Goal: Task Accomplishment & Management: Use online tool/utility

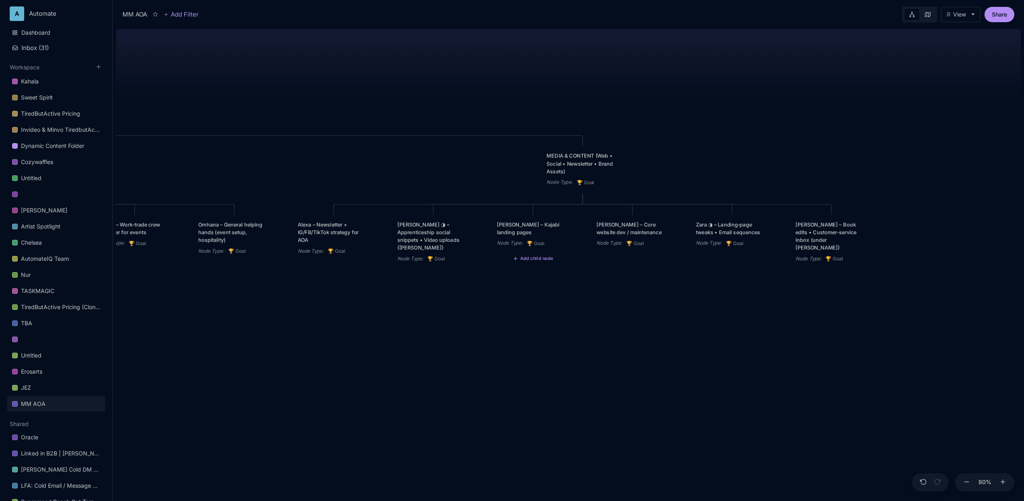
click at [201, 61] on div "MM AOA EDUCATIONAL PROGRAMS (Apprenticeship • Pilgrimages • Courses) Node Type …" at bounding box center [568, 263] width 905 height 475
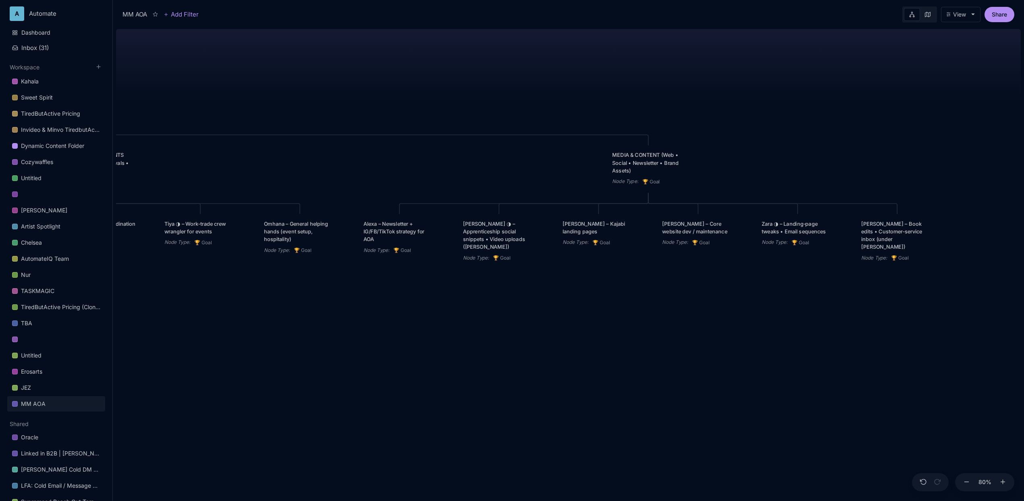
drag, startPoint x: 383, startPoint y: 101, endPoint x: 448, endPoint y: 100, distance: 65.7
click at [448, 100] on div "MM AOA EDUCATIONAL PROGRAMS (Apprenticeship • Pilgrimages • Courses) Node Type …" at bounding box center [568, 263] width 905 height 475
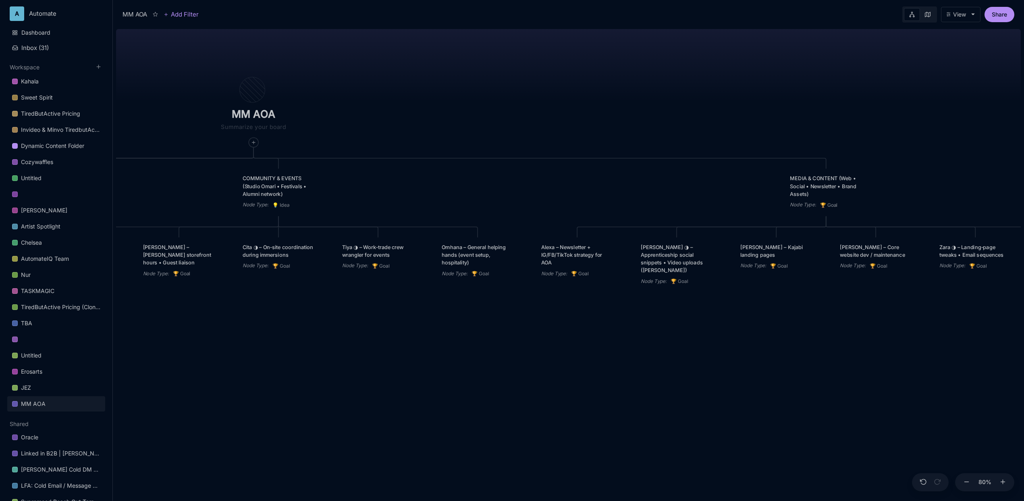
drag, startPoint x: 282, startPoint y: 73, endPoint x: 459, endPoint y: 97, distance: 178.4
click at [459, 97] on div "MM AOA EDUCATIONAL PROGRAMS (Apprenticeship • Pilgrimages • Courses) Node Type …" at bounding box center [568, 263] width 905 height 475
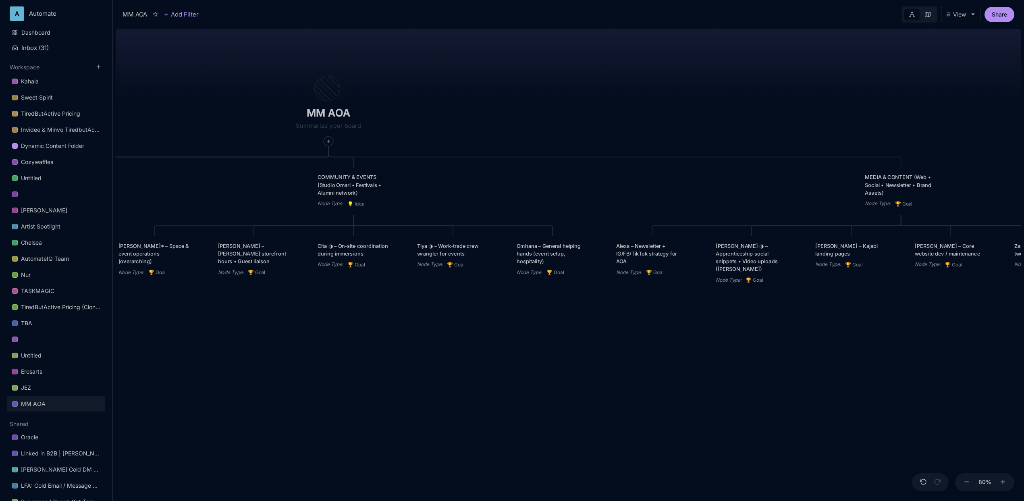
drag, startPoint x: 331, startPoint y: 347, endPoint x: 406, endPoint y: 346, distance: 75.0
click at [406, 346] on div "MM AOA EDUCATIONAL PROGRAMS (Apprenticeship • Pilgrimages • Courses) Node Type …" at bounding box center [568, 263] width 905 height 475
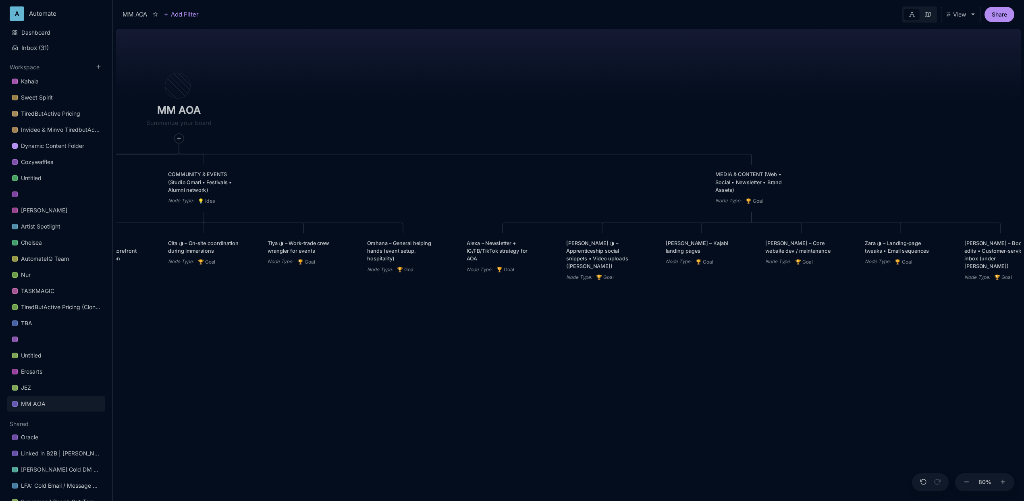
drag, startPoint x: 382, startPoint y: 349, endPoint x: 232, endPoint y: 347, distance: 149.9
click at [232, 347] on div "MM AOA EDUCATIONAL PROGRAMS (Apprenticeship • Pilgrimages • Courses) Node Type …" at bounding box center [568, 263] width 905 height 475
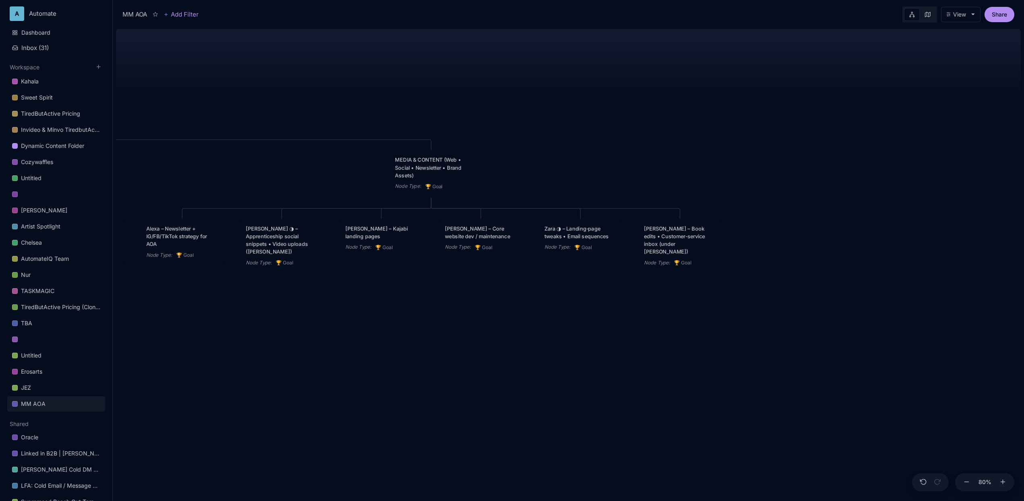
drag, startPoint x: 692, startPoint y: 323, endPoint x: 372, endPoint y: 309, distance: 319.9
click at [372, 309] on div "MM AOA EDUCATIONAL PROGRAMS (Apprenticeship • Pilgrimages • Courses) Node Type …" at bounding box center [568, 263] width 905 height 475
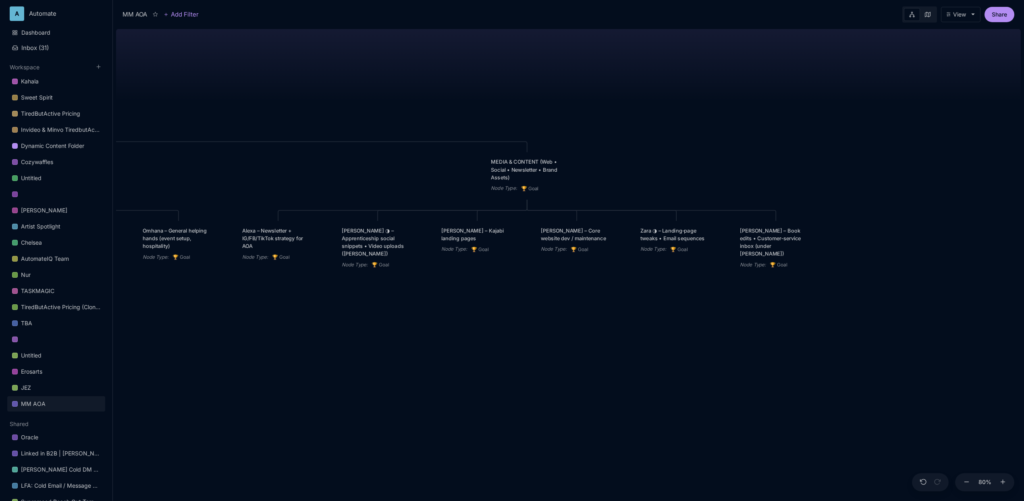
drag, startPoint x: 495, startPoint y: 105, endPoint x: 591, endPoint y: 107, distance: 95.9
click at [591, 107] on div "MM AOA EDUCATIONAL PROGRAMS (Apprenticeship • Pilgrimages • Courses) Node Type …" at bounding box center [568, 263] width 905 height 475
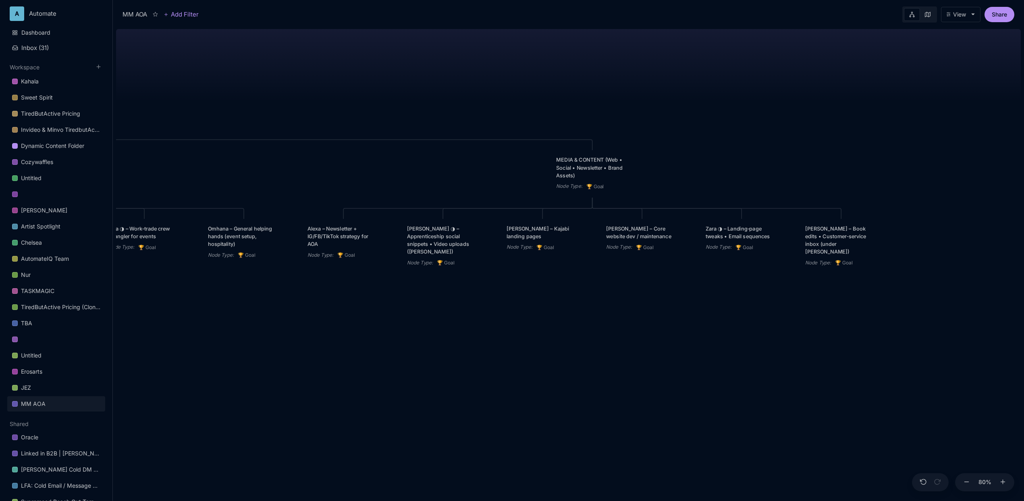
drag, startPoint x: 428, startPoint y: 112, endPoint x: 610, endPoint y: 110, distance: 182.1
click at [610, 110] on div "MM AOA EDUCATIONAL PROGRAMS (Apprenticeship • Pilgrimages • Courses) Node Type …" at bounding box center [568, 263] width 905 height 475
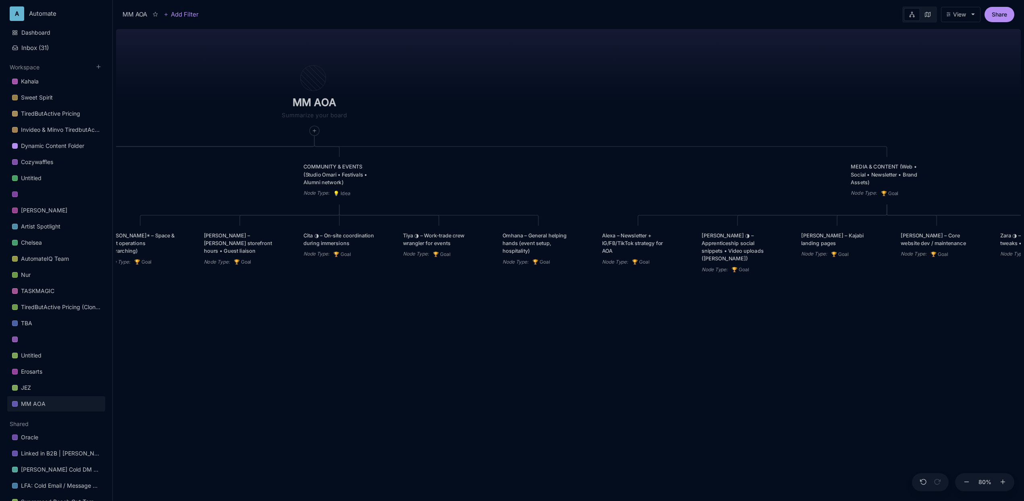
drag, startPoint x: 428, startPoint y: 108, endPoint x: 603, endPoint y: 115, distance: 174.6
click at [603, 115] on div "MM AOA EDUCATIONAL PROGRAMS (Apprenticeship • Pilgrimages • Courses) Node Type …" at bounding box center [568, 263] width 905 height 475
click at [384, 99] on div "MM AOA" at bounding box center [314, 90] width 149 height 91
drag, startPoint x: 388, startPoint y: 95, endPoint x: 672, endPoint y: 104, distance: 284.6
click at [672, 104] on div "MM AOA EDUCATIONAL PROGRAMS (Apprenticeship • Pilgrimages • Courses) Node Type …" at bounding box center [568, 263] width 905 height 475
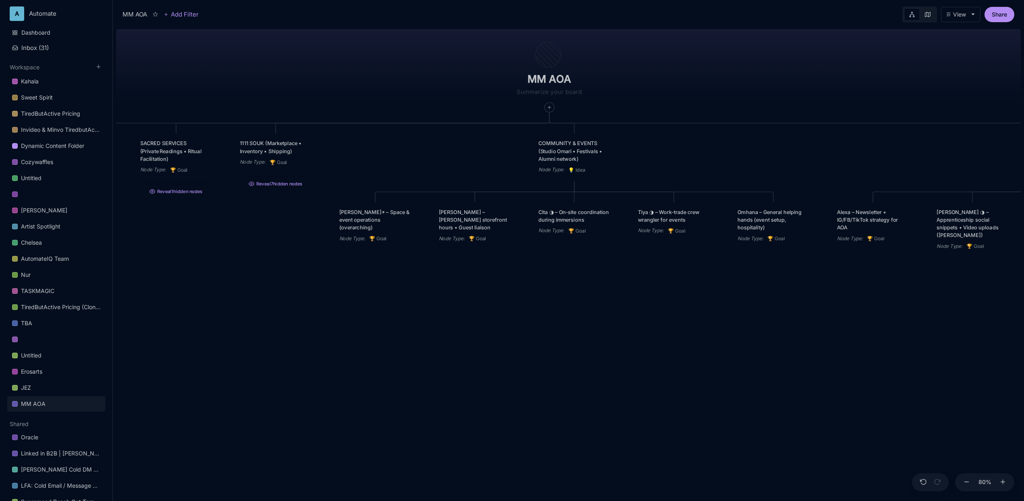
drag, startPoint x: 521, startPoint y: 102, endPoint x: 756, endPoint y: 79, distance: 236.1
click at [756, 79] on div "MM AOA EDUCATIONAL PROGRAMS (Apprenticeship • Pilgrimages • Courses) Node Type …" at bounding box center [568, 263] width 905 height 475
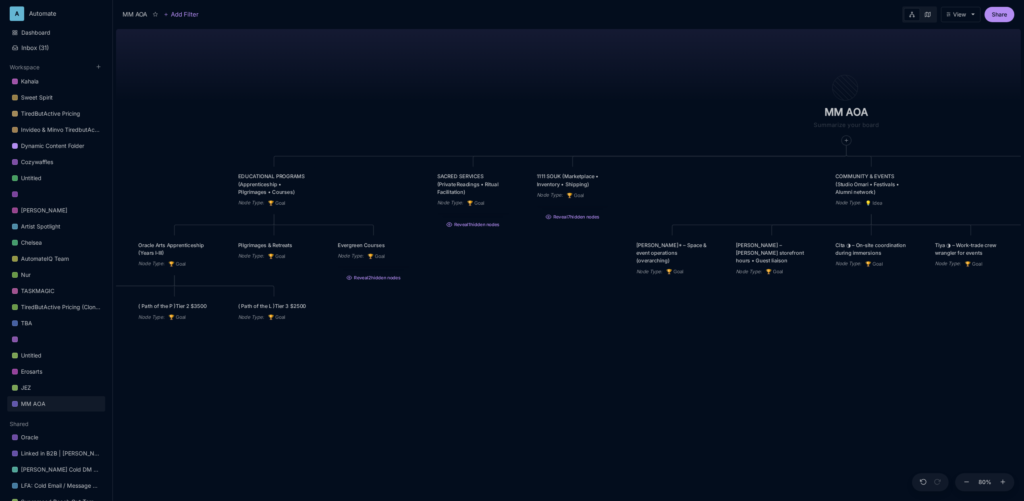
drag, startPoint x: 248, startPoint y: 69, endPoint x: 545, endPoint y: 102, distance: 298.8
click at [545, 102] on div "MM AOA EDUCATIONAL PROGRAMS (Apprenticeship • Pilgrimages • Courses) Node Type …" at bounding box center [568, 263] width 905 height 475
drag, startPoint x: 655, startPoint y: 317, endPoint x: 553, endPoint y: 322, distance: 101.6
click at [553, 322] on div "MM AOA EDUCATIONAL PROGRAMS (Apprenticeship • Pilgrimages • Courses) Node Type …" at bounding box center [568, 263] width 905 height 475
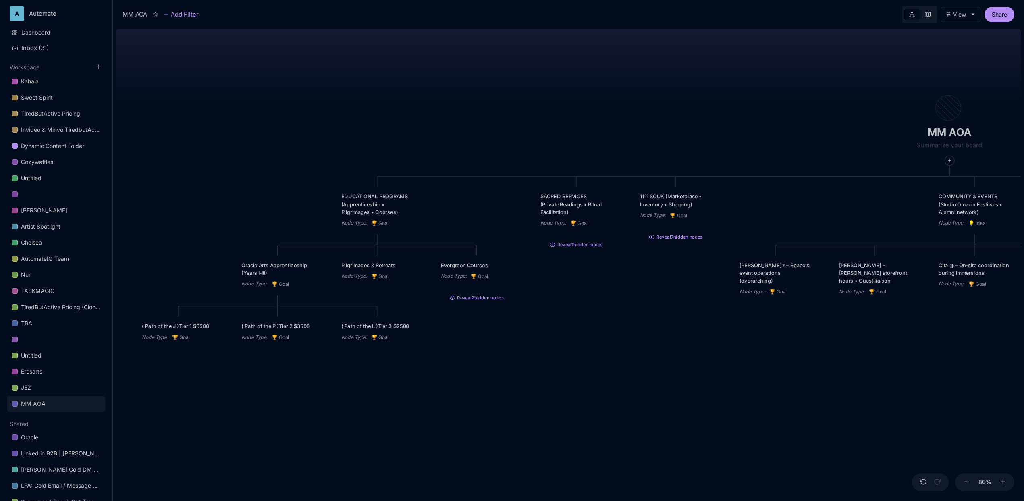
drag, startPoint x: 361, startPoint y: 338, endPoint x: 606, endPoint y: 357, distance: 245.7
click at [606, 357] on div "MM AOA EDUCATIONAL PROGRAMS (Apprenticeship • Pilgrimages • Courses) Node Type …" at bounding box center [568, 263] width 905 height 475
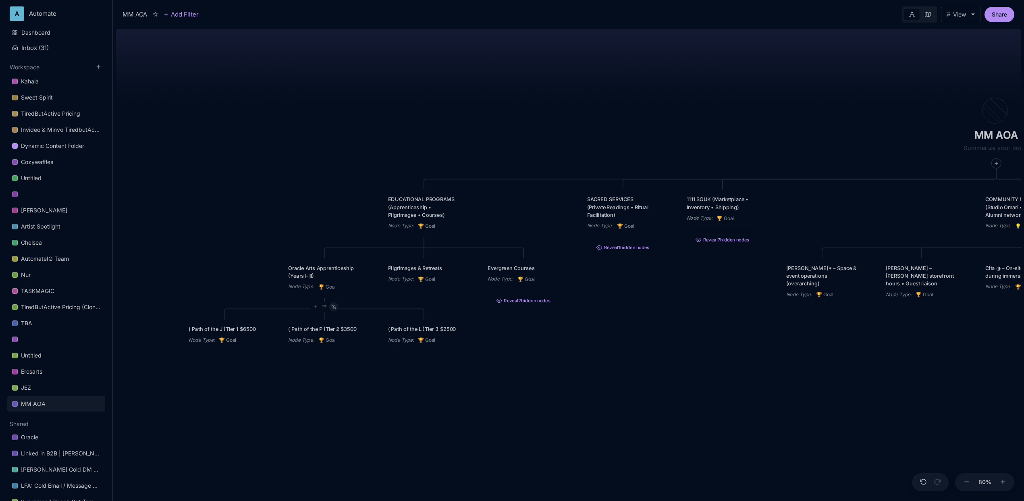
click at [334, 308] on line at bounding box center [333, 307] width 4 height 4
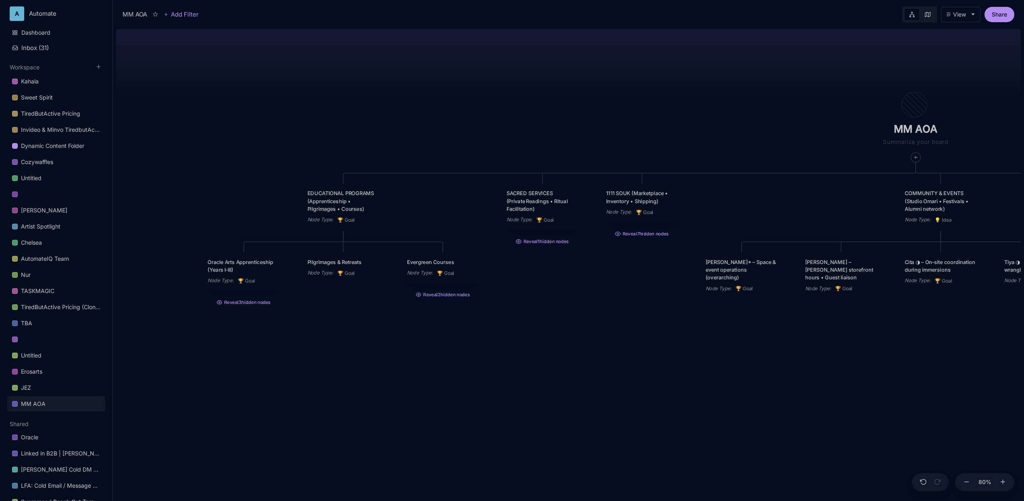
drag, startPoint x: 455, startPoint y: 340, endPoint x: 375, endPoint y: 334, distance: 80.8
click at [375, 334] on div "MM AOA EDUCATIONAL PROGRAMS (Apprenticeship • Pilgrimages • Courses) Node Type …" at bounding box center [568, 263] width 905 height 475
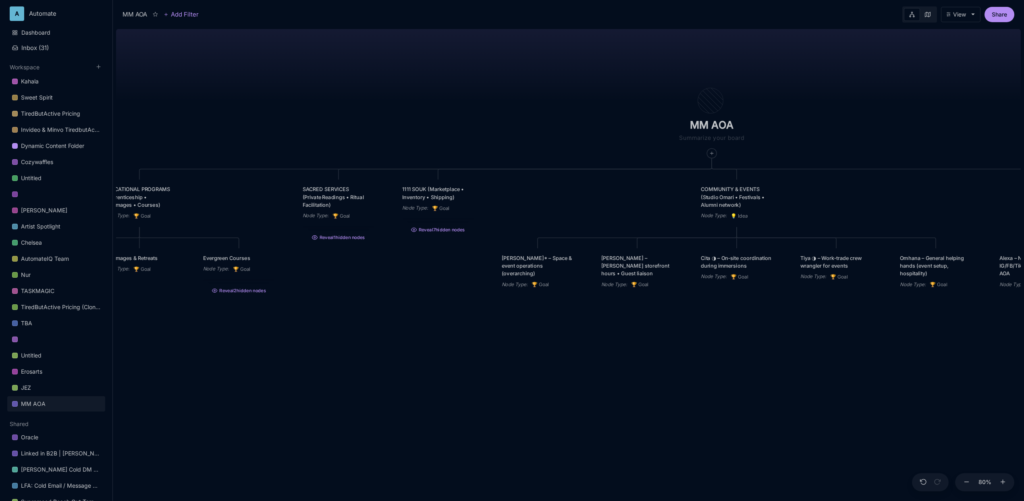
drag, startPoint x: 649, startPoint y: 388, endPoint x: 410, endPoint y: 382, distance: 239.0
click at [410, 382] on div "MM AOA EDUCATIONAL PROGRAMS (Apprenticeship • Pilgrimages • Courses) Node Type …" at bounding box center [568, 263] width 905 height 475
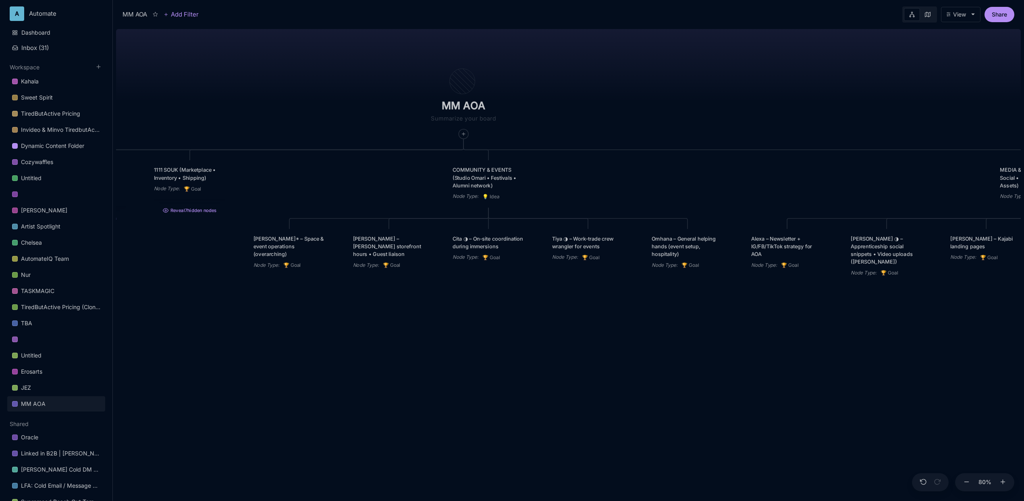
drag, startPoint x: 559, startPoint y: 355, endPoint x: 335, endPoint y: 337, distance: 224.3
click at [335, 337] on div "MM AOA EDUCATIONAL PROGRAMS (Apprenticeship • Pilgrimages • Courses) Node Type …" at bounding box center [568, 263] width 905 height 475
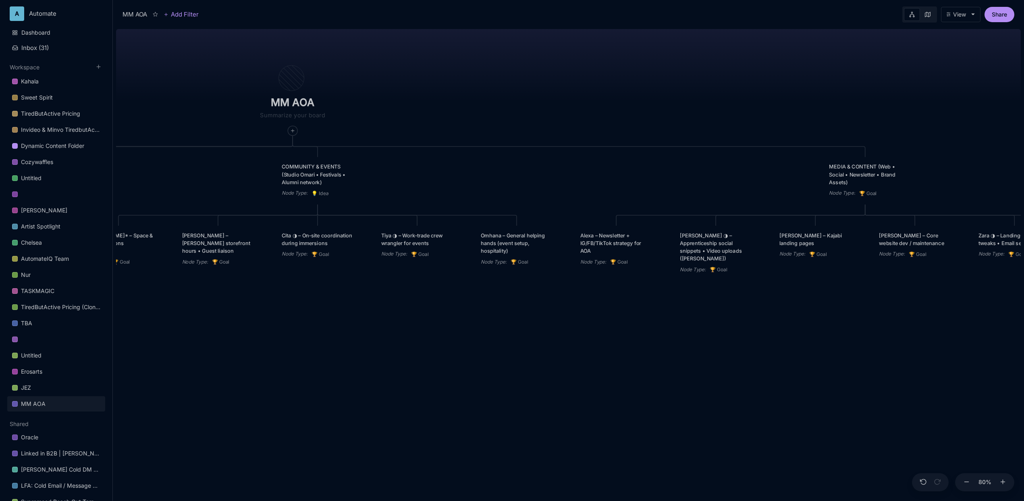
drag, startPoint x: 538, startPoint y: 340, endPoint x: 342, endPoint y: 336, distance: 195.1
click at [342, 336] on div "MM AOA EDUCATIONAL PROGRAMS (Apprenticeship • Pilgrimages • Courses) Node Type …" at bounding box center [568, 263] width 905 height 475
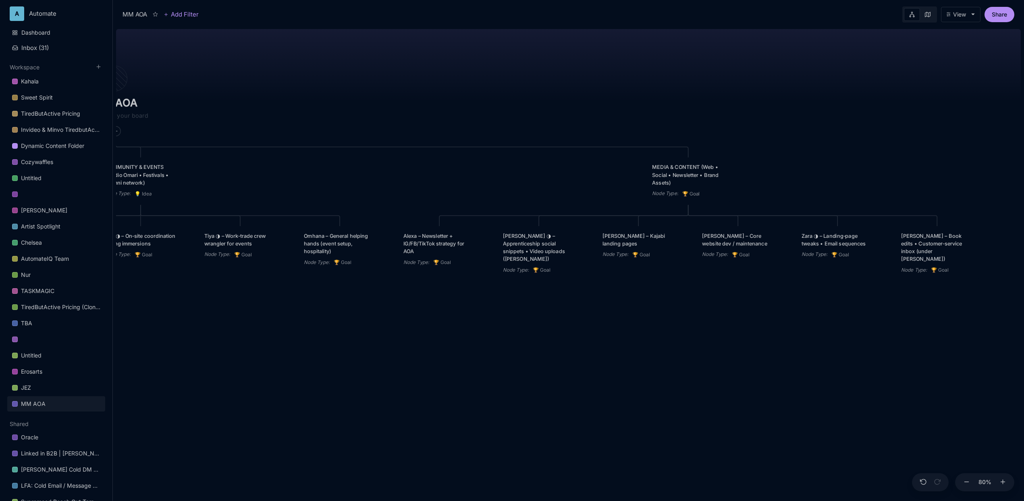
drag, startPoint x: 452, startPoint y: 340, endPoint x: 313, endPoint y: 342, distance: 138.6
click at [313, 342] on div "MM AOA EDUCATIONAL PROGRAMS (Apprenticeship • Pilgrimages • Courses) Node Type …" at bounding box center [568, 263] width 905 height 475
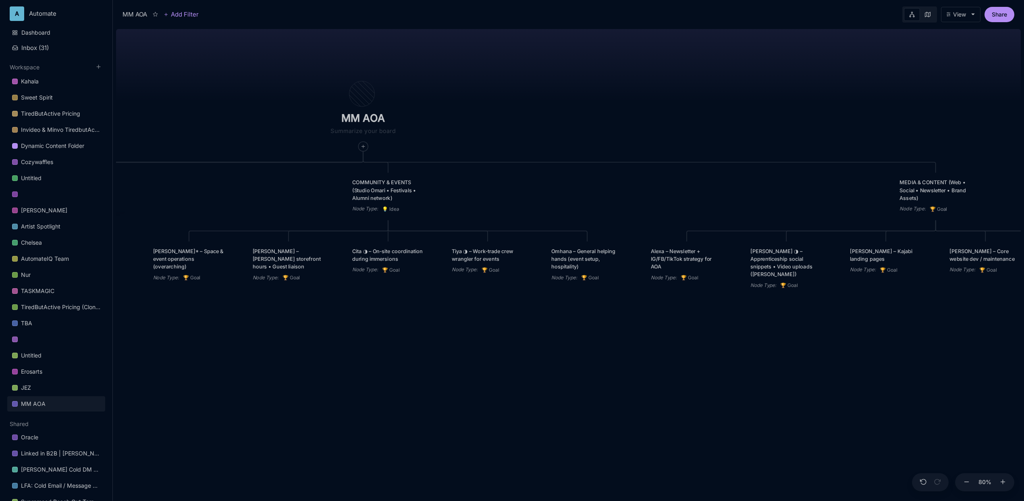
drag, startPoint x: 318, startPoint y: 342, endPoint x: 565, endPoint y: 357, distance: 247.9
click at [565, 357] on div "MM AOA EDUCATIONAL PROGRAMS (Apprenticeship • Pilgrimages • Courses) Node Type …" at bounding box center [568, 263] width 905 height 475
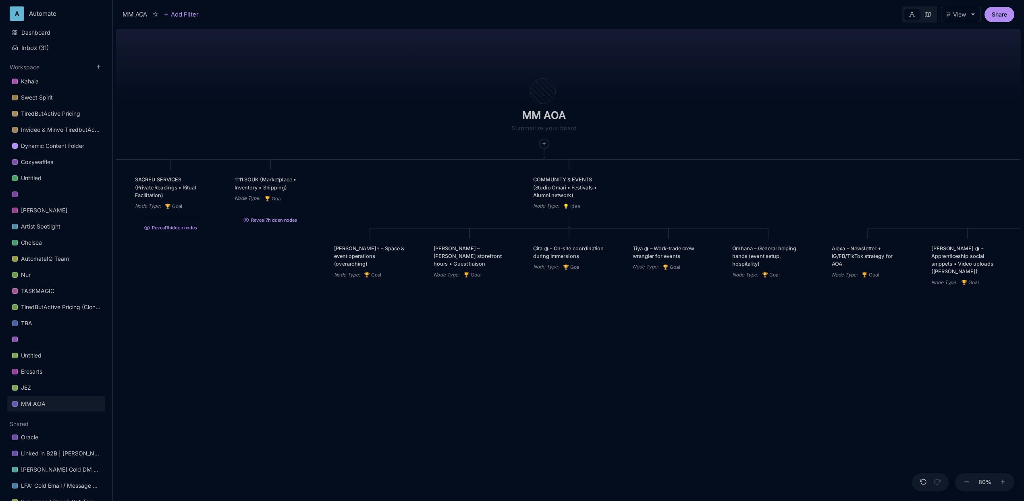
drag, startPoint x: 474, startPoint y: 356, endPoint x: 655, endPoint y: 353, distance: 180.9
click at [655, 353] on div "MM AOA EDUCATIONAL PROGRAMS (Apprenticeship • Pilgrimages • Courses) Node Type …" at bounding box center [568, 263] width 905 height 475
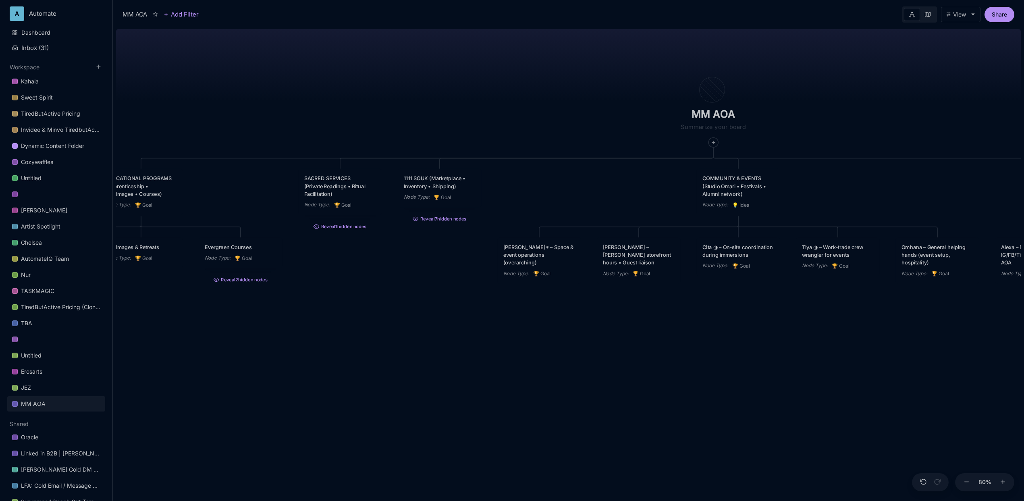
drag, startPoint x: 302, startPoint y: 360, endPoint x: 471, endPoint y: 359, distance: 169.2
click at [471, 359] on div "MM AOA EDUCATIONAL PROGRAMS (Apprenticeship • Pilgrimages • Courses) Node Type …" at bounding box center [568, 263] width 905 height 475
click at [372, 355] on div "MM AOA EDUCATIONAL PROGRAMS (Apprenticeship • Pilgrimages • Courses) Node Type …" at bounding box center [568, 263] width 905 height 475
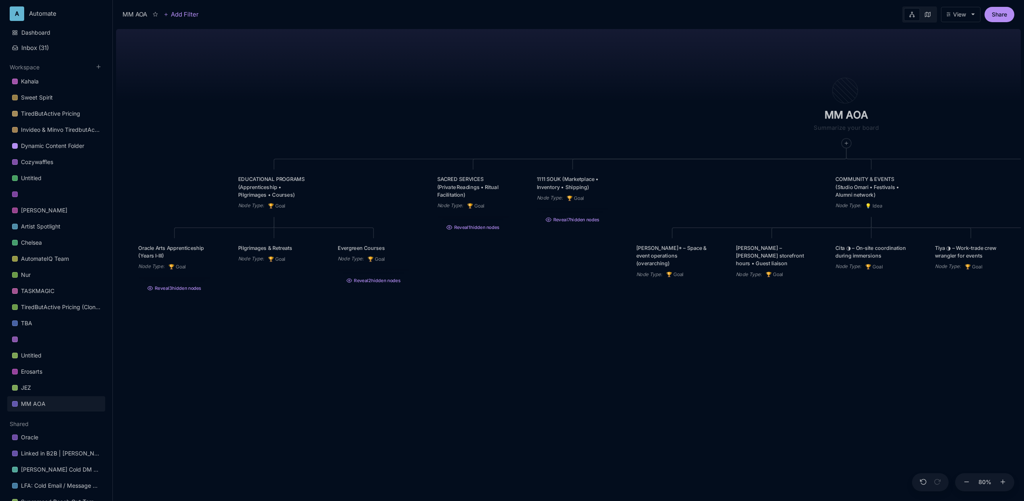
drag, startPoint x: 334, startPoint y: 319, endPoint x: 465, endPoint y: 320, distance: 131.0
click at [465, 320] on div "MM AOA EDUCATIONAL PROGRAMS (Apprenticeship • Pilgrimages • Courses) Node Type …" at bounding box center [568, 263] width 905 height 475
click at [369, 332] on div "MM AOA EDUCATIONAL PROGRAMS (Apprenticeship • Pilgrimages • Courses) Node Type …" at bounding box center [568, 263] width 905 height 475
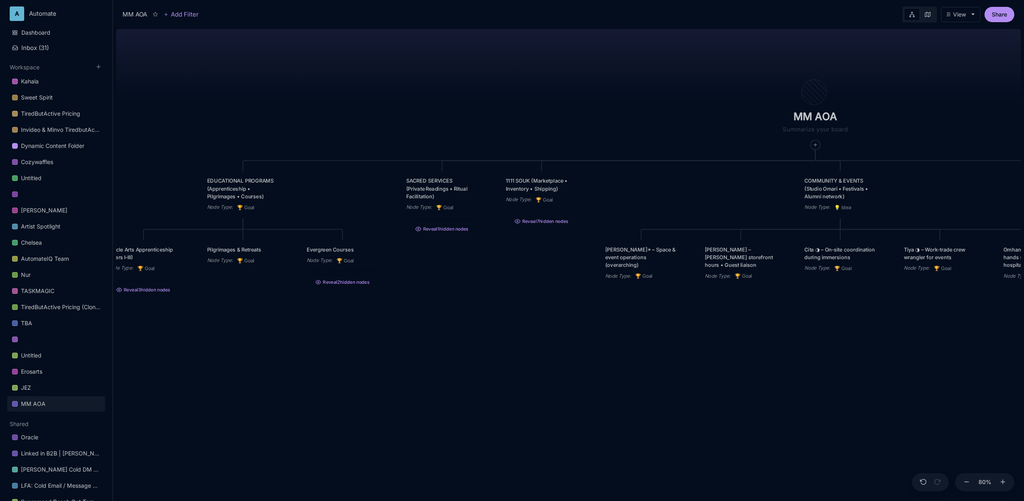
drag, startPoint x: 648, startPoint y: 387, endPoint x: 617, endPoint y: 388, distance: 31.1
click at [617, 388] on div "MM AOA EDUCATIONAL PROGRAMS (Apprenticeship • Pilgrimages • Courses) Node Type …" at bounding box center [568, 263] width 905 height 475
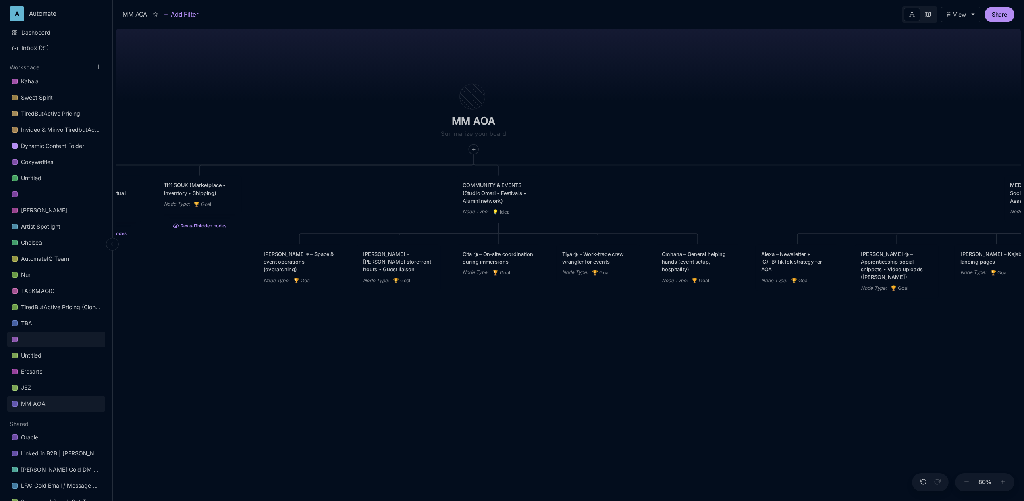
drag, startPoint x: 459, startPoint y: 334, endPoint x: 8, endPoint y: 337, distance: 451.7
click at [8, 337] on div "A Automate Dashboard Inbox ( 31 ) Workspace Kahala Sweet Spirit TiredButActive …" at bounding box center [512, 250] width 1024 height 501
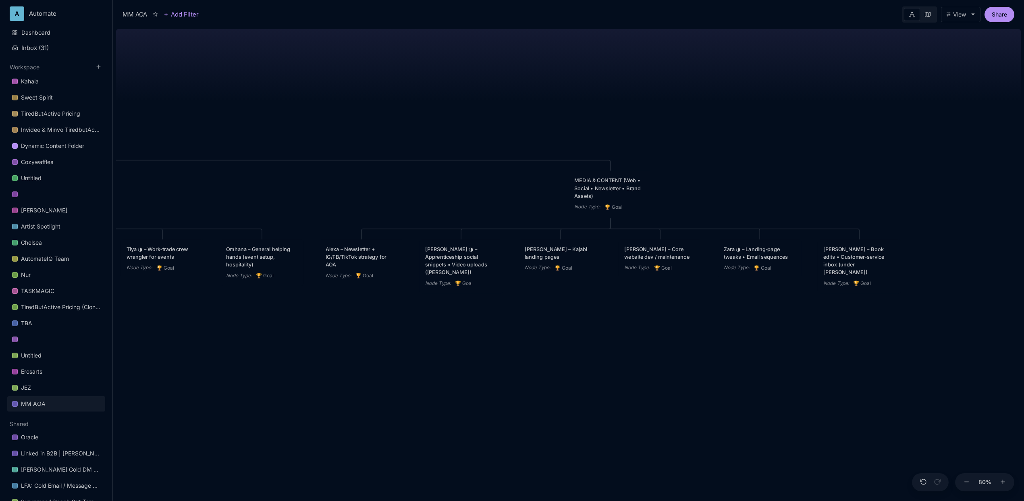
drag, startPoint x: 619, startPoint y: 354, endPoint x: 269, endPoint y: 335, distance: 350.7
click at [270, 336] on div "MM AOA EDUCATIONAL PROGRAMS (Apprenticeship • Pilgrimages • Courses) Node Type …" at bounding box center [568, 263] width 905 height 475
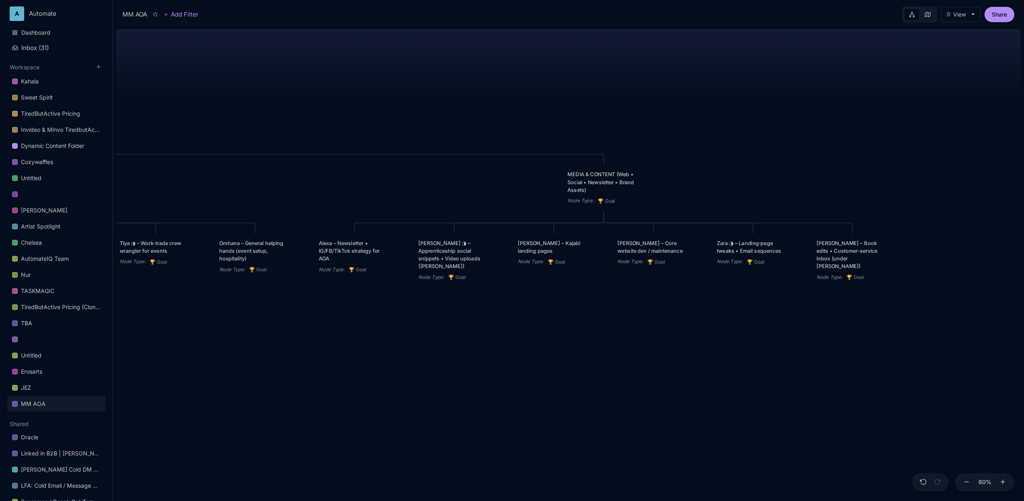
drag, startPoint x: 594, startPoint y: 340, endPoint x: 659, endPoint y: 344, distance: 65.0
click at [659, 344] on div "MM AOA EDUCATIONAL PROGRAMS (Apprenticeship • Pilgrimages • Courses) Node Type …" at bounding box center [568, 263] width 905 height 475
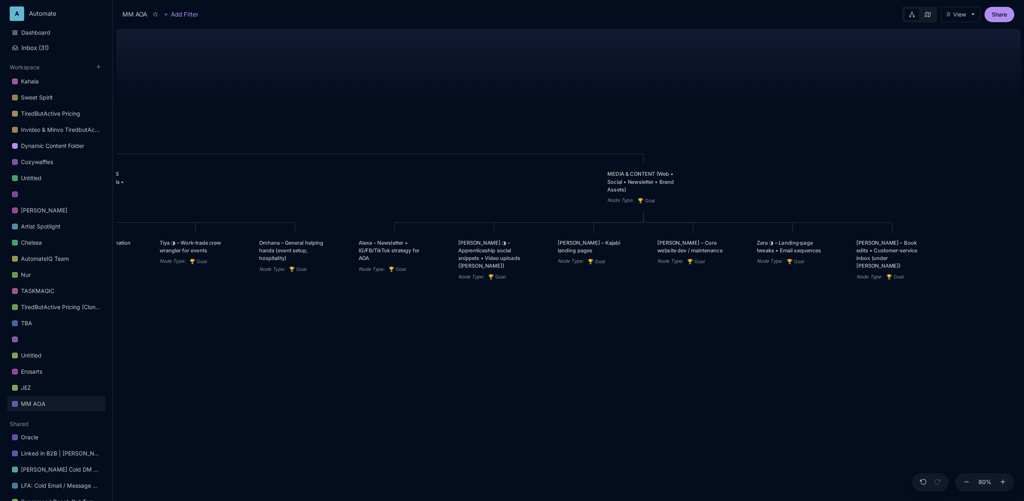
drag, startPoint x: 551, startPoint y: 347, endPoint x: 589, endPoint y: 346, distance: 37.9
click at [589, 346] on div "MM AOA EDUCATIONAL PROGRAMS (Apprenticeship • Pilgrimages • Courses) Node Type …" at bounding box center [568, 263] width 905 height 475
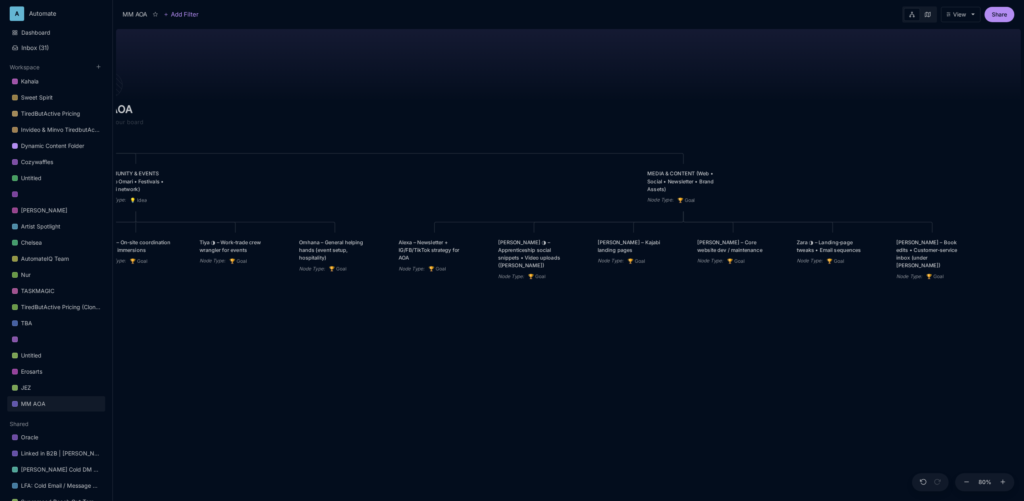
drag, startPoint x: 509, startPoint y: 351, endPoint x: 551, endPoint y: 350, distance: 42.3
click at [551, 350] on div "MM AOA EDUCATIONAL PROGRAMS (Apprenticeship • Pilgrimages • Courses) Node Type …" at bounding box center [568, 263] width 905 height 475
click at [633, 253] on div "[PERSON_NAME] – Kajabi landing pages" at bounding box center [636, 246] width 72 height 15
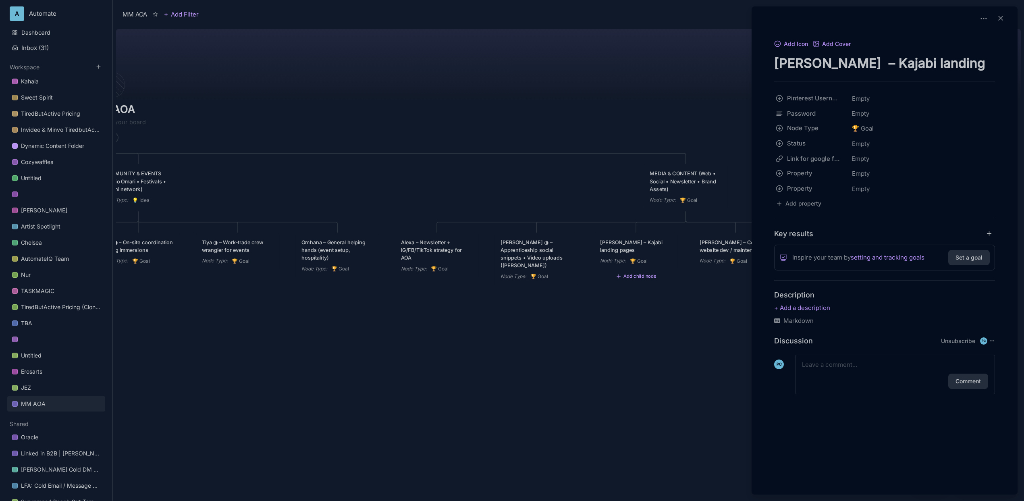
click at [991, 60] on textarea "[PERSON_NAME] – Kajabi landing pages" at bounding box center [884, 63] width 221 height 17
click at [683, 318] on div at bounding box center [512, 250] width 1024 height 501
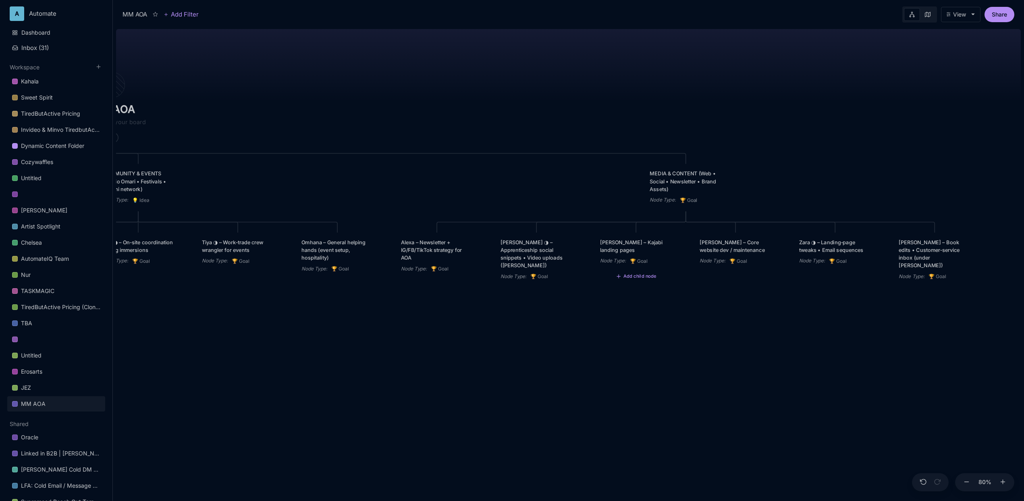
click at [304, 315] on div "MM AOA EDUCATIONAL PROGRAMS (Apprenticeship • Pilgrimages • Courses) Node Type …" at bounding box center [568, 263] width 905 height 475
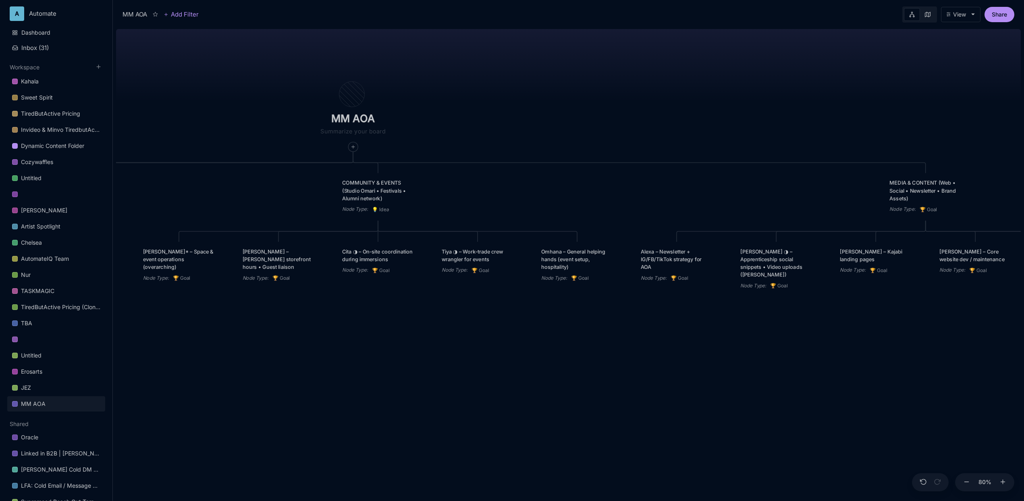
drag, startPoint x: 303, startPoint y: 332, endPoint x: 543, endPoint y: 342, distance: 239.9
click at [543, 342] on div "MM AOA EDUCATIONAL PROGRAMS (Apprenticeship • Pilgrimages • Courses) Node Type …" at bounding box center [568, 263] width 905 height 475
drag, startPoint x: 363, startPoint y: 360, endPoint x: 369, endPoint y: 358, distance: 6.5
click at [369, 358] on div "MM AOA EDUCATIONAL PROGRAMS (Apprenticeship • Pilgrimages • Courses) Node Type …" at bounding box center [568, 263] width 905 height 475
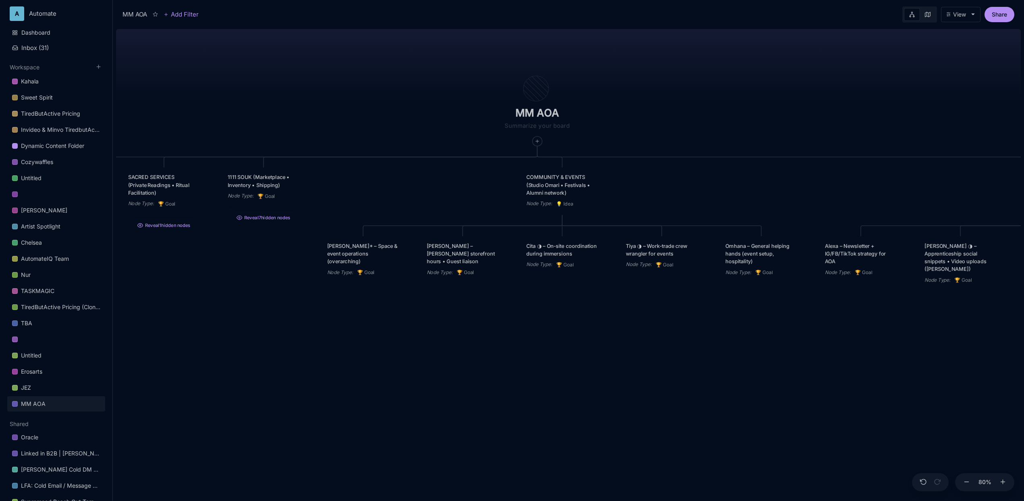
drag, startPoint x: 237, startPoint y: 307, endPoint x: 417, endPoint y: 304, distance: 179.7
click at [417, 304] on div "MM AOA EDUCATIONAL PROGRAMS (Apprenticeship • Pilgrimages • Courses) Node Type …" at bounding box center [568, 263] width 905 height 475
drag, startPoint x: 303, startPoint y: 328, endPoint x: 437, endPoint y: 347, distance: 135.5
click at [437, 347] on div "MM AOA EDUCATIONAL PROGRAMS (Apprenticeship • Pilgrimages • Courses) Node Type …" at bounding box center [568, 263] width 905 height 475
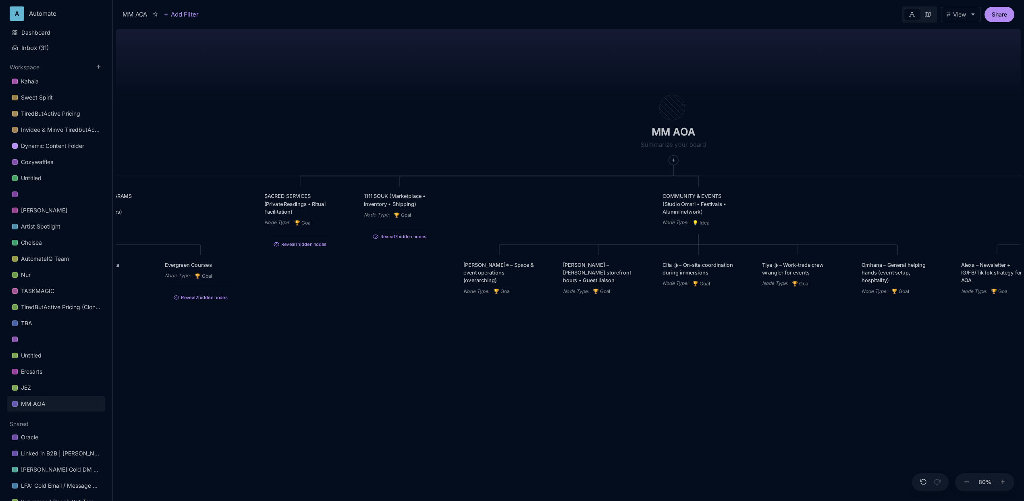
click at [307, 250] on div "MM AOA EDUCATIONAL PROGRAMS (Apprenticeship • Pilgrimages • Courses) Node Type …" at bounding box center [568, 263] width 905 height 475
click at [301, 248] on button "Reveal 1 hidden nodes" at bounding box center [299, 243] width 83 height 12
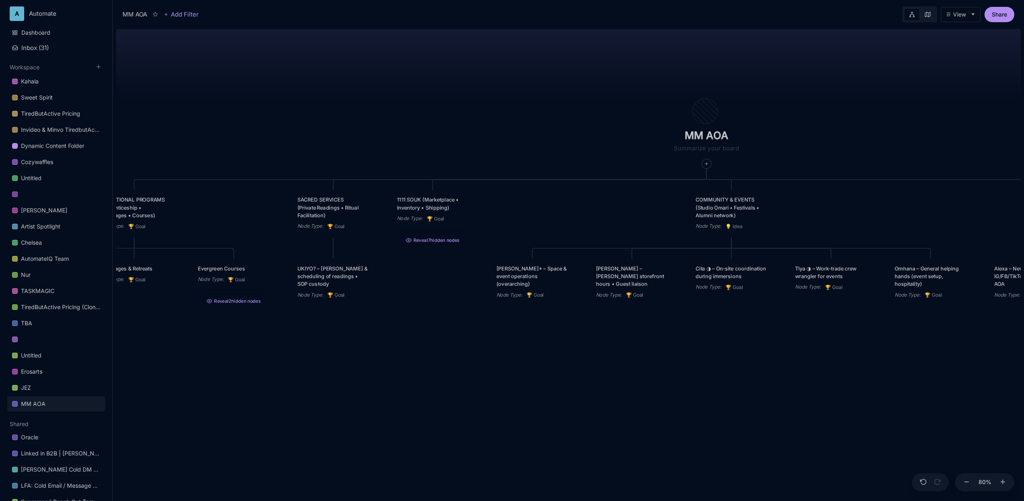
drag, startPoint x: 328, startPoint y: 152, endPoint x: 361, endPoint y: 156, distance: 33.2
click at [361, 156] on div "MM AOA EDUCATIONAL PROGRAMS (Apprenticeship • Pilgrimages • Courses) Node Type …" at bounding box center [568, 263] width 905 height 475
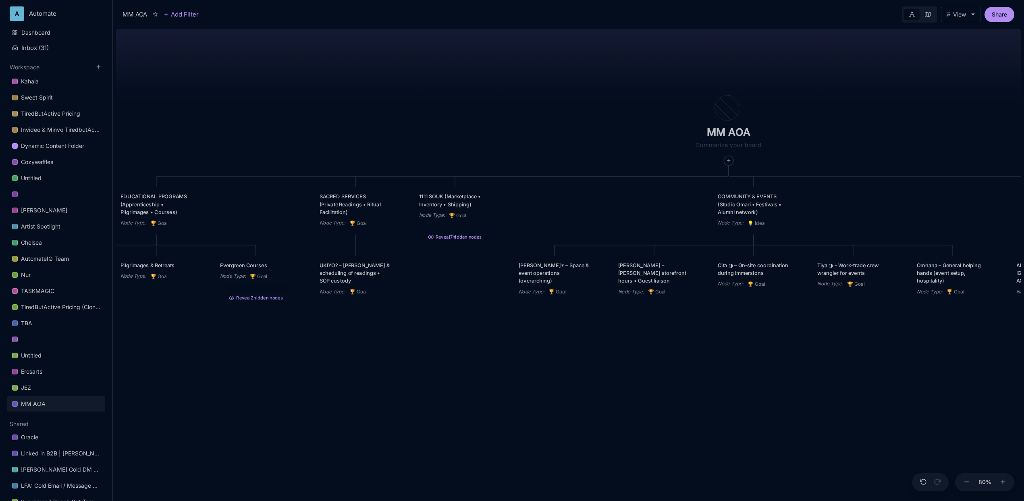
drag, startPoint x: 362, startPoint y: 134, endPoint x: 468, endPoint y: 125, distance: 105.9
click at [468, 125] on div "MM AOA EDUCATIONAL PROGRAMS (Apprenticeship • Pilgrimages • Courses) Node Type …" at bounding box center [568, 263] width 905 height 475
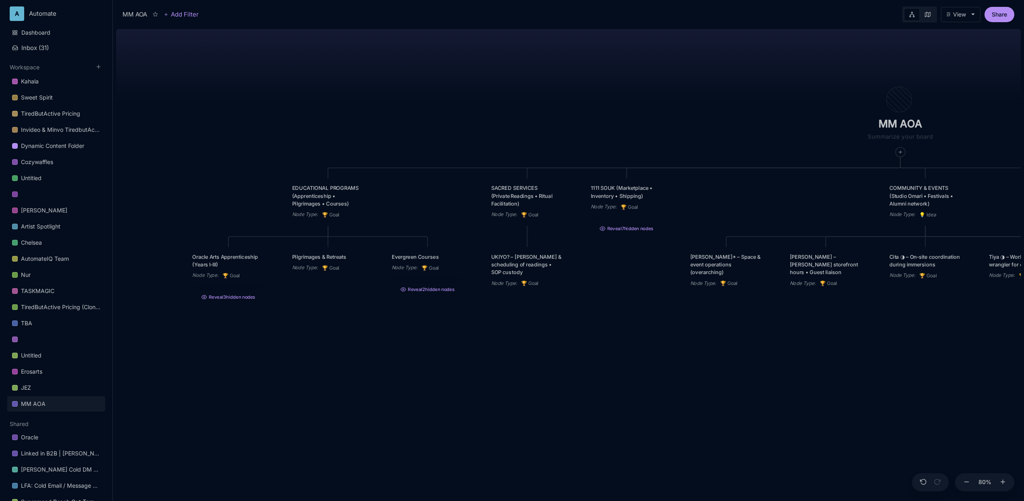
drag, startPoint x: 306, startPoint y: 134, endPoint x: 394, endPoint y: 131, distance: 88.3
click at [394, 131] on div "MM AOA EDUCATIONAL PROGRAMS (Apprenticeship • Pilgrimages • Courses) Node Type …" at bounding box center [568, 263] width 905 height 475
click at [318, 286] on button "Add child node" at bounding box center [328, 283] width 40 height 6
click at [315, 311] on span "🏆 Goal" at bounding box center [313, 311] width 20 height 10
click at [324, 313] on icon "🏆" at bounding box center [325, 313] width 7 height 6
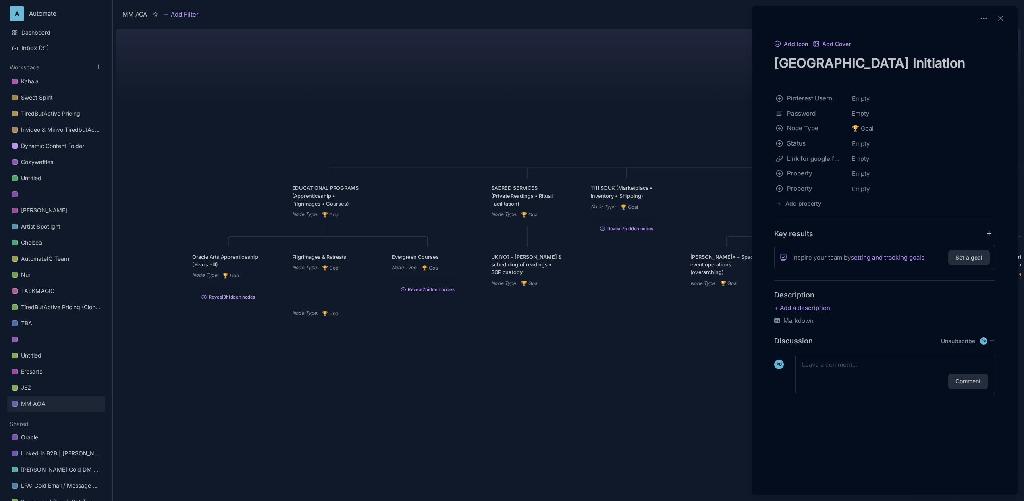
type textarea "[GEOGRAPHIC_DATA] Initiation Journey"
click at [580, 86] on div at bounding box center [512, 250] width 1024 height 501
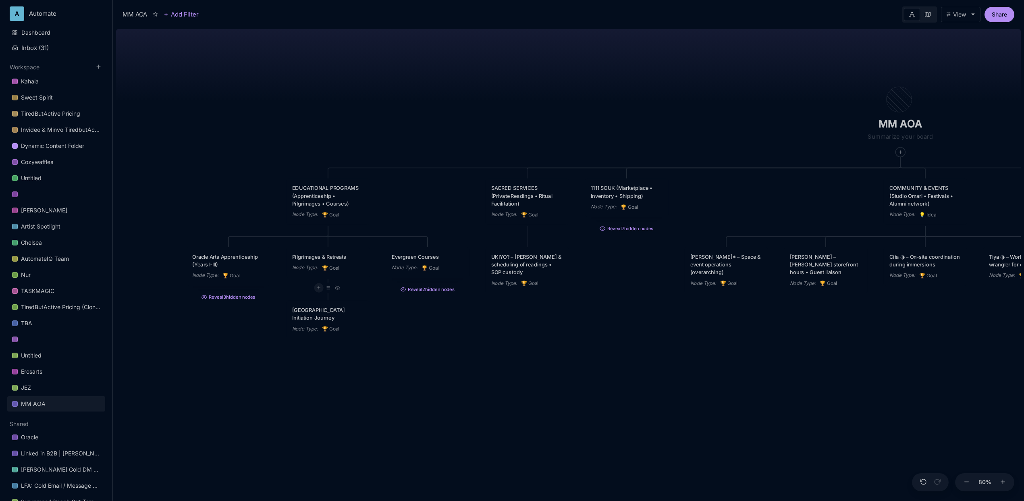
click at [318, 287] on icon at bounding box center [318, 287] width 5 height 5
click at [319, 316] on div "🏆 Goal" at bounding box center [317, 317] width 53 height 13
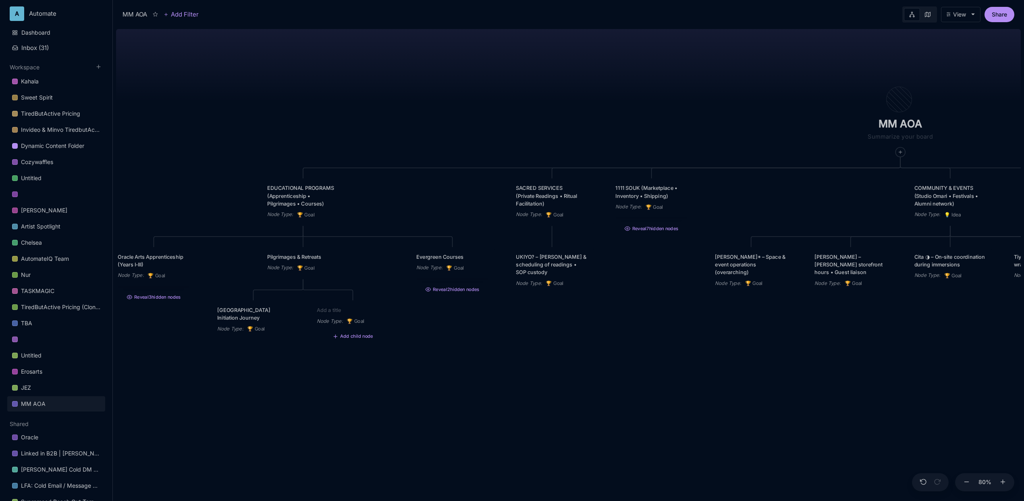
paste textarea "France “Path of the Rose” pilgrimage"
type textarea "France “Path of the Rose” pilgrimage"
click at [328, 381] on div "MM AOA EDUCATIONAL PROGRAMS (Apprenticeship • Pilgrimages • Courses) Node Type …" at bounding box center [568, 263] width 905 height 475
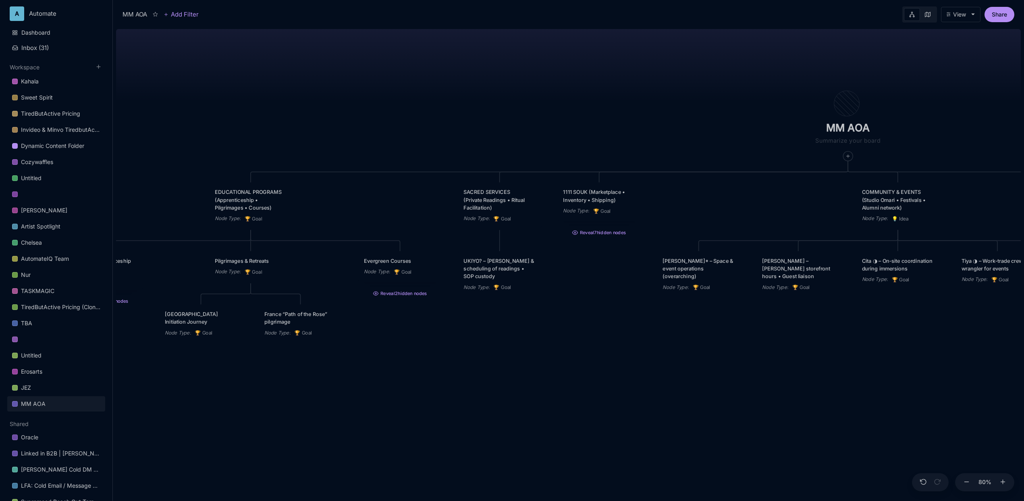
drag, startPoint x: 544, startPoint y: 105, endPoint x: 491, endPoint y: 109, distance: 52.5
click at [491, 109] on div "MM AOA EDUCATIONAL PROGRAMS (Apprenticeship • Pilgrimages • Courses) Node Type …" at bounding box center [568, 263] width 905 height 475
click at [423, 408] on div "MM AOA EDUCATIONAL PROGRAMS (Apprenticeship • Pilgrimages • Courses) Node Type …" at bounding box center [568, 263] width 905 height 475
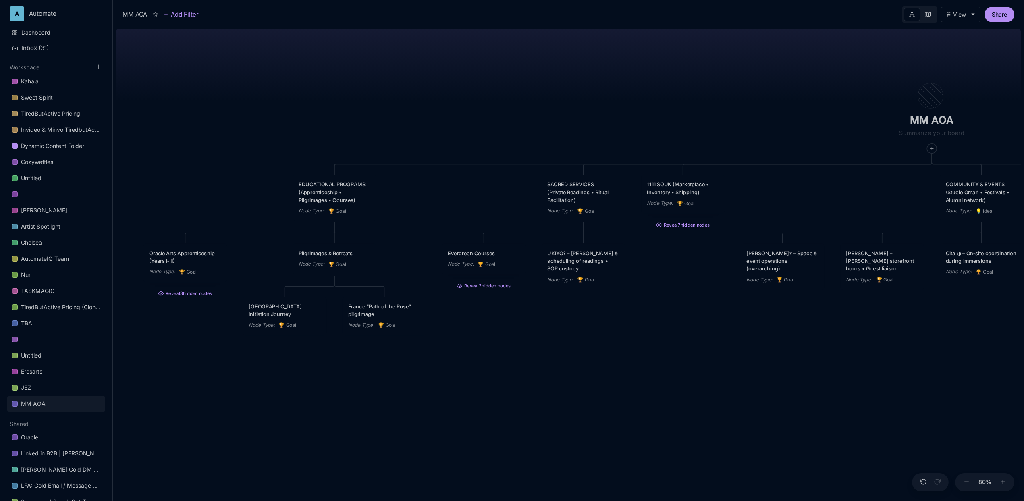
drag, startPoint x: 374, startPoint y: 403, endPoint x: 465, endPoint y: 394, distance: 91.9
click at [465, 394] on div "MM AOA EDUCATIONAL PROGRAMS (Apprenticeship • Pilgrimages • Courses) Node Type …" at bounding box center [568, 263] width 905 height 475
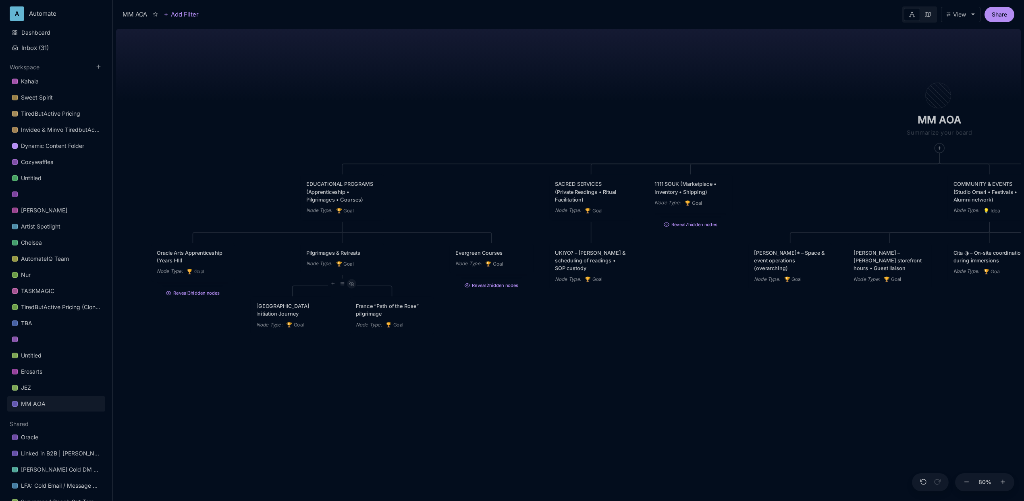
click at [350, 285] on icon at bounding box center [351, 283] width 4 height 3
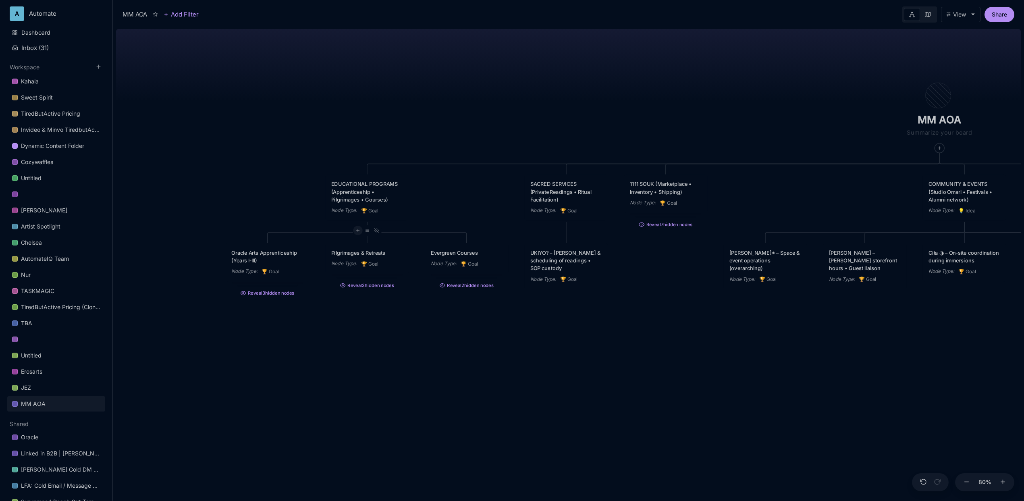
click at [358, 233] on icon at bounding box center [357, 230] width 5 height 5
click at [360, 259] on div "🏆 Goal" at bounding box center [356, 260] width 53 height 13
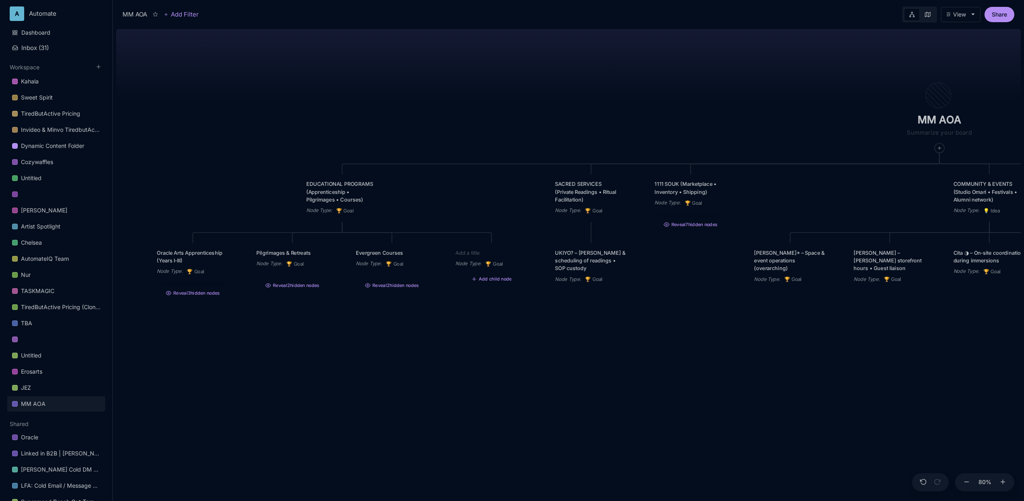
drag, startPoint x: 478, startPoint y: 252, endPoint x: 440, endPoint y: 247, distance: 38.9
click at [438, 253] on div "MM AOA EDUCATIONAL PROGRAMS (Apprenticeship • Pilgrimages • Courses) Node Type …" at bounding box center [568, 263] width 905 height 475
click at [471, 206] on div "MM AOA EDUCATIONAL PROGRAMS (Apprenticeship • Pilgrimages • Courses) Node Type …" at bounding box center [568, 263] width 905 height 475
drag, startPoint x: 476, startPoint y: 249, endPoint x: 369, endPoint y: 253, distance: 106.8
click at [369, 253] on div "Node Type : 🏆 Goal" at bounding box center [384, 257] width 83 height 23
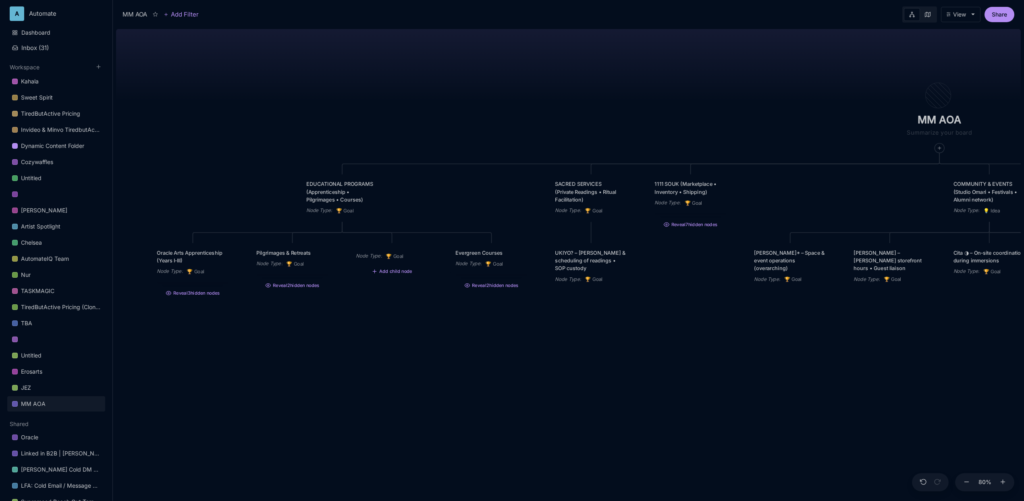
click at [388, 250] on div "Node Type : 🏆 Goal" at bounding box center [391, 254] width 83 height 23
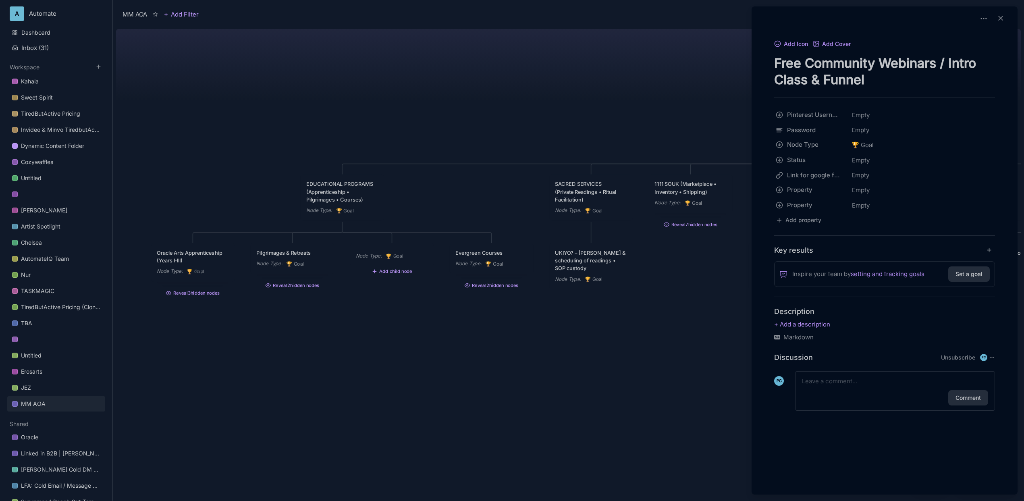
type textarea "Free Community Webinars / Intro Class & Funnel"
click at [674, 100] on div at bounding box center [512, 250] width 1024 height 501
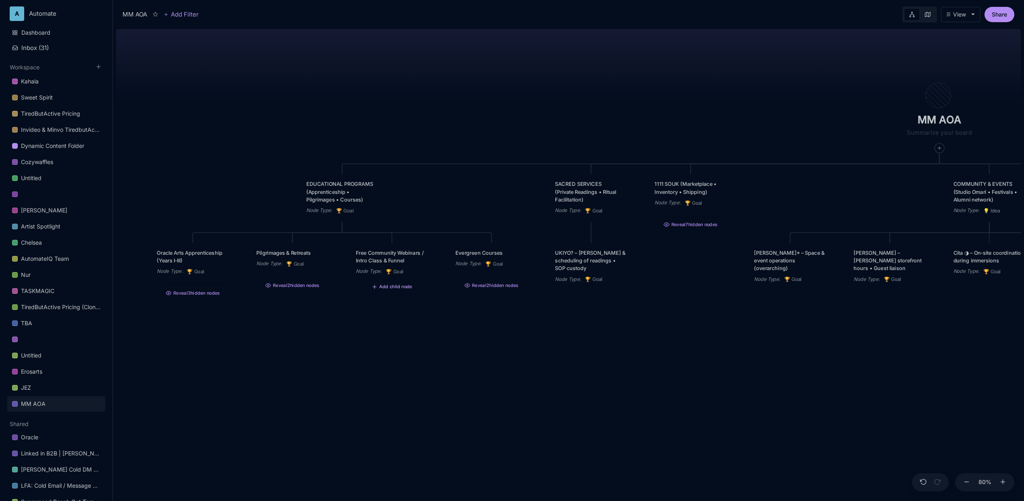
click at [382, 289] on button "Add child node" at bounding box center [392, 287] width 40 height 6
click at [396, 313] on div "🏆 Goal" at bounding box center [391, 314] width 53 height 13
click at [396, 313] on textarea at bounding box center [392, 314] width 72 height 8
type textarea "Kajabi landing page"
click at [355, 316] on div "Kajabi landing page Node Type : 🏆 Goal" at bounding box center [391, 319] width 83 height 31
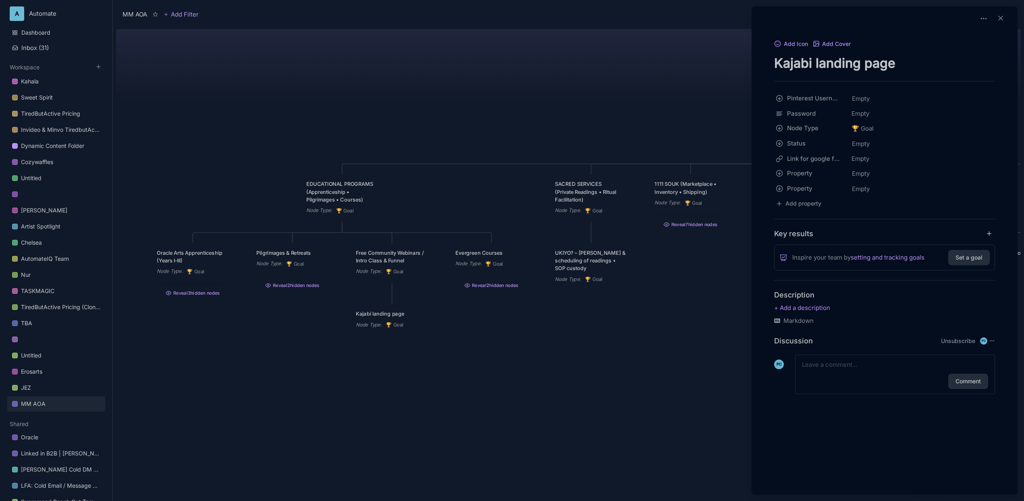
click at [357, 316] on div at bounding box center [512, 250] width 1024 height 501
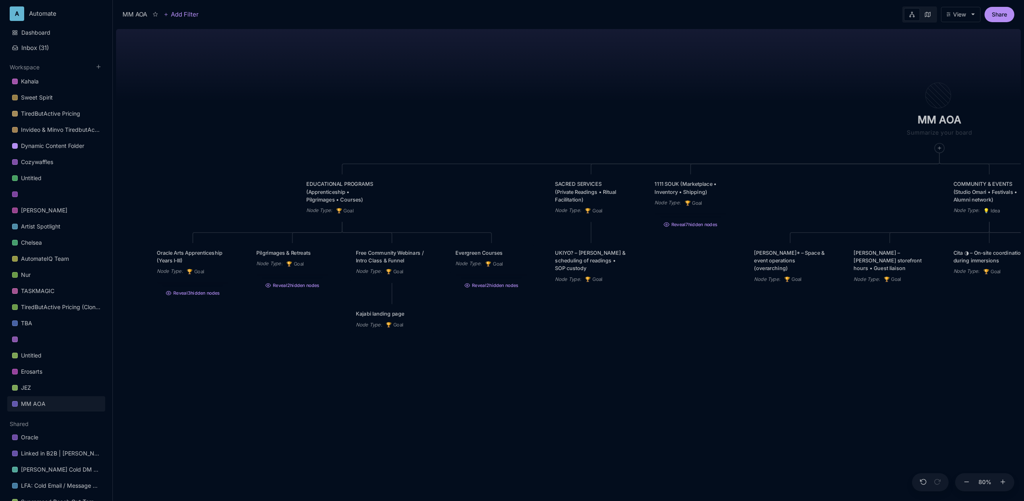
click at [358, 316] on div "Kajabi landing page" at bounding box center [392, 314] width 72 height 8
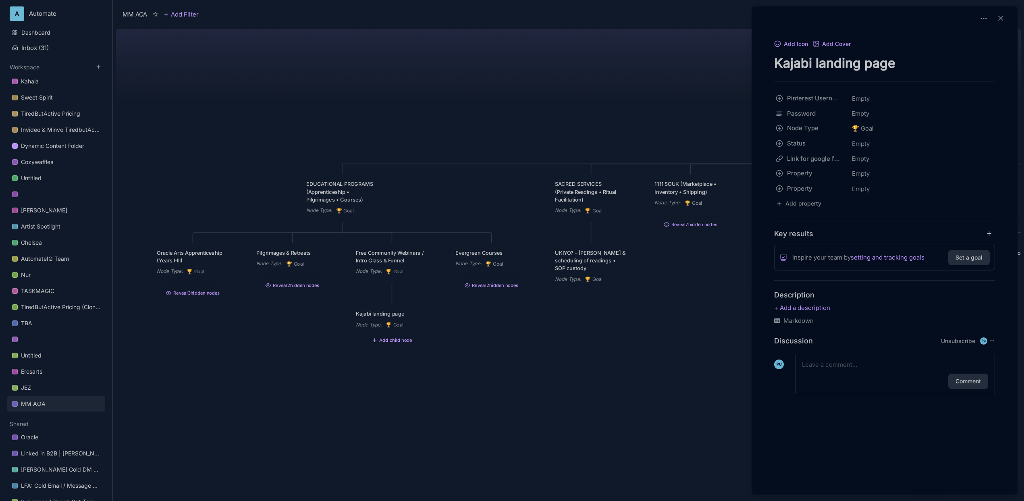
click at [385, 324] on div at bounding box center [512, 250] width 1024 height 501
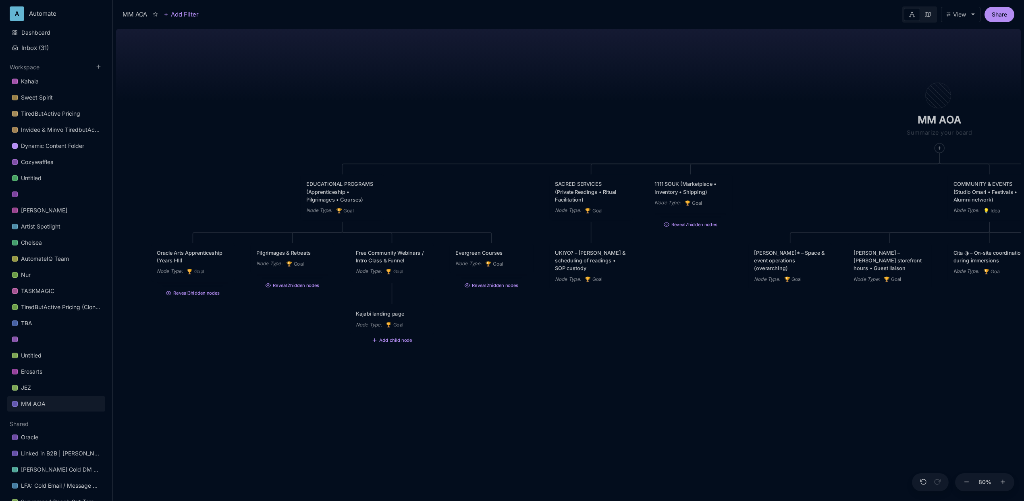
click at [380, 316] on div "Kajabi landing page" at bounding box center [392, 314] width 72 height 8
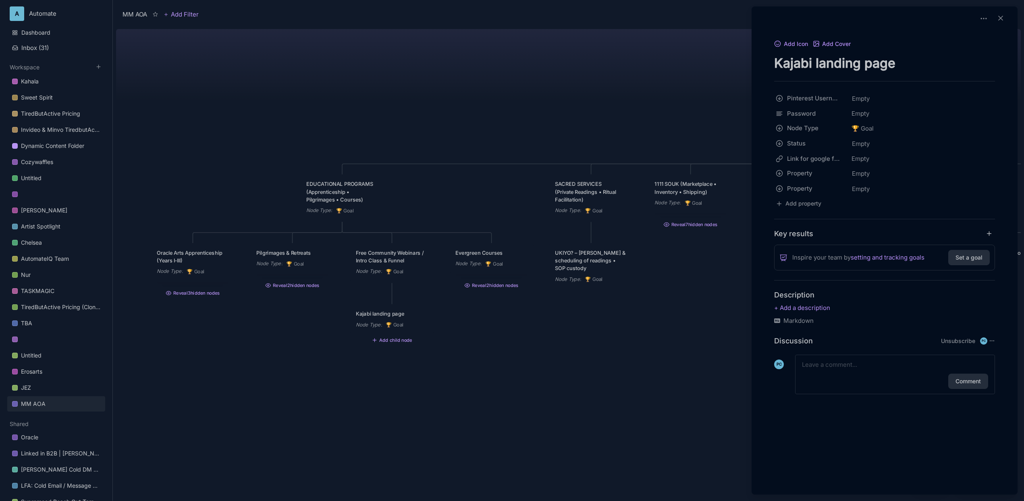
click at [774, 68] on textarea "Kajabi landing page" at bounding box center [884, 63] width 221 height 17
click at [930, 64] on textarea "[PERSON_NAME] : [PERSON_NAME] landing page" at bounding box center [884, 63] width 221 height 17
click at [878, 62] on textarea "[PERSON_NAME] : [PERSON_NAME] landing Page" at bounding box center [884, 63] width 221 height 17
type textarea "[PERSON_NAME] : Kajabi Landing Page"
click at [514, 120] on div at bounding box center [512, 250] width 1024 height 501
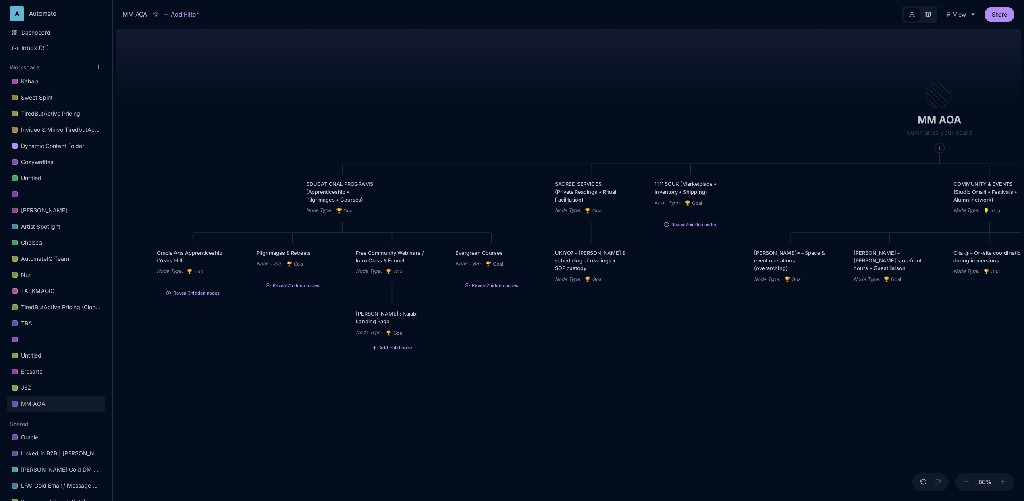
click at [388, 350] on button "Add child node" at bounding box center [392, 348] width 40 height 6
click at [385, 291] on div at bounding box center [382, 291] width 9 height 9
click at [380, 318] on div "🏆 Goal" at bounding box center [381, 321] width 53 height 13
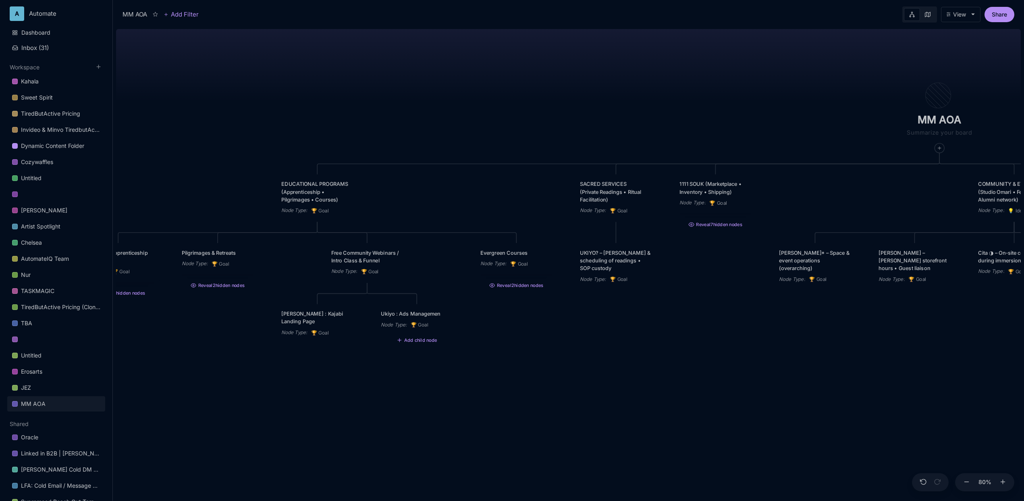
type textarea "Ukiyo : Ads Management"
click at [382, 363] on div "MM AOA EDUCATIONAL PROGRAMS (Apprenticeship • Pilgrimages • Courses) Node Type …" at bounding box center [568, 263] width 905 height 475
click at [454, 356] on div "MM AOA EDUCATIONAL PROGRAMS (Apprenticeship • Pilgrimages • Courses) Node Type …" at bounding box center [568, 263] width 905 height 475
click at [447, 324] on div "Node Type : 🏆 Goal" at bounding box center [416, 324] width 72 height 8
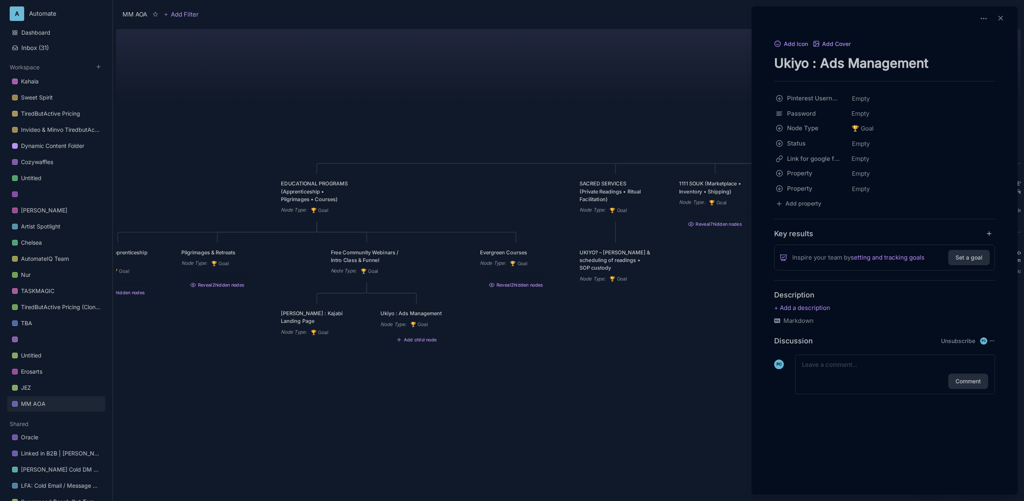
click at [314, 325] on div at bounding box center [512, 250] width 1024 height 501
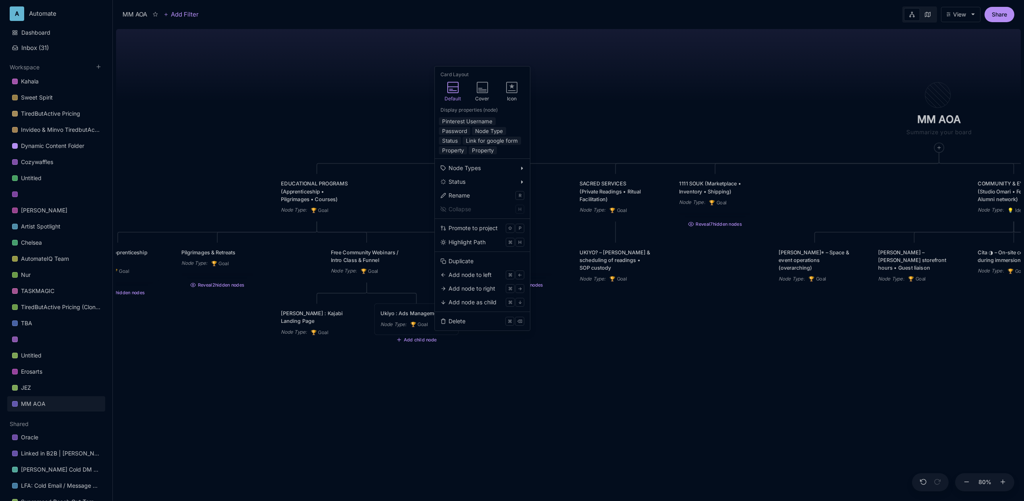
click at [434, 332] on div "Ukiyo : Ads Management Node Type : 🏆 Goal" at bounding box center [416, 319] width 83 height 31
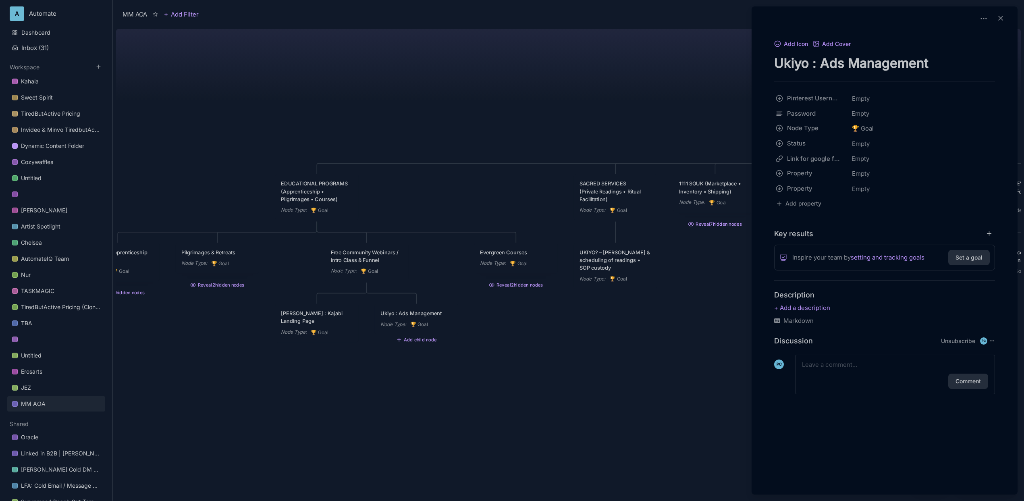
click at [274, 321] on div at bounding box center [512, 250] width 1024 height 501
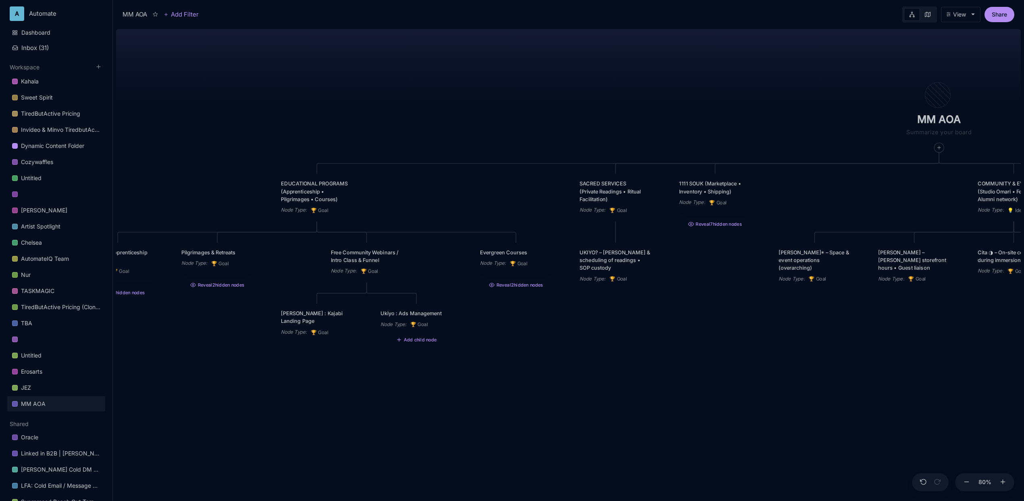
click at [306, 324] on div "[PERSON_NAME] : Kajabi Landing Page" at bounding box center [317, 316] width 72 height 15
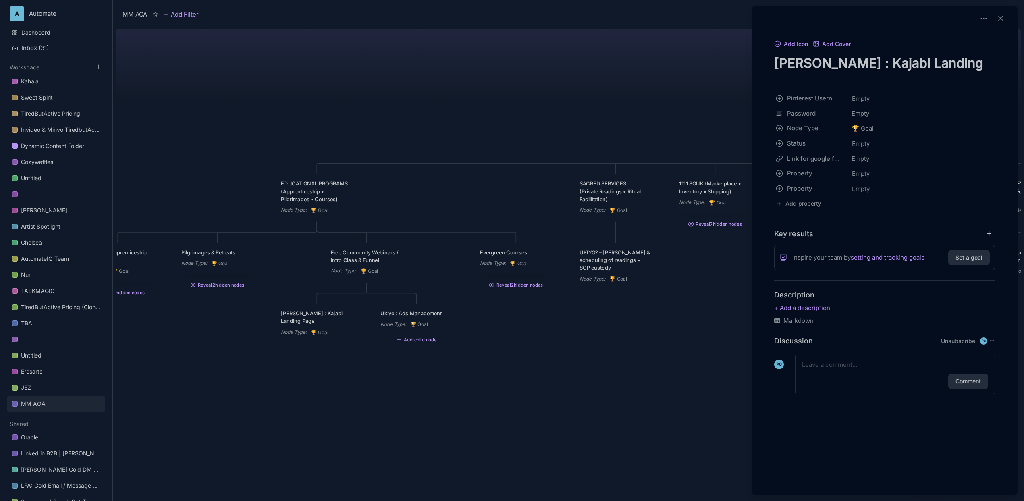
click at [527, 343] on div at bounding box center [512, 250] width 1024 height 501
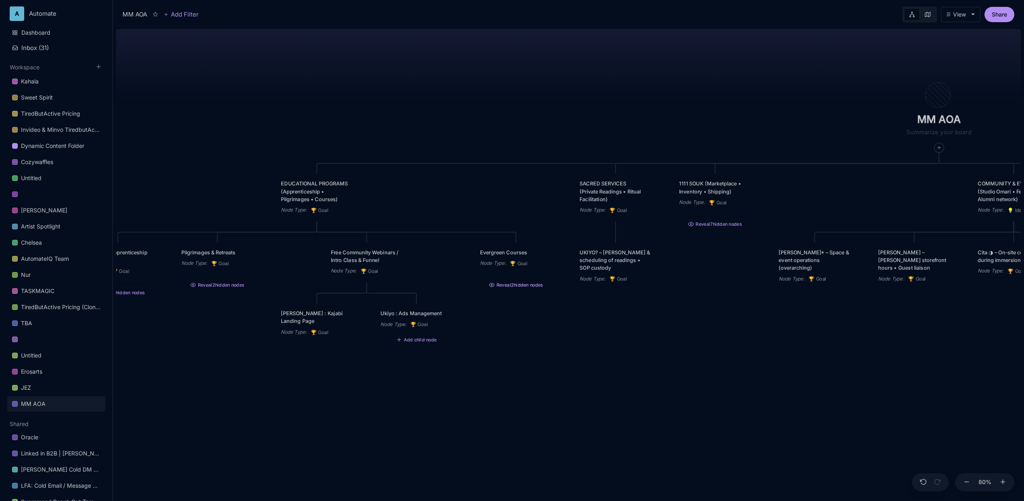
click at [511, 289] on button "Reveal 2 hidden nodes" at bounding box center [515, 283] width 83 height 12
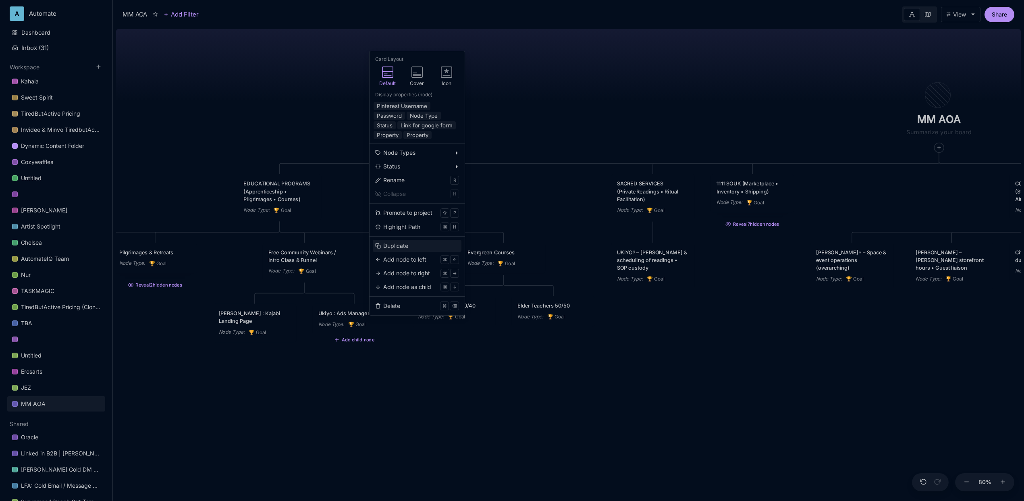
click at [406, 243] on div "Duplicate" at bounding box center [395, 245] width 25 height 9
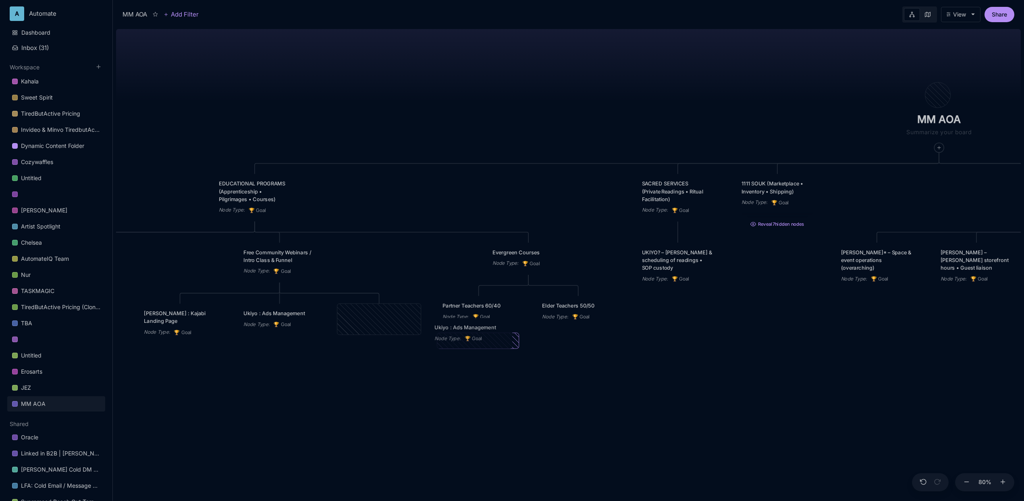
drag, startPoint x: 388, startPoint y: 321, endPoint x: 480, endPoint y: 335, distance: 92.5
click at [480, 335] on div "🏆 Goal" at bounding box center [474, 338] width 18 height 8
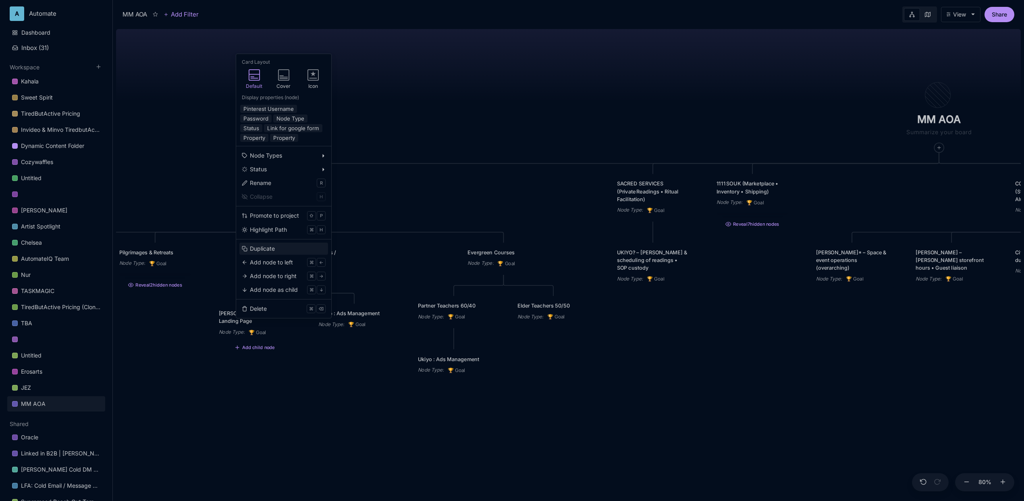
click at [276, 247] on button "Duplicate" at bounding box center [283, 249] width 89 height 12
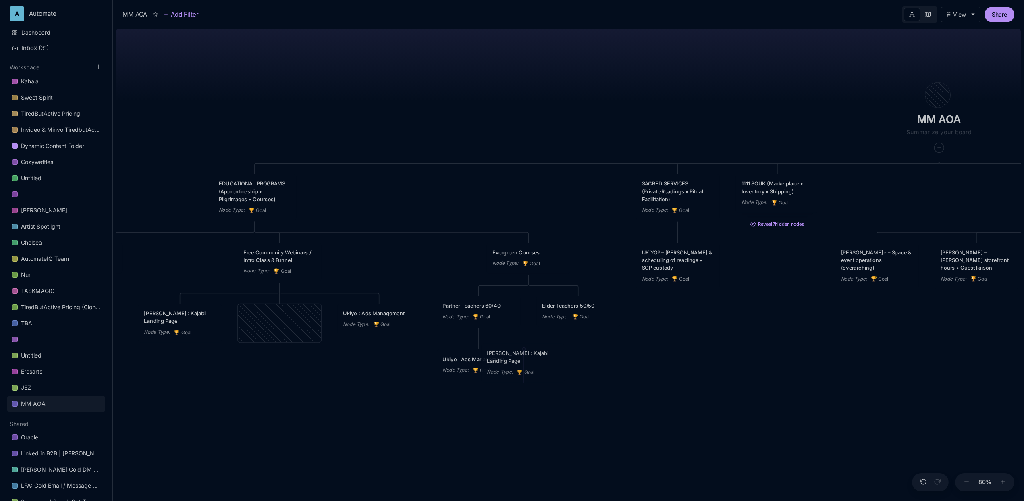
drag, startPoint x: 286, startPoint y: 323, endPoint x: 530, endPoint y: 363, distance: 246.6
click at [530, 363] on div "[PERSON_NAME] : Kajabi Landing Page" at bounding box center [523, 356] width 72 height 15
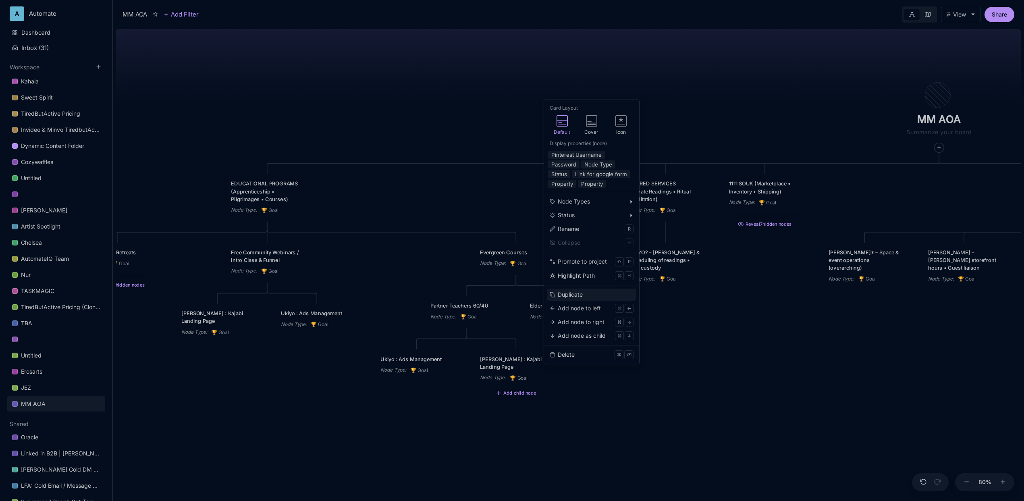
click at [571, 295] on div "Duplicate" at bounding box center [570, 294] width 25 height 9
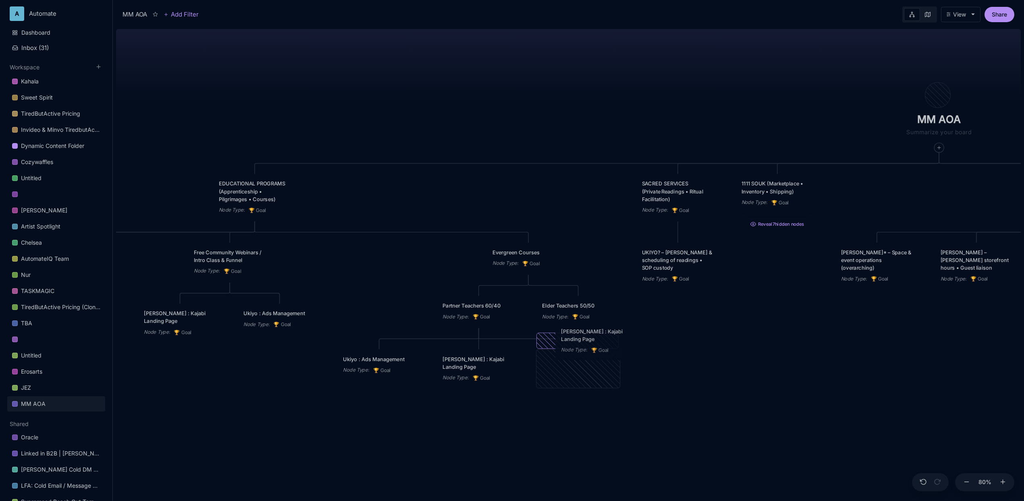
drag, startPoint x: 578, startPoint y: 363, endPoint x: 597, endPoint y: 335, distance: 33.6
click at [597, 335] on div "[PERSON_NAME] : Kajabi Landing Page" at bounding box center [597, 334] width 72 height 15
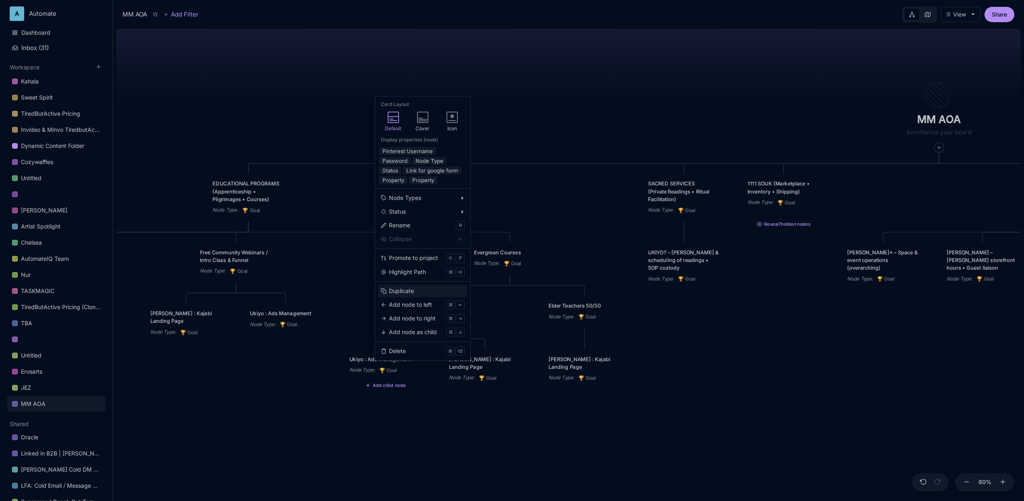
click at [444, 287] on button "Duplicate" at bounding box center [422, 291] width 89 height 12
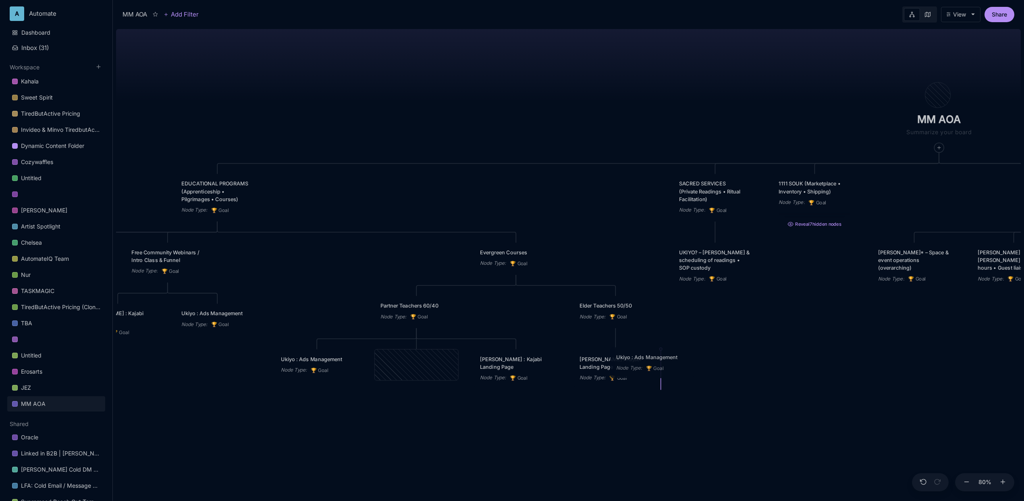
drag, startPoint x: 438, startPoint y: 371, endPoint x: 674, endPoint y: 369, distance: 235.7
click at [674, 369] on div "Node Type : 🏆 Goal" at bounding box center [652, 368] width 72 height 8
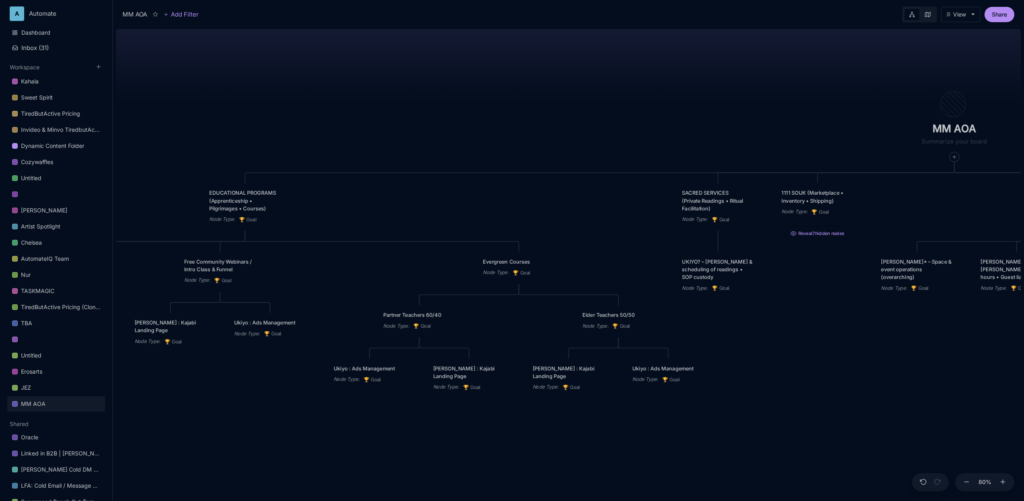
drag, startPoint x: 473, startPoint y: 317, endPoint x: 488, endPoint y: 326, distance: 17.9
click at [488, 326] on div "MM AOA EDUCATIONAL PROGRAMS (Apprenticeship • Pilgrimages • Courses) Node Type …" at bounding box center [568, 263] width 905 height 475
click at [428, 347] on line at bounding box center [428, 346] width 4 height 4
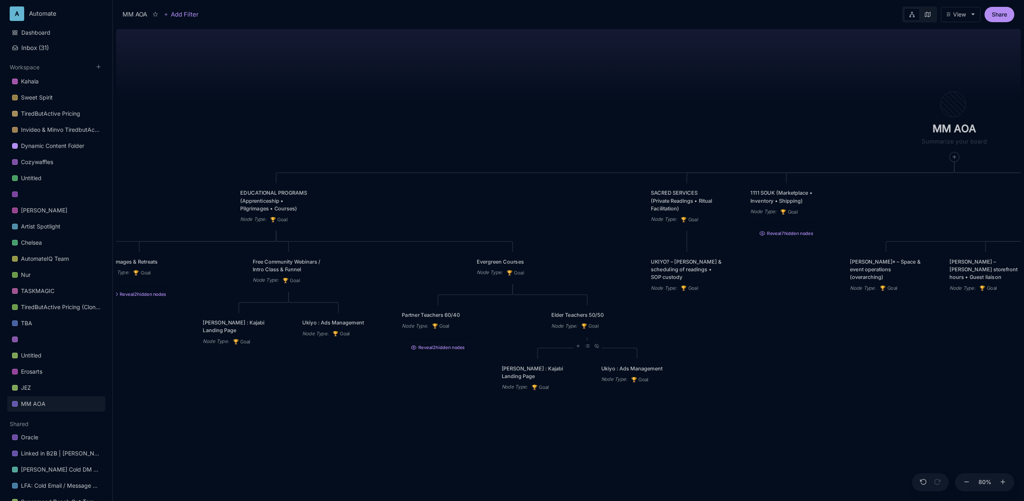
click at [609, 330] on div "Node Type : 🏆 Goal" at bounding box center [587, 326] width 72 height 8
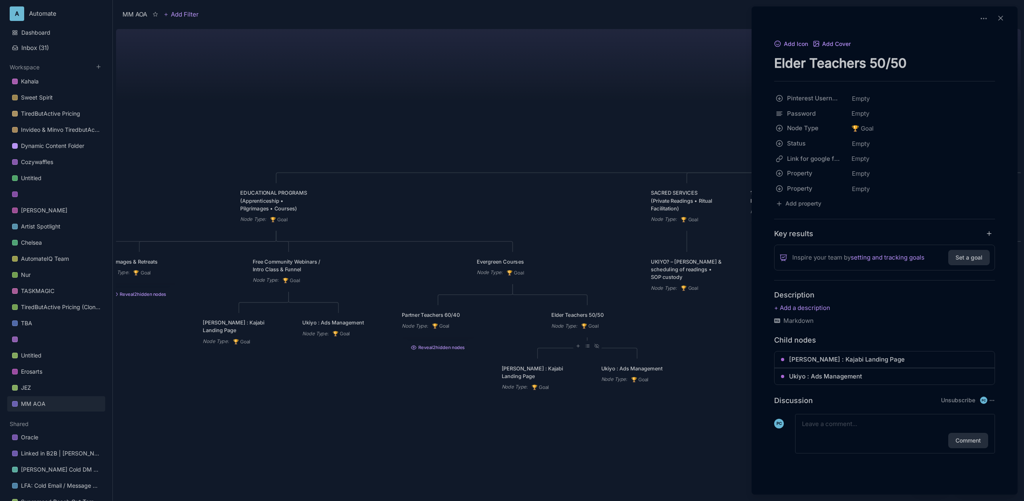
click at [609, 331] on div at bounding box center [512, 250] width 1024 height 501
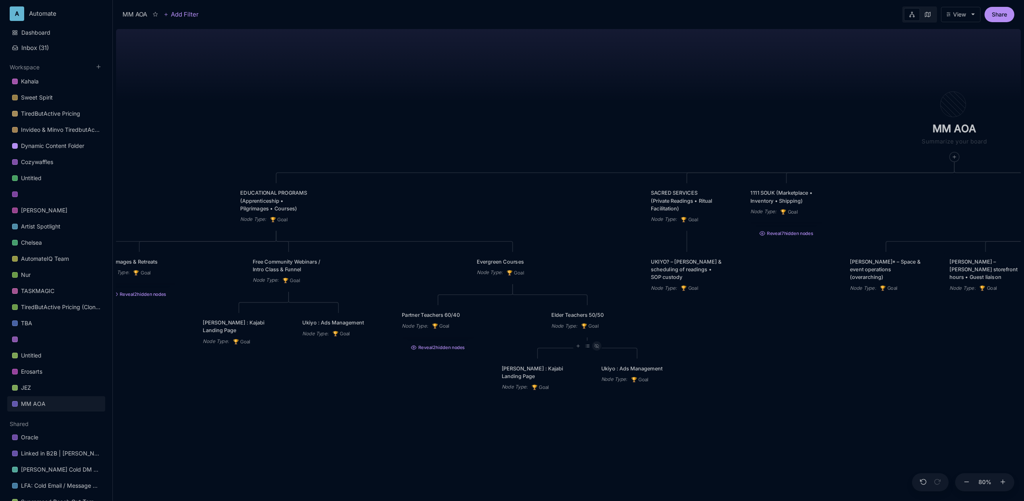
click at [596, 347] on line at bounding box center [596, 346] width 4 height 4
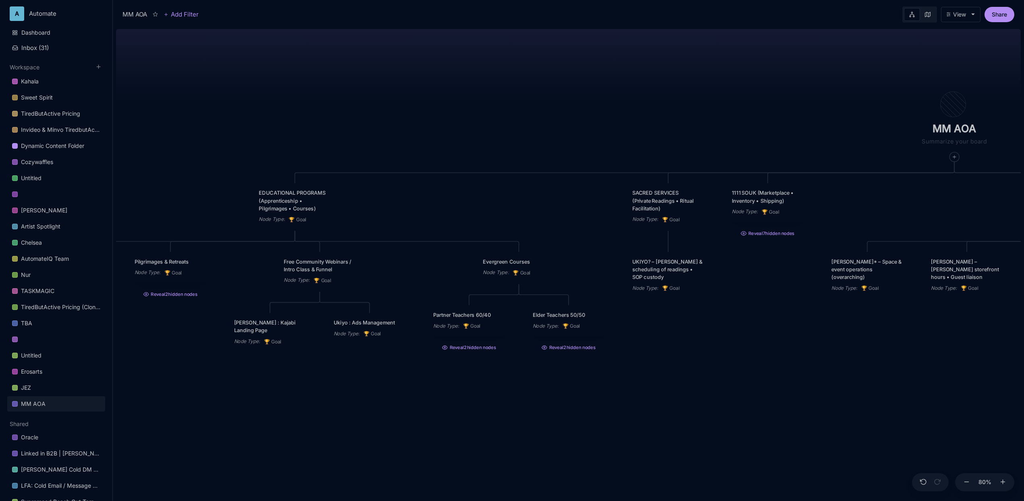
click at [365, 361] on div "MM AOA EDUCATIONAL PROGRAMS (Apprenticeship • Pilgrimages • Courses) Node Type …" at bounding box center [568, 263] width 905 height 475
click at [413, 382] on div "MM AOA EDUCATIONAL PROGRAMS (Apprenticeship • Pilgrimages • Courses) Node Type …" at bounding box center [568, 263] width 905 height 475
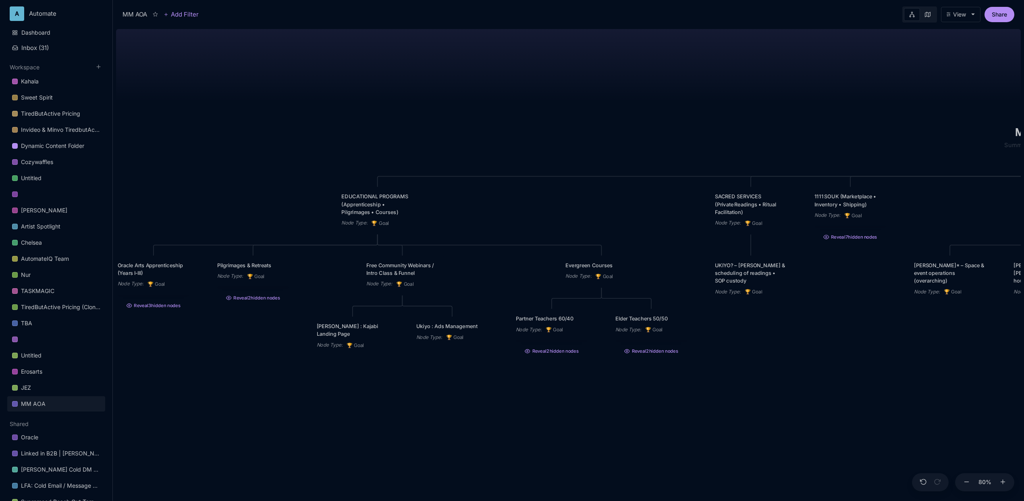
drag, startPoint x: 378, startPoint y: 404, endPoint x: 448, endPoint y: 407, distance: 70.6
click at [448, 407] on div "MM AOA EDUCATIONAL PROGRAMS (Apprenticeship • Pilgrimages • Courses) Node Type …" at bounding box center [568, 263] width 905 height 475
drag, startPoint x: 275, startPoint y: 358, endPoint x: 389, endPoint y: 372, distance: 114.9
click at [389, 372] on div "MM AOA EDUCATIONAL PROGRAMS (Apprenticeship • Pilgrimages • Courses) Node Type …" at bounding box center [568, 263] width 905 height 475
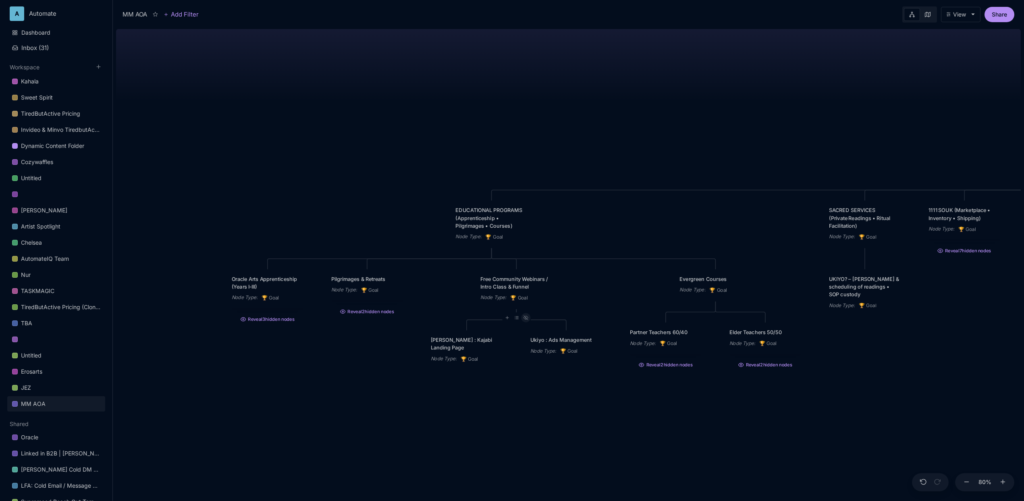
click at [526, 316] on div at bounding box center [525, 317] width 9 height 9
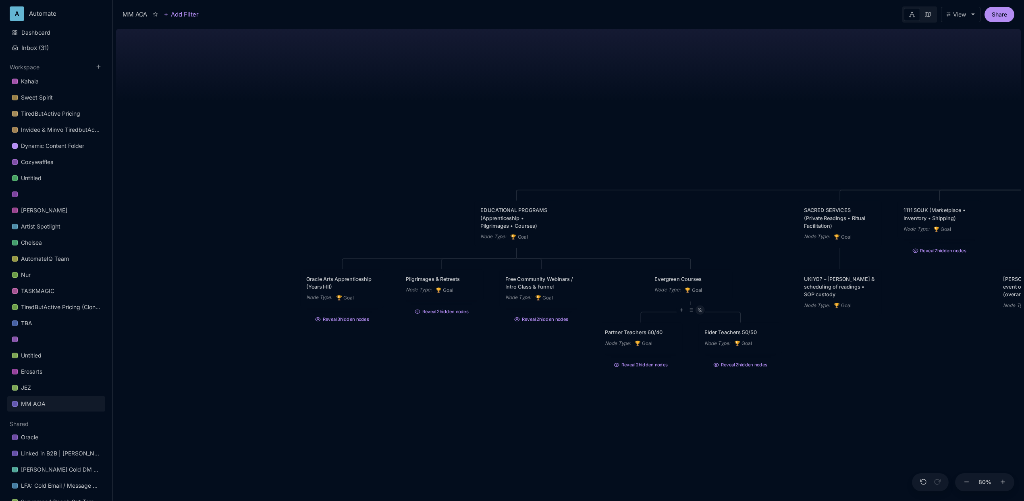
click at [699, 311] on icon at bounding box center [699, 309] width 4 height 3
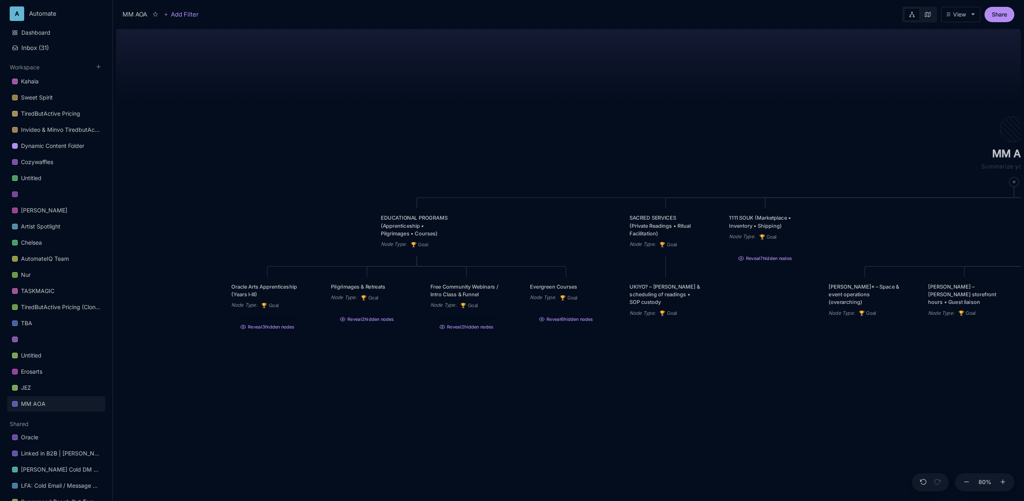
drag, startPoint x: 699, startPoint y: 231, endPoint x: 503, endPoint y: 241, distance: 196.5
click at [503, 241] on div "MM AOA EDUCATIONAL PROGRAMS (Apprenticeship • Pilgrimages • Courses) Node Type …" at bounding box center [568, 263] width 905 height 475
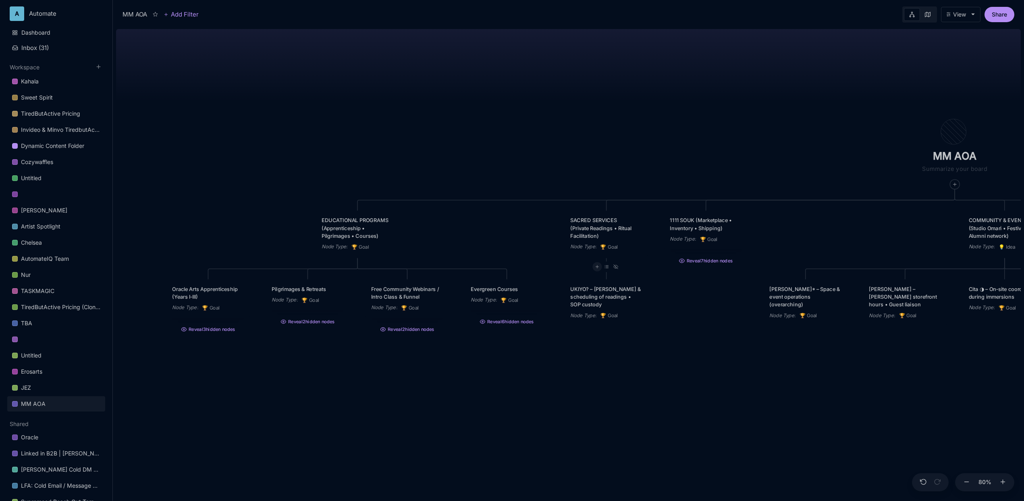
click at [595, 268] on icon at bounding box center [597, 266] width 5 height 5
click at [596, 296] on div "🏆 Goal" at bounding box center [596, 296] width 53 height 13
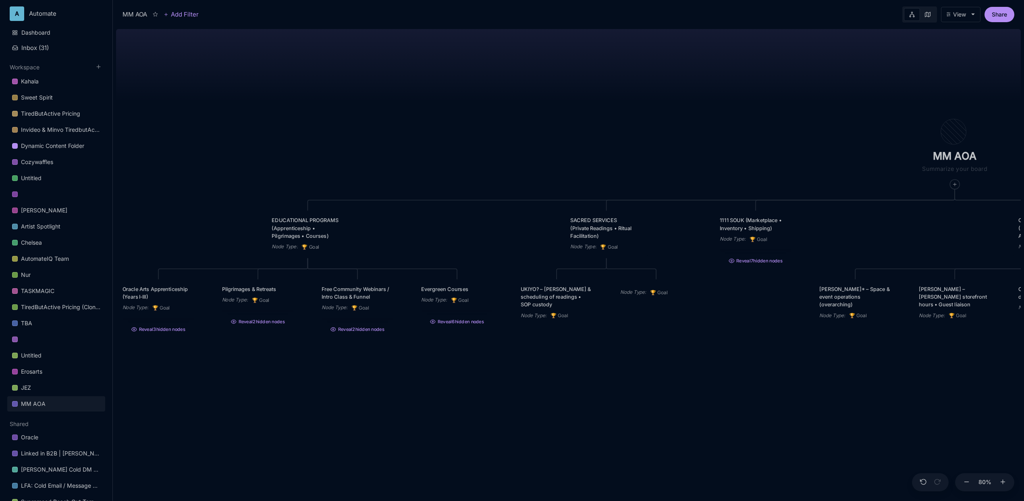
click at [643, 287] on div "Node Type : 🏆 Goal" at bounding box center [655, 290] width 83 height 23
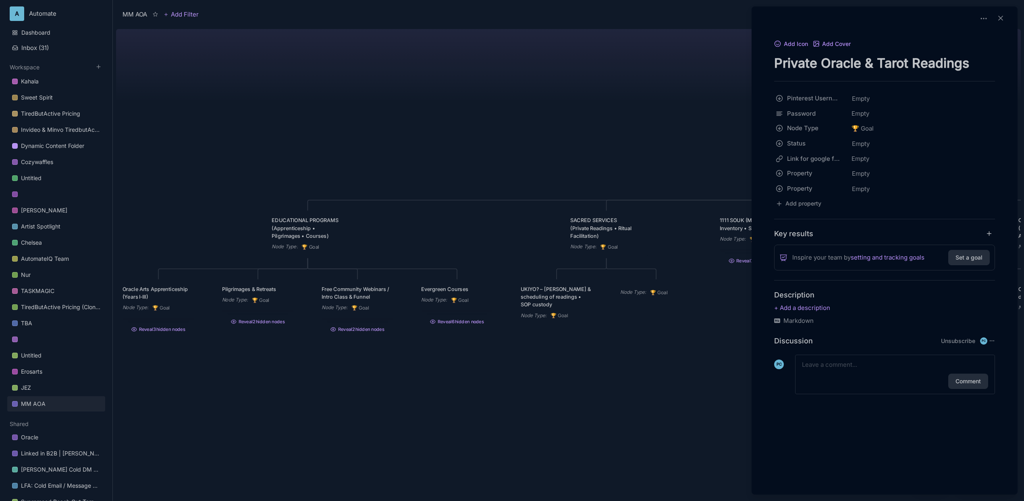
type textarea "Private Oracle & Tarot Readings"
click at [680, 138] on div at bounding box center [512, 250] width 1024 height 501
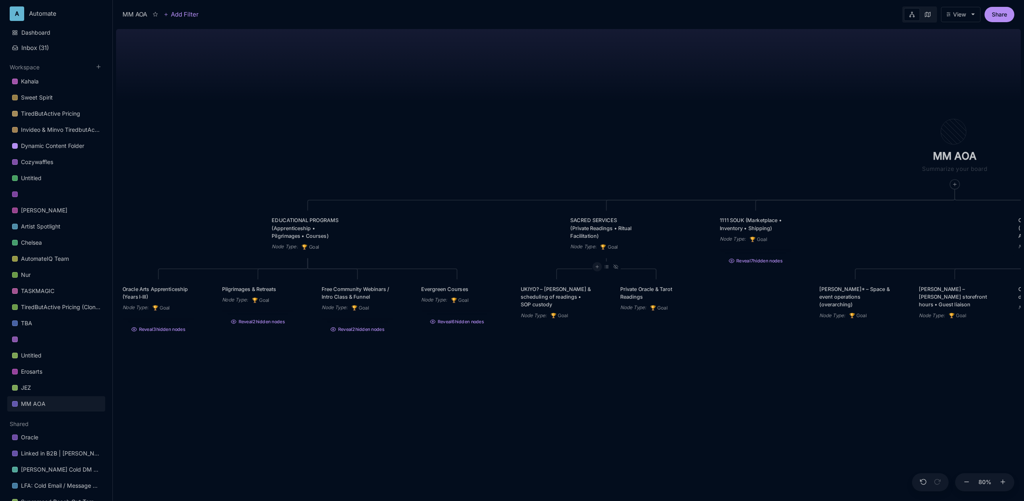
click at [598, 267] on icon at bounding box center [597, 266] width 5 height 5
click at [596, 294] on div "🏆 Goal" at bounding box center [596, 296] width 53 height 13
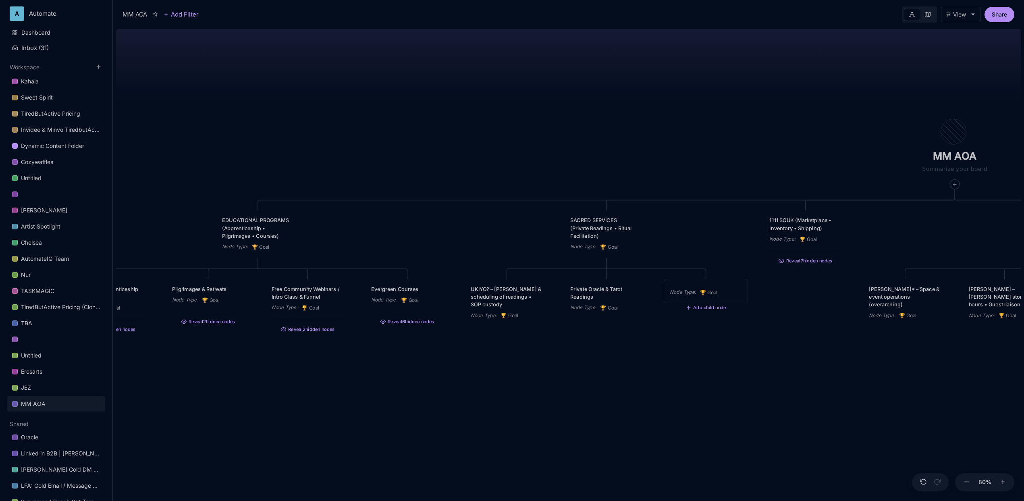
click at [702, 288] on div "Node Type : 🏆 Goal" at bounding box center [705, 290] width 83 height 23
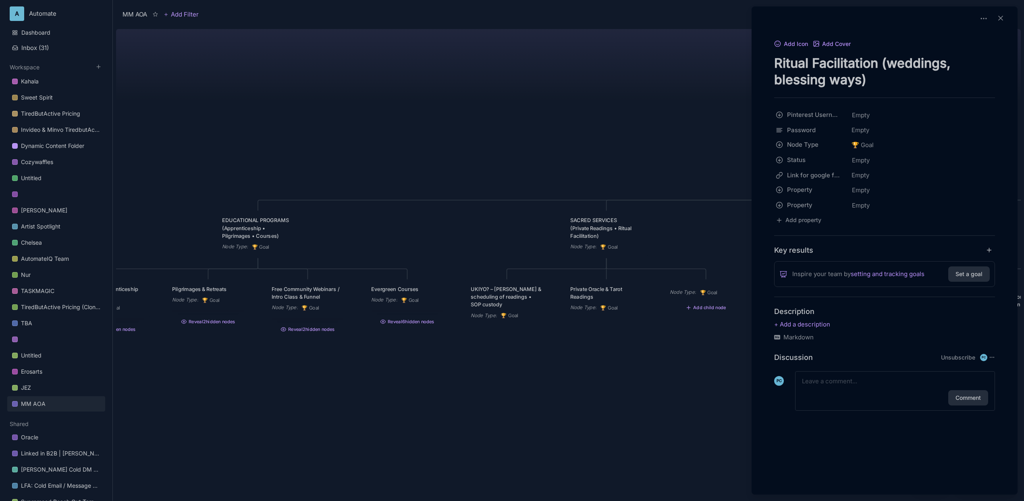
type textarea "Ritual Facilitation (weddings, blessing ways)"
click at [634, 126] on div at bounding box center [512, 250] width 1024 height 501
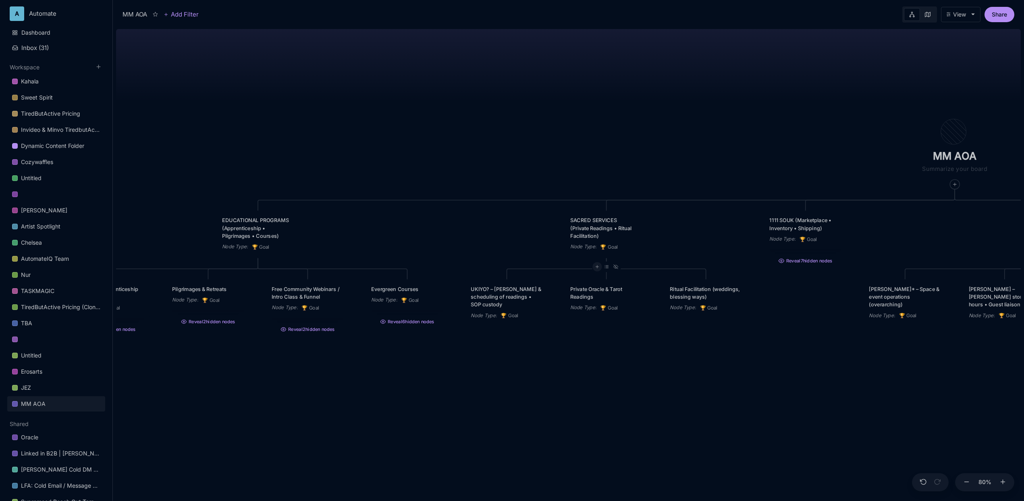
click at [596, 269] on icon at bounding box center [597, 266] width 5 height 5
click at [599, 296] on div "🏆 Goal" at bounding box center [596, 296] width 53 height 13
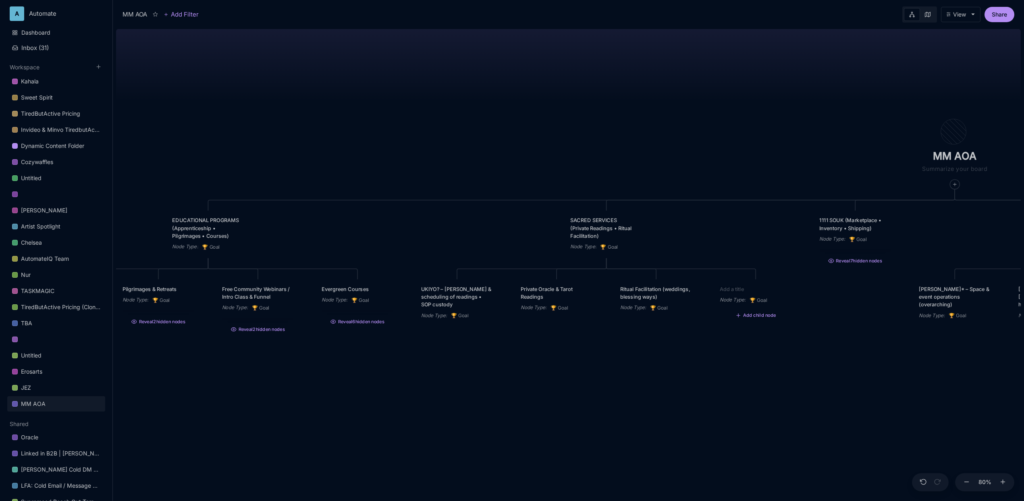
type textarea "Mentorship / Spiritual Coaching"
click at [667, 137] on div "MM AOA EDUCATIONAL PROGRAMS (Apprenticeship • Pilgrimages • Courses) Node Type …" at bounding box center [568, 263] width 905 height 475
click at [595, 271] on div at bounding box center [596, 266] width 9 height 9
click at [594, 297] on div "🏆 Goal" at bounding box center [596, 296] width 53 height 13
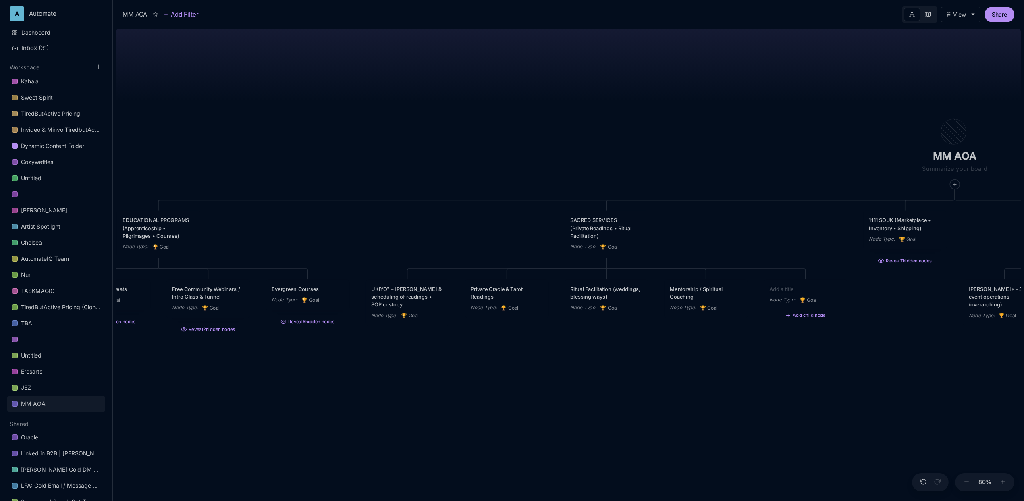
click at [781, 289] on textarea at bounding box center [805, 289] width 72 height 8
paste textarea "Herbal & Plant‑Spirit Consultations"
type textarea "Herbal & Plant‑Spirit Consultations"
click at [720, 368] on div "MM AOA EDUCATIONAL PROGRAMS (Apprenticeship • Pilgrimages • Courses) Node Type …" at bounding box center [568, 263] width 905 height 475
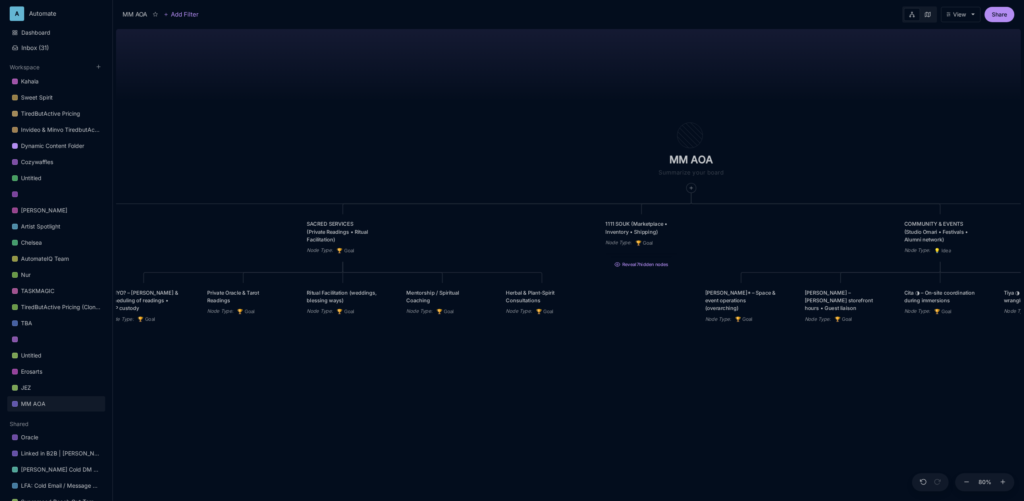
drag, startPoint x: 734, startPoint y: 127, endPoint x: 470, endPoint y: 131, distance: 263.5
click at [470, 131] on div "MM AOA EDUCATIONAL PROGRAMS (Apprenticeship • Pilgrimages • Courses) Node Type …" at bounding box center [568, 263] width 905 height 475
click at [353, 272] on icon at bounding box center [352, 270] width 4 height 3
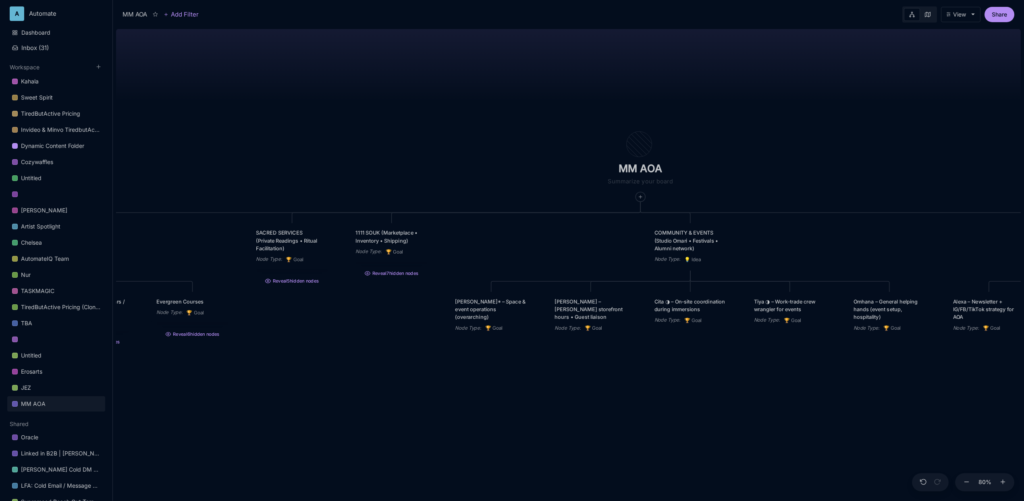
drag, startPoint x: 482, startPoint y: 133, endPoint x: 425, endPoint y: 143, distance: 58.4
click at [425, 143] on div "MM AOA EDUCATIONAL PROGRAMS (Apprenticeship • Pilgrimages • Courses) Node Type …" at bounding box center [568, 263] width 905 height 475
click at [401, 278] on button "Reveal 7 hidden nodes" at bounding box center [384, 272] width 83 height 12
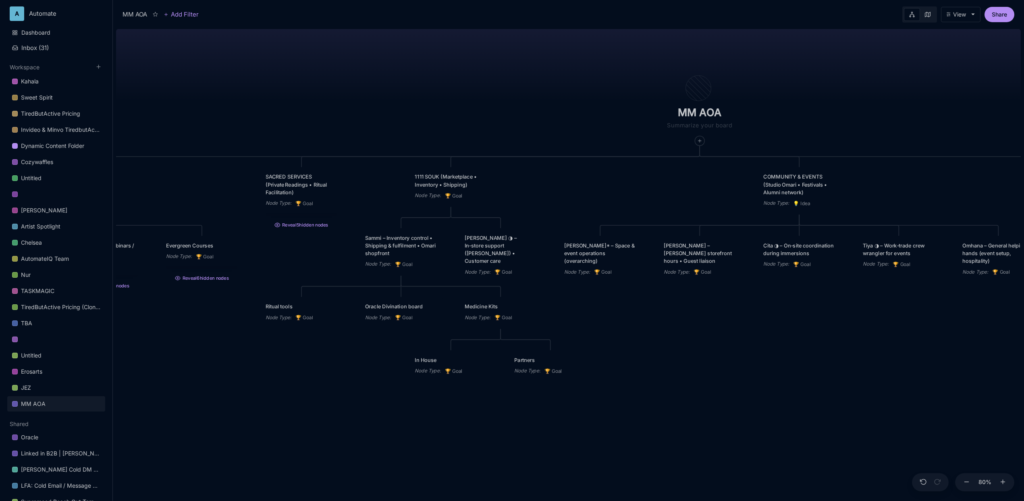
drag, startPoint x: 278, startPoint y: 403, endPoint x: 344, endPoint y: 346, distance: 87.1
click at [344, 346] on div "MM AOA EDUCATIONAL PROGRAMS (Apprenticeship • Pilgrimages • Courses) Node Type …" at bounding box center [568, 263] width 905 height 475
click at [422, 307] on div "Oracle Divination board" at bounding box center [401, 307] width 72 height 8
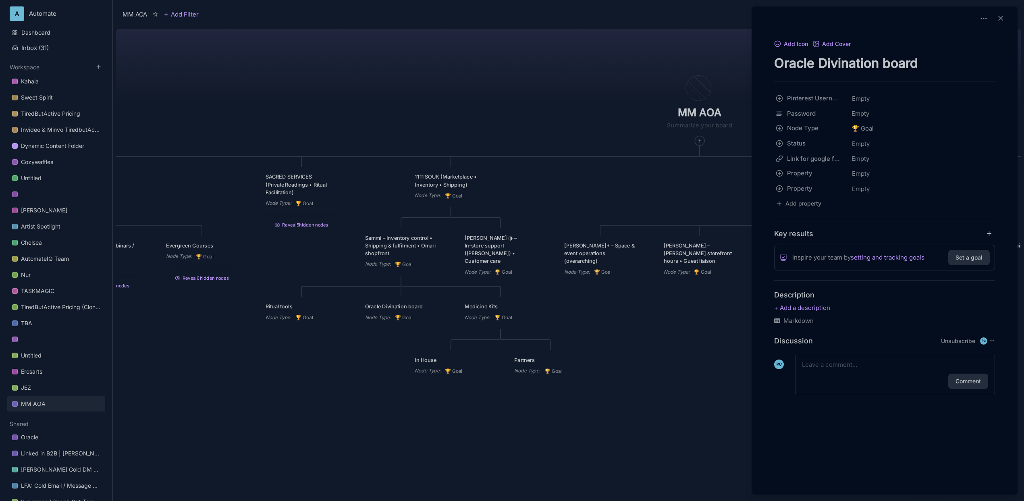
click at [826, 68] on textarea "Oracle Divination board" at bounding box center [884, 63] width 221 height 17
paste textarea "Divination Tools (Oracle Board sets, dice)"
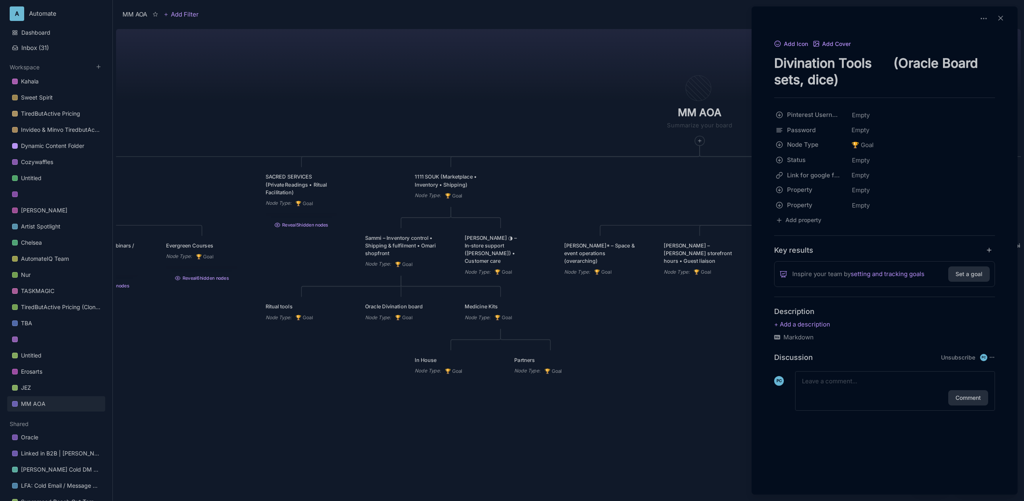
type textarea "Divination Tools (Oracle Board sets, dice)"
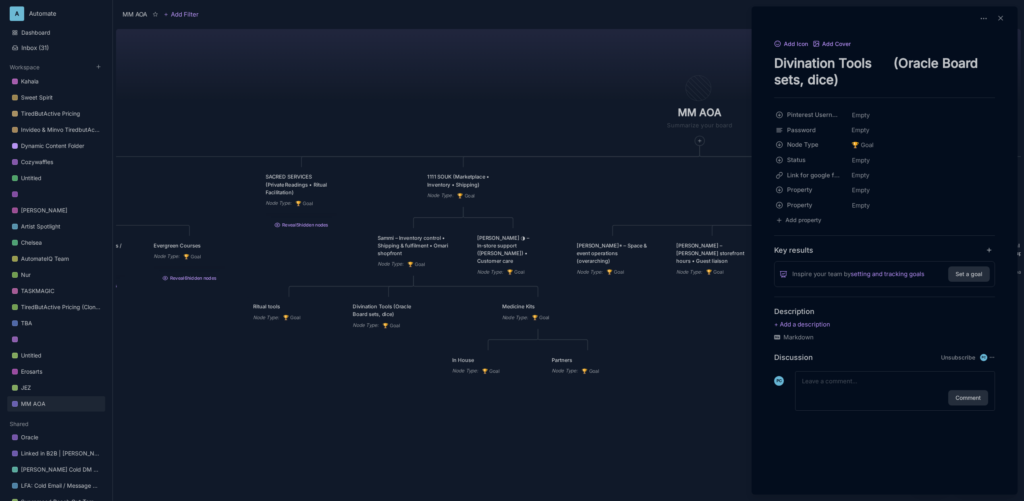
click at [284, 311] on div at bounding box center [512, 250] width 1024 height 501
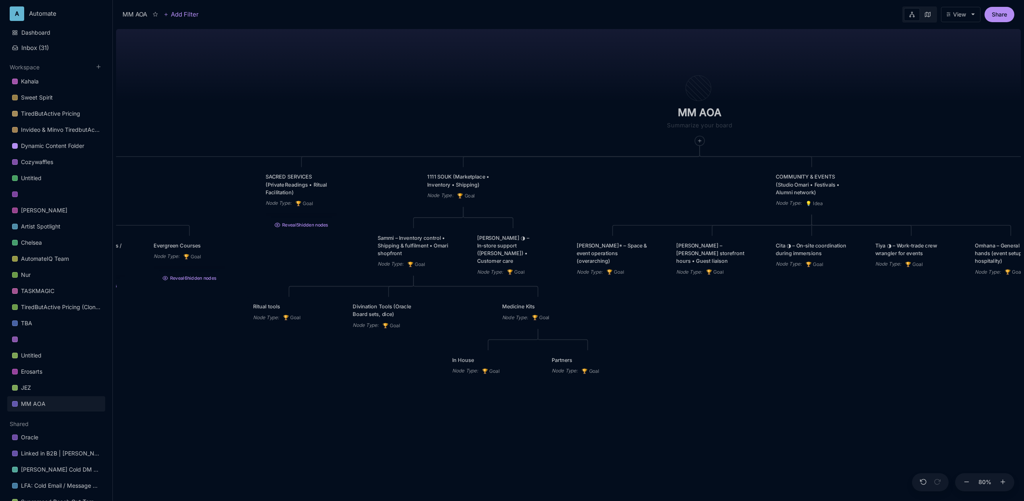
click at [291, 308] on div "Ritual tools" at bounding box center [289, 307] width 72 height 8
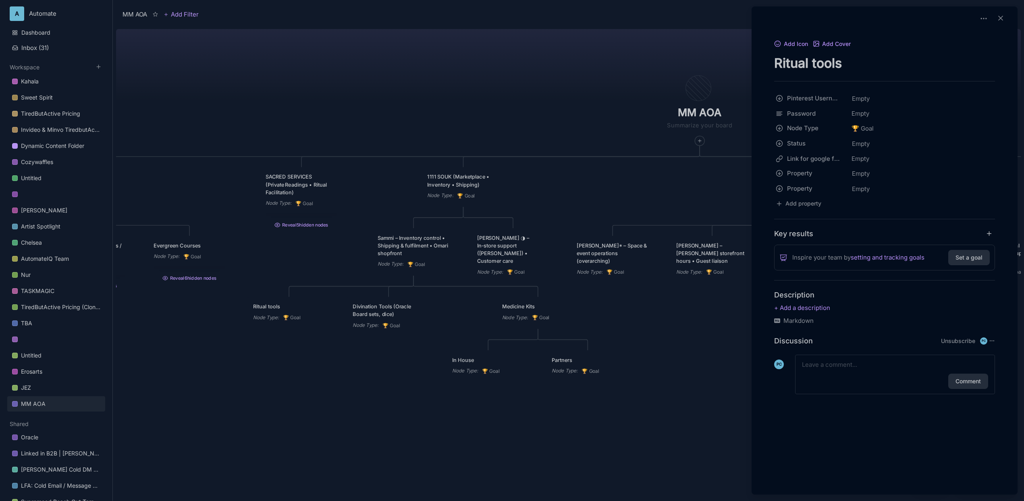
click at [845, 67] on textarea "Ritual tools" at bounding box center [884, 63] width 221 height 17
paste textarea "Kemetic Copper Tools (ankhs, sistrums, wands)"
click at [839, 63] on textarea "Ritual tools" at bounding box center [884, 63] width 221 height 17
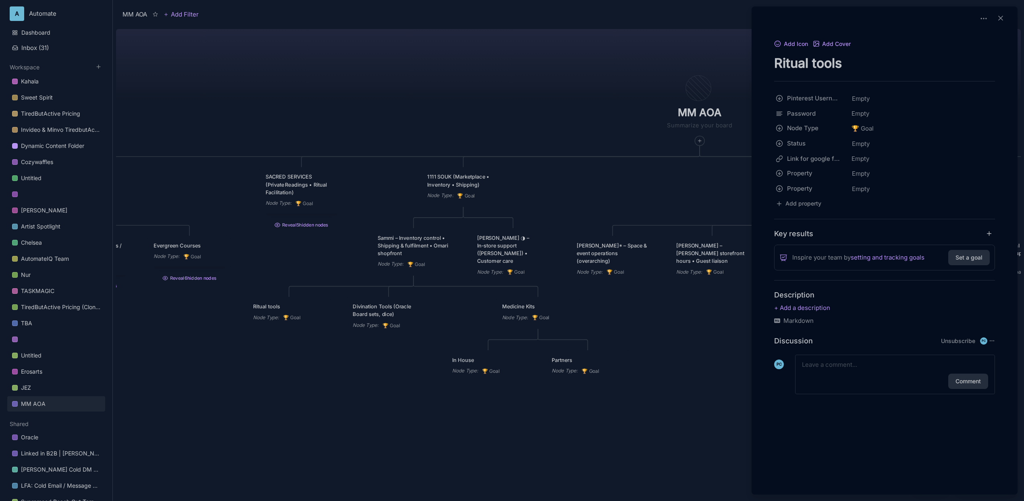
click at [839, 63] on textarea "Ritual tools" at bounding box center [884, 63] width 221 height 17
paste textarea "Altar & Ritual Items (cauldrons, candles, bowls)"
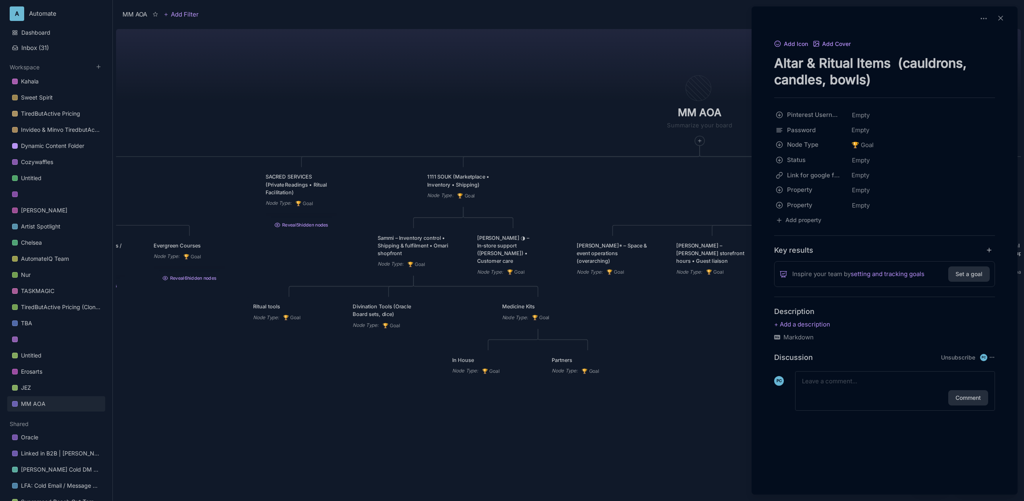
type textarea "Altar & Ritual Items (cauldrons, candles, bowls)"
click at [555, 92] on div at bounding box center [512, 250] width 1024 height 501
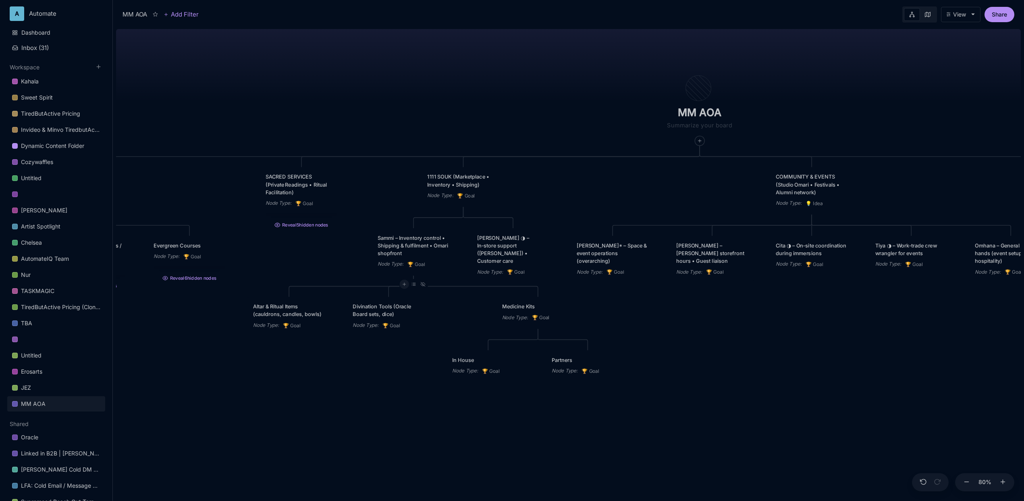
click at [403, 284] on icon at bounding box center [404, 284] width 5 height 5
click at [390, 313] on span "🏆 Goal" at bounding box center [389, 314] width 20 height 10
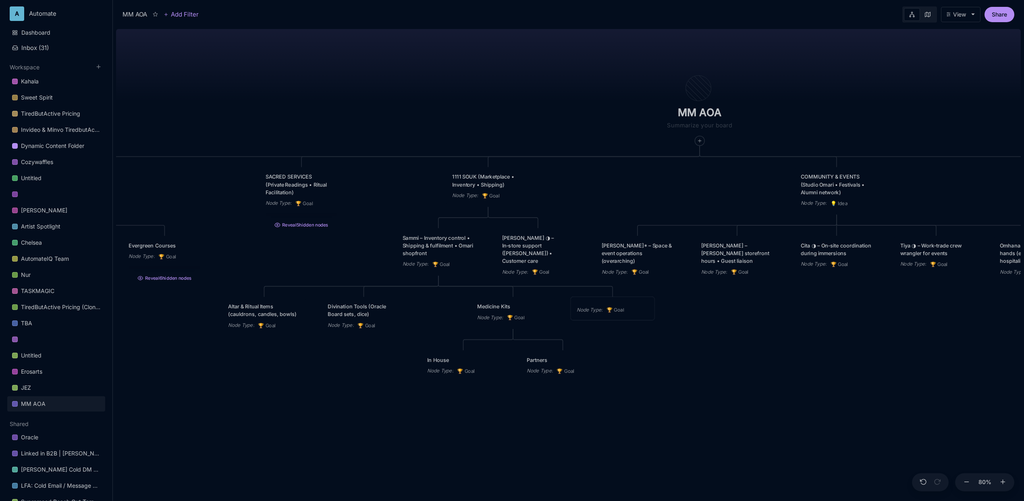
click at [616, 304] on div "Node Type : 🏆 Goal" at bounding box center [612, 308] width 83 height 23
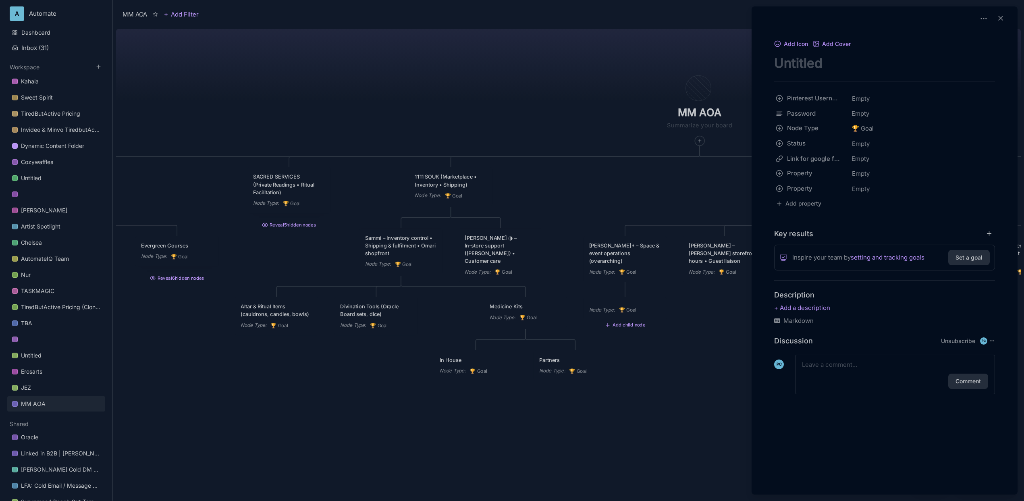
click at [523, 133] on div at bounding box center [512, 250] width 1024 height 501
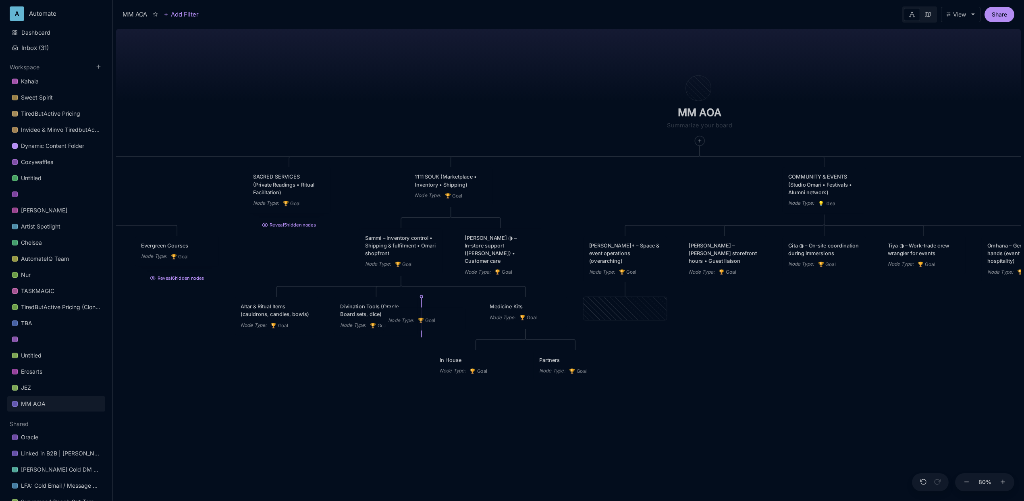
drag, startPoint x: 609, startPoint y: 305, endPoint x: 408, endPoint y: 316, distance: 201.3
click at [408, 316] on div "Node Type : 🏆 Goal" at bounding box center [423, 318] width 83 height 23
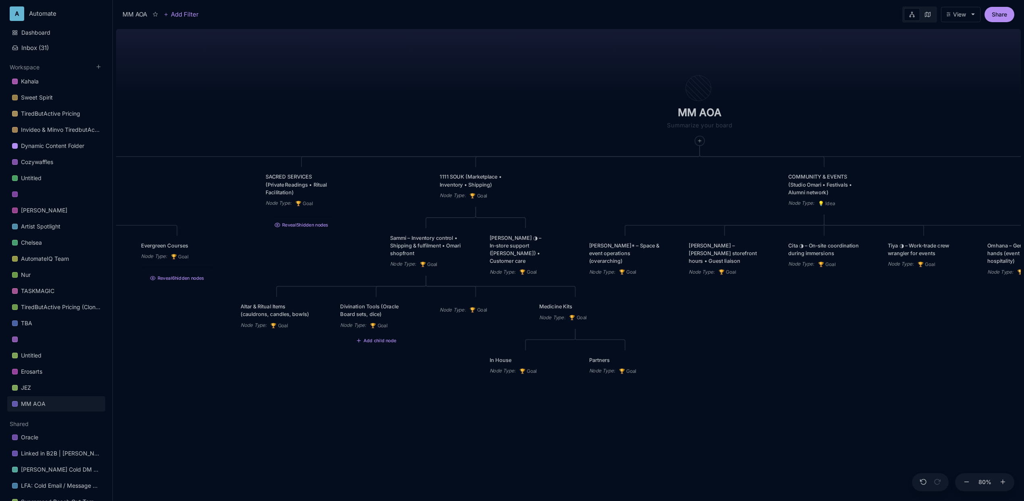
click at [453, 309] on div "Node Type :" at bounding box center [453, 310] width 26 height 8
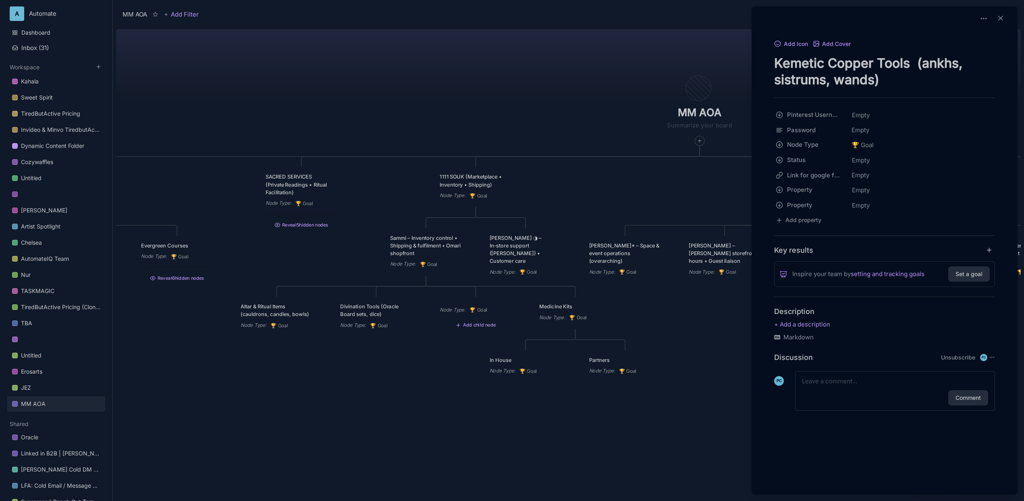
type textarea "Kemetic Copper Tools (ankhs, sistrums, wands)"
click at [507, 115] on div at bounding box center [512, 250] width 1024 height 501
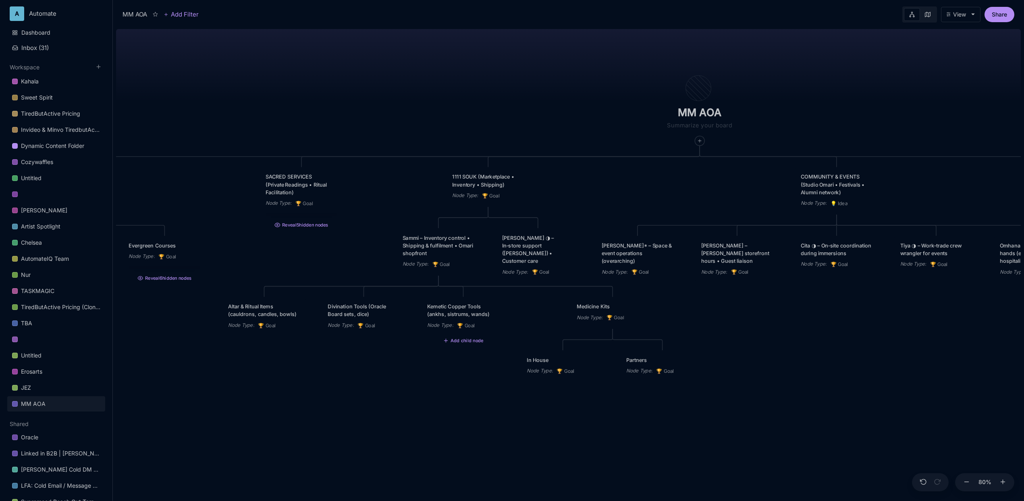
click at [436, 387] on div "MM AOA EDUCATIONAL PROGRAMS (Apprenticeship • Pilgrimages • Courses) Node Type …" at bounding box center [568, 263] width 905 height 475
click at [698, 309] on div "MM AOA EDUCATIONAL PROGRAMS (Apprenticeship • Pilgrimages • Courses) Node Type …" at bounding box center [568, 263] width 905 height 475
click at [601, 340] on icon at bounding box center [603, 337] width 5 height 5
click at [600, 366] on div "🏆 Goal" at bounding box center [602, 367] width 53 height 13
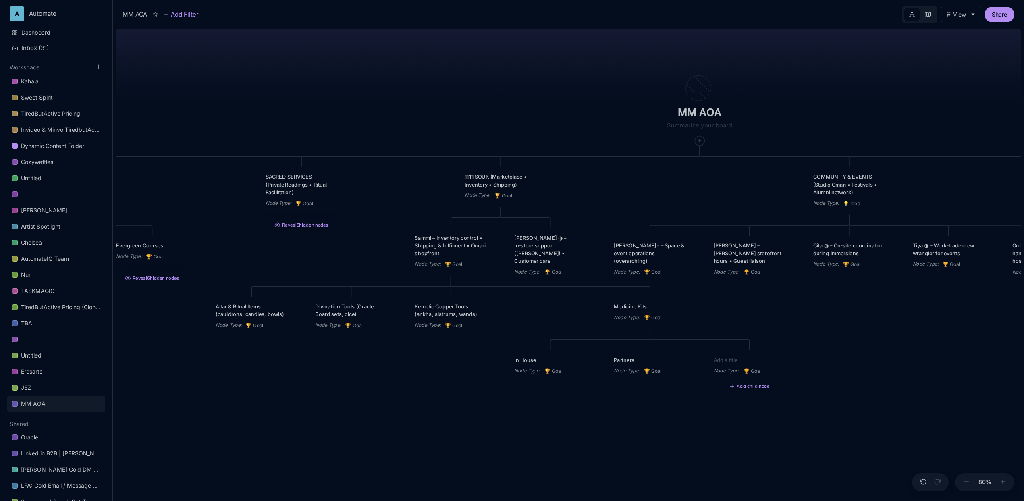
click at [761, 360] on textarea at bounding box center [750, 360] width 72 height 8
paste textarea "Plant Medicines & Oils (blue‑lotus, temple essences)"
type textarea "Plant Medicines & Oils (blue‑lotus, temple essences)"
click at [838, 347] on div "MM AOA EDUCATIONAL PROGRAMS (Apprenticeship • Pilgrimages • Courses) Node Type …" at bounding box center [568, 263] width 905 height 475
drag, startPoint x: 744, startPoint y: 367, endPoint x: 755, endPoint y: 361, distance: 12.1
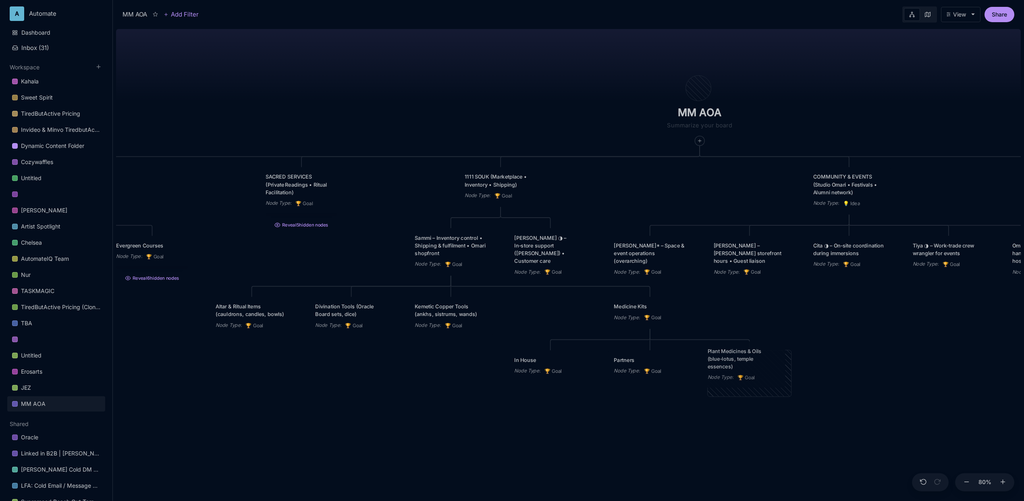
click at [755, 361] on div "Plant Medicines & Oils (blue‑lotus, temple essences)" at bounding box center [744, 358] width 72 height 23
drag, startPoint x: 643, startPoint y: 372, endPoint x: 733, endPoint y: 421, distance: 102.2
click at [733, 421] on div "Node Type : 🏆 Goal" at bounding box center [740, 419] width 72 height 8
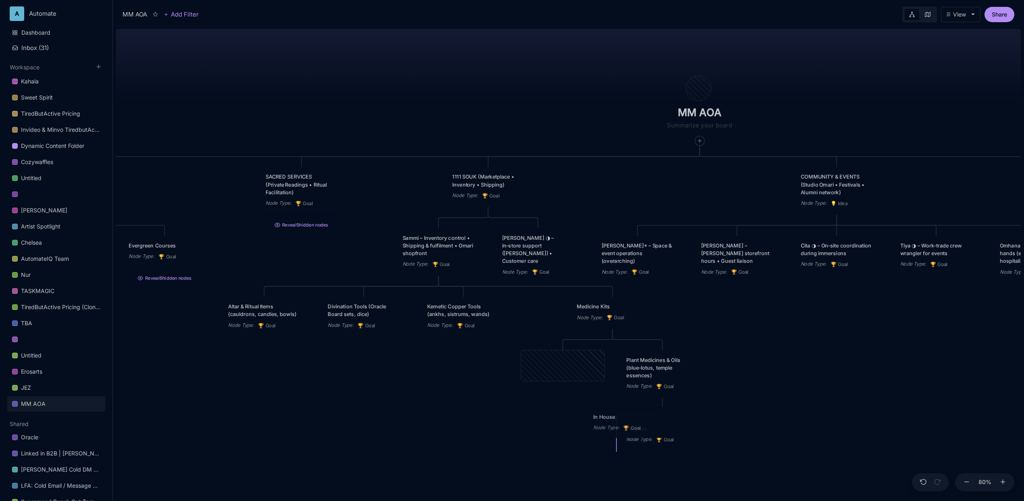
drag, startPoint x: 562, startPoint y: 372, endPoint x: 628, endPoint y: 429, distance: 87.5
click at [628, 429] on icon "🏆" at bounding box center [626, 428] width 7 height 6
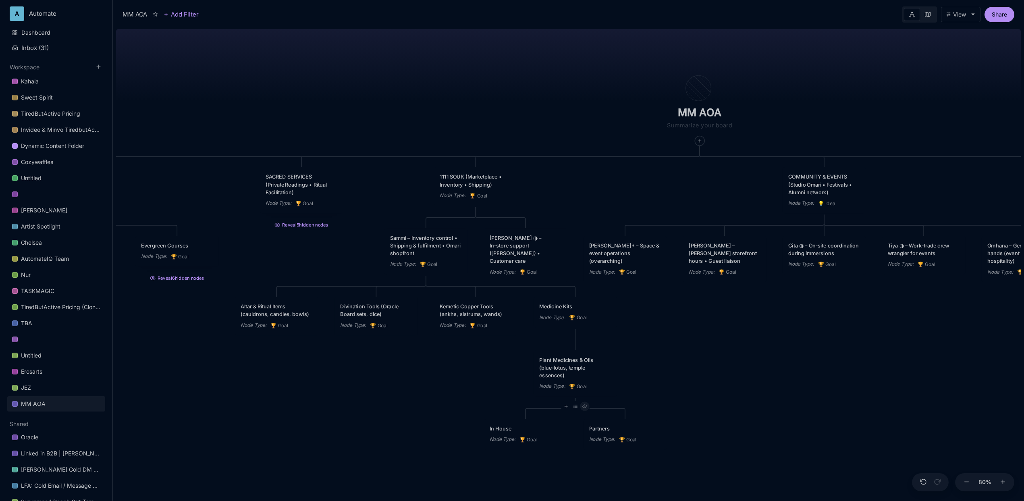
click at [585, 411] on div at bounding box center [584, 405] width 9 height 9
click at [586, 339] on icon at bounding box center [584, 337] width 4 height 3
click at [417, 286] on icon at bounding box center [416, 284] width 5 height 5
click at [404, 316] on span "🏆 Goal" at bounding box center [402, 314] width 20 height 10
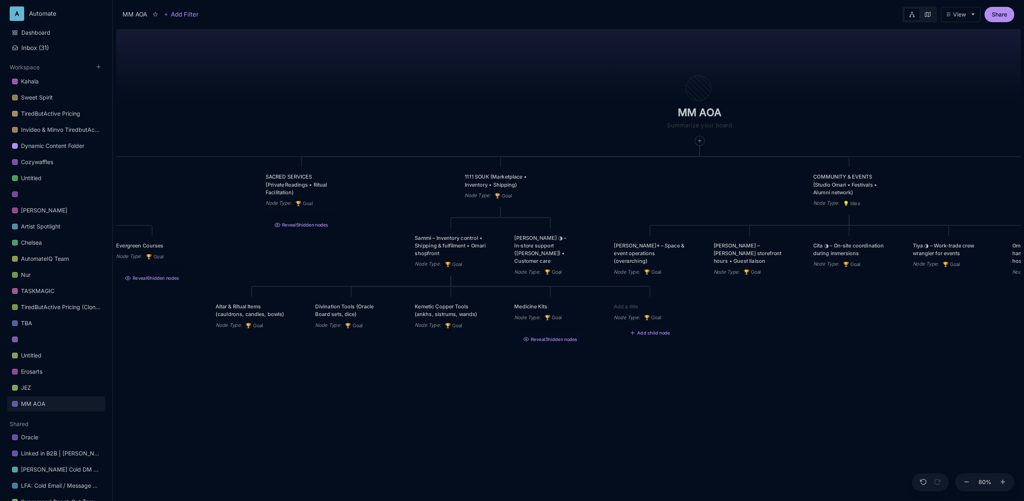
click at [646, 307] on textarea at bounding box center [650, 307] width 72 height 8
type textarea "Adornments & Jewelry (ankh pendants, crystal pieces)"
click at [756, 336] on div "MM AOA EDUCATIONAL PROGRAMS (Apprenticeship • Pilgrimages • Courses) Node Type …" at bounding box center [568, 263] width 905 height 475
drag, startPoint x: 656, startPoint y: 318, endPoint x: 533, endPoint y: 319, distance: 122.9
click at [533, 319] on div "Adornments & Jewelry (ankh pendants, crystal pieces)" at bounding box center [532, 310] width 72 height 15
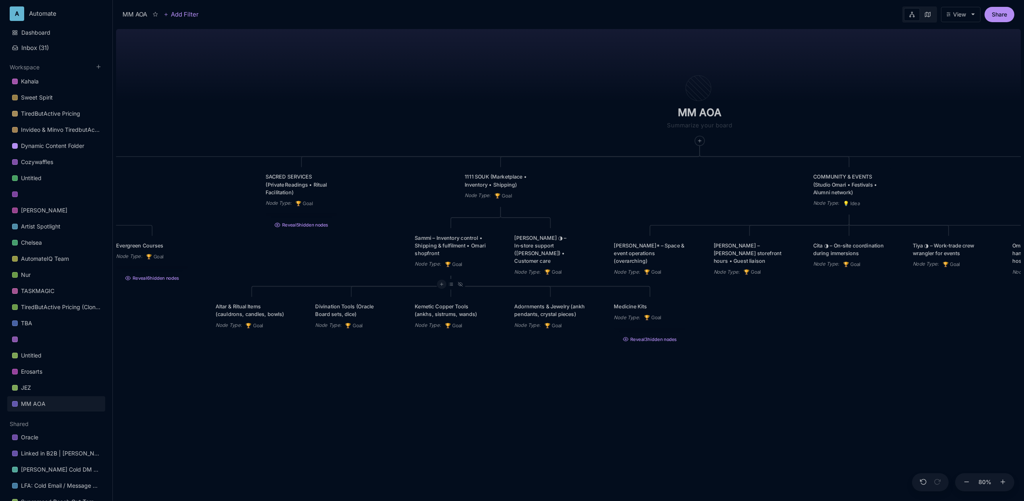
click at [438, 284] on div at bounding box center [441, 284] width 9 height 9
click at [437, 313] on span "🏆 Goal" at bounding box center [427, 314] width 20 height 10
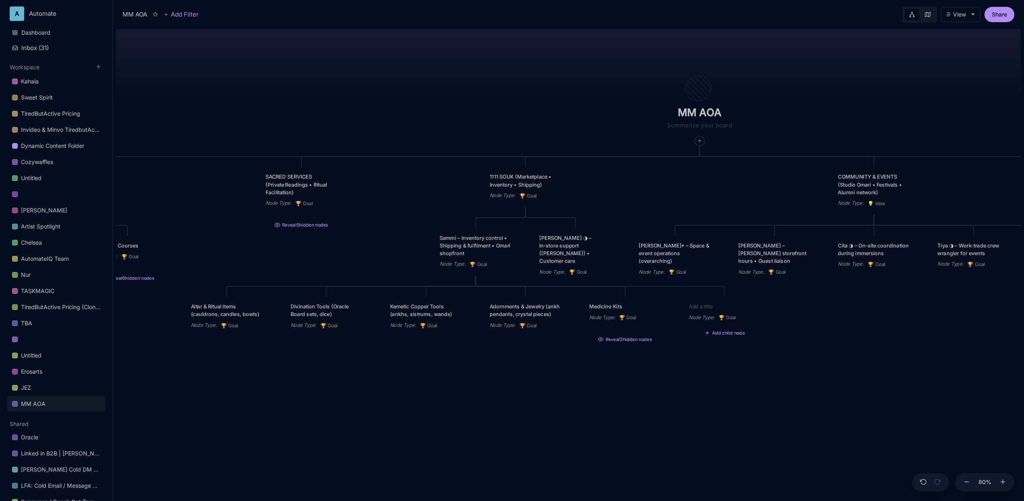
paste textarea "Digital Course Bundles (e.g., “Mystical Way of Life”)"
type textarea "Digital Course Bundles (e.g., “Mystical Way of Life”)"
click at [815, 364] on div "MM AOA EDUCATIONAL PROGRAMS (Apprenticeship • Pilgrimages • Courses) Node Type …" at bounding box center [568, 263] width 905 height 475
drag, startPoint x: 707, startPoint y: 307, endPoint x: 569, endPoint y: 311, distance: 137.4
click at [569, 311] on div "Digital Course Bundles (e.g., “Mystical Way of Life”)" at bounding box center [587, 313] width 72 height 15
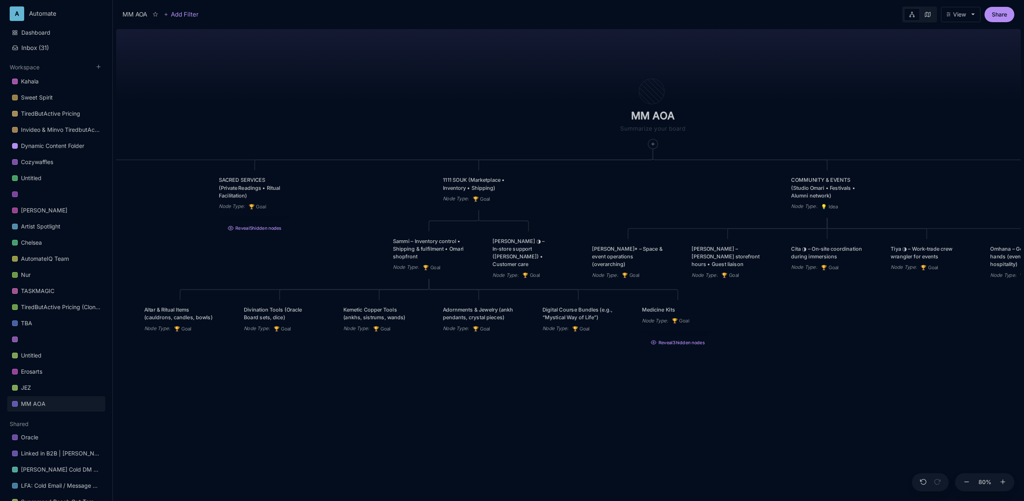
drag, startPoint x: 603, startPoint y: 401, endPoint x: 544, endPoint y: 406, distance: 59.0
click at [544, 406] on div "MM AOA EDUCATIONAL PROGRAMS (Apprenticeship • Pilgrimages • Courses) Node Type …" at bounding box center [568, 263] width 905 height 475
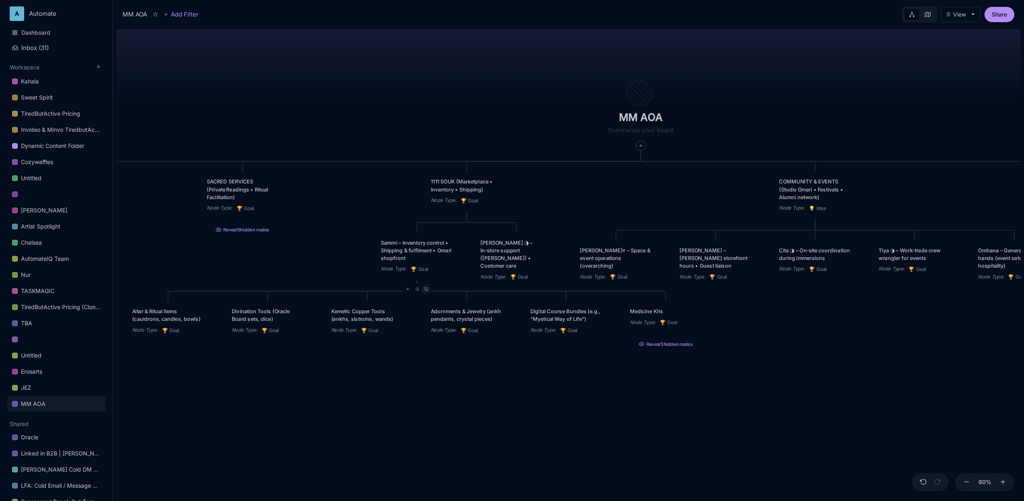
click at [428, 291] on line at bounding box center [426, 289] width 4 height 4
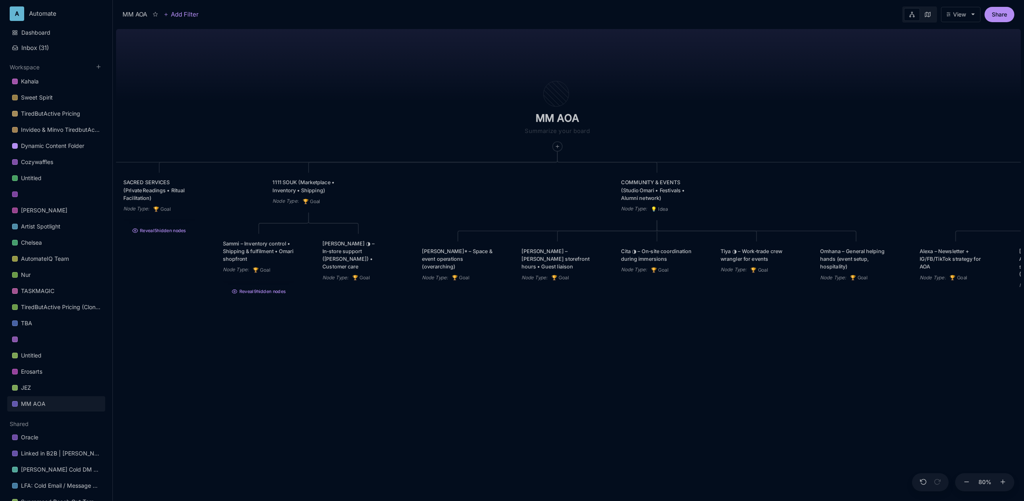
drag, startPoint x: 685, startPoint y: 378, endPoint x: 601, endPoint y: 379, distance: 83.4
click at [601, 379] on div "MM AOA EDUCATIONAL PROGRAMS (Apprenticeship • Pilgrimages • Courses) Node Type …" at bounding box center [568, 263] width 905 height 475
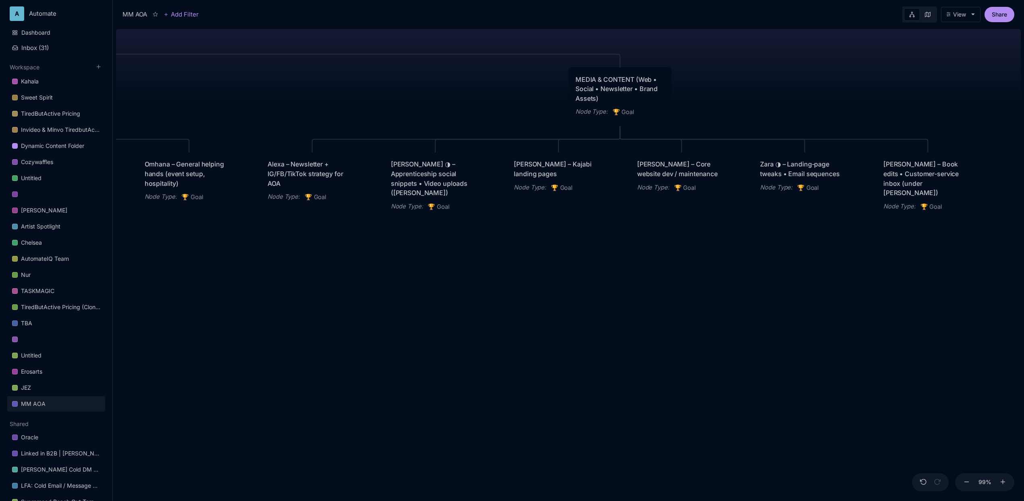
drag, startPoint x: 735, startPoint y: 293, endPoint x: 383, endPoint y: 386, distance: 363.8
click at [383, 386] on div "MM AOA EDUCATIONAL PROGRAMS (Apprenticeship • Pilgrimages • Courses) Node Type …" at bounding box center [568, 263] width 905 height 475
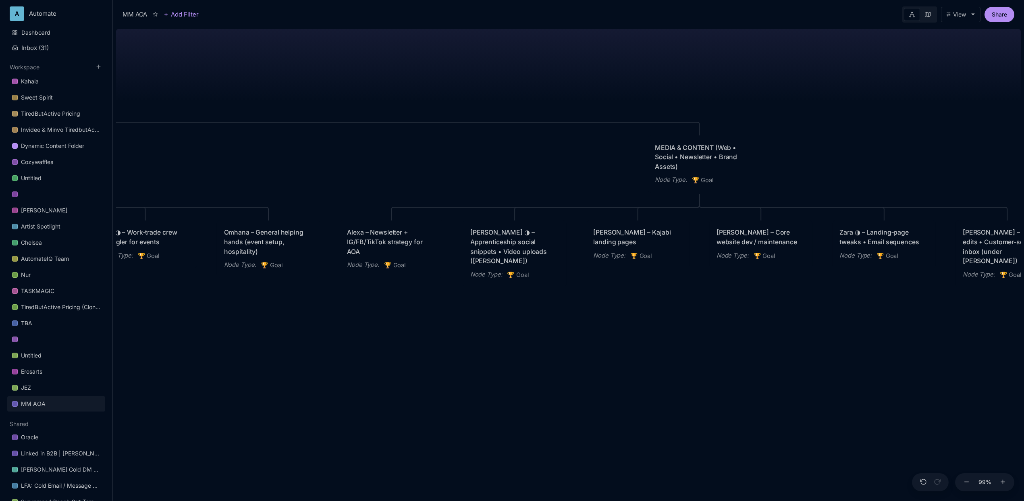
drag, startPoint x: 538, startPoint y: 313, endPoint x: 618, endPoint y: 382, distance: 104.9
click at [618, 382] on div "MM AOA EDUCATIONAL PROGRAMS (Apprenticeship • Pilgrimages • Courses) Node Type …" at bounding box center [568, 263] width 905 height 475
click at [369, 56] on div "MM AOA EDUCATIONAL PROGRAMS (Apprenticeship • Pilgrimages • Courses) Node Type …" at bounding box center [568, 263] width 905 height 475
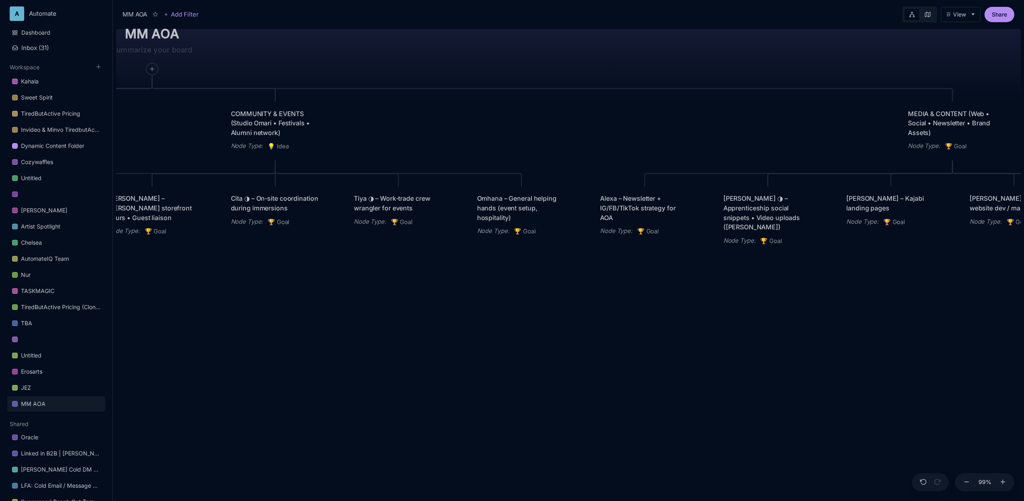
drag, startPoint x: 355, startPoint y: 68, endPoint x: 608, endPoint y: 33, distance: 255.9
click at [608, 33] on div "MM AOA EDUCATIONAL PROGRAMS (Apprenticeship • Pilgrimages • Courses) Node Type …" at bounding box center [568, 263] width 905 height 475
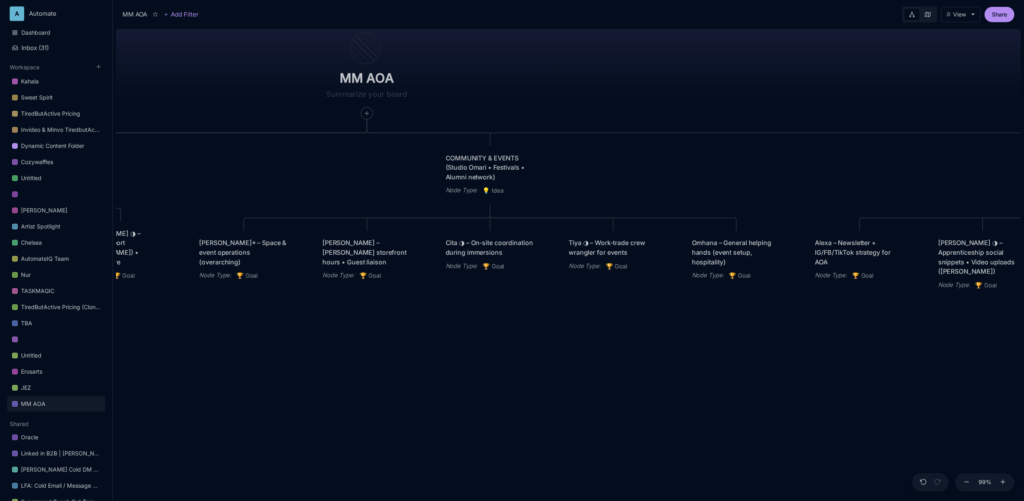
drag, startPoint x: 446, startPoint y: 56, endPoint x: 661, endPoint y: 100, distance: 219.3
click at [661, 100] on div "MM AOA EDUCATIONAL PROGRAMS (Apprenticeship • Pilgrimages • Courses) Node Type …" at bounding box center [568, 263] width 905 height 475
drag, startPoint x: 455, startPoint y: 56, endPoint x: 579, endPoint y: 76, distance: 125.6
click at [579, 76] on div "MM AOA EDUCATIONAL PROGRAMS (Apprenticeship • Pilgrimages • Courses) Node Type …" at bounding box center [568, 263] width 905 height 475
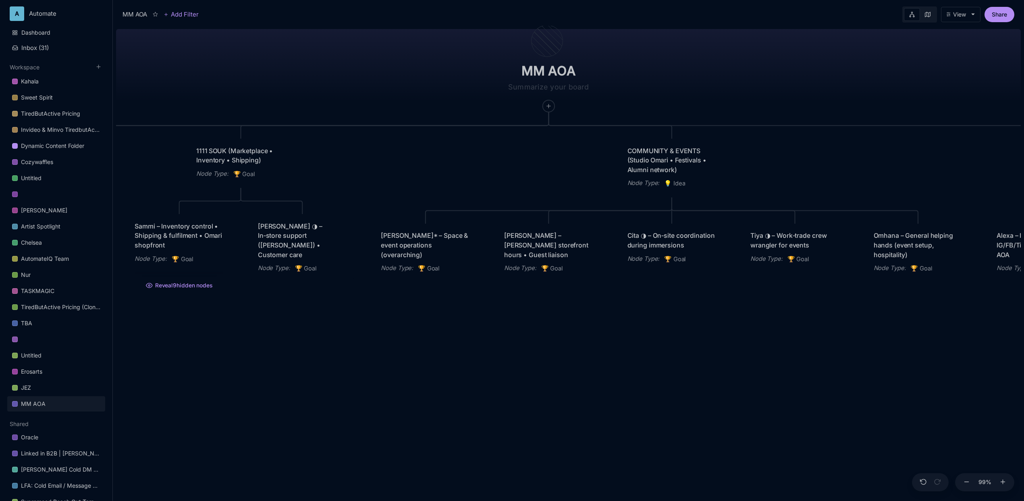
drag, startPoint x: 542, startPoint y: 68, endPoint x: 723, endPoint y: 61, distance: 181.5
click at [723, 61] on div "MM AOA EDUCATIONAL PROGRAMS (Apprenticeship • Pilgrimages • Courses) Node Type …" at bounding box center [568, 263] width 905 height 475
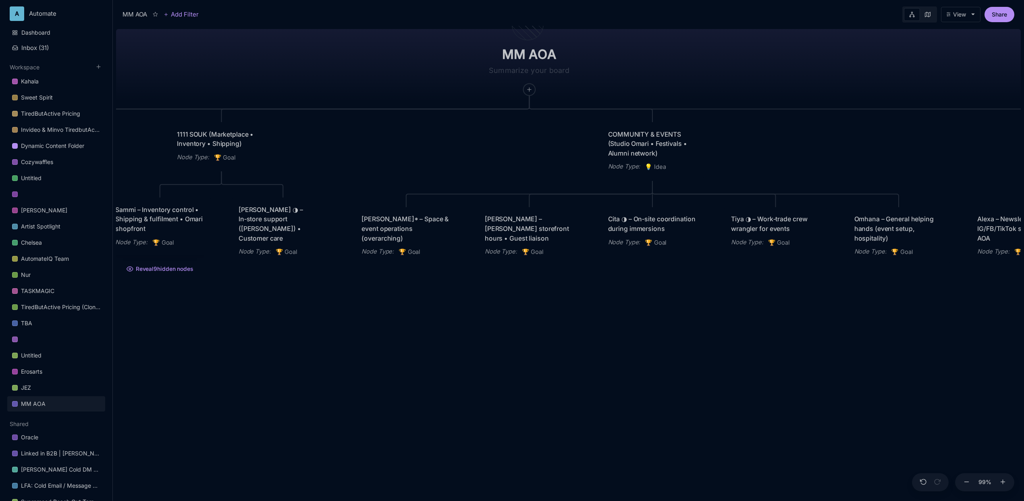
drag, startPoint x: 550, startPoint y: 184, endPoint x: 531, endPoint y: 167, distance: 25.1
click at [531, 167] on div "MM AOA EDUCATIONAL PROGRAMS (Apprenticeship • Pilgrimages • Courses) Node Type …" at bounding box center [568, 263] width 905 height 475
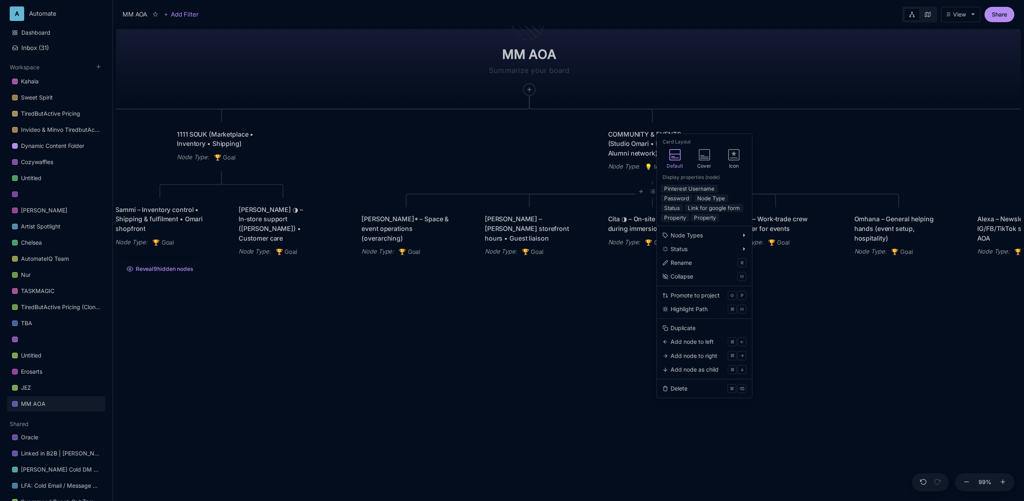
click at [509, 156] on div "MM AOA EDUCATIONAL PROGRAMS (Apprenticeship • Pilgrimages • Courses) Node Type …" at bounding box center [568, 263] width 905 height 475
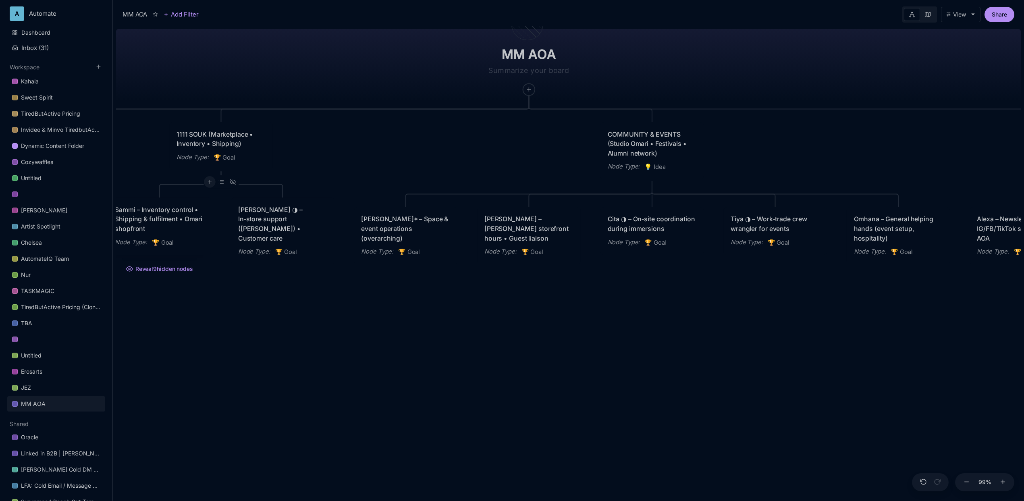
click at [210, 184] on icon at bounding box center [210, 182] width 6 height 6
click at [224, 210] on div "🏆 Goal" at bounding box center [208, 213] width 53 height 13
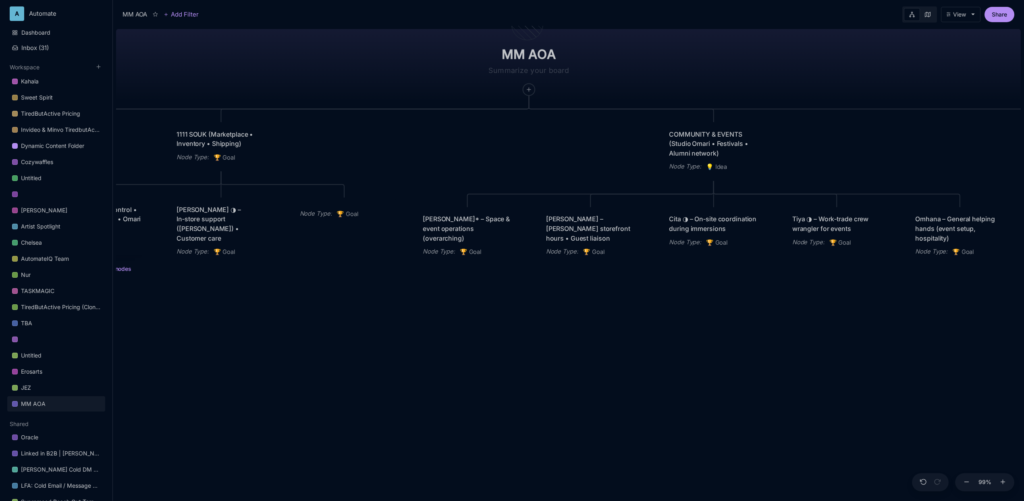
drag, startPoint x: 339, startPoint y: 217, endPoint x: 371, endPoint y: 129, distance: 93.9
click at [370, 128] on div "MM AOA EDUCATIONAL PROGRAMS (Apprenticeship • Pilgrimages • Courses) Node Type …" at bounding box center [568, 263] width 905 height 475
click at [447, 145] on div "MM AOA EDUCATIONAL PROGRAMS (Apprenticeship • Pilgrimages • Courses) Node Type …" at bounding box center [568, 263] width 905 height 475
drag, startPoint x: 380, startPoint y: 214, endPoint x: 263, endPoint y: 133, distance: 141.8
click at [263, 133] on div "Node Type : 🏆 Goal" at bounding box center [227, 133] width 89 height 10
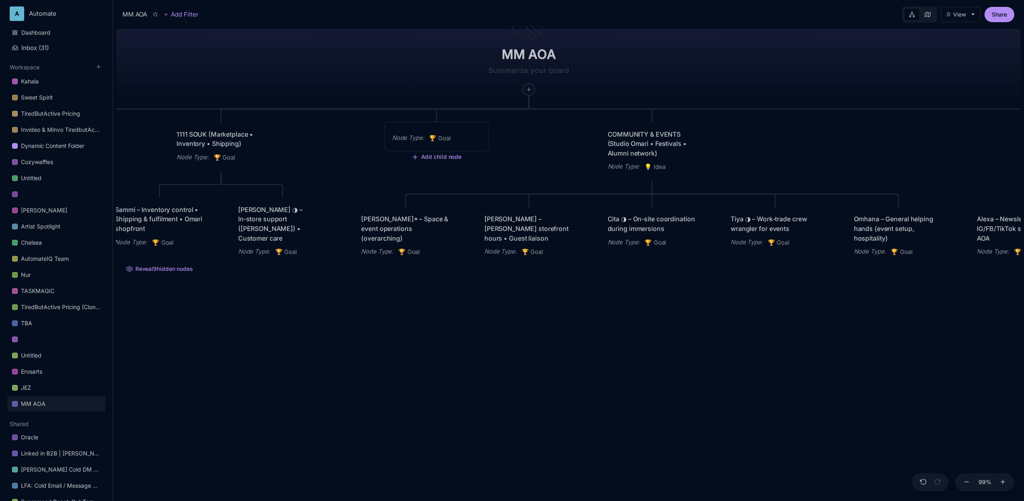
click at [445, 133] on div "Node Type : 🏆 Goal" at bounding box center [436, 136] width 103 height 29
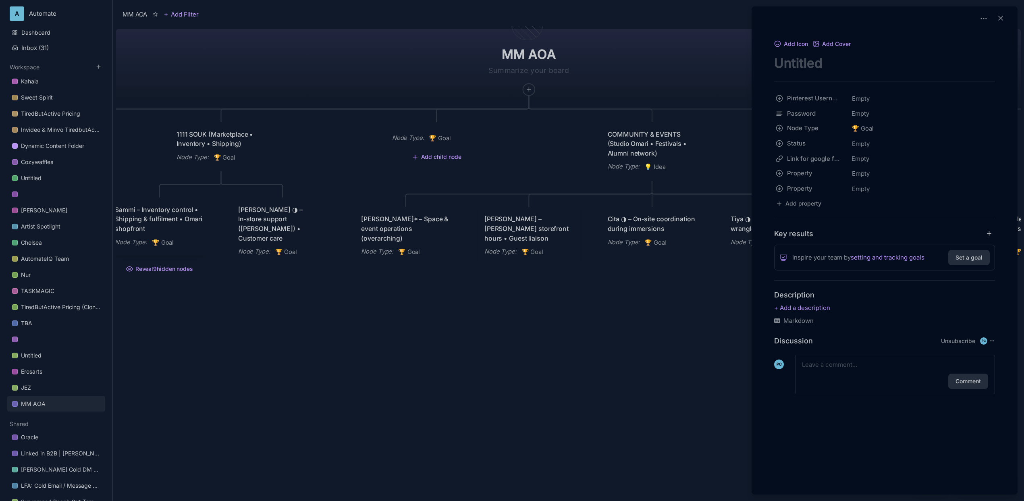
click at [529, 148] on div at bounding box center [512, 250] width 1024 height 501
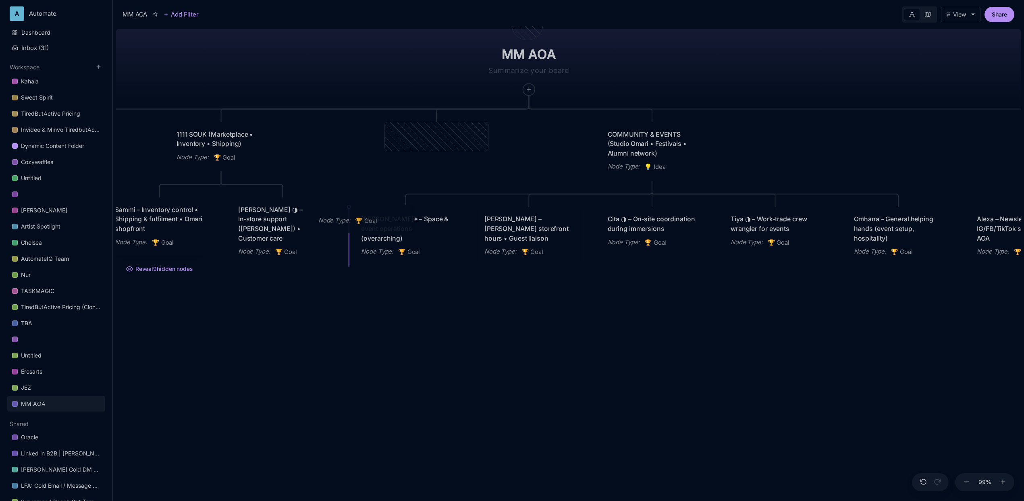
drag, startPoint x: 466, startPoint y: 141, endPoint x: 392, endPoint y: 223, distance: 110.7
click at [392, 223] on div "Node Type : 🏆 Goal" at bounding box center [362, 221] width 89 height 10
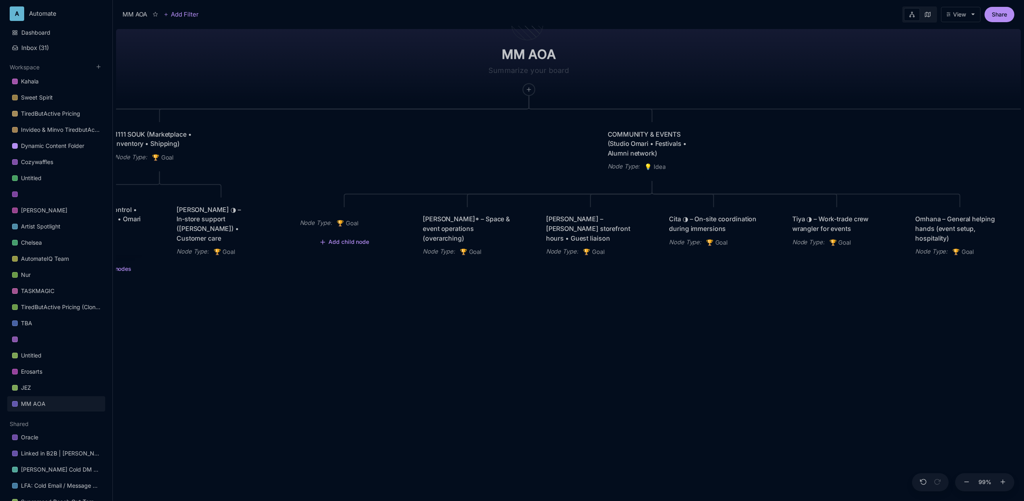
click at [363, 225] on div "Node Type : 🏆 Goal" at bounding box center [344, 223] width 89 height 10
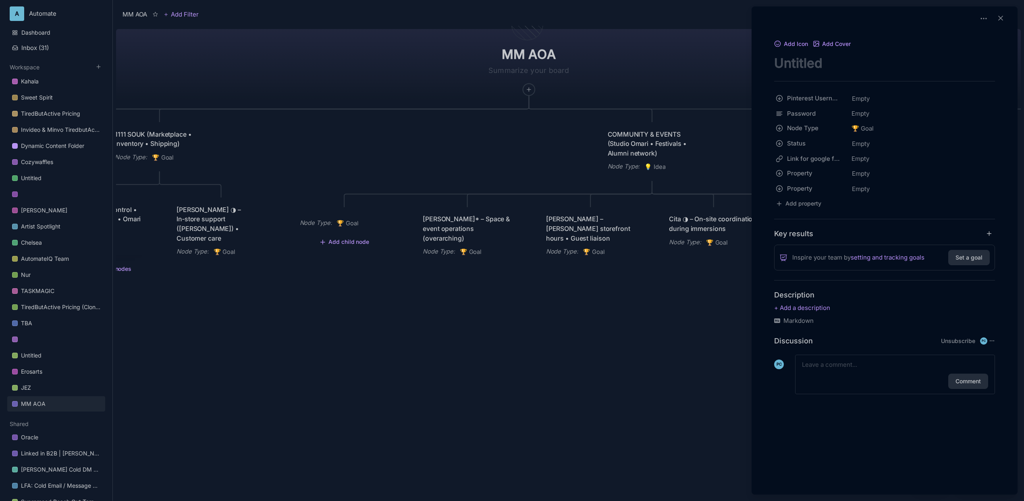
paste textarea "Studio Omari Gatherings ([US_STATE][GEOGRAPHIC_DATA] space)"
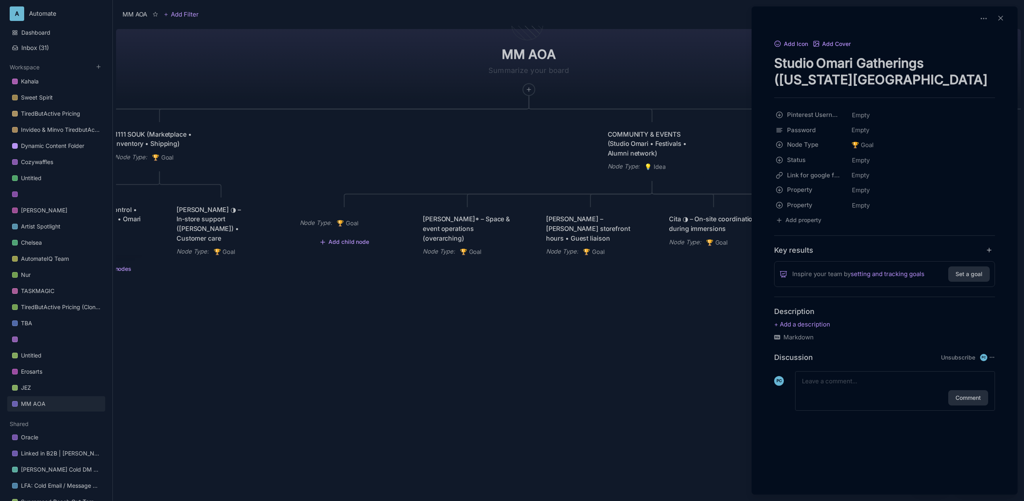
type textarea "Studio Omari Gatherings ([US_STATE][GEOGRAPHIC_DATA] space)"
click at [401, 247] on div at bounding box center [512, 250] width 1024 height 501
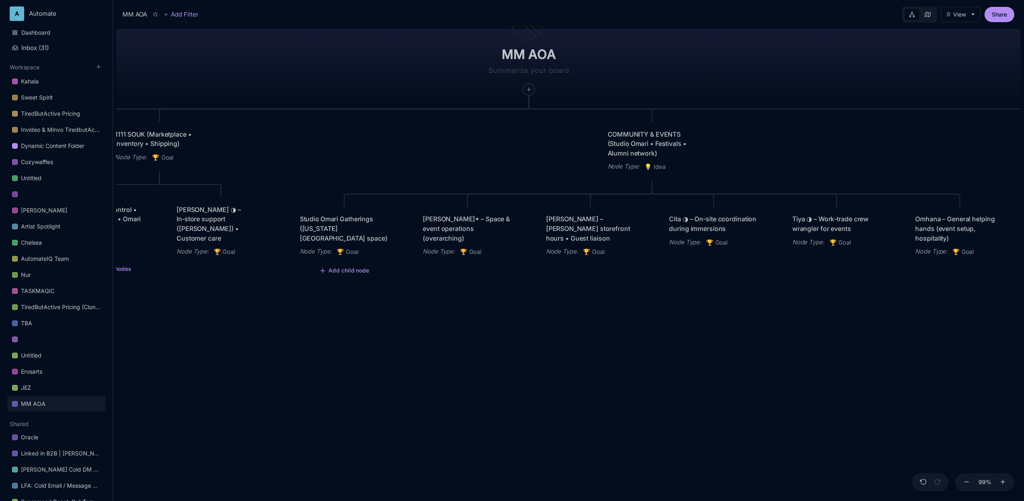
click at [380, 135] on div "MM AOA EDUCATIONAL PROGRAMS (Apprenticeship • Pilgrimages • Courses) Node Type …" at bounding box center [568, 263] width 905 height 475
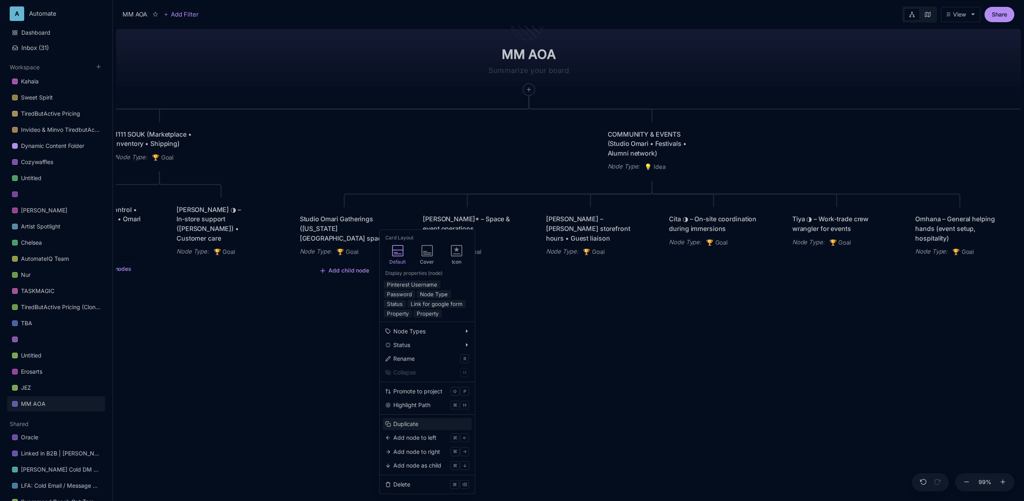
click at [422, 422] on button "Duplicate" at bounding box center [427, 424] width 89 height 12
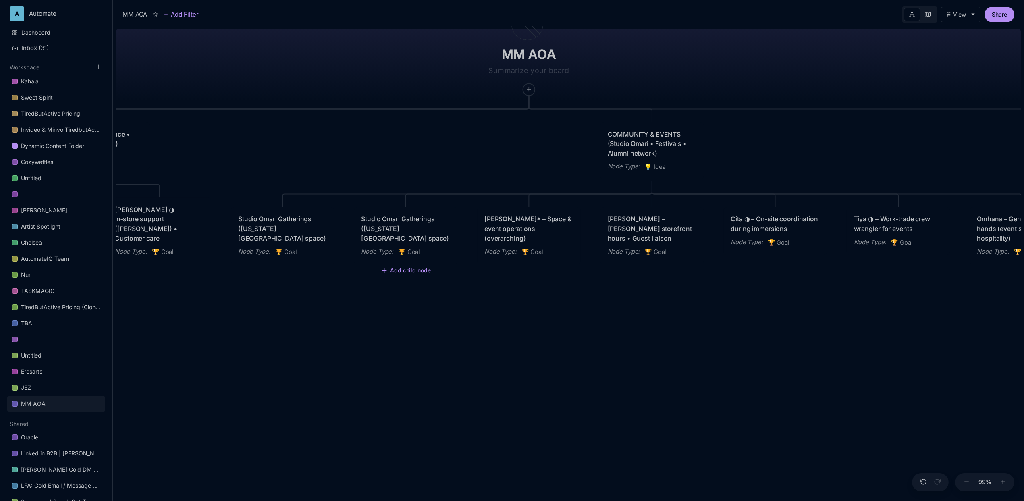
click at [423, 220] on div "Studio Omari Gatherings ([US_STATE][GEOGRAPHIC_DATA] space)" at bounding box center [405, 228] width 89 height 29
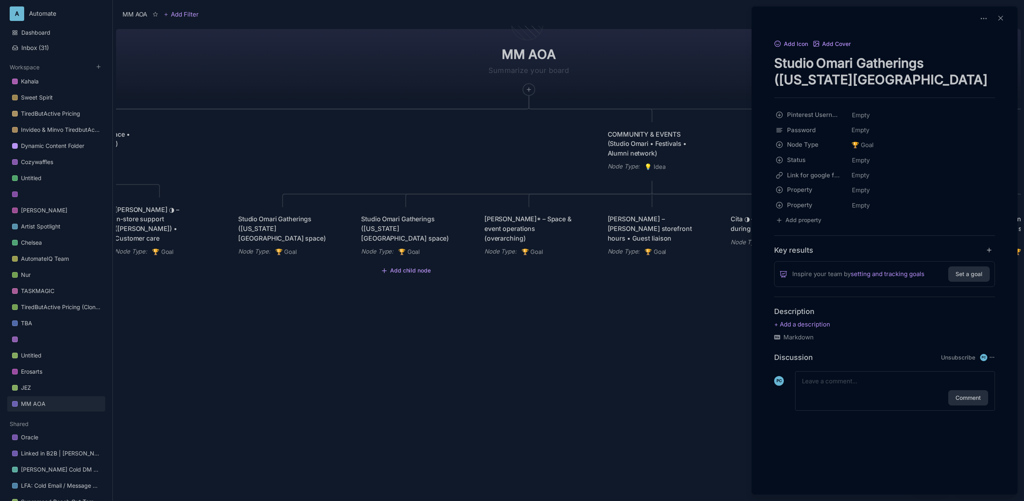
click at [817, 64] on textarea "Studio Omari Gatherings ([US_STATE][GEOGRAPHIC_DATA] space)" at bounding box center [884, 71] width 221 height 33
paste textarea "Festival / Conference Workshops"
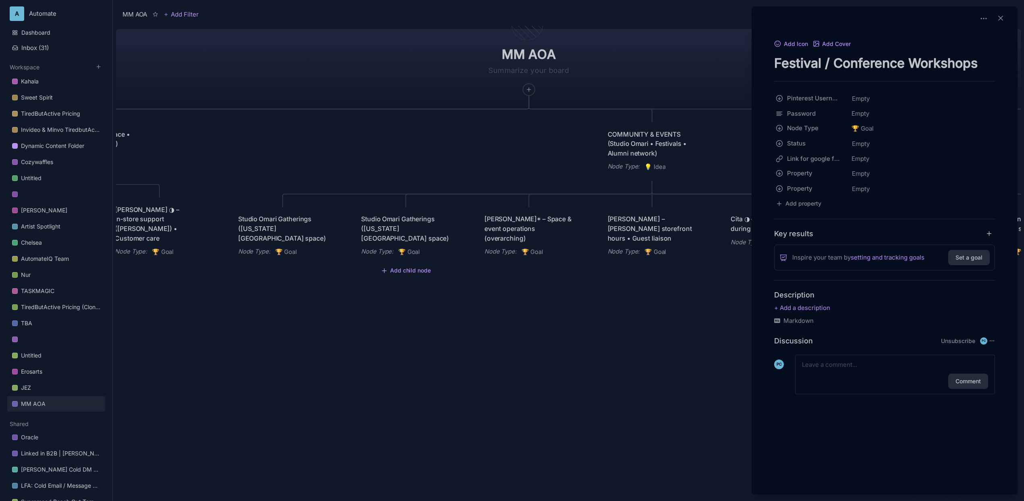
type textarea "Festival / Conference Workshops"
click at [377, 356] on div at bounding box center [512, 250] width 1024 height 501
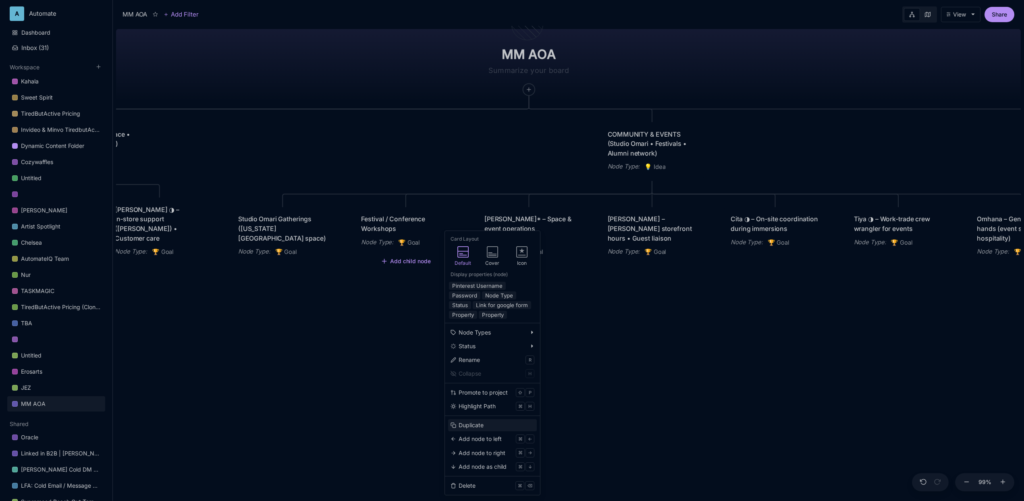
click at [488, 427] on button "Duplicate" at bounding box center [492, 425] width 89 height 12
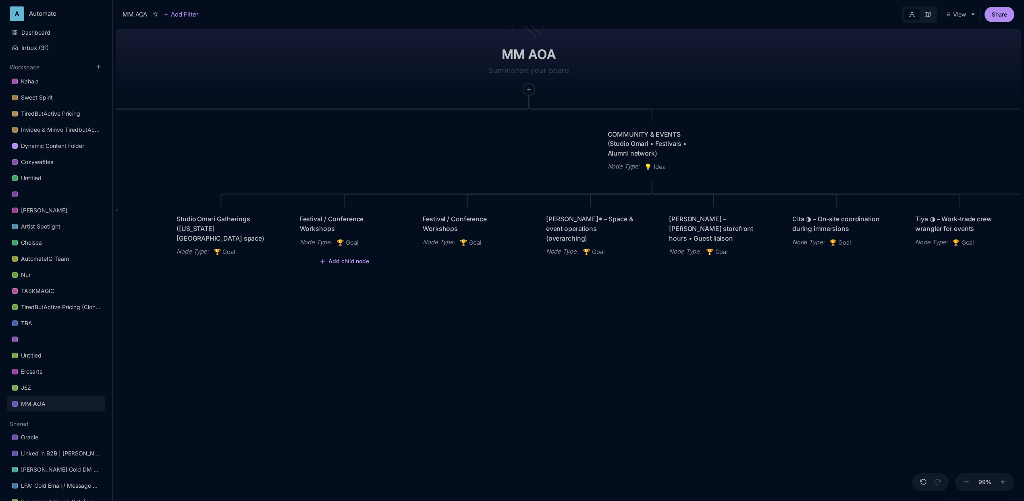
click at [335, 260] on button "Add child node" at bounding box center [344, 261] width 50 height 7
click at [336, 293] on span "🏆 Goal" at bounding box center [329, 290] width 20 height 10
click at [338, 247] on div "Node Type : 🏆 Goal" at bounding box center [344, 242] width 89 height 10
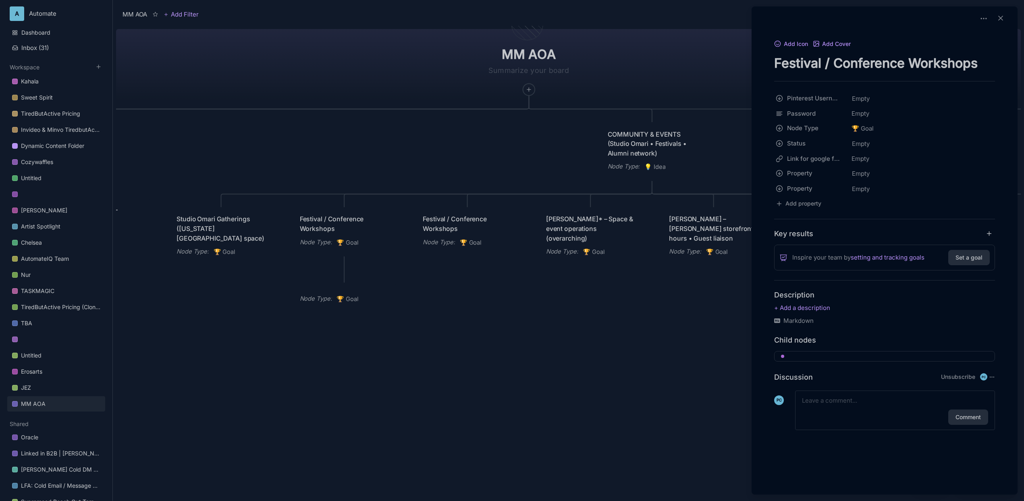
click at [335, 239] on div at bounding box center [512, 250] width 1024 height 501
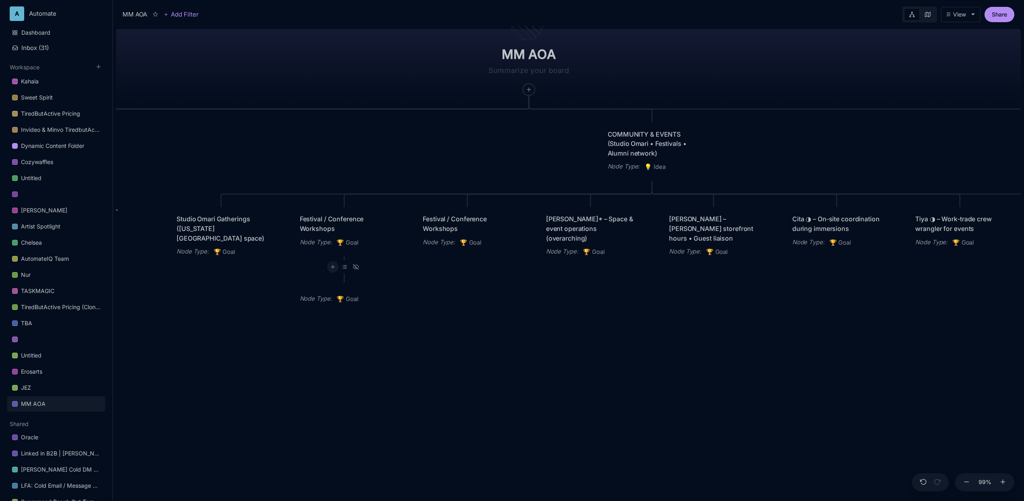
click at [336, 270] on div at bounding box center [333, 267] width 12 height 12
click at [334, 295] on div "🏆 Goal" at bounding box center [331, 298] width 53 height 13
click at [305, 291] on div "Node Type : 🏆 Goal" at bounding box center [282, 296] width 103 height 29
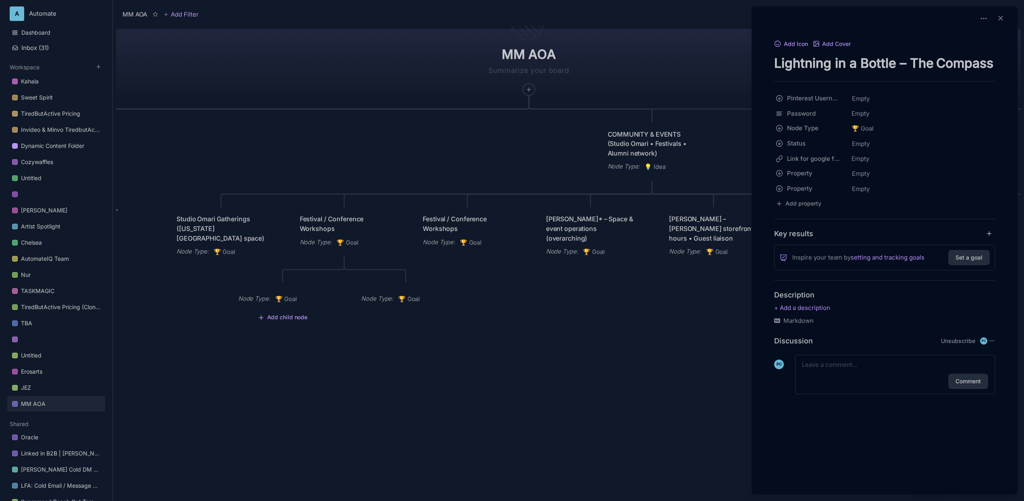
type textarea "Lightning in a Bottle – The Compass"
click at [400, 127] on div at bounding box center [512, 250] width 1024 height 501
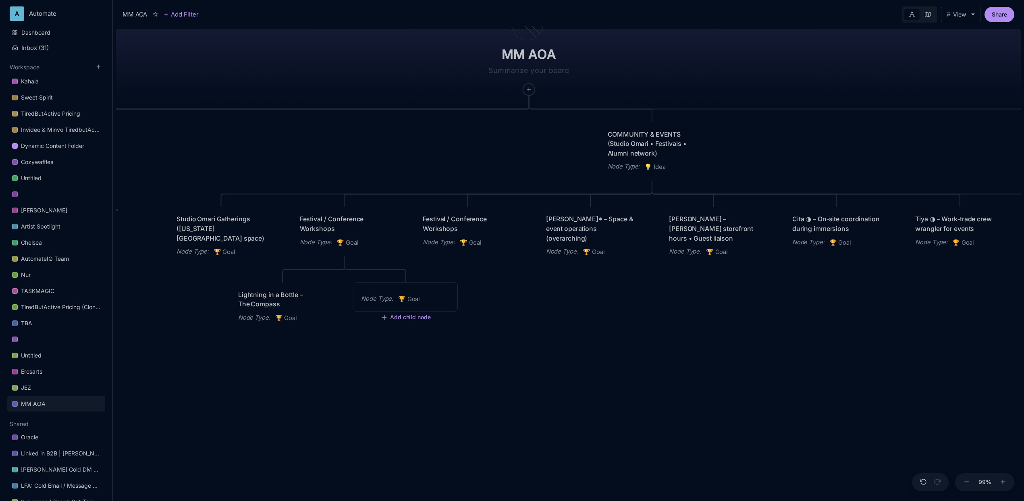
click at [407, 292] on div "Node Type : 🏆 Goal" at bounding box center [405, 296] width 103 height 29
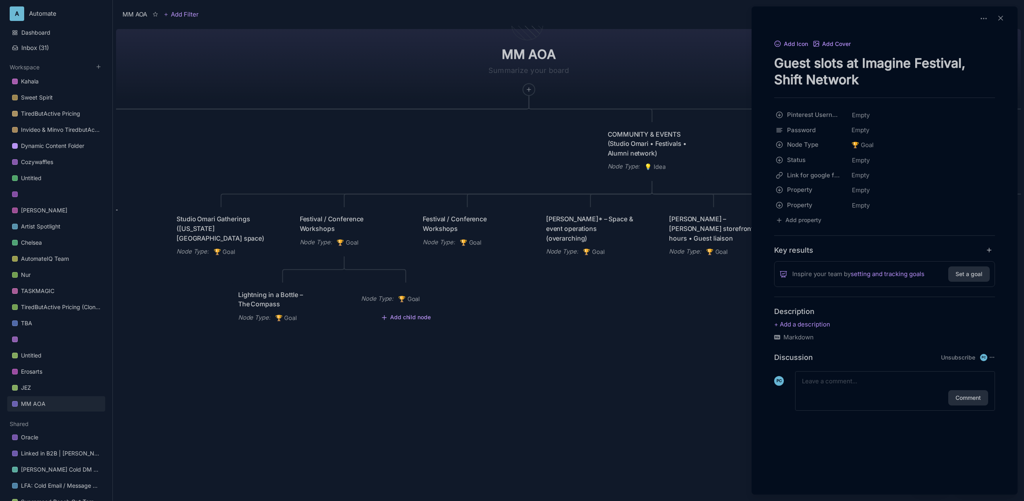
type textarea "Guest slots at Imagine Festival, Shift Network"
click at [312, 122] on div at bounding box center [512, 250] width 1024 height 501
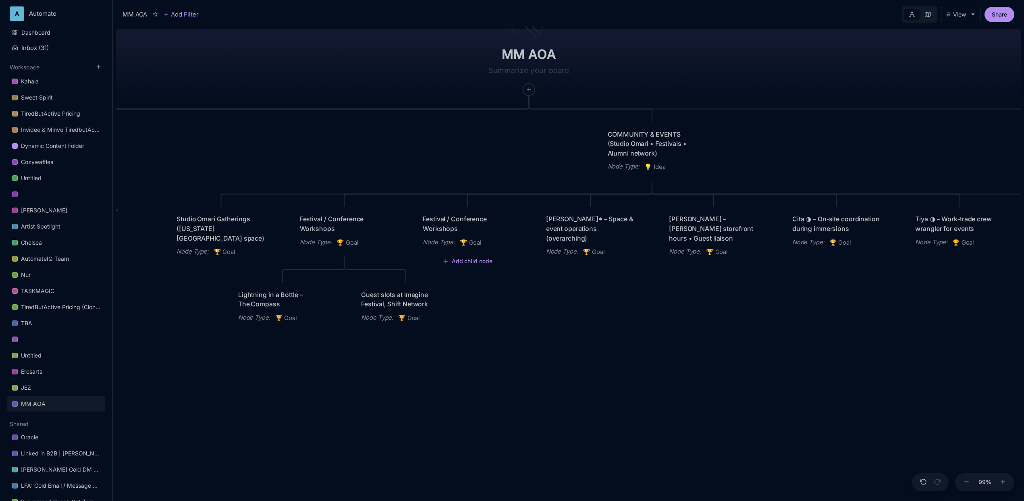
click at [471, 229] on div "Festival / Conference Workshops" at bounding box center [467, 223] width 89 height 19
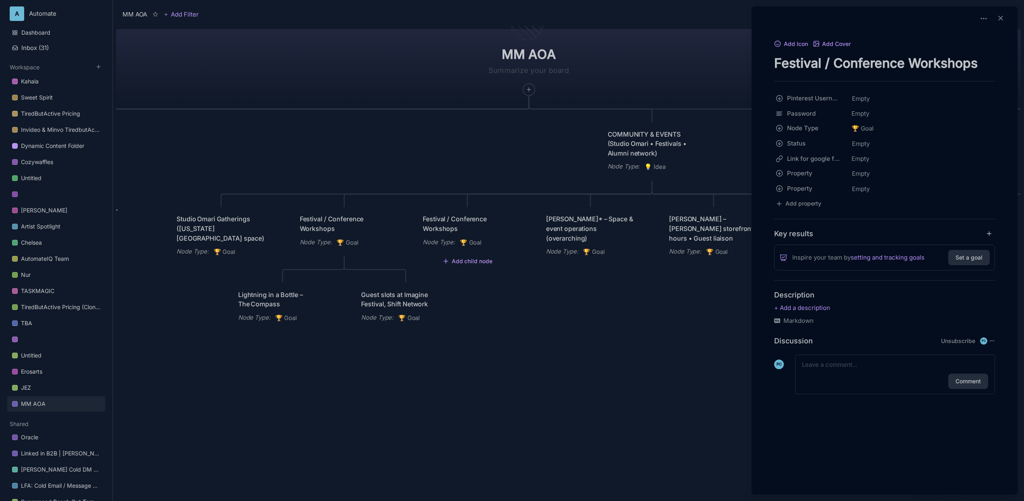
click at [810, 62] on textarea "Festival / Conference Workshops" at bounding box center [884, 63] width 221 height 17
paste textarea "Online Ritual Circles (new/full‑moon, holy‑day rites)"
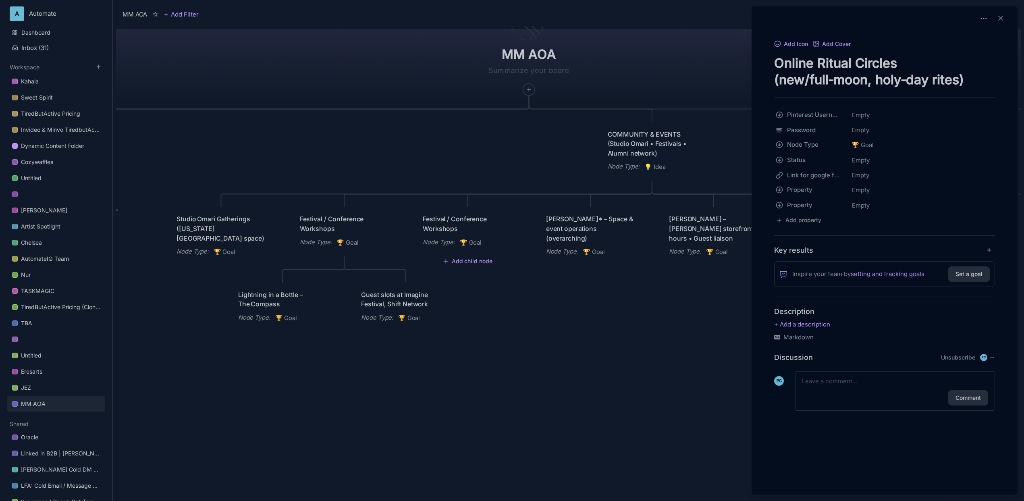
type textarea "Online Ritual Circles (new/full‑moon, holy‑day rites)"
click at [406, 67] on div at bounding box center [512, 250] width 1024 height 501
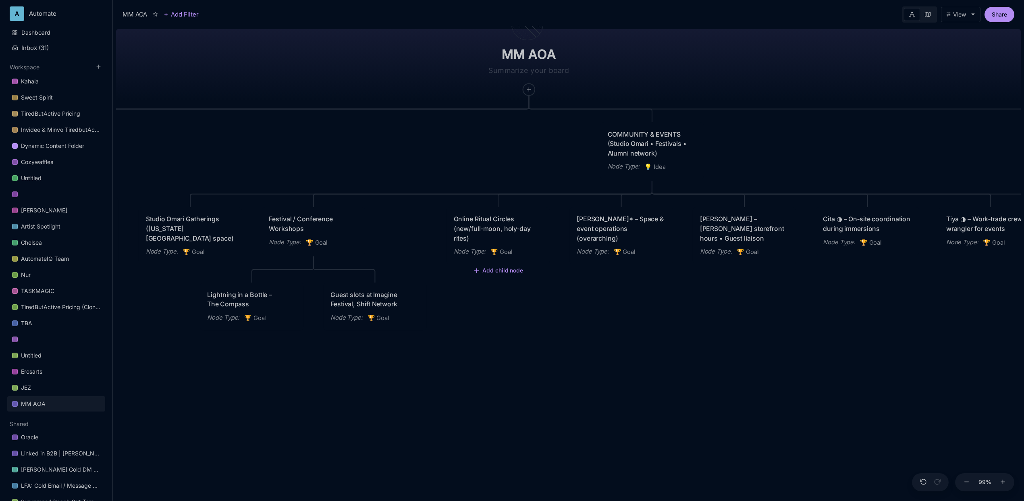
click at [624, 337] on div "MM AOA EDUCATIONAL PROGRAMS (Apprenticeship • Pilgrimages • Courses) Node Type …" at bounding box center [568, 263] width 905 height 475
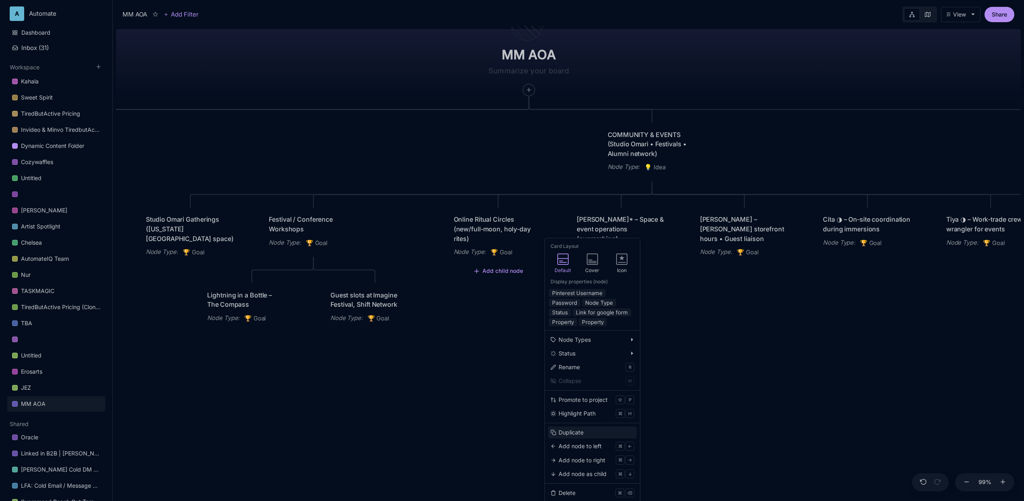
click at [589, 437] on button "Duplicate" at bounding box center [592, 432] width 89 height 12
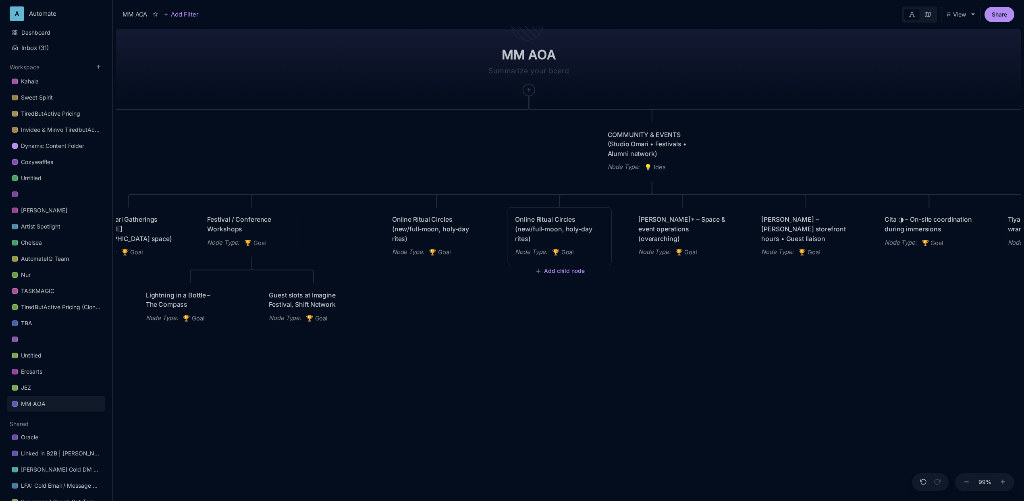
click at [543, 239] on div "Online Ritual Circles (new/full‑moon, holy‑day rites)" at bounding box center [559, 229] width 89 height 29
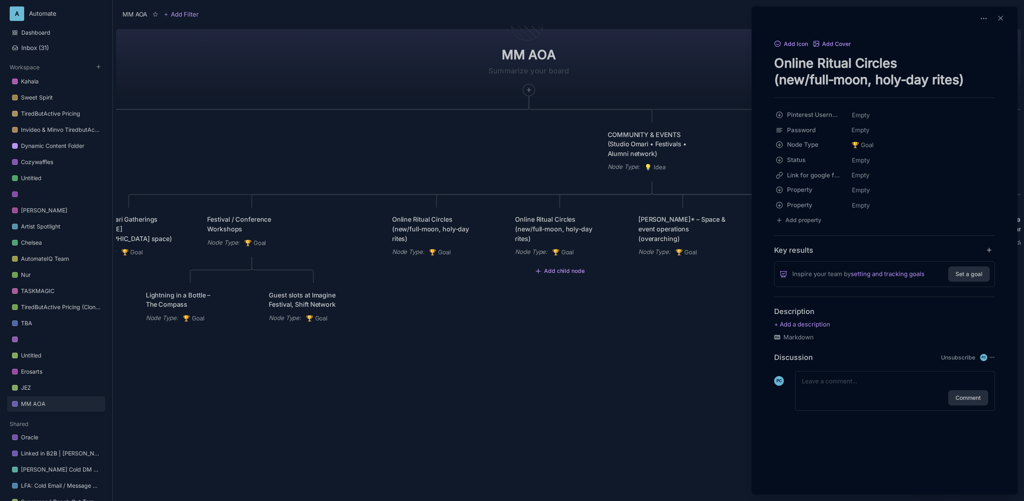
click at [844, 57] on textarea "Online Ritual Circles (new/full‑moon, holy‑day rites)" at bounding box center [884, 71] width 221 height 33
paste textarea "Alumni & Oracle Council Network"
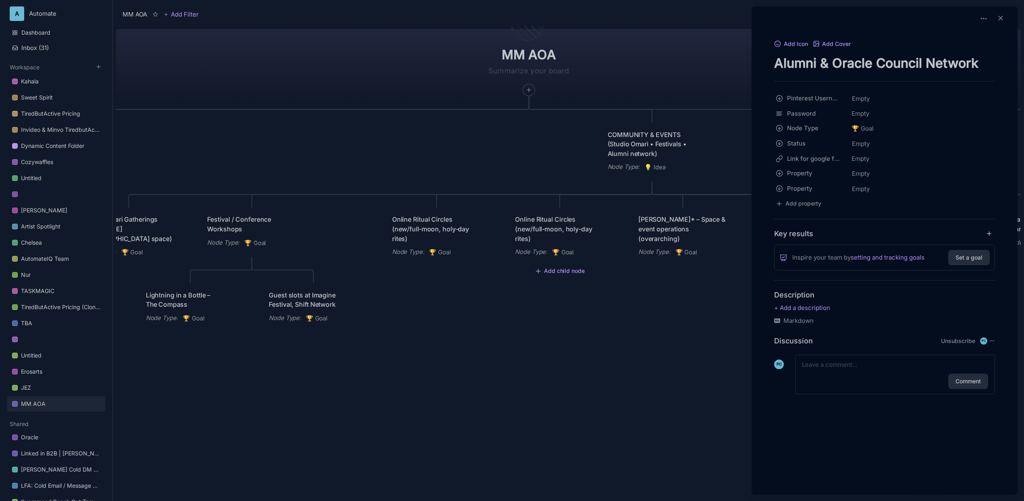
type textarea "Alumni & Oracle Council Network"
click at [382, 62] on div at bounding box center [512, 250] width 1024 height 501
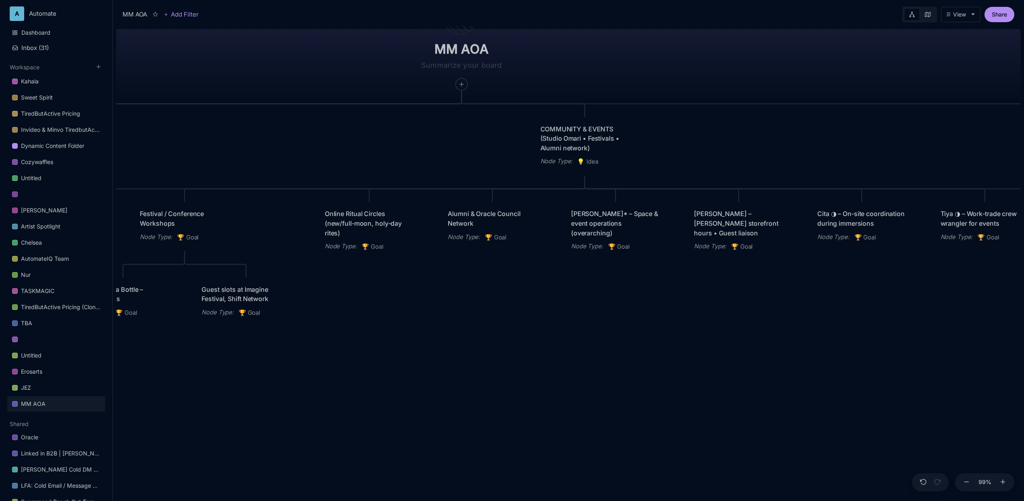
drag, startPoint x: 681, startPoint y: 356, endPoint x: 614, endPoint y: 351, distance: 67.5
click at [614, 351] on div "MM AOA EDUCATIONAL PROGRAMS (Apprenticeship • Pilgrimages • Courses) Node Type …" at bounding box center [568, 263] width 905 height 475
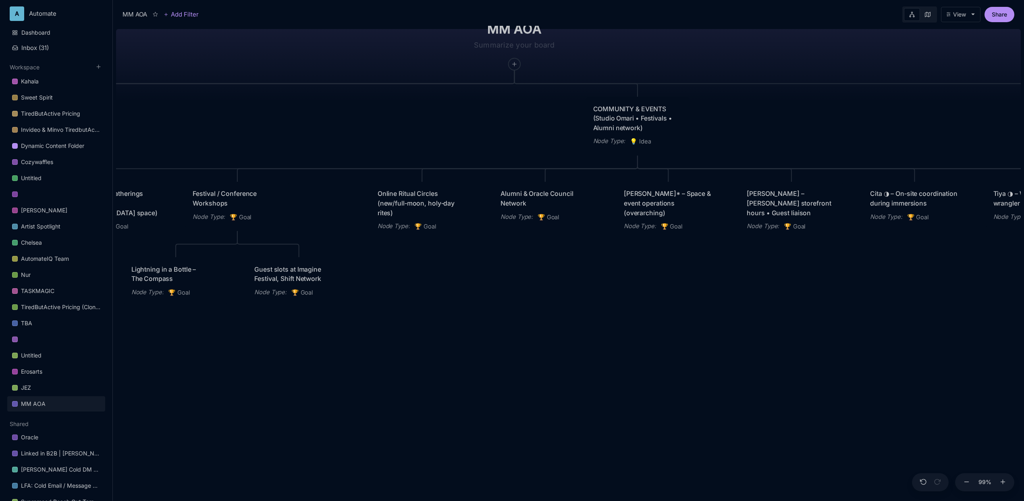
drag, startPoint x: 559, startPoint y: 392, endPoint x: 615, endPoint y: 372, distance: 59.8
click at [615, 372] on div "MM AOA EDUCATIONAL PROGRAMS (Apprenticeship • Pilgrimages • Courses) Node Type …" at bounding box center [568, 263] width 905 height 475
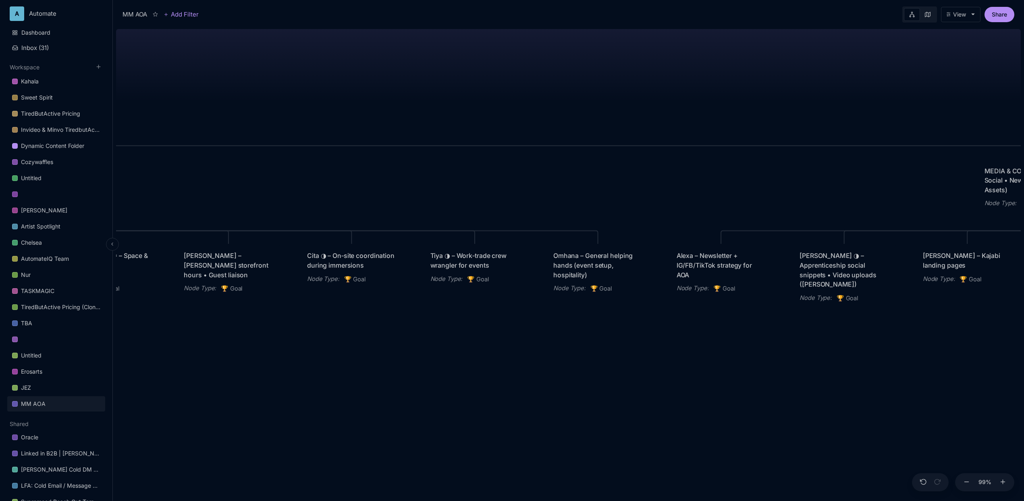
drag, startPoint x: 631, startPoint y: 348, endPoint x: 65, endPoint y: 411, distance: 569.6
click at [65, 411] on div "A Automate Dashboard Inbox ( 31 ) Workspace Kahala Sweet Spirit TiredButActive …" at bounding box center [512, 250] width 1024 height 501
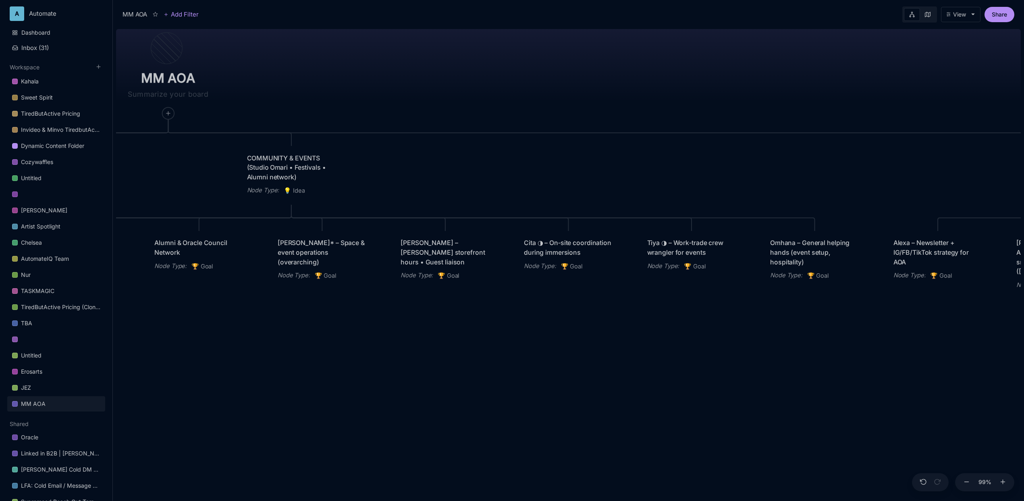
drag, startPoint x: 613, startPoint y: 370, endPoint x: 1035, endPoint y: 345, distance: 422.6
click at [1023, 345] on html "A Automate Dashboard Inbox ( 31 ) Workspace Kahala Sweet Spirit TiredButActive …" at bounding box center [512, 250] width 1024 height 501
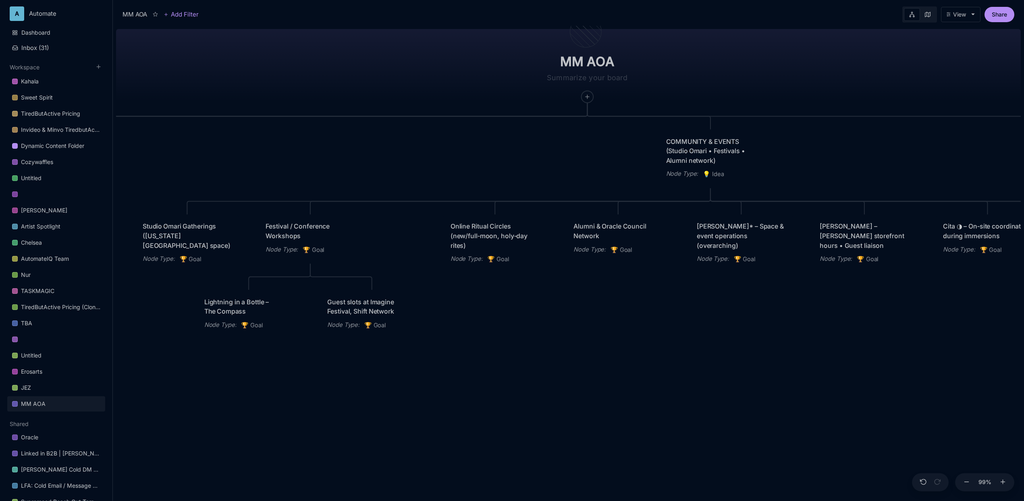
drag, startPoint x: 551, startPoint y: 367, endPoint x: 808, endPoint y: 359, distance: 257.2
click at [808, 359] on div "MM AOA EDUCATIONAL PROGRAMS (Apprenticeship • Pilgrimages • Courses) Node Type …" at bounding box center [568, 263] width 905 height 475
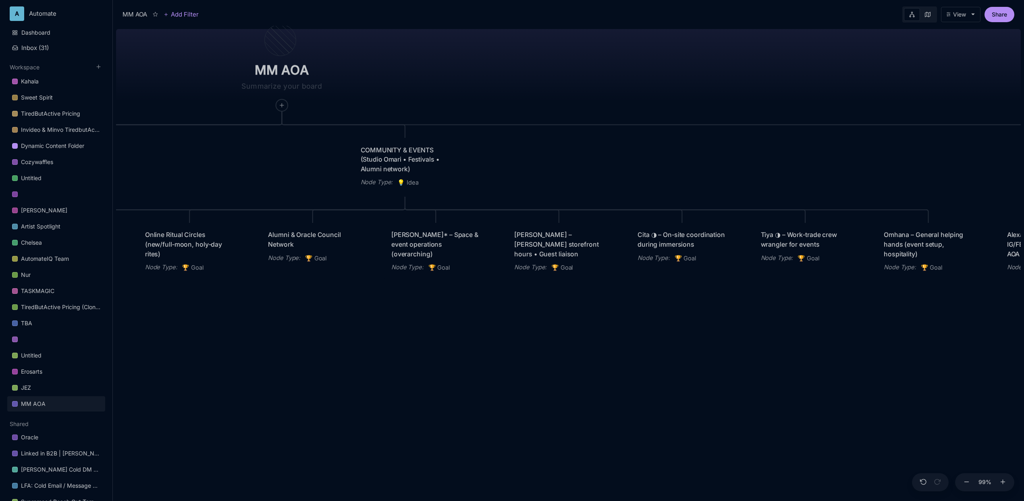
drag, startPoint x: 779, startPoint y: 365, endPoint x: 474, endPoint y: 373, distance: 304.7
click at [474, 373] on div "MM AOA EDUCATIONAL PROGRAMS (Apprenticeship • Pilgrimages • Courses) Node Type …" at bounding box center [568, 263] width 905 height 475
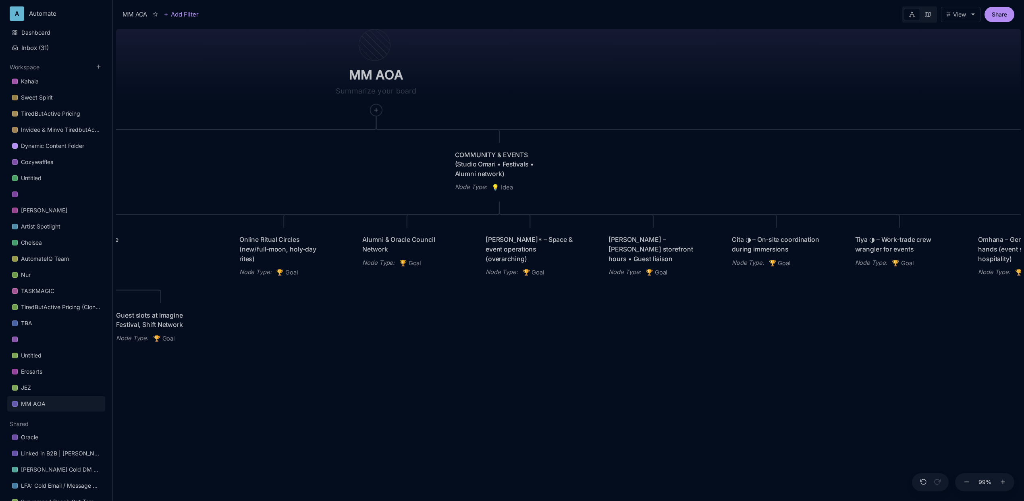
drag, startPoint x: 474, startPoint y: 373, endPoint x: 578, endPoint y: 378, distance: 104.1
click at [578, 378] on div "MM AOA EDUCATIONAL PROGRAMS (Apprenticeship • Pilgrimages • Courses) Node Type …" at bounding box center [568, 263] width 905 height 475
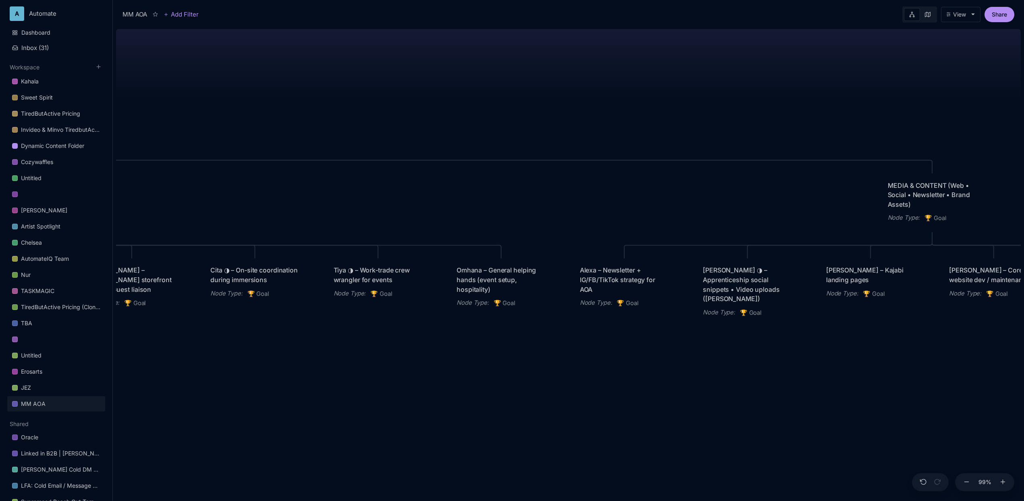
drag, startPoint x: 786, startPoint y: 329, endPoint x: 272, endPoint y: 362, distance: 515.2
click at [272, 362] on div "MM AOA EDUCATIONAL PROGRAMS (Apprenticeship • Pilgrimages • Courses) Node Type …" at bounding box center [568, 263] width 905 height 475
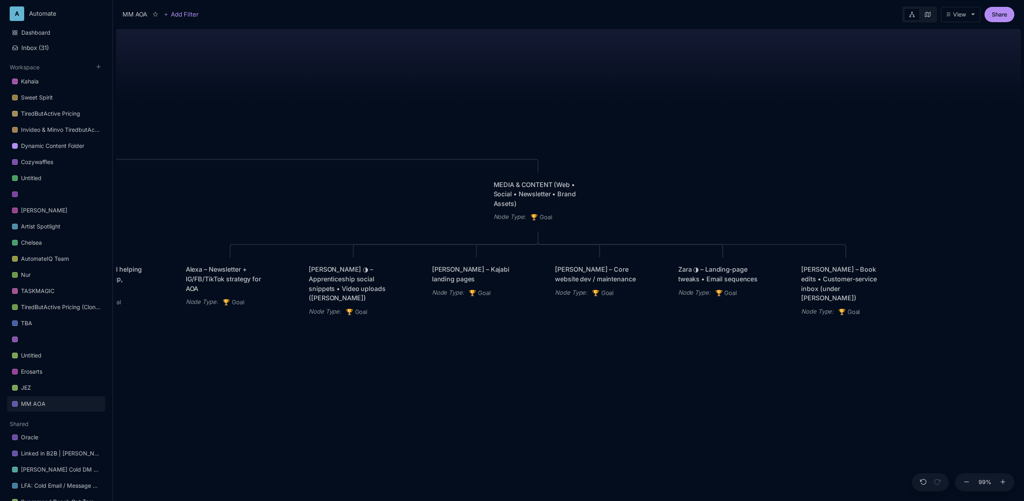
drag, startPoint x: 598, startPoint y: 379, endPoint x: 205, endPoint y: 378, distance: 392.1
click at [205, 378] on div "MM AOA EDUCATIONAL PROGRAMS (Apprenticeship • Pilgrimages • Courses) Node Type …" at bounding box center [568, 263] width 905 height 475
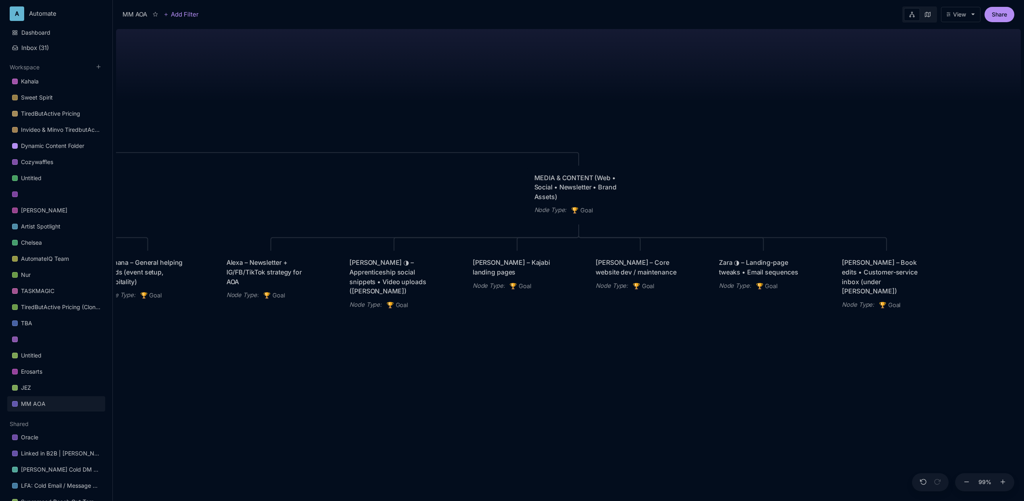
drag, startPoint x: 372, startPoint y: 380, endPoint x: 414, endPoint y: 373, distance: 42.5
click at [414, 373] on div "MM AOA EDUCATIONAL PROGRAMS (Apprenticeship • Pilgrimages • Courses) Node Type …" at bounding box center [568, 263] width 905 height 475
drag, startPoint x: 401, startPoint y: 377, endPoint x: 406, endPoint y: 376, distance: 5.8
click at [406, 376] on div "MM AOA EDUCATIONAL PROGRAMS (Apprenticeship • Pilgrimages • Courses) Node Type …" at bounding box center [568, 263] width 905 height 475
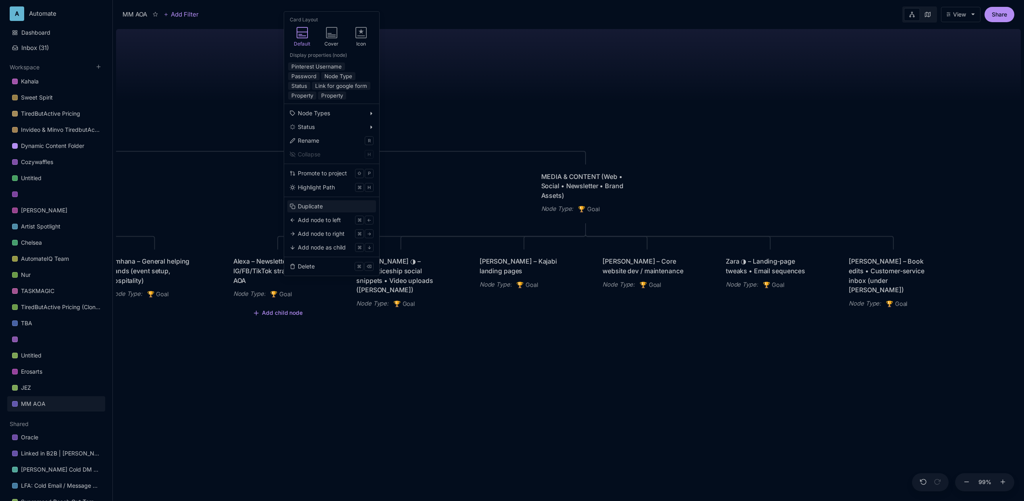
click at [319, 201] on button "Duplicate" at bounding box center [331, 206] width 89 height 12
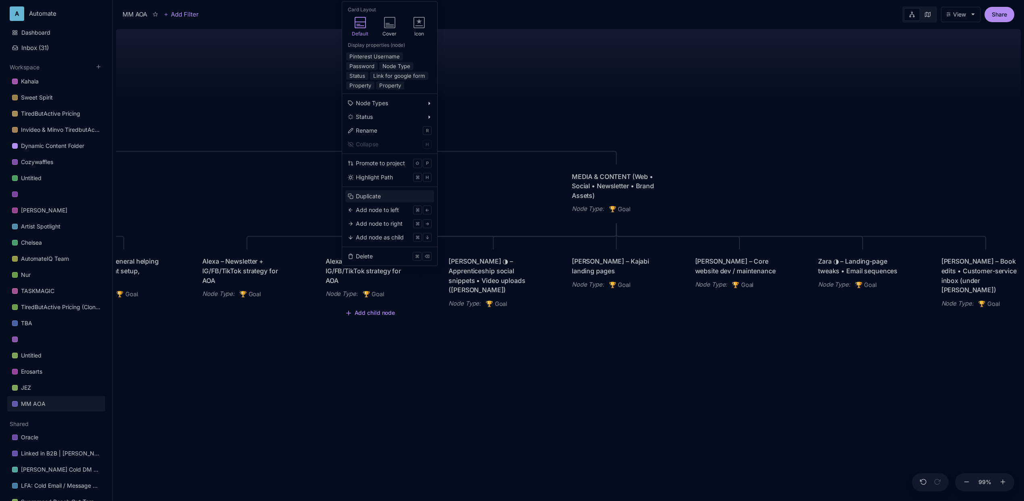
click at [370, 199] on div "Duplicate" at bounding box center [368, 196] width 25 height 9
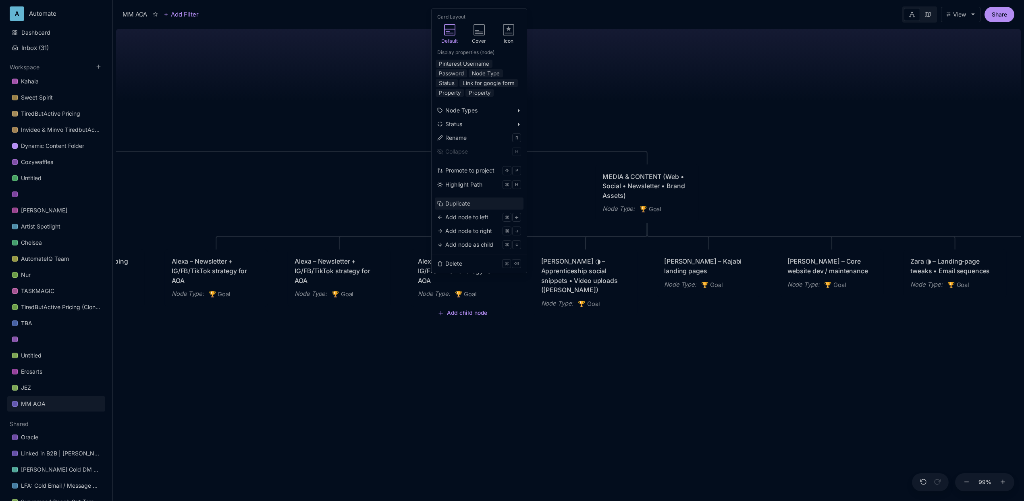
click at [455, 208] on button "Duplicate" at bounding box center [479, 203] width 89 height 12
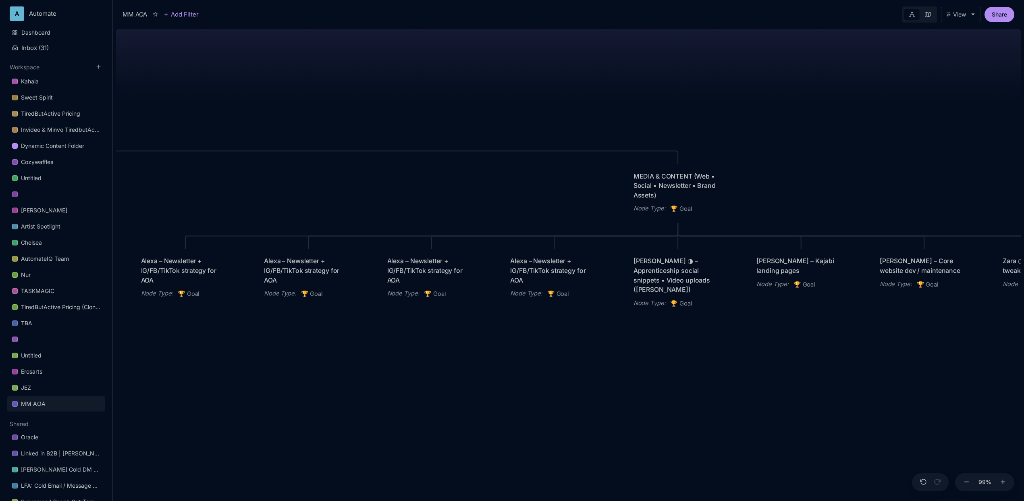
drag, startPoint x: 426, startPoint y: 419, endPoint x: 481, endPoint y: 404, distance: 57.5
click at [481, 404] on div "MM AOA EDUCATIONAL PROGRAMS (Apprenticeship • Pilgrimages • Courses) Node Type …" at bounding box center [568, 263] width 905 height 475
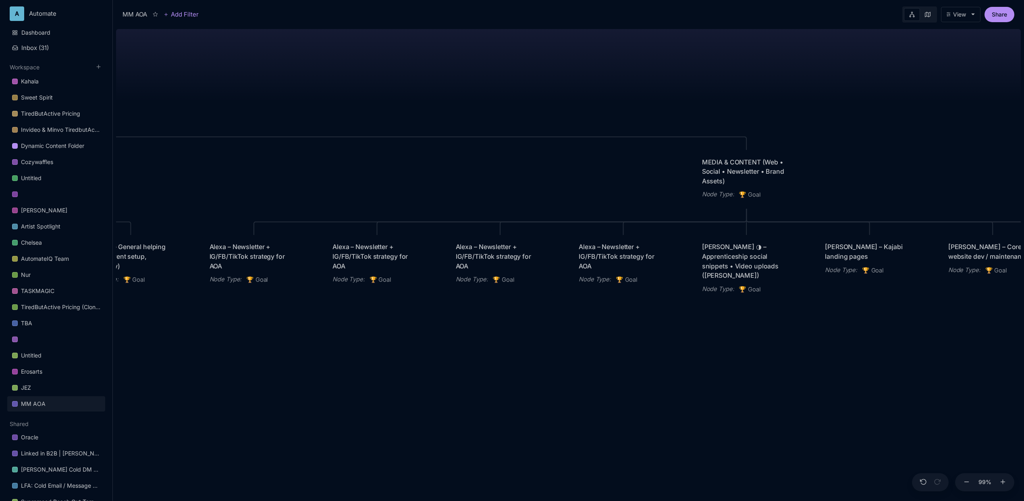
drag, startPoint x: 453, startPoint y: 331, endPoint x: 466, endPoint y: 332, distance: 12.9
click at [466, 332] on div "MM AOA EDUCATIONAL PROGRAMS (Apprenticeship • Pilgrimages • Courses) Node Type …" at bounding box center [568, 263] width 905 height 475
click at [252, 247] on div "Alexa – Newsletter + IG/FB/TikTok strategy for AOA" at bounding box center [254, 256] width 89 height 29
click at [252, 247] on div "MM AOA Add Filter View Share Alexa – Newsletter + IG/FB/TikTok strategy for AOA…" at bounding box center [568, 250] width 911 height 501
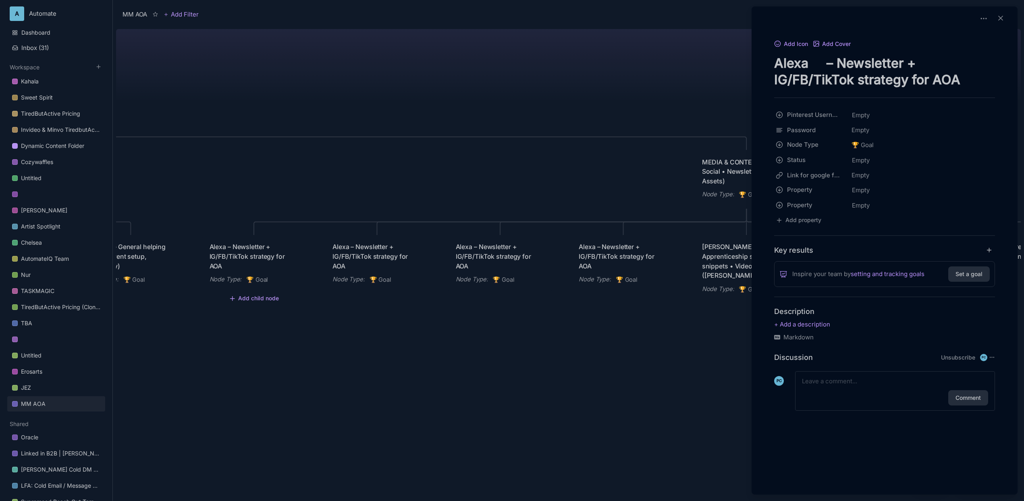
click at [793, 68] on textarea "Alexa – Newsletter + IG/FB/TikTok strategy for AOA" at bounding box center [884, 71] width 221 height 33
paste textarea "Blog & Newsletter (mystic arts articles, interviews)"
type textarea "Blog & Newsletter (mystic arts articles, interviews)"
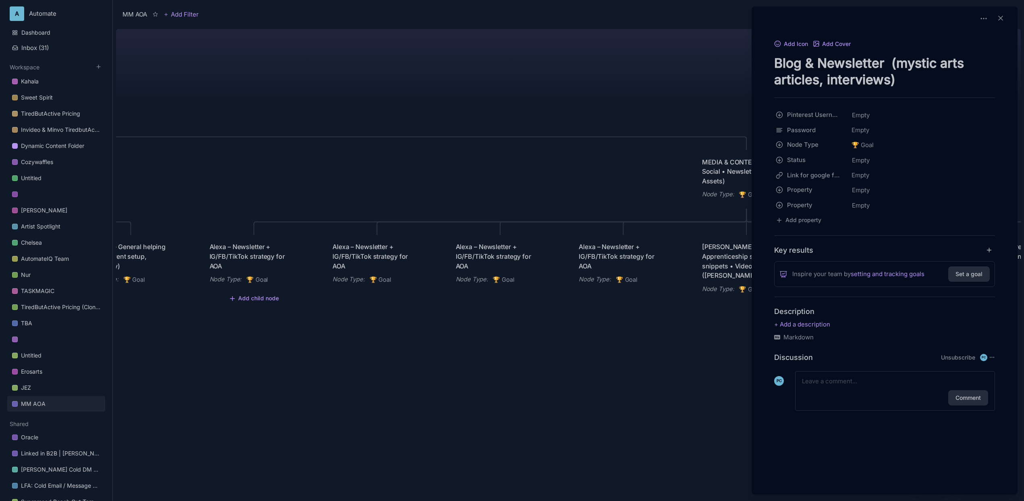
click at [444, 87] on div at bounding box center [512, 250] width 1024 height 501
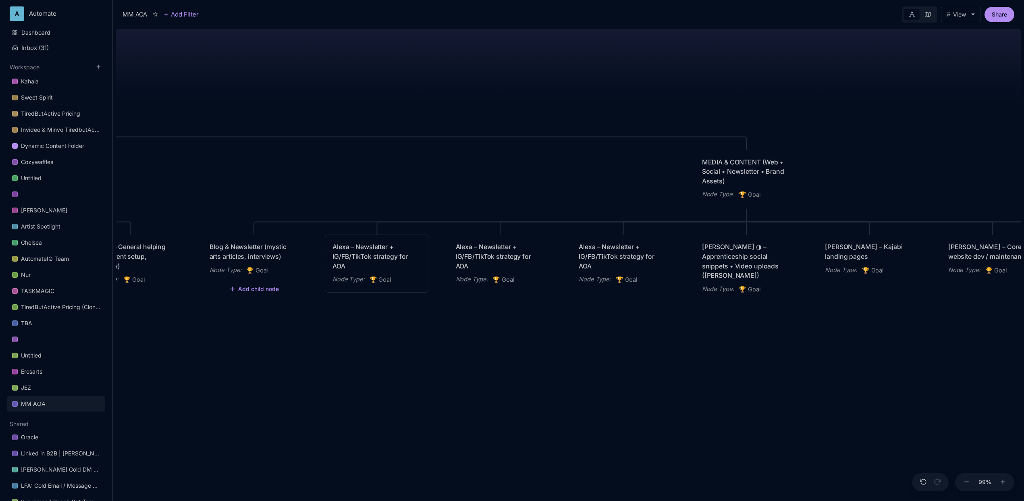
click at [383, 251] on div "Alexa – Newsletter + IG/FB/TikTok strategy for AOA" at bounding box center [376, 256] width 89 height 29
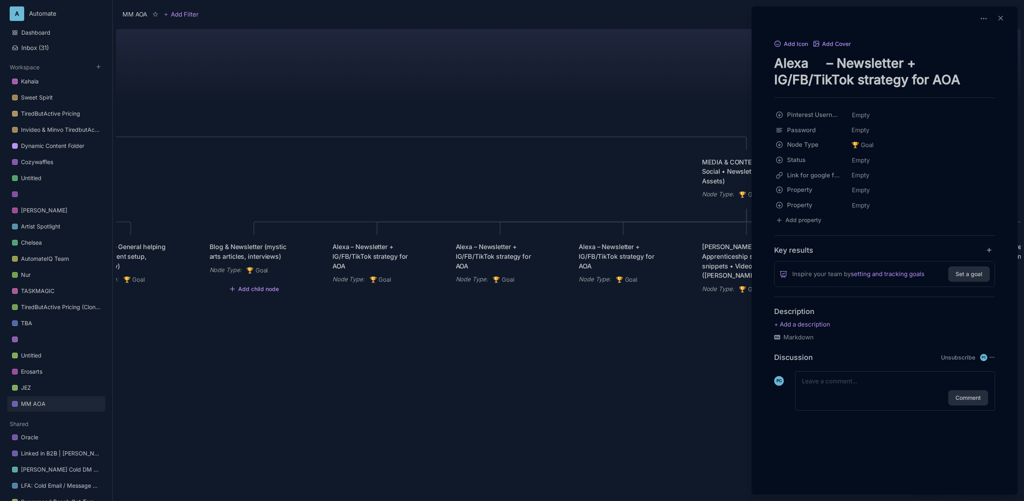
click at [818, 70] on textarea "Alexa – Newsletter + IG/FB/TikTok strategy for AOA" at bounding box center [884, 71] width 221 height 33
paste textarea "Social Channels (@academy.of.oraclearts, @1111souk)"
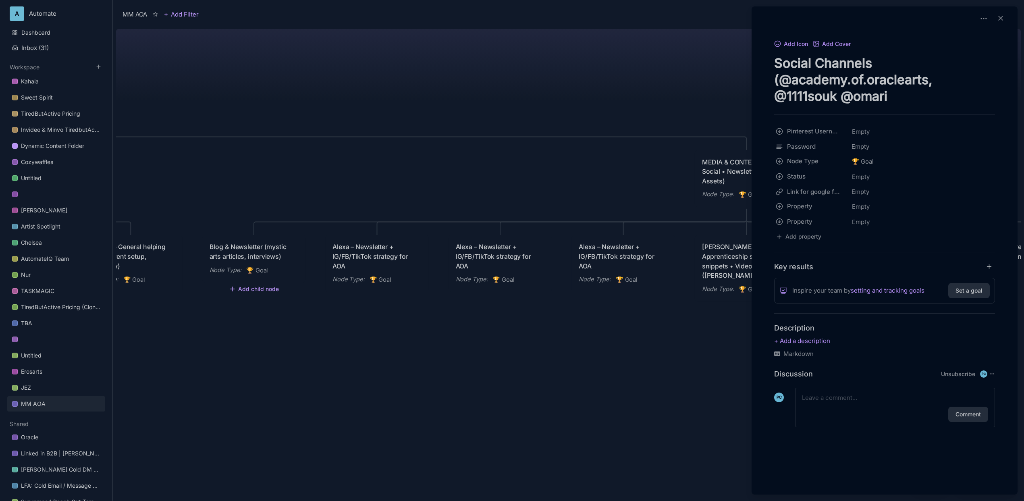
click at [839, 95] on textarea "Social Channels (@academy.of.oraclearts, @1111souk @omari" at bounding box center [884, 80] width 221 height 50
click at [897, 97] on textarea "Social Channels (@academy.of.oraclearts, @1111souk, @omari" at bounding box center [884, 80] width 221 height 50
type textarea "Social Channels (@academy.of.oraclearts, @1111souk, @omari , @isis"
click at [635, 77] on div at bounding box center [512, 250] width 1024 height 501
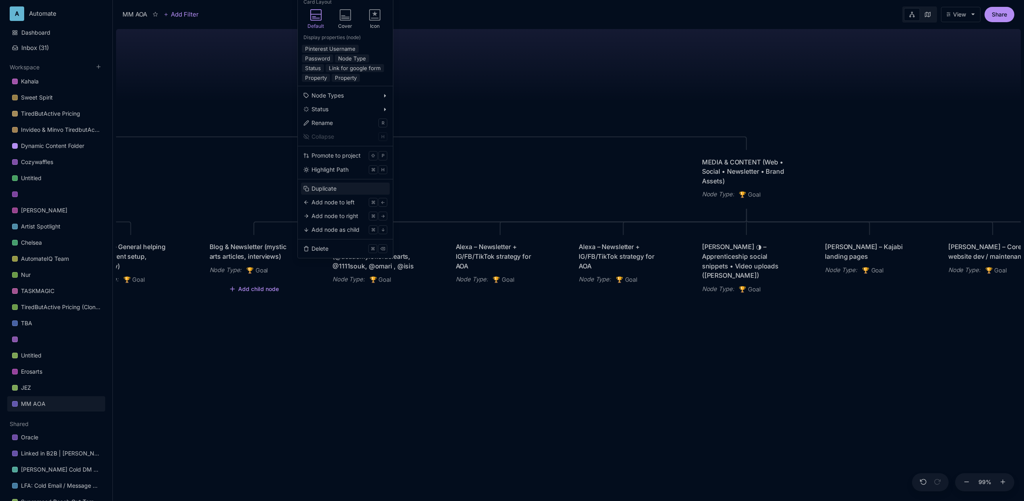
click at [343, 185] on button "Duplicate" at bounding box center [345, 189] width 89 height 12
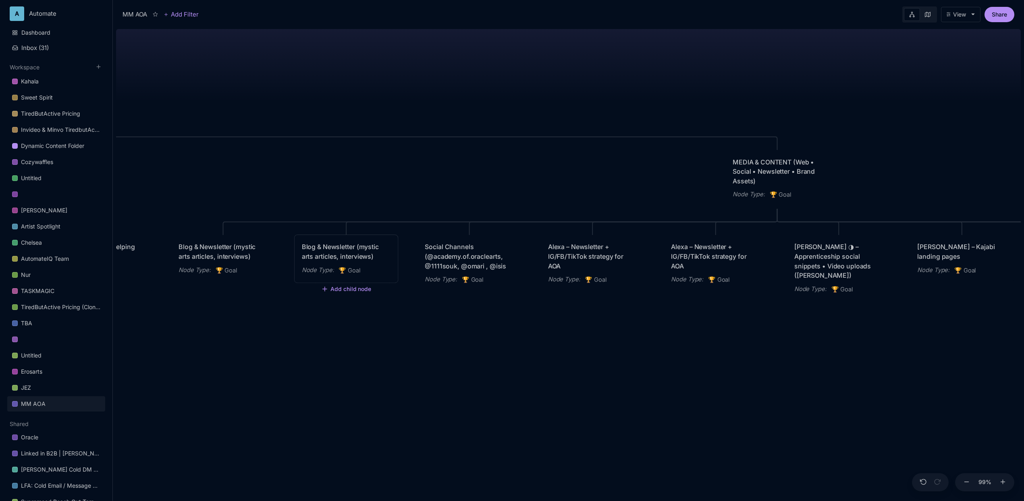
click at [365, 258] on div "Blog & Newsletter (mystic arts articles, interviews)" at bounding box center [346, 251] width 89 height 19
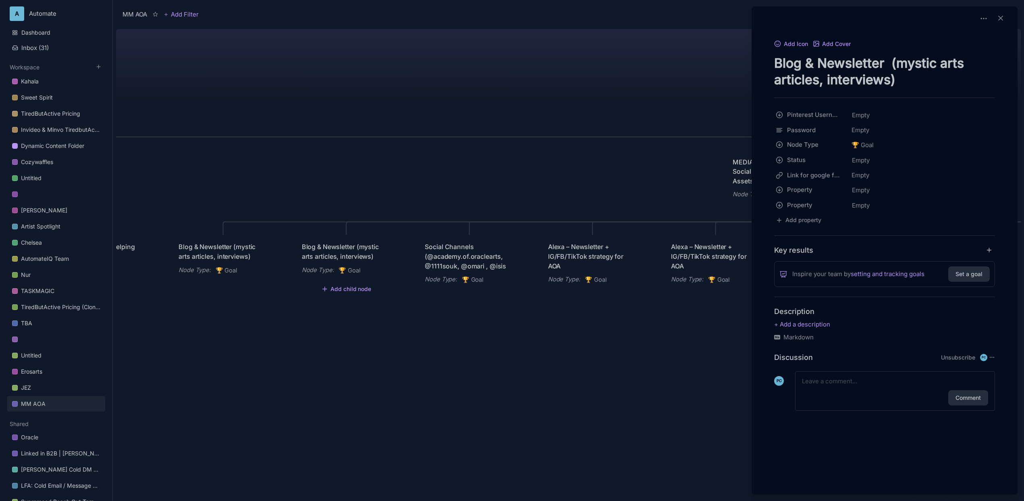
click at [894, 72] on textarea "Blog & Newsletter (mystic arts articles, interviews)" at bounding box center [884, 71] width 221 height 33
paste textarea "Podcast / Guest Talks (Wildly Rooted, Four Visions, etc."
type textarea "Podcast / Guest Talks (Wildly Rooted, Four Visions, etc.)"
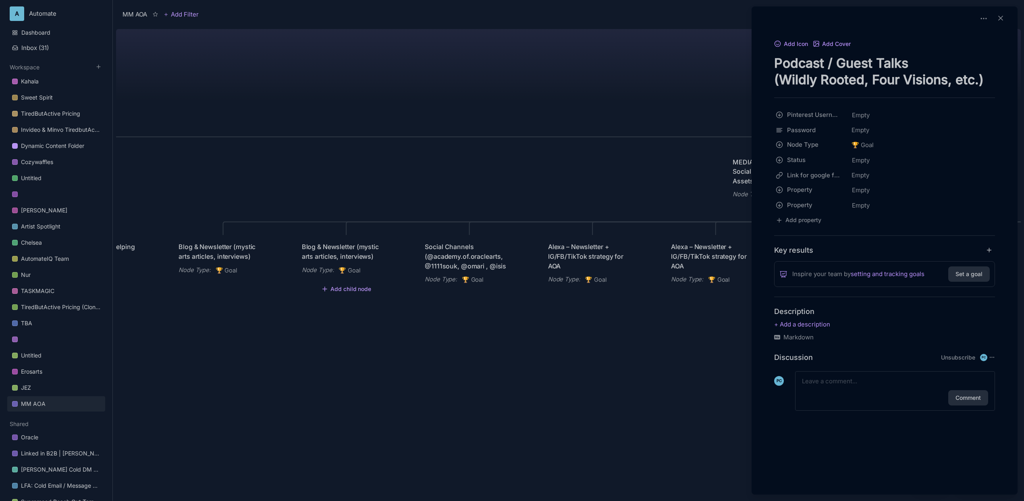
click at [605, 94] on div at bounding box center [512, 250] width 1024 height 501
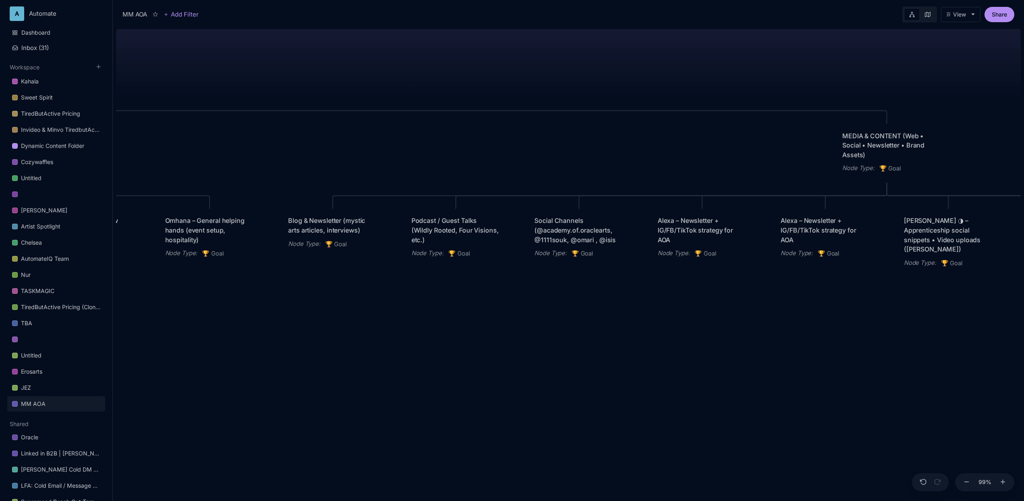
drag, startPoint x: 438, startPoint y: 329, endPoint x: 548, endPoint y: 303, distance: 112.7
click at [548, 303] on div "MM AOA EDUCATIONAL PROGRAMS (Apprenticeship • Pilgrimages • Courses) Node Type …" at bounding box center [568, 263] width 905 height 475
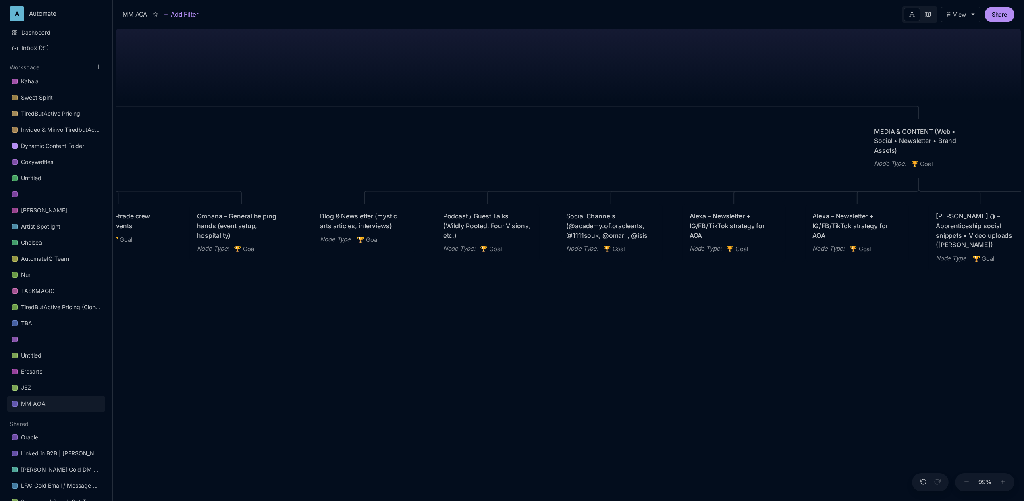
drag, startPoint x: 469, startPoint y: 343, endPoint x: 500, endPoint y: 338, distance: 32.1
click at [500, 338] on div "MM AOA EDUCATIONAL PROGRAMS (Apprenticeship • Pilgrimages • Courses) Node Type …" at bounding box center [568, 263] width 905 height 475
drag, startPoint x: 733, startPoint y: 228, endPoint x: 644, endPoint y: 264, distance: 95.6
click at [644, 264] on div "Alexa – Newsletter + IG/FB/TikTok strategy for AOA" at bounding box center [645, 262] width 89 height 29
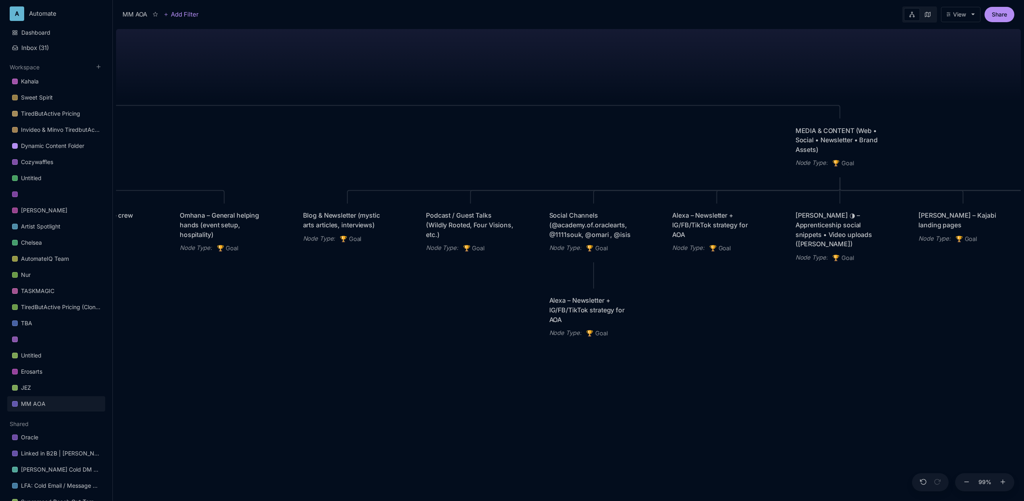
drag, startPoint x: 791, startPoint y: 315, endPoint x: 743, endPoint y: 314, distance: 48.4
click at [743, 314] on div "MM AOA EDUCATIONAL PROGRAMS (Apprenticeship • Pilgrimages • Courses) Node Type …" at bounding box center [568, 263] width 905 height 475
click at [575, 311] on div "Alexa – Newsletter + IG/FB/TikTok strategy for AOA" at bounding box center [593, 309] width 89 height 29
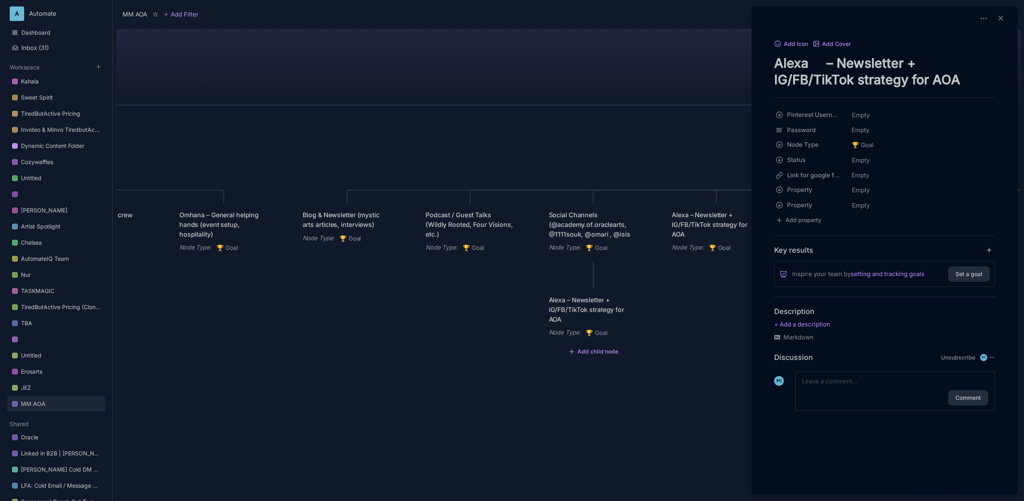
click at [887, 62] on textarea "Alexa – Newsletter + IG/FB/TikTok strategy for AOA" at bounding box center [884, 71] width 221 height 33
drag, startPoint x: 913, startPoint y: 60, endPoint x: 772, endPoint y: 70, distance: 140.9
click at [772, 70] on div "Add Icon Add Cover Alexa – Newsletter + IG/FB/TikTok strategy for AOA Pinterest…" at bounding box center [884, 234] width 259 height 391
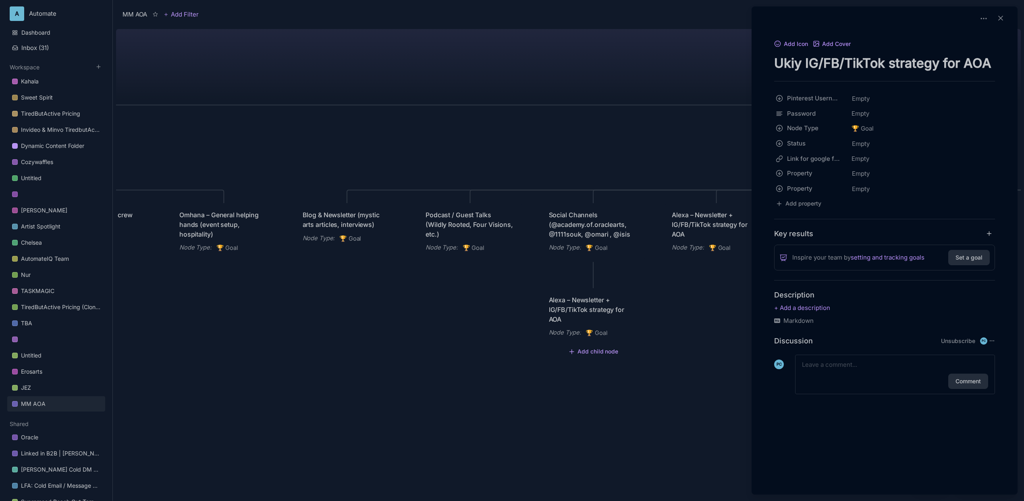
drag, startPoint x: 804, startPoint y: 62, endPoint x: 774, endPoint y: 62, distance: 29.8
click at [774, 62] on textarea "Ukiy IG/FB/TikTok strategy for AOA" at bounding box center [884, 63] width 221 height 17
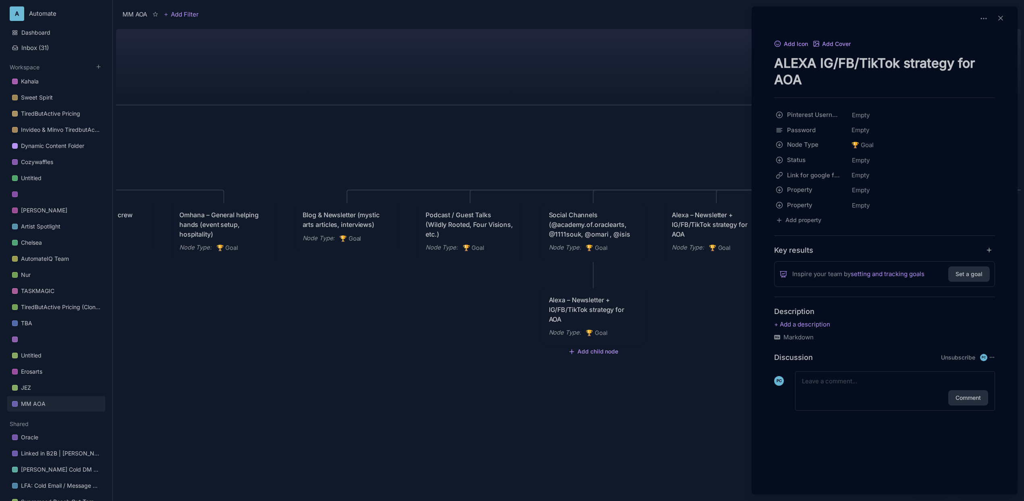
drag, startPoint x: 853, startPoint y: 62, endPoint x: 971, endPoint y: 73, distance: 118.6
click at [971, 73] on textarea "ALEXA IG/FB/TikTok strategy for AOA" at bounding box center [884, 71] width 221 height 33
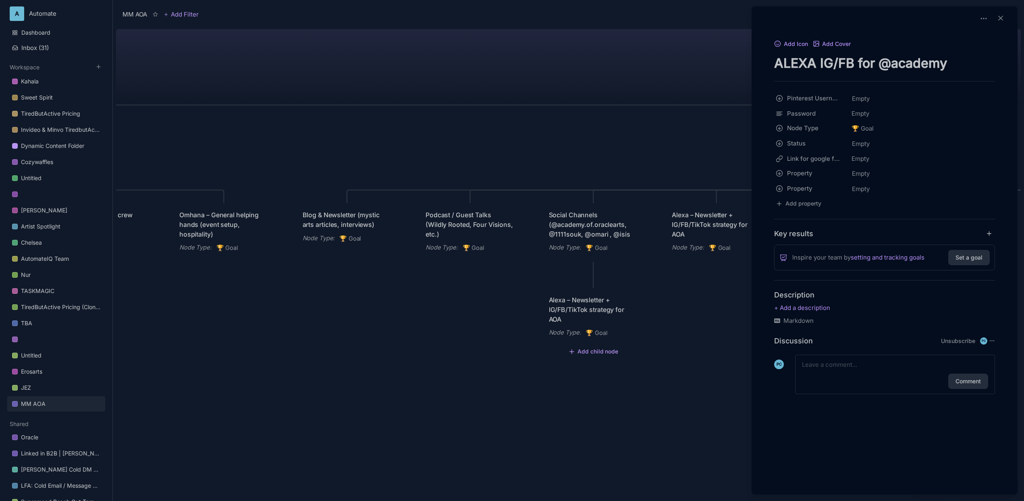
type textarea "ALEXA IG/FB for @academy"
click at [455, 98] on div at bounding box center [512, 250] width 1024 height 501
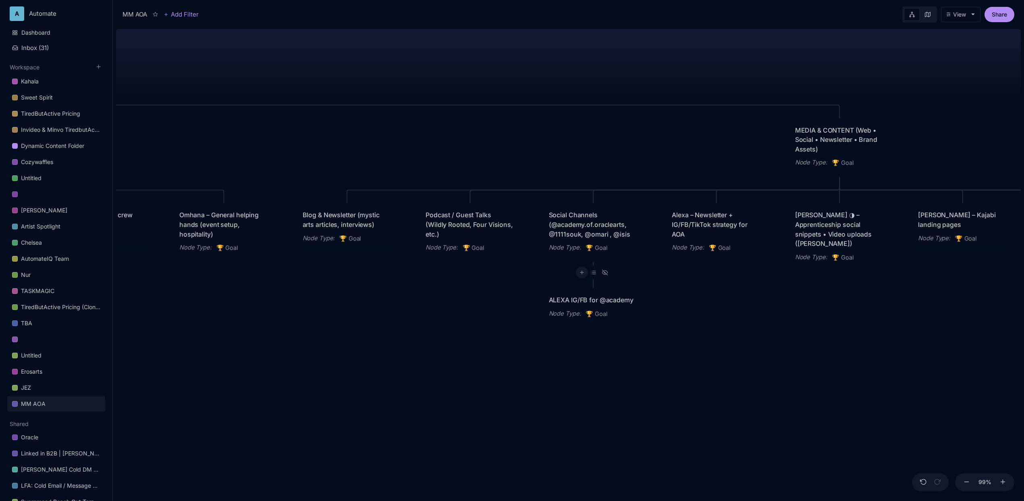
click at [581, 274] on line at bounding box center [581, 273] width 0 height 4
click at [577, 305] on span "🏆 Goal" at bounding box center [567, 304] width 20 height 10
click at [692, 309] on div "Node Type : 🏆 Goal" at bounding box center [654, 304] width 89 height 10
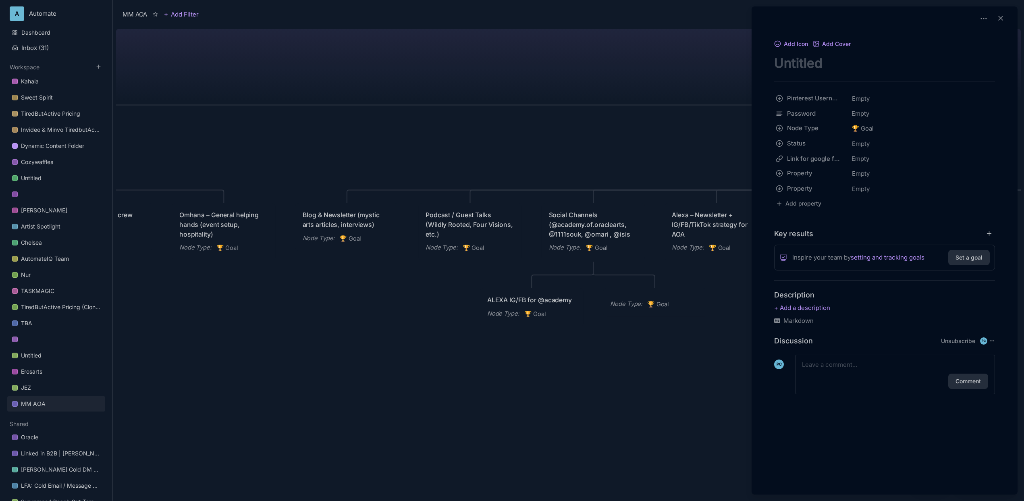
click at [641, 349] on div at bounding box center [512, 250] width 1024 height 501
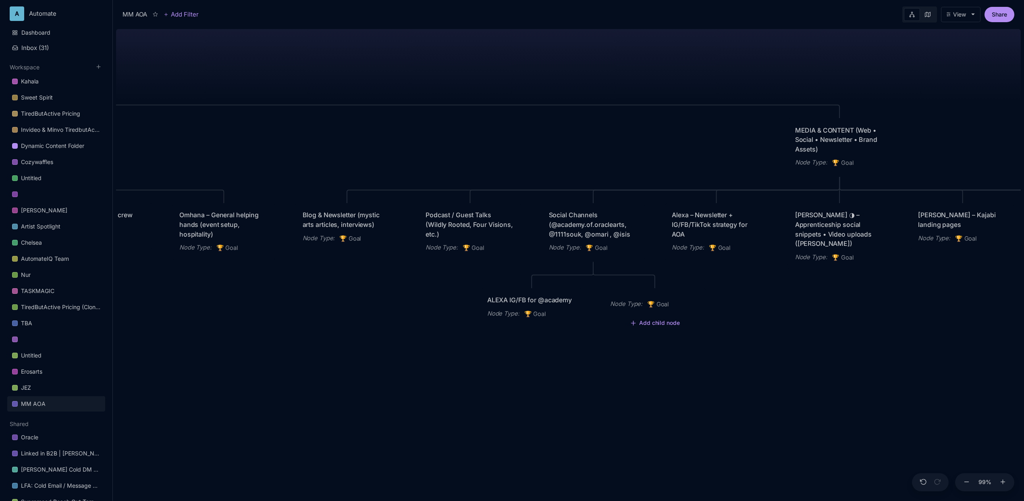
click at [626, 297] on div "Node Type : 🏆 Goal" at bounding box center [654, 302] width 103 height 29
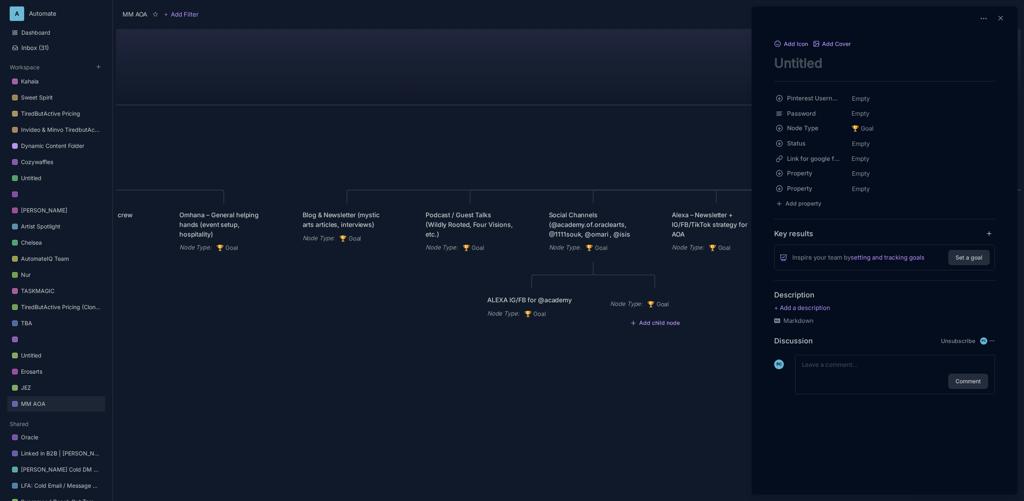
click at [600, 338] on div at bounding box center [512, 250] width 1024 height 501
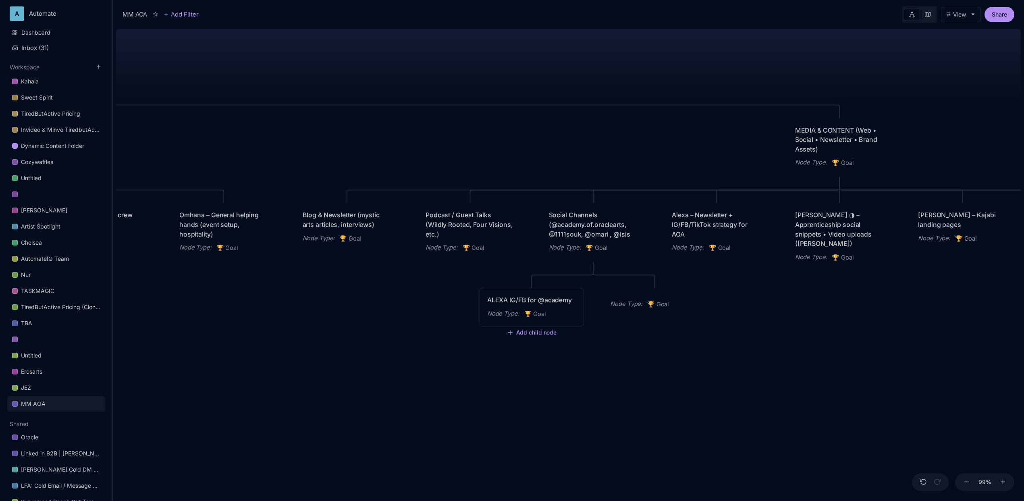
click at [530, 308] on div "ALEXA IG/FB for @academy Node Type : 🏆 Goal" at bounding box center [531, 307] width 89 height 24
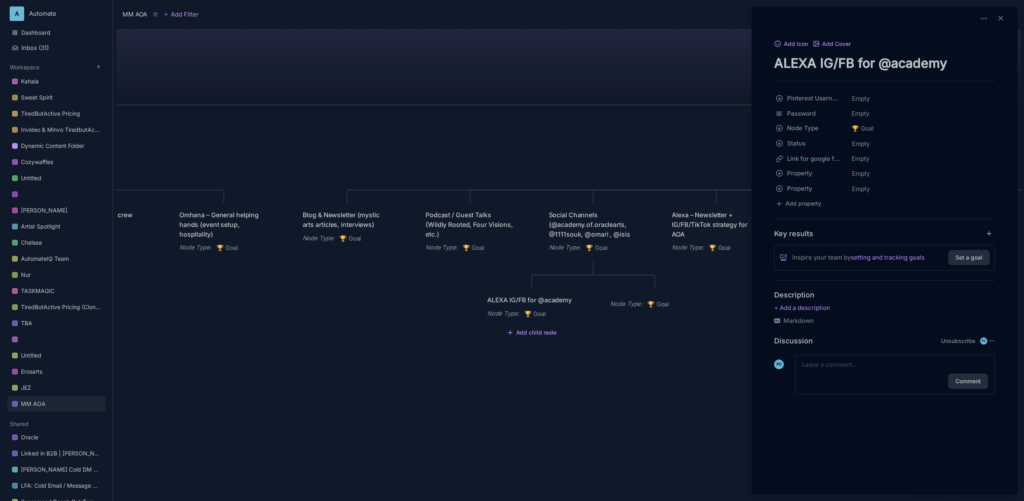
click at [796, 65] on textarea "ALEXA IG/FB for @academy" at bounding box center [884, 63] width 221 height 17
click at [858, 60] on textarea "ALEXA IG/FB for @academy" at bounding box center [884, 63] width 221 height 17
drag, startPoint x: 880, startPoint y: 62, endPoint x: 726, endPoint y: 67, distance: 154.0
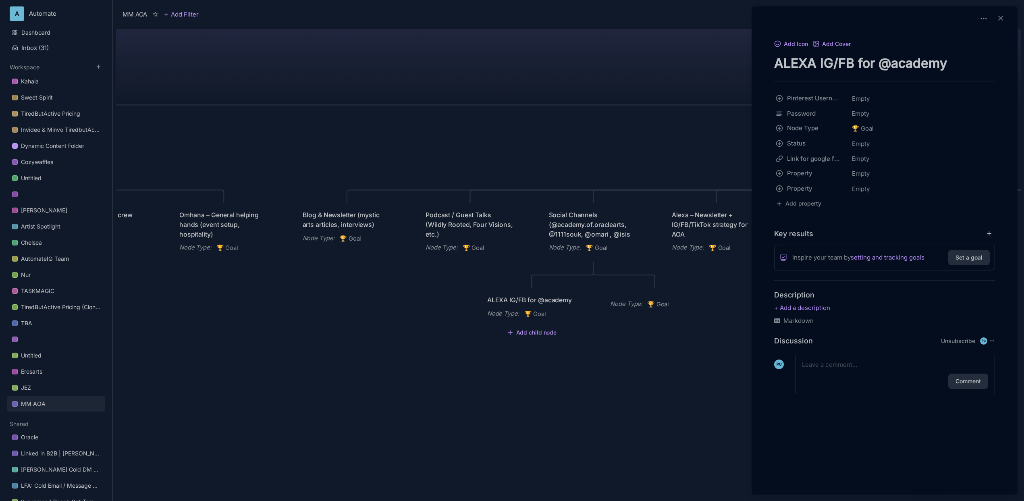
click at [726, 67] on div "MM AOA Add Filter View Share MM AOA EDUCATIONAL PROGRAMS (Apprenticeship • Pilg…" at bounding box center [568, 250] width 911 height 501
click at [888, 61] on textarea "@academy" at bounding box center [884, 63] width 221 height 17
type textarea "@academyoftheoraclearts"
click at [712, 138] on div at bounding box center [512, 250] width 1024 height 501
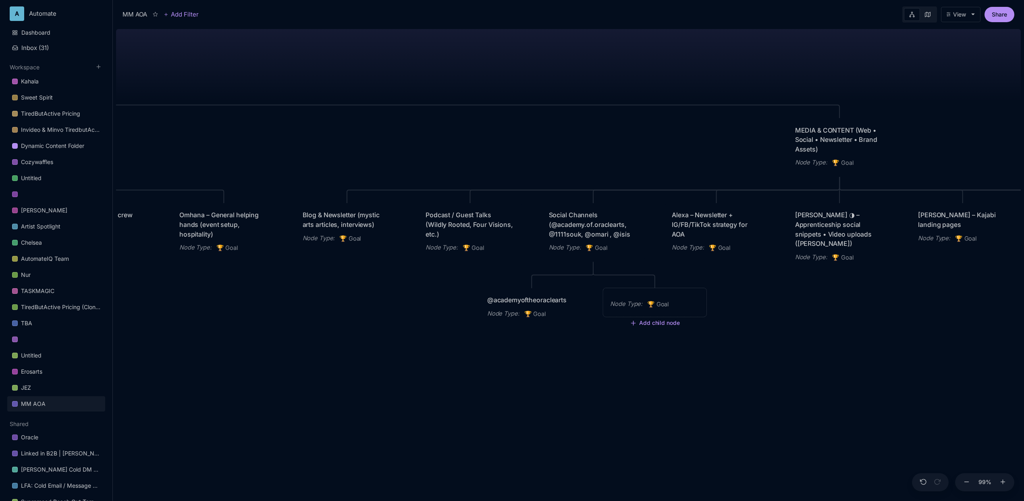
click at [682, 306] on div "Node Type : 🏆 Goal" at bounding box center [654, 304] width 89 height 10
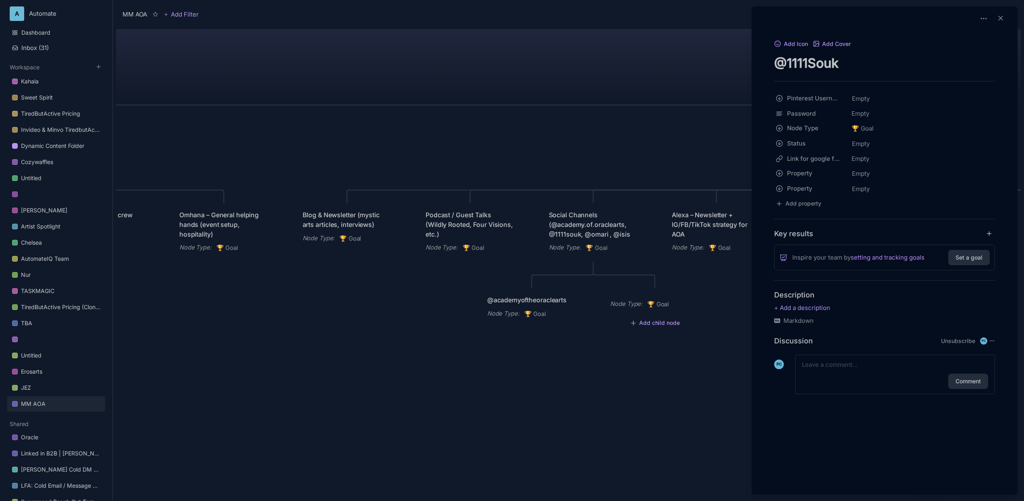
type textarea "@1111Souk"
click at [690, 91] on div at bounding box center [512, 250] width 1024 height 501
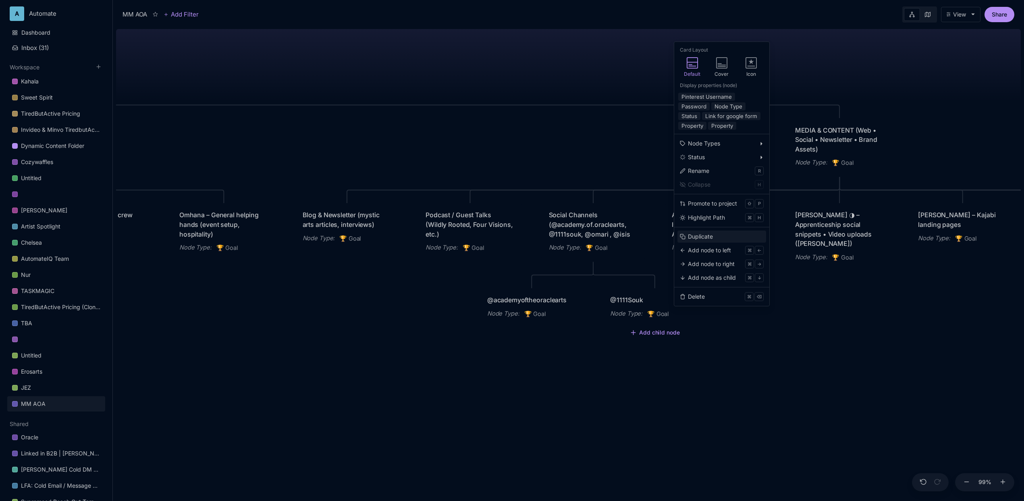
click at [693, 232] on div "Duplicate" at bounding box center [700, 236] width 25 height 9
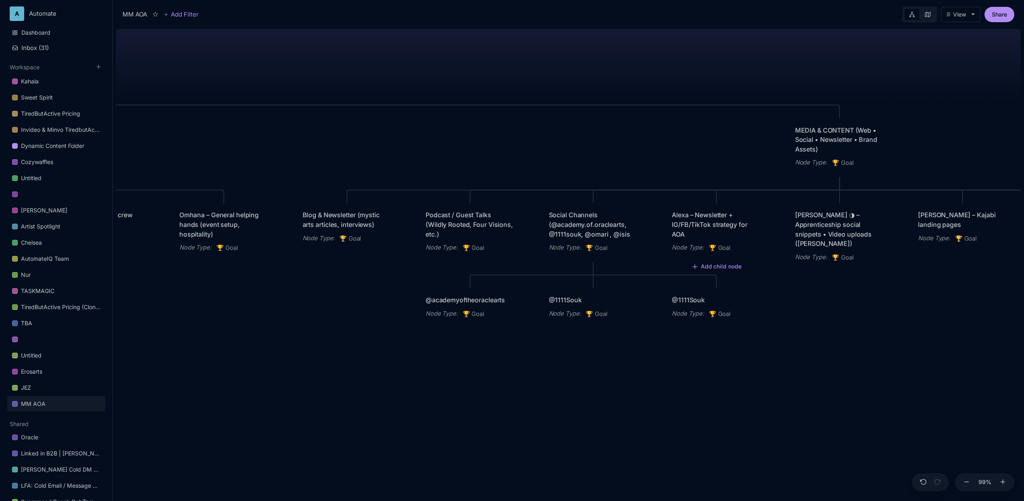
click at [709, 305] on div "@1111Souk" at bounding box center [716, 300] width 89 height 10
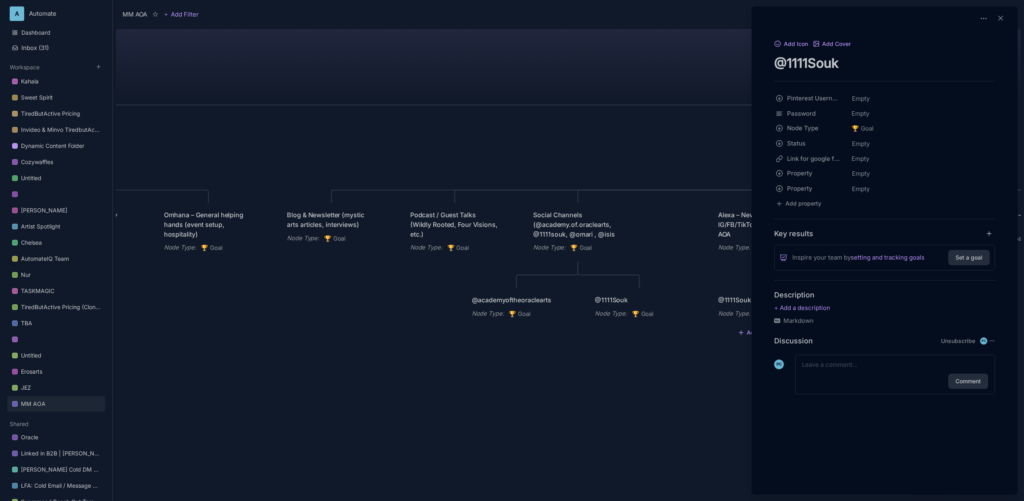
click at [818, 68] on textarea "@1111Souk" at bounding box center [884, 63] width 221 height 17
click at [820, 71] on textarea "@1111Souk" at bounding box center [884, 63] width 221 height 17
type textarea "@isisindriya"
click at [712, 62] on div at bounding box center [512, 250] width 1024 height 501
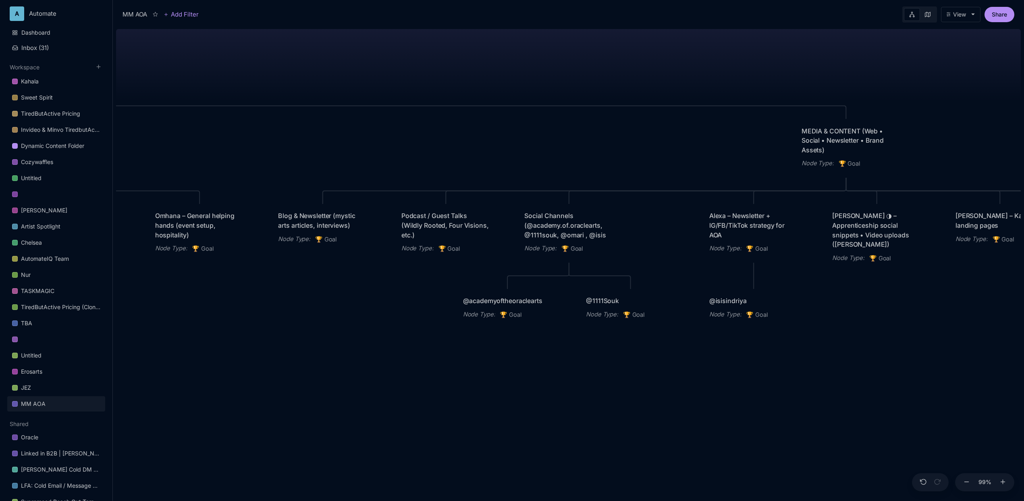
drag, startPoint x: 895, startPoint y: 305, endPoint x: 852, endPoint y: 309, distance: 43.2
click at [853, 309] on div "MM AOA EDUCATIONAL PROGRAMS (Apprenticeship • Pilgrimages • Courses) Node Type …" at bounding box center [568, 263] width 905 height 475
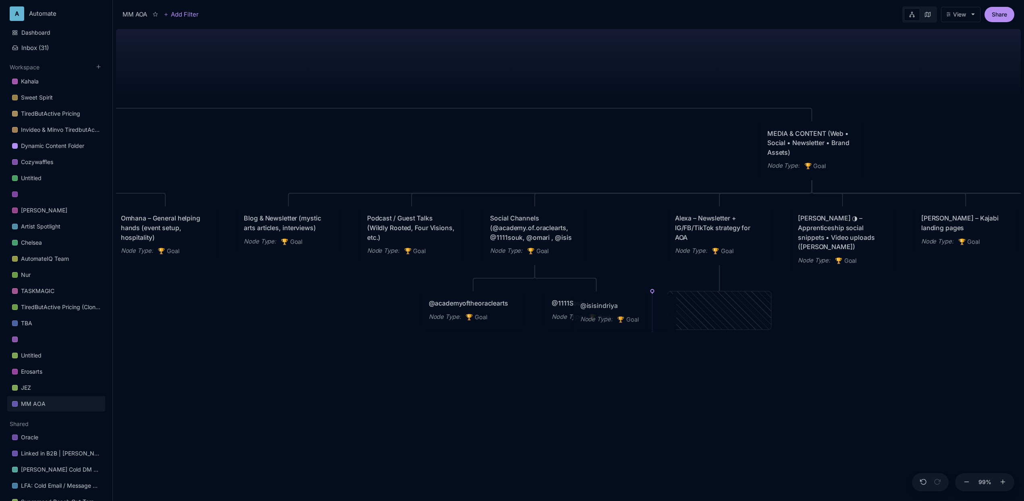
drag, startPoint x: 738, startPoint y: 310, endPoint x: 643, endPoint y: 313, distance: 94.3
click at [643, 313] on div "@isisindriya Node Type : 🏆 Goal" at bounding box center [624, 313] width 89 height 24
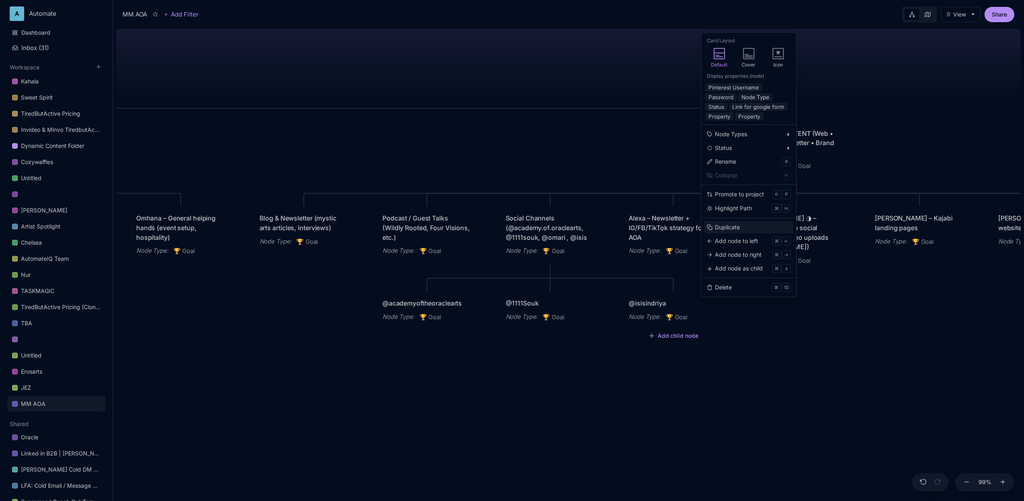
click at [731, 223] on div "Duplicate" at bounding box center [727, 227] width 25 height 9
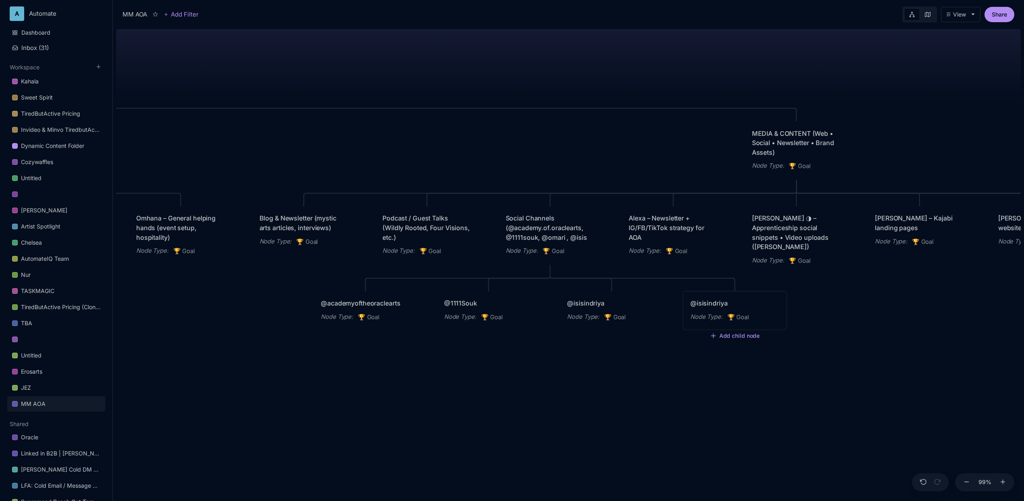
click at [773, 309] on div "@isisindriya Node Type : 🏆 Goal" at bounding box center [734, 311] width 89 height 24
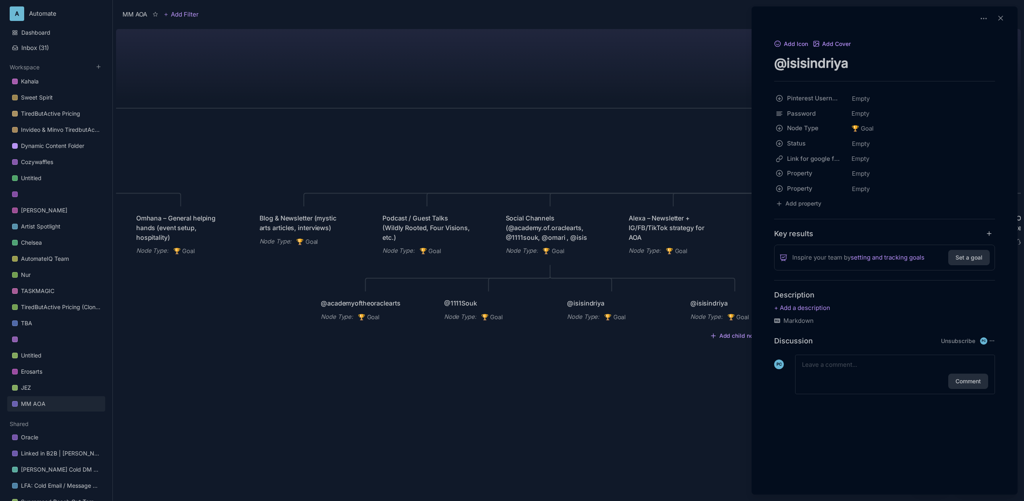
click at [851, 57] on textarea "@isisindriya" at bounding box center [884, 63] width 221 height 17
type textarea "#"
type textarea "@Omari"
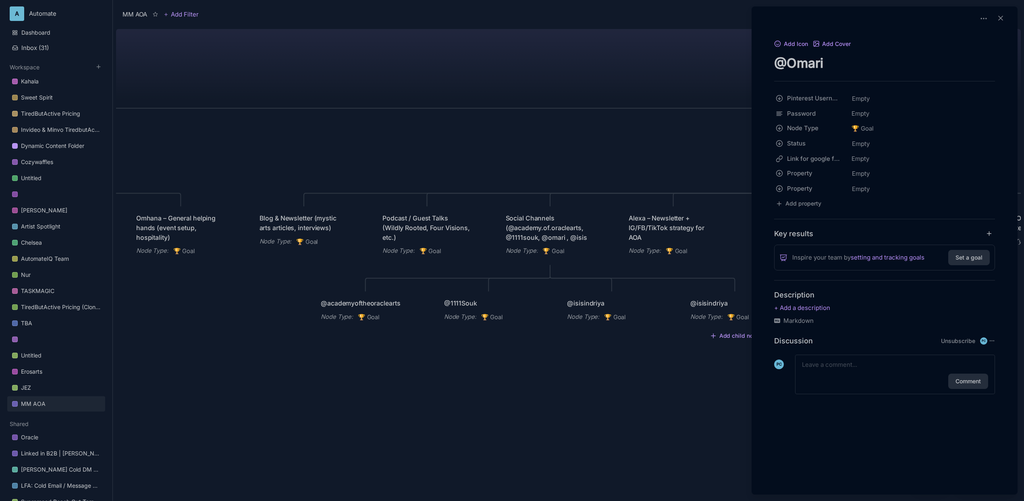
click at [642, 68] on div at bounding box center [512, 250] width 1024 height 501
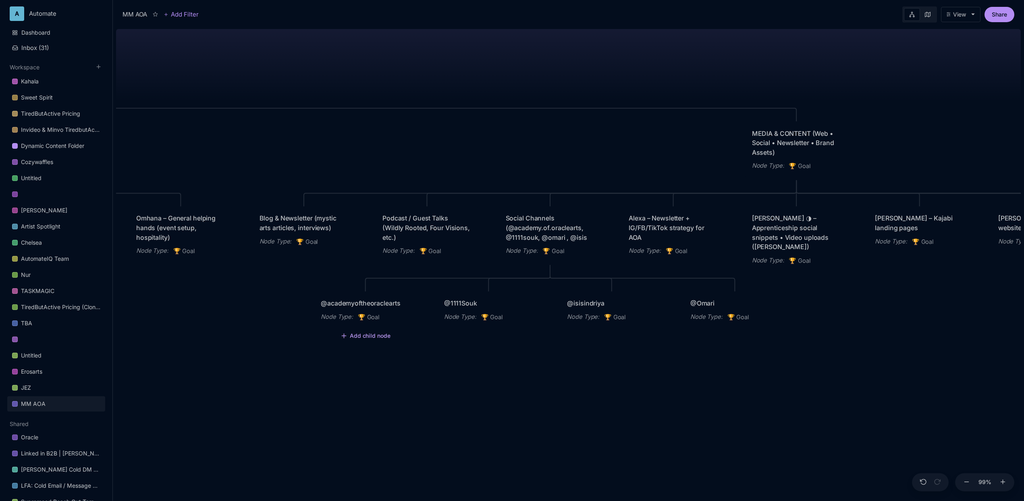
click at [364, 337] on button "Add child node" at bounding box center [365, 335] width 50 height 7
click at [371, 363] on div "🏆 Goal" at bounding box center [364, 364] width 53 height 13
click at [648, 223] on div "Alexa – Newsletter + IG/FB/TikTok strategy for AOA" at bounding box center [673, 228] width 89 height 29
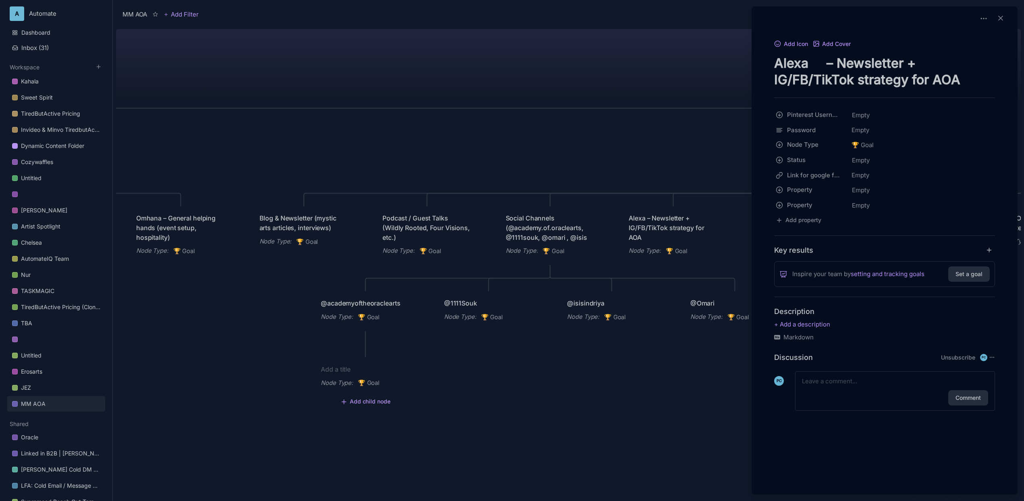
click at [648, 224] on div at bounding box center [512, 250] width 1024 height 501
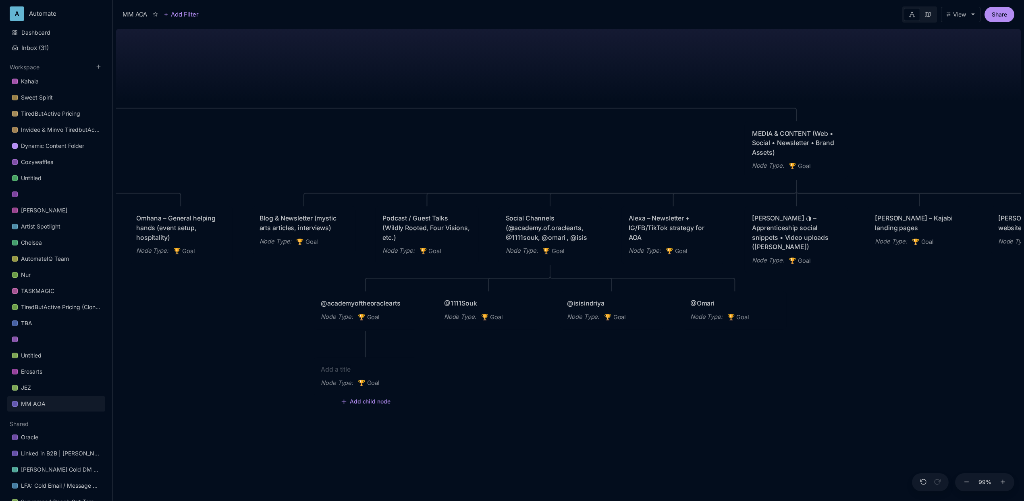
click at [672, 235] on div "Alexa – Newsletter + IG/FB/TikTok strategy for AOA" at bounding box center [673, 228] width 89 height 29
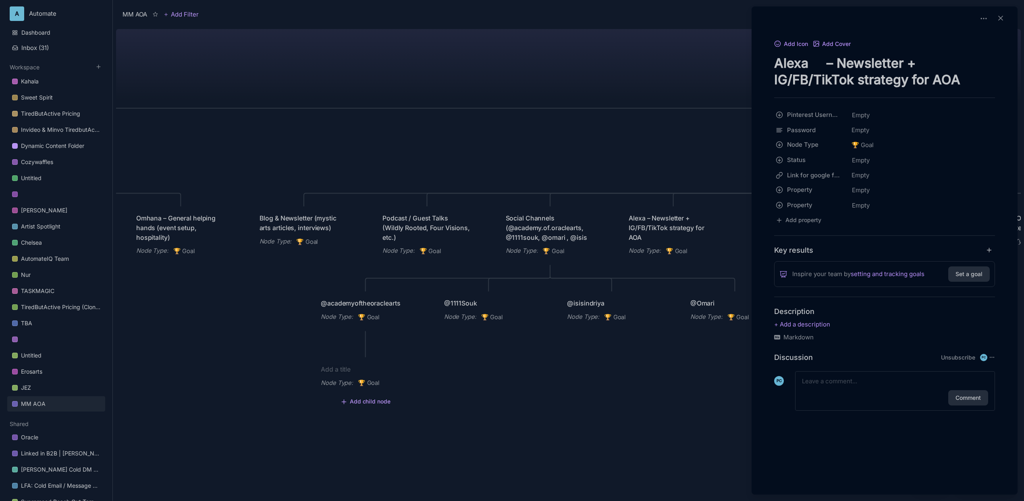
click at [672, 235] on div at bounding box center [512, 250] width 1024 height 501
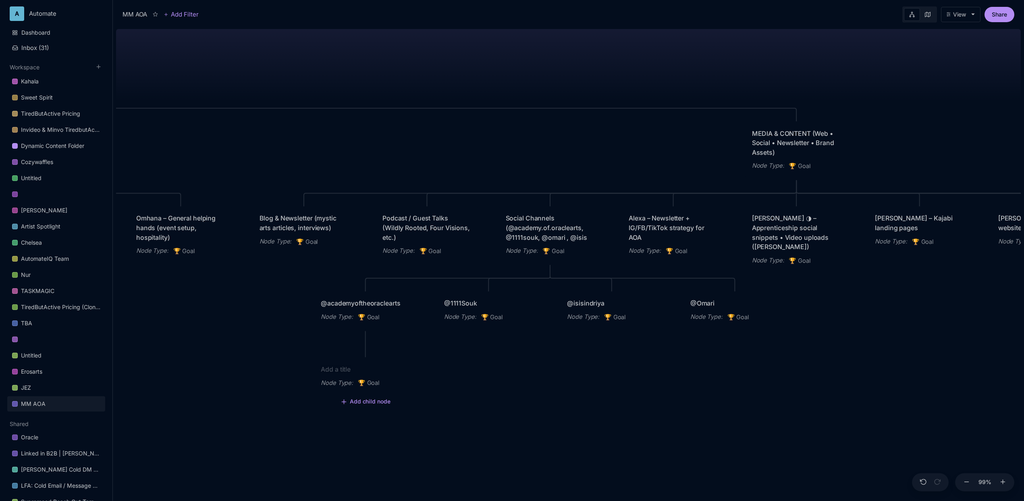
click at [718, 275] on div "MM AOA EDUCATIONAL PROGRAMS (Apprenticeship • Pilgrimages • Courses) Node Type …" at bounding box center [568, 263] width 905 height 475
click at [712, 247] on div "Node Type : 🏆 Goal" at bounding box center [673, 251] width 89 height 10
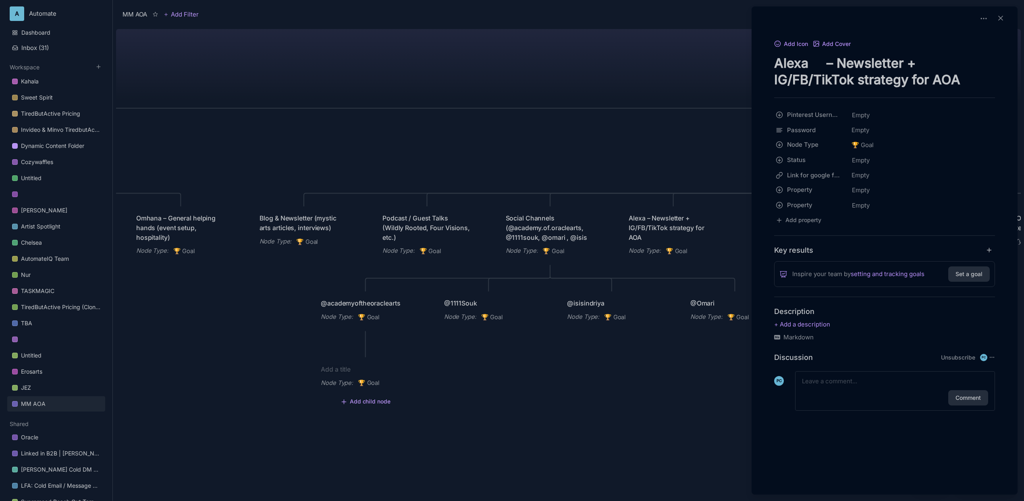
click at [712, 247] on div at bounding box center [512, 250] width 1024 height 501
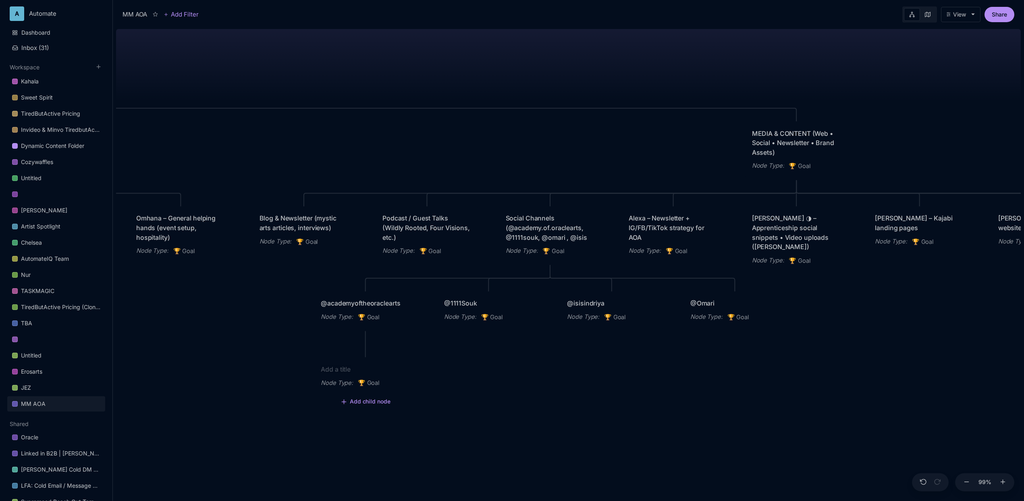
click at [690, 134] on div "MM AOA EDUCATIONAL PROGRAMS (Apprenticeship • Pilgrimages • Courses) Node Type …" at bounding box center [568, 263] width 905 height 475
click at [675, 150] on div "MM AOA EDUCATIONAL PROGRAMS (Apprenticeship • Pilgrimages • Courses) Node Type …" at bounding box center [568, 263] width 905 height 475
click at [351, 371] on textarea at bounding box center [365, 369] width 89 height 10
click at [453, 386] on div "MM AOA EDUCATIONAL PROGRAMS (Apprenticeship • Pilgrimages • Courses) Node Type …" at bounding box center [568, 263] width 905 height 475
click at [649, 227] on div "Alexa – Newsletter + IG/FB/TikTok strategy for AOA" at bounding box center [673, 228] width 89 height 29
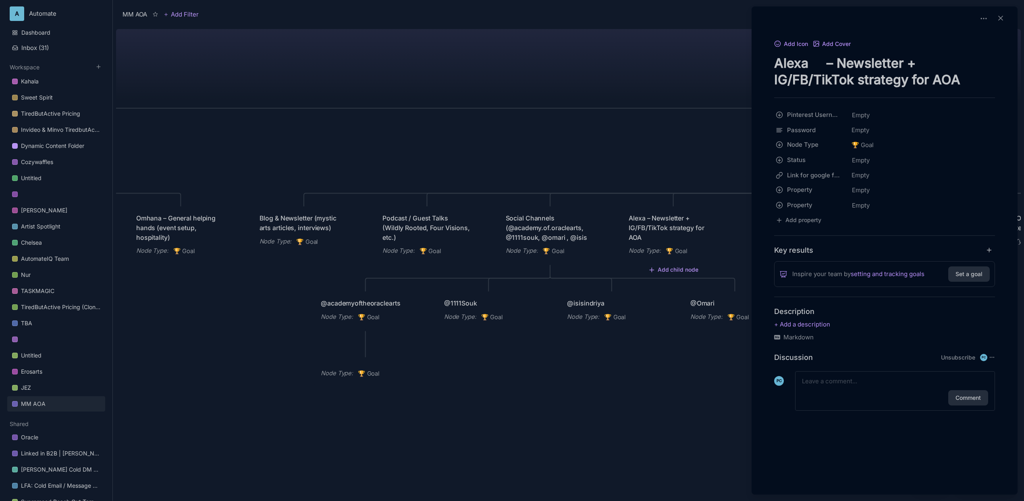
drag, startPoint x: 639, startPoint y: 224, endPoint x: 616, endPoint y: 159, distance: 69.1
click at [616, 159] on div at bounding box center [512, 250] width 1024 height 501
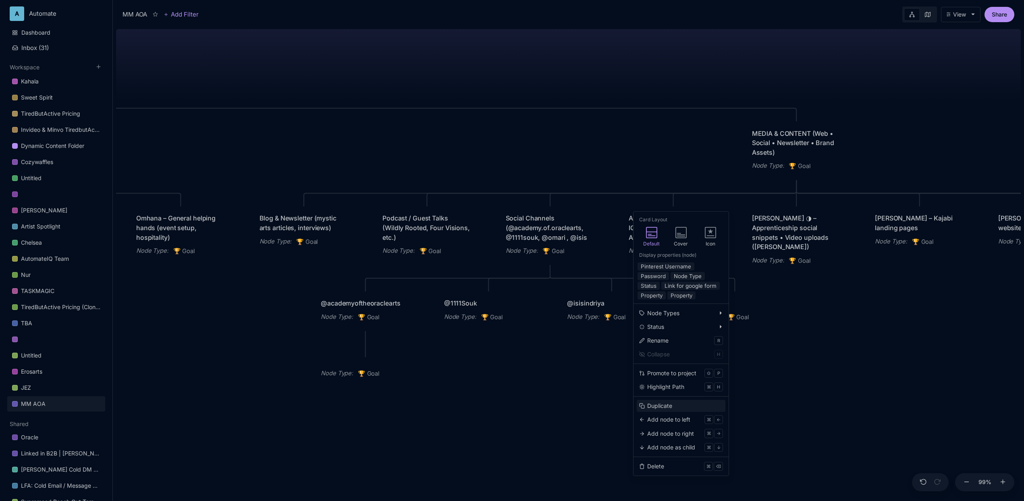
click at [662, 405] on div "Duplicate" at bounding box center [659, 405] width 25 height 9
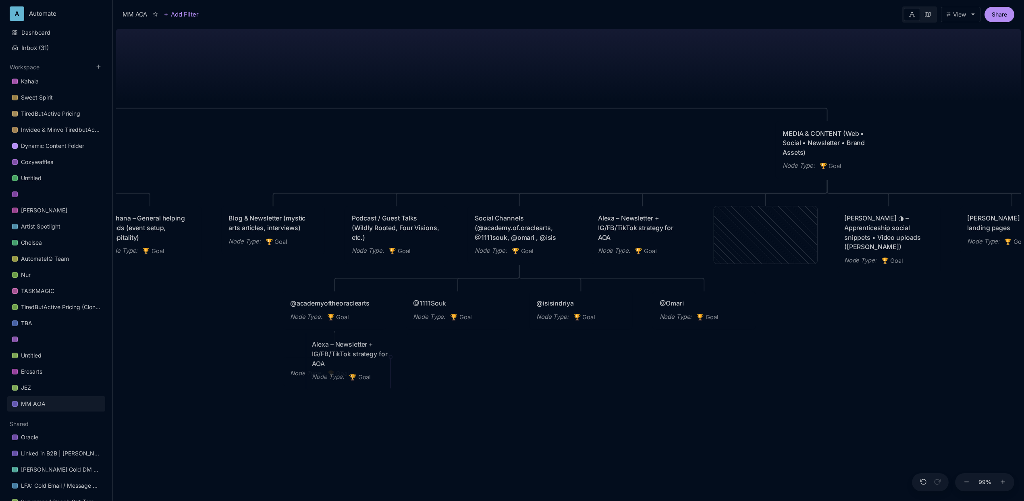
drag, startPoint x: 756, startPoint y: 227, endPoint x: 359, endPoint y: 354, distance: 416.8
click at [359, 354] on div "Alexa – Newsletter + IG/FB/TikTok strategy for AOA" at bounding box center [356, 354] width 89 height 29
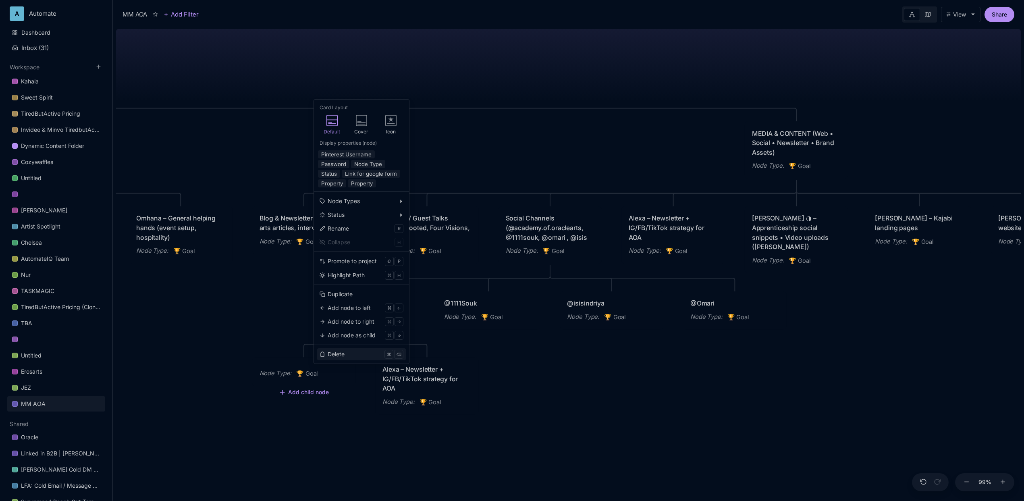
click at [352, 350] on button "Delete ⌘ ⌫" at bounding box center [361, 354] width 89 height 12
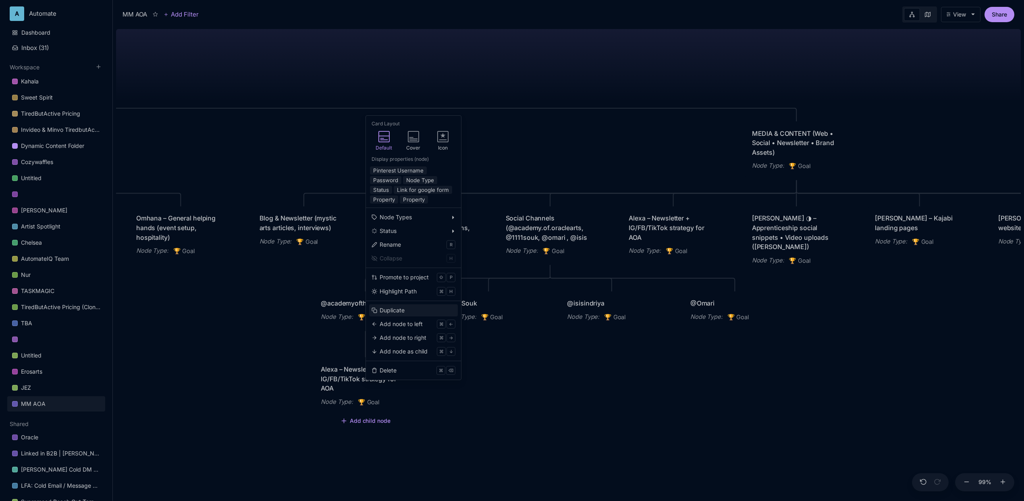
click at [405, 311] on button "Duplicate" at bounding box center [413, 310] width 89 height 12
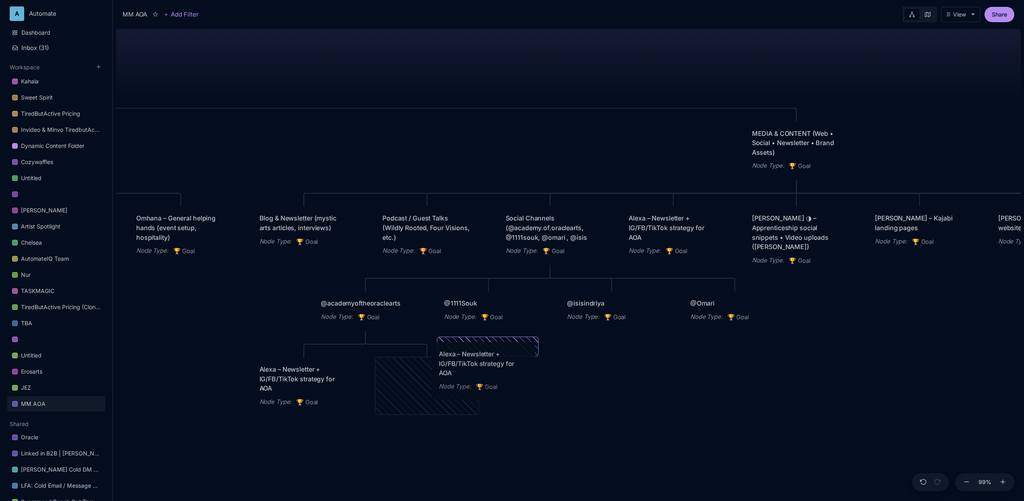
drag, startPoint x: 420, startPoint y: 369, endPoint x: 476, endPoint y: 354, distance: 58.5
click at [476, 354] on div "Alexa – Newsletter + IG/FB/TikTok strategy for AOA" at bounding box center [483, 363] width 89 height 29
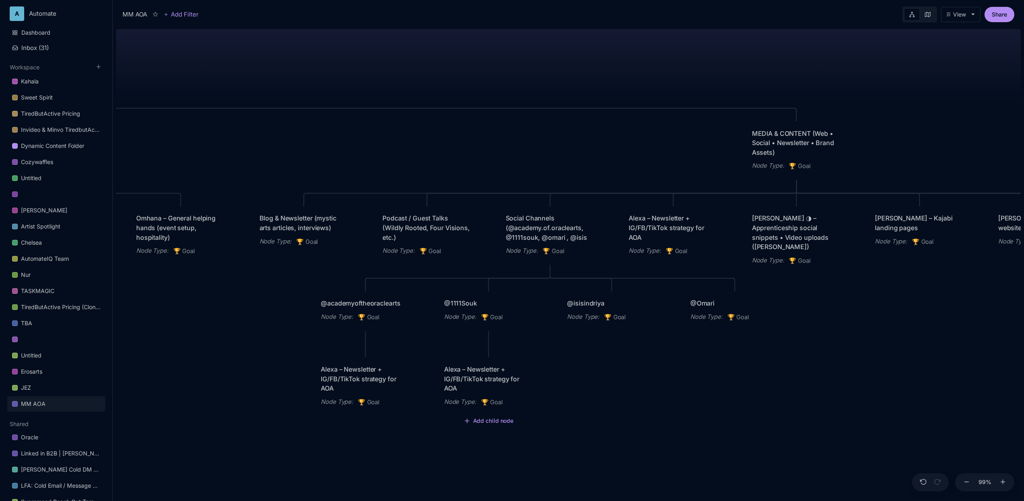
click at [460, 376] on div "Alexa – Newsletter + IG/FB/TikTok strategy for AOA" at bounding box center [488, 378] width 89 height 29
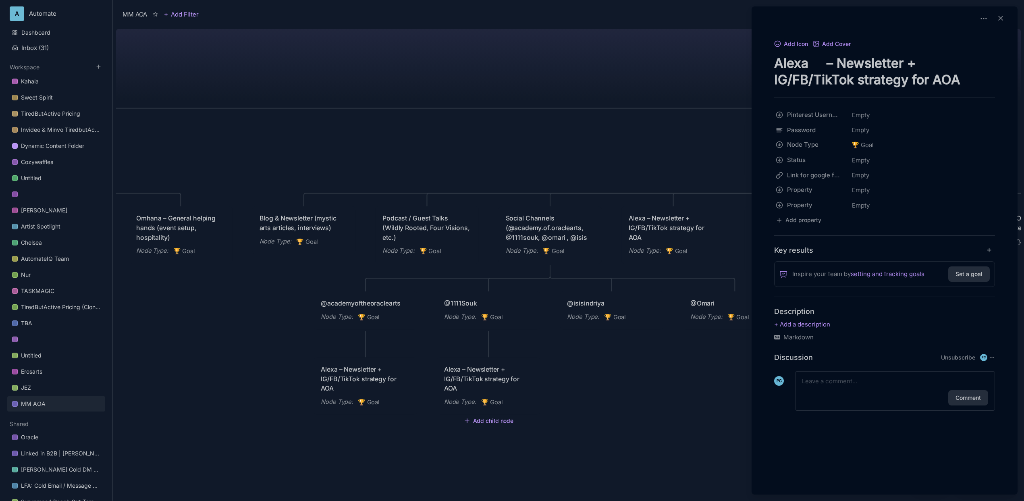
click at [818, 78] on textarea "Alexa – Newsletter + IG/FB/TikTok strategy for AOA" at bounding box center [884, 71] width 221 height 33
drag, startPoint x: 920, startPoint y: 66, endPoint x: 754, endPoint y: 68, distance: 166.0
click at [755, 68] on div "Add Icon Add Cover Alexa – Newsletter + IG/FB/TikTok strategy for AOA Pinterest…" at bounding box center [884, 234] width 259 height 391
drag, startPoint x: 890, startPoint y: 81, endPoint x: 900, endPoint y: 61, distance: 22.2
click at [900, 61] on textarea "Ukiyo IG/FB/TikTok strategy for AOA" at bounding box center [884, 71] width 221 height 33
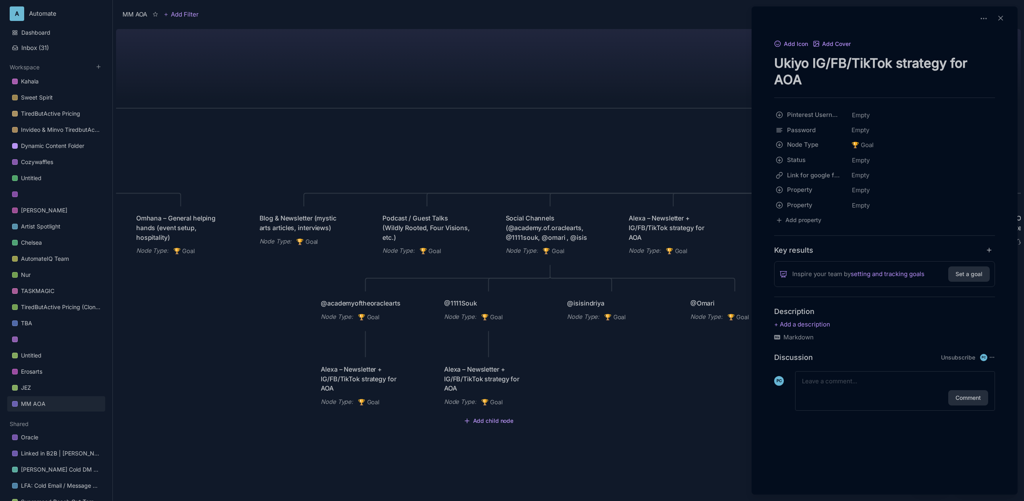
click at [900, 61] on textarea "Ukiyo IG/FB/TikTok strategy for AOA" at bounding box center [884, 71] width 221 height 33
drag, startPoint x: 897, startPoint y: 62, endPoint x: 965, endPoint y: 93, distance: 75.0
click at [965, 93] on div "Add Icon Add Cover Ukiyo IG/FB/TikTok strategy for AOA Pinterest Username Empty…" at bounding box center [884, 234] width 259 height 391
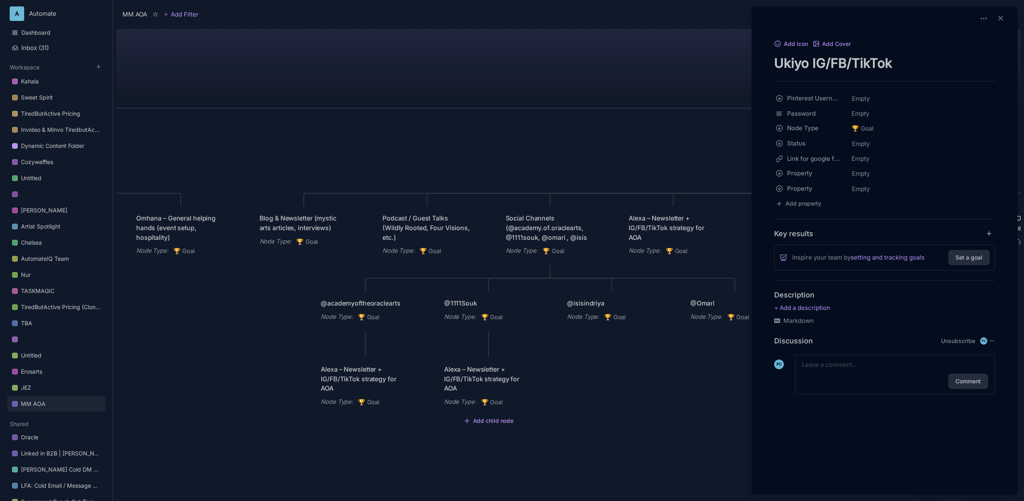
drag, startPoint x: 853, startPoint y: 67, endPoint x: 985, endPoint y: 80, distance: 133.2
click at [985, 80] on div "Add Icon Add Cover Ukiyo IG/FB/TikTok Pinterest Username Empty Password Empty N…" at bounding box center [884, 226] width 259 height 375
click at [813, 68] on textarea "Ukiyo IG/FB/Pinterest" at bounding box center [884, 63] width 221 height 17
click at [932, 56] on textarea "Ukiyo | IG/FB/Pinterest" at bounding box center [884, 63] width 221 height 17
type textarea "Ukiyo | IG/FB/Pinterest"
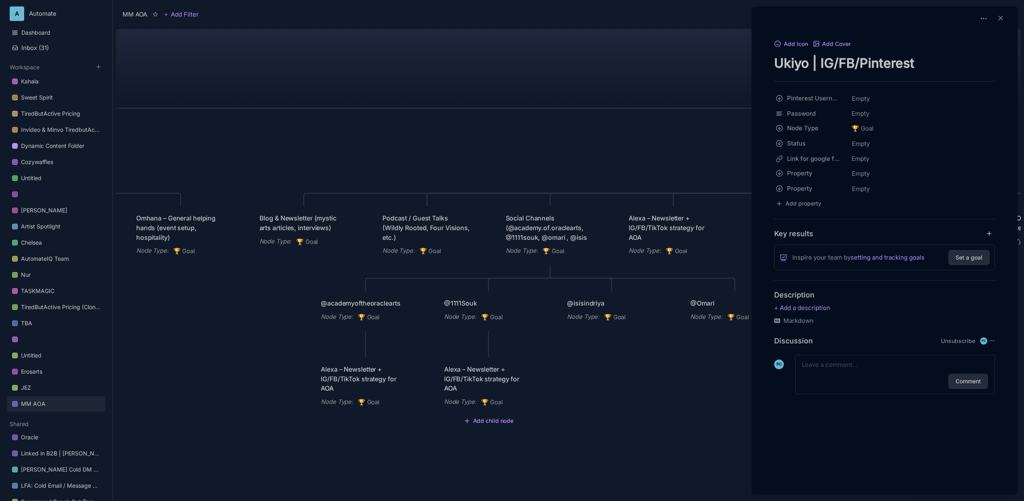
click at [413, 50] on div at bounding box center [512, 250] width 1024 height 501
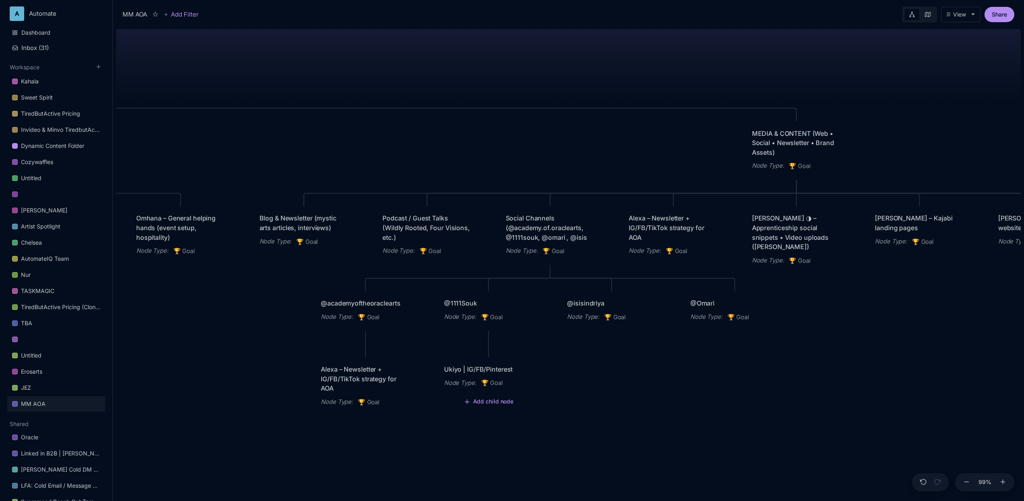
click at [508, 363] on div "Ukiyo | IG/FB/Pinterest Node Type : 🏆 Goal" at bounding box center [488, 376] width 103 height 38
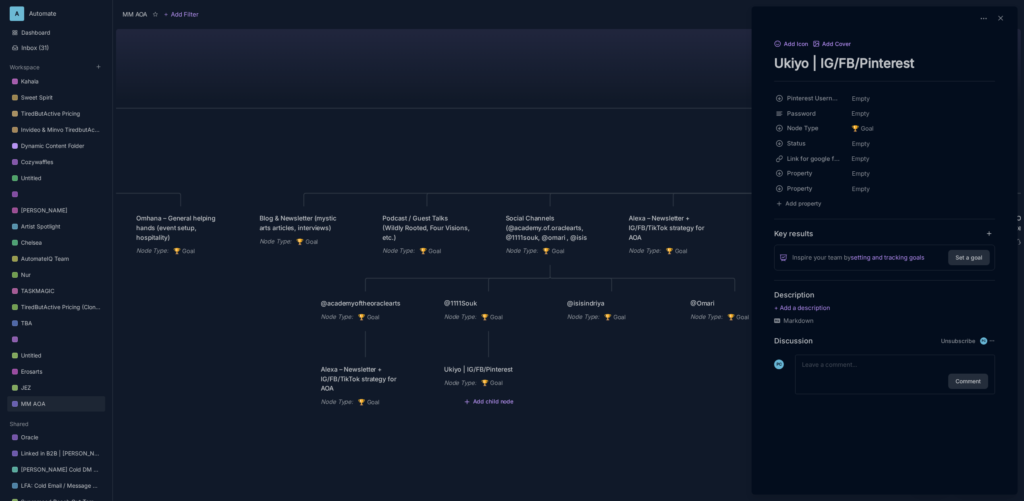
click at [376, 351] on div at bounding box center [512, 250] width 1024 height 501
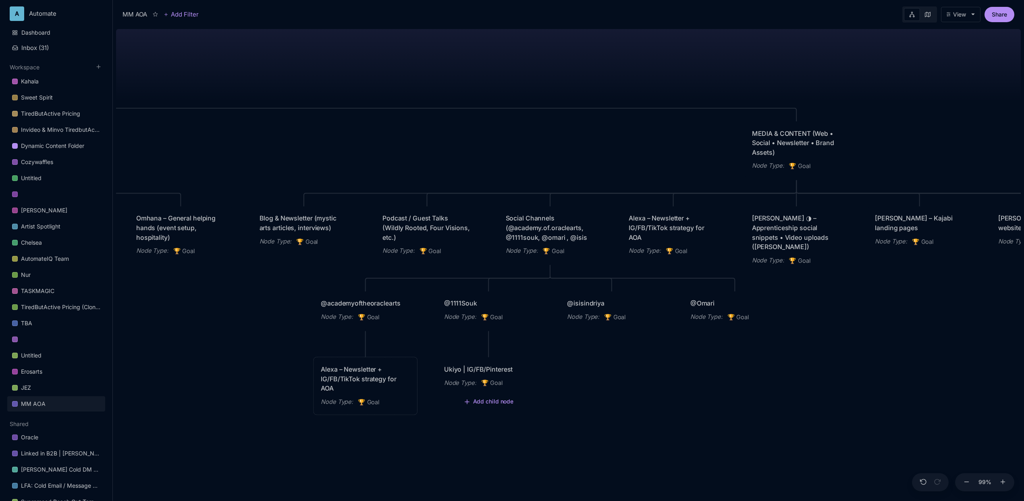
click at [373, 372] on div "Alexa – Newsletter + IG/FB/TikTok strategy for AOA" at bounding box center [365, 378] width 89 height 29
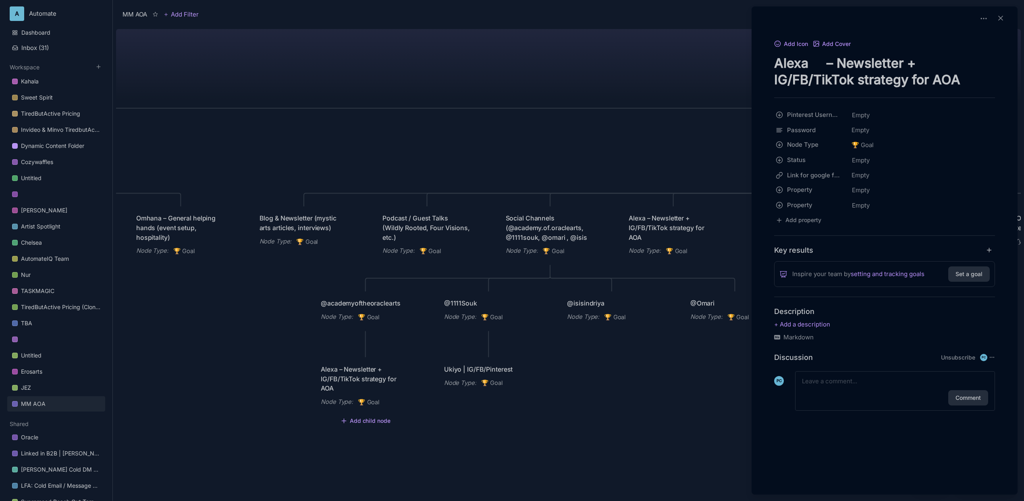
drag, startPoint x: 911, startPoint y: 83, endPoint x: 1035, endPoint y: 94, distance: 125.1
click at [1023, 94] on html "A Automate Dashboard Inbox ( 31 ) Workspace Kahala Sweet Spirit TiredButActive …" at bounding box center [512, 250] width 1024 height 501
drag, startPoint x: 812, startPoint y: 79, endPoint x: 1035, endPoint y: 90, distance: 223.9
click at [1023, 90] on html "A Automate Dashboard Inbox ( 31 ) Workspace Kahala Sweet Spirit TiredButActive …" at bounding box center [512, 250] width 1024 height 501
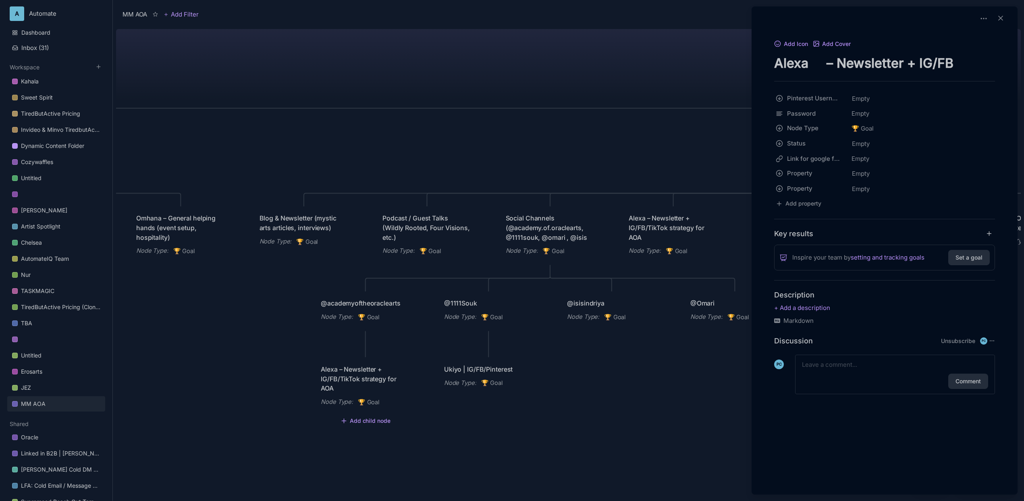
type textarea "Alexa – Newsletter + IG/FB"
click at [517, 83] on div at bounding box center [512, 250] width 1024 height 501
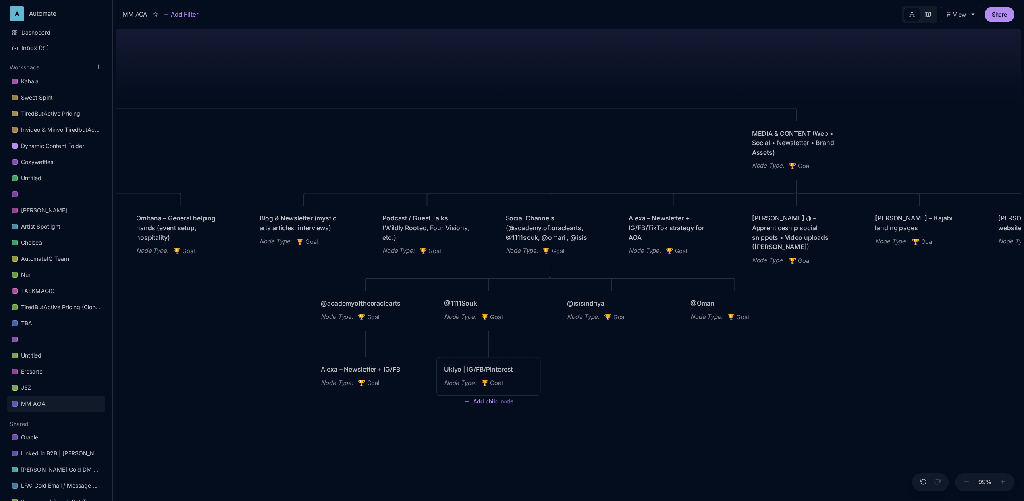
click at [502, 370] on div "Ukiyo | IG/FB/Pinterest" at bounding box center [488, 369] width 89 height 10
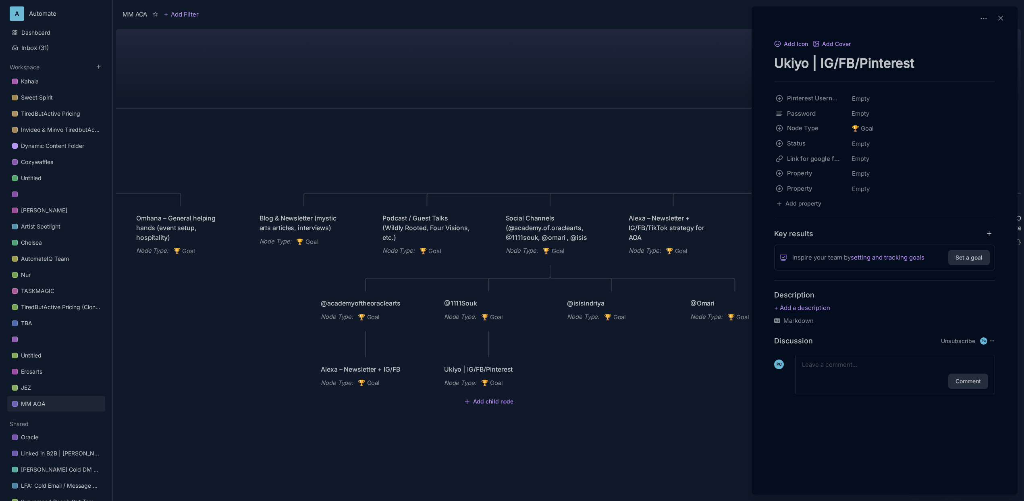
click at [573, 364] on div at bounding box center [512, 250] width 1024 height 501
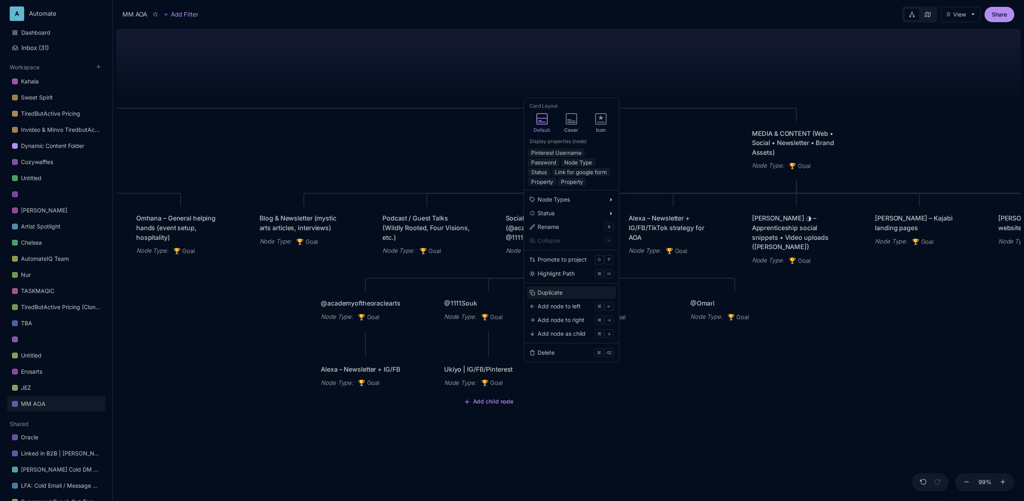
click at [556, 290] on div "Duplicate" at bounding box center [550, 292] width 25 height 9
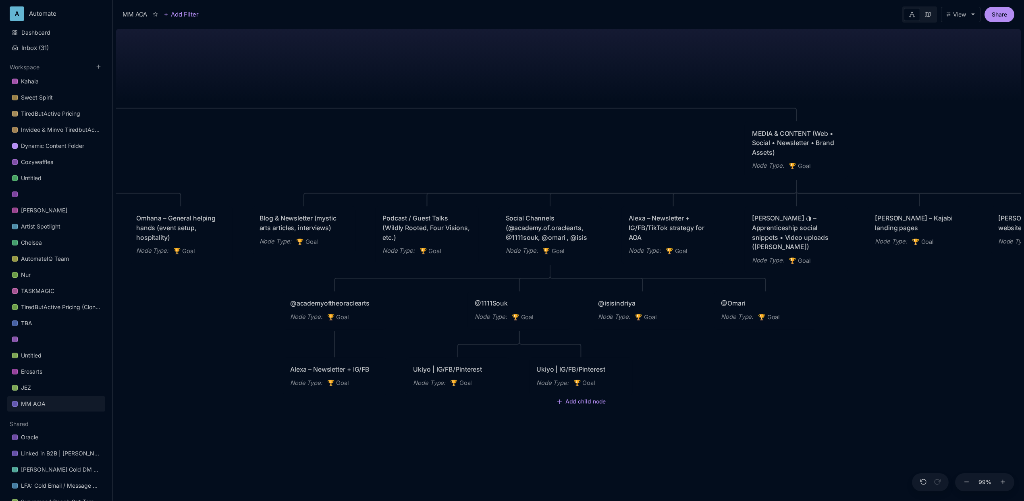
click at [666, 358] on div "MM AOA EDUCATIONAL PROGRAMS (Apprenticeship • Pilgrimages • Courses) Node Type …" at bounding box center [568, 263] width 905 height 475
drag, startPoint x: 615, startPoint y: 374, endPoint x: 639, endPoint y: 348, distance: 35.4
click at [639, 347] on div "Ukiyo | IG/FB/Pinterest" at bounding box center [604, 343] width 89 height 10
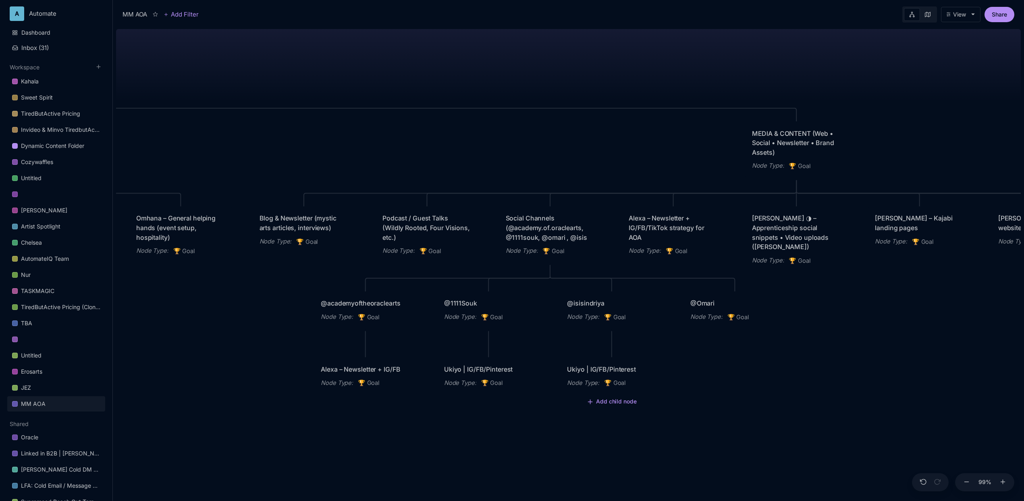
click at [590, 361] on div "Ukiyo | IG/FB/Pinterest Node Type : 🏆 Goal" at bounding box center [611, 376] width 103 height 38
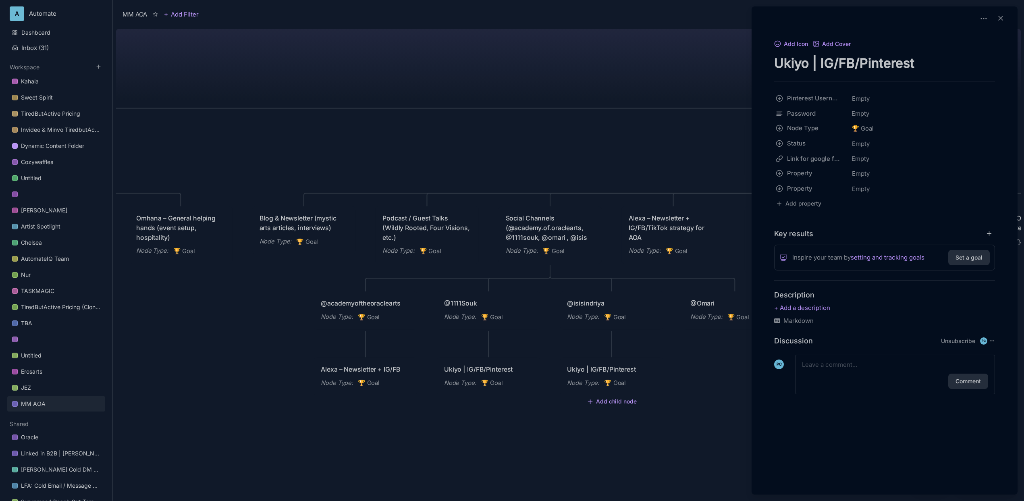
click at [583, 340] on div at bounding box center [512, 250] width 1024 height 501
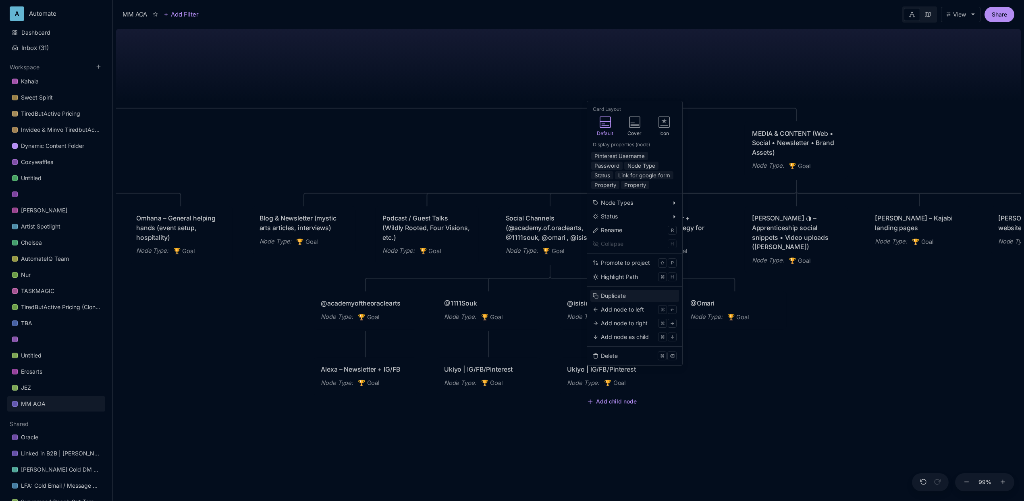
click at [636, 293] on button "Duplicate" at bounding box center [634, 296] width 89 height 12
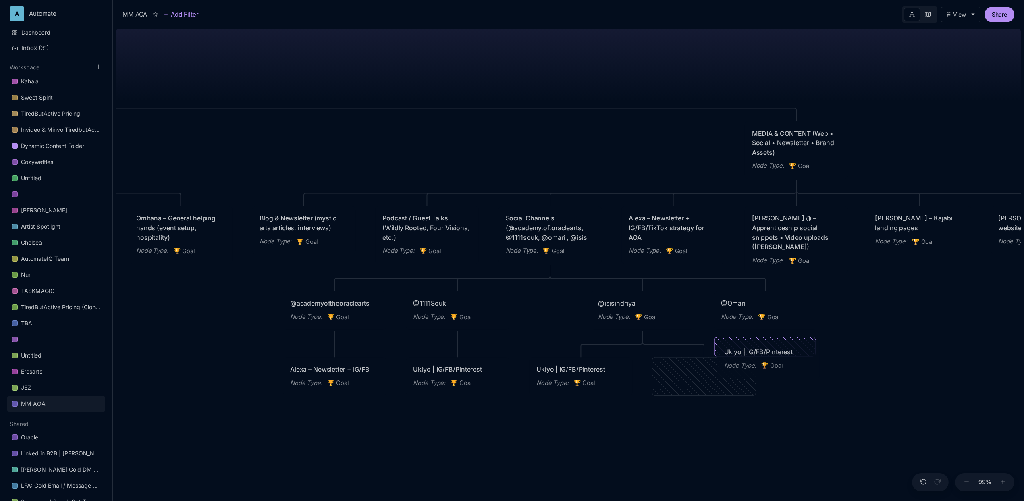
drag, startPoint x: 696, startPoint y: 379, endPoint x: 760, endPoint y: 362, distance: 66.3
click at [760, 362] on div "Node Type : 🏆 Goal" at bounding box center [768, 366] width 89 height 10
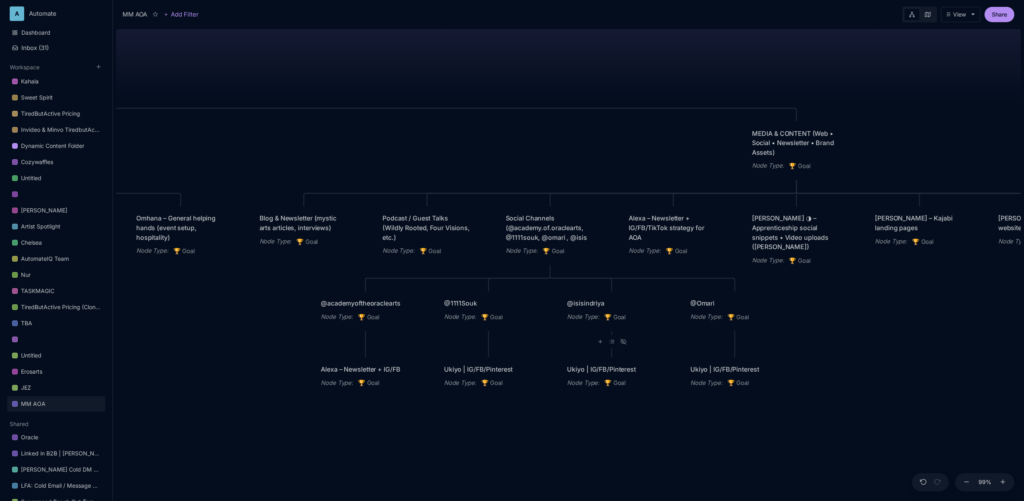
click at [542, 337] on div "MM AOA EDUCATIONAL PROGRAMS (Apprenticeship • Pilgrimages • Courses) Node Type …" at bounding box center [568, 263] width 905 height 475
click at [550, 404] on div "MM AOA EDUCATIONAL PROGRAMS (Apprenticeship • Pilgrimages • Courses) Node Type …" at bounding box center [568, 263] width 905 height 475
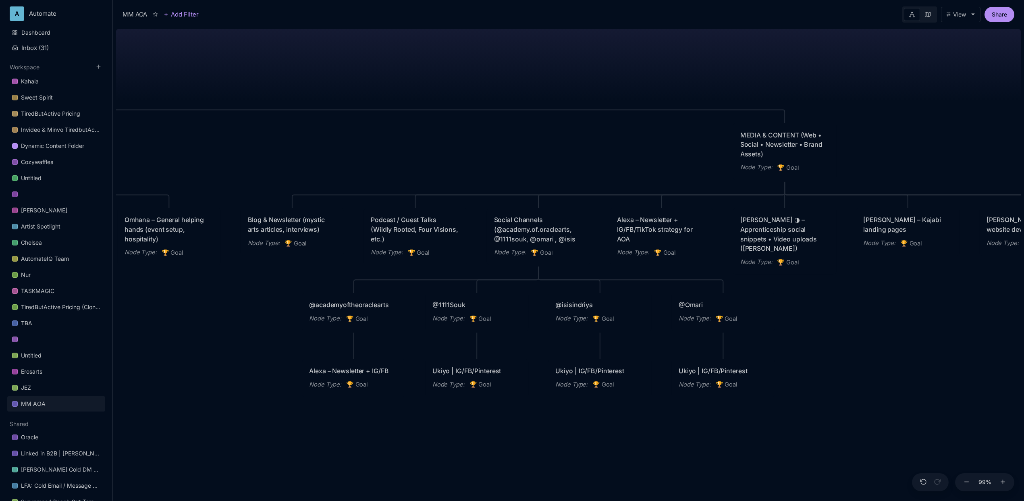
drag, startPoint x: 521, startPoint y: 154, endPoint x: 503, endPoint y: 156, distance: 17.8
click at [503, 156] on div "MM AOA EDUCATIONAL PROGRAMS (Apprenticeship • Pilgrimages • Courses) Node Type …" at bounding box center [568, 263] width 905 height 475
click at [545, 279] on icon at bounding box center [544, 278] width 6 height 4
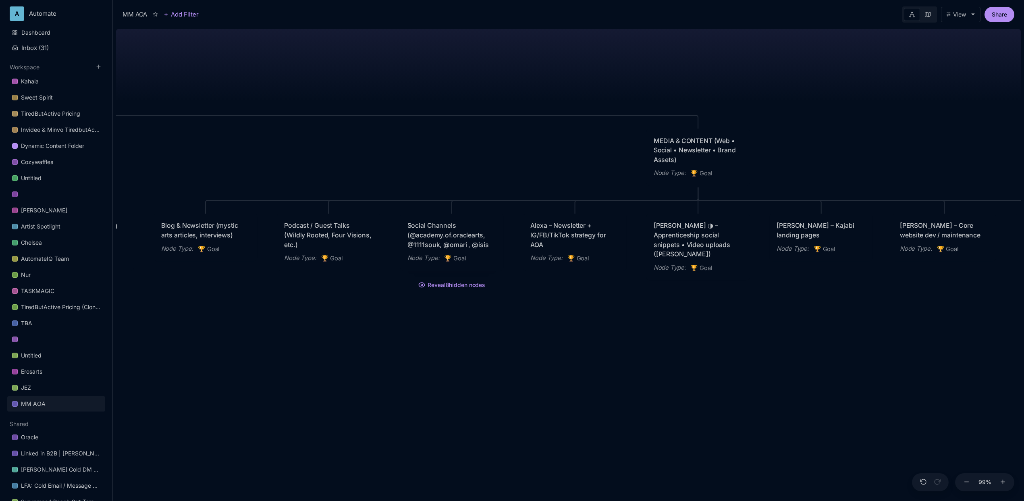
drag, startPoint x: 609, startPoint y: 320, endPoint x: 528, endPoint y: 325, distance: 81.6
click at [528, 325] on div "MM AOA EDUCATIONAL PROGRAMS (Apprenticeship • Pilgrimages • Courses) Node Type …" at bounding box center [568, 263] width 905 height 475
click at [595, 240] on div "Alexa – Newsletter + IG/FB/TikTok strategy for AOA" at bounding box center [573, 235] width 89 height 29
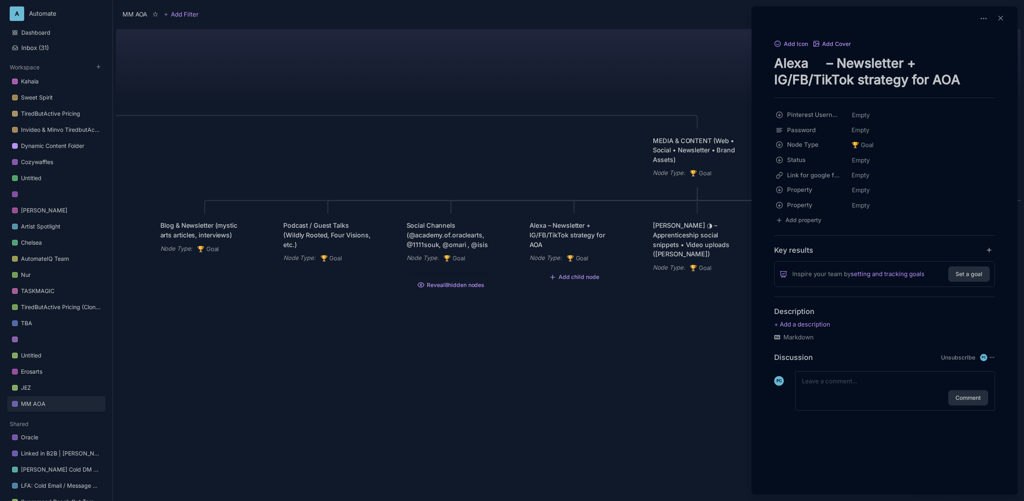
click at [646, 345] on div at bounding box center [512, 250] width 1024 height 501
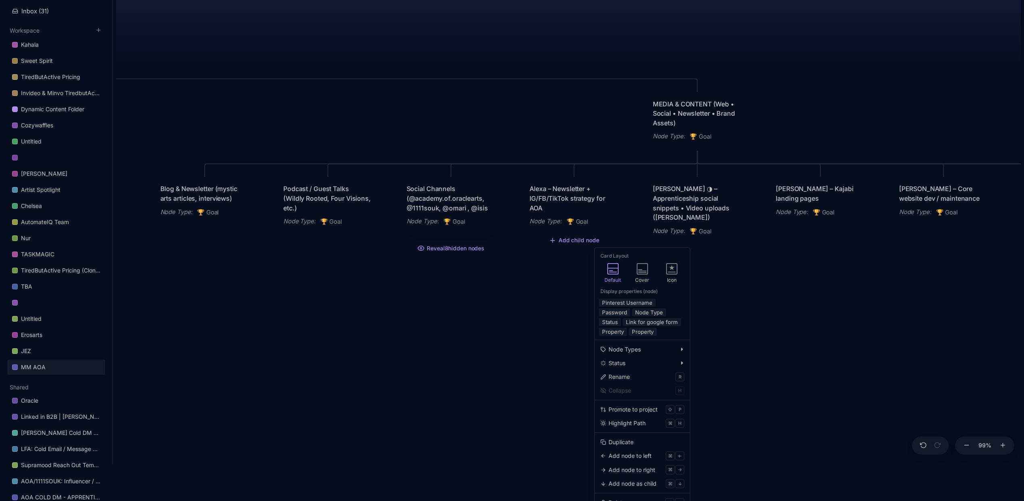
scroll to position [29, 0]
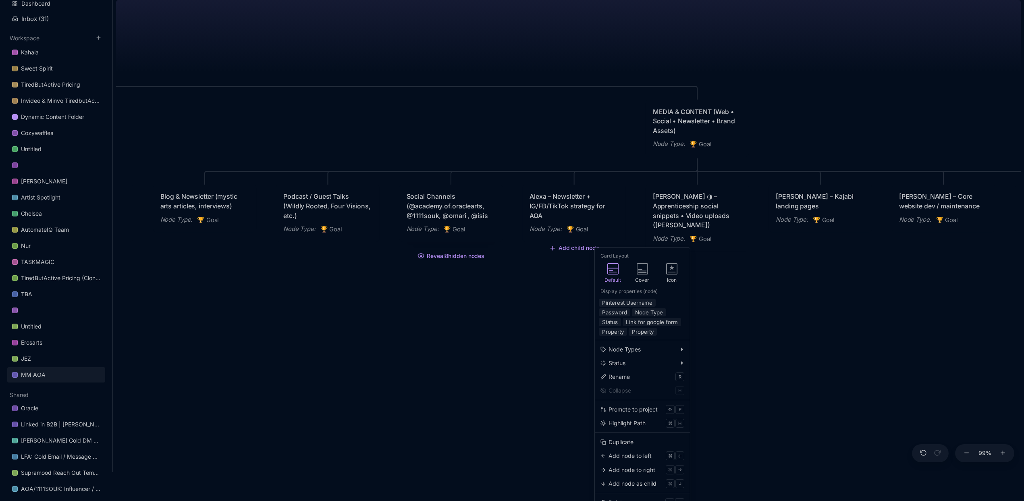
click at [599, 236] on div "Alexa – Newsletter + IG/FB/TikTok strategy for AOA Node Type : 🏆 Goal" at bounding box center [573, 213] width 103 height 57
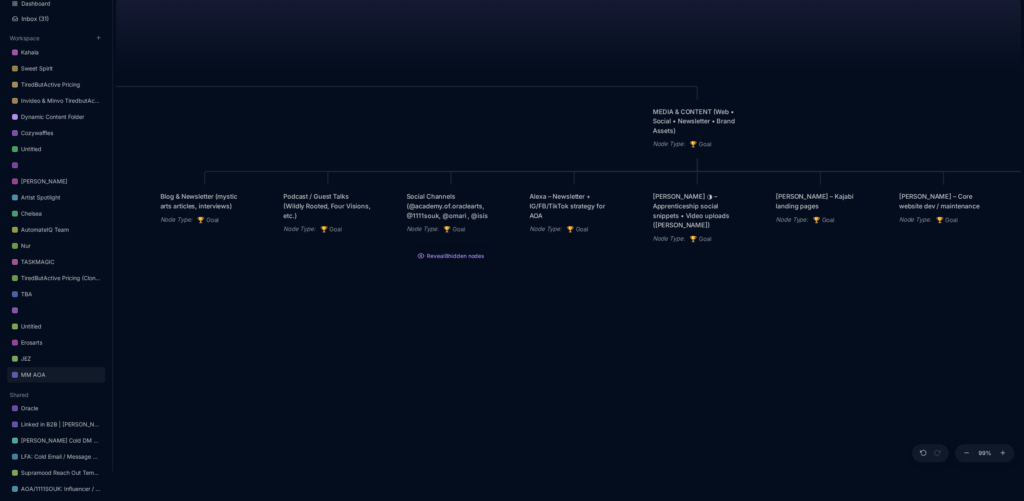
click at [606, 226] on div "Node Type : 🏆 Goal" at bounding box center [573, 229] width 89 height 10
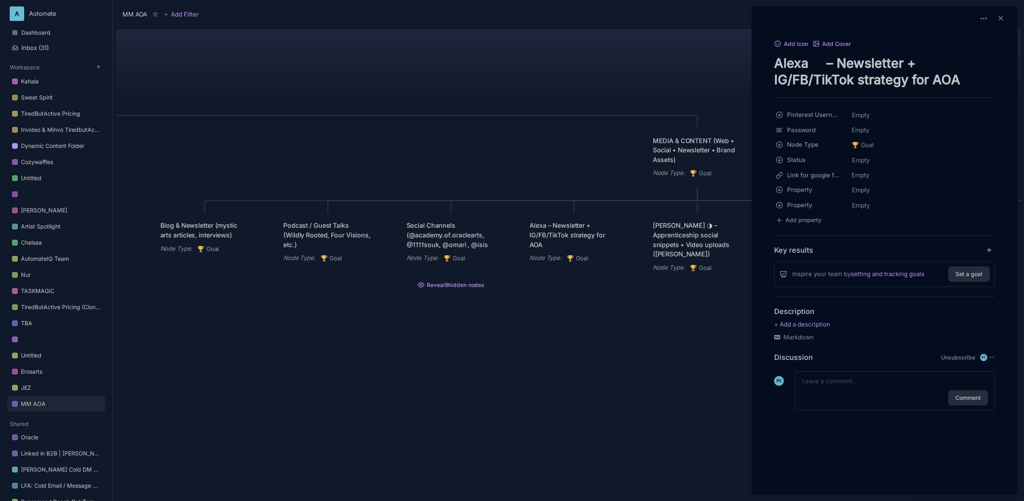
click at [986, 18] on icon at bounding box center [984, 19] width 8 height 8
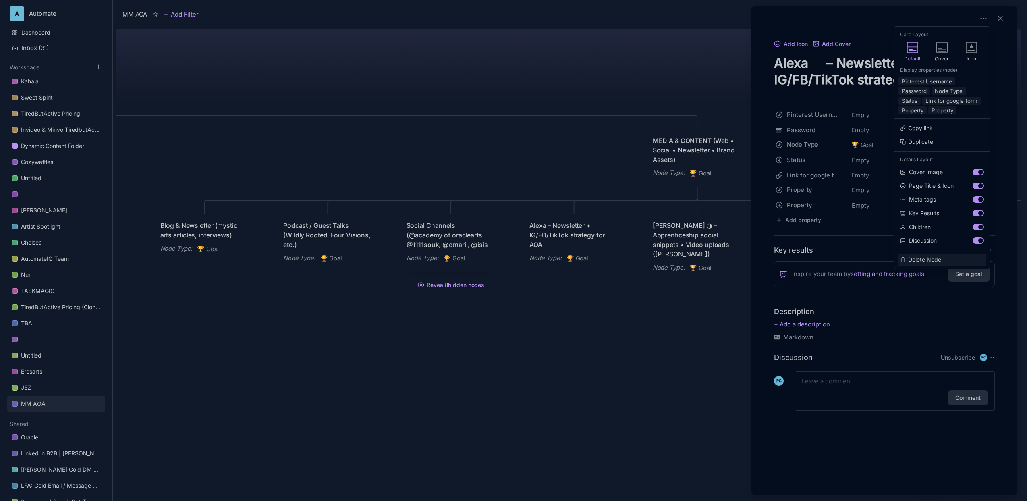
click at [930, 259] on button "Delete Node" at bounding box center [942, 259] width 89 height 12
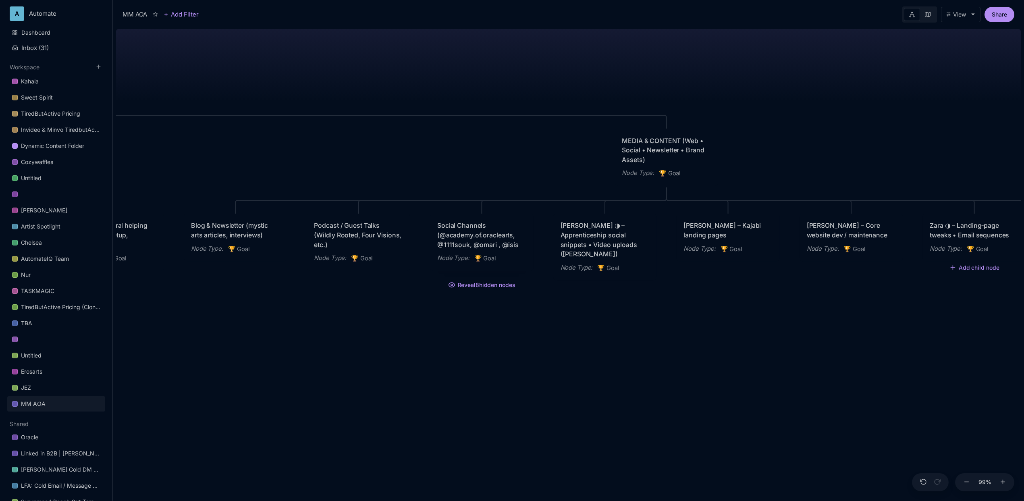
click at [704, 322] on div "MM AOA EDUCATIONAL PROGRAMS (Apprenticeship • Pilgrimages • Courses) Node Type …" at bounding box center [568, 263] width 905 height 475
click at [614, 245] on div "[PERSON_NAME] ◑ – Apprenticeship social snippets • Video uploads ([PERSON_NAME])" at bounding box center [604, 240] width 89 height 38
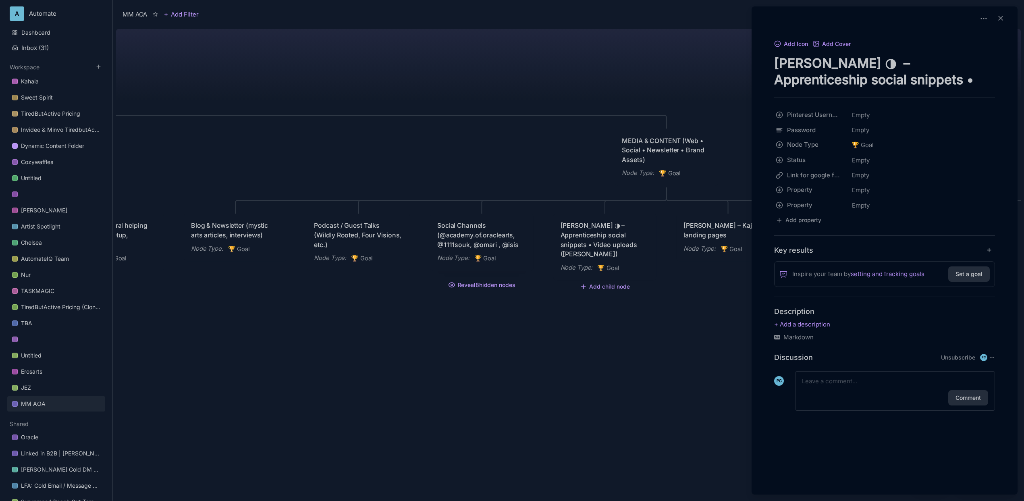
click at [647, 321] on div at bounding box center [512, 250] width 1024 height 501
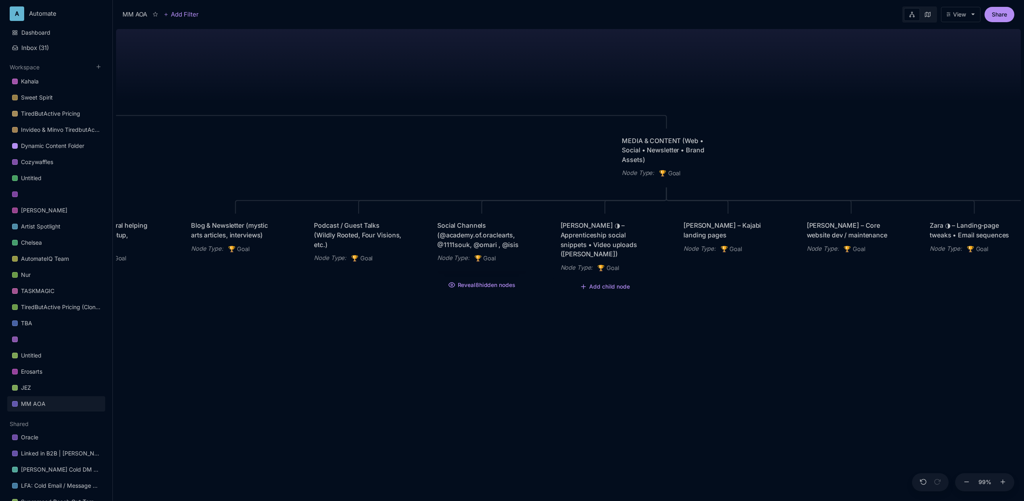
drag, startPoint x: 541, startPoint y: 324, endPoint x: 591, endPoint y: 313, distance: 50.6
click at [591, 313] on div "MM AOA EDUCATIONAL PROGRAMS (Apprenticeship • Pilgrimages • Courses) Node Type …" at bounding box center [568, 263] width 905 height 475
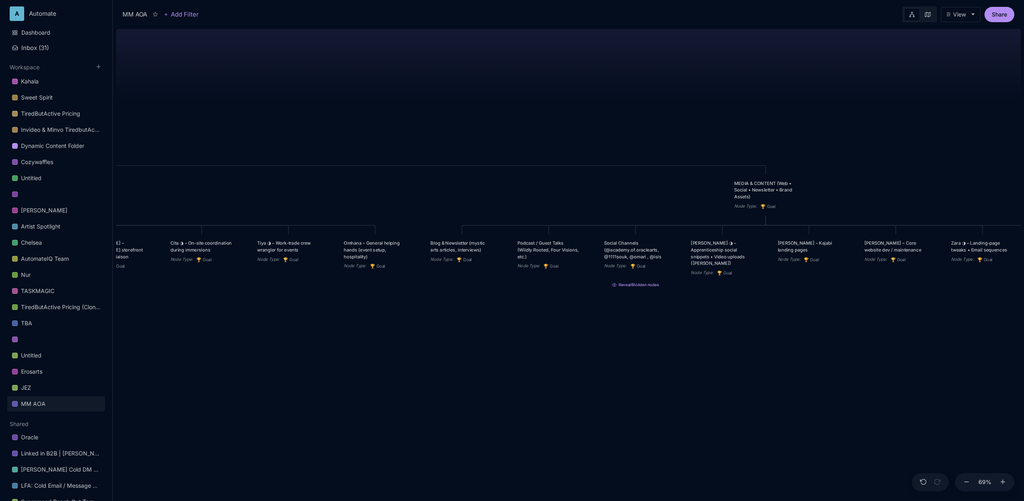
drag, startPoint x: 608, startPoint y: 335, endPoint x: 691, endPoint y: 329, distance: 82.9
click at [691, 329] on div "MM AOA EDUCATIONAL PROGRAMS (Apprenticeship • Pilgrimages • Courses) Node Type …" at bounding box center [568, 263] width 905 height 475
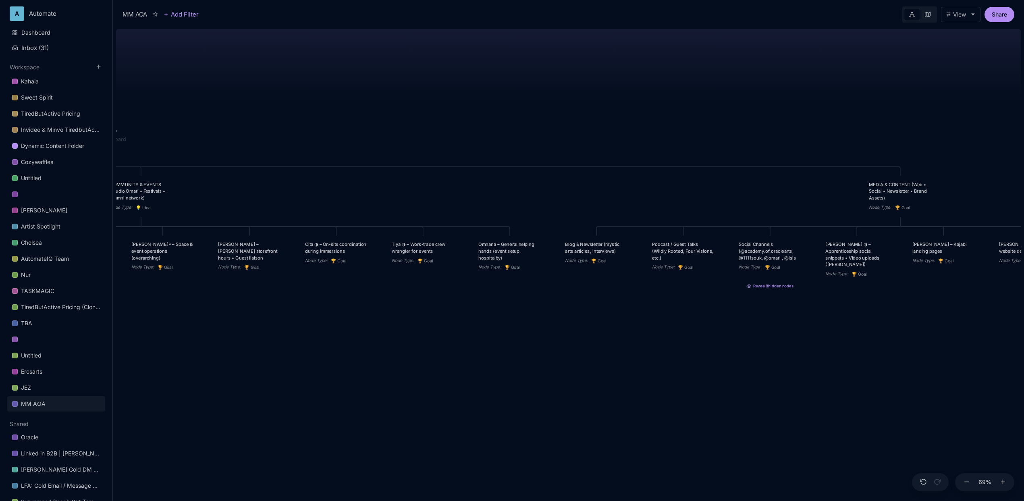
drag, startPoint x: 469, startPoint y: 357, endPoint x: 604, endPoint y: 359, distance: 134.2
click at [604, 359] on div "MM AOA EDUCATIONAL PROGRAMS (Apprenticeship • Pilgrimages • Courses) Node Type …" at bounding box center [568, 263] width 905 height 475
drag, startPoint x: 844, startPoint y: 256, endPoint x: 935, endPoint y: 199, distance: 107.7
click at [935, 199] on div "[PERSON_NAME] ◑ – Apprenticeship social snippets • Video uploads ([PERSON_NAME])" at bounding box center [948, 196] width 63 height 27
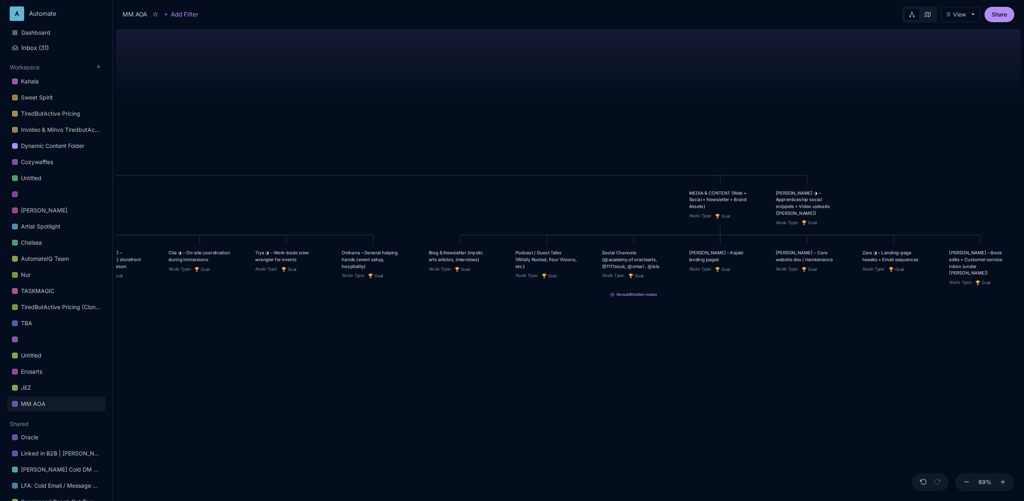
drag, startPoint x: 791, startPoint y: 339, endPoint x: 641, endPoint y: 350, distance: 150.3
click at [653, 349] on div "MM AOA EDUCATIONAL PROGRAMS (Apprenticeship • Pilgrimages • Courses) Node Type …" at bounding box center [568, 263] width 905 height 475
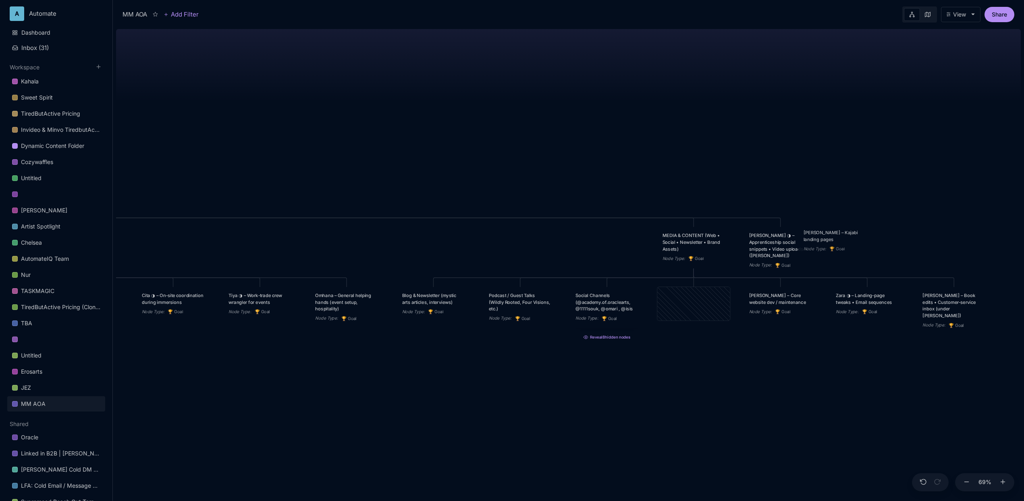
drag, startPoint x: 687, startPoint y: 313, endPoint x: 829, endPoint y: 249, distance: 154.9
click at [829, 249] on div "Node Type : 🏆 Goal" at bounding box center [834, 248] width 63 height 7
drag, startPoint x: 679, startPoint y: 313, endPoint x: 795, endPoint y: 257, distance: 128.1
click at [795, 257] on div "Node Type :" at bounding box center [789, 256] width 23 height 7
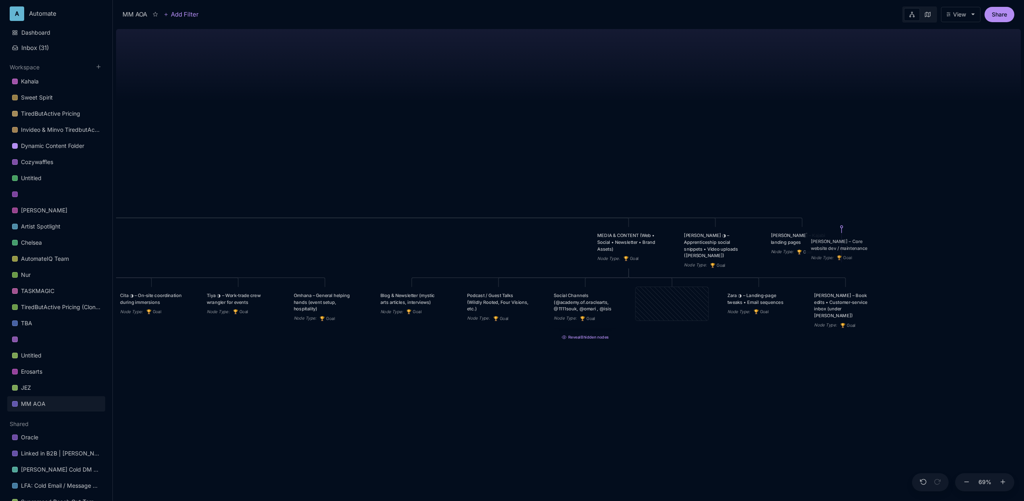
drag, startPoint x: 662, startPoint y: 307, endPoint x: 832, endPoint y: 253, distance: 178.4
click at [832, 253] on div "[PERSON_NAME] – Core website dev / maintenance Node Type : 🏆 Goal" at bounding box center [842, 249] width 63 height 23
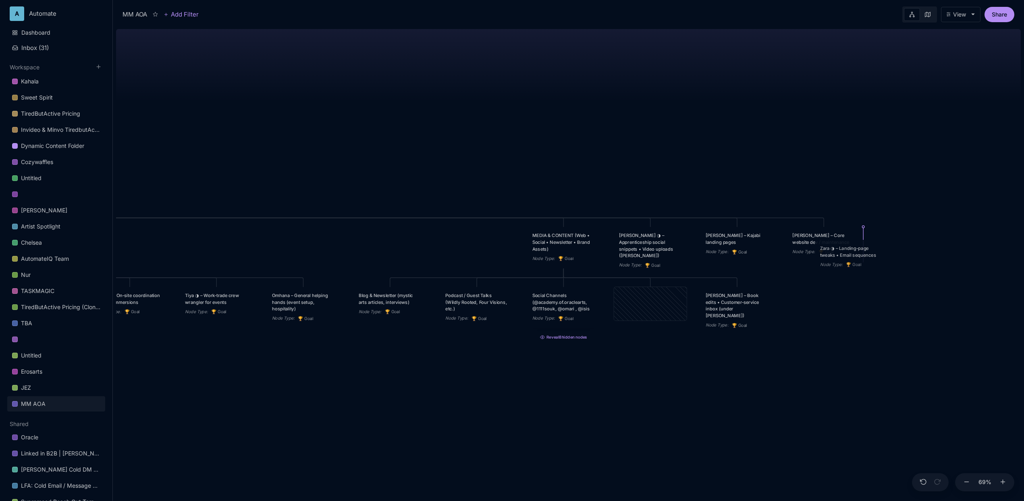
drag, startPoint x: 663, startPoint y: 306, endPoint x: 864, endPoint y: 259, distance: 206.5
click at [864, 259] on div "Zara ◑ – Landing‑page tweaks • Email sequences Node Type : 🏆 Goal" at bounding box center [851, 256] width 63 height 23
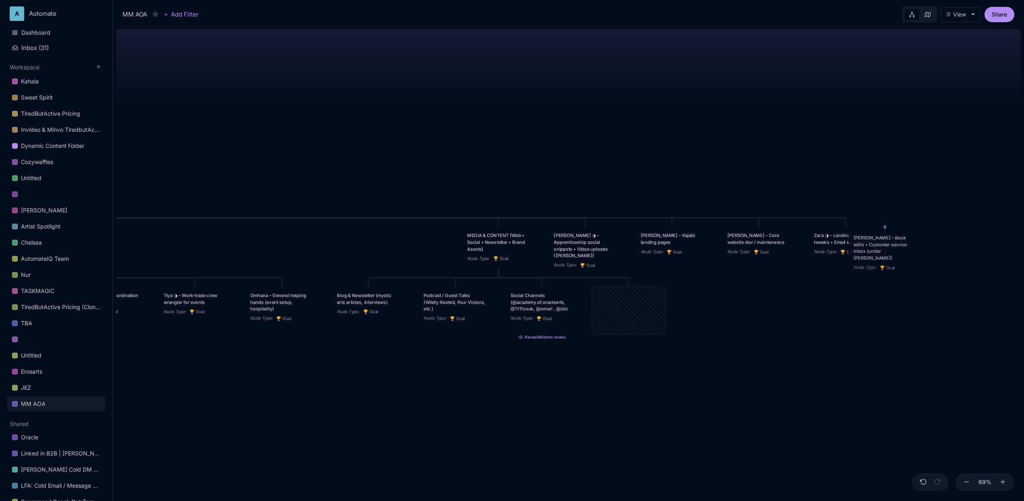
drag, startPoint x: 623, startPoint y: 313, endPoint x: 878, endPoint y: 255, distance: 262.3
click at [878, 255] on div "[PERSON_NAME] – Book edits • Customer‑service inbox (under [PERSON_NAME]) Node …" at bounding box center [884, 252] width 63 height 37
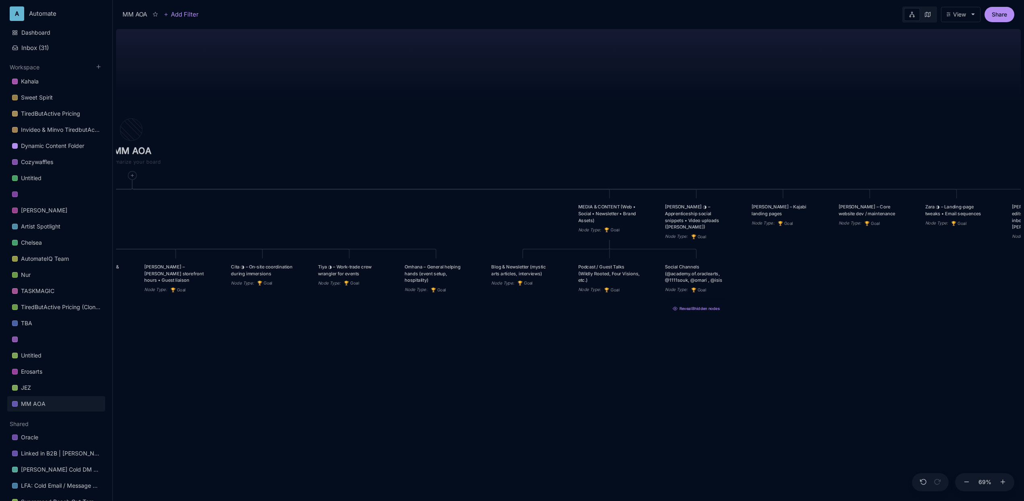
drag, startPoint x: 526, startPoint y: 383, endPoint x: 688, endPoint y: 360, distance: 163.7
click at [688, 360] on div "MM AOA EDUCATIONAL PROGRAMS (Apprenticeship • Pilgrimages • Courses) Node Type …" at bounding box center [568, 263] width 905 height 475
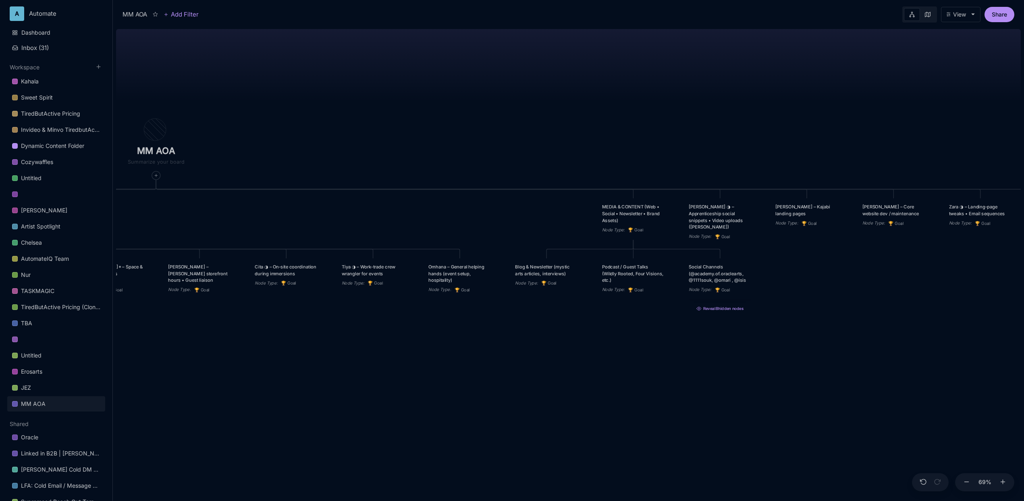
drag, startPoint x: 541, startPoint y: 353, endPoint x: 567, endPoint y: 353, distance: 25.8
click at [567, 353] on div "MM AOA EDUCATIONAL PROGRAMS (Apprenticeship • Pilgrimages • Courses) Node Type …" at bounding box center [568, 263] width 905 height 475
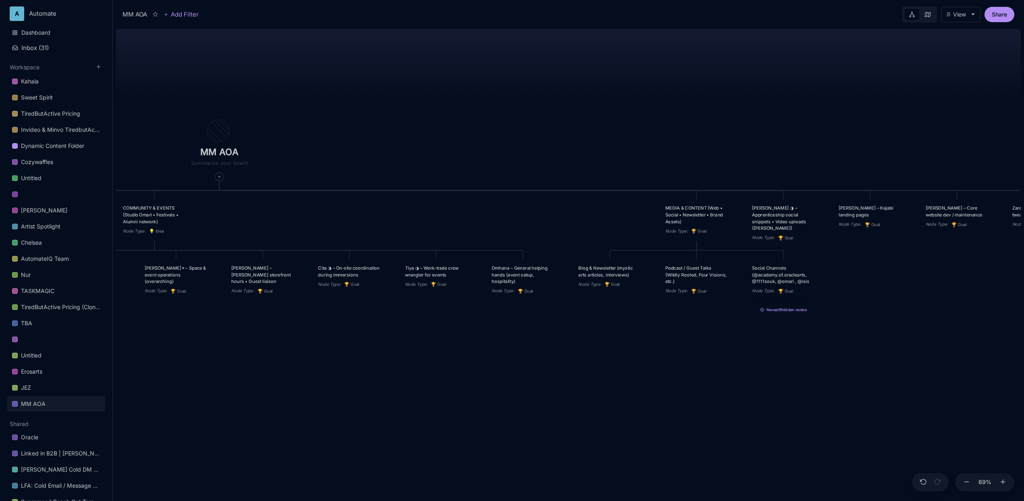
drag, startPoint x: 470, startPoint y: 374, endPoint x: 531, endPoint y: 375, distance: 61.3
click at [531, 375] on div "MM AOA EDUCATIONAL PROGRAMS (Apprenticeship • Pilgrimages • Courses) Node Type …" at bounding box center [568, 263] width 905 height 475
click at [610, 299] on button "Add child node" at bounding box center [609, 297] width 35 height 5
click at [599, 324] on span "🏆 Goal" at bounding box center [595, 325] width 20 height 10
click at [598, 321] on textarea at bounding box center [609, 321] width 63 height 7
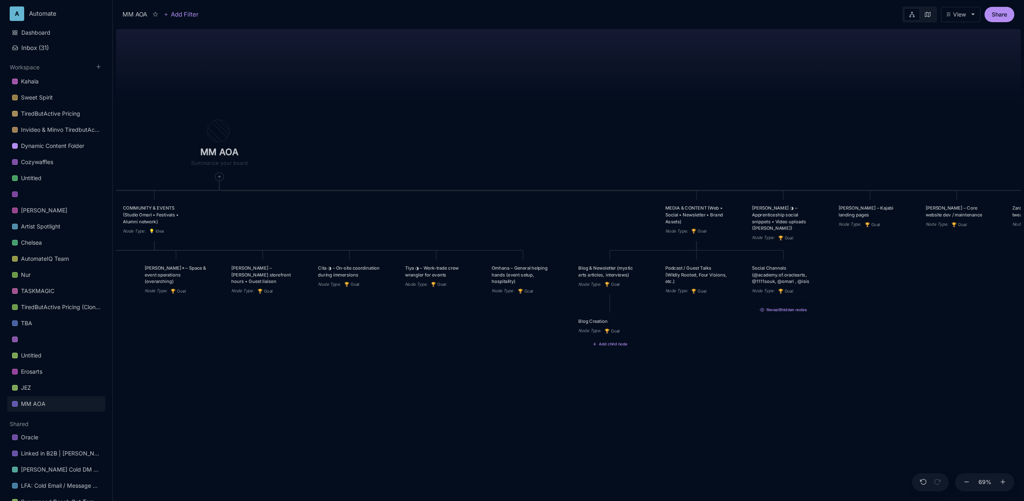
click at [580, 322] on textarea "Blog Creation" at bounding box center [609, 321] width 63 height 7
type textarea "AOA Website"
click at [623, 402] on div "MM AOA EDUCATIONAL PROGRAMS (Apprenticeship • Pilgrimages • Courses) Node Type …" at bounding box center [568, 263] width 905 height 475
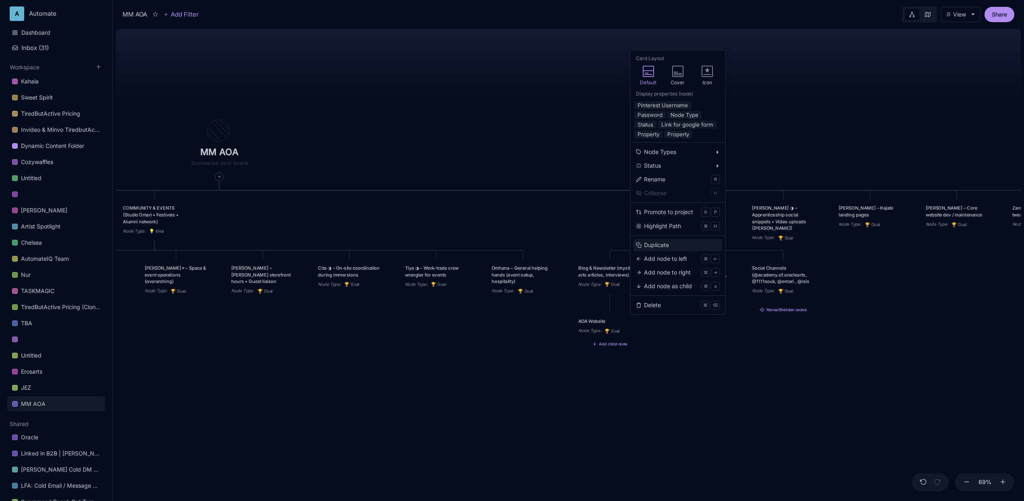
click at [661, 245] on div "Duplicate" at bounding box center [656, 245] width 25 height 9
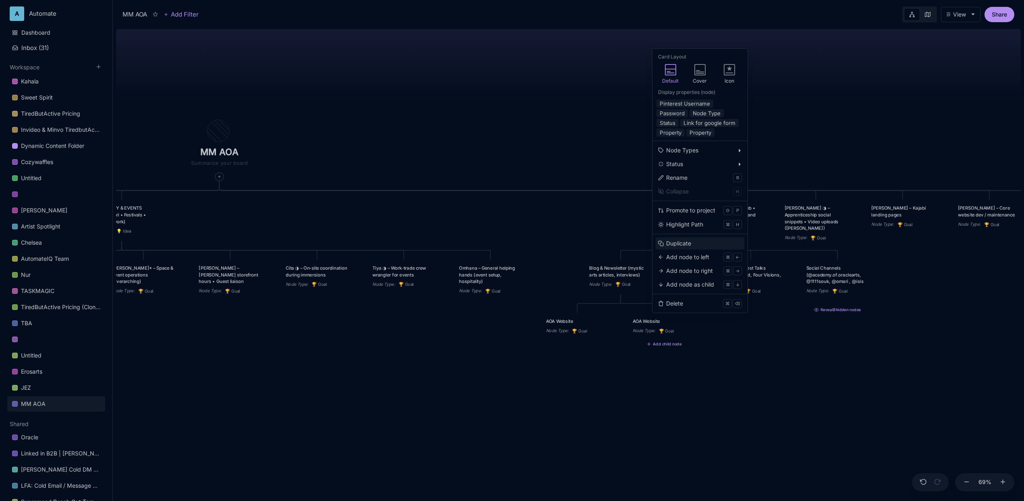
click at [687, 240] on div "Duplicate" at bounding box center [678, 243] width 25 height 9
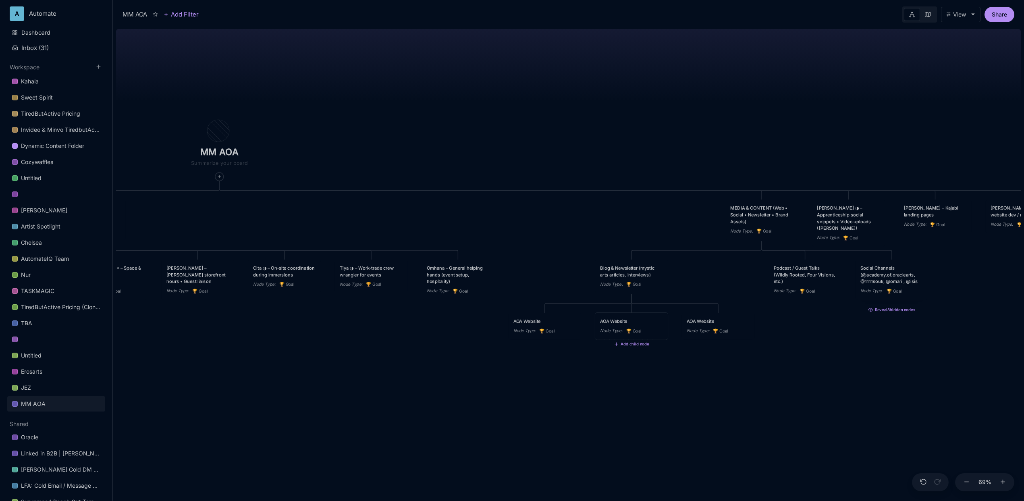
click at [639, 316] on div "AOA Website Node Type : 🏆 Goal" at bounding box center [631, 326] width 73 height 27
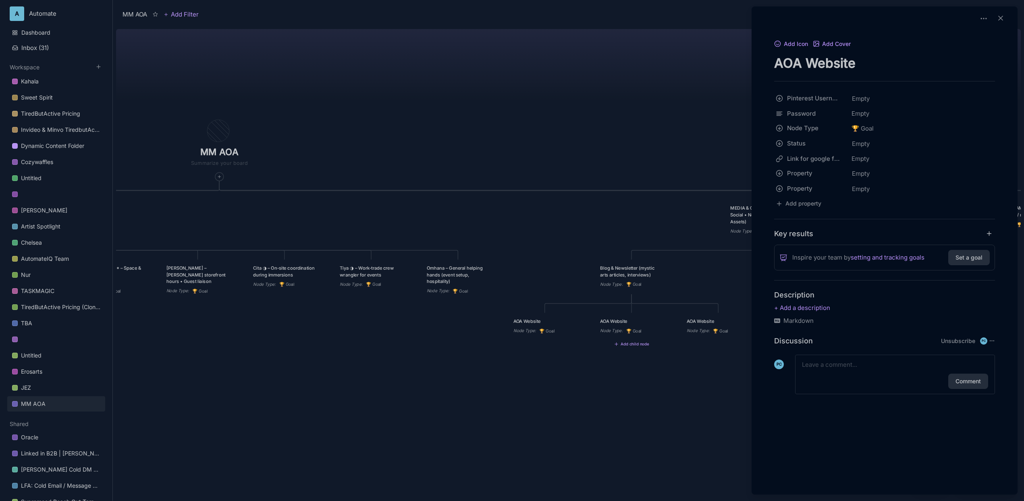
drag, startPoint x: 799, startPoint y: 63, endPoint x: 756, endPoint y: 61, distance: 43.2
click at [756, 61] on div "Add Icon Add Cover AOA Website Pinterest Username Empty Password Empty Node Typ…" at bounding box center [884, 226] width 259 height 375
type textarea "1111SOUK Website"
click at [553, 118] on div at bounding box center [512, 250] width 1024 height 501
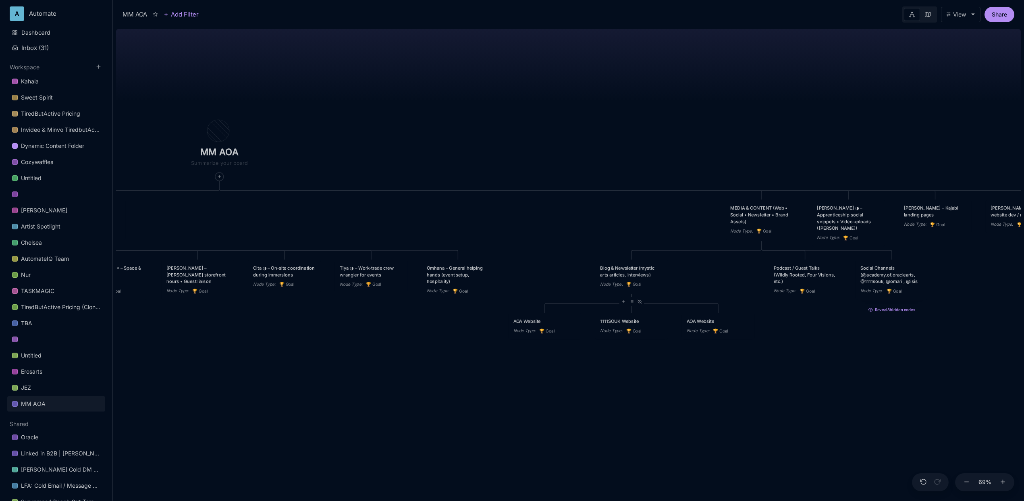
click at [704, 324] on div "AOA Website" at bounding box center [718, 321] width 63 height 7
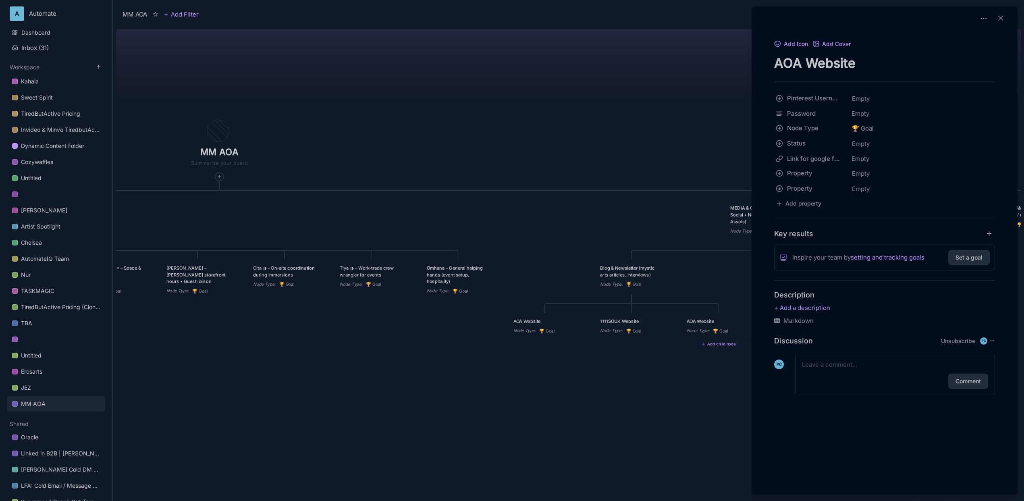
click at [789, 68] on textarea "AOA Website" at bounding box center [884, 63] width 221 height 17
drag, startPoint x: 803, startPoint y: 61, endPoint x: 751, endPoint y: 59, distance: 52.4
click at [751, 59] on div "Add Icon Add Cover AOA Website Pinterest Username Empty Password Empty Node Typ…" at bounding box center [884, 211] width 266 height 410
type textarea "Omari Website"
click at [685, 94] on div at bounding box center [512, 250] width 1024 height 501
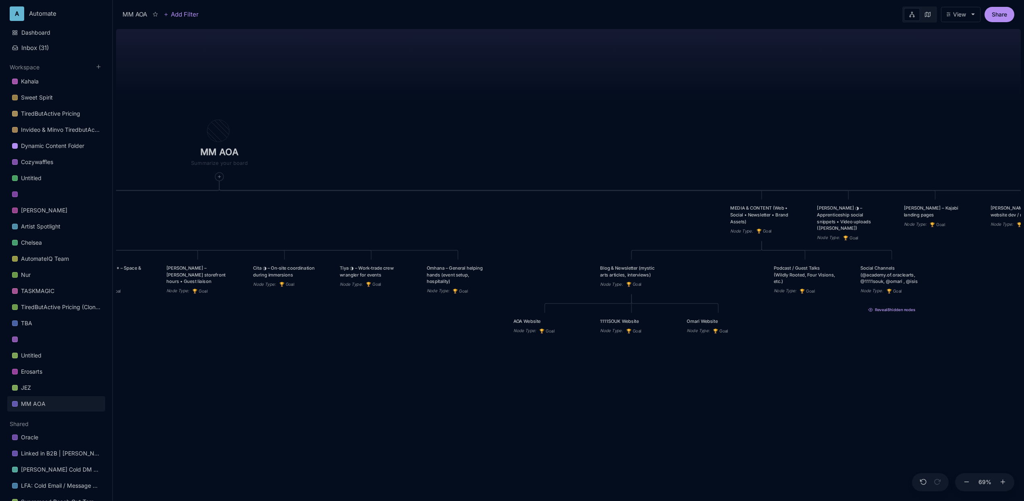
click at [881, 310] on button "Reveal 8 hidden nodes" at bounding box center [891, 308] width 73 height 10
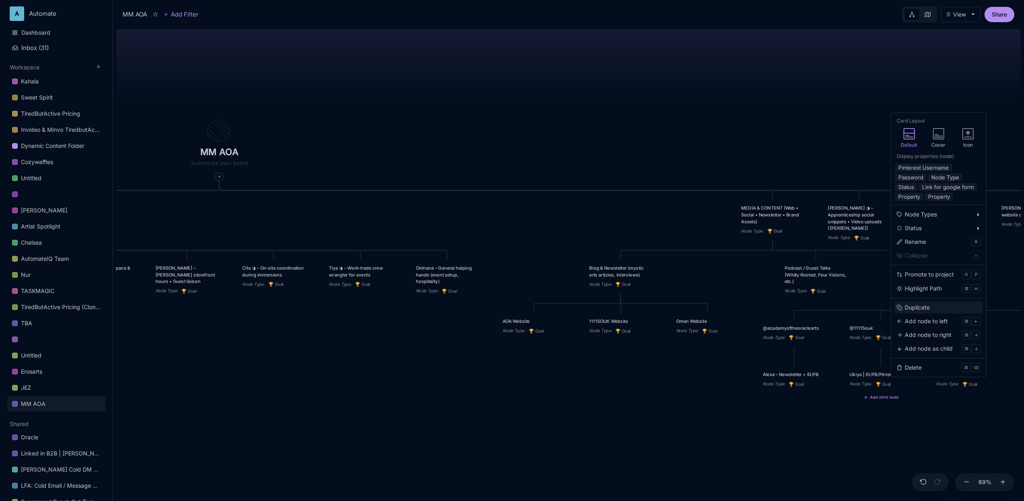
click at [927, 311] on div "Duplicate" at bounding box center [917, 307] width 25 height 9
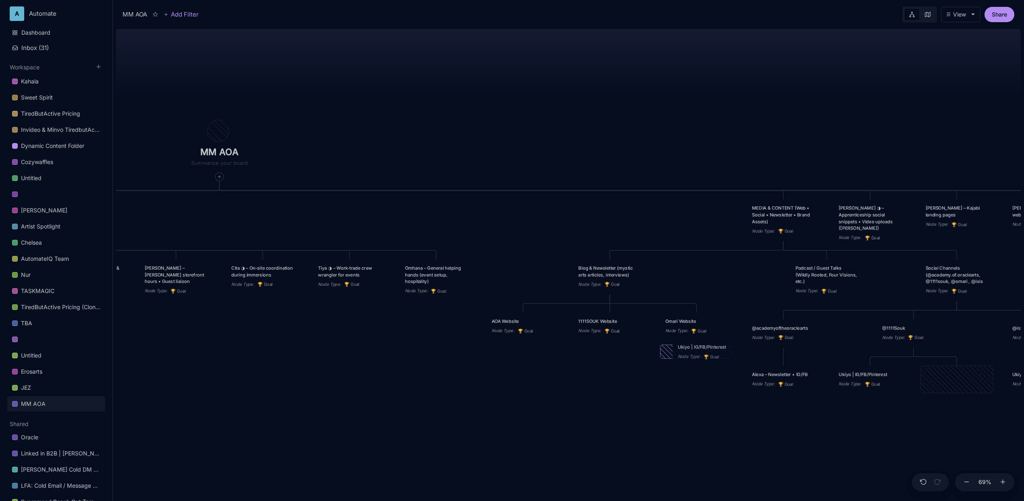
drag, startPoint x: 940, startPoint y: 379, endPoint x: 692, endPoint y: 351, distance: 249.3
click at [692, 351] on div "Ukiyo | IG/FB/Pinterest Node Type : 🏆 Goal" at bounding box center [709, 351] width 63 height 17
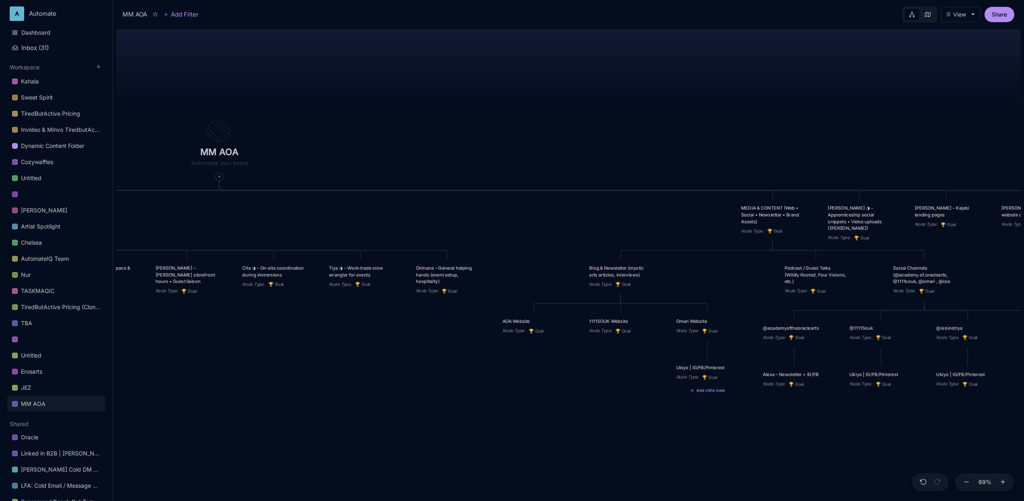
click at [726, 363] on div "Ukiyo | IG/FB/Pinterest Node Type : 🏆 Goal" at bounding box center [707, 372] width 73 height 27
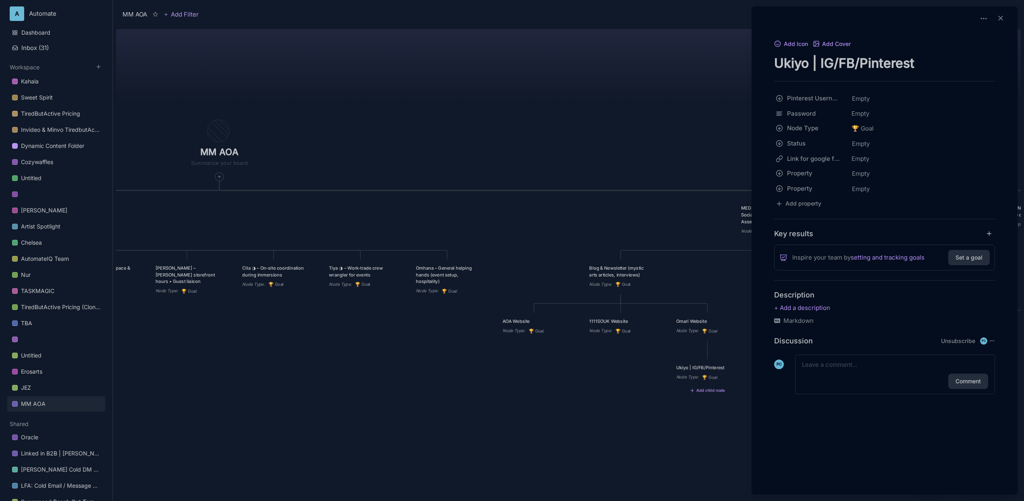
click at [657, 384] on div at bounding box center [512, 250] width 1024 height 501
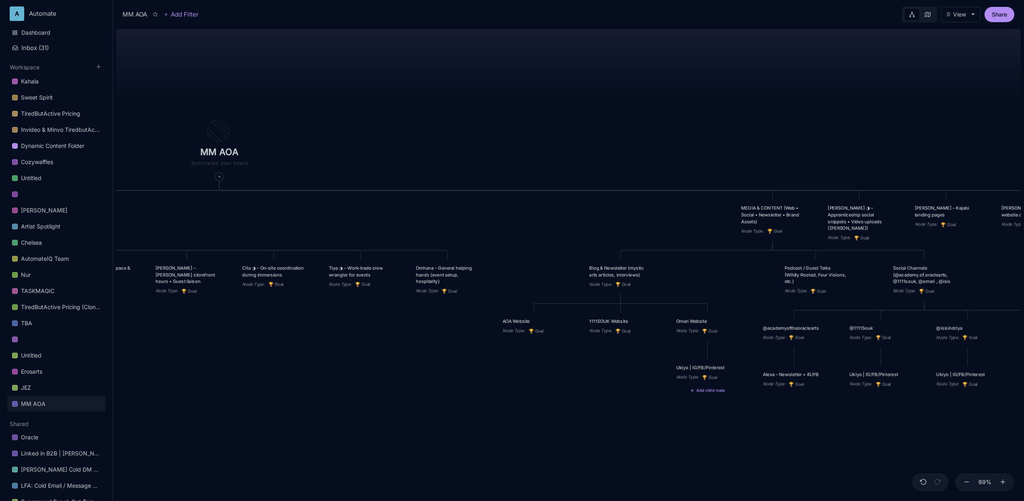
click at [647, 382] on div "MM AOA EDUCATIONAL PROGRAMS (Apprenticeship • Pilgrimages • Courses) Node Type …" at bounding box center [568, 263] width 905 height 475
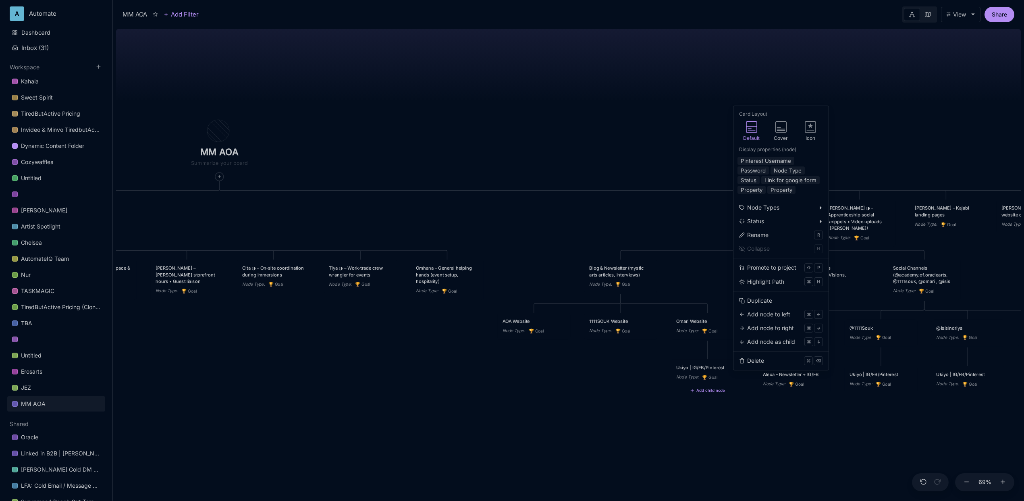
click at [770, 304] on div "Duplicate" at bounding box center [759, 300] width 25 height 9
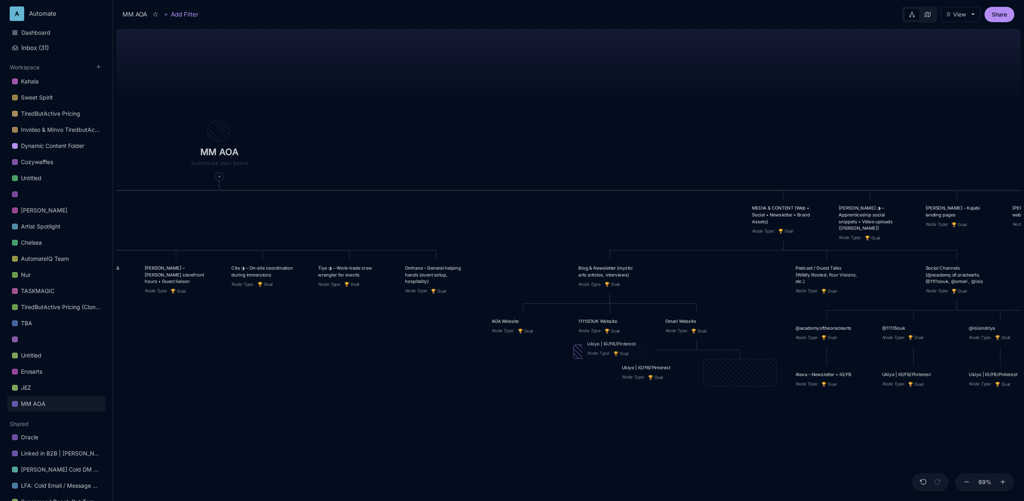
drag, startPoint x: 726, startPoint y: 368, endPoint x: 614, endPoint y: 343, distance: 115.5
click at [614, 343] on div "Ukiyo | IG/FB/Pinterest" at bounding box center [618, 343] width 63 height 7
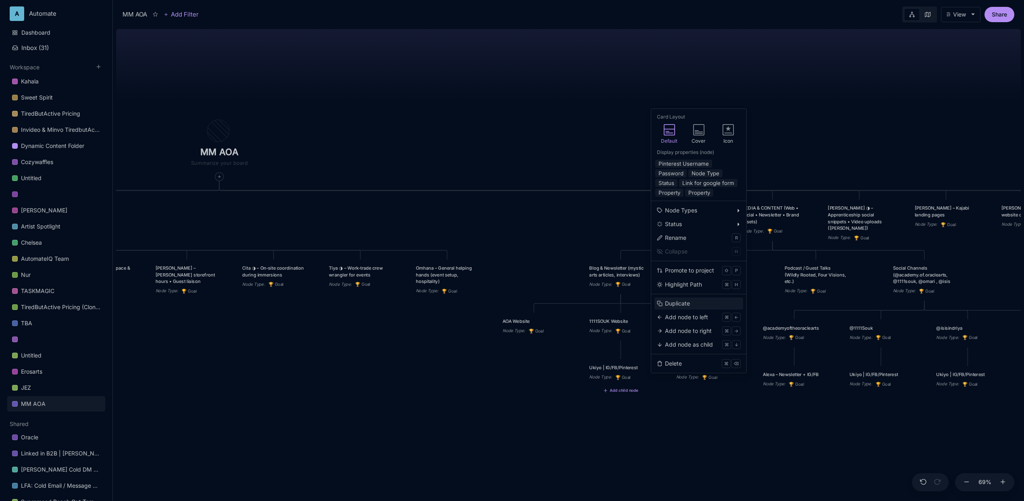
click at [681, 306] on div "Duplicate" at bounding box center [677, 303] width 25 height 9
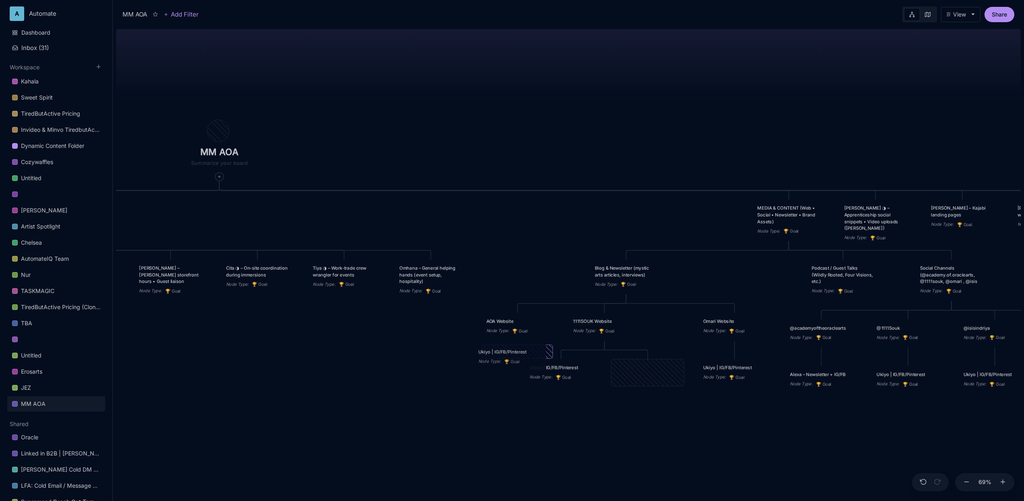
drag, startPoint x: 665, startPoint y: 369, endPoint x: 527, endPoint y: 353, distance: 139.1
click at [527, 353] on div "Ukiyo | IG/FB/Pinterest" at bounding box center [509, 352] width 63 height 7
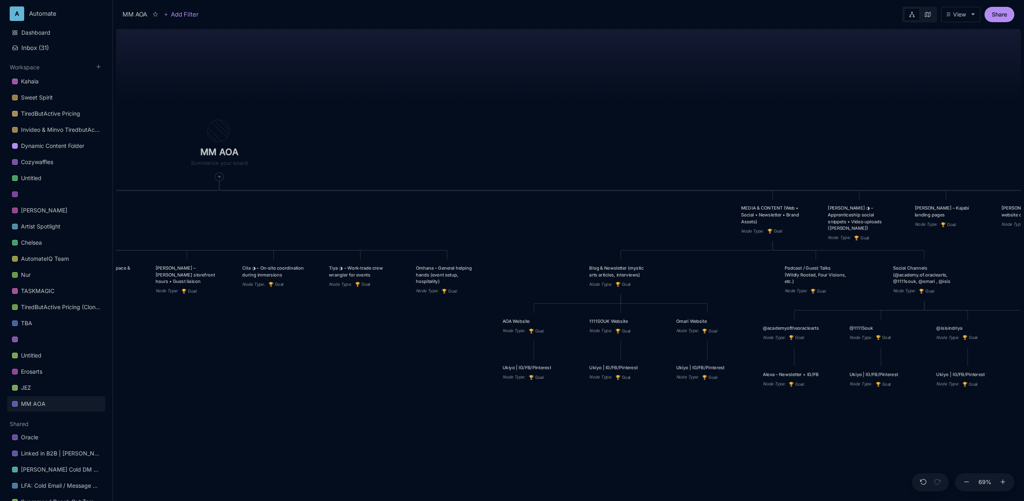
click at [594, 413] on div "MM AOA EDUCATIONAL PROGRAMS (Apprenticeship • Pilgrimages • Courses) Node Type …" at bounding box center [568, 263] width 905 height 475
click at [558, 368] on div "Ukiyo | IG/FB/Pinterest" at bounding box center [533, 367] width 63 height 7
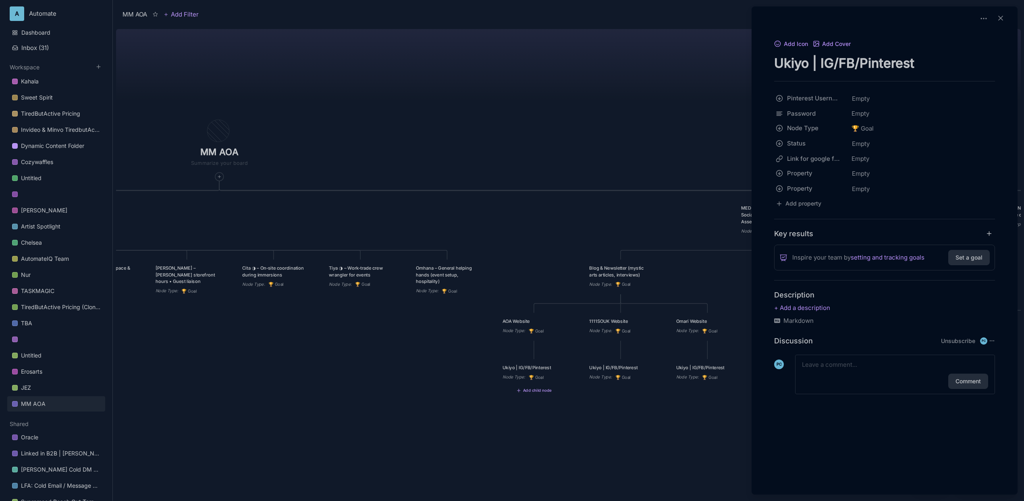
drag, startPoint x: 820, startPoint y: 69, endPoint x: 943, endPoint y: 60, distance: 123.6
click at [943, 60] on textarea "Ukiyo | IG/FB/Pinterest" at bounding box center [884, 63] width 221 height 17
type textarea "Ukiyo | Blog Creation"
click at [557, 122] on div at bounding box center [512, 250] width 1024 height 501
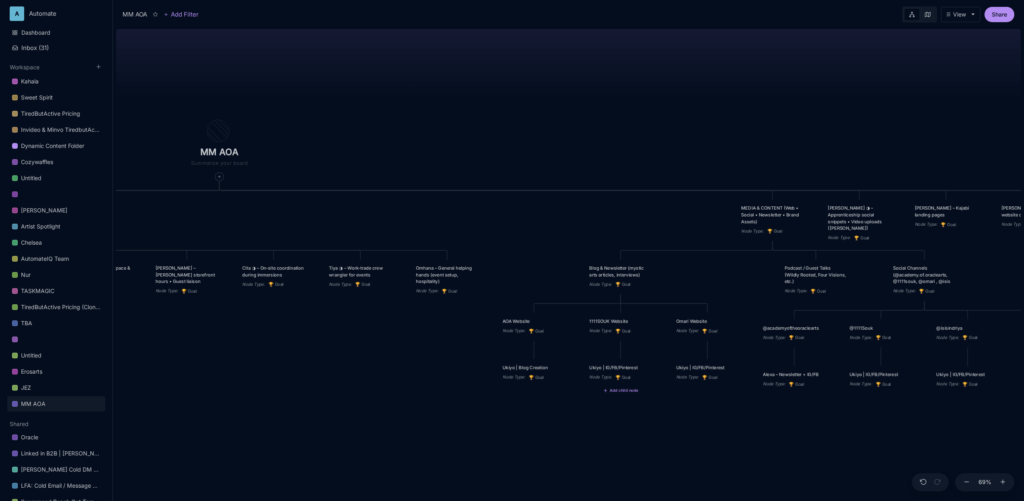
click at [615, 367] on div "Ukiyo | IG/FB/Pinterest" at bounding box center [620, 367] width 63 height 7
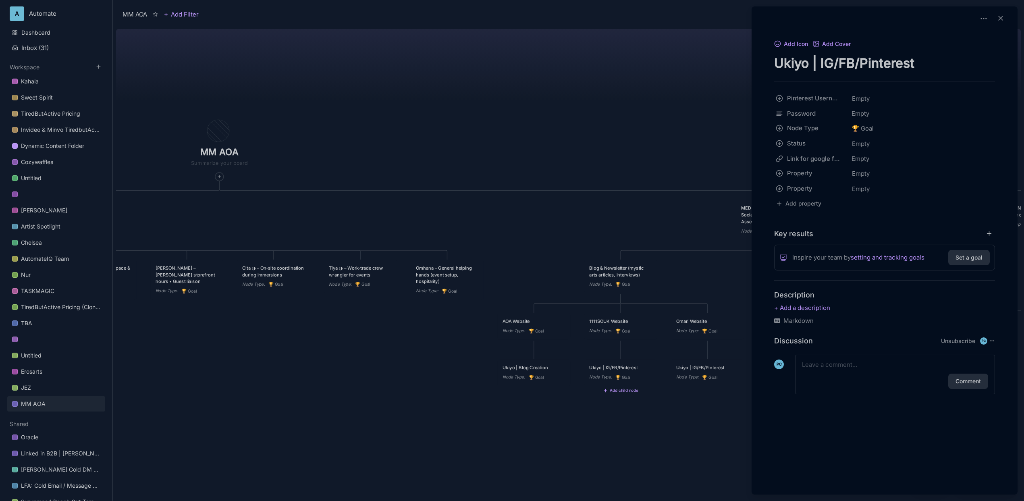
click at [883, 61] on textarea "Ukiyo | IG/FB/Pinterest" at bounding box center [884, 63] width 221 height 17
paste textarea "Blog Creation"
type textarea "Ukiyo | Blog Creation"
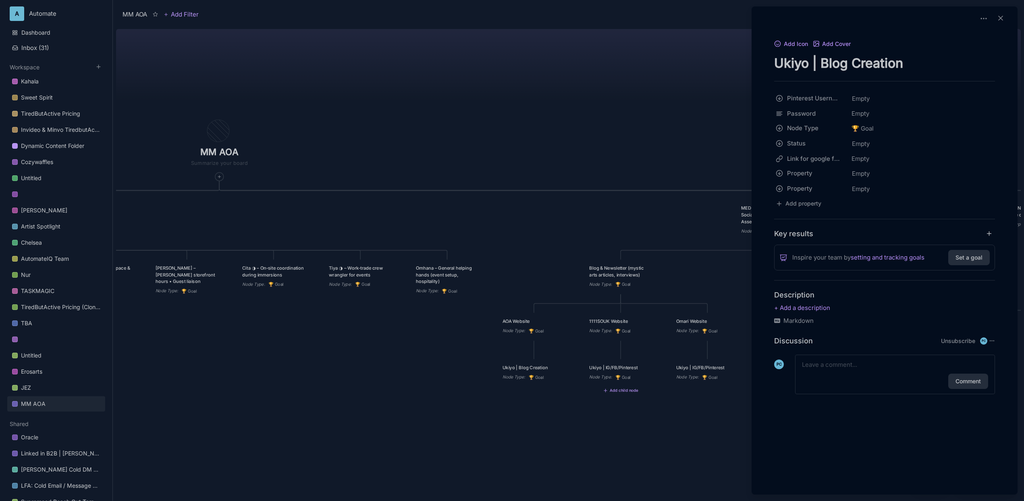
click at [600, 71] on div at bounding box center [512, 250] width 1024 height 501
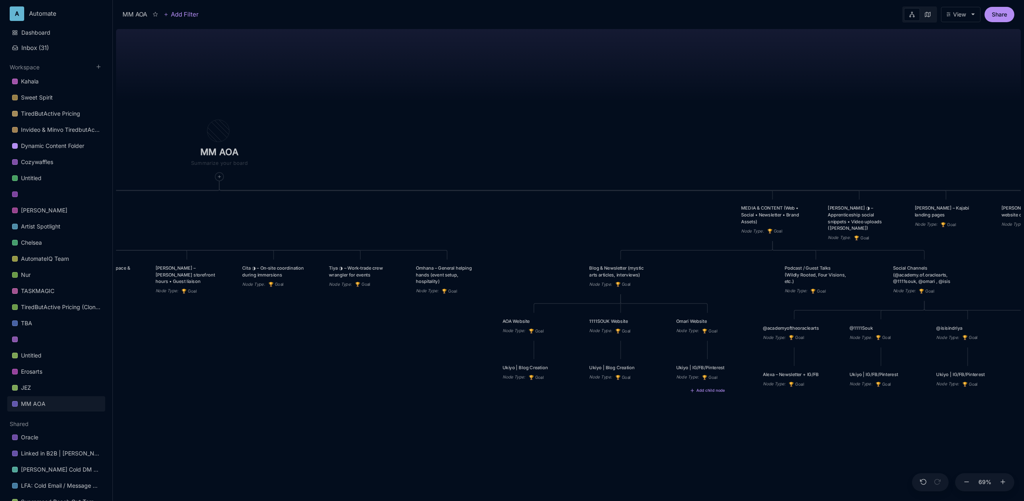
click at [711, 365] on div "Ukiyo | IG/FB/Pinterest" at bounding box center [707, 367] width 63 height 7
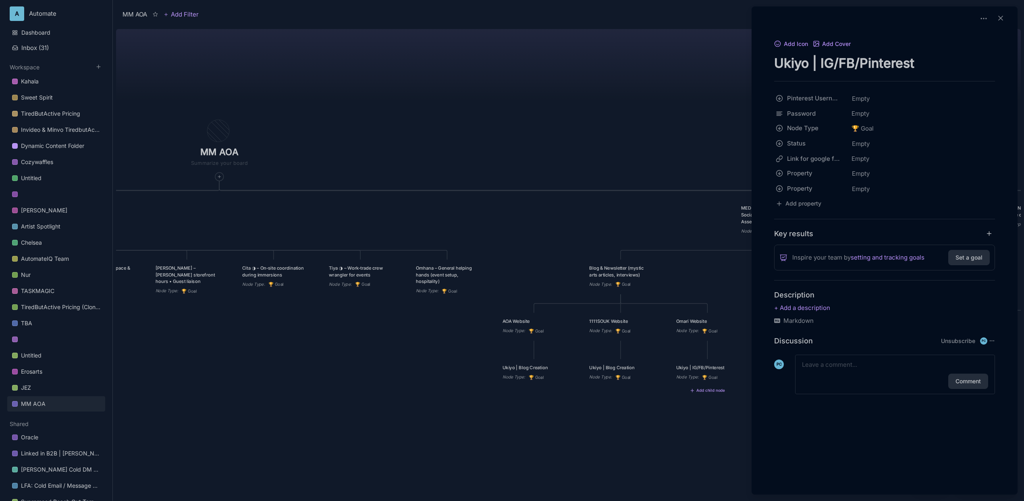
click at [819, 74] on div "Add Icon Add Cover Ukiyo | IG/FB/Pinterest Pinterest Username Empty Password Em…" at bounding box center [884, 226] width 259 height 375
click at [822, 65] on textarea "Ukiyo | IG/FB/Pinterest" at bounding box center [884, 63] width 221 height 17
paste textarea "Blog Creation"
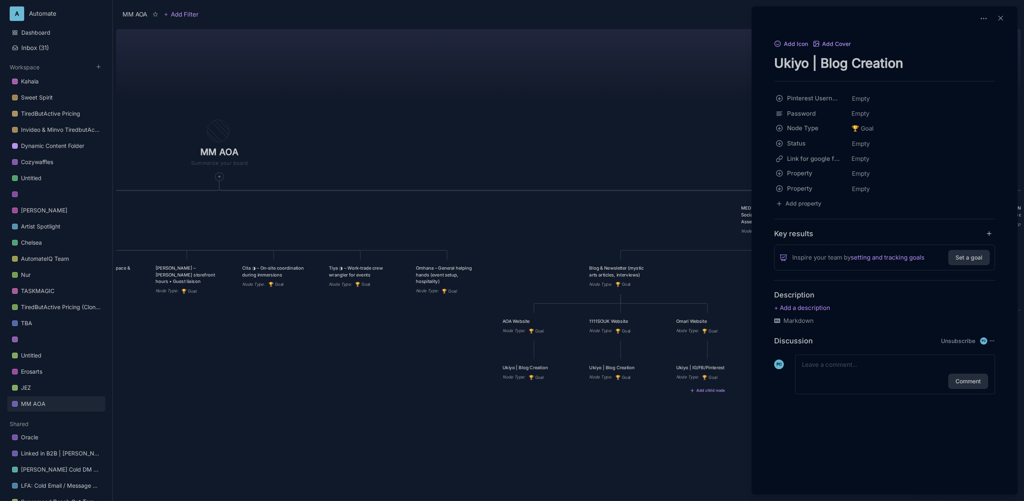
type textarea "Ukiyo | Blog Creation"
click at [569, 94] on div at bounding box center [512, 250] width 1024 height 501
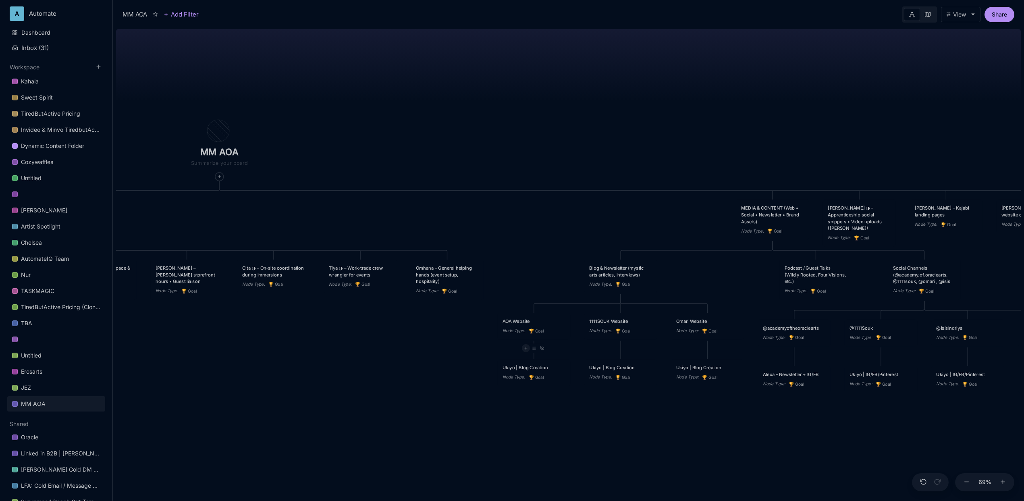
click at [527, 348] on icon at bounding box center [525, 348] width 4 height 4
click at [520, 373] on span "🏆 Goal" at bounding box center [511, 377] width 20 height 10
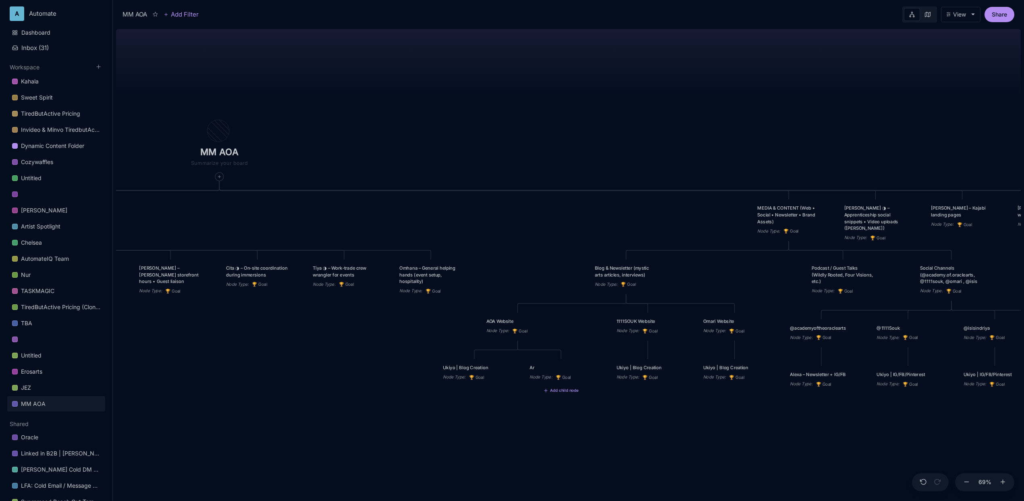
type textarea "A"
type textarea "V"
click at [531, 367] on textarea "Blog Review" at bounding box center [560, 367] width 63 height 7
type textarea "?? |Blog Review"
click at [577, 412] on div "MM AOA EDUCATIONAL PROGRAMS (Apprenticeship • Pilgrimages • Courses) Node Type …" at bounding box center [568, 263] width 905 height 475
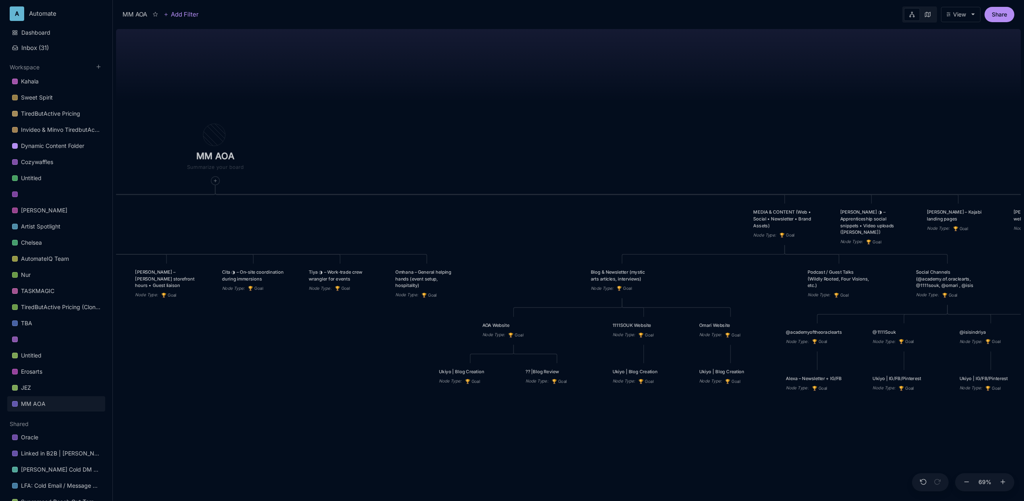
click at [602, 406] on div "MM AOA EDUCATIONAL PROGRAMS (Apprenticeship • Pilgrimages • Courses) Node Type …" at bounding box center [568, 263] width 905 height 475
click at [566, 375] on div "?? |Blog Review" at bounding box center [556, 371] width 63 height 7
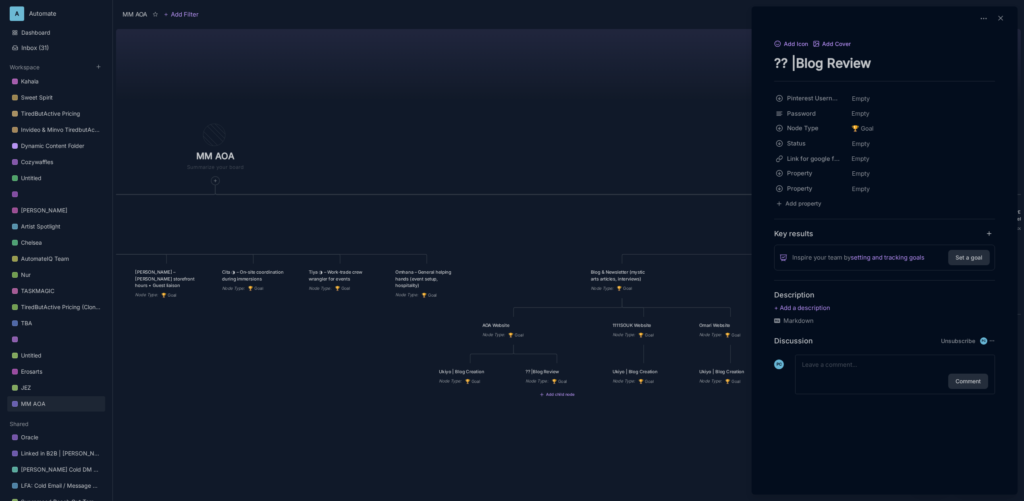
click at [795, 63] on textarea "?? |Blog Review" at bounding box center [884, 63] width 221 height 17
type textarea "?? | Blog Review"
click at [493, 125] on div at bounding box center [512, 250] width 1024 height 501
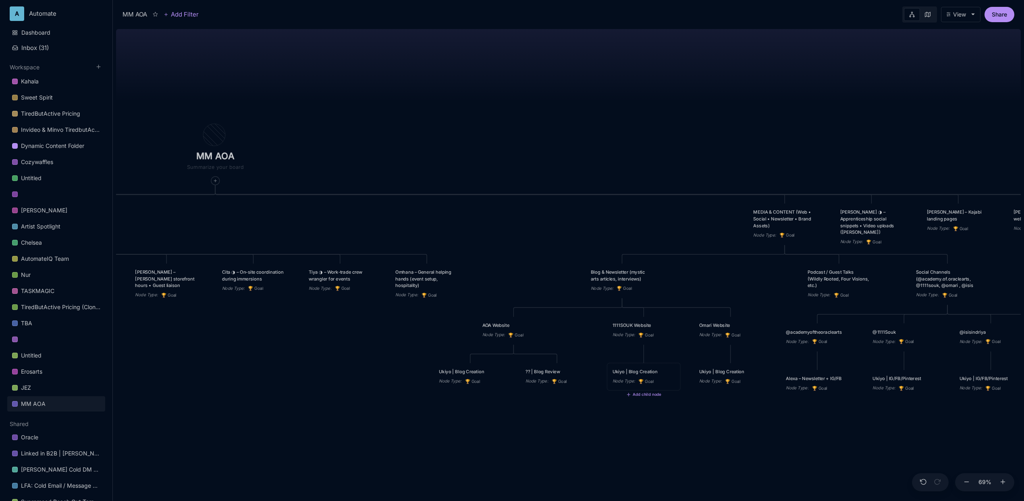
click at [648, 369] on div "Ukiyo | Blog Creation" at bounding box center [643, 371] width 63 height 7
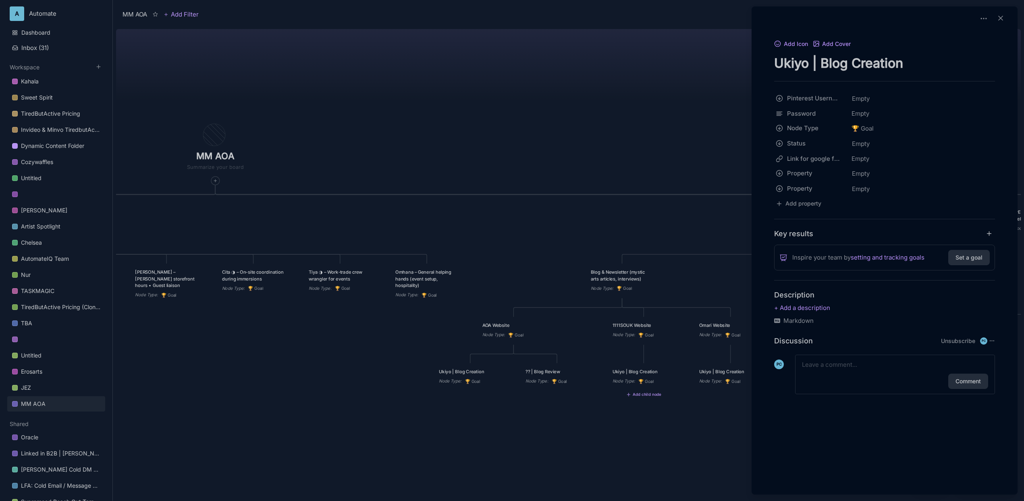
click at [564, 434] on div at bounding box center [512, 250] width 1024 height 501
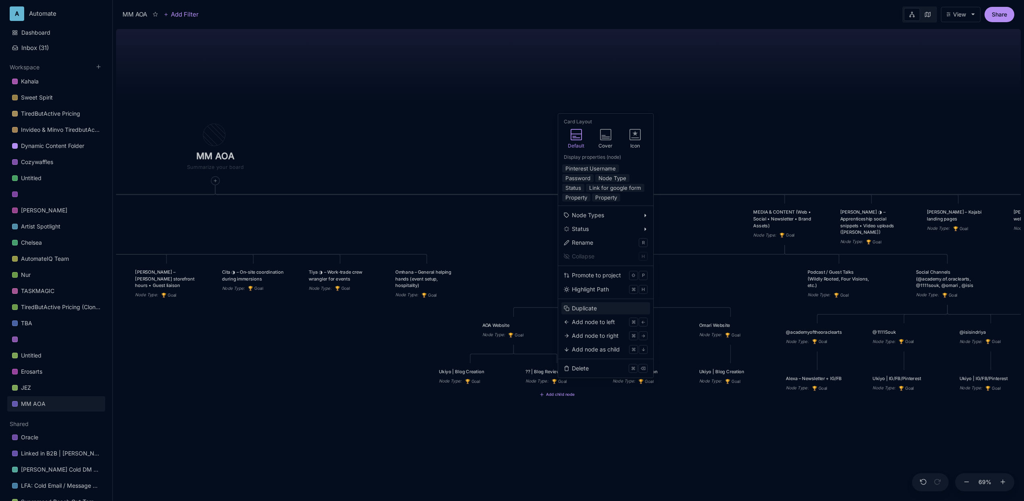
click at [587, 304] on div "Duplicate" at bounding box center [584, 308] width 25 height 9
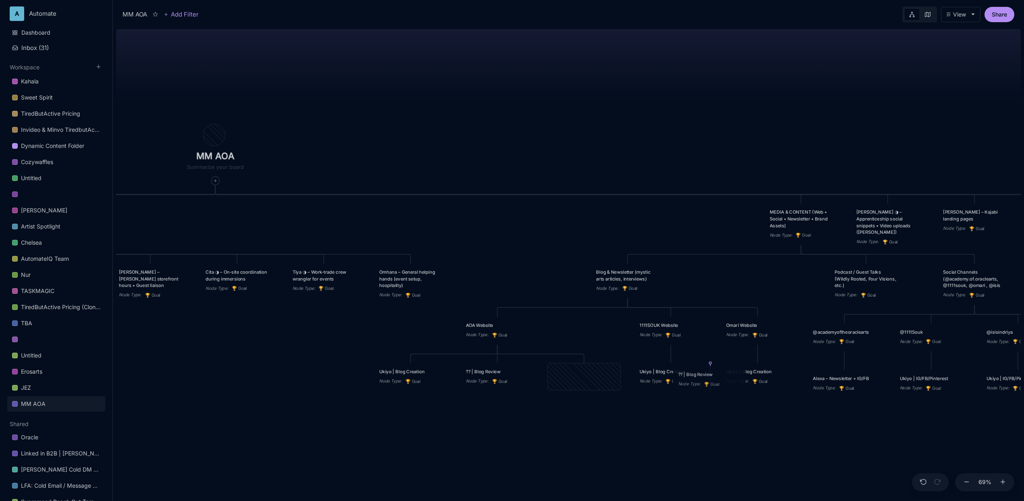
drag, startPoint x: 579, startPoint y: 372, endPoint x: 704, endPoint y: 375, distance: 125.3
click at [704, 375] on div "?? | Blog Review" at bounding box center [709, 374] width 63 height 7
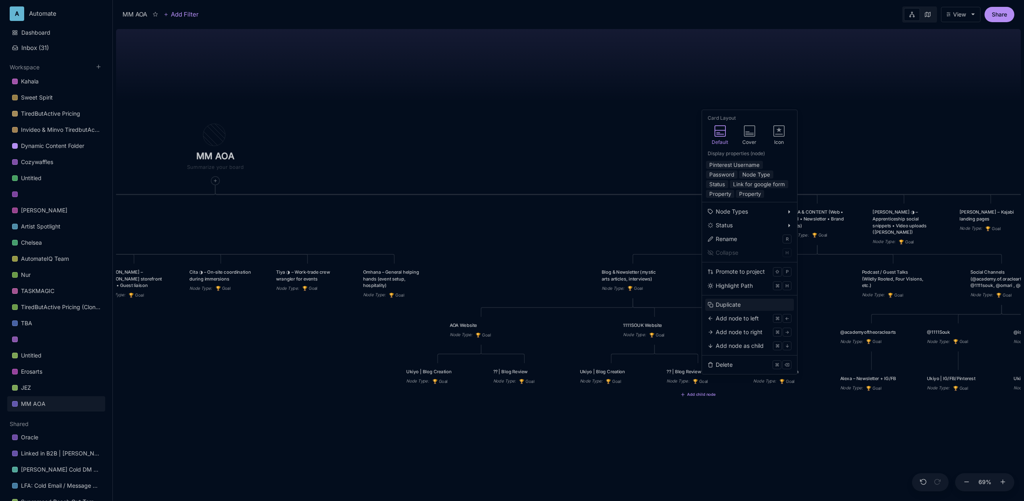
click at [746, 301] on button "Duplicate" at bounding box center [749, 305] width 89 height 12
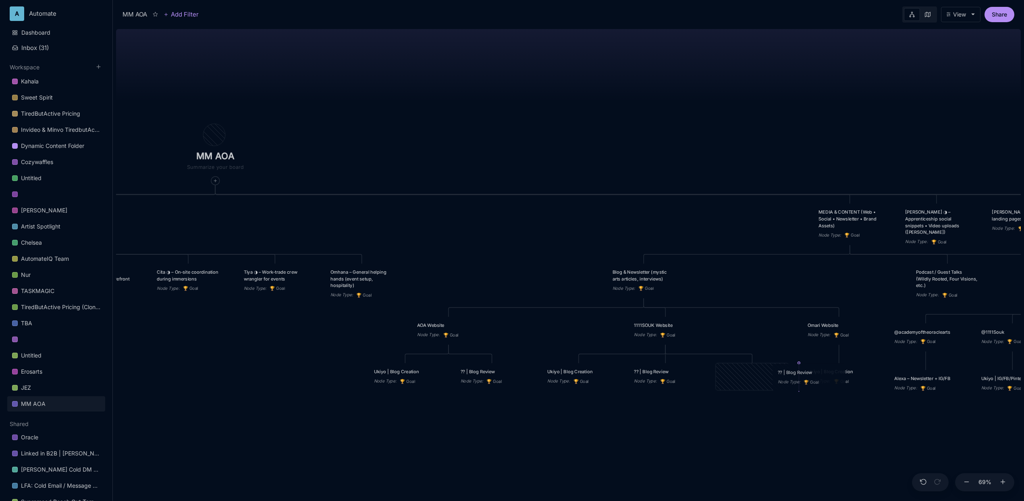
drag, startPoint x: 753, startPoint y: 370, endPoint x: 809, endPoint y: 370, distance: 56.0
click at [809, 370] on div "?? | Blog Review" at bounding box center [809, 372] width 63 height 7
click at [635, 307] on icon at bounding box center [635, 305] width 4 height 3
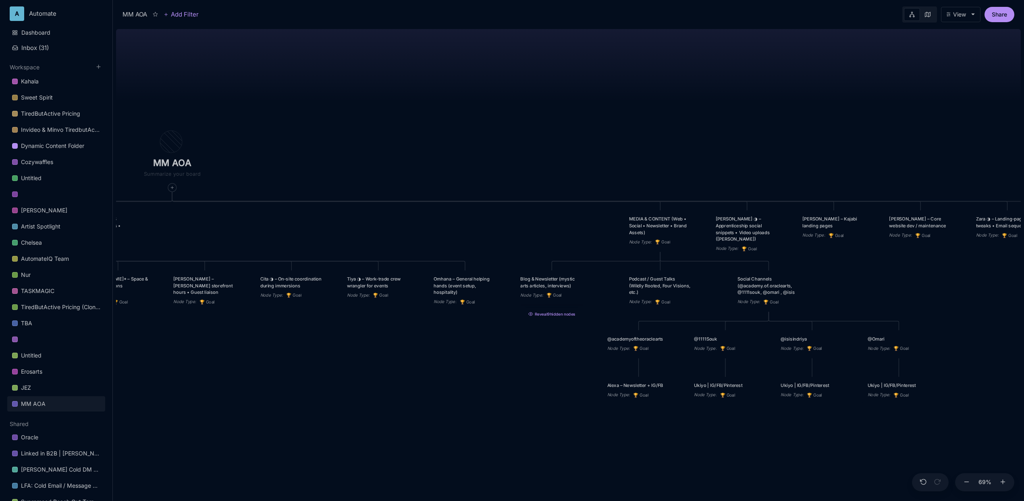
drag, startPoint x: 610, startPoint y: 340, endPoint x: 567, endPoint y: 347, distance: 43.7
click at [567, 347] on div "MM AOA EDUCATIONAL PROGRAMS (Apprenticeship • Pilgrimages • Courses) Node Type …" at bounding box center [568, 263] width 905 height 475
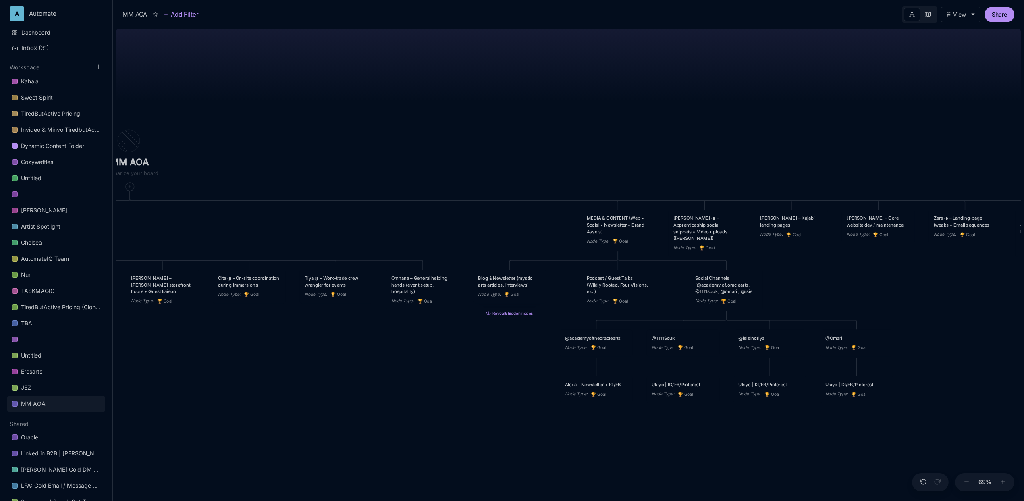
drag, startPoint x: 844, startPoint y: 277, endPoint x: 800, endPoint y: 276, distance: 43.9
click at [800, 276] on div "MM AOA EDUCATIONAL PROGRAMS (Apprenticeship • Pilgrimages • Courses) Node Type …" at bounding box center [568, 263] width 905 height 475
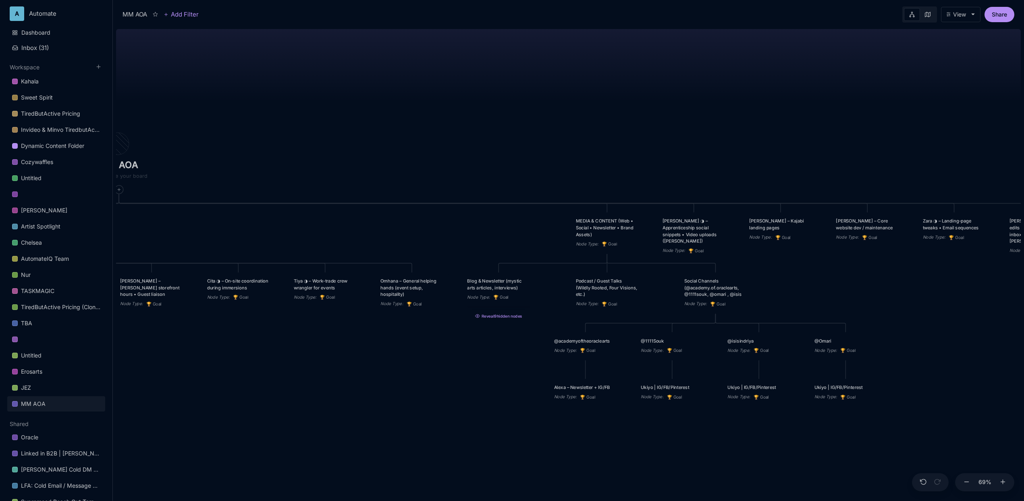
drag, startPoint x: 916, startPoint y: 262, endPoint x: 890, endPoint y: 262, distance: 26.2
click at [890, 262] on div "MM AOA EDUCATIONAL PROGRAMS (Apprenticeship • Pilgrimages • Courses) Node Type …" at bounding box center [568, 263] width 905 height 475
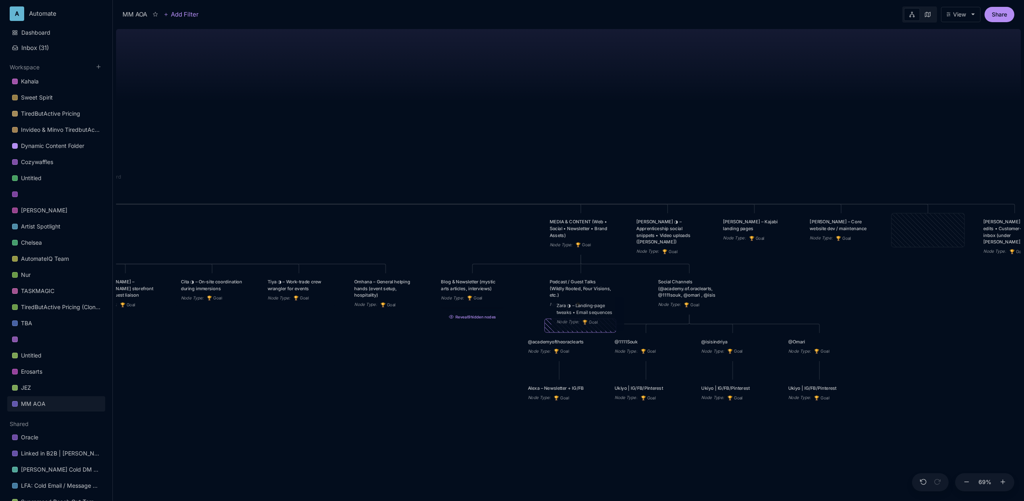
drag, startPoint x: 913, startPoint y: 229, endPoint x: 573, endPoint y: 313, distance: 350.3
click at [573, 313] on div "Zara ◑ – Landing‑page tweaks • Email sequences" at bounding box center [587, 308] width 63 height 13
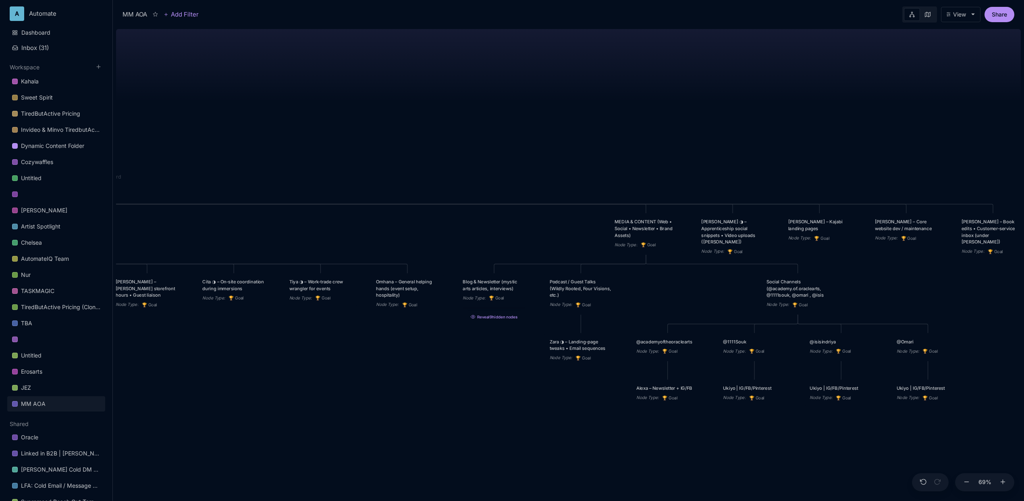
click at [551, 350] on div "Zara ◑ – Landing‑page tweaks • Email sequences" at bounding box center [581, 344] width 63 height 13
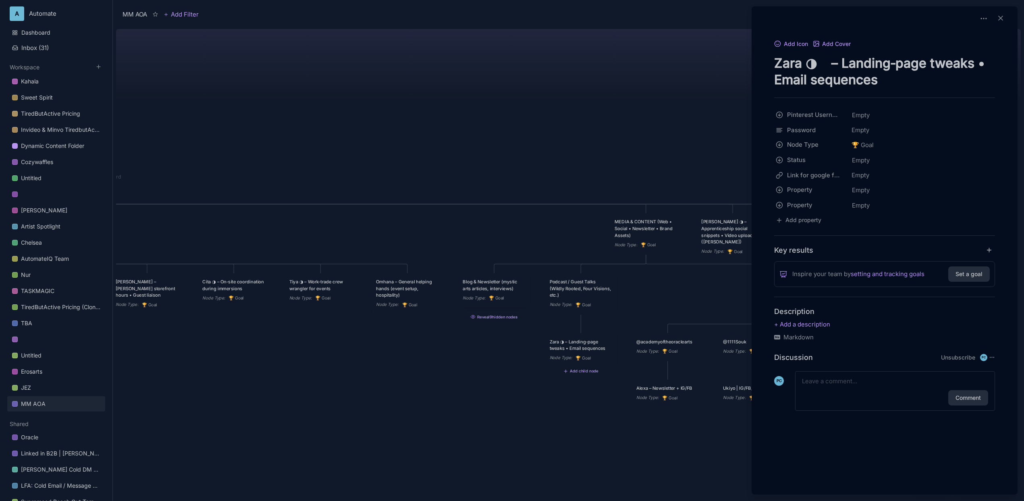
click at [889, 83] on textarea "Zara ◑ – Landing‑page tweaks • Email sequences" at bounding box center [884, 71] width 221 height 33
drag, startPoint x: 889, startPoint y: 83, endPoint x: 836, endPoint y: 81, distance: 52.8
click at [836, 81] on textarea "Zara ◑ – Landing‑page tweaks • Email sequences" at bounding box center [884, 71] width 221 height 33
drag, startPoint x: 808, startPoint y: 61, endPoint x: 897, endPoint y: 86, distance: 92.1
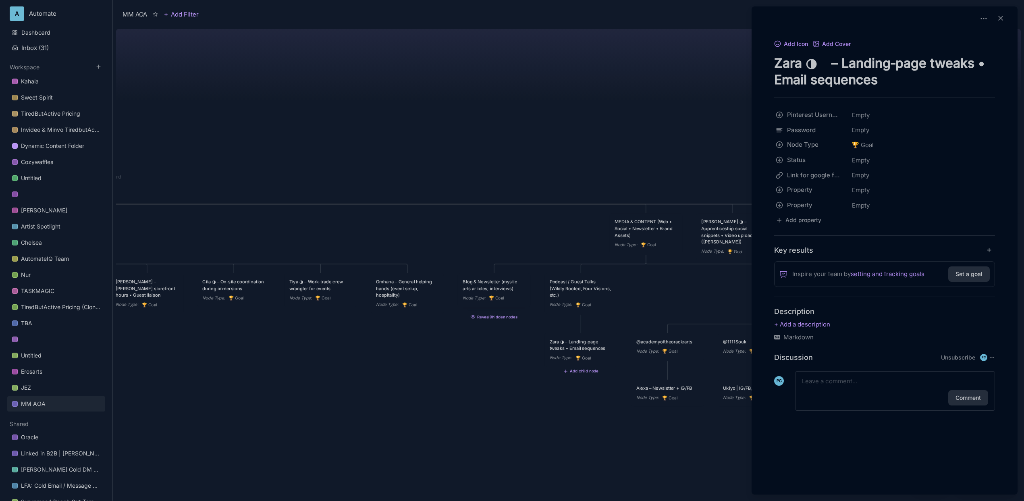
click at [897, 86] on textarea "Zara ◑ – Landing‑page tweaks • Email sequences" at bounding box center [884, 71] width 221 height 33
click at [942, 82] on textarea "Zara ◑ – Landing‑page tweaks • Email sequences" at bounding box center [884, 71] width 221 height 33
drag, startPoint x: 942, startPoint y: 80, endPoint x: 816, endPoint y: 65, distance: 126.2
click at [816, 65] on textarea "Zara ◑ – Landing‑page tweaks • Email sequences" at bounding box center [884, 71] width 221 height 33
click at [957, 62] on textarea "Zara ◑ – Landing‑page tweaks • Email sequences" at bounding box center [884, 71] width 221 height 33
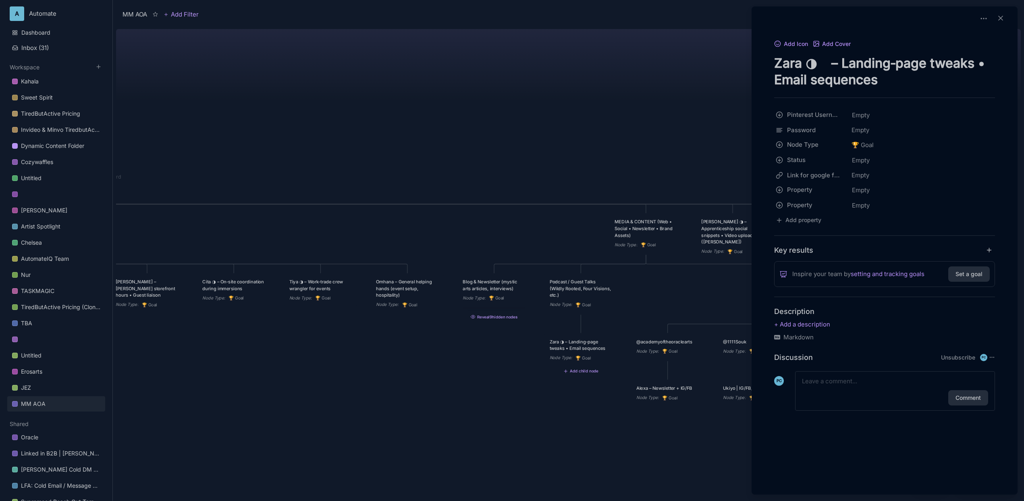
click at [885, 83] on textarea "Zara ◑ – Landing‑page tweaks • Email sequences" at bounding box center [884, 71] width 221 height 33
click at [554, 172] on div at bounding box center [512, 250] width 1024 height 501
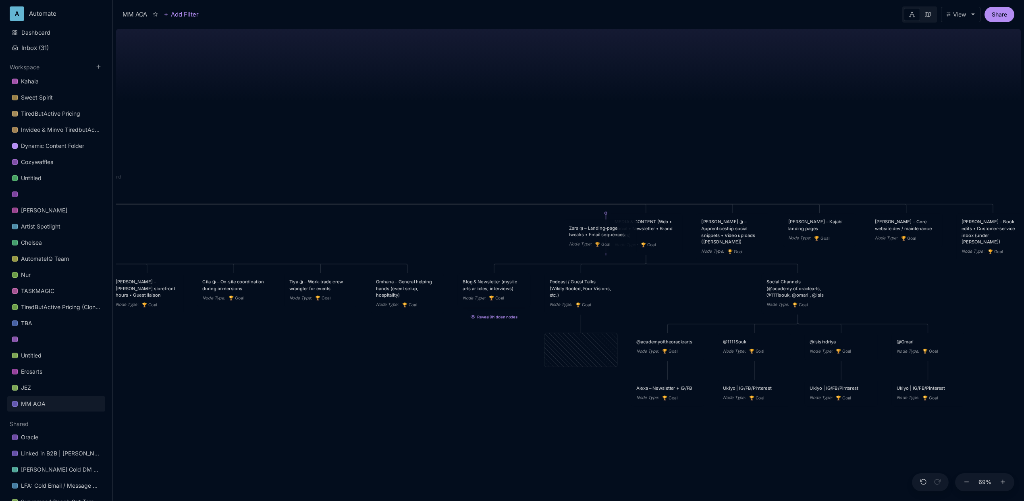
drag, startPoint x: 579, startPoint y: 349, endPoint x: 599, endPoint y: 234, distance: 116.6
click at [599, 234] on div "Zara ◑ – Landing‑page tweaks • Email sequences" at bounding box center [600, 230] width 63 height 13
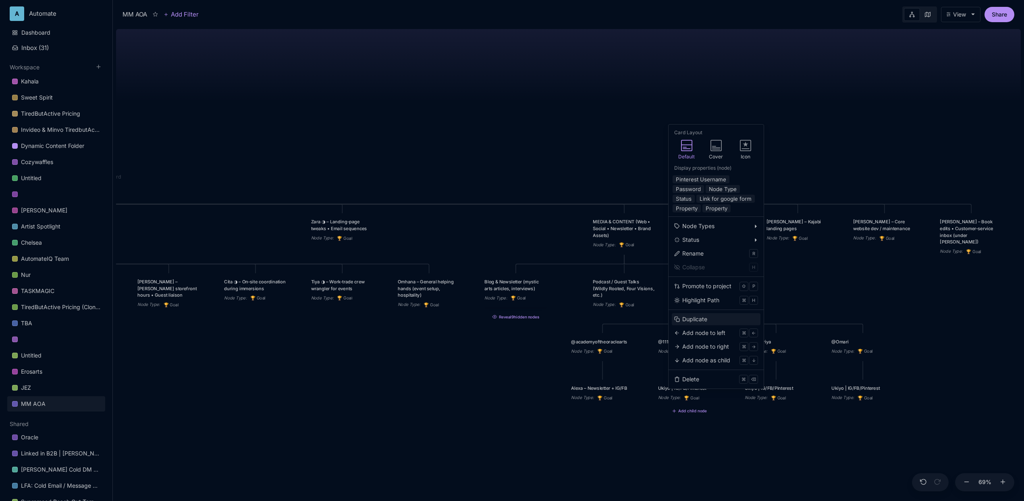
click at [702, 316] on div "Duplicate" at bounding box center [694, 319] width 25 height 9
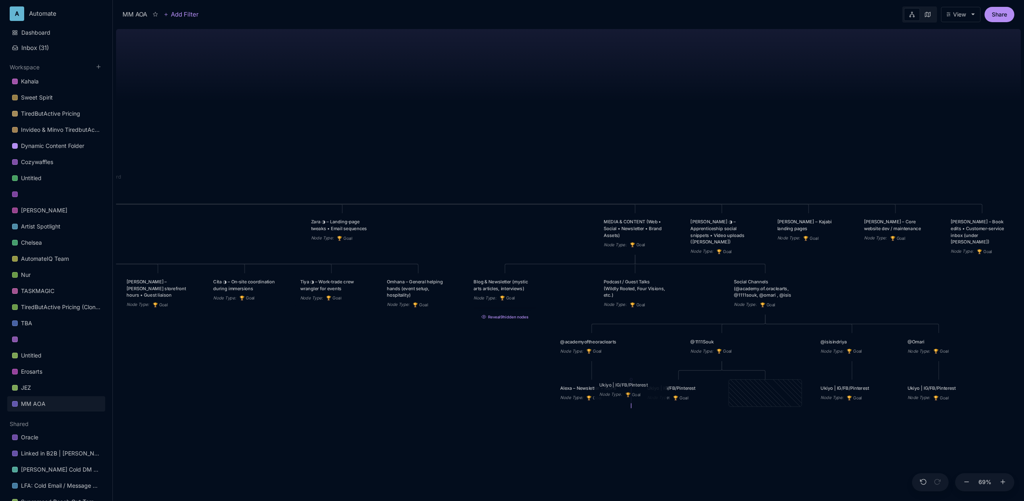
drag, startPoint x: 767, startPoint y: 393, endPoint x: 632, endPoint y: 390, distance: 134.6
click at [632, 390] on div "Ukiyo | IG/FB/Pinterest Node Type : 🏆 Goal" at bounding box center [630, 389] width 63 height 17
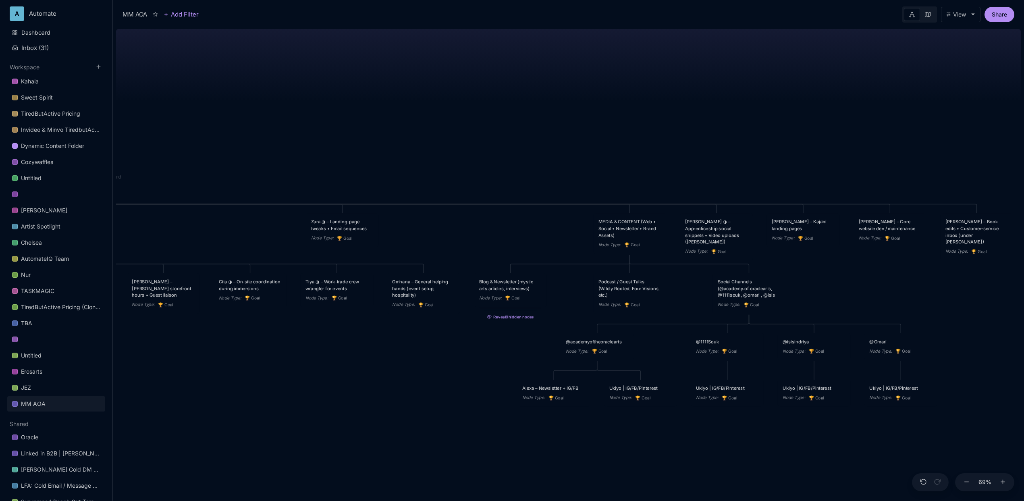
click at [903, 295] on div "MM AOA EDUCATIONAL PROGRAMS (Apprenticeship • Pilgrimages • Courses) Node Type …" at bounding box center [568, 263] width 905 height 475
click at [759, 325] on div at bounding box center [757, 322] width 8 height 8
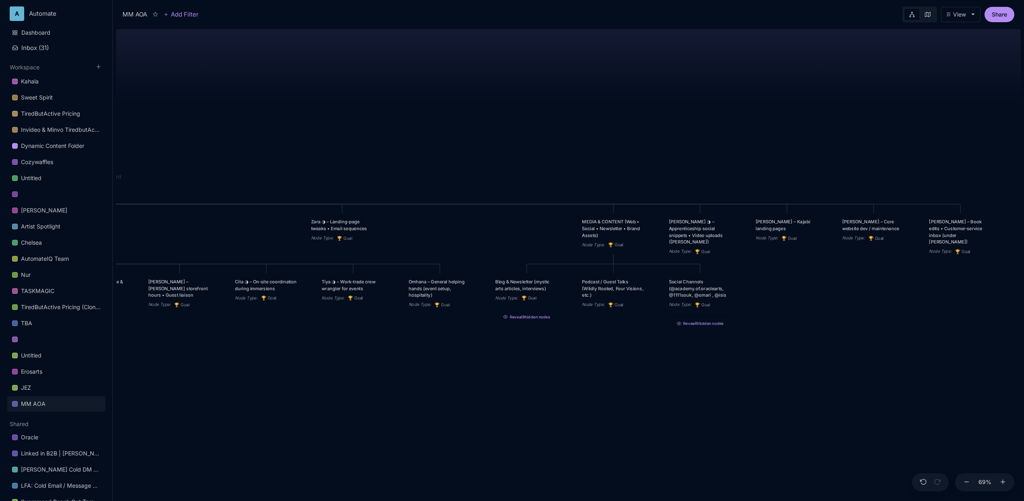
click at [805, 301] on div "MM AOA EDUCATIONAL PROGRAMS (Apprenticeship • Pilgrimages • Courses) Node Type …" at bounding box center [568, 263] width 905 height 475
click at [623, 263] on icon at bounding box center [621, 262] width 4 height 3
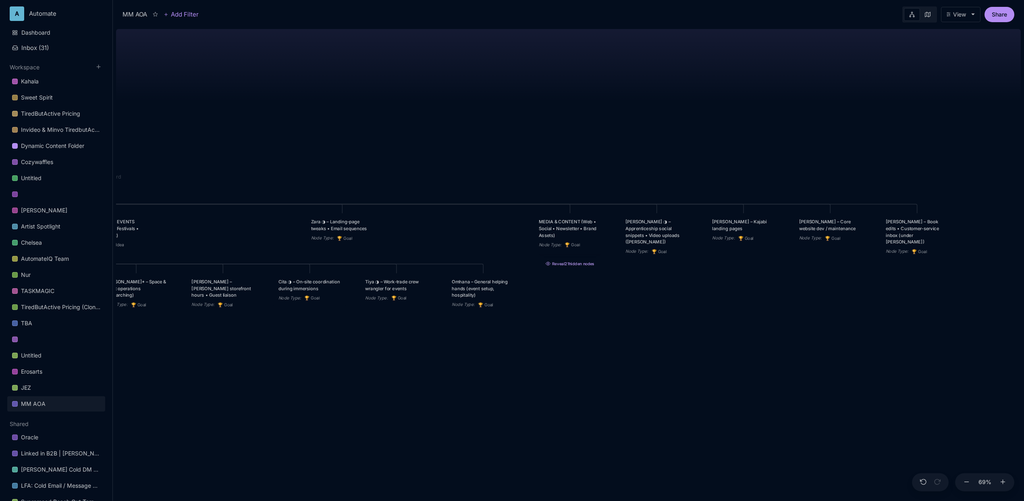
click at [580, 263] on button "Reveal 21 hidden nodes" at bounding box center [569, 262] width 73 height 10
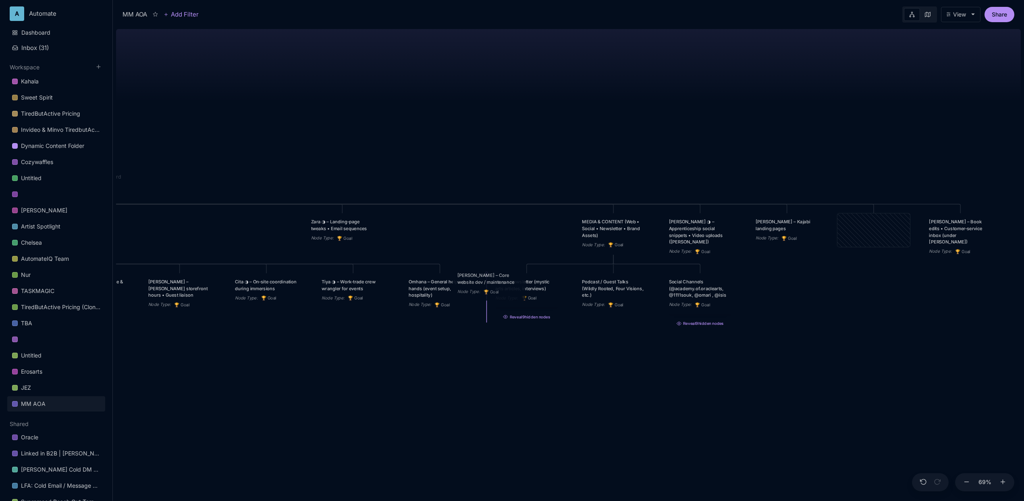
drag, startPoint x: 882, startPoint y: 229, endPoint x: 497, endPoint y: 283, distance: 388.5
click at [497, 283] on div "[PERSON_NAME] – Core website dev / maintenance" at bounding box center [488, 278] width 63 height 13
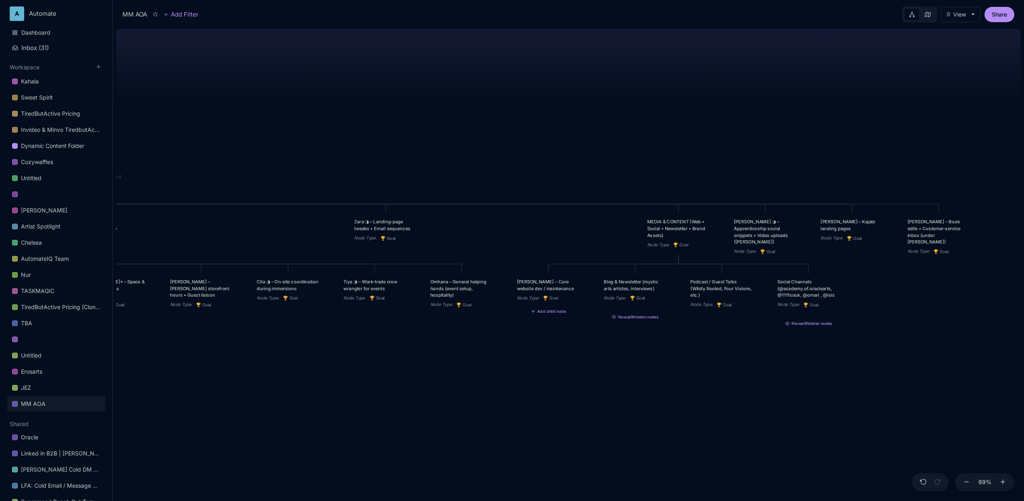
click at [554, 279] on div "[PERSON_NAME] – Core website dev / maintenance" at bounding box center [548, 284] width 63 height 13
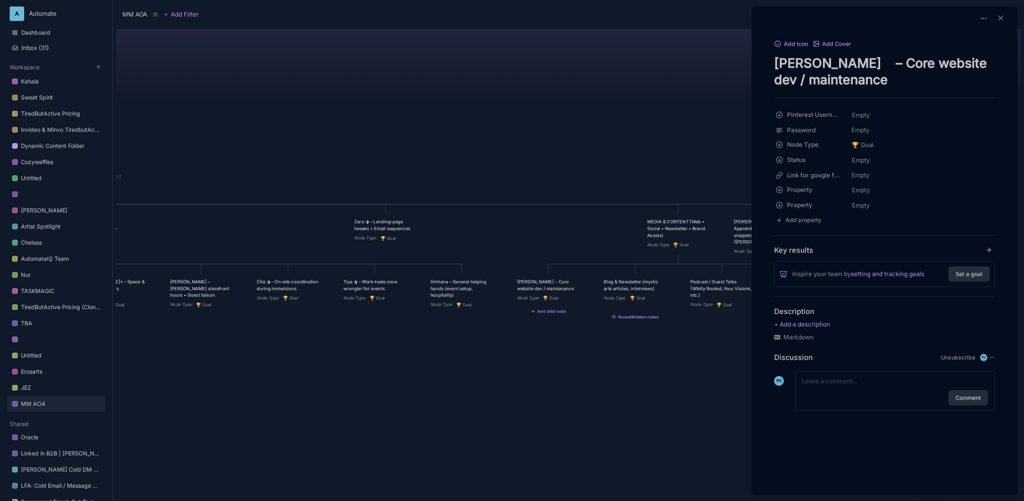
click at [807, 84] on textarea "[PERSON_NAME] – Core website dev / maintenance" at bounding box center [884, 71] width 221 height 33
click at [467, 128] on div at bounding box center [512, 250] width 1024 height 501
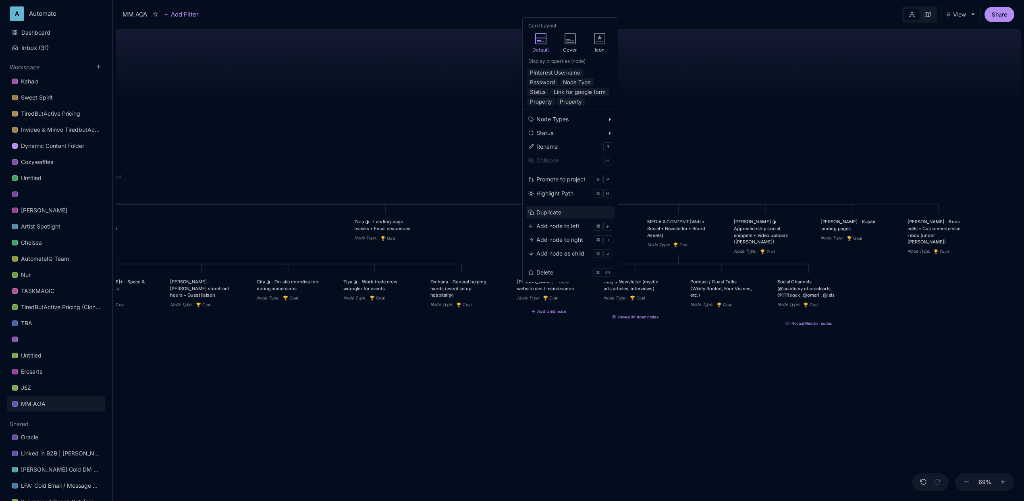
click at [547, 211] on div "Duplicate" at bounding box center [548, 212] width 25 height 9
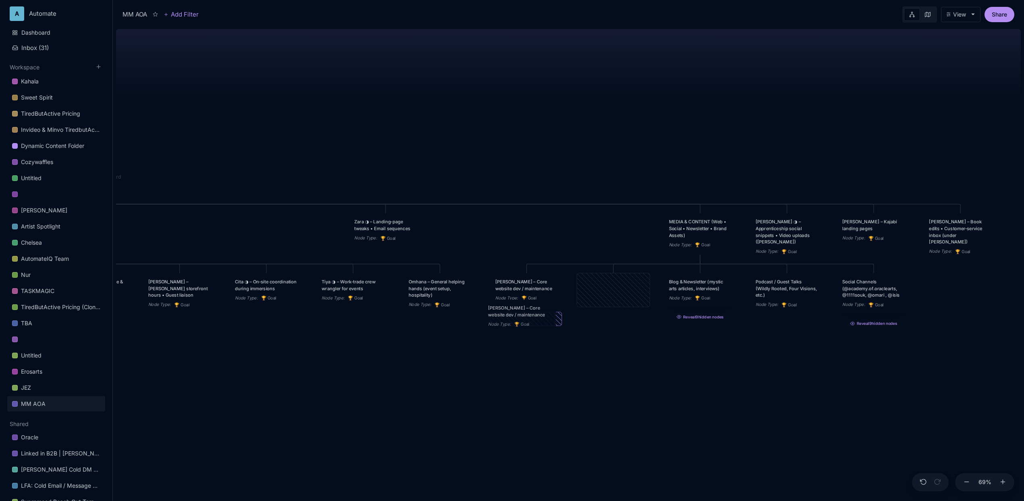
drag, startPoint x: 621, startPoint y: 287, endPoint x: 528, endPoint y: 312, distance: 96.5
click at [528, 312] on div "[PERSON_NAME] – Core website dev / maintenance" at bounding box center [519, 310] width 63 height 13
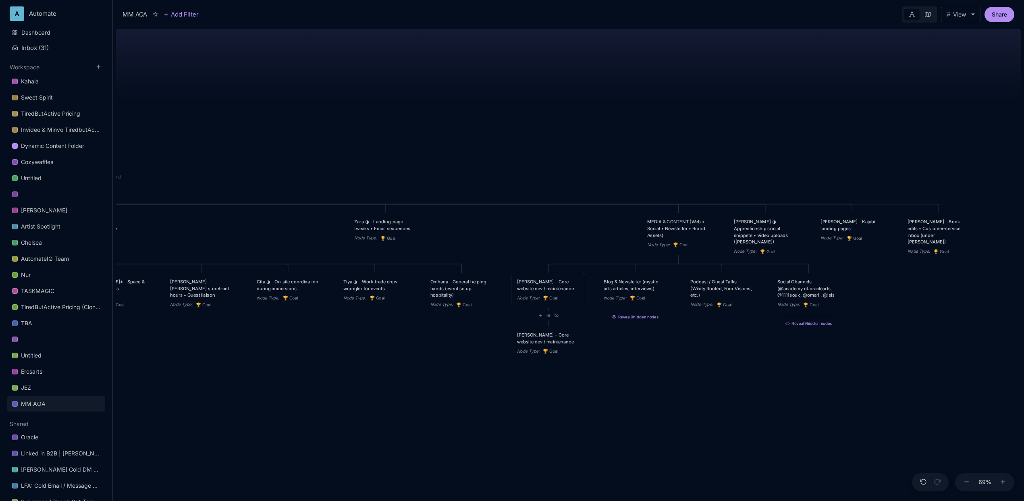
click at [563, 286] on div "[PERSON_NAME] – Core website dev / maintenance" at bounding box center [548, 284] width 63 height 13
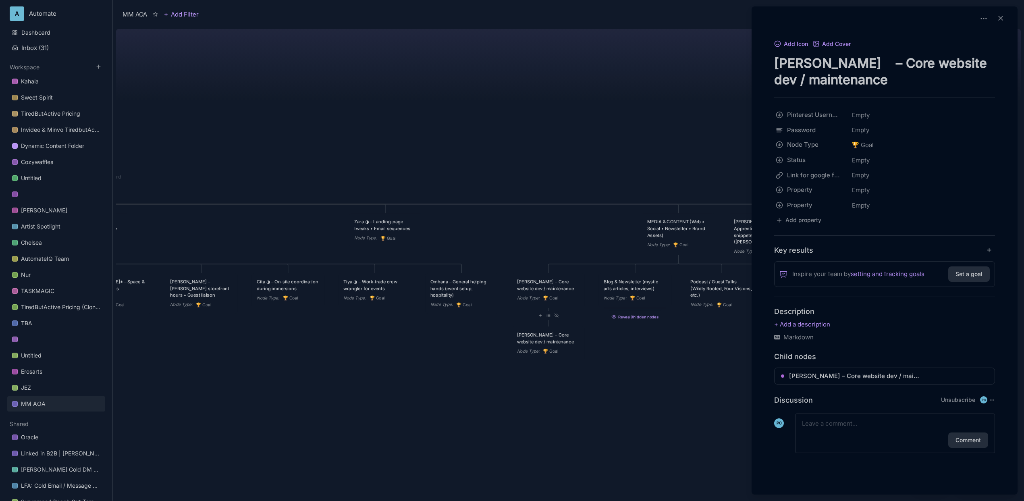
click at [793, 75] on textarea "[PERSON_NAME] – Core website dev / maintenance" at bounding box center [884, 71] width 221 height 33
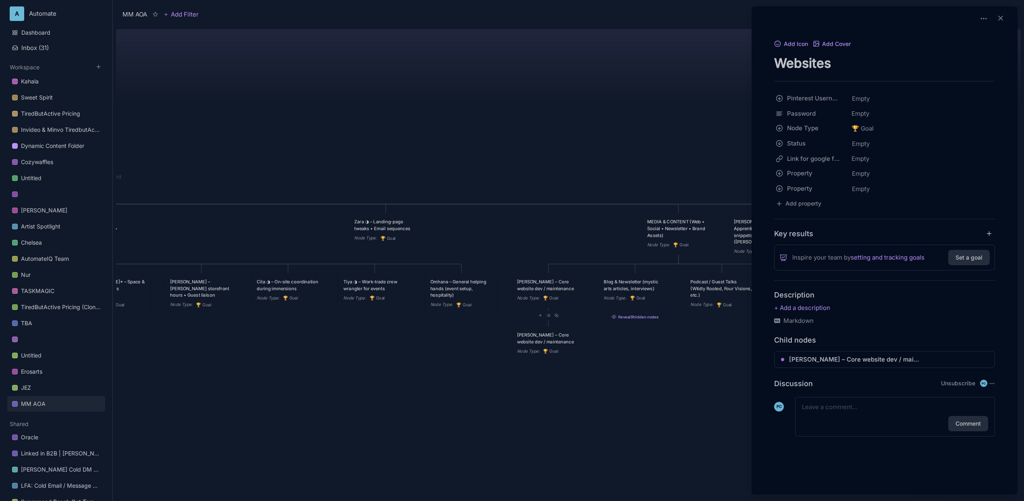
type textarea "Websites"
click at [601, 97] on div at bounding box center [512, 250] width 1024 height 501
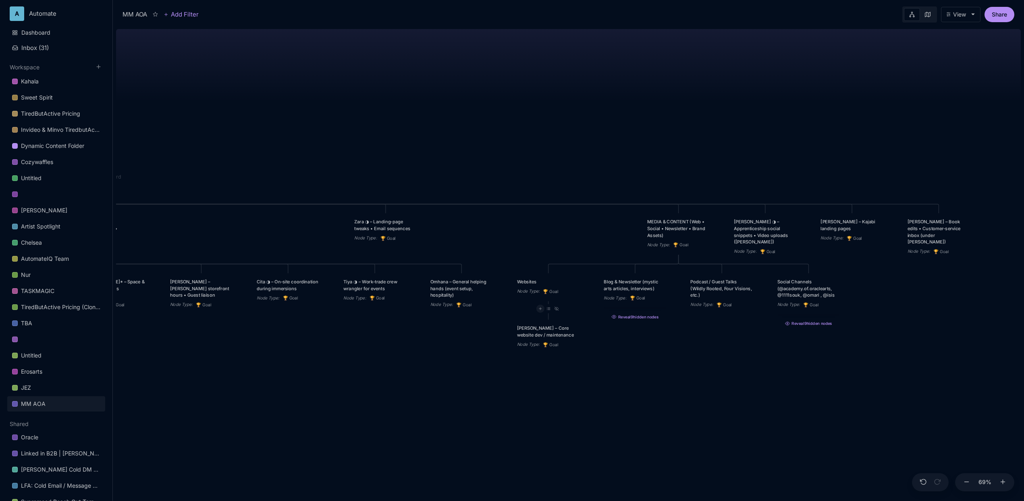
click at [542, 311] on icon at bounding box center [540, 309] width 4 height 4
click at [542, 337] on div "🏆 Goal" at bounding box center [539, 337] width 53 height 13
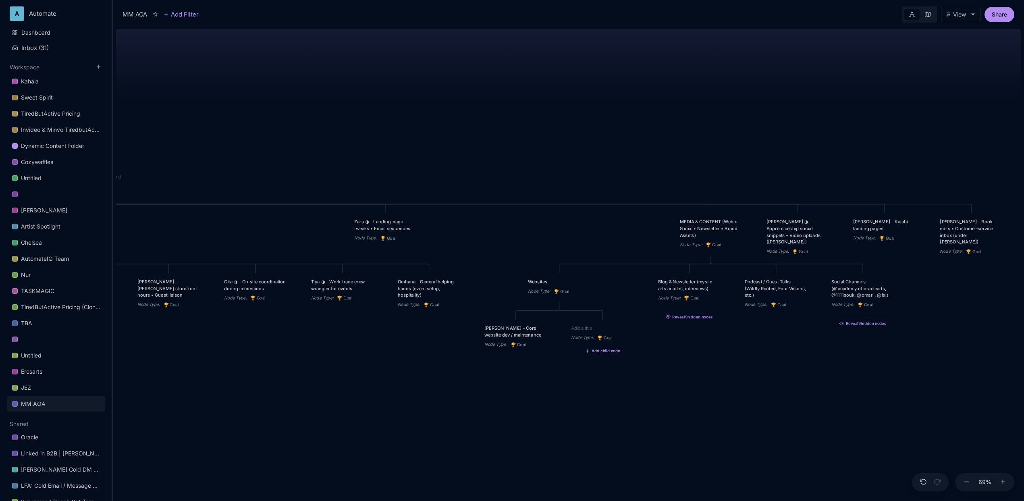
click at [595, 329] on textarea at bounding box center [602, 328] width 63 height 7
type textarea "A"
type textarea "www.acade"
click at [610, 330] on div "www.acade" at bounding box center [602, 328] width 63 height 7
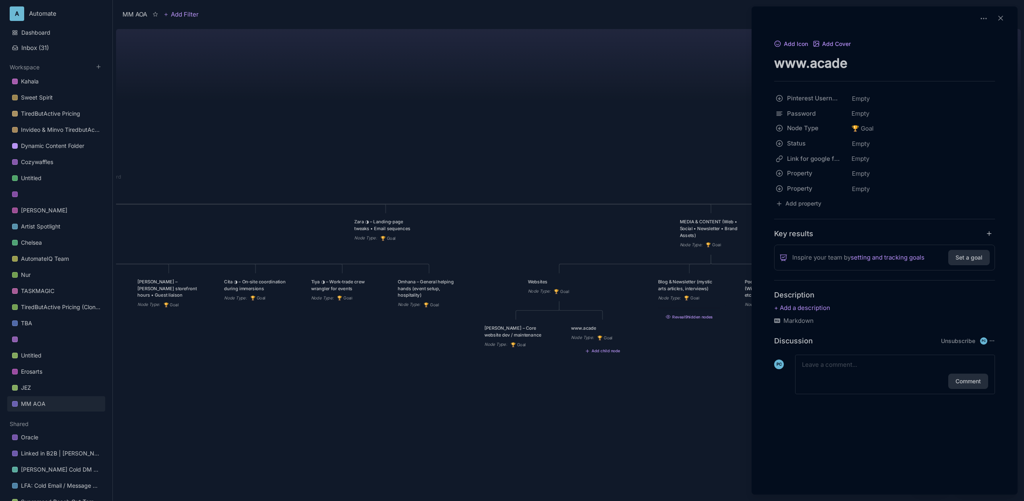
click at [827, 64] on textarea "www.acade" at bounding box center [884, 63] width 221 height 17
type textarea "[DOMAIN_NAME]"
click at [692, 125] on div at bounding box center [512, 250] width 1024 height 501
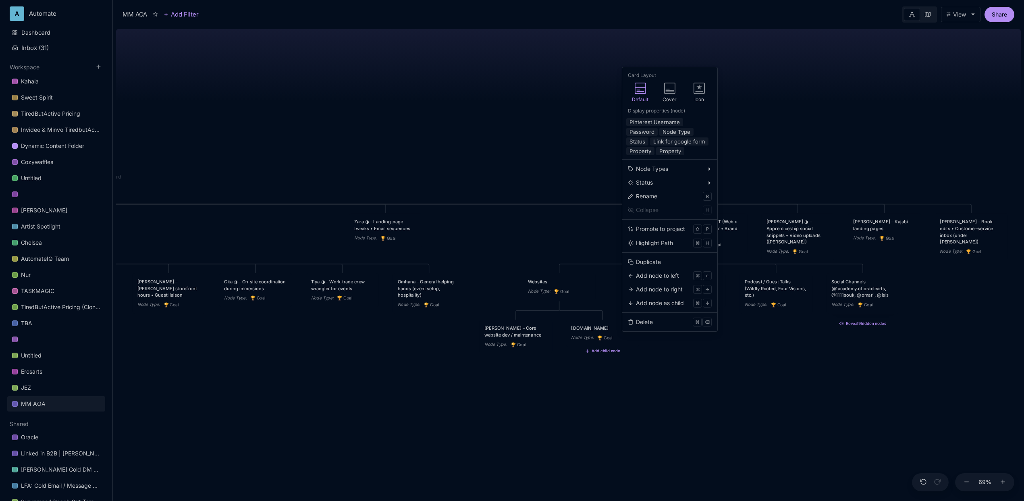
click at [662, 255] on div "Card Layout Default Cover Icon Display properties ( node ) Pinterest Username P…" at bounding box center [670, 199] width 96 height 265
click at [660, 264] on div "Duplicate" at bounding box center [648, 261] width 25 height 9
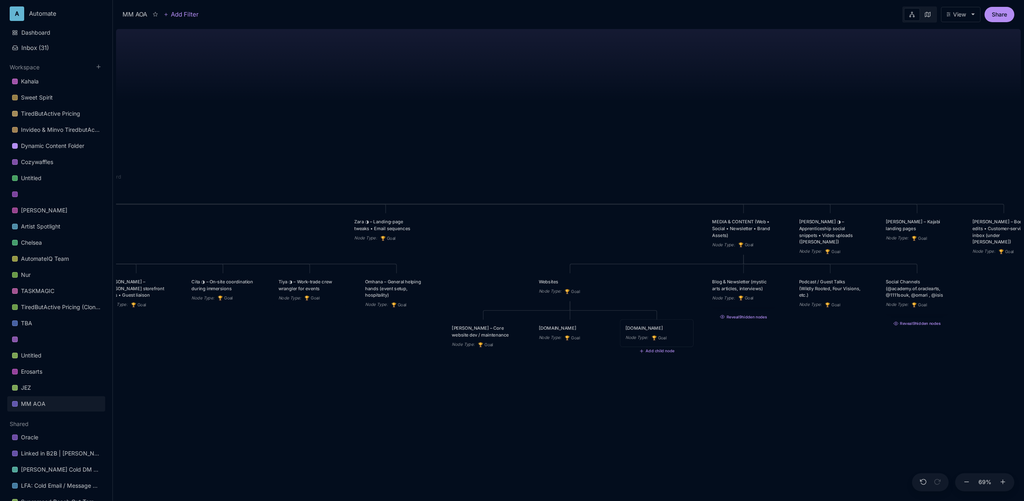
click at [651, 326] on div "[DOMAIN_NAME]" at bounding box center [656, 328] width 63 height 7
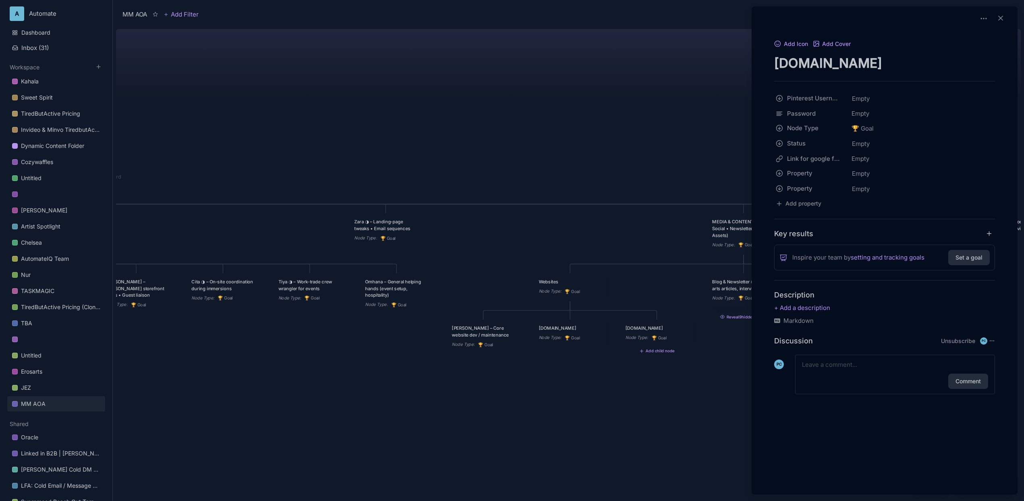
click at [836, 59] on textarea "[DOMAIN_NAME]" at bounding box center [884, 63] width 221 height 17
drag, startPoint x: 814, startPoint y: 59, endPoint x: 980, endPoint y: 75, distance: 167.2
click at [980, 75] on div "Add Icon Add Cover [DOMAIN_NAME] Pinterest Username Empty Password Empty Node T…" at bounding box center [884, 226] width 259 height 375
click at [897, 57] on textarea "[DOMAIN_NAME]" at bounding box center [884, 63] width 221 height 17
drag, startPoint x: 880, startPoint y: 62, endPoint x: 812, endPoint y: 62, distance: 68.9
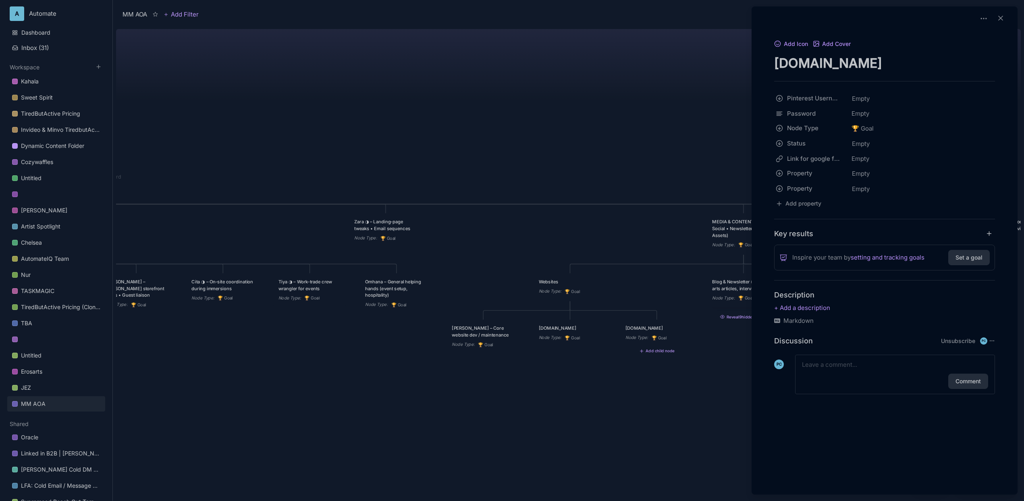
click at [812, 62] on textarea "[DOMAIN_NAME]" at bounding box center [884, 63] width 221 height 17
type textarea "[DOMAIN_NAME]"
click at [413, 107] on div at bounding box center [512, 250] width 1024 height 501
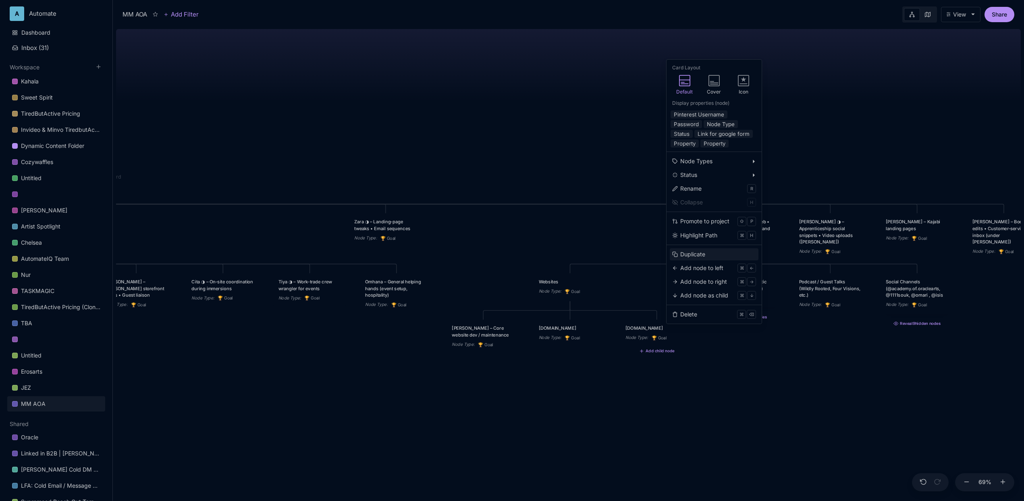
click at [689, 253] on div "Duplicate" at bounding box center [692, 254] width 25 height 9
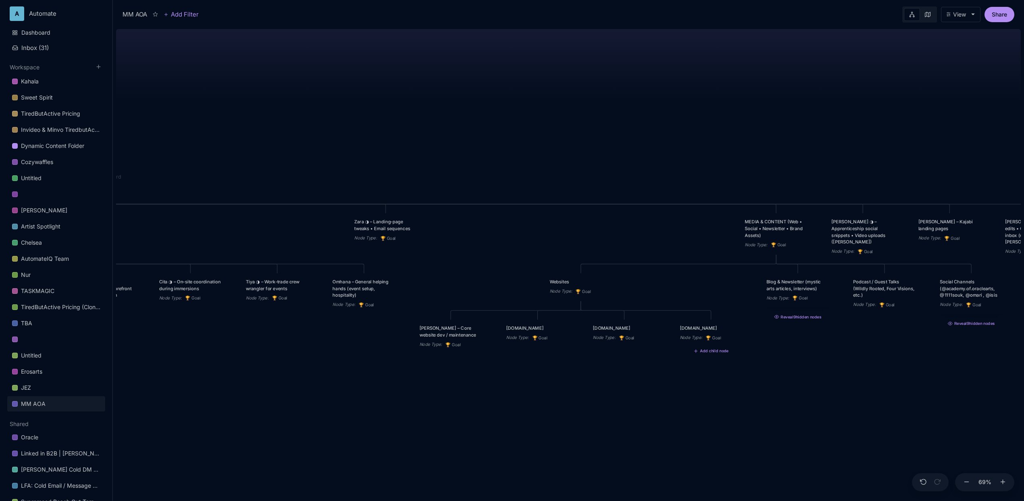
click at [699, 327] on div "[DOMAIN_NAME]" at bounding box center [711, 328] width 63 height 7
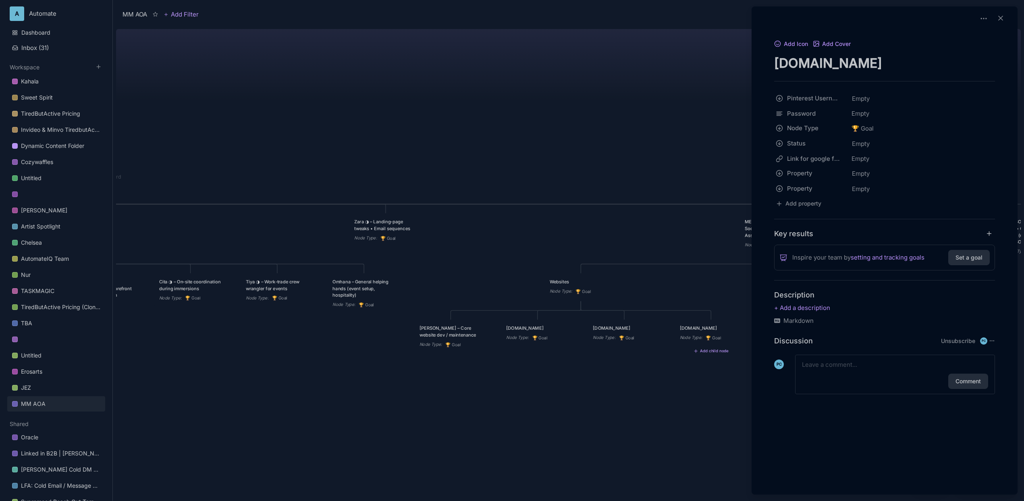
drag, startPoint x: 810, startPoint y: 66, endPoint x: 912, endPoint y: 62, distance: 102.0
click at [912, 62] on textarea "[DOMAIN_NAME]" at bounding box center [884, 63] width 221 height 17
click at [884, 65] on textarea "[DOMAIN_NAME]" at bounding box center [884, 63] width 221 height 17
drag, startPoint x: 863, startPoint y: 61, endPoint x: 810, endPoint y: 62, distance: 53.6
click at [810, 62] on textarea "[DOMAIN_NAME]" at bounding box center [884, 63] width 221 height 17
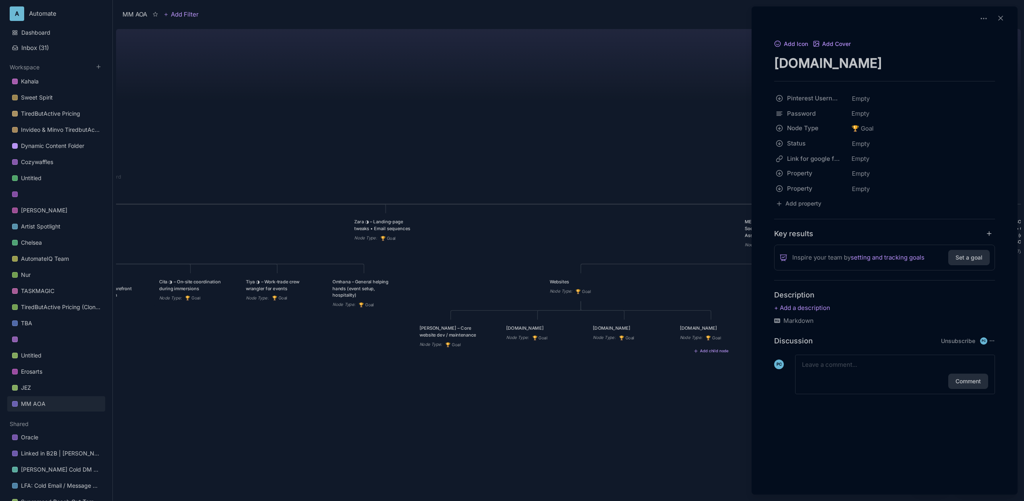
type textarea "[DOMAIN_NAME]"
click at [662, 68] on div at bounding box center [512, 250] width 1024 height 501
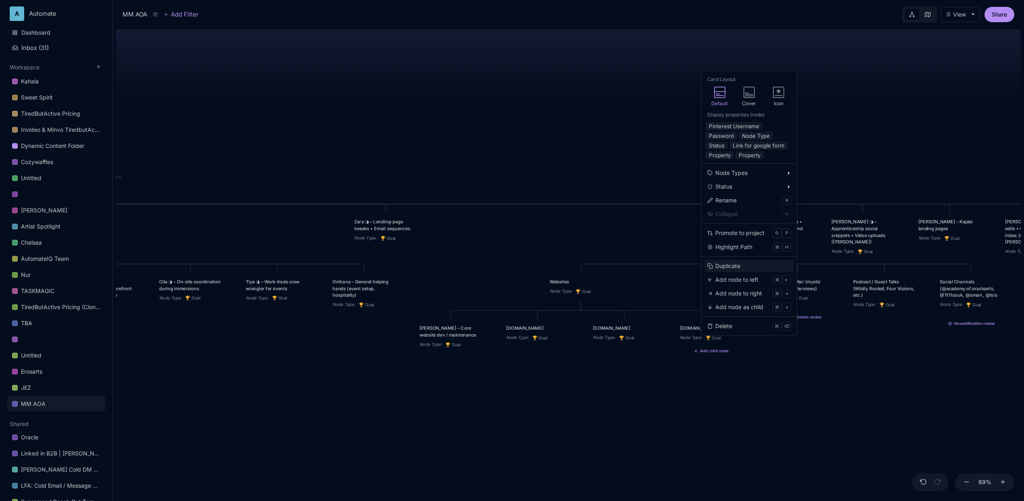
click at [735, 266] on div "Duplicate" at bounding box center [727, 266] width 25 height 9
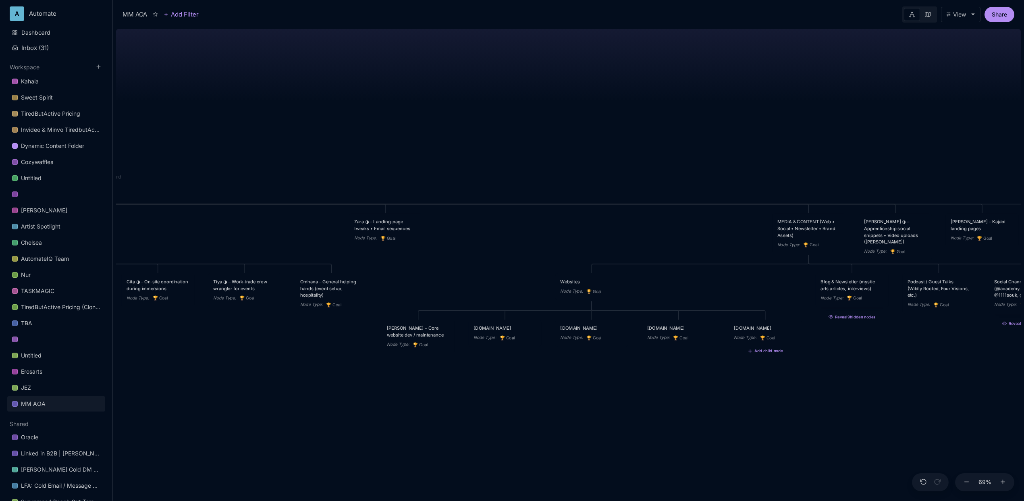
click at [764, 327] on div "[DOMAIN_NAME]" at bounding box center [765, 328] width 63 height 7
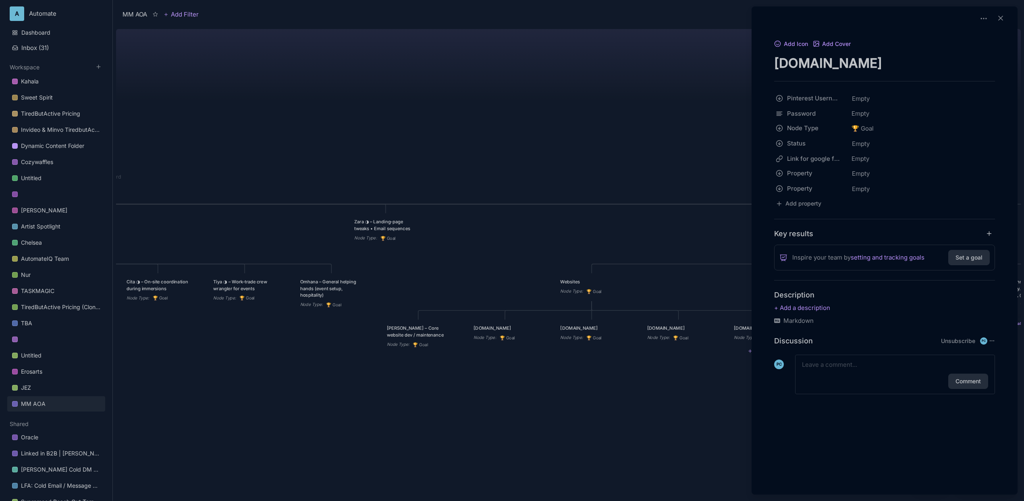
click at [813, 66] on textarea "[DOMAIN_NAME]" at bounding box center [884, 63] width 221 height 17
click at [637, 143] on div at bounding box center [512, 250] width 1024 height 501
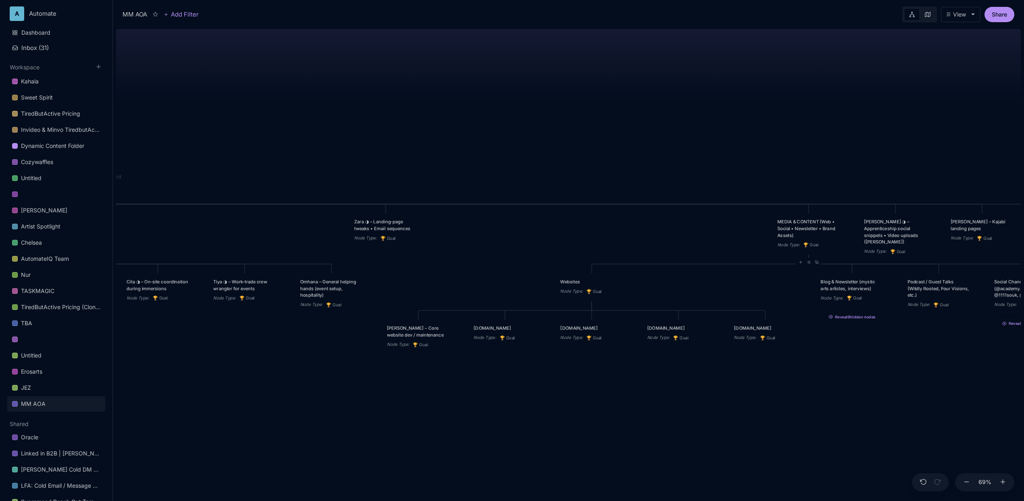
click at [757, 334] on div "[DOMAIN_NAME] Node Type : 🏆 Goal" at bounding box center [765, 333] width 63 height 17
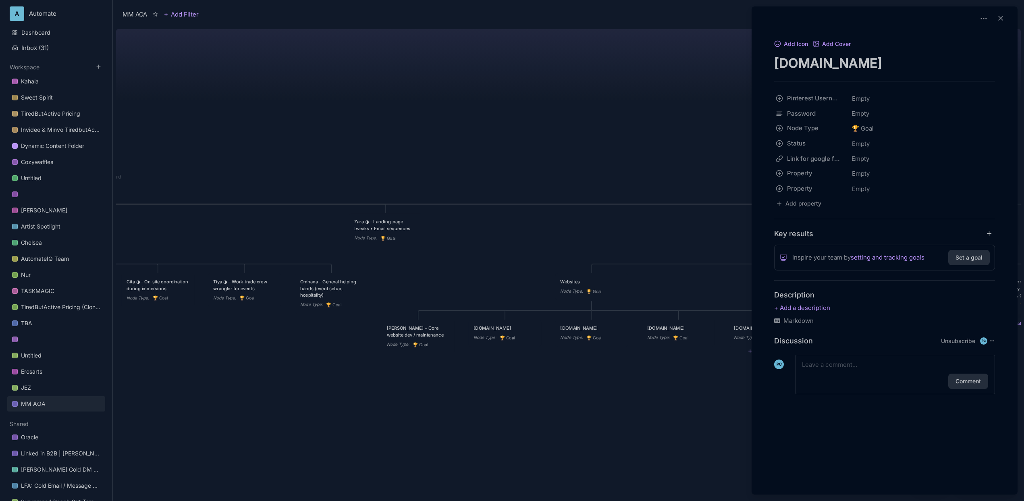
click at [838, 66] on textarea "[DOMAIN_NAME]" at bounding box center [884, 63] width 221 height 17
type textarea "[DOMAIN_NAME]"
click at [492, 111] on div at bounding box center [512, 250] width 1024 height 501
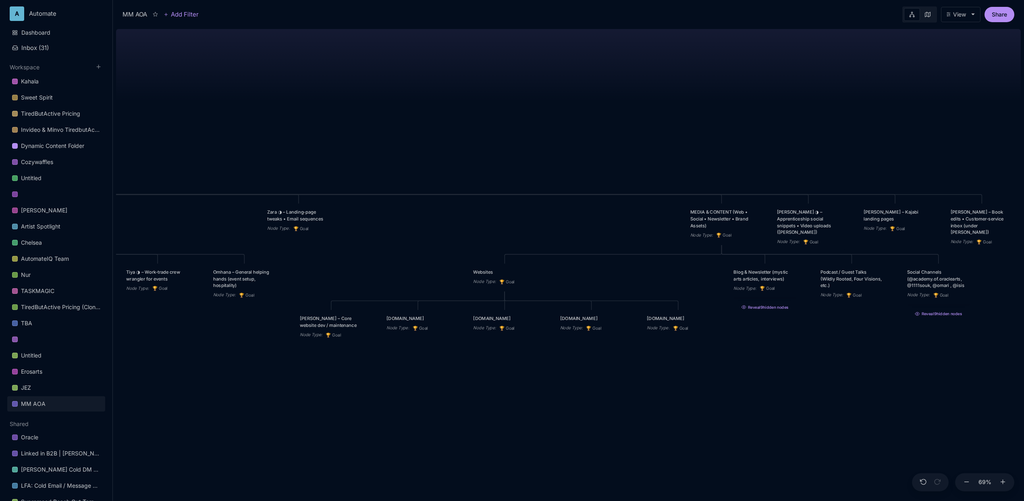
drag, startPoint x: 869, startPoint y: 390, endPoint x: 782, endPoint y: 380, distance: 87.6
click at [782, 380] on div "MM AOA EDUCATIONAL PROGRAMS (Apprenticeship • Pilgrimages • Courses) Node Type …" at bounding box center [568, 263] width 905 height 475
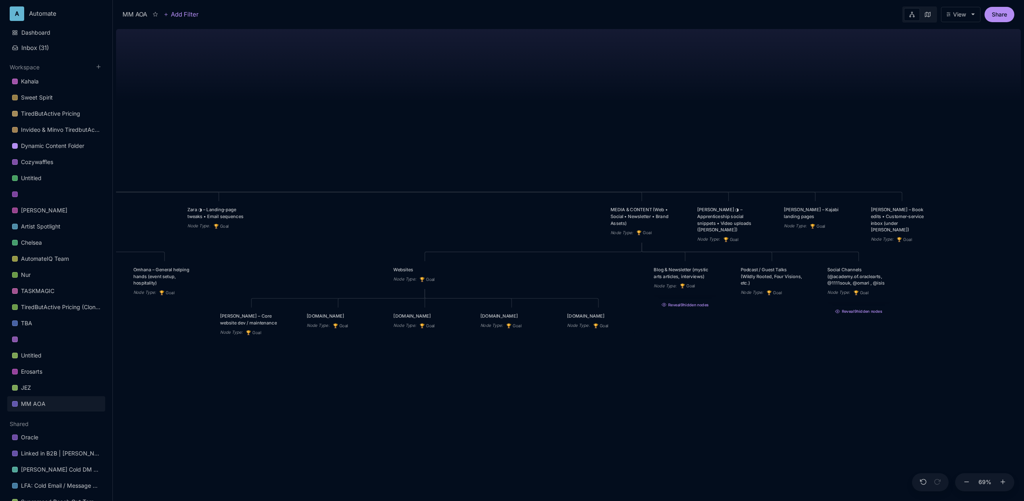
drag, startPoint x: 722, startPoint y: 118, endPoint x: 606, endPoint y: 108, distance: 115.7
click at [606, 108] on div "MM AOA EDUCATIONAL PROGRAMS (Apprenticeship • Pilgrimages • Courses) Node Type …" at bounding box center [568, 263] width 905 height 475
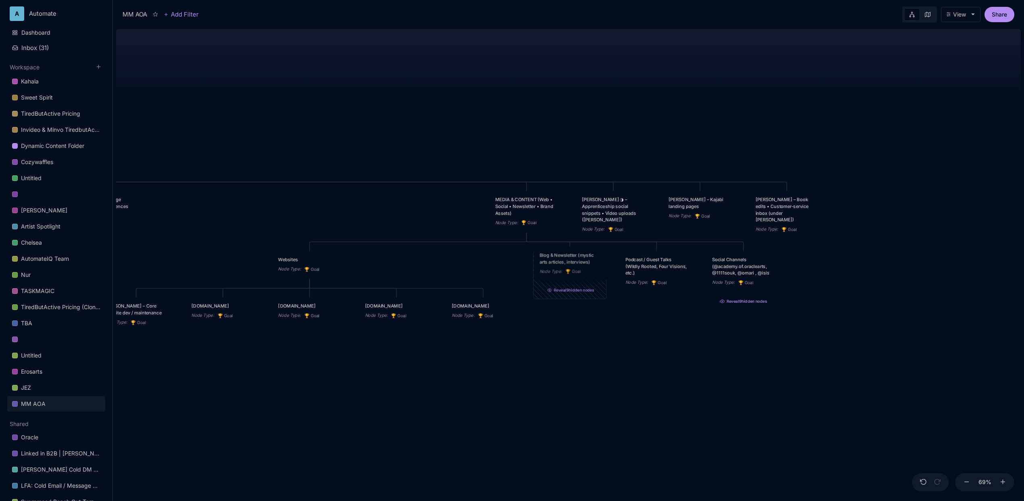
click at [563, 262] on div "Blog & Newsletter (mystic arts articles, interviews)" at bounding box center [570, 257] width 63 height 13
click at [583, 262] on div "Blog & Newsletter (mystic arts articles, interviews)" at bounding box center [569, 262] width 63 height 13
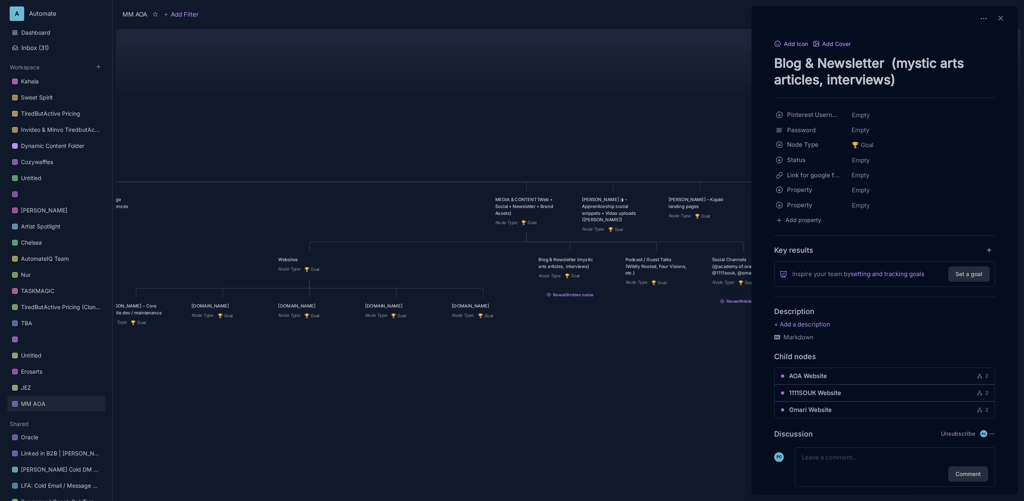
click at [608, 344] on div at bounding box center [512, 250] width 1024 height 501
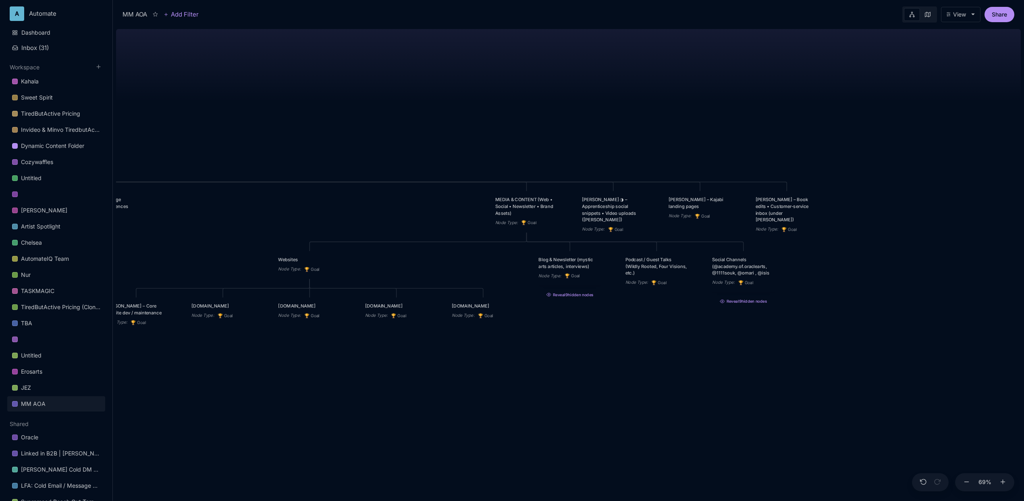
click at [567, 268] on div "Blog & Newsletter (mystic arts articles, interviews)" at bounding box center [569, 262] width 63 height 13
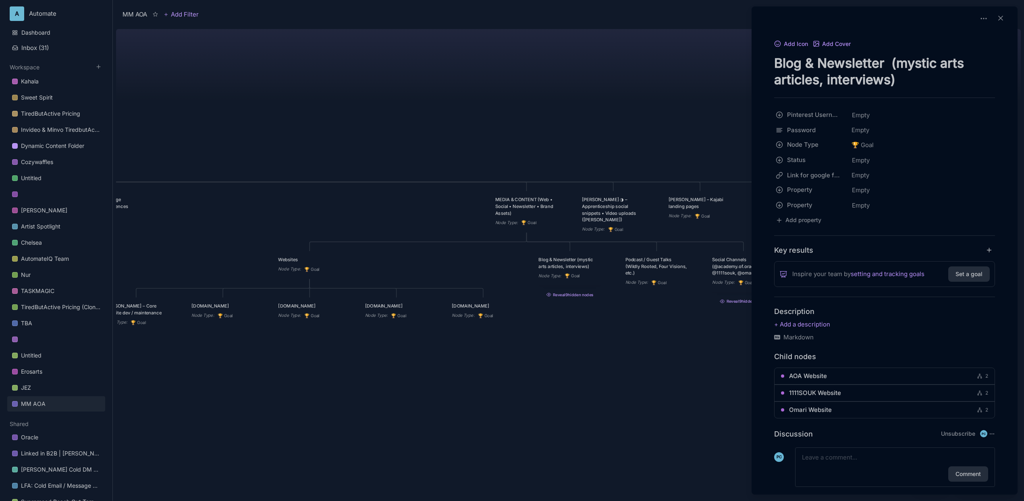
click at [411, 126] on div at bounding box center [512, 250] width 1024 height 501
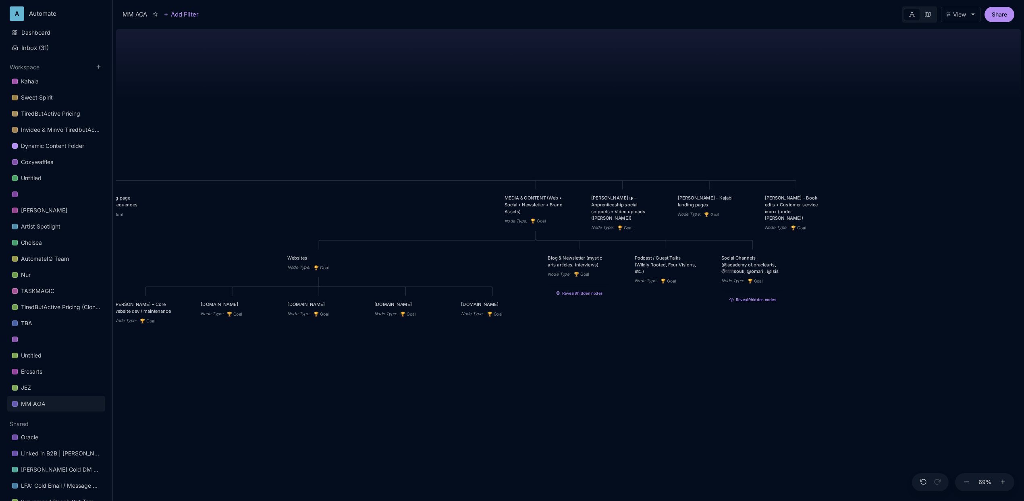
drag, startPoint x: 735, startPoint y: 365, endPoint x: 745, endPoint y: 363, distance: 9.4
click at [745, 363] on div "MM AOA EDUCATIONAL PROGRAMS (Apprenticeship • Pilgrimages • Courses) Node Type …" at bounding box center [568, 263] width 905 height 475
click at [758, 301] on button "Reveal 9 hidden nodes" at bounding box center [752, 298] width 73 height 10
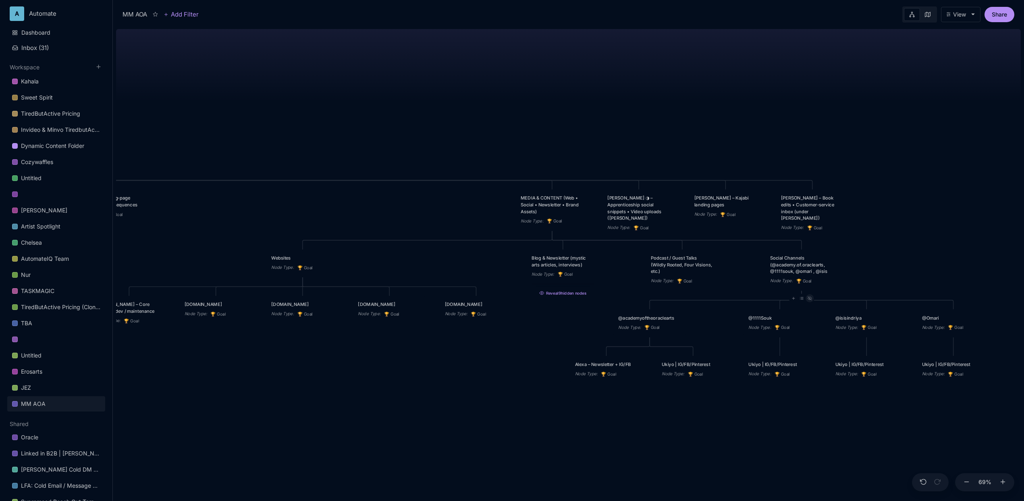
click at [809, 300] on icon at bounding box center [809, 298] width 4 height 4
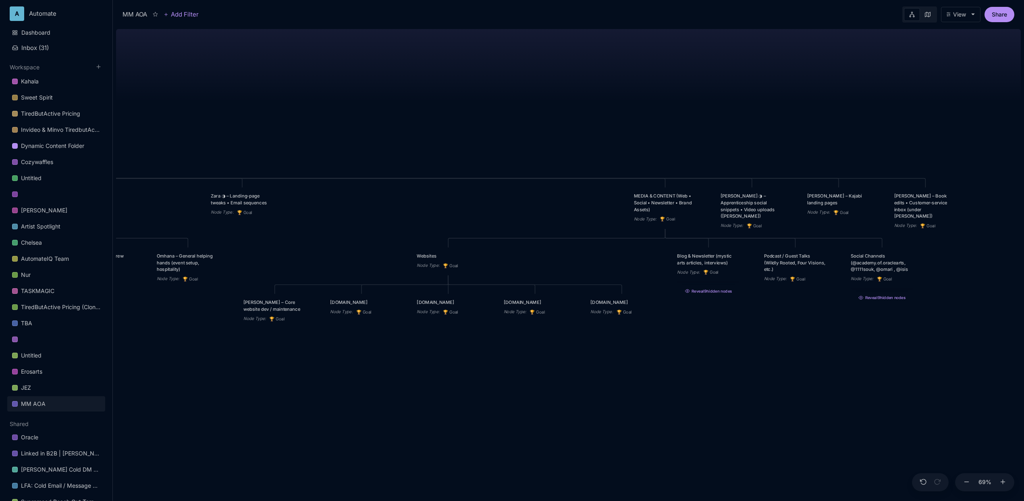
drag, startPoint x: 602, startPoint y: 365, endPoint x: 731, endPoint y: 363, distance: 129.4
click at [731, 363] on div "MM AOA EDUCATIONAL PROGRAMS (Apprenticeship • Pilgrimages • Courses) Node Type …" at bounding box center [568, 263] width 905 height 475
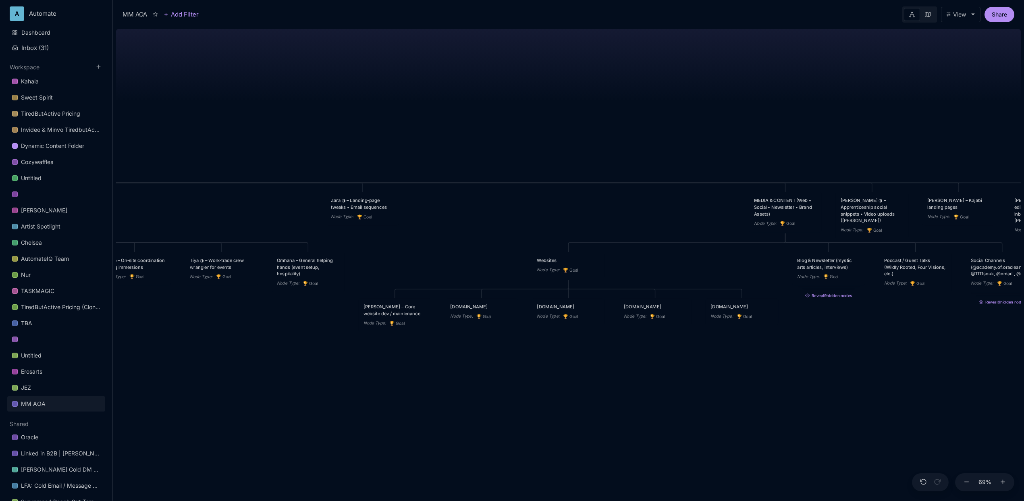
drag, startPoint x: 529, startPoint y: 365, endPoint x: 651, endPoint y: 370, distance: 121.4
click at [651, 370] on div "MM AOA EDUCATIONAL PROGRAMS (Apprenticeship • Pilgrimages • Courses) Node Type …" at bounding box center [568, 263] width 905 height 475
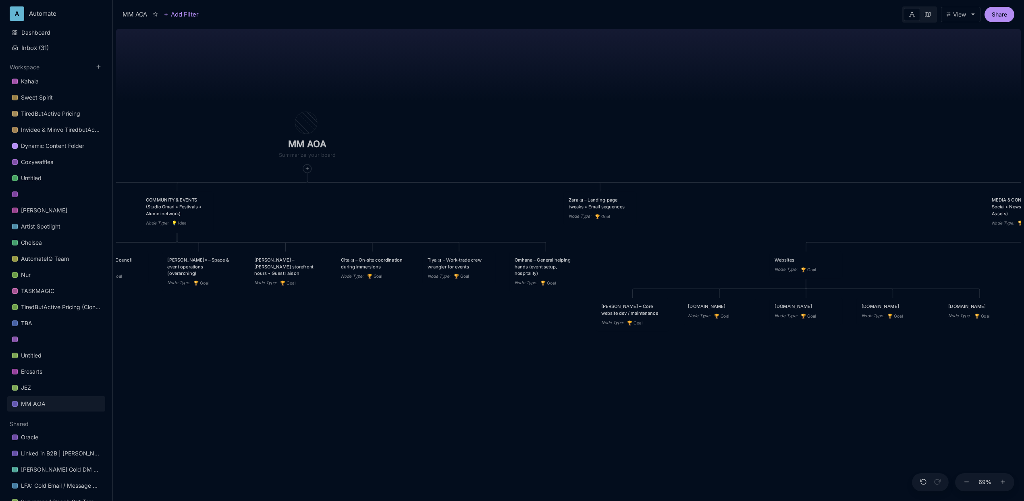
drag, startPoint x: 402, startPoint y: 386, endPoint x: 683, endPoint y: 390, distance: 280.9
click at [683, 390] on div "MM AOA EDUCATIONAL PROGRAMS (Apprenticeship • Pilgrimages • Courses) Node Type …" at bounding box center [568, 263] width 905 height 475
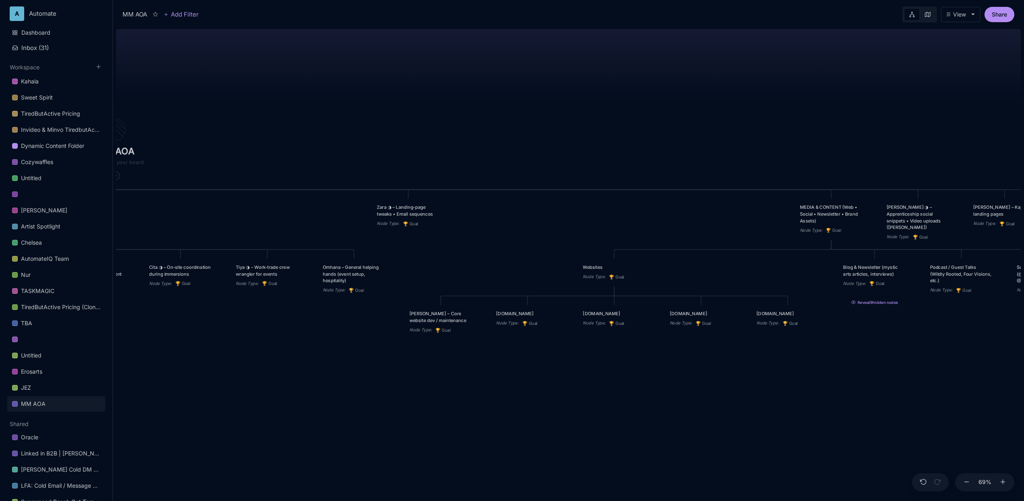
drag, startPoint x: 531, startPoint y: 394, endPoint x: 292, endPoint y: 398, distance: 239.4
click at [292, 398] on div "MM AOA EDUCATIONAL PROGRAMS (Apprenticeship • Pilgrimages • Courses) Node Type …" at bounding box center [568, 263] width 905 height 475
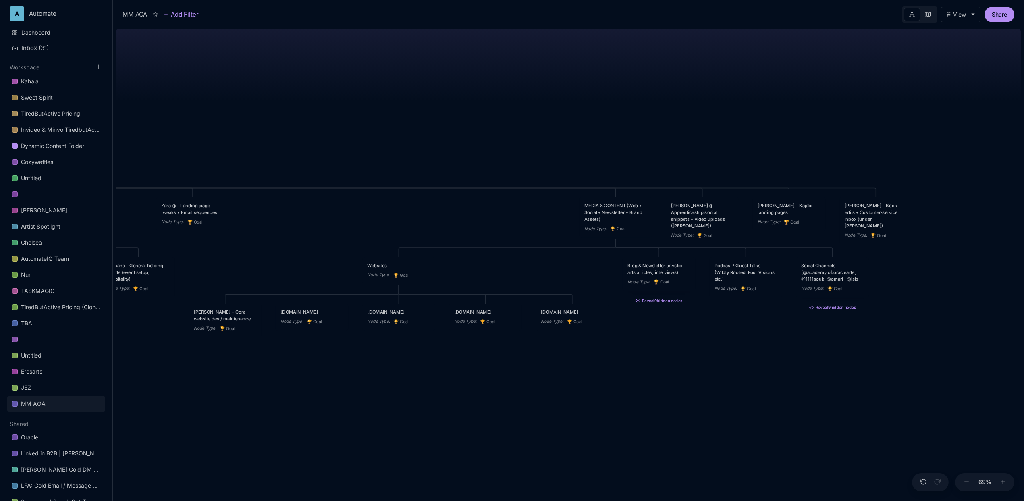
drag, startPoint x: 603, startPoint y: 374, endPoint x: 412, endPoint y: 372, distance: 191.0
click at [412, 372] on div "MM AOA EDUCATIONAL PROGRAMS (Apprenticeship • Pilgrimages • Courses) Node Type …" at bounding box center [568, 263] width 905 height 475
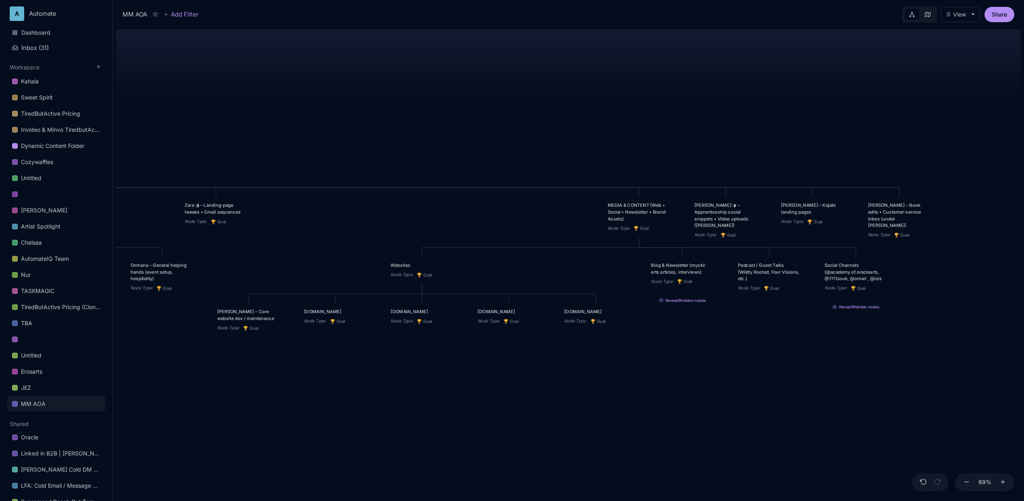
drag, startPoint x: 412, startPoint y: 372, endPoint x: 399, endPoint y: 372, distance: 12.9
click at [399, 372] on div "MM AOA EDUCATIONAL PROGRAMS (Apprenticeship • Pilgrimages • Courses) Node Type …" at bounding box center [568, 263] width 905 height 475
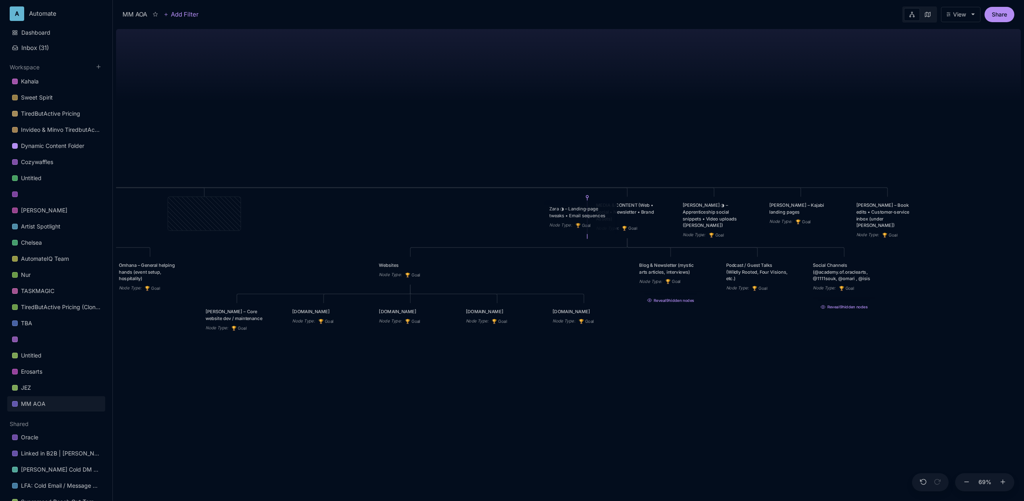
drag, startPoint x: 217, startPoint y: 211, endPoint x: 593, endPoint y: 215, distance: 376.4
click at [593, 215] on div "Zara ◑ – Landing‑page tweaks • Email sequences" at bounding box center [580, 211] width 63 height 13
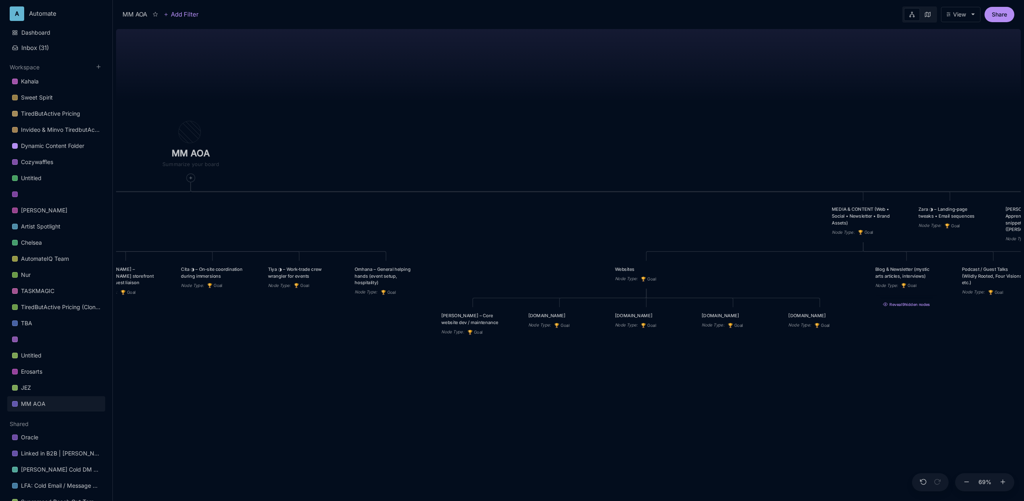
drag, startPoint x: 501, startPoint y: 372, endPoint x: 780, endPoint y: 376, distance: 279.3
click at [780, 376] on div "MM AOA EDUCATIONAL PROGRAMS (Apprenticeship • Pilgrimages • Courses) Node Type …" at bounding box center [568, 263] width 905 height 475
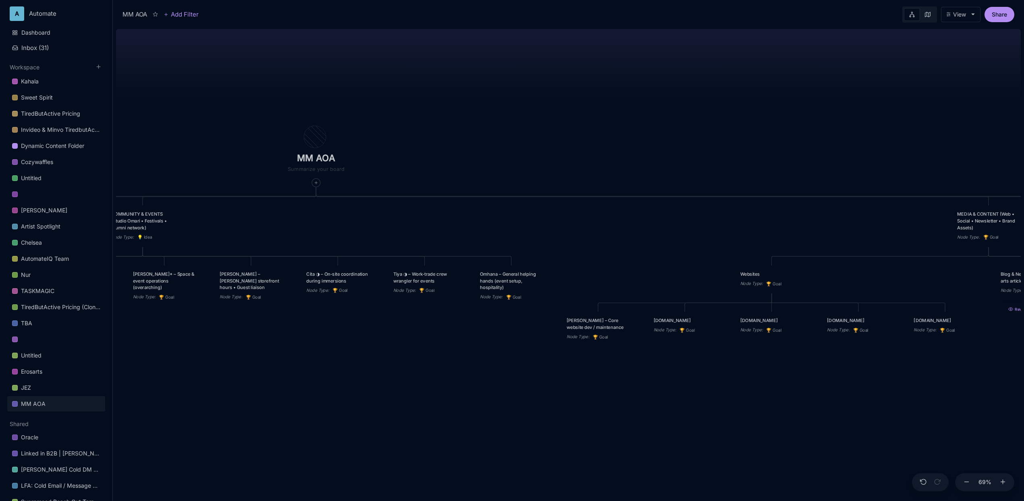
drag, startPoint x: 535, startPoint y: 385, endPoint x: 702, endPoint y: 388, distance: 166.8
click at [702, 388] on div "MM AOA EDUCATIONAL PROGRAMS (Apprenticeship • Pilgrimages • Courses) Node Type …" at bounding box center [568, 263] width 905 height 475
drag, startPoint x: 540, startPoint y: 394, endPoint x: 234, endPoint y: 363, distance: 307.8
click at [248, 364] on div "MM AOA EDUCATIONAL PROGRAMS (Apprenticeship • Pilgrimages • Courses) Node Type …" at bounding box center [568, 263] width 905 height 475
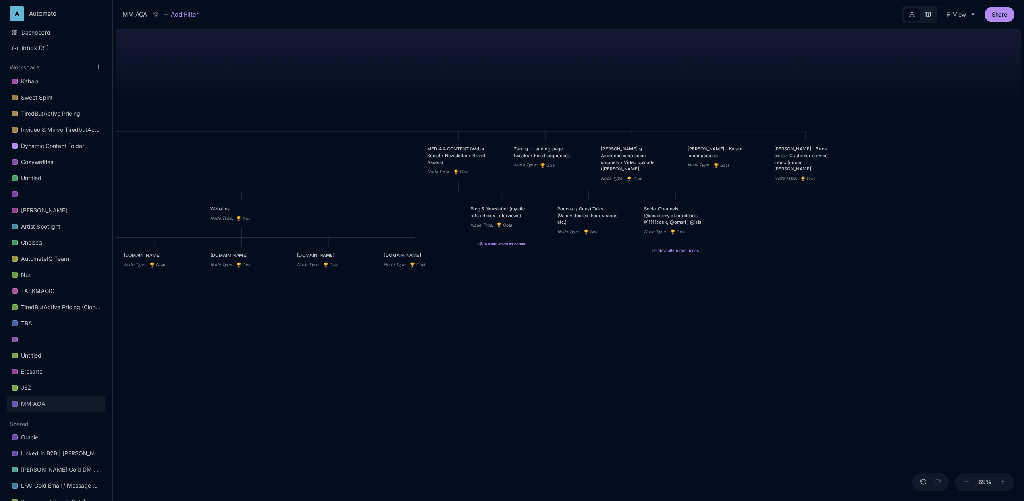
drag, startPoint x: 631, startPoint y: 394, endPoint x: 304, endPoint y: 355, distance: 329.1
click at [304, 355] on div "MM AOA EDUCATIONAL PROGRAMS (Apprenticeship • Pilgrimages • Courses) Node Type …" at bounding box center [568, 263] width 905 height 475
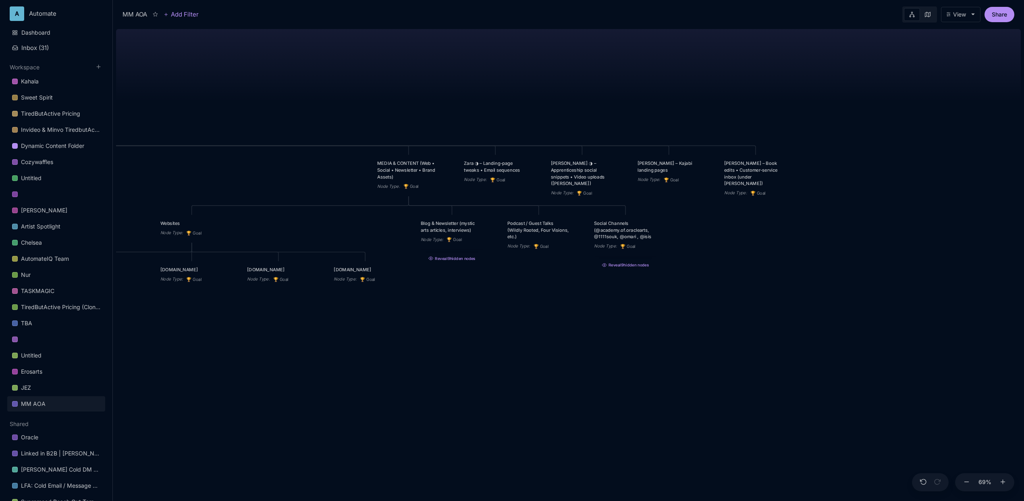
drag, startPoint x: 551, startPoint y: 326, endPoint x: 544, endPoint y: 355, distance: 30.8
click at [544, 355] on div "MM AOA EDUCATIONAL PROGRAMS (Apprenticeship • Pilgrimages • Courses) Node Type …" at bounding box center [568, 263] width 905 height 475
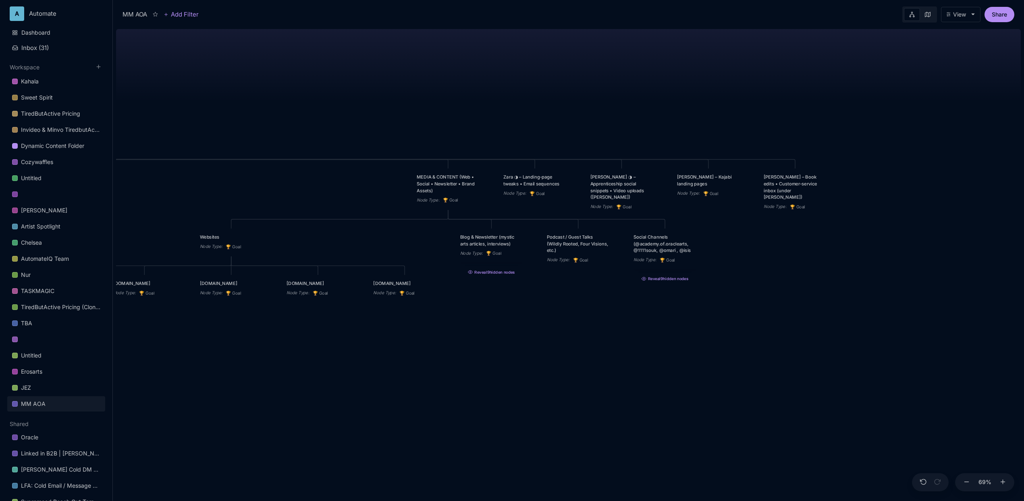
drag, startPoint x: 538, startPoint y: 358, endPoint x: 721, endPoint y: 358, distance: 182.9
click at [762, 360] on div "MM AOA EDUCATIONAL PROGRAMS (Apprenticeship • Pilgrimages • Courses) Node Type …" at bounding box center [568, 263] width 905 height 475
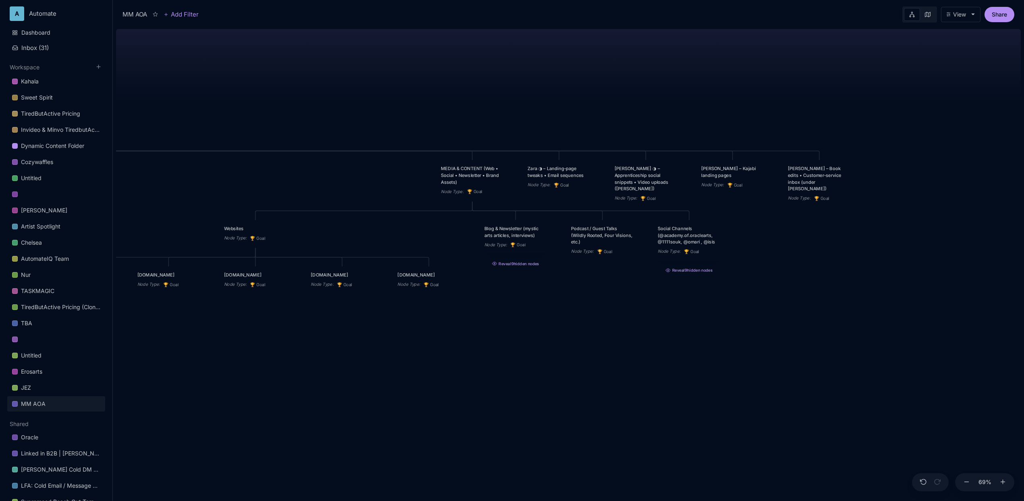
drag, startPoint x: 365, startPoint y: 363, endPoint x: 210, endPoint y: 353, distance: 155.9
click at [210, 353] on div "MM AOA EDUCATIONAL PROGRAMS (Apprenticeship • Pilgrimages • Courses) Node Type …" at bounding box center [568, 263] width 905 height 475
click at [519, 264] on button "Reveal 9 hidden nodes" at bounding box center [515, 262] width 73 height 10
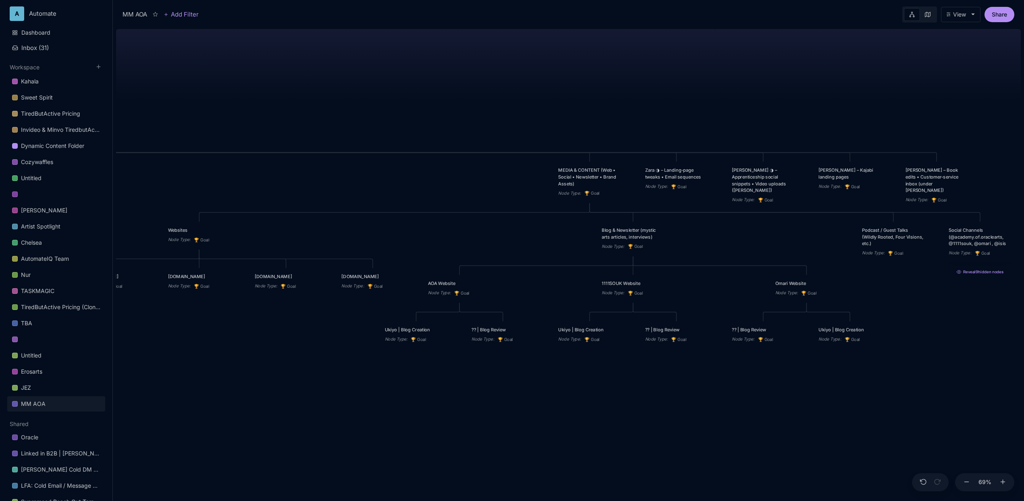
drag, startPoint x: 399, startPoint y: 402, endPoint x: 430, endPoint y: 404, distance: 30.7
click at [430, 404] on div "MM AOA EDUCATIONAL PROGRAMS (Apprenticeship • Pilgrimages • Courses) Node Type …" at bounding box center [568, 263] width 905 height 475
click at [482, 440] on div "MM AOA EDUCATIONAL PROGRAMS (Apprenticeship • Pilgrimages • Courses) Node Type …" at bounding box center [568, 263] width 905 height 475
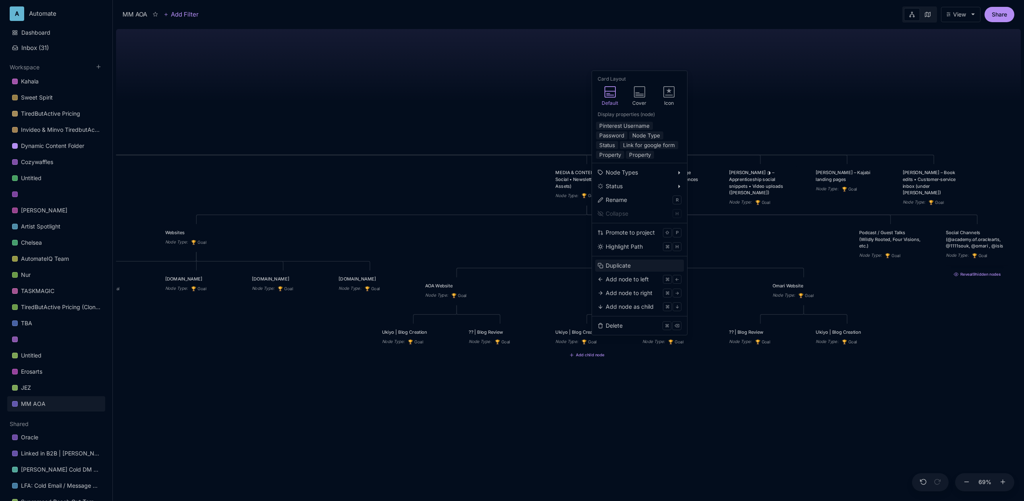
click at [621, 262] on div "Duplicate" at bounding box center [618, 265] width 25 height 9
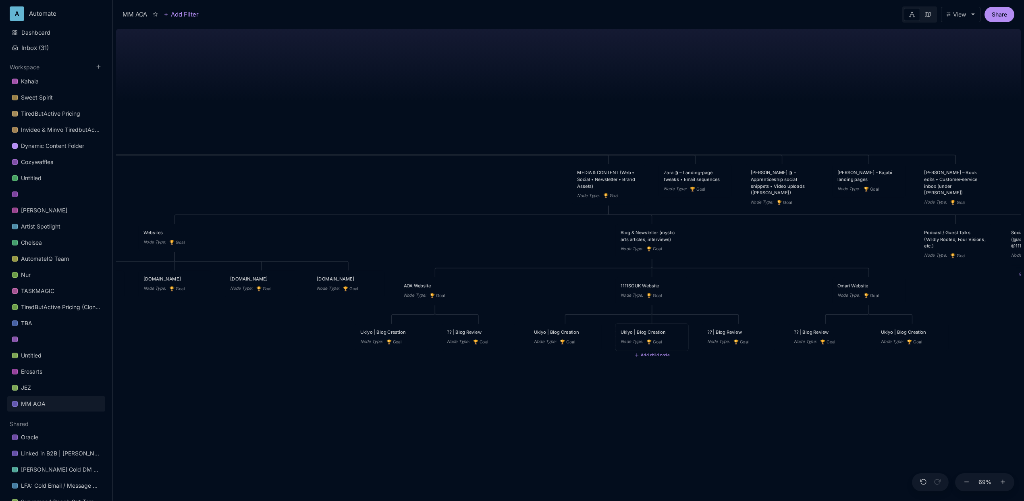
click at [644, 338] on div "Ukiyo | Blog Creation Node Type : 🏆 Goal" at bounding box center [652, 337] width 63 height 17
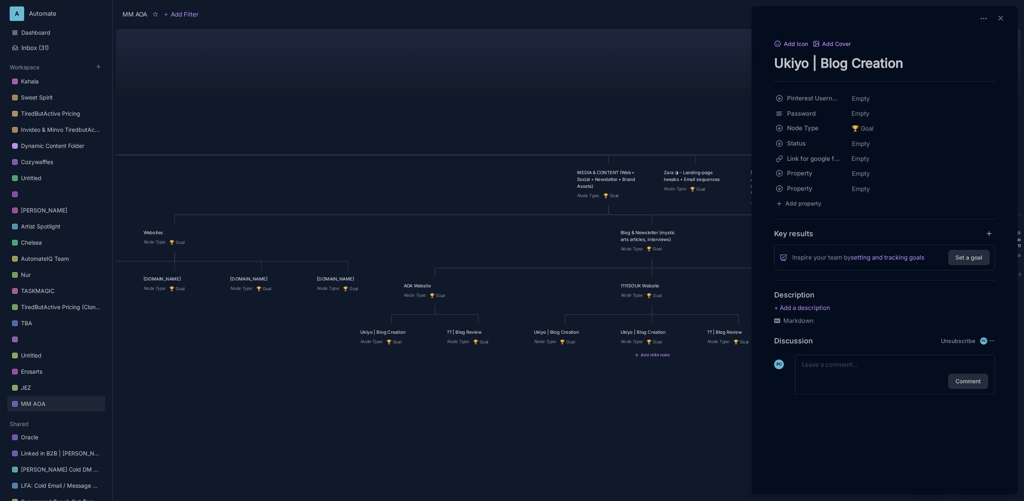
click at [629, 386] on div at bounding box center [512, 250] width 1024 height 501
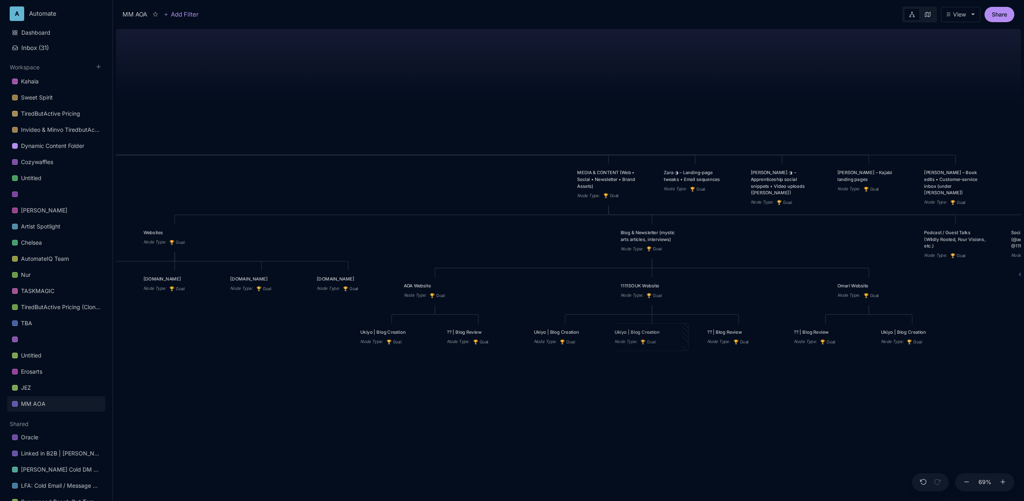
drag, startPoint x: 658, startPoint y: 339, endPoint x: 652, endPoint y: 338, distance: 6.3
click at [652, 338] on span "🏆 Goal" at bounding box center [647, 341] width 15 height 7
drag, startPoint x: 581, startPoint y: 343, endPoint x: 654, endPoint y: 372, distance: 78.3
click at [654, 372] on div "Node Type : 🏆 Goal" at bounding box center [638, 370] width 63 height 7
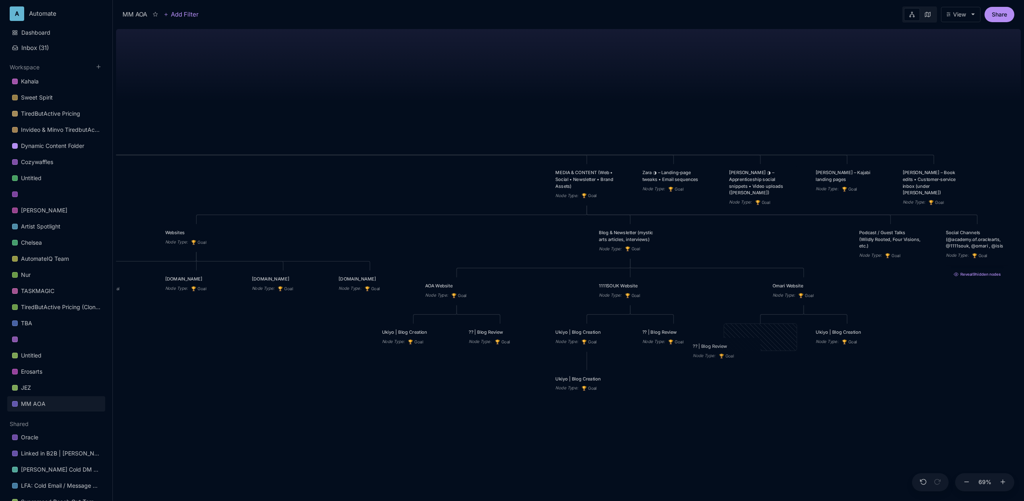
drag, startPoint x: 733, startPoint y: 343, endPoint x: 697, endPoint y: 357, distance: 38.9
click at [697, 357] on div "Node Type :" at bounding box center [704, 355] width 23 height 7
drag, startPoint x: 684, startPoint y: 340, endPoint x: 631, endPoint y: 391, distance: 73.5
click at [628, 391] on span "🏆 Goal" at bounding box center [620, 393] width 15 height 7
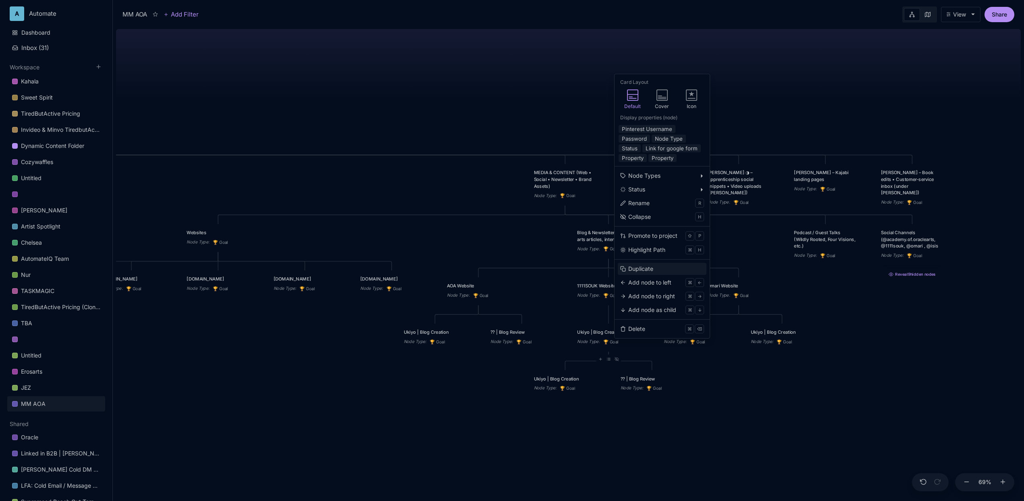
click at [640, 265] on div "Duplicate" at bounding box center [640, 268] width 25 height 9
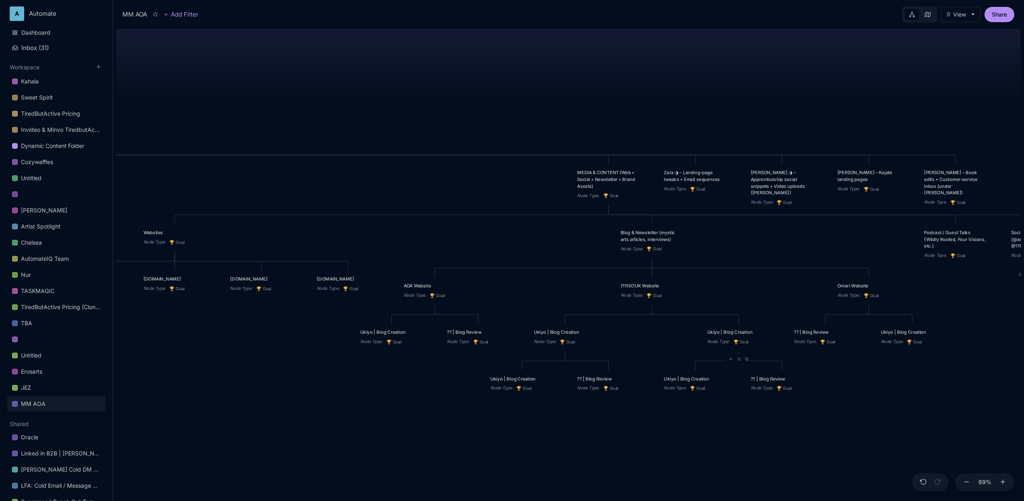
click at [718, 335] on div "Ukiyo | Blog Creation" at bounding box center [738, 332] width 63 height 7
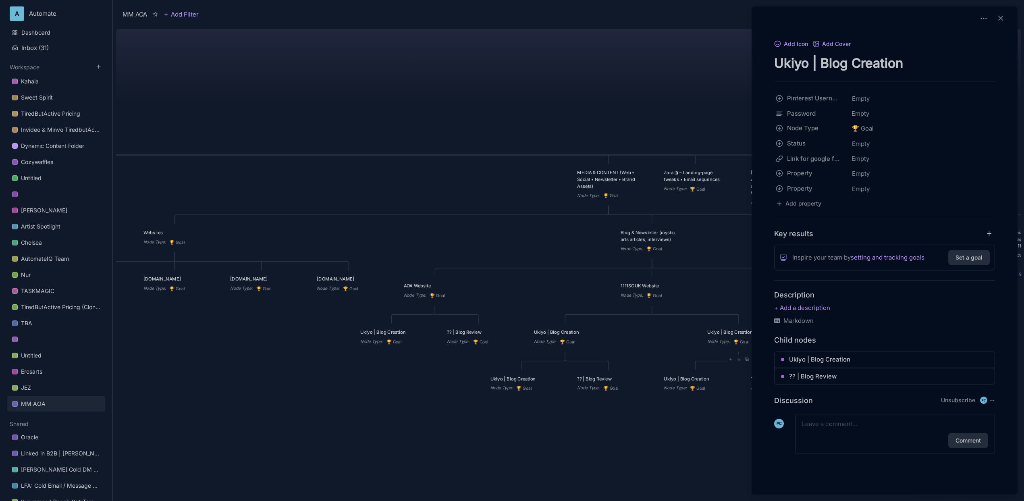
click at [834, 64] on textarea "Ukiyo | Blog Creation" at bounding box center [884, 63] width 221 height 17
click at [833, 65] on textarea "Ukiyo | Blog Creation" at bounding box center [884, 63] width 221 height 17
type textarea "N"
type textarea "Newsletter Creation"
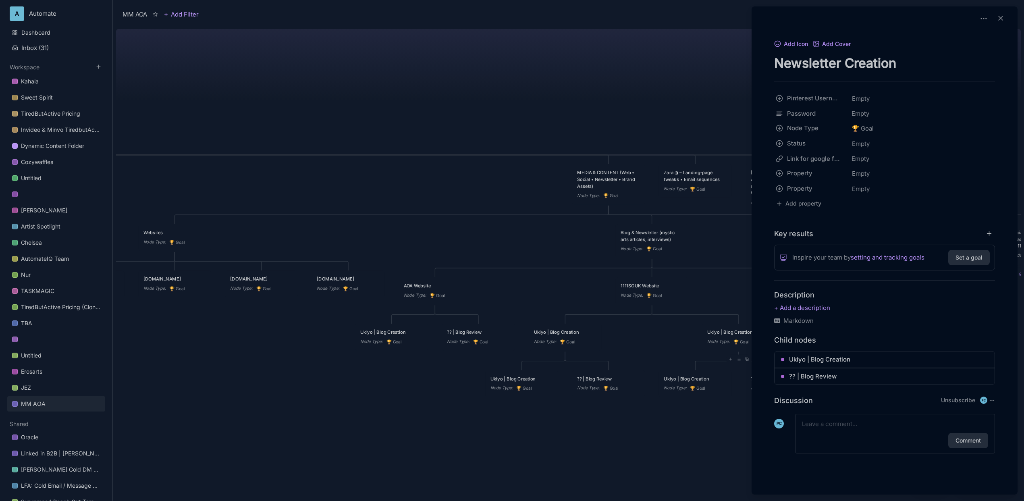
click at [634, 90] on div at bounding box center [512, 250] width 1024 height 501
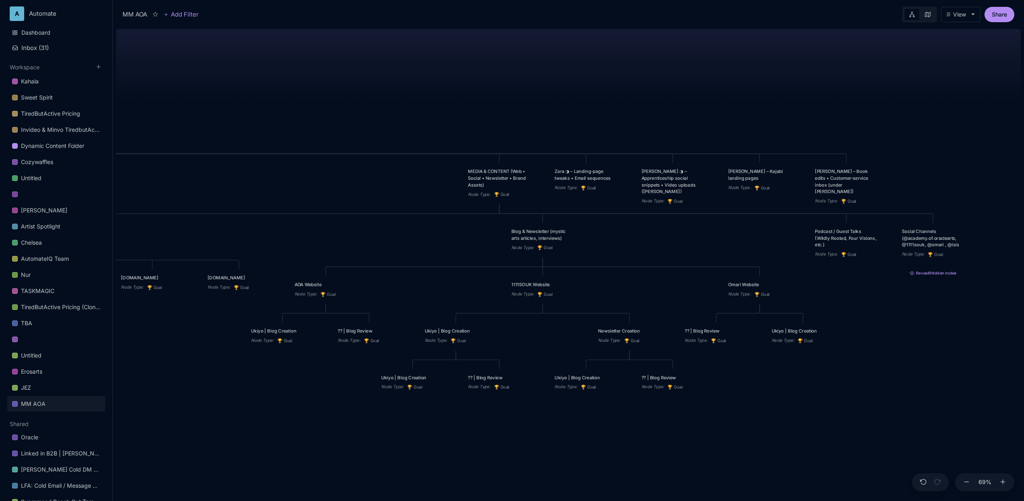
drag, startPoint x: 870, startPoint y: 435, endPoint x: 774, endPoint y: 435, distance: 95.9
click at [774, 435] on div "MM AOA EDUCATIONAL PROGRAMS (Apprenticeship • Pilgrimages • Courses) Node Type …" at bounding box center [568, 263] width 905 height 475
click at [663, 381] on div "?? | Blog Review" at bounding box center [671, 377] width 63 height 7
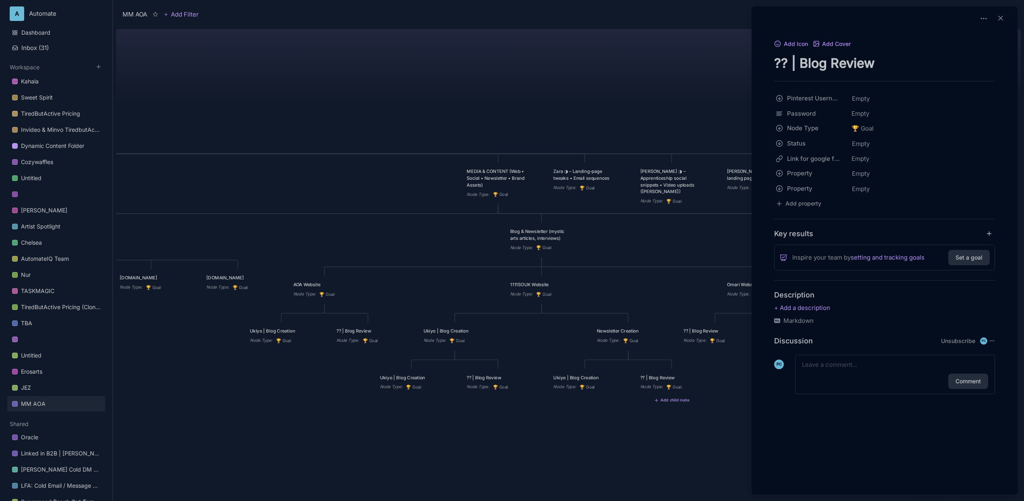
drag, startPoint x: 827, startPoint y: 62, endPoint x: 797, endPoint y: 62, distance: 29.4
click at [797, 62] on textarea "?? | Blog Review" at bounding box center [884, 63] width 221 height 17
type textarea "?? | Newsletter Review"
click at [640, 443] on div at bounding box center [512, 250] width 1024 height 501
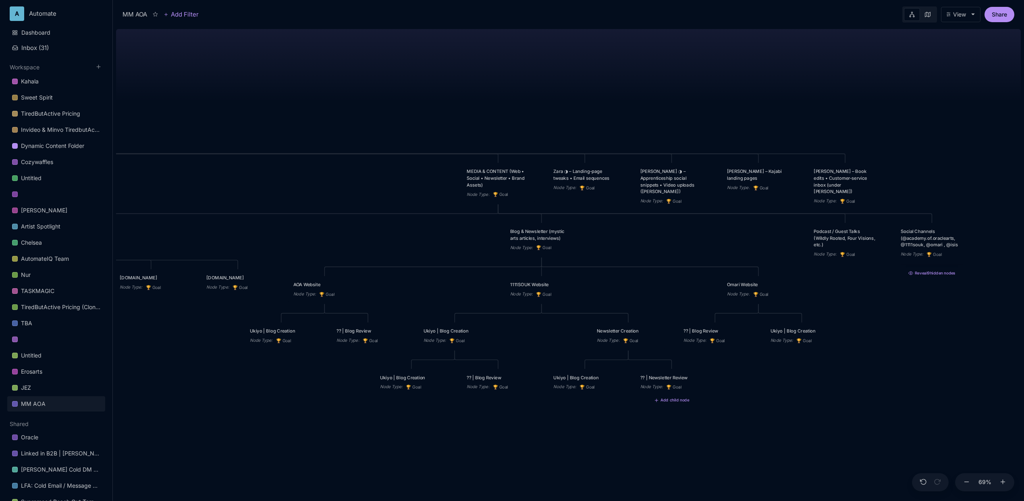
click at [592, 382] on div "Ukiyo | Blog Creation Node Type : 🏆 Goal" at bounding box center [584, 382] width 63 height 17
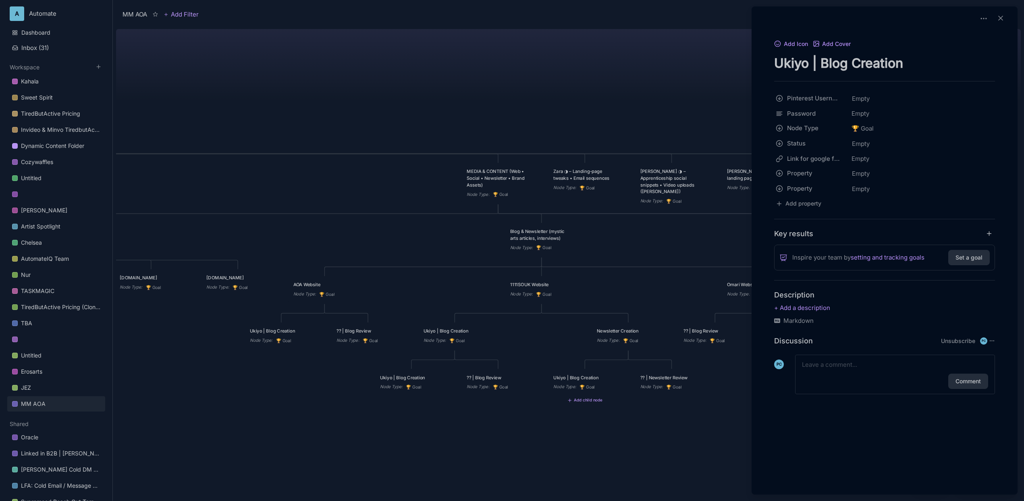
drag, startPoint x: 808, startPoint y: 64, endPoint x: 703, endPoint y: 55, distance: 105.5
click at [703, 55] on div "MM AOA Add Filter View Share MM AOA EDUCATIONAL PROGRAMS (Apprenticeship • Pilg…" at bounding box center [568, 250] width 911 height 501
drag, startPoint x: 890, startPoint y: 62, endPoint x: 801, endPoint y: 62, distance: 89.5
click at [801, 62] on textarea "?? | Blog Creation" at bounding box center [884, 63] width 221 height 17
click at [839, 64] on textarea "?? | Email newsletter Creation" at bounding box center [884, 63] width 221 height 17
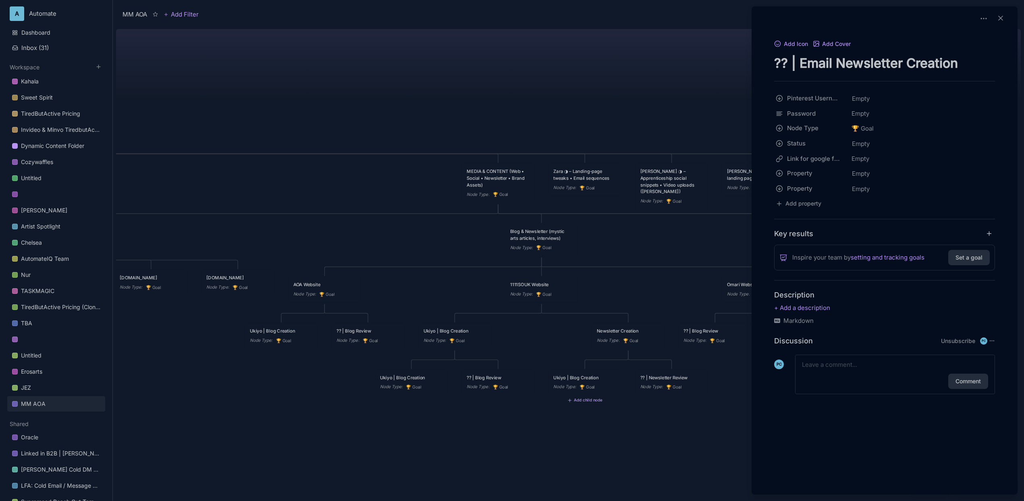
type textarea "?? | Email Newsletter Creation"
click at [656, 62] on div at bounding box center [512, 250] width 1024 height 501
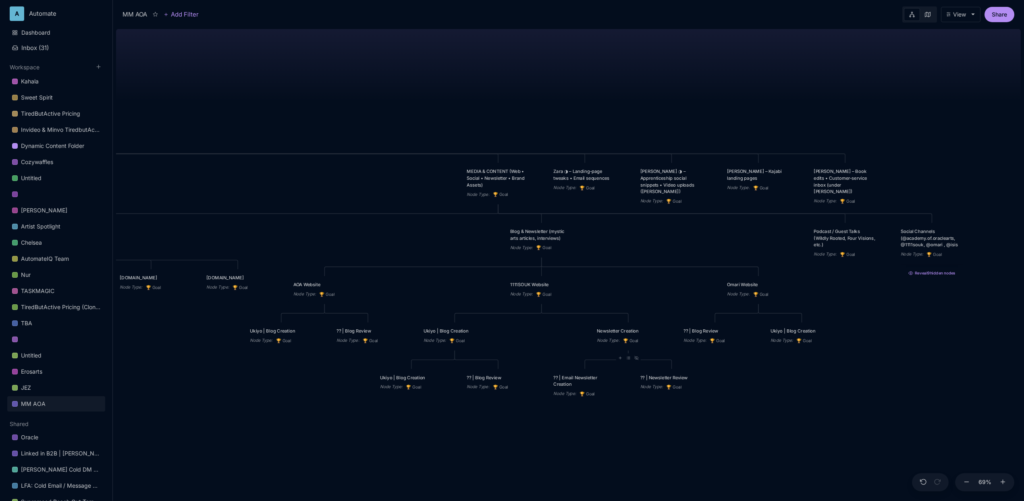
click at [663, 430] on div "MM AOA EDUCATIONAL PROGRAMS (Apprenticeship • Pilgrimages • Courses) Node Type …" at bounding box center [568, 263] width 905 height 475
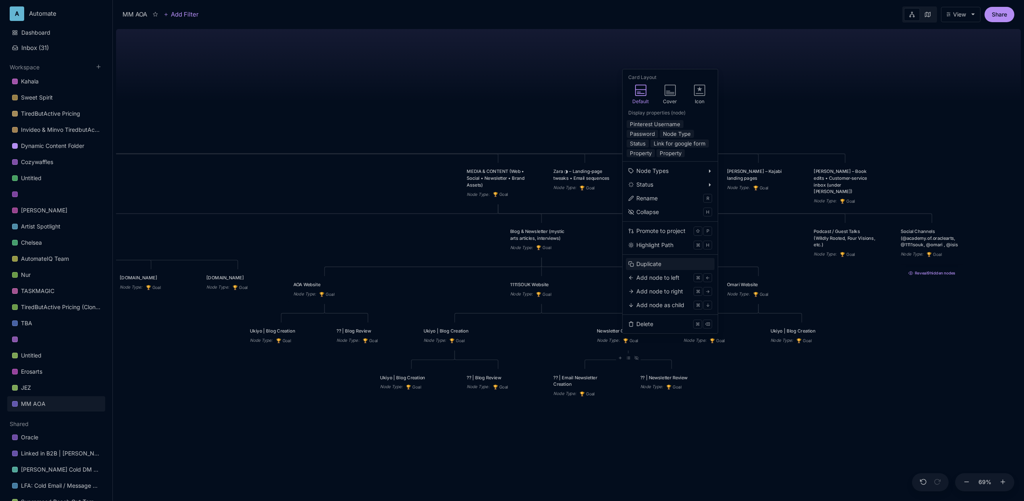
click at [650, 262] on div "Duplicate" at bounding box center [648, 263] width 25 height 9
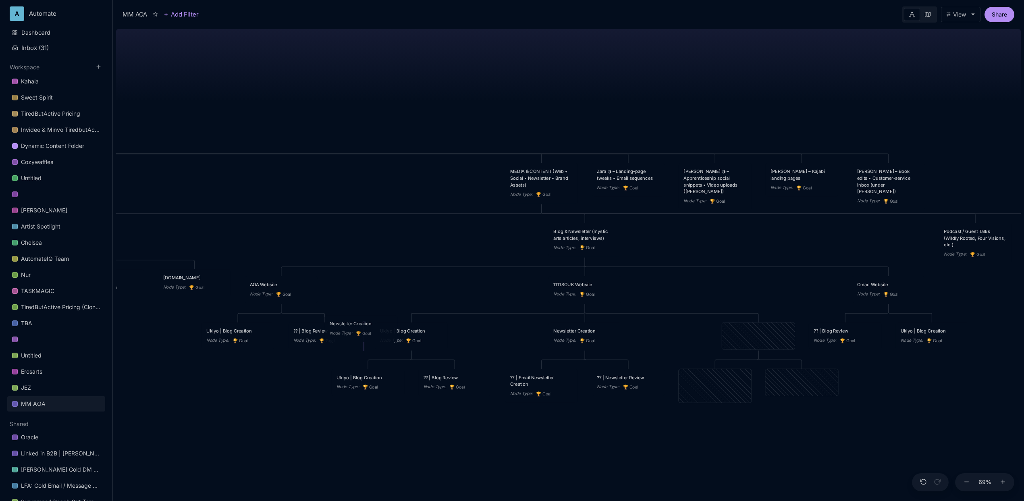
drag, startPoint x: 714, startPoint y: 336, endPoint x: 344, endPoint y: 328, distance: 370.0
click at [344, 328] on div "Newsletter Creation Node Type : 🏆 Goal" at bounding box center [361, 328] width 63 height 17
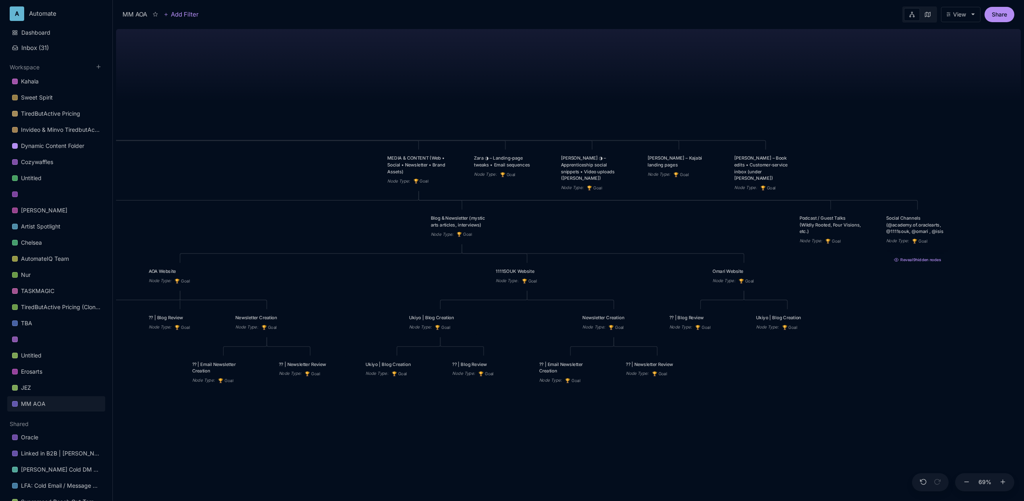
drag, startPoint x: 754, startPoint y: 455, endPoint x: 643, endPoint y: 441, distance: 112.0
click at [643, 441] on div "MM AOA EDUCATIONAL PROGRAMS (Apprenticeship • Pilgrimages • Courses) Node Type …" at bounding box center [568, 263] width 905 height 475
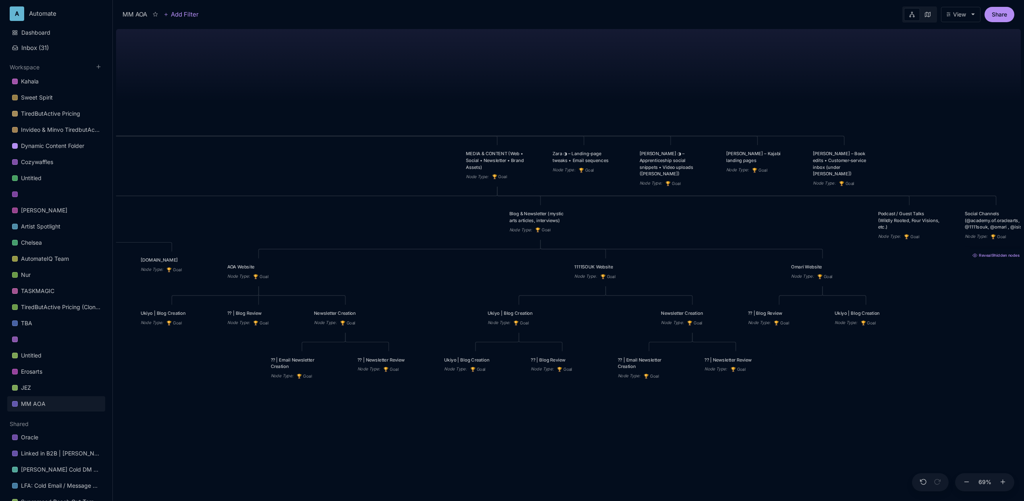
drag, startPoint x: 514, startPoint y: 439, endPoint x: 593, endPoint y: 435, distance: 78.7
click at [593, 435] on div "MM AOA EDUCATIONAL PROGRAMS (Apprenticeship • Pilgrimages • Courses) Node Type …" at bounding box center [568, 263] width 905 height 475
click at [357, 313] on div "Newsletter Creation" at bounding box center [346, 312] width 63 height 7
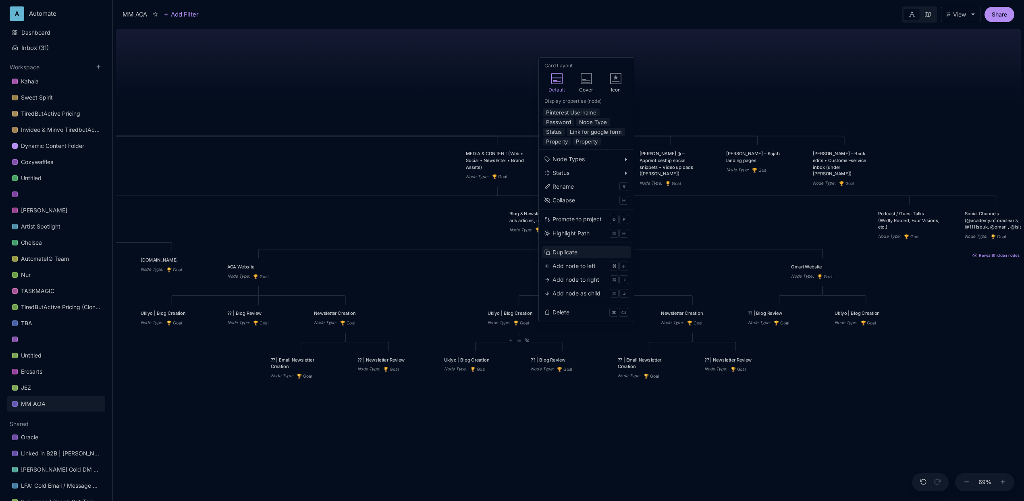
click at [565, 250] on div "Duplicate" at bounding box center [564, 252] width 25 height 9
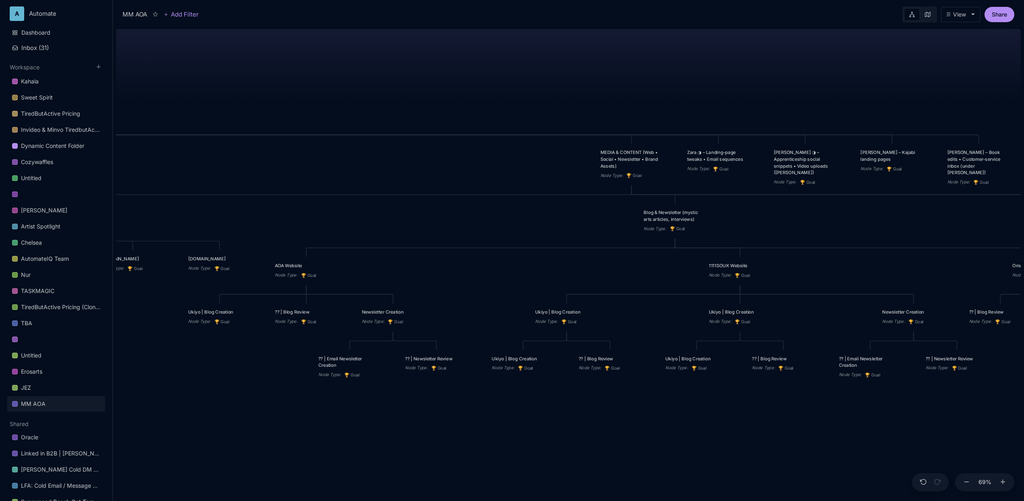
drag, startPoint x: 537, startPoint y: 325, endPoint x: 628, endPoint y: 324, distance: 91.1
click at [628, 324] on div "MM AOA EDUCATIONAL PROGRAMS (Apprenticeship • Pilgrimages • Courses) Node Type …" at bounding box center [568, 263] width 905 height 475
drag, startPoint x: 563, startPoint y: 319, endPoint x: 173, endPoint y: 323, distance: 389.7
click at [173, 323] on icon "🏆" at bounding box center [175, 325] width 6 height 5
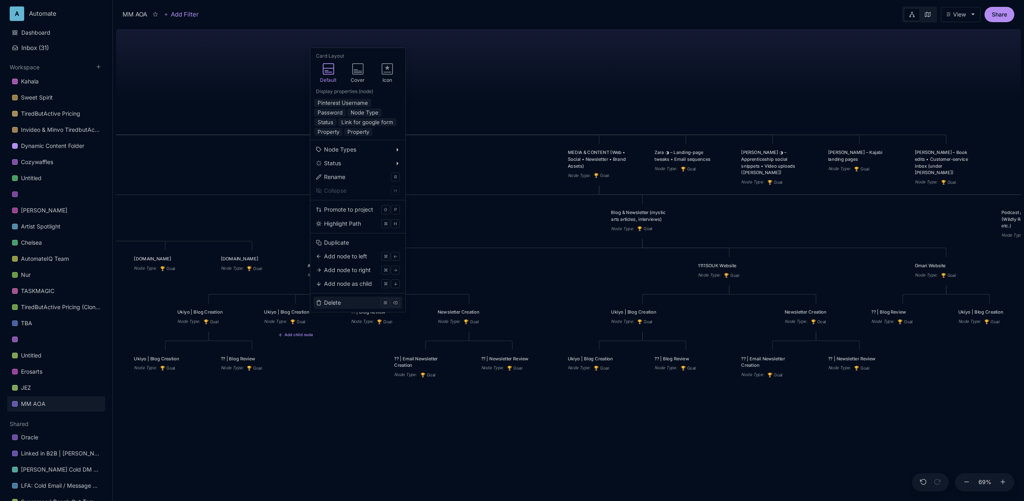
click at [342, 300] on button "Delete ⌘ ⌫" at bounding box center [357, 303] width 89 height 12
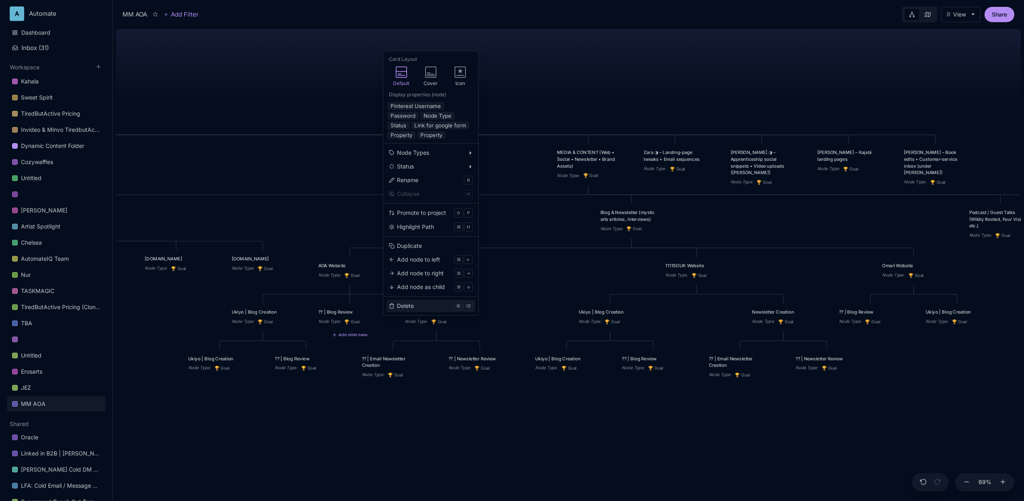
click at [413, 308] on div "Delete" at bounding box center [405, 305] width 17 height 9
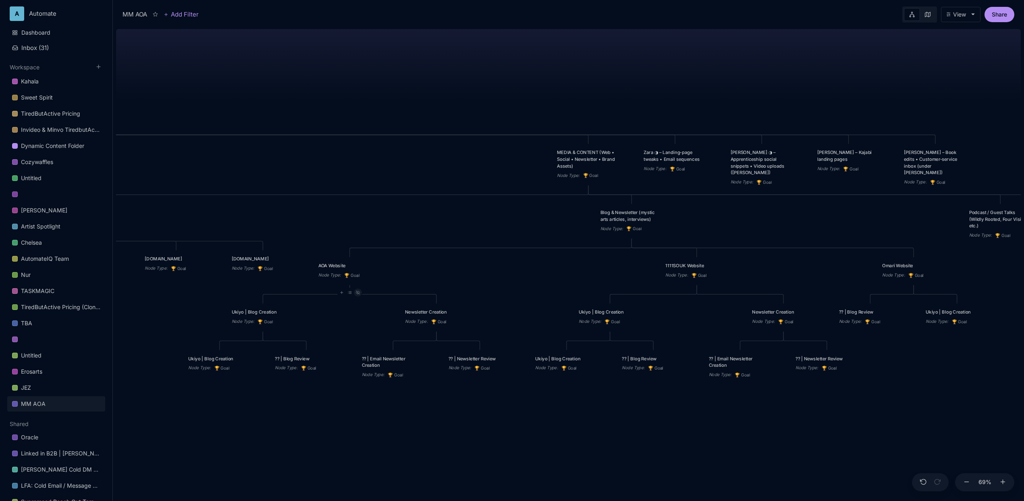
click at [358, 296] on div at bounding box center [358, 293] width 8 height 8
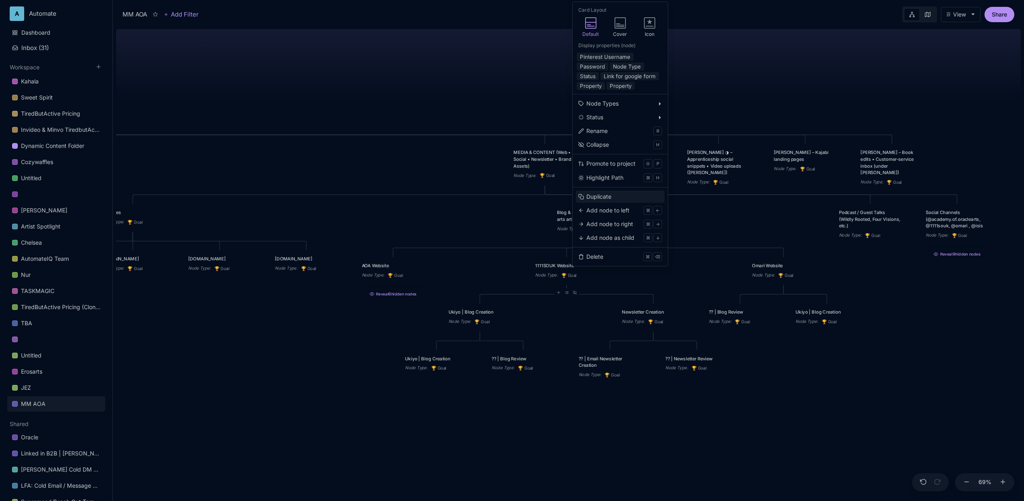
click at [606, 194] on div "Duplicate" at bounding box center [598, 196] width 25 height 9
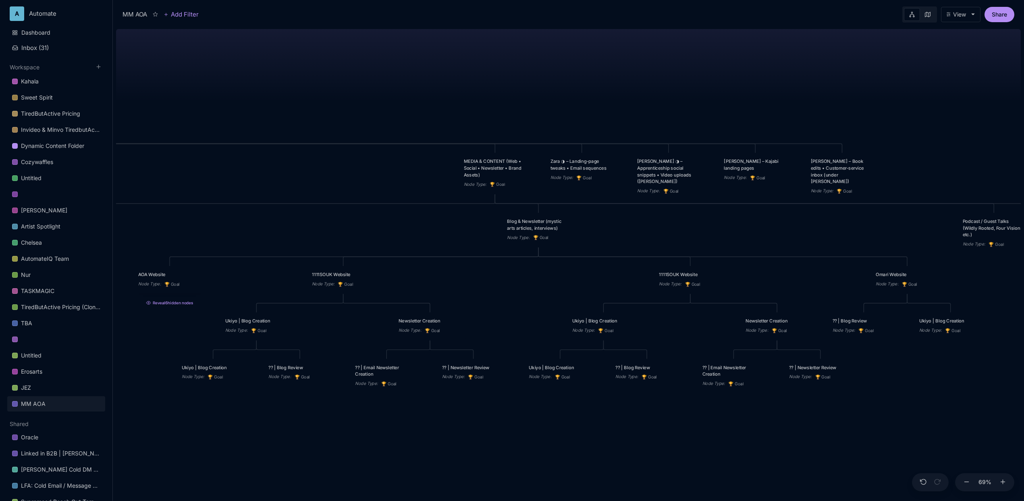
drag, startPoint x: 730, startPoint y: 259, endPoint x: 593, endPoint y: 268, distance: 136.9
click at [593, 268] on div "MM AOA EDUCATIONAL PROGRAMS (Apprenticeship • Pilgrimages • Courses) Node Type …" at bounding box center [568, 263] width 905 height 475
click at [888, 272] on div "Omari Website" at bounding box center [907, 274] width 63 height 7
click at [885, 273] on div "Omari Website" at bounding box center [907, 274] width 63 height 7
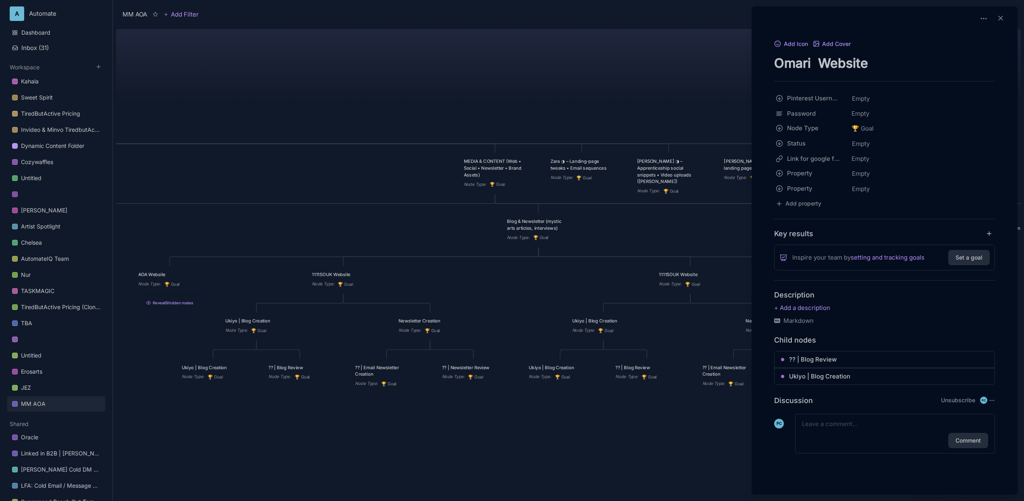
click at [839, 69] on textarea "Omari Website" at bounding box center [884, 63] width 221 height 17
click at [1003, 14] on icon at bounding box center [1000, 18] width 8 height 8
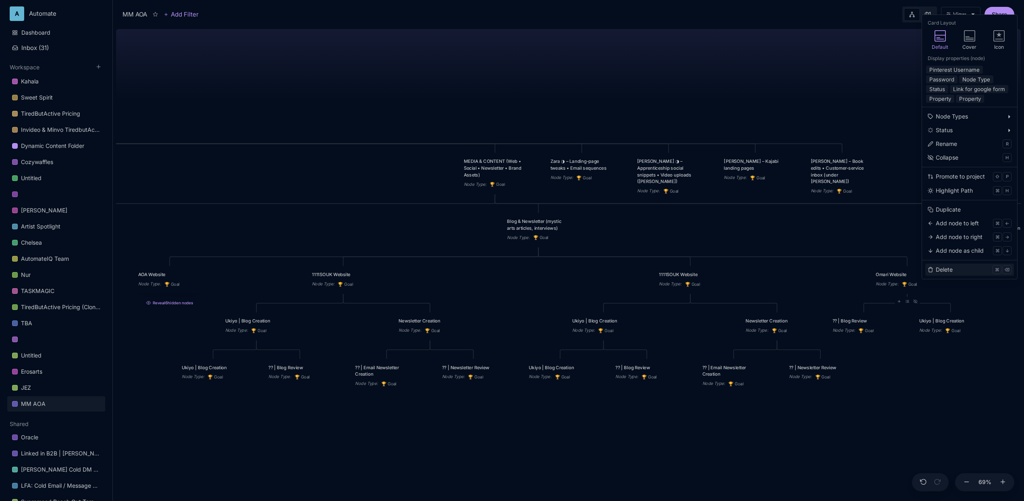
click at [946, 268] on div "Delete" at bounding box center [944, 269] width 17 height 9
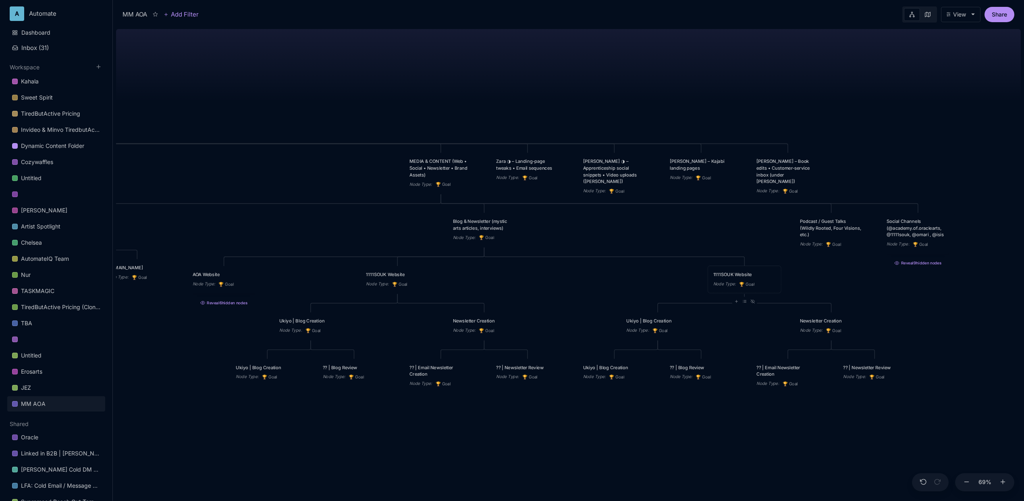
click at [735, 275] on div "1111SOUK Website" at bounding box center [744, 274] width 63 height 7
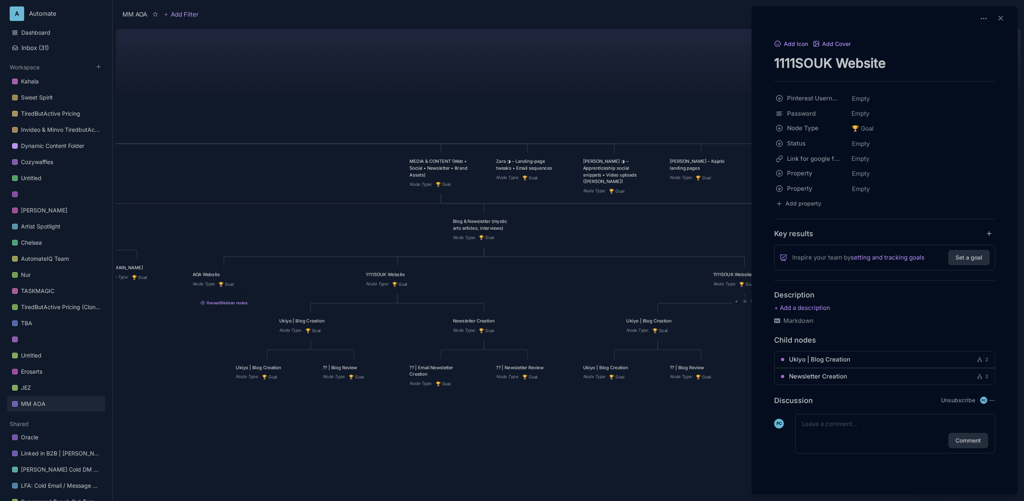
click at [826, 60] on textarea "1111SOUK Website" at bounding box center [884, 63] width 221 height 17
paste textarea "[PERSON_NAME]"
type textarea "Omari Website"
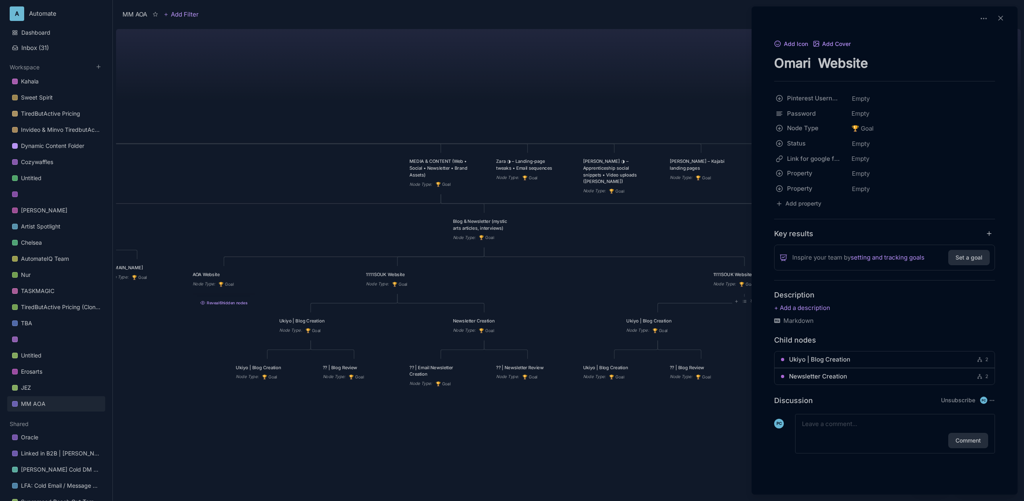
click at [582, 75] on div at bounding box center [512, 250] width 1024 height 501
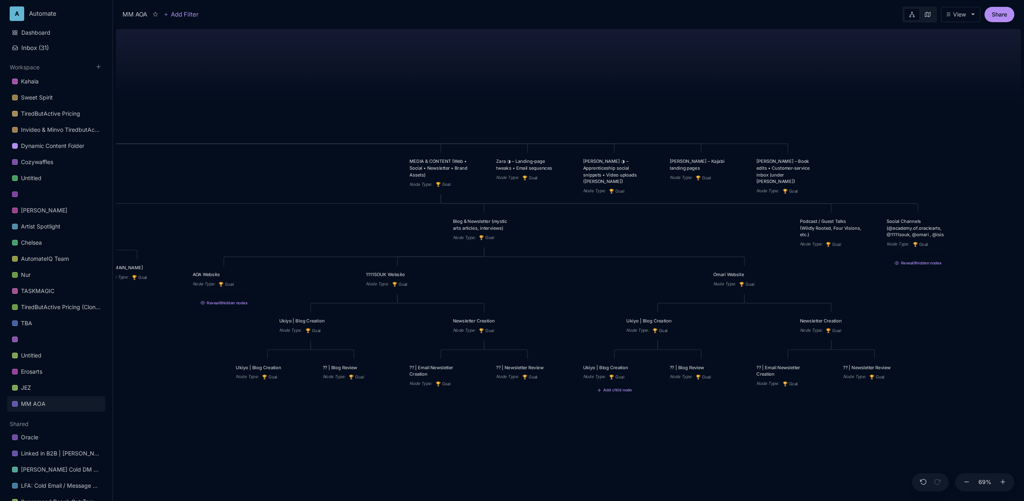
click at [603, 367] on div "Ukiyo | Blog Creation" at bounding box center [614, 367] width 63 height 7
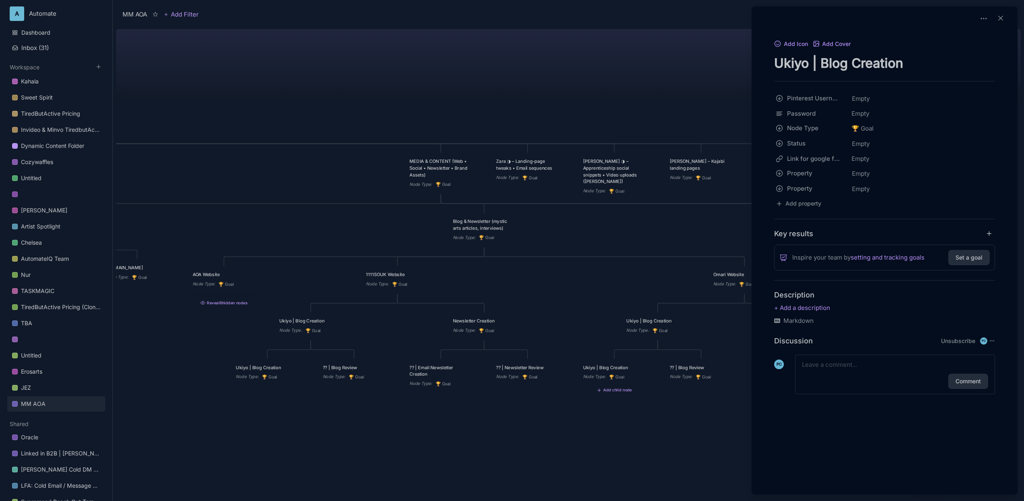
click at [641, 52] on div at bounding box center [512, 250] width 1024 height 501
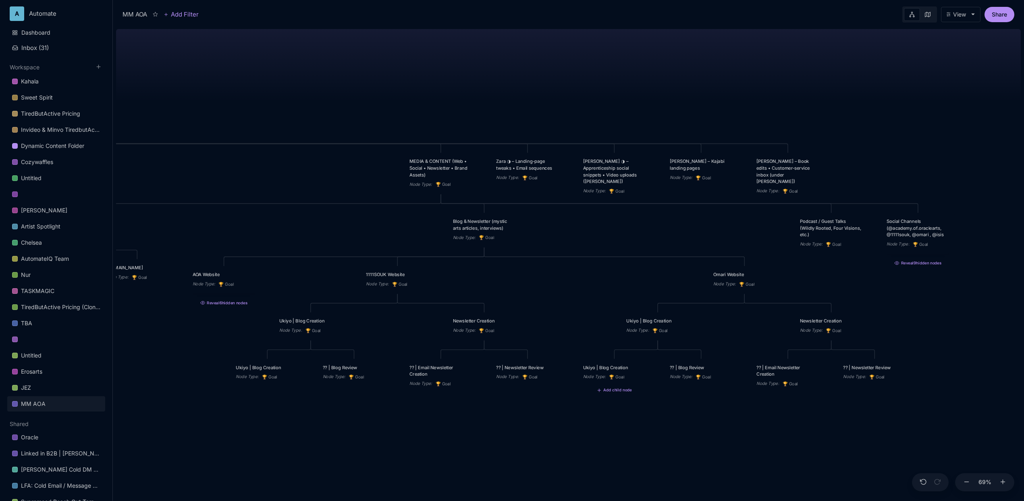
click at [689, 418] on div "MM AOA EDUCATIONAL PROGRAMS (Apprenticeship • Pilgrimages • Courses) Node Type …" at bounding box center [568, 263] width 905 height 475
click at [692, 425] on div "MM AOA EDUCATIONAL PROGRAMS (Apprenticeship • Pilgrimages • Courses) Node Type …" at bounding box center [568, 263] width 905 height 475
click at [406, 301] on icon at bounding box center [406, 301] width 4 height 3
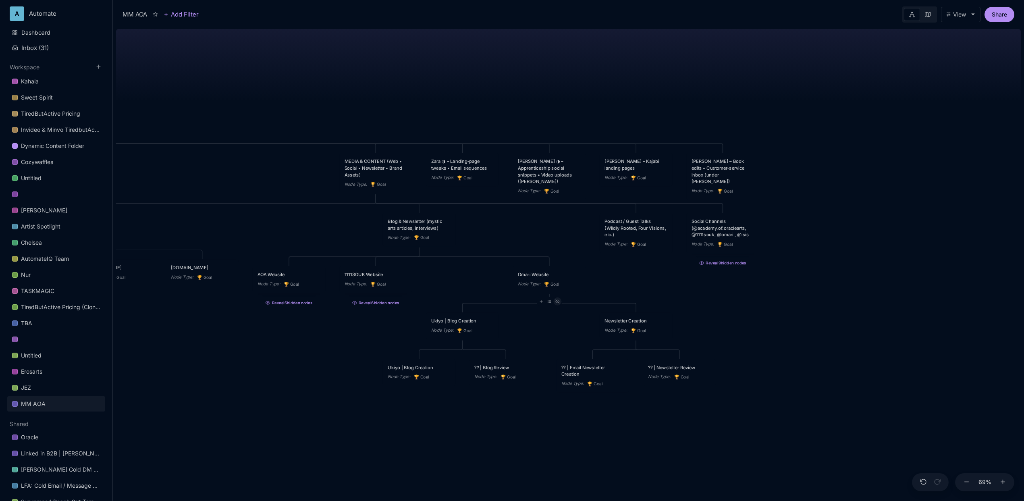
click at [558, 303] on icon at bounding box center [557, 301] width 4 height 3
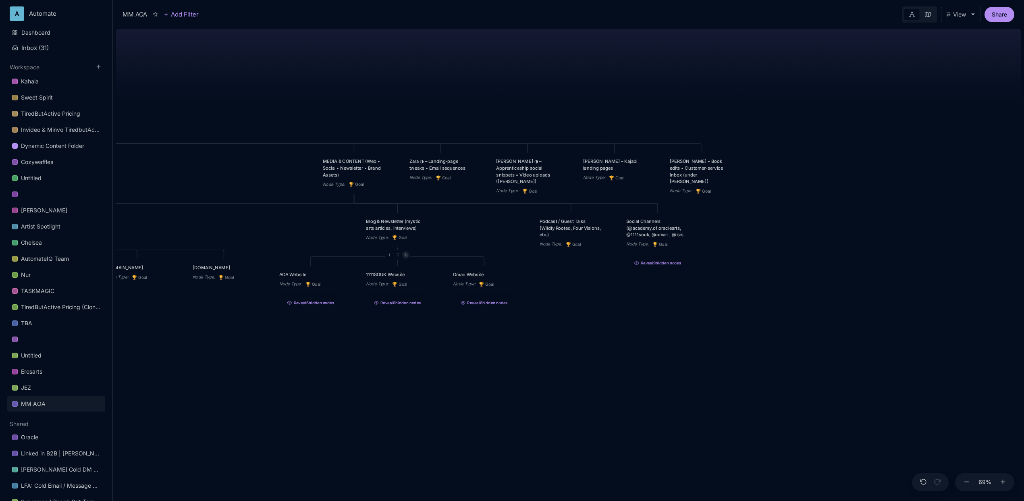
click at [405, 256] on icon at bounding box center [405, 255] width 4 height 4
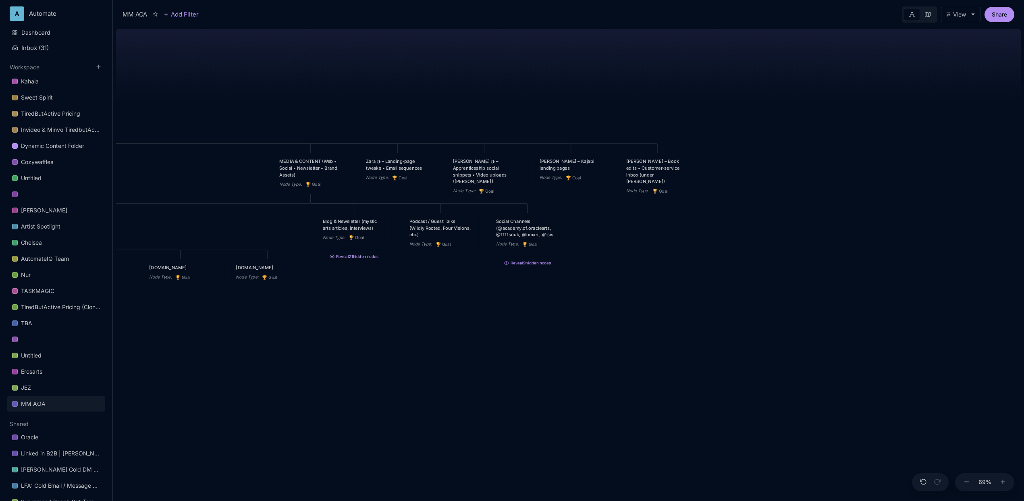
click at [369, 258] on button "Reveal 21 hidden nodes" at bounding box center [354, 255] width 73 height 10
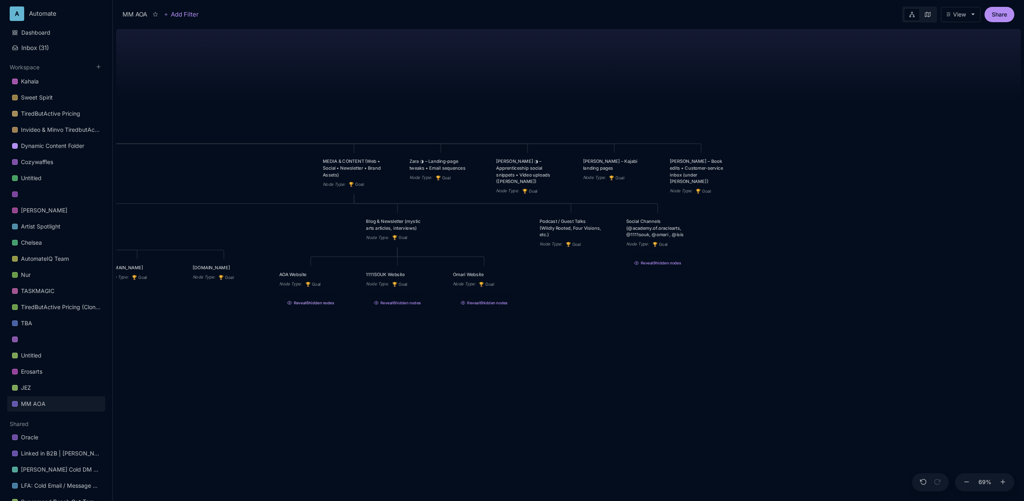
click at [311, 306] on button "Reveal 6 hidden nodes" at bounding box center [310, 301] width 73 height 10
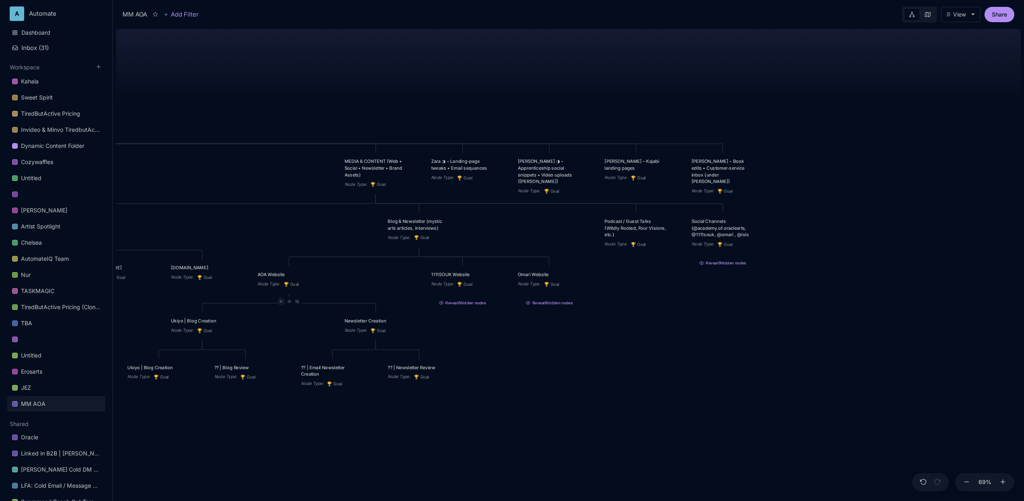
click at [283, 304] on div at bounding box center [281, 301] width 8 height 8
click at [291, 332] on div "🏆 Goal" at bounding box center [279, 330] width 53 height 13
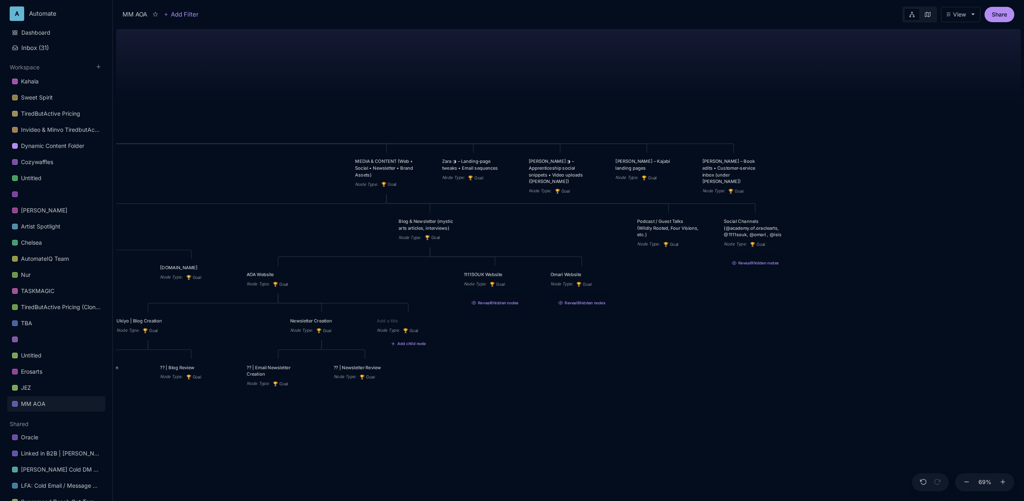
type textarea "C"
type textarea "n"
type textarea "News Letter Implementation"
click at [526, 379] on div "MM AOA EDUCATIONAL PROGRAMS (Apprenticeship • Pilgrimages • Courses) Node Type …" at bounding box center [568, 263] width 905 height 475
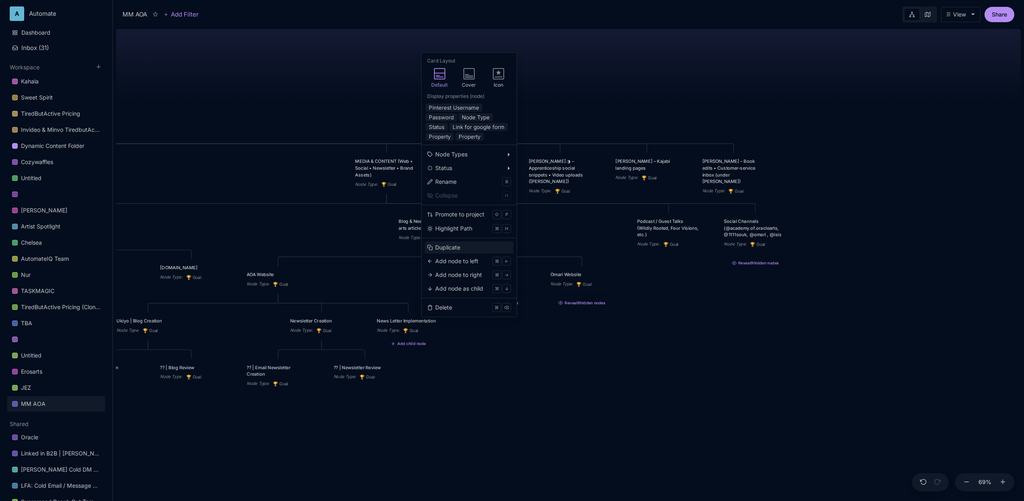
click at [449, 252] on button "Duplicate" at bounding box center [469, 247] width 89 height 12
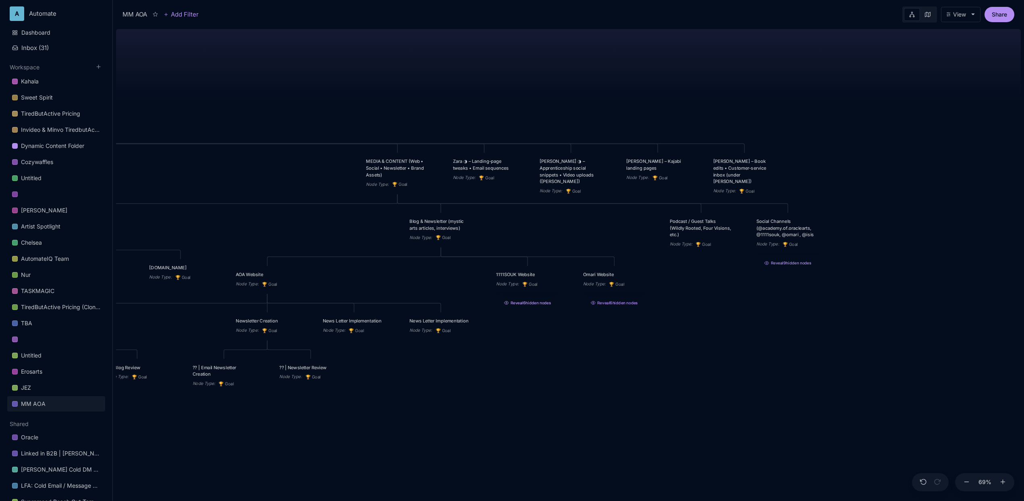
click at [528, 305] on button "Reveal 6 hidden nodes" at bounding box center [527, 301] width 73 height 10
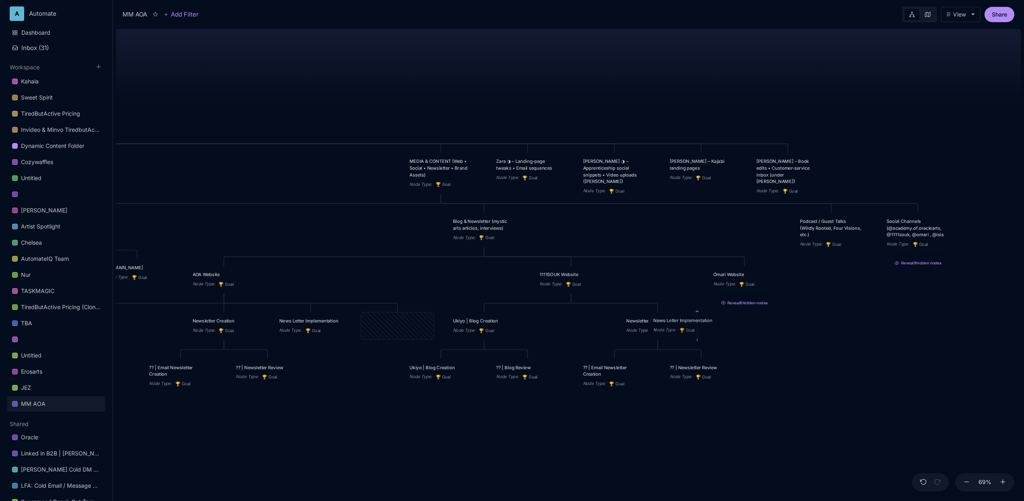
drag, startPoint x: 428, startPoint y: 326, endPoint x: 700, endPoint y: 327, distance: 272.4
click at [700, 327] on div "Node Type : 🏆 Goal" at bounding box center [684, 329] width 63 height 7
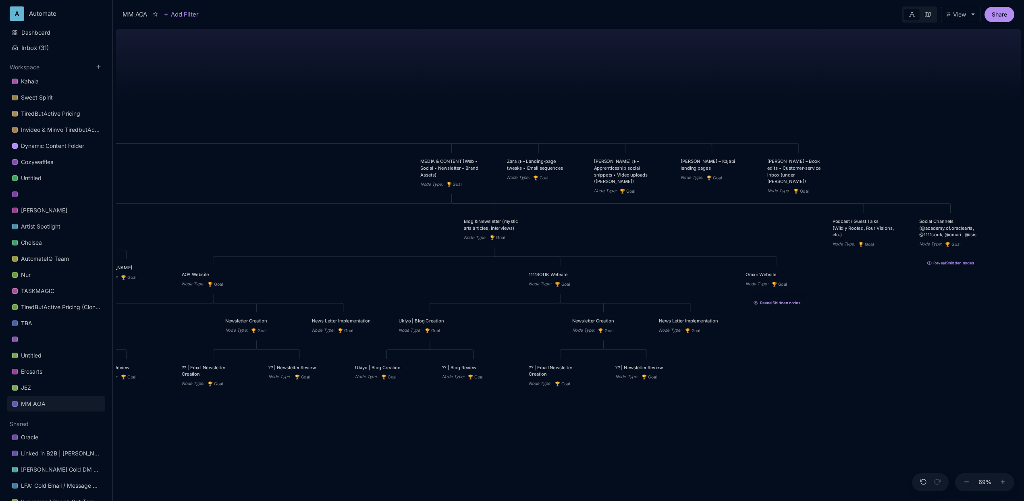
click at [776, 307] on button "Reveal 6 hidden nodes" at bounding box center [777, 301] width 73 height 10
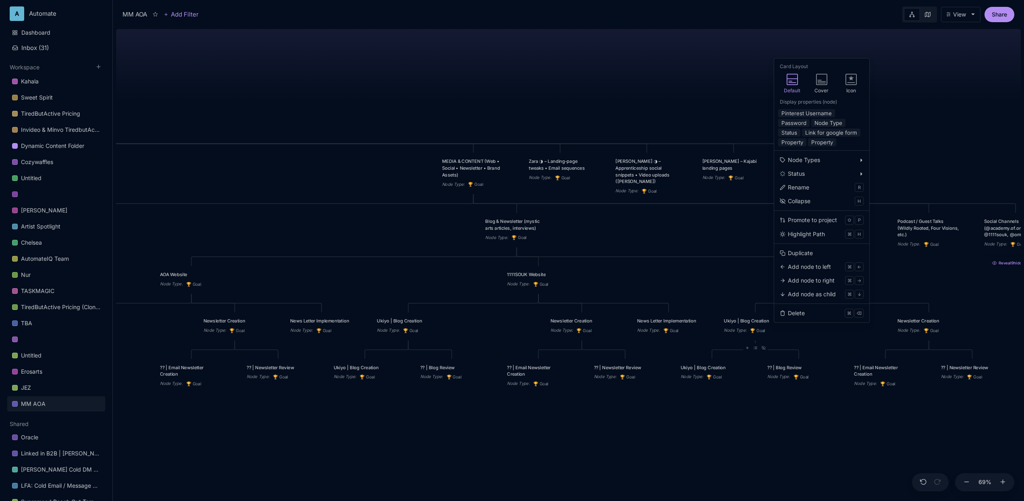
click at [703, 255] on div "MM AOA EDUCATIONAL PROGRAMS (Apprenticeship • Pilgrimages • Courses) Node Type …" at bounding box center [568, 263] width 905 height 475
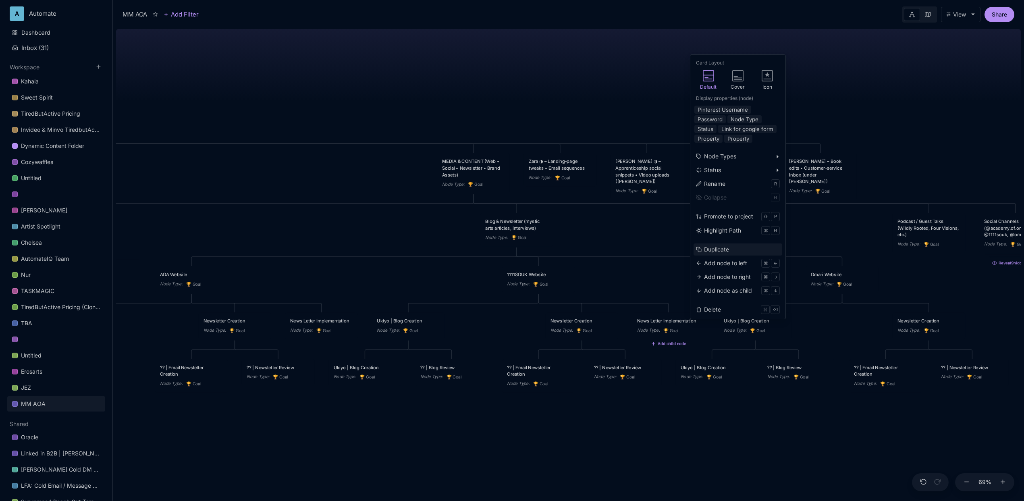
click at [716, 249] on div "Duplicate" at bounding box center [716, 249] width 25 height 9
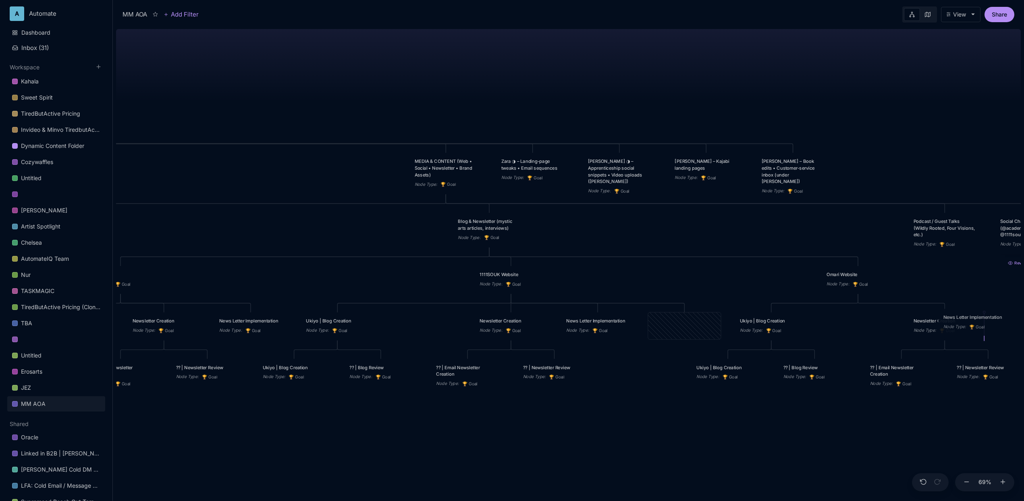
drag, startPoint x: 731, startPoint y: 328, endPoint x: 971, endPoint y: 326, distance: 240.2
click at [971, 326] on icon "🏆" at bounding box center [972, 326] width 6 height 5
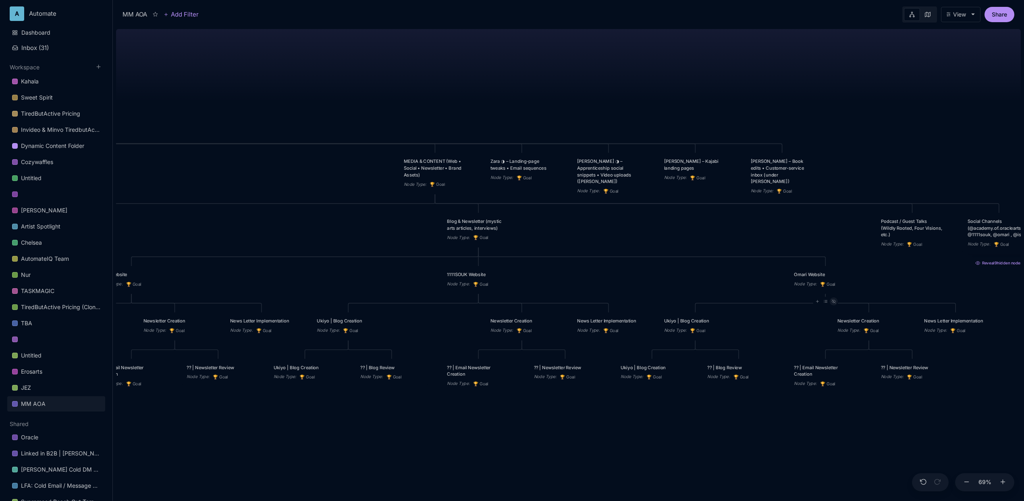
click at [835, 303] on icon at bounding box center [834, 301] width 4 height 3
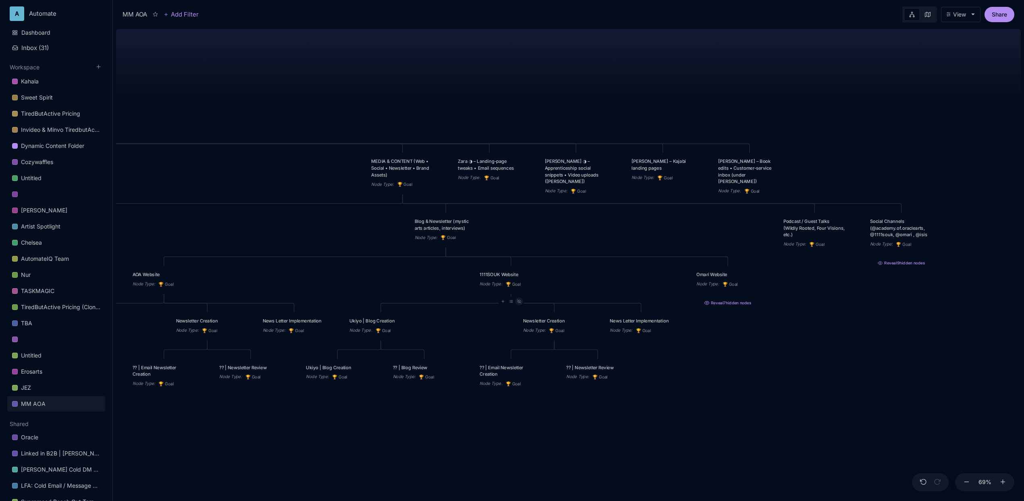
click at [521, 305] on div at bounding box center [519, 301] width 8 height 8
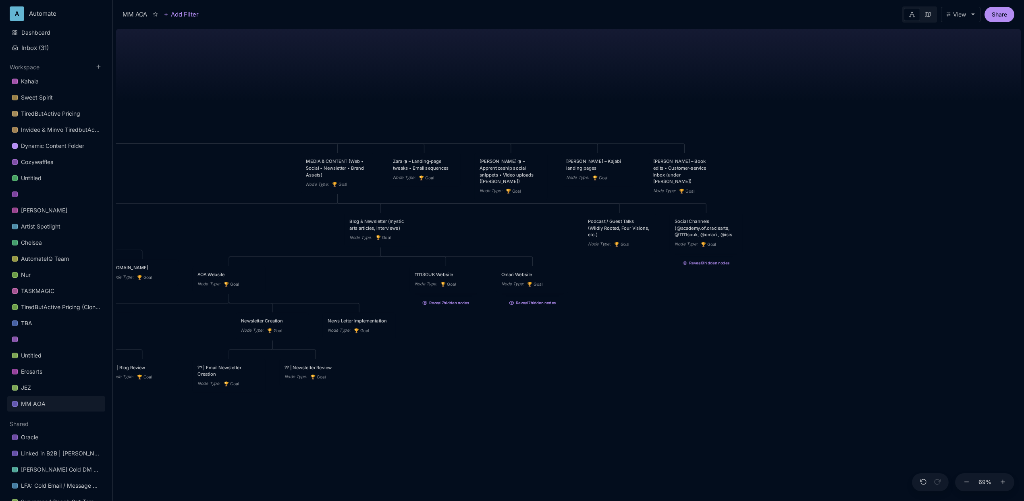
click at [702, 286] on div "MM AOA EDUCATIONAL PROGRAMS (Apprenticeship • Pilgrimages • Courses) Node Type …" at bounding box center [568, 263] width 905 height 475
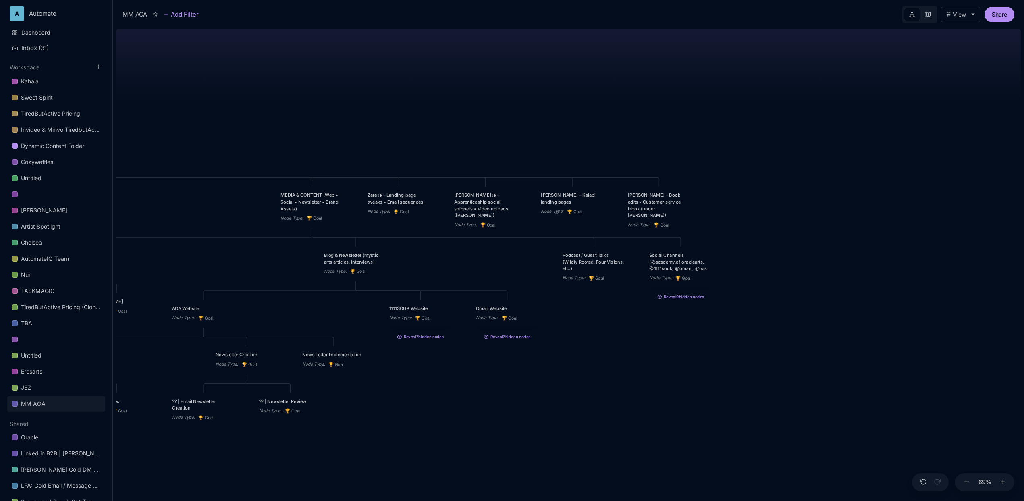
drag, startPoint x: 641, startPoint y: 320, endPoint x: 623, endPoint y: 339, distance: 26.5
click at [623, 339] on div "MM AOA EDUCATIONAL PROGRAMS (Apprenticeship • Pilgrimages • Courses) Node Type …" at bounding box center [568, 263] width 905 height 475
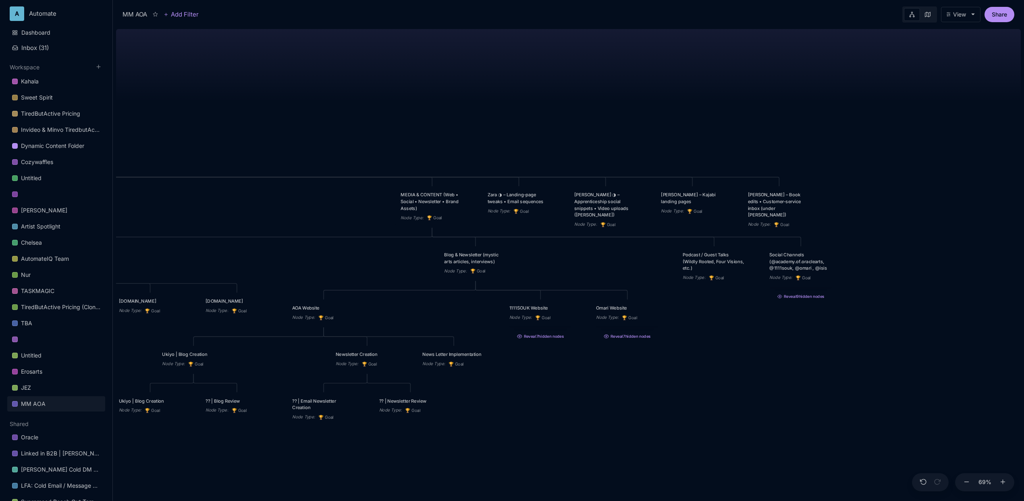
drag, startPoint x: 538, startPoint y: 363, endPoint x: 563, endPoint y: 359, distance: 25.1
click at [562, 359] on div "MM AOA EDUCATIONAL PROGRAMS (Apprenticeship • Pilgrimages • Courses) Node Type …" at bounding box center [568, 263] width 905 height 475
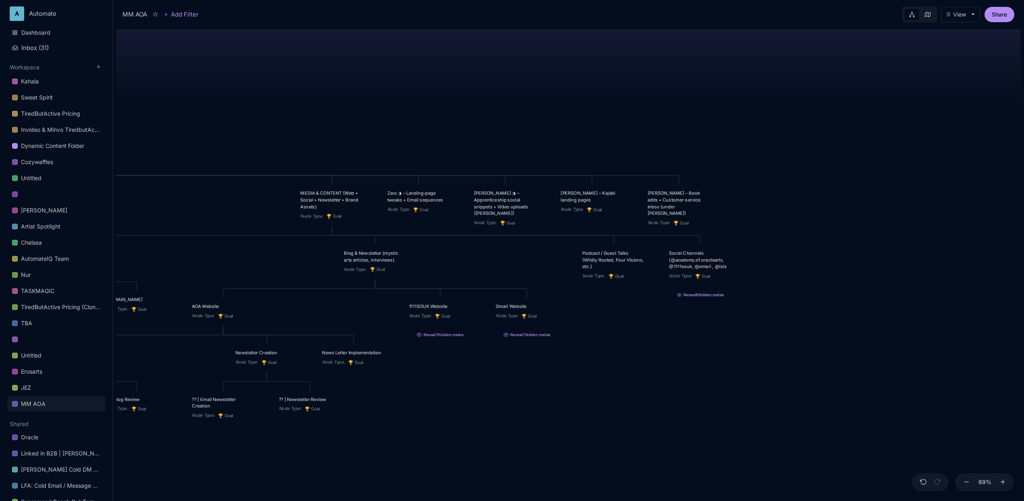
click at [690, 299] on button "Reveal 9 hidden nodes" at bounding box center [700, 293] width 73 height 10
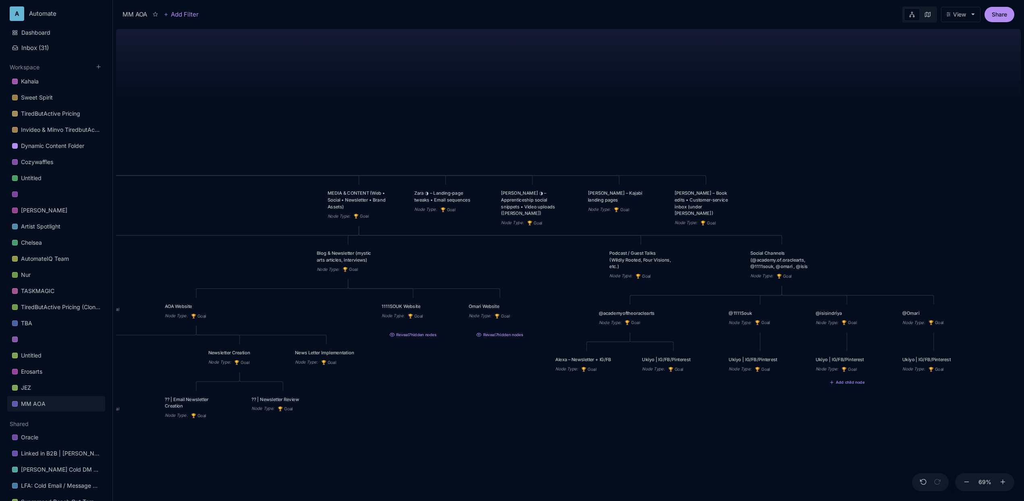
click at [919, 176] on div "MM AOA EDUCATIONAL PROGRAMS (Apprenticeship • Pilgrimages • Courses) Node Type …" at bounding box center [568, 263] width 905 height 475
click at [791, 295] on icon at bounding box center [790, 293] width 4 height 4
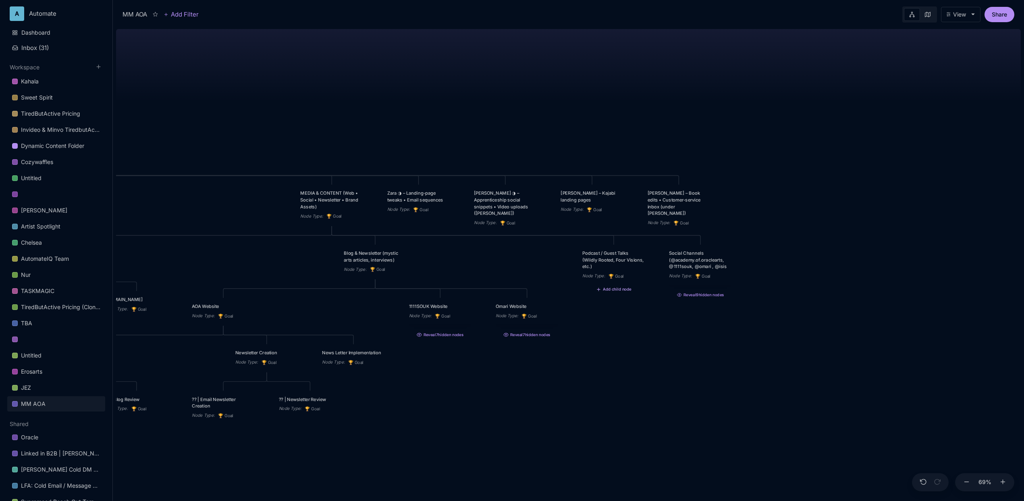
click at [615, 291] on button "Add child node" at bounding box center [613, 289] width 35 height 5
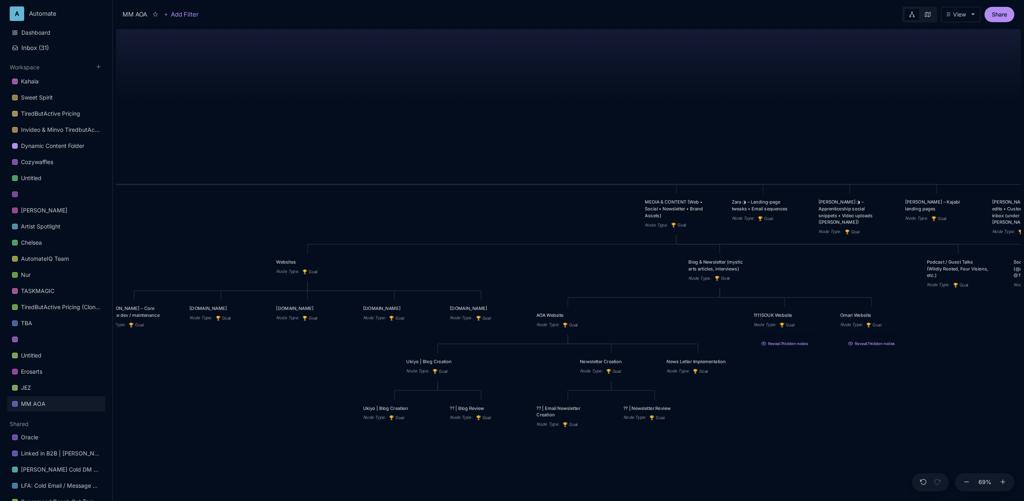
drag, startPoint x: 484, startPoint y: 108, endPoint x: 828, endPoint y: 117, distance: 344.6
click at [828, 117] on div "MM AOA EDUCATIONAL PROGRAMS (Apprenticeship • Pilgrimages • Courses) Node Type …" at bounding box center [568, 263] width 905 height 475
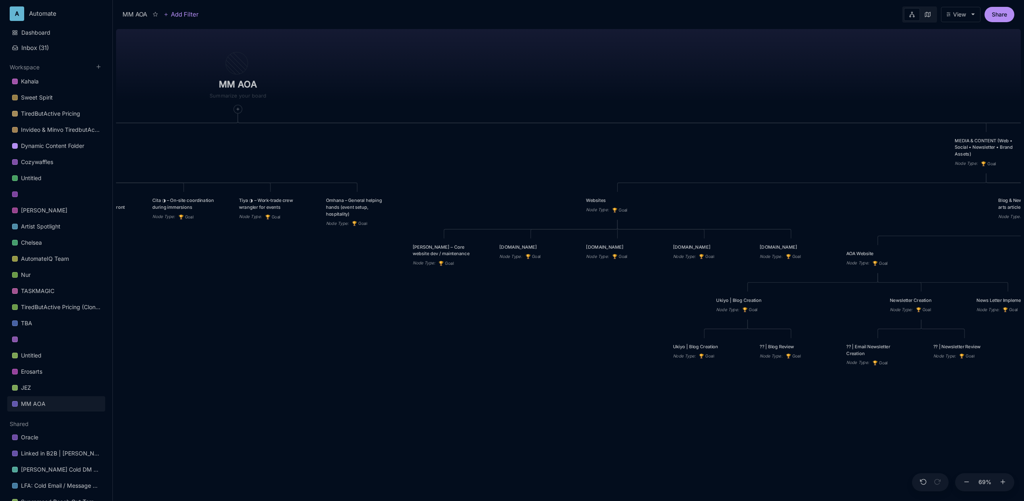
drag, startPoint x: 446, startPoint y: 181, endPoint x: 758, endPoint y: 175, distance: 312.3
click at [761, 175] on div "MM AOA EDUCATIONAL PROGRAMS (Apprenticeship • Pilgrimages • Courses) Node Type …" at bounding box center [568, 263] width 905 height 475
drag, startPoint x: 805, startPoint y: 150, endPoint x: 710, endPoint y: 150, distance: 95.1
click at [710, 150] on div "MM AOA EDUCATIONAL PROGRAMS (Apprenticeship • Pilgrimages • Courses) Node Type …" at bounding box center [568, 263] width 905 height 475
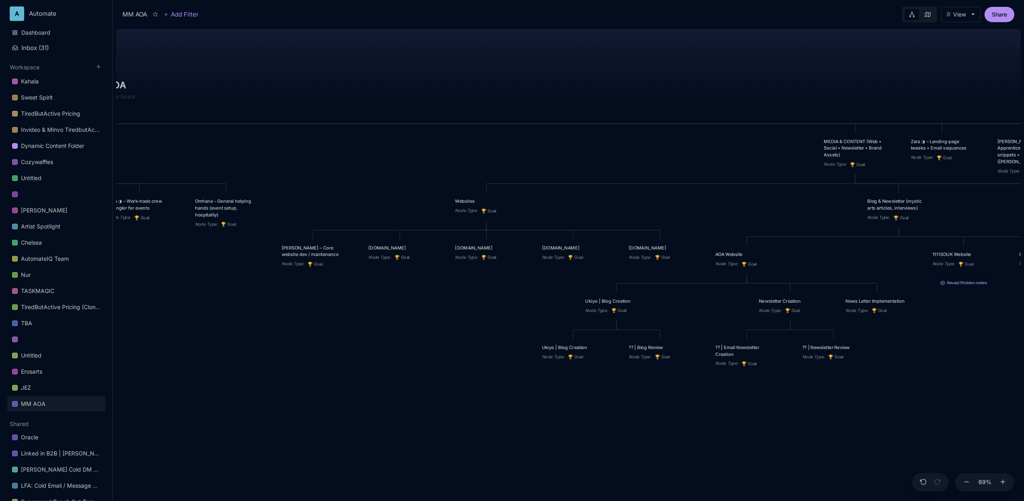
drag, startPoint x: 743, startPoint y: 202, endPoint x: 724, endPoint y: 202, distance: 18.5
click at [726, 202] on div "MM AOA EDUCATIONAL PROGRAMS (Apprenticeship • Pilgrimages • Courses) Node Type …" at bounding box center [568, 263] width 905 height 475
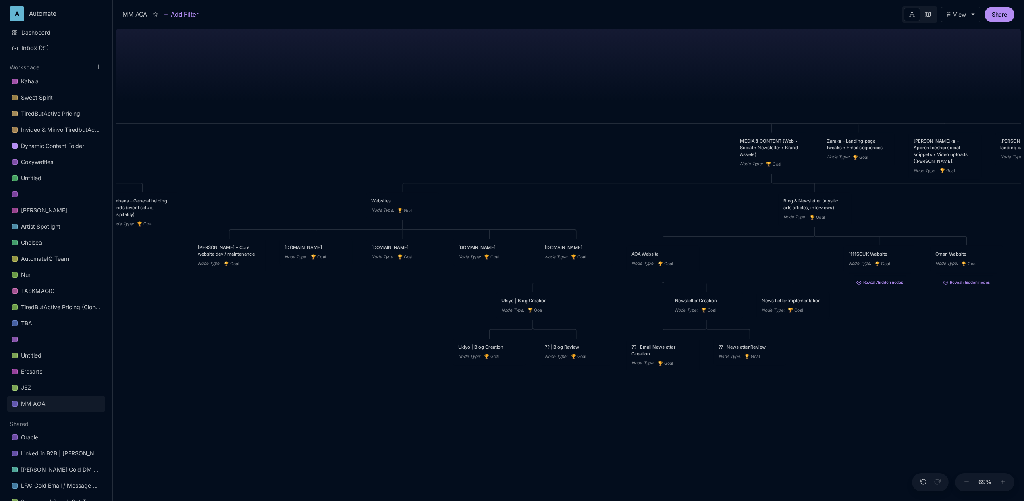
drag, startPoint x: 684, startPoint y: 209, endPoint x: 611, endPoint y: 209, distance: 72.5
click at [611, 209] on div "MM AOA EDUCATIONAL PROGRAMS (Apprenticeship • Pilgrimages • Courses) Node Type …" at bounding box center [568, 263] width 905 height 475
click at [239, 255] on div "[PERSON_NAME] – Core website dev / maintenance" at bounding box center [234, 250] width 63 height 13
drag, startPoint x: 236, startPoint y: 254, endPoint x: 317, endPoint y: 271, distance: 82.4
click at [317, 271] on div "[PERSON_NAME] – Core website dev / maintenance" at bounding box center [309, 267] width 63 height 13
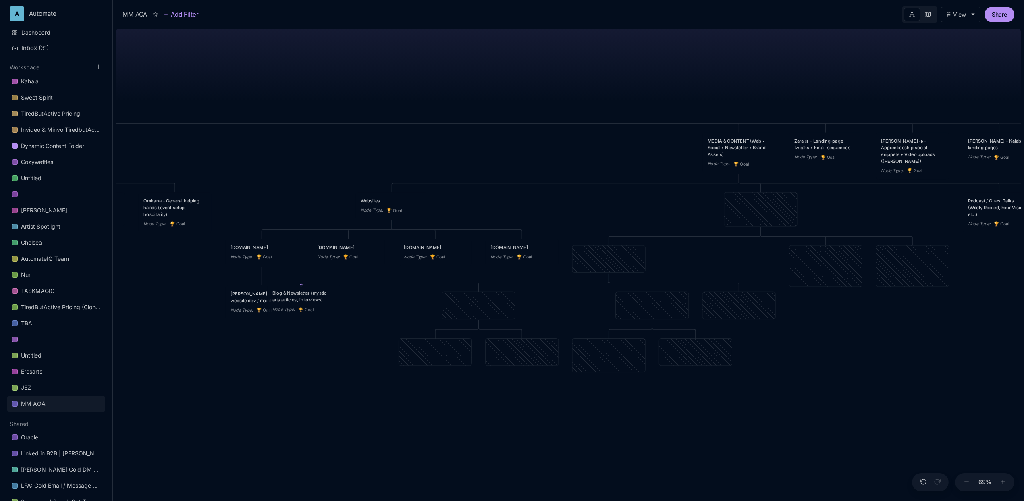
drag, startPoint x: 765, startPoint y: 209, endPoint x: 308, endPoint y: 301, distance: 466.2
click at [308, 301] on div "Blog & Newsletter (mystic arts articles, interviews)" at bounding box center [303, 296] width 63 height 13
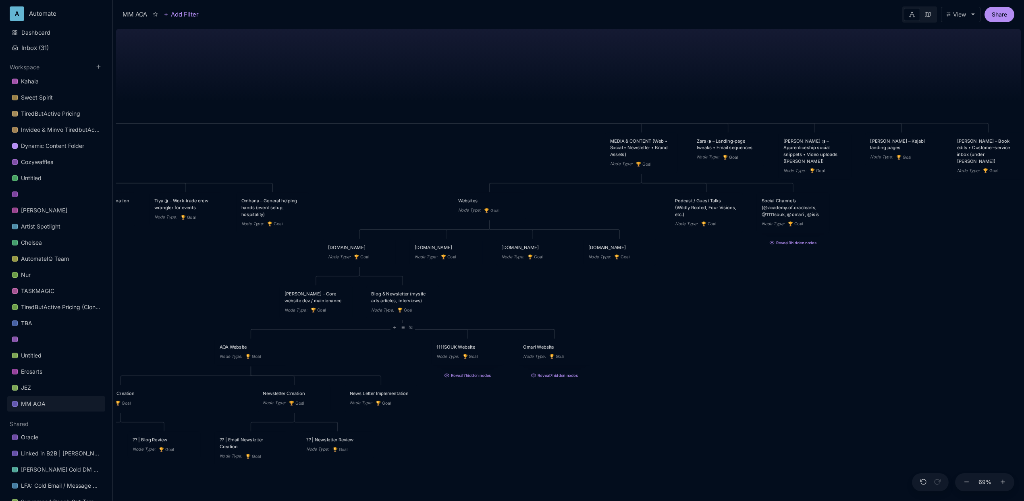
click at [706, 340] on div "MM AOA EDUCATIONAL PROGRAMS (Apprenticeship • Pilgrimages • Courses) Node Type …" at bounding box center [568, 263] width 905 height 475
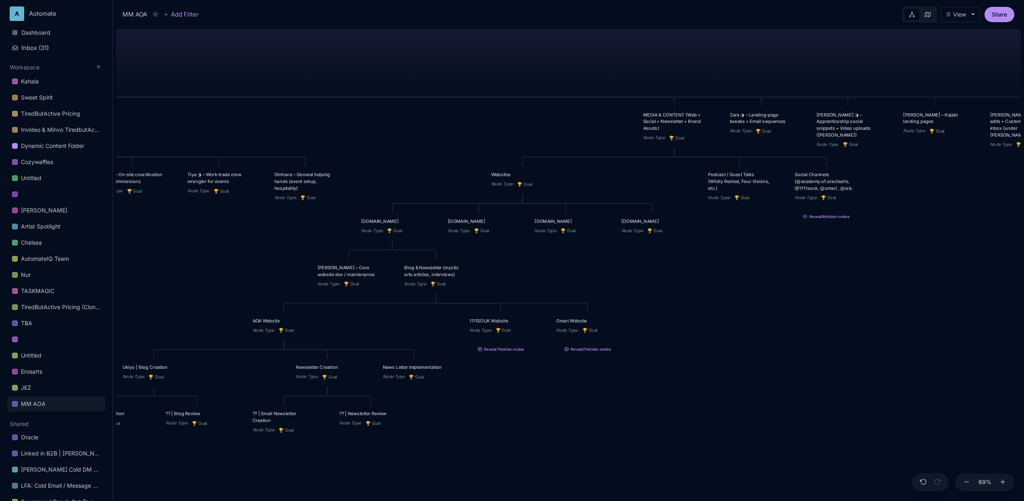
drag, startPoint x: 681, startPoint y: 350, endPoint x: 719, endPoint y: 322, distance: 46.9
click at [719, 322] on div "MM AOA EDUCATIONAL PROGRAMS (Apprenticeship • Pilgrimages • Courses) Node Type …" at bounding box center [568, 263] width 905 height 475
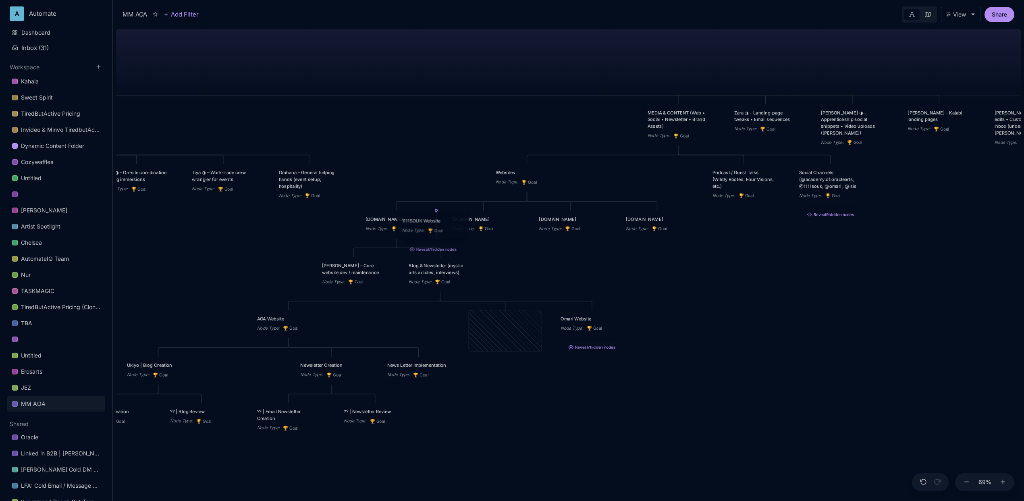
drag, startPoint x: 517, startPoint y: 328, endPoint x: 445, endPoint y: 230, distance: 121.6
click at [445, 230] on div "Node Type : 🏆 Goal" at bounding box center [433, 230] width 63 height 7
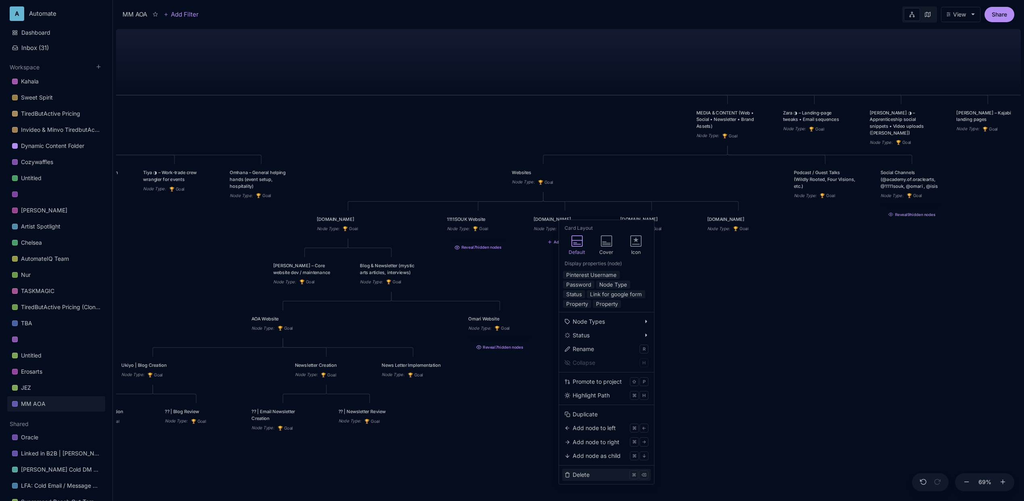
click at [584, 476] on div "Delete" at bounding box center [581, 474] width 17 height 9
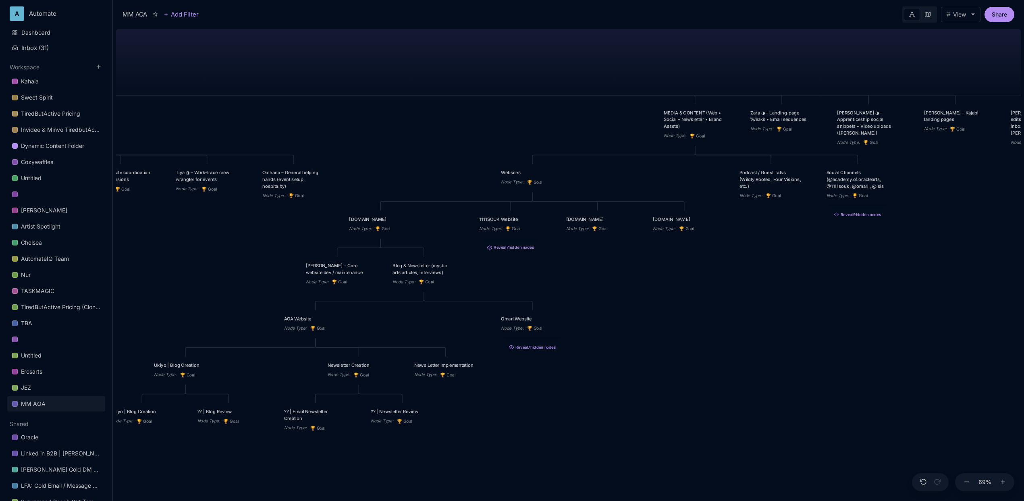
click at [508, 245] on button "Reveal 7 hidden nodes" at bounding box center [510, 246] width 73 height 10
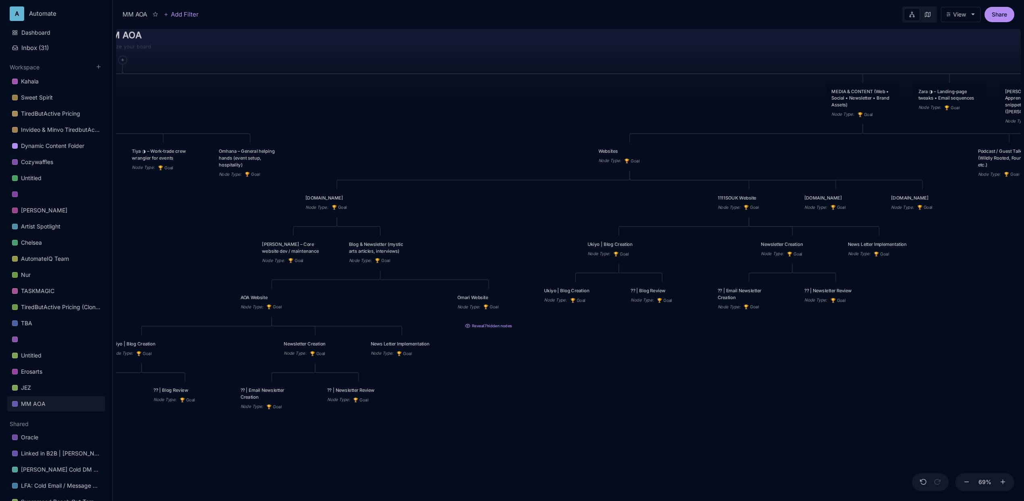
drag, startPoint x: 428, startPoint y: 412, endPoint x: 490, endPoint y: 390, distance: 65.6
click at [490, 390] on div "MM AOA EDUCATIONAL PROGRAMS (Apprenticeship • Pilgrimages • Courses) Node Type …" at bounding box center [568, 263] width 905 height 475
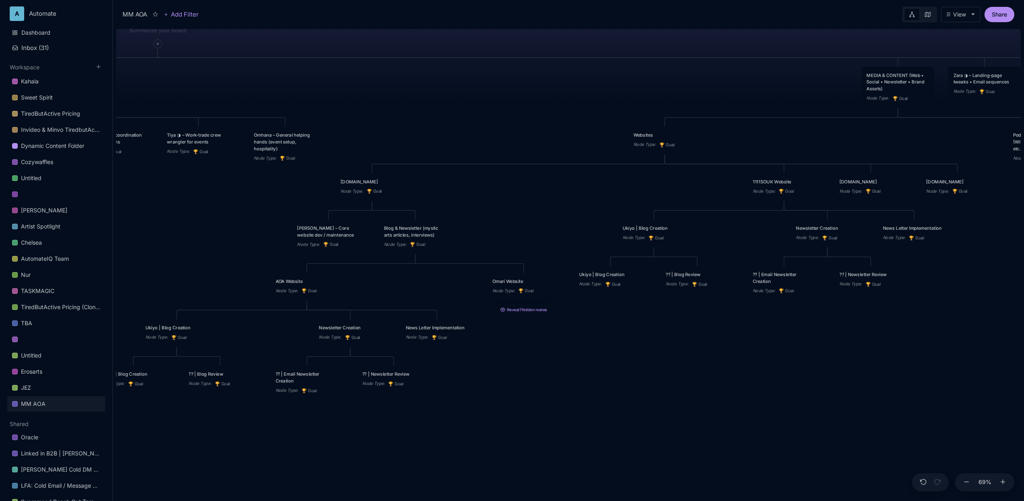
drag, startPoint x: 481, startPoint y: 408, endPoint x: 521, endPoint y: 391, distance: 44.1
click at [521, 391] on div "MM AOA EDUCATIONAL PROGRAMS (Apprenticeship • Pilgrimages • Courses) Node Type …" at bounding box center [568, 263] width 905 height 475
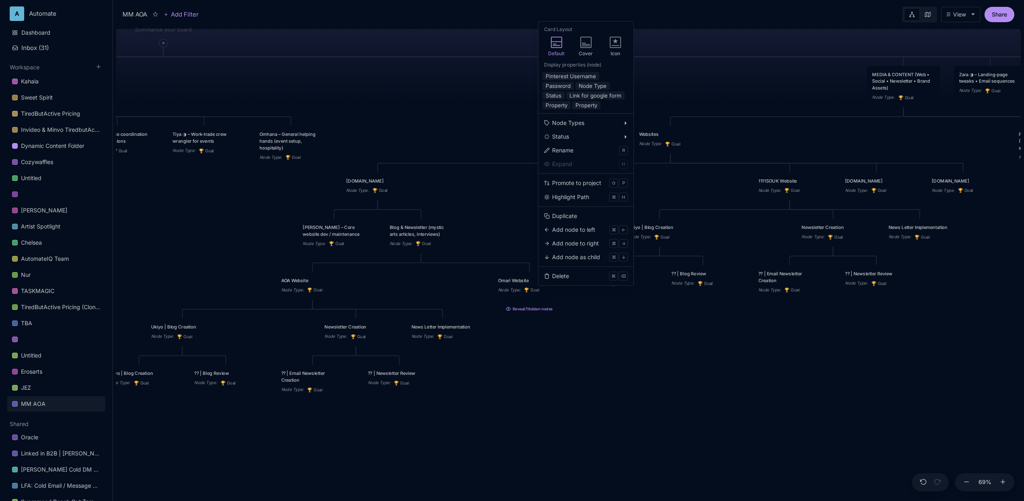
click at [583, 331] on div "MM AOA EDUCATIONAL PROGRAMS (Apprenticeship • Pilgrimages • Courses) Node Type …" at bounding box center [568, 263] width 905 height 475
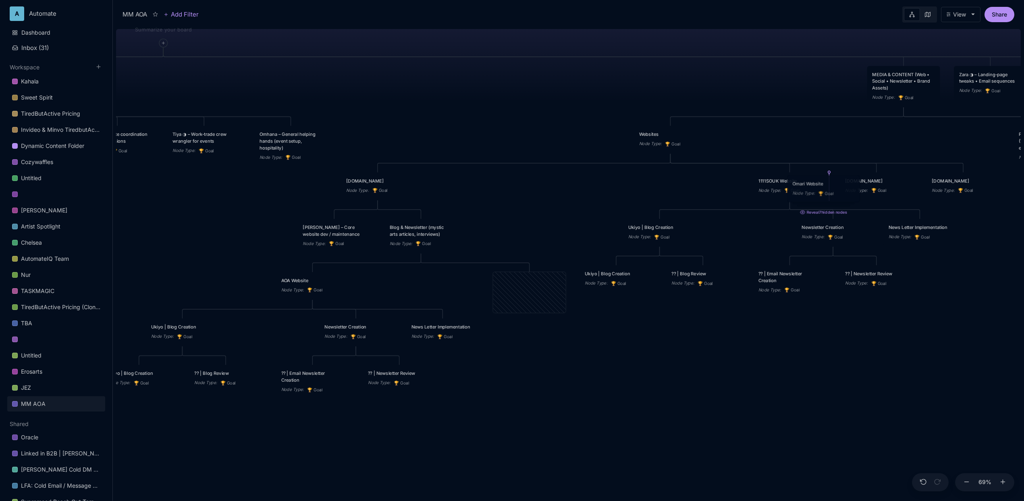
drag, startPoint x: 528, startPoint y: 286, endPoint x: 822, endPoint y: 189, distance: 309.6
click at [822, 189] on div "[PERSON_NAME] Website Node Type : 🏆 Goal" at bounding box center [823, 188] width 63 height 17
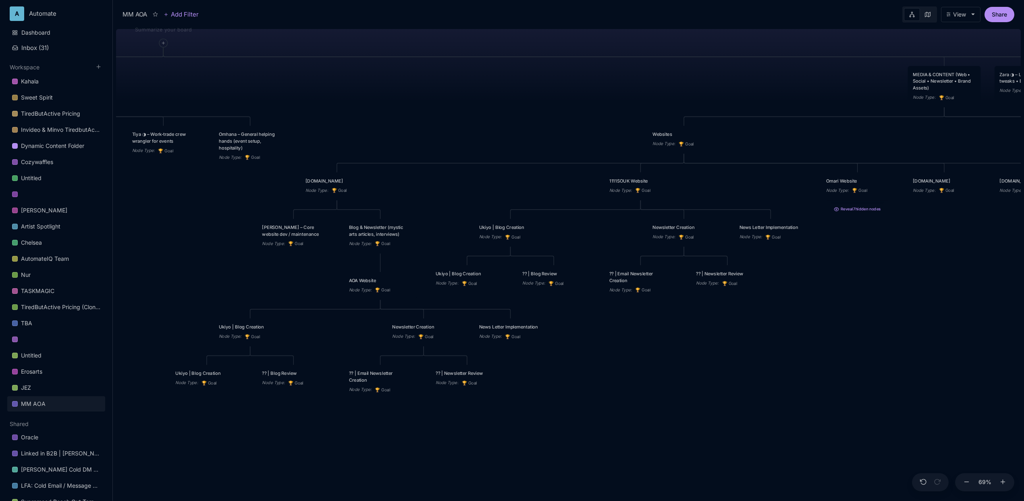
click at [822, 387] on div "MM AOA EDUCATIONAL PROGRAMS (Apprenticeship • Pilgrimages • Courses) Node Type …" at bounding box center [568, 263] width 905 height 475
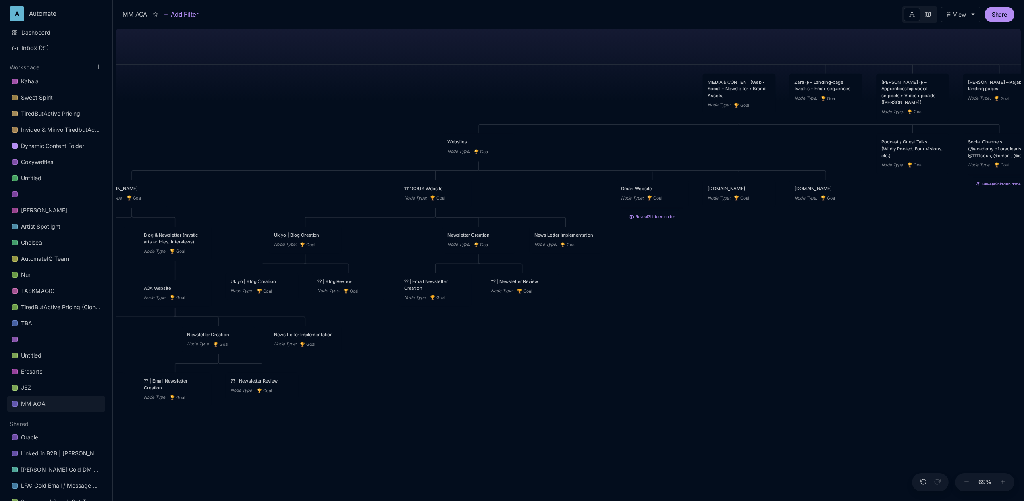
drag, startPoint x: 820, startPoint y: 372, endPoint x: 643, endPoint y: 328, distance: 181.5
click at [612, 379] on div "MM AOA EDUCATIONAL PROGRAMS (Apprenticeship • Pilgrimages • Courses) Node Type …" at bounding box center [568, 263] width 905 height 475
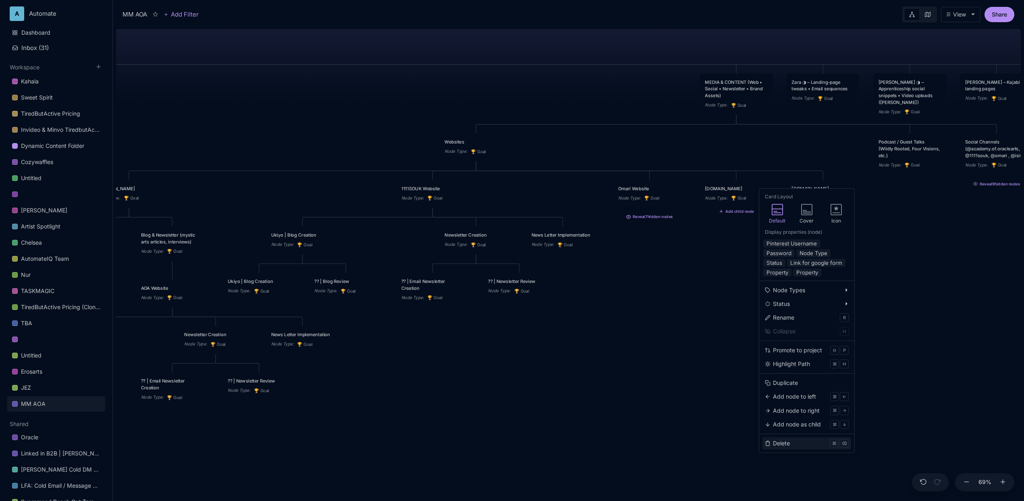
click at [793, 439] on button "Delete ⌘ ⌫" at bounding box center [806, 443] width 89 height 12
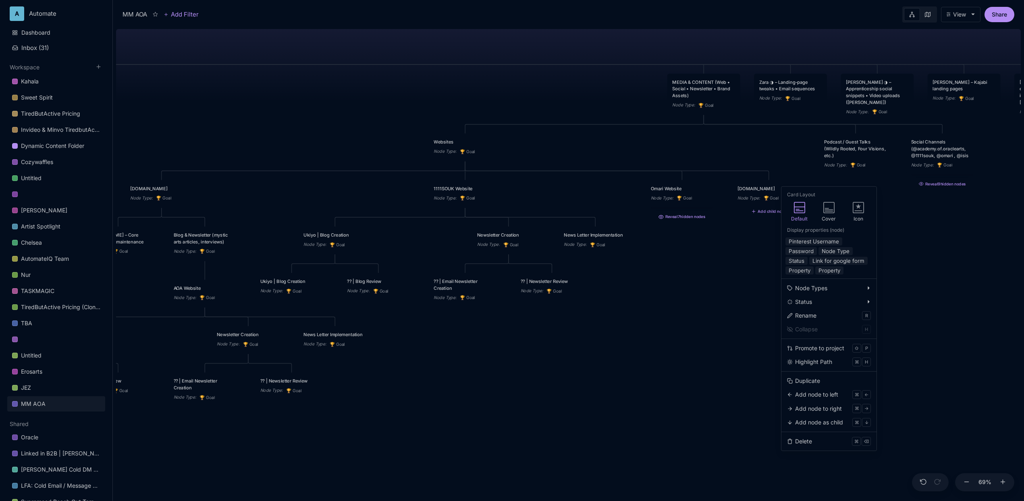
click at [752, 355] on div "MM AOA EDUCATIONAL PROGRAMS (Apprenticeship • Pilgrimages • Courses) Node Type …" at bounding box center [568, 263] width 905 height 475
click at [823, 448] on button "Delete ⌘ ⌫" at bounding box center [825, 446] width 89 height 12
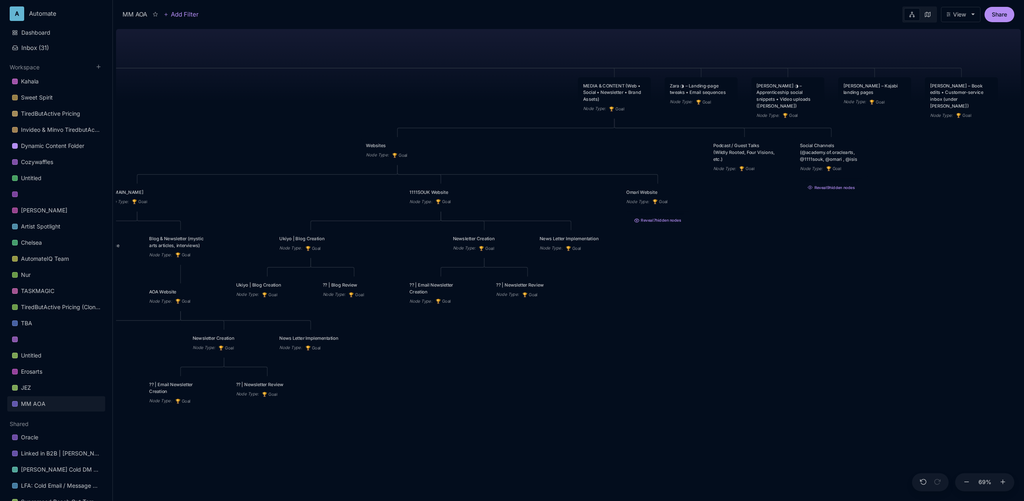
drag, startPoint x: 779, startPoint y: 305, endPoint x: 756, endPoint y: 307, distance: 23.4
click at [756, 307] on div "MM AOA EDUCATIONAL PROGRAMS (Apprenticeship • Pilgrimages • Courses) Node Type …" at bounding box center [568, 263] width 905 height 475
click at [583, 264] on button "Add child node" at bounding box center [570, 261] width 35 height 5
drag, startPoint x: 871, startPoint y: 93, endPoint x: 586, endPoint y: 264, distance: 331.6
click at [586, 264] on div "[PERSON_NAME] – Kajabi landing pages" at bounding box center [590, 259] width 63 height 13
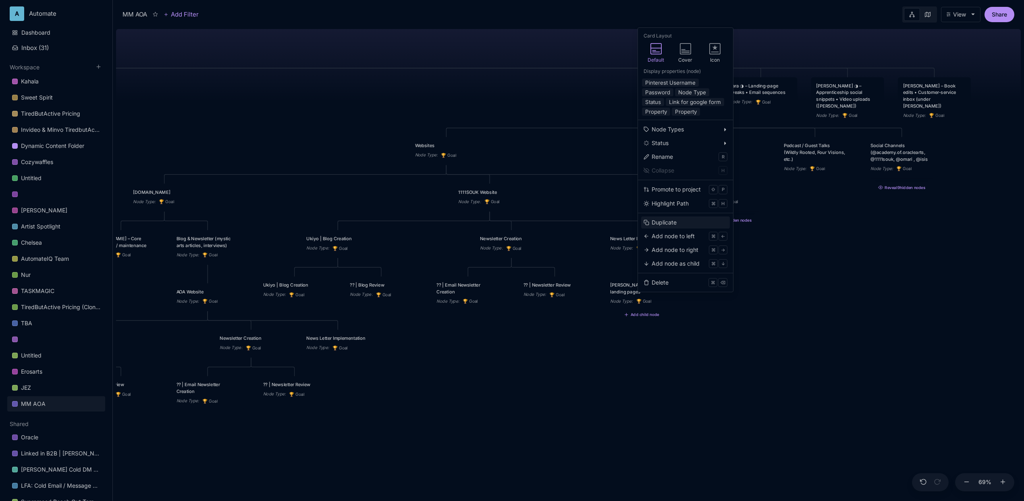
click at [669, 223] on div "Duplicate" at bounding box center [664, 222] width 25 height 9
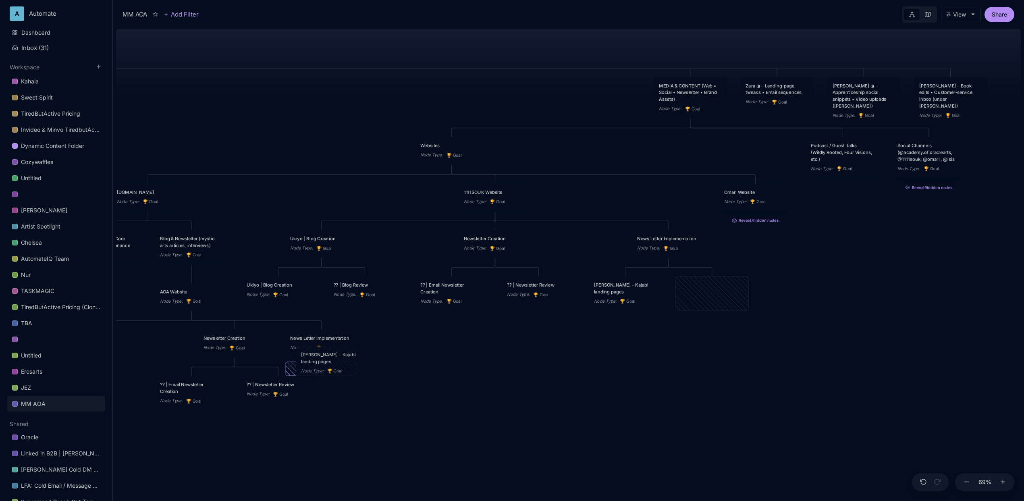
drag, startPoint x: 723, startPoint y: 294, endPoint x: 344, endPoint y: 363, distance: 385.9
click at [344, 363] on div "[PERSON_NAME] – Kajabi landing pages" at bounding box center [332, 357] width 63 height 13
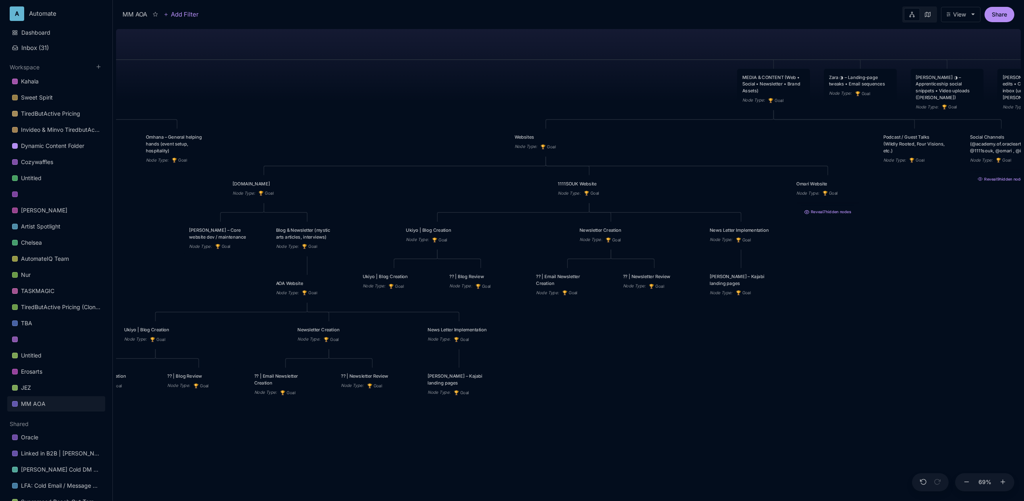
drag, startPoint x: 483, startPoint y: 372, endPoint x: 582, endPoint y: 363, distance: 99.9
click at [582, 363] on div "MM AOA EDUCATIONAL PROGRAMS (Apprenticeship • Pilgrimages • Courses) Node Type …" at bounding box center [568, 263] width 905 height 475
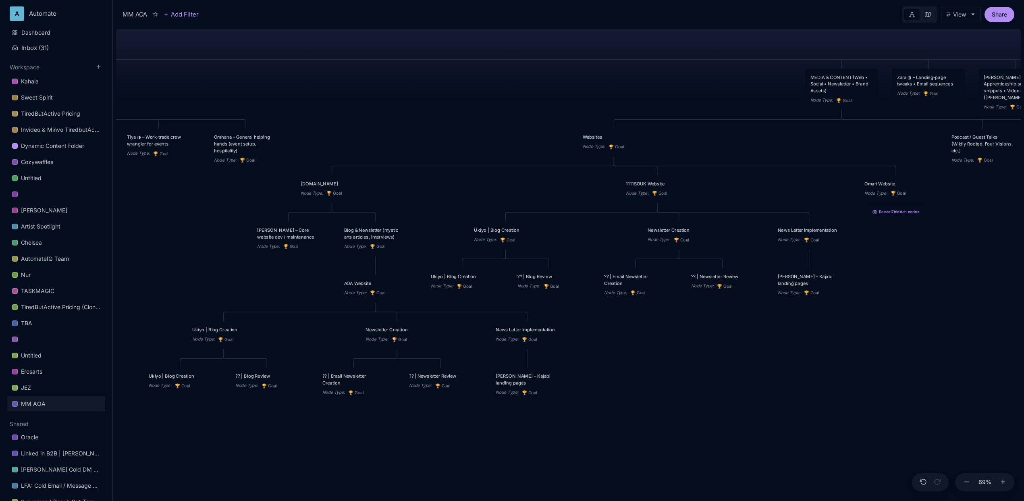
drag, startPoint x: 569, startPoint y: 377, endPoint x: 636, endPoint y: 377, distance: 67.7
click at [636, 377] on div "MM AOA EDUCATIONAL PROGRAMS (Apprenticeship • Pilgrimages • Courses) Node Type …" at bounding box center [568, 263] width 905 height 475
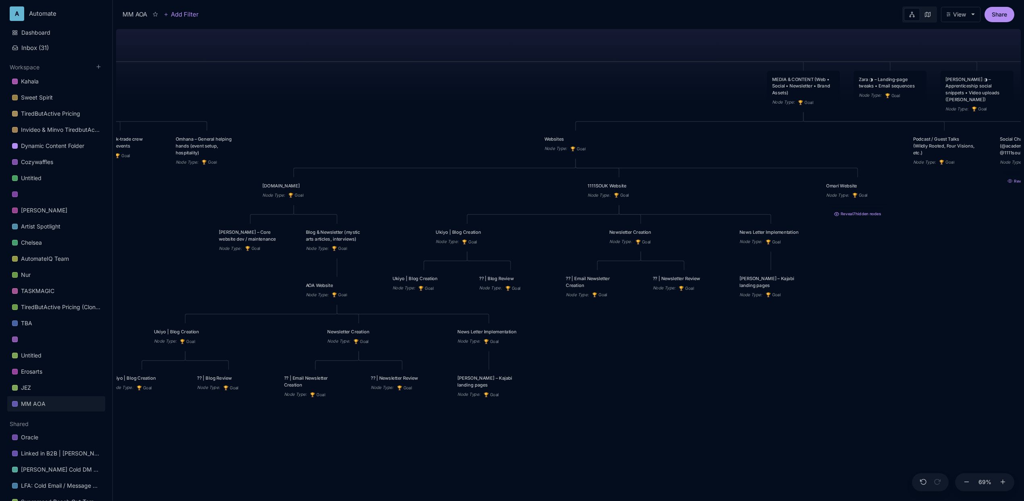
drag, startPoint x: 895, startPoint y: 280, endPoint x: 779, endPoint y: 283, distance: 115.3
click at [779, 283] on div "MM AOA EDUCATIONAL PROGRAMS (Apprenticeship • Pilgrimages • Courses) Node Type …" at bounding box center [568, 263] width 905 height 475
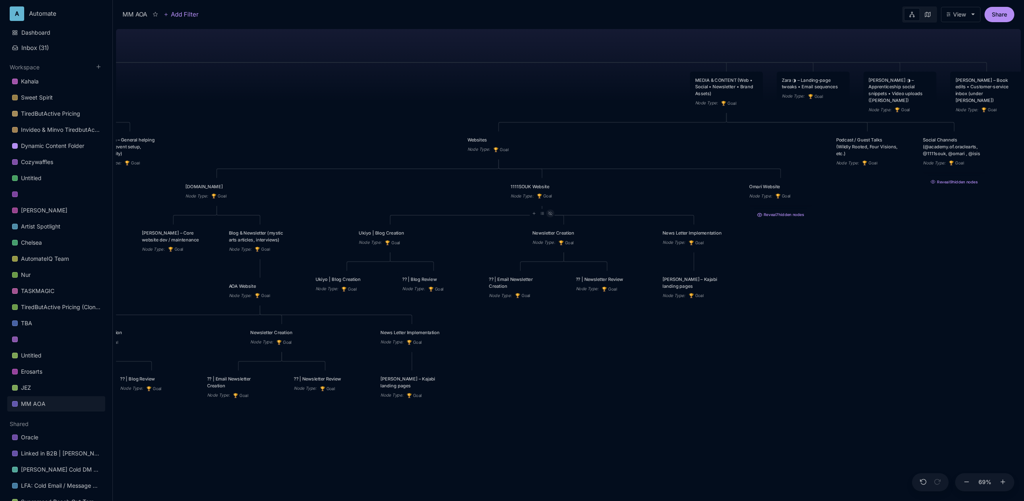
click at [551, 216] on line at bounding box center [550, 214] width 4 height 4
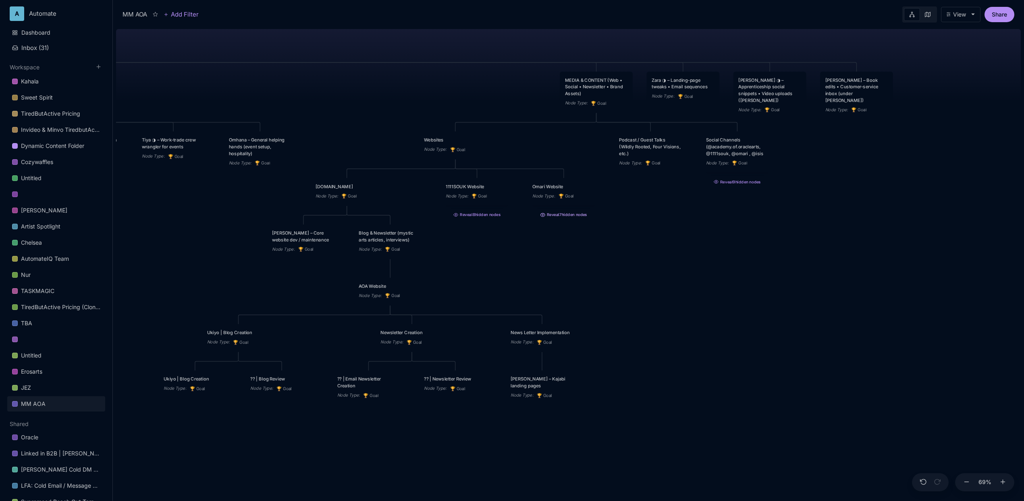
click at [580, 215] on button "Reveal 7 hidden nodes" at bounding box center [563, 213] width 73 height 10
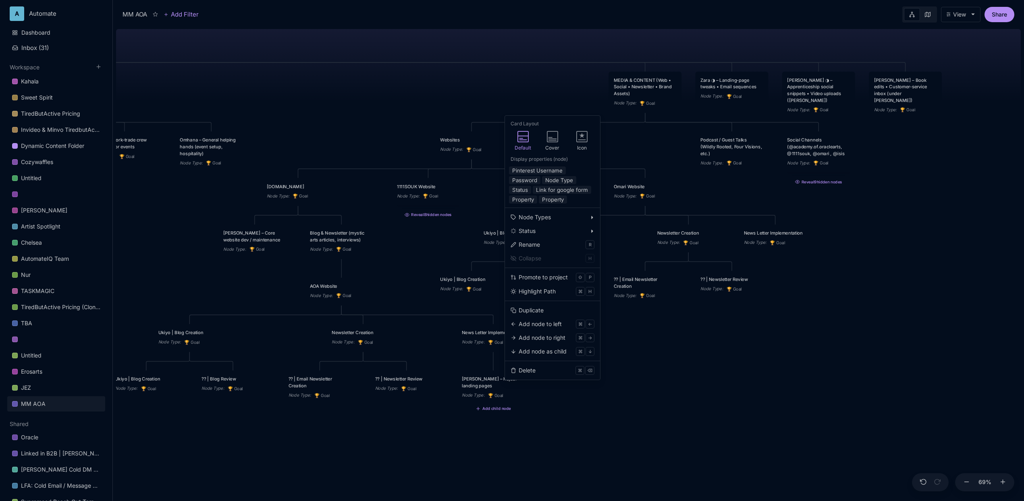
click at [537, 312] on div "Duplicate" at bounding box center [531, 310] width 25 height 9
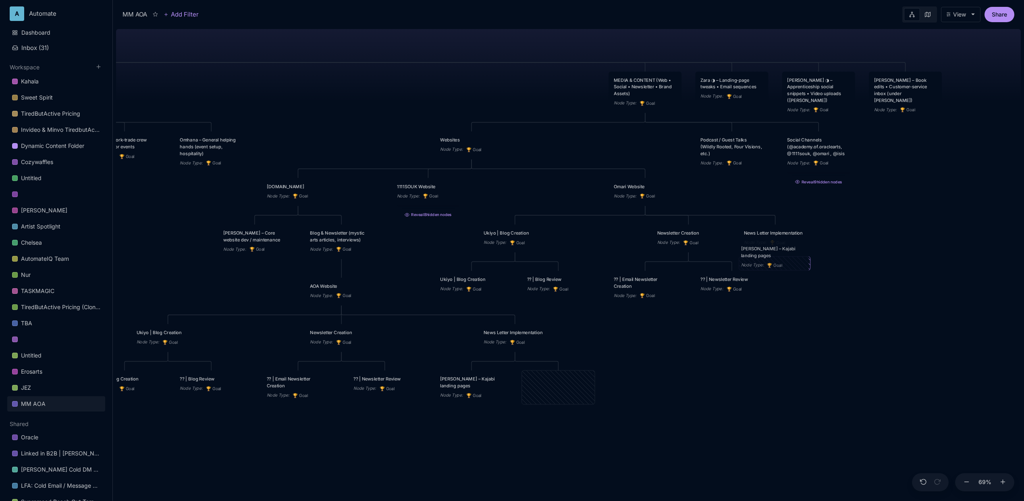
drag, startPoint x: 563, startPoint y: 386, endPoint x: 775, endPoint y: 259, distance: 247.1
click at [775, 259] on div "[PERSON_NAME] – Kajabi landing pages" at bounding box center [772, 251] width 63 height 13
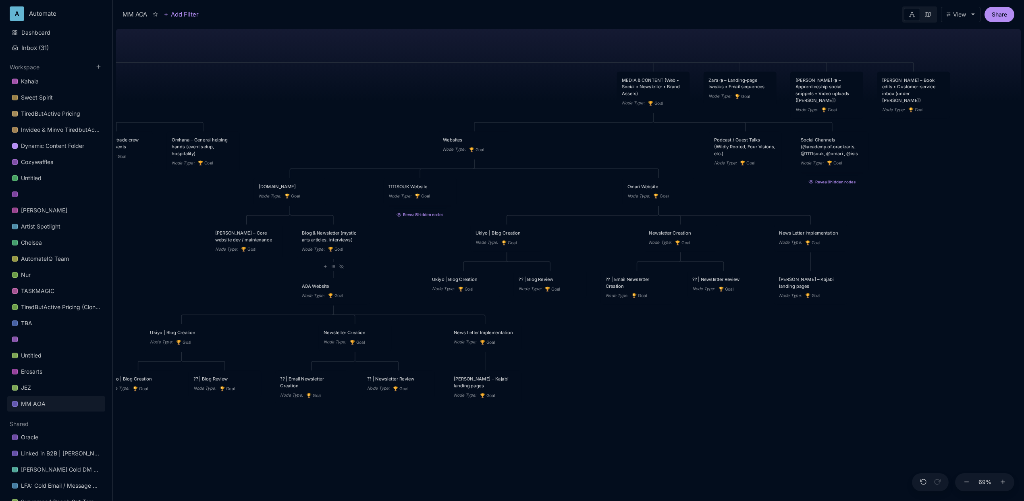
click at [448, 248] on div "MM AOA EDUCATIONAL PROGRAMS (Apprenticeship • Pilgrimages • Courses) Node Type …" at bounding box center [568, 263] width 905 height 475
click at [298, 214] on icon at bounding box center [298, 213] width 4 height 4
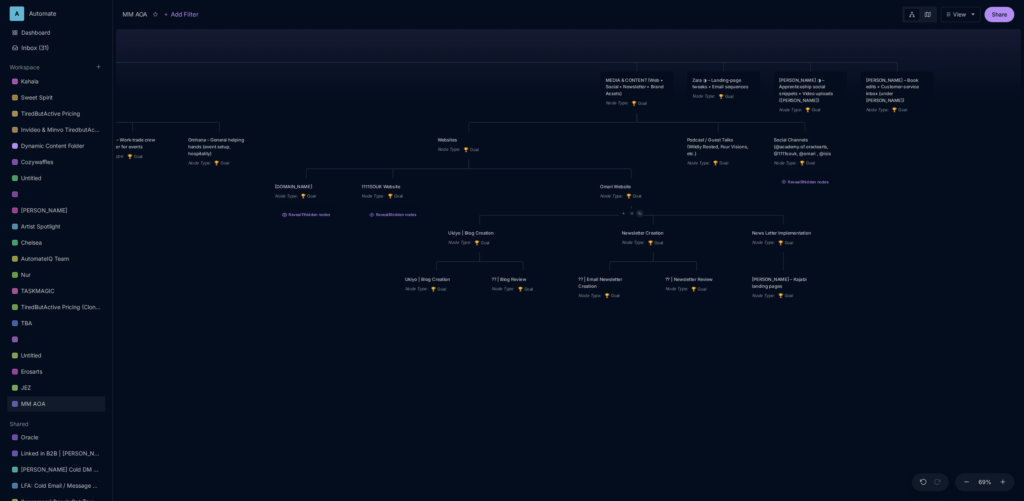
click at [640, 216] on line at bounding box center [639, 214] width 4 height 4
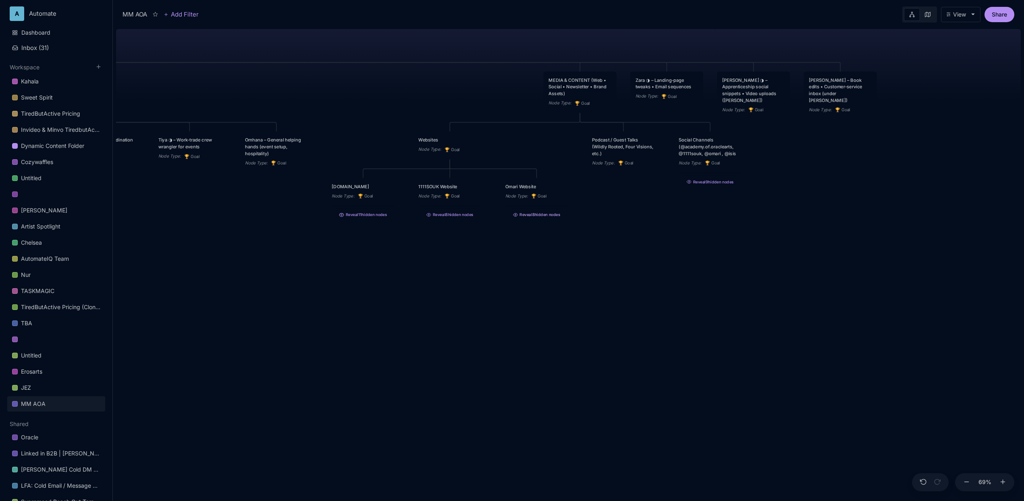
click at [549, 216] on button "Reveal 8 hidden nodes" at bounding box center [536, 213] width 73 height 10
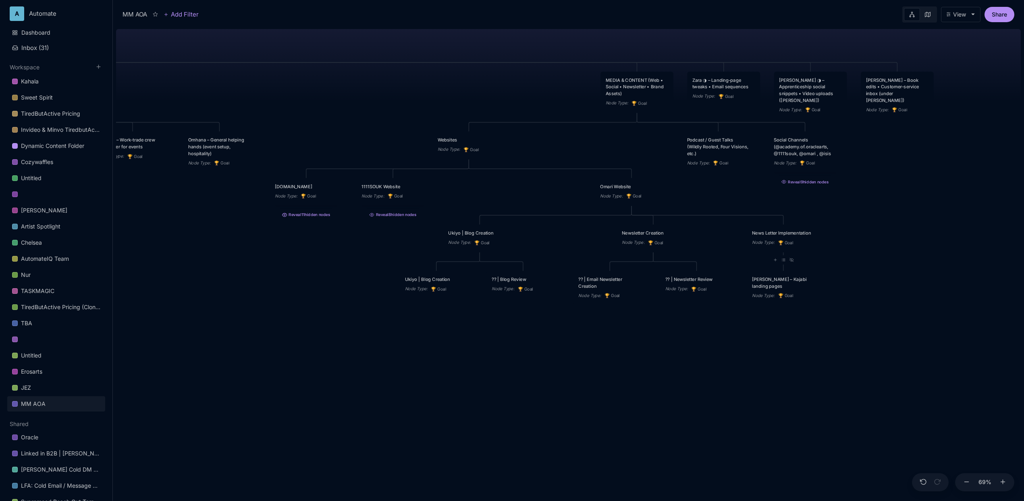
click at [777, 236] on div "News Letter Implementation" at bounding box center [783, 232] width 63 height 7
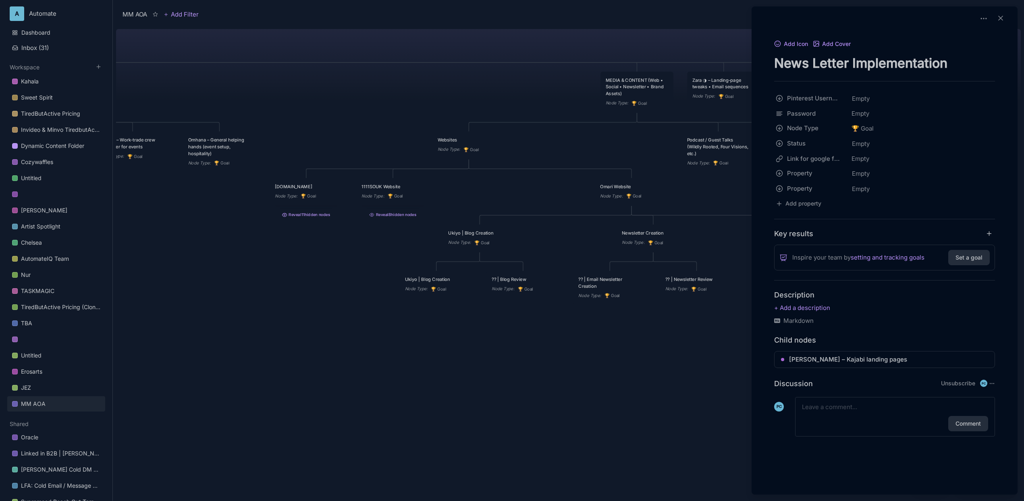
click at [815, 62] on textarea "News Letter Implementation" at bounding box center [884, 63] width 221 height 17
click at [817, 62] on textarea "News Letter Implementation" at bounding box center [884, 63] width 221 height 17
type textarea "Newsletter Implementation"
click at [470, 61] on div at bounding box center [512, 250] width 1024 height 501
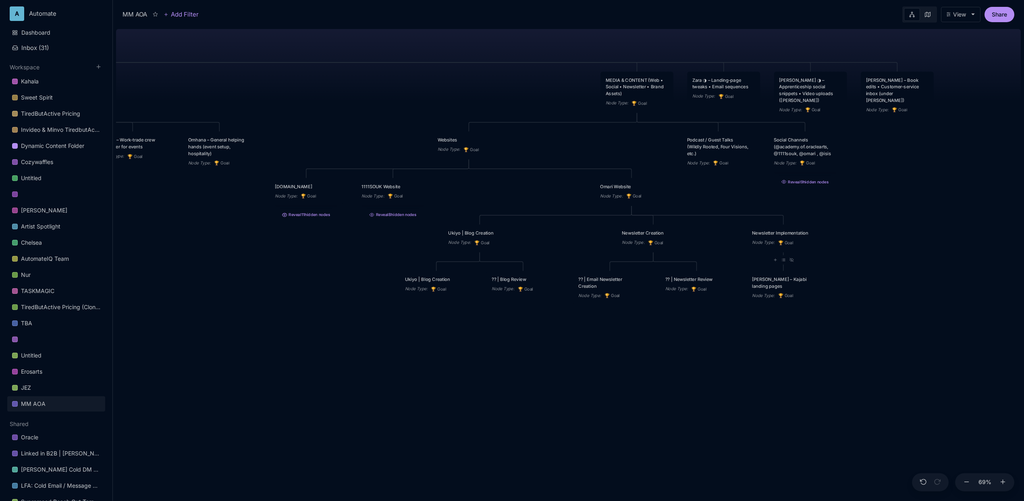
click at [736, 194] on div "MM AOA EDUCATIONAL PROGRAMS (Apprenticeship • Pilgrimages • Courses) Node Type …" at bounding box center [568, 263] width 905 height 475
click at [641, 216] on div at bounding box center [639, 213] width 8 height 8
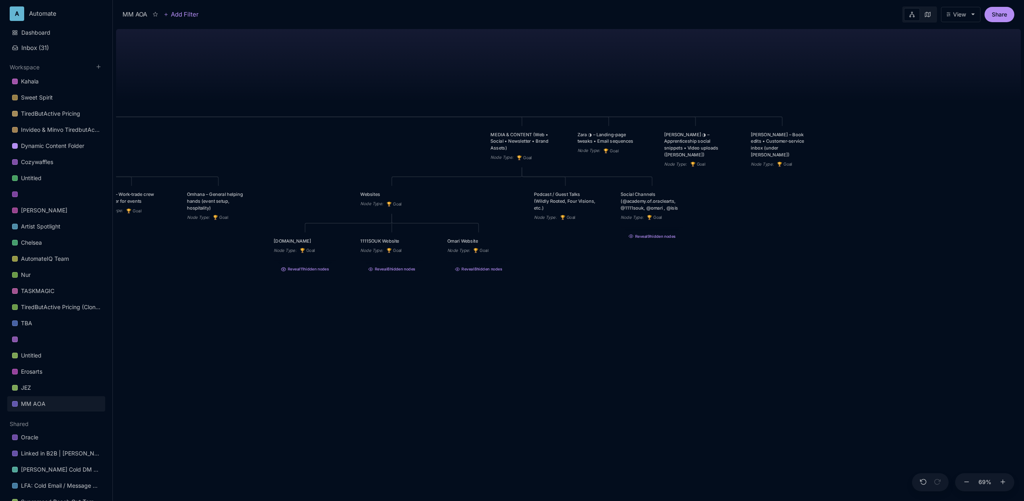
drag, startPoint x: 695, startPoint y: 255, endPoint x: 636, endPoint y: 309, distance: 79.9
click at [636, 309] on div "MM AOA EDUCATIONAL PROGRAMS (Apprenticeship • Pilgrimages • Courses) Node Type …" at bounding box center [568, 263] width 905 height 475
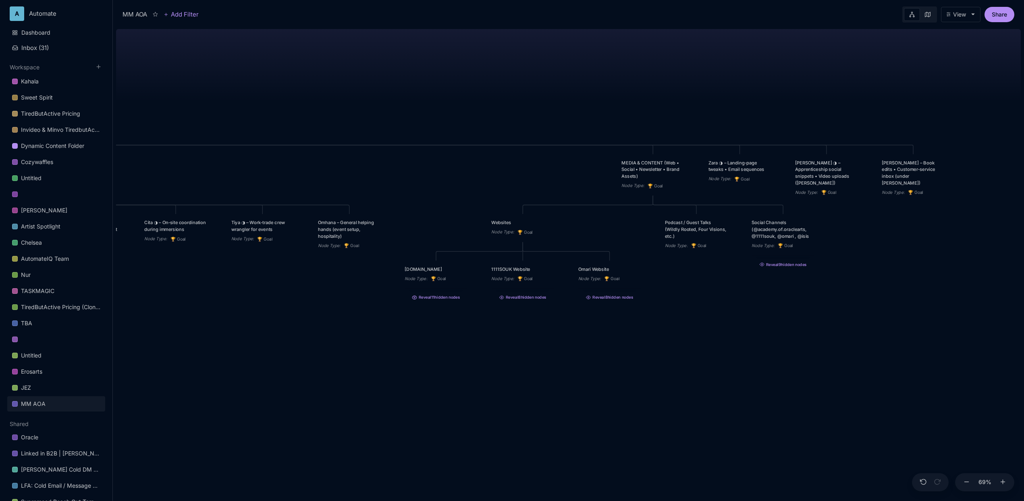
drag, startPoint x: 488, startPoint y: 197, endPoint x: 619, endPoint y: 224, distance: 134.7
click at [619, 224] on div "MM AOA EDUCATIONAL PROGRAMS (Apprenticeship • Pilgrimages • Courses) Node Type …" at bounding box center [568, 263] width 905 height 475
drag, startPoint x: 691, startPoint y: 236, endPoint x: 679, endPoint y: 166, distance: 71.6
click at [679, 166] on div "Podcast / Guest Talks (Wildly Rooted, Four Visions, etc.)" at bounding box center [683, 159] width 63 height 20
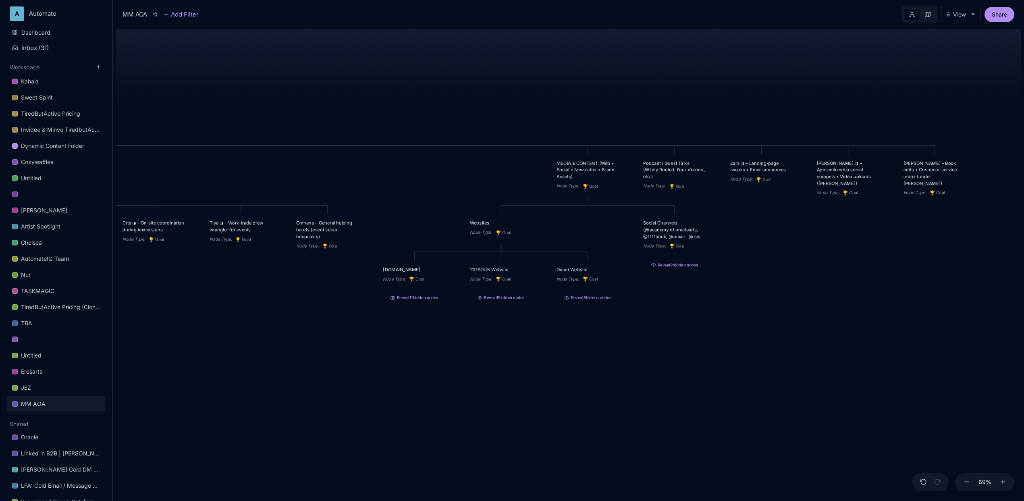
click at [847, 236] on div "MM AOA EDUCATIONAL PROGRAMS (Apprenticeship • Pilgrimages • Courses) Node Type …" at bounding box center [568, 263] width 905 height 475
click at [429, 300] on button "Reveal 11 hidden nodes" at bounding box center [414, 296] width 73 height 10
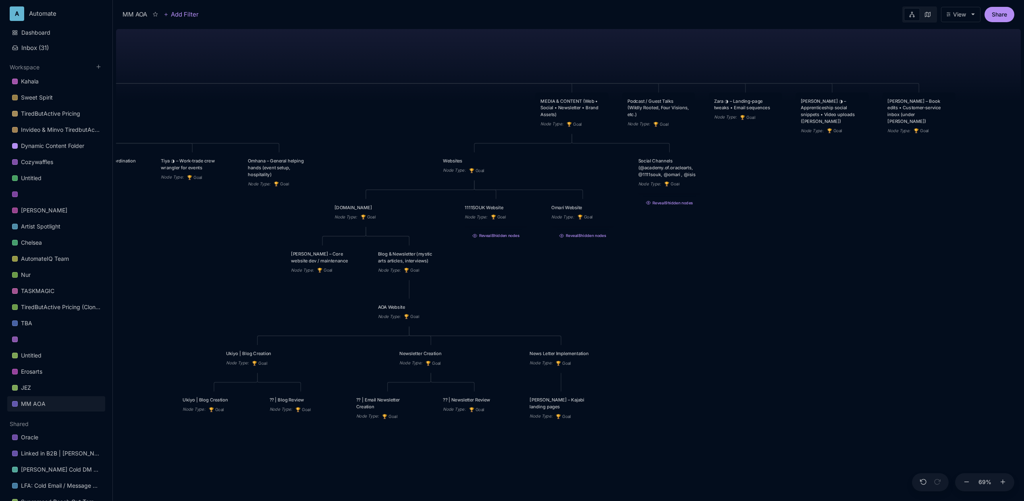
drag, startPoint x: 527, startPoint y: 351, endPoint x: 495, endPoint y: 289, distance: 69.9
click at [495, 289] on div "MM AOA EDUCATIONAL PROGRAMS (Apprenticeship • Pilgrimages • Courses) Node Type …" at bounding box center [568, 263] width 905 height 475
drag, startPoint x: 749, startPoint y: 108, endPoint x: 589, endPoint y: 414, distance: 345.7
click at [589, 415] on div "Zara ◑ – Landing‑page tweaks • Email sequences" at bounding box center [585, 411] width 63 height 13
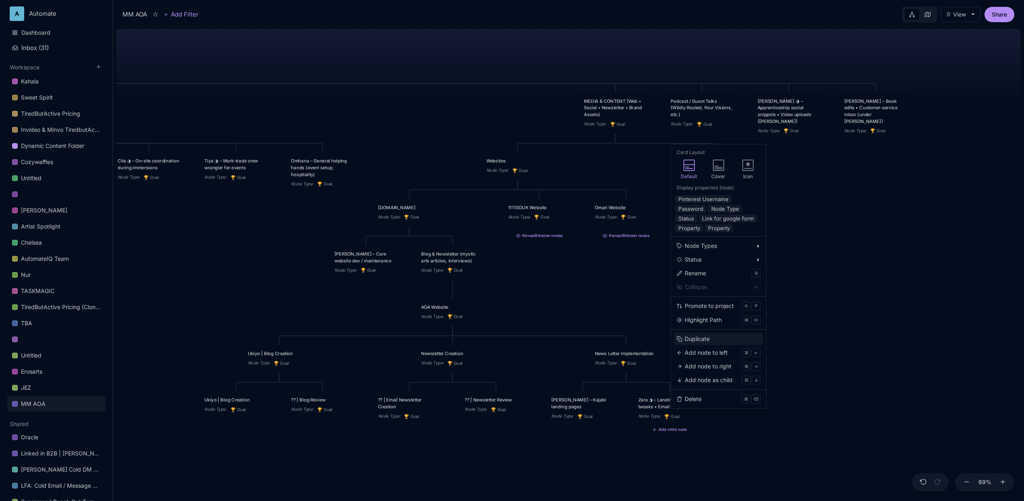
click at [698, 336] on div "Duplicate" at bounding box center [697, 338] width 25 height 9
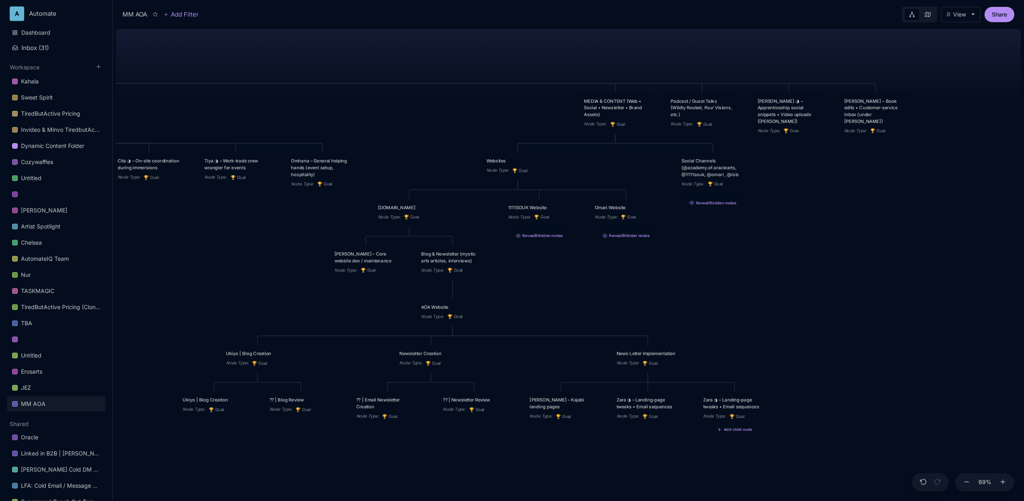
click at [544, 240] on div "1111SOUK Website Node Type : 🏆 Goal Reveal 8 hidden nodes" at bounding box center [538, 219] width 73 height 41
click at [544, 236] on button "Reveal 8 hidden nodes" at bounding box center [539, 234] width 73 height 10
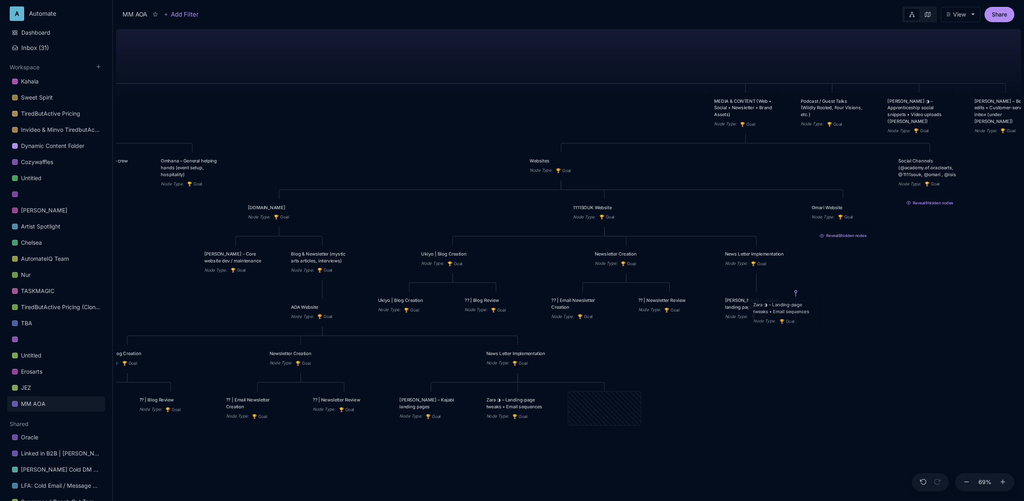
drag, startPoint x: 604, startPoint y: 405, endPoint x: 784, endPoint y: 309, distance: 203.7
click at [784, 309] on div "Zara ◑ – Landing‑page tweaks • Email sequences" at bounding box center [784, 307] width 63 height 13
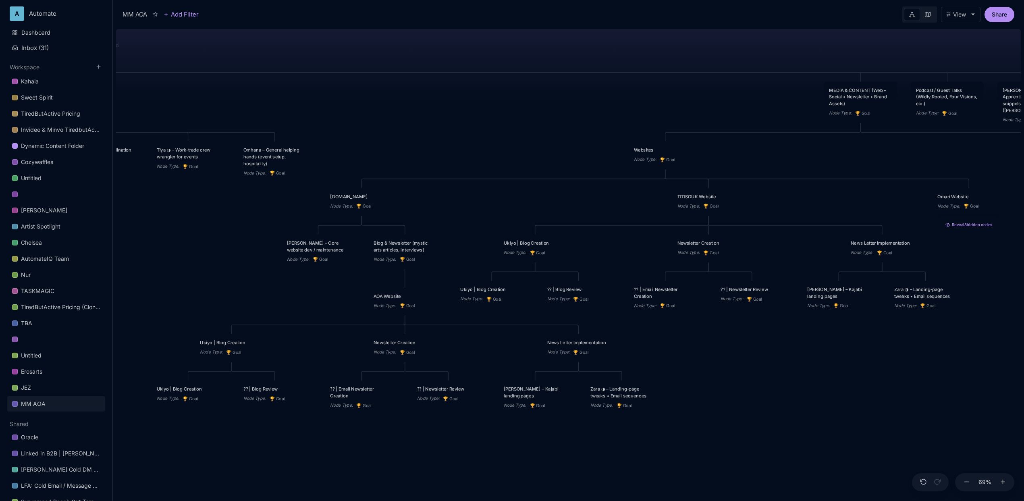
drag, startPoint x: 372, startPoint y: 212, endPoint x: 471, endPoint y: 201, distance: 99.3
click at [471, 201] on div "MM AOA EDUCATIONAL PROGRAMS (Apprenticeship • Pilgrimages • Courses) Node Type …" at bounding box center [568, 263] width 905 height 475
click at [369, 224] on icon at bounding box center [369, 223] width 4 height 4
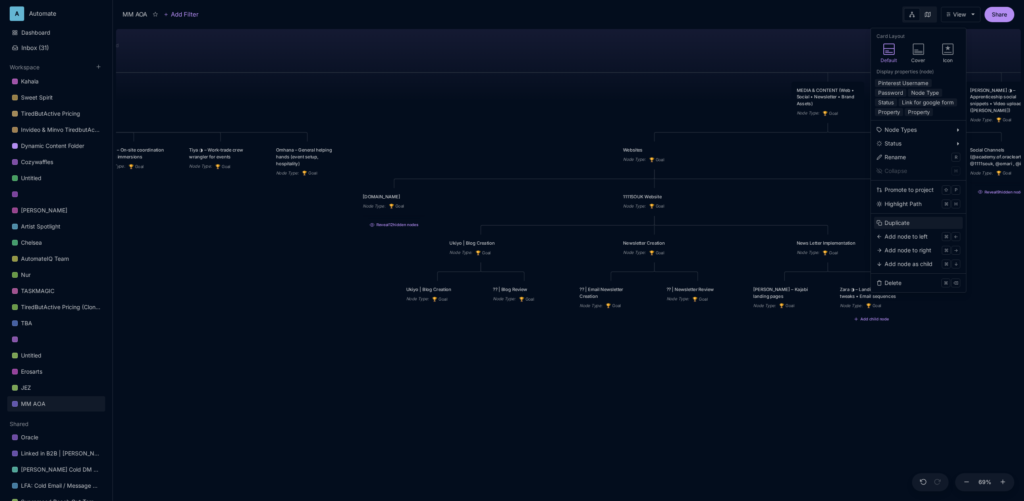
click at [905, 222] on div "Duplicate" at bounding box center [896, 222] width 25 height 9
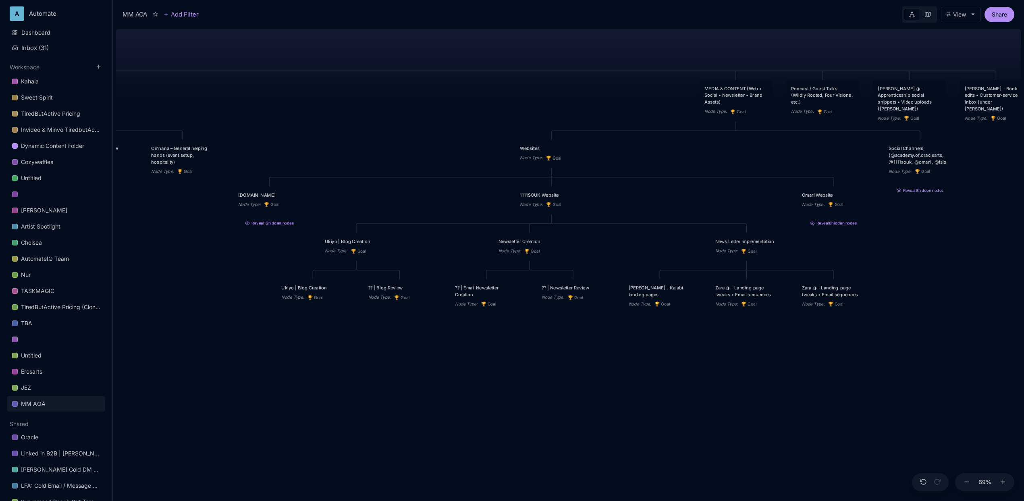
drag, startPoint x: 810, startPoint y: 203, endPoint x: 687, endPoint y: 201, distance: 122.9
click at [687, 201] on div "MM AOA EDUCATIONAL PROGRAMS (Apprenticeship • Pilgrimages • Courses) Node Type …" at bounding box center [568, 263] width 905 height 475
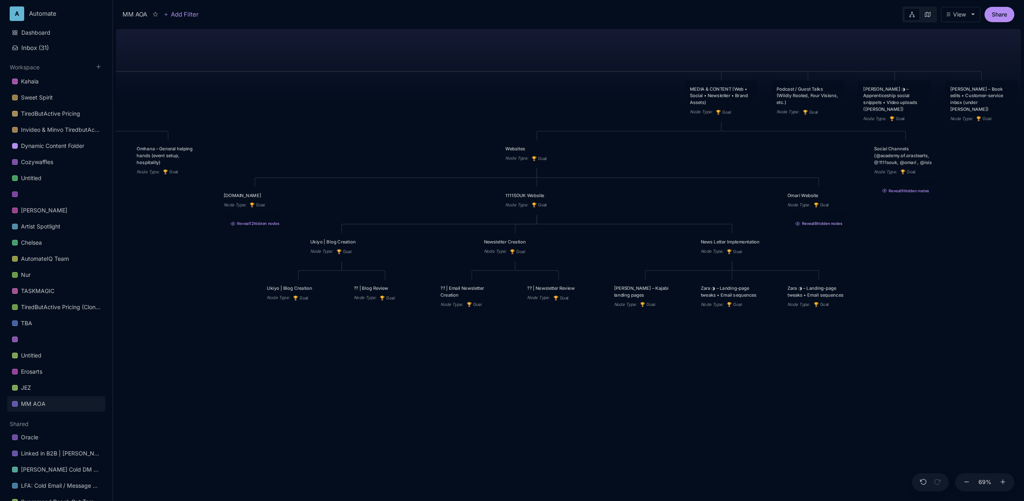
click at [831, 225] on button "Reveal 8 hidden nodes" at bounding box center [819, 222] width 73 height 10
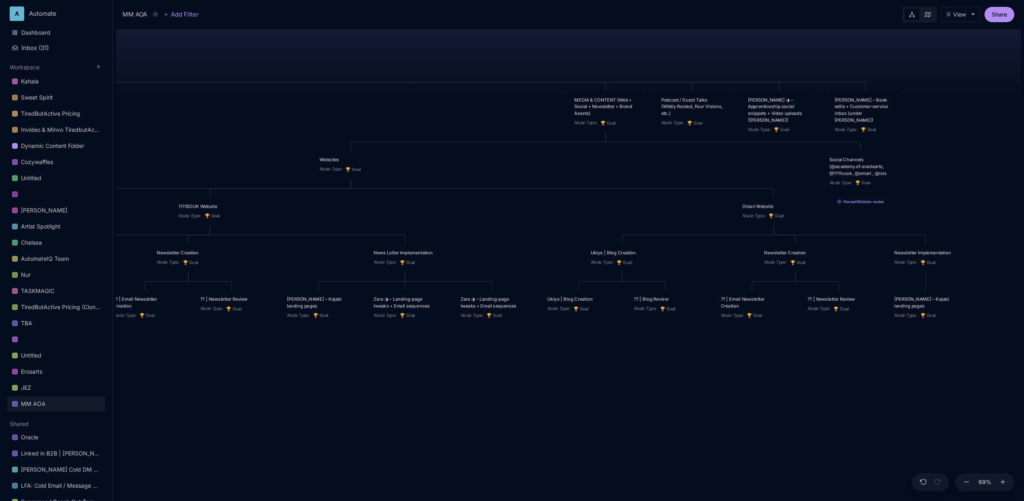
drag, startPoint x: 767, startPoint y: 372, endPoint x: 577, endPoint y: 372, distance: 189.8
click at [604, 385] on div "MM AOA EDUCATIONAL PROGRAMS (Apprenticeship • Pilgrimages • Courses) Node Type …" at bounding box center [568, 263] width 905 height 475
drag, startPoint x: 507, startPoint y: 309, endPoint x: 980, endPoint y: 312, distance: 473.1
click at [980, 312] on div "Zara ◑ – Landing‑page tweaks • Email sequences" at bounding box center [961, 305] width 63 height 13
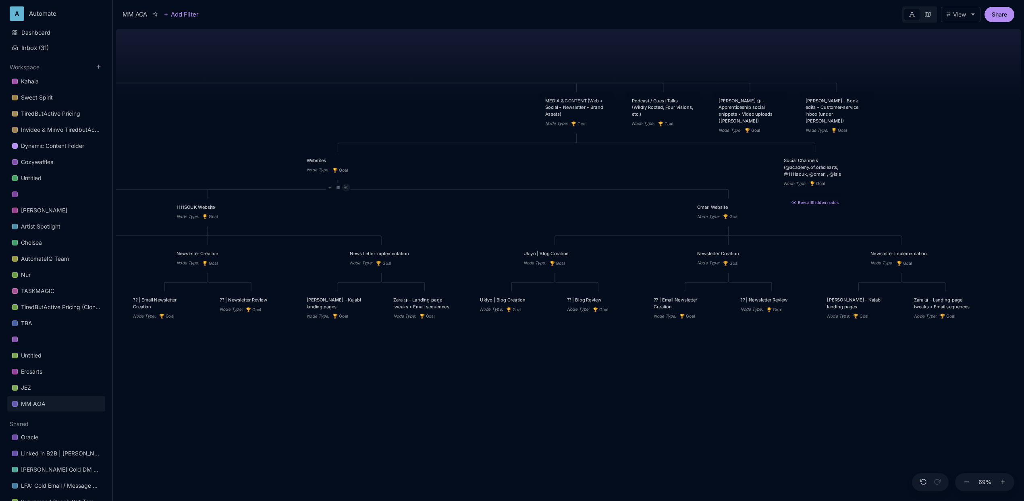
click at [346, 189] on icon at bounding box center [346, 187] width 4 height 4
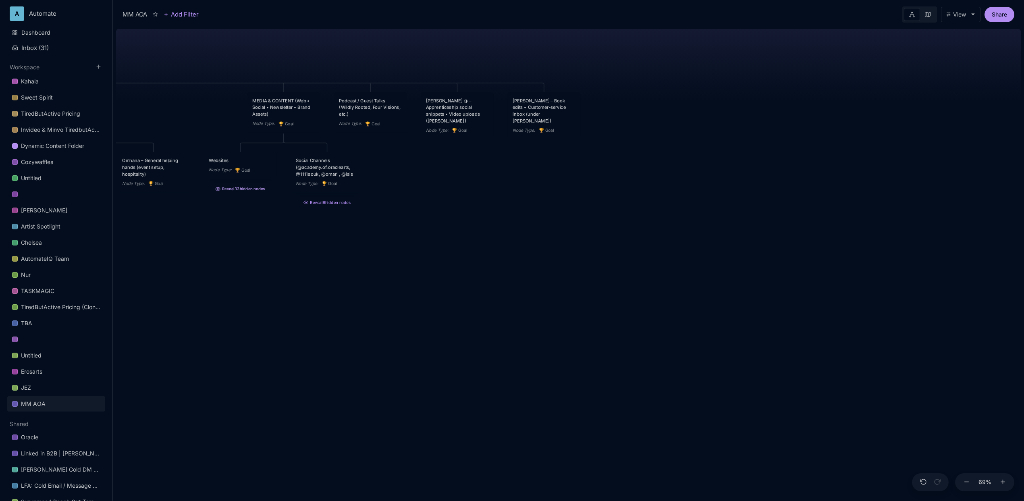
click at [250, 191] on button "Reveal 33 hidden nodes" at bounding box center [240, 187] width 73 height 10
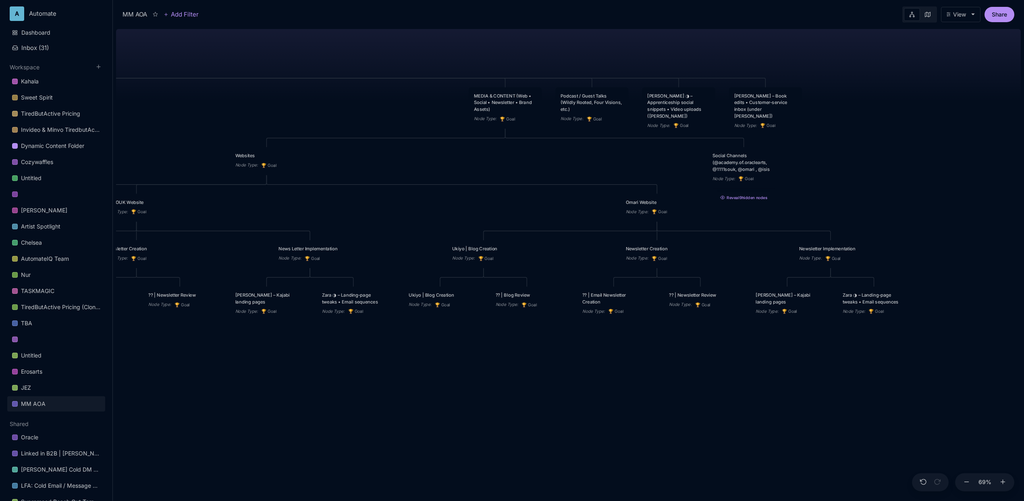
drag, startPoint x: 604, startPoint y: 388, endPoint x: 533, endPoint y: 383, distance: 71.5
click at [533, 383] on div "MM AOA EDUCATIONAL PROGRAMS (Apprenticeship • Pilgrimages • Courses) Node Type …" at bounding box center [568, 263] width 905 height 475
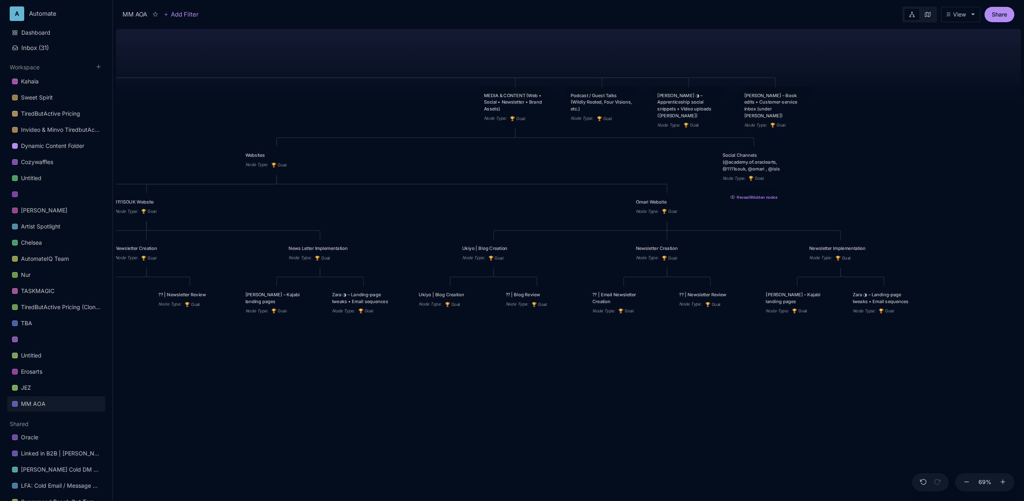
drag, startPoint x: 217, startPoint y: 224, endPoint x: 326, endPoint y: 220, distance: 109.3
click at [326, 220] on div "MM AOA EDUCATIONAL PROGRAMS (Apprenticeship • Pilgrimages • Courses) Node Type …" at bounding box center [568, 263] width 905 height 475
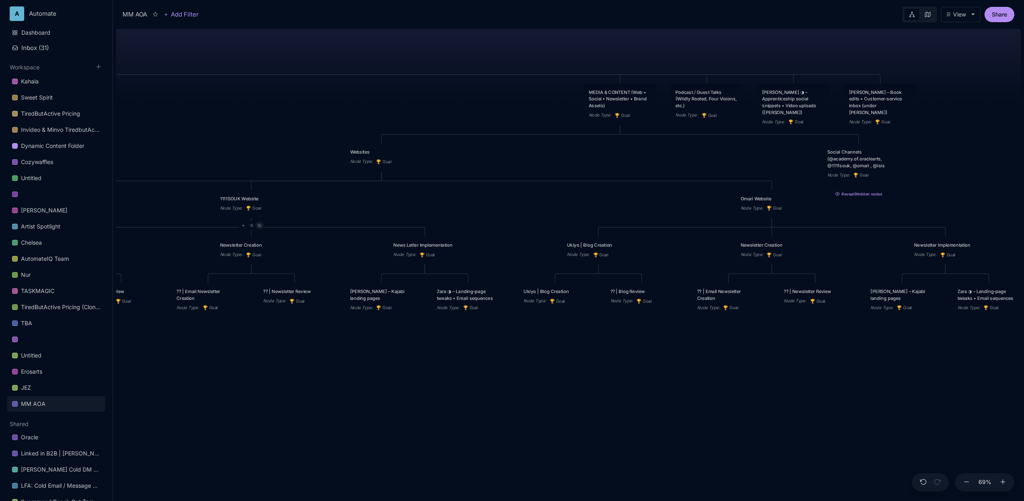
click at [259, 227] on icon at bounding box center [259, 225] width 4 height 4
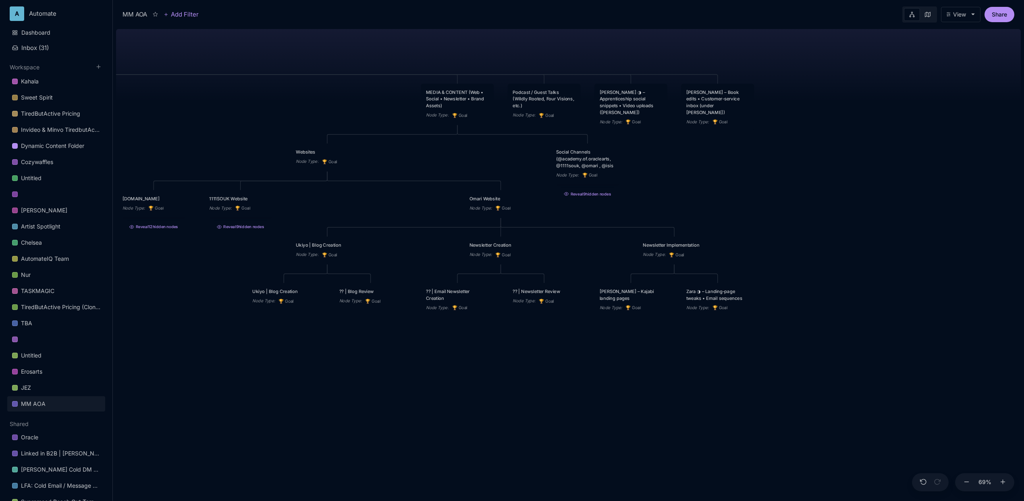
click at [404, 214] on div "MM AOA EDUCATIONAL PROGRAMS (Apprenticeship • Pilgrimages • Courses) Node Type …" at bounding box center [568, 263] width 905 height 475
click at [507, 227] on icon at bounding box center [509, 225] width 4 height 3
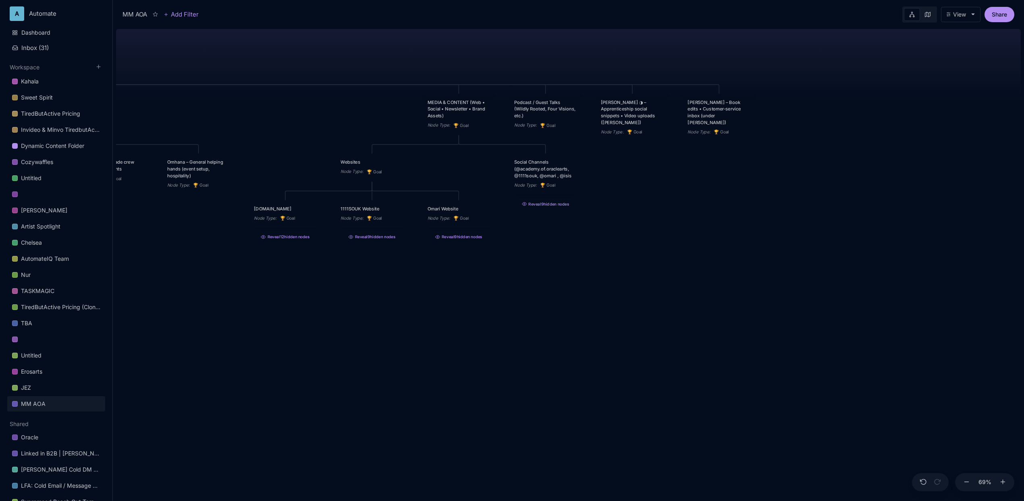
drag, startPoint x: 511, startPoint y: 220, endPoint x: 609, endPoint y: 232, distance: 99.5
click at [609, 232] on div "MM AOA EDUCATIONAL PROGRAMS (Apprenticeship • Pilgrimages • Courses) Node Type …" at bounding box center [568, 263] width 905 height 475
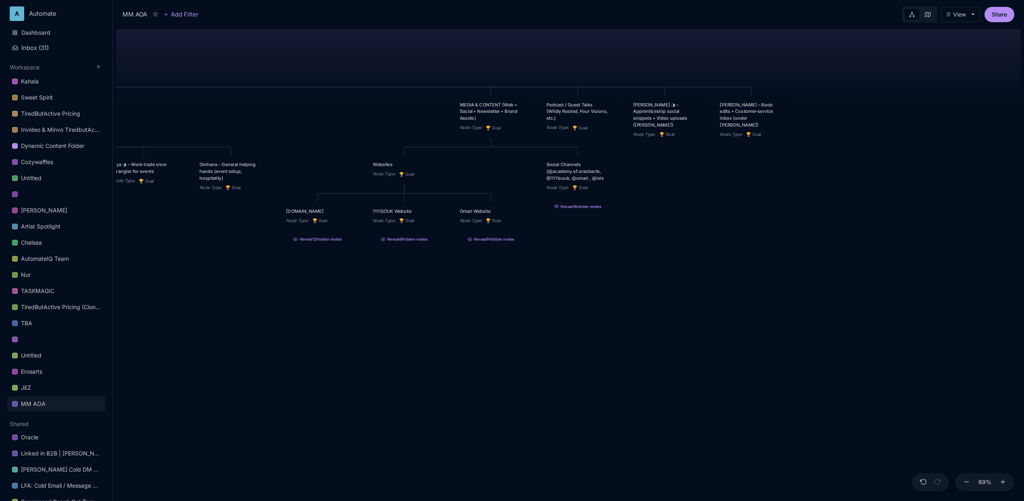
click at [589, 249] on div "MM AOA EDUCATIONAL PROGRAMS (Apprenticeship • Pilgrimages • Courses) Node Type …" at bounding box center [568, 263] width 905 height 475
click at [395, 193] on icon at bounding box center [396, 191] width 4 height 4
click at [390, 217] on span "🏆 Goal" at bounding box center [381, 221] width 20 height 10
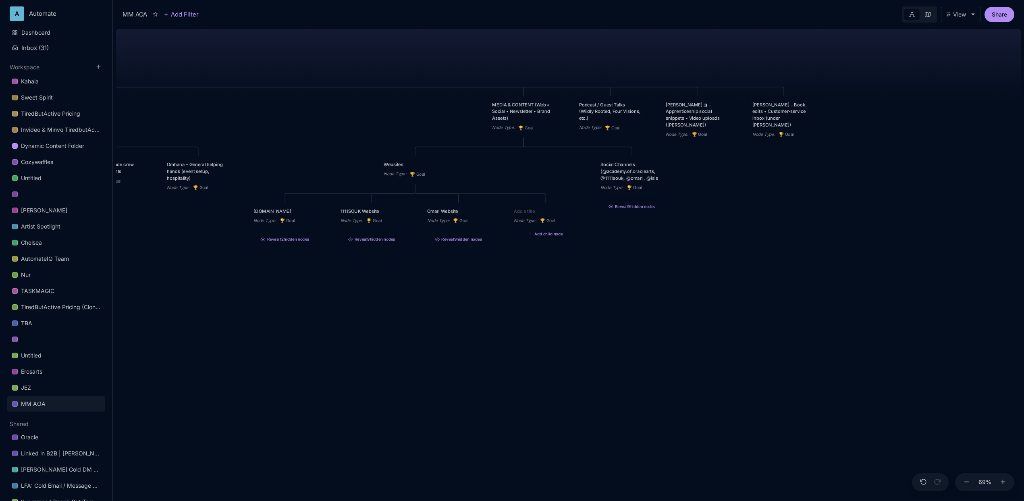
click at [594, 260] on div "MM AOA EDUCATIONAL PROGRAMS (Apprenticeship • Pilgrimages • Courses) Node Type …" at bounding box center [568, 263] width 905 height 475
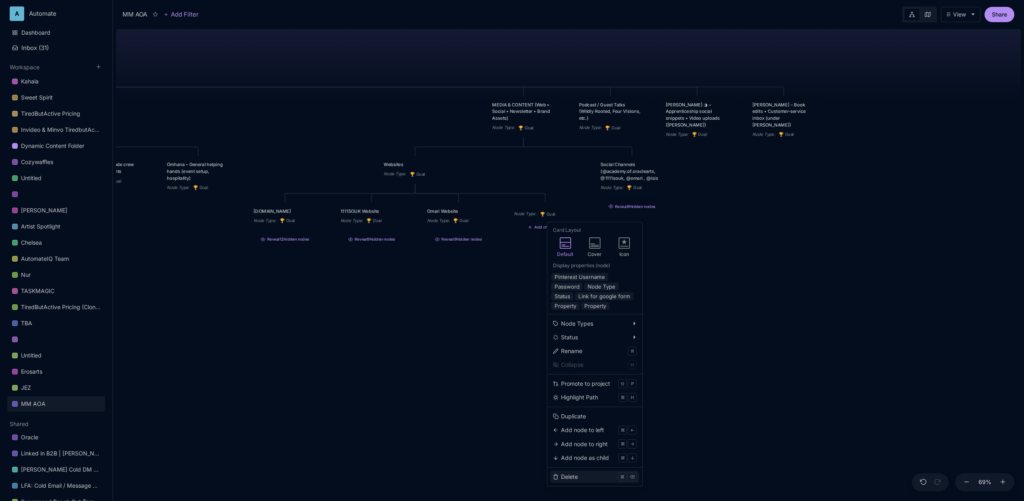
click at [571, 474] on div "Delete" at bounding box center [569, 476] width 17 height 9
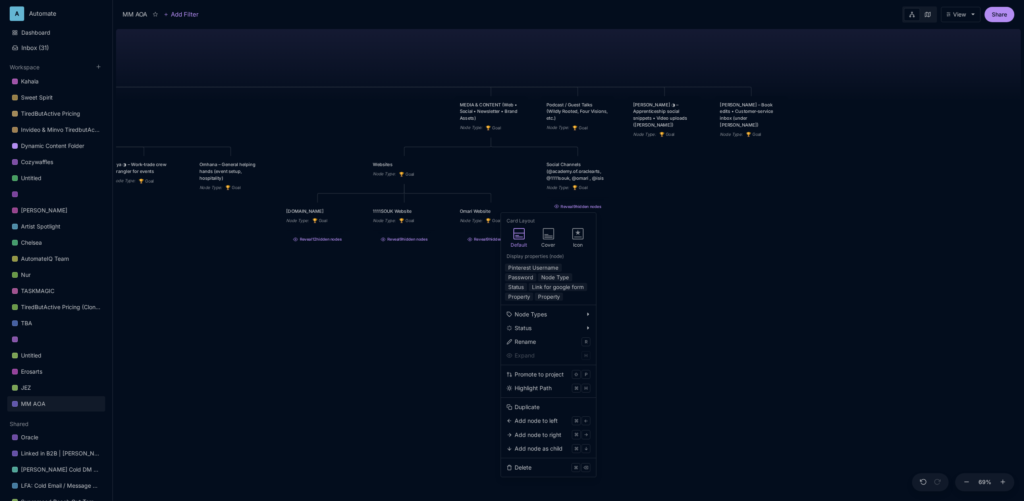
click at [426, 368] on div "MM AOA EDUCATIONAL PROGRAMS (Apprenticeship • Pilgrimages • Courses) Node Type …" at bounding box center [568, 263] width 905 height 475
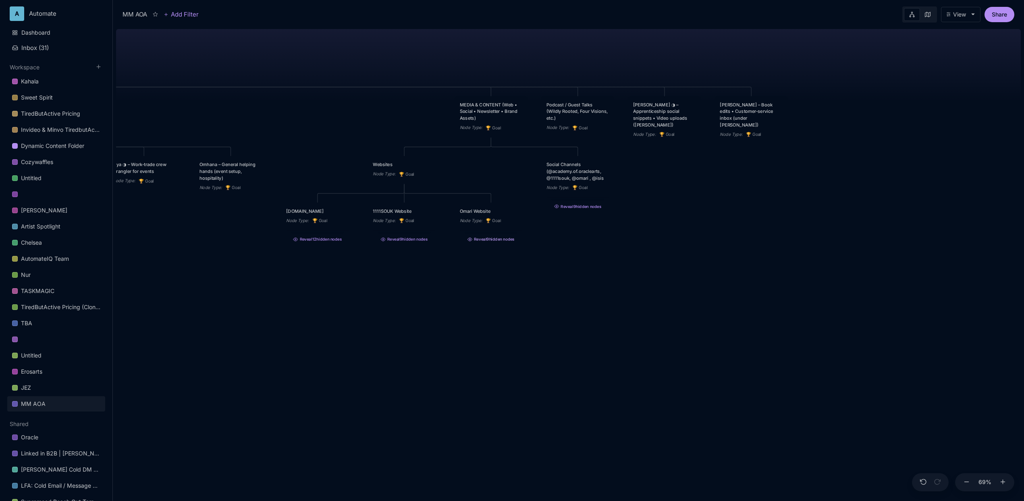
click at [500, 241] on button "Reveal 9 hidden nodes" at bounding box center [491, 238] width 73 height 10
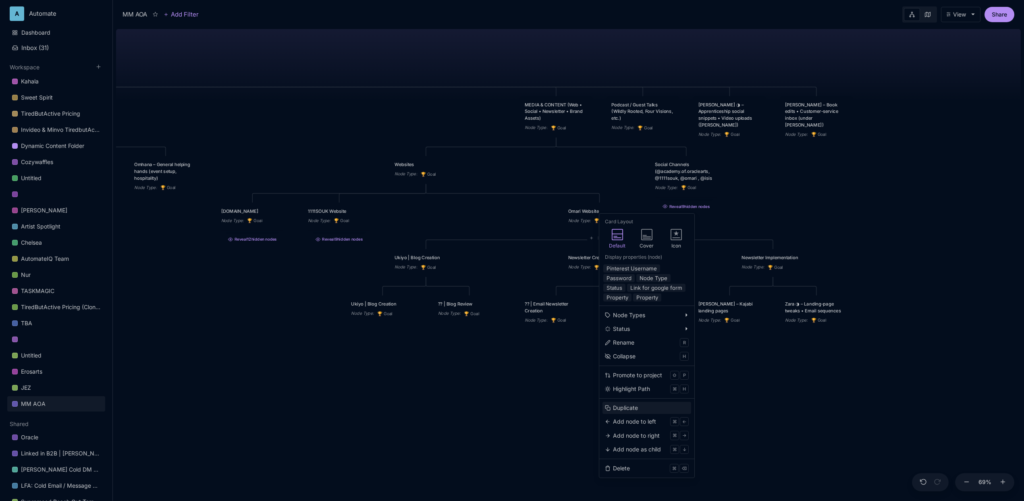
click at [625, 407] on div "Duplicate" at bounding box center [625, 407] width 25 height 9
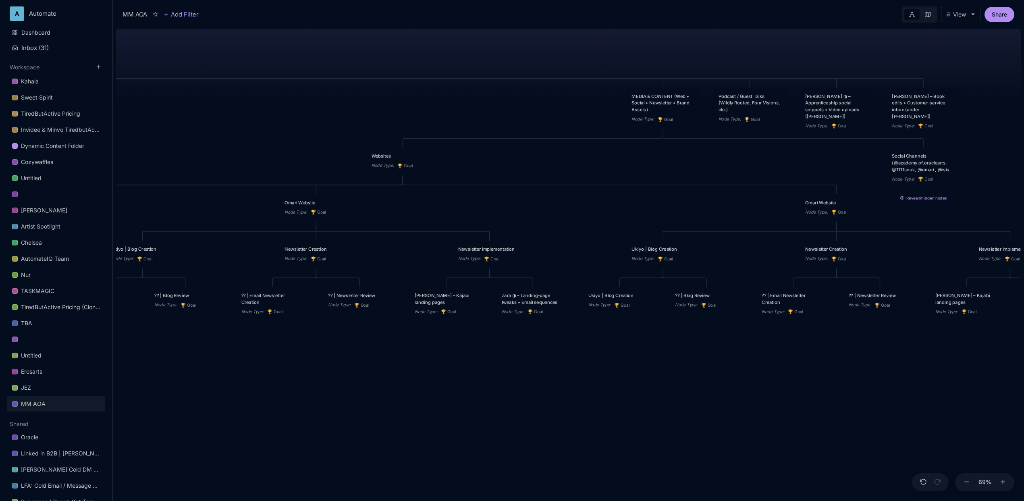
drag, startPoint x: 532, startPoint y: 395, endPoint x: 441, endPoint y: 386, distance: 91.5
click at [441, 386] on div "MM AOA EDUCATIONAL PROGRAMS (Apprenticeship • Pilgrimages • Courses) Node Type …" at bounding box center [568, 263] width 905 height 475
click at [320, 231] on icon at bounding box center [321, 229] width 4 height 3
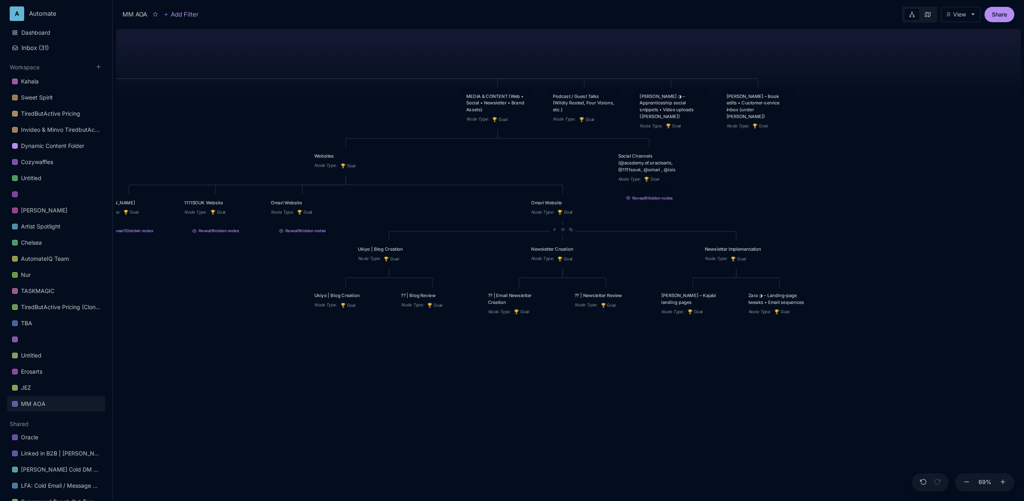
click at [549, 201] on div "Omari Website" at bounding box center [562, 202] width 63 height 7
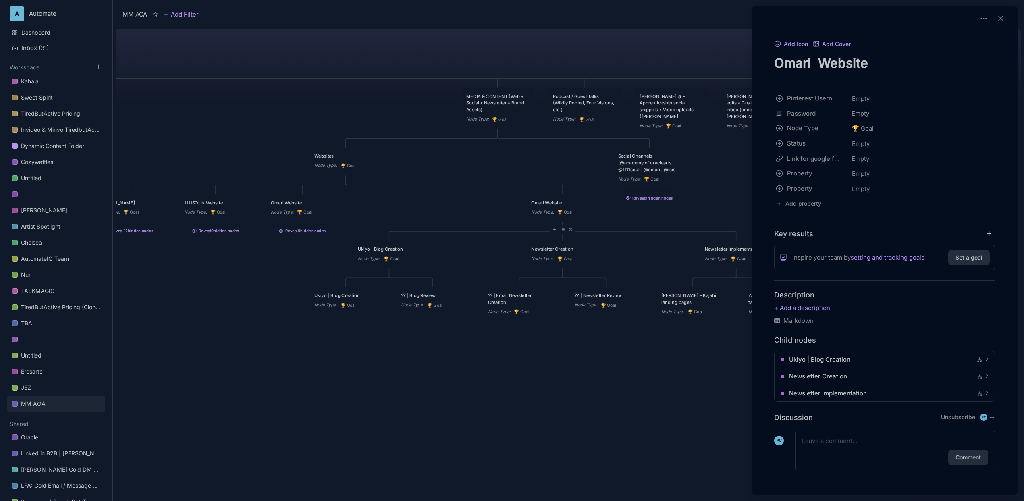
click at [841, 69] on textarea "Omari Website" at bounding box center [884, 63] width 221 height 17
type textarea "Isis Personal Website"
click at [486, 157] on div at bounding box center [512, 250] width 1024 height 501
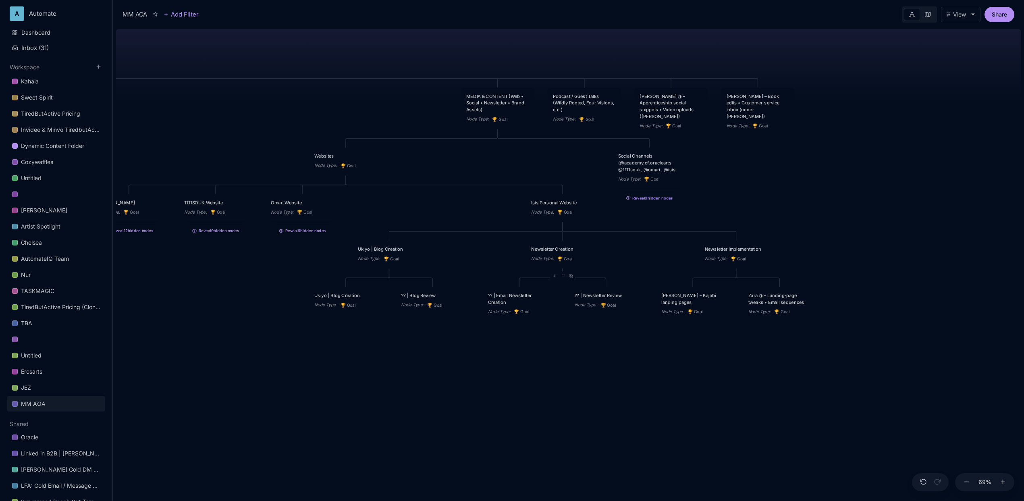
click at [676, 255] on div "MM AOA EDUCATIONAL PROGRAMS (Apprenticeship • Pilgrimages • Courses) Node Type …" at bounding box center [568, 263] width 905 height 475
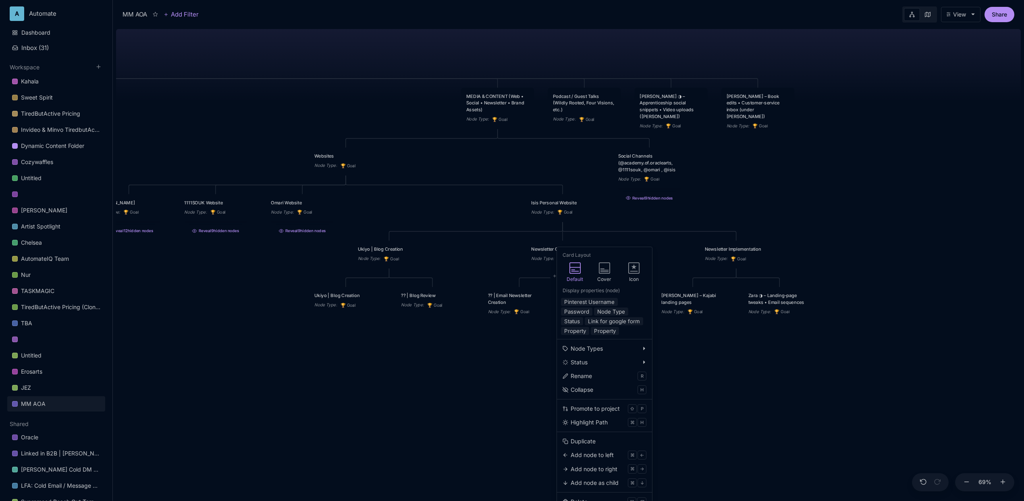
drag, startPoint x: 805, startPoint y: 340, endPoint x: 798, endPoint y: 336, distance: 7.6
click at [805, 340] on div "MM AOA EDUCATIONAL PROGRAMS (Apprenticeship • Pilgrimages • Courses) Node Type …" at bounding box center [568, 263] width 905 height 475
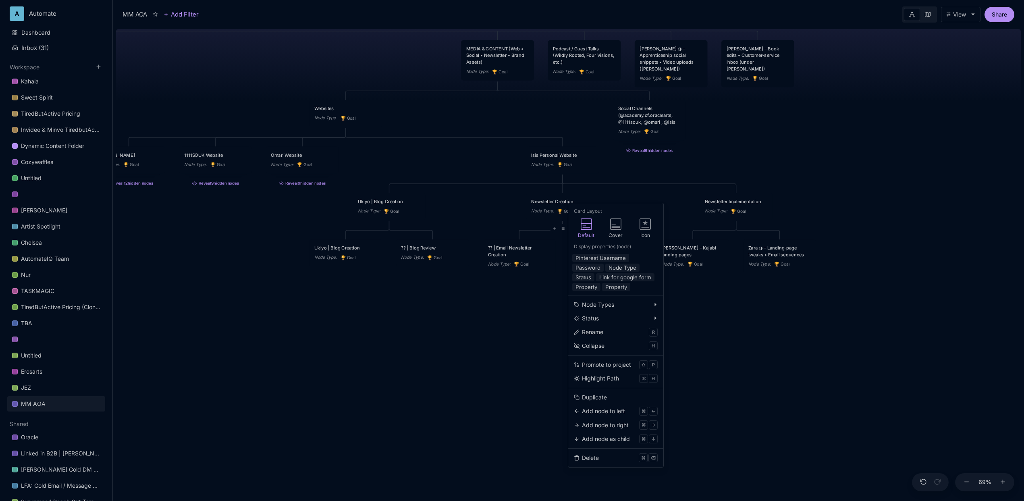
click at [511, 325] on div "MM AOA EDUCATIONAL PROGRAMS (Apprenticeship • Pilgrimages • Courses) Node Type …" at bounding box center [568, 263] width 905 height 475
click at [703, 362] on div "MM AOA EDUCATIONAL PROGRAMS (Apprenticeship • Pilgrimages • Courses) Node Type …" at bounding box center [568, 263] width 905 height 475
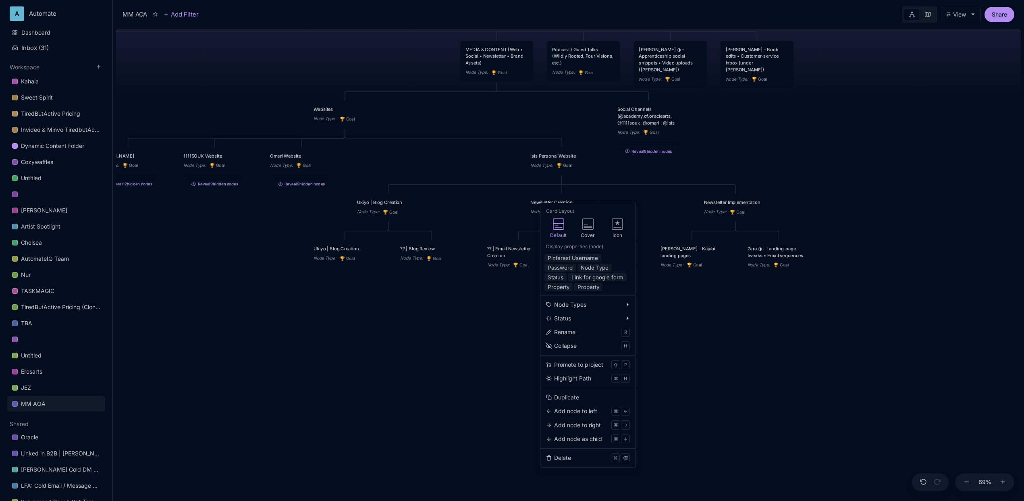
click at [744, 395] on div "MM AOA EDUCATIONAL PROGRAMS (Apprenticeship • Pilgrimages • Courses) Node Type …" at bounding box center [568, 263] width 905 height 475
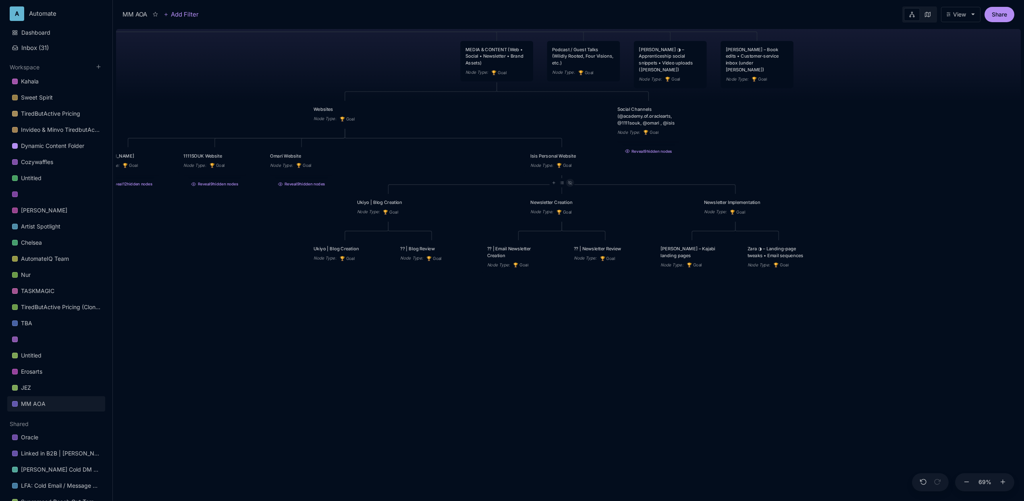
click at [570, 183] on icon at bounding box center [570, 182] width 4 height 3
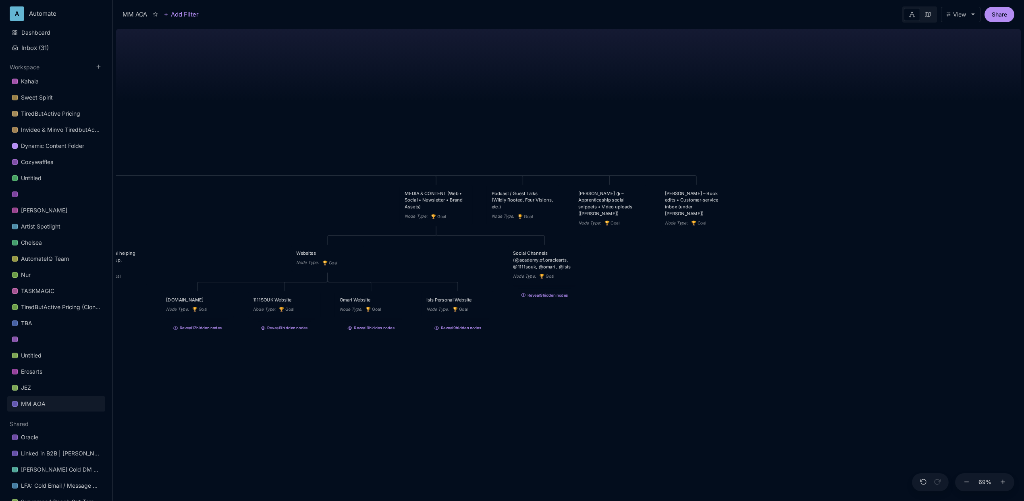
drag, startPoint x: 777, startPoint y: 130, endPoint x: 781, endPoint y: 276, distance: 145.9
click at [781, 276] on div "MM AOA EDUCATIONAL PROGRAMS (Apprenticeship • Pilgrimages • Courses) Node Type …" at bounding box center [568, 263] width 905 height 475
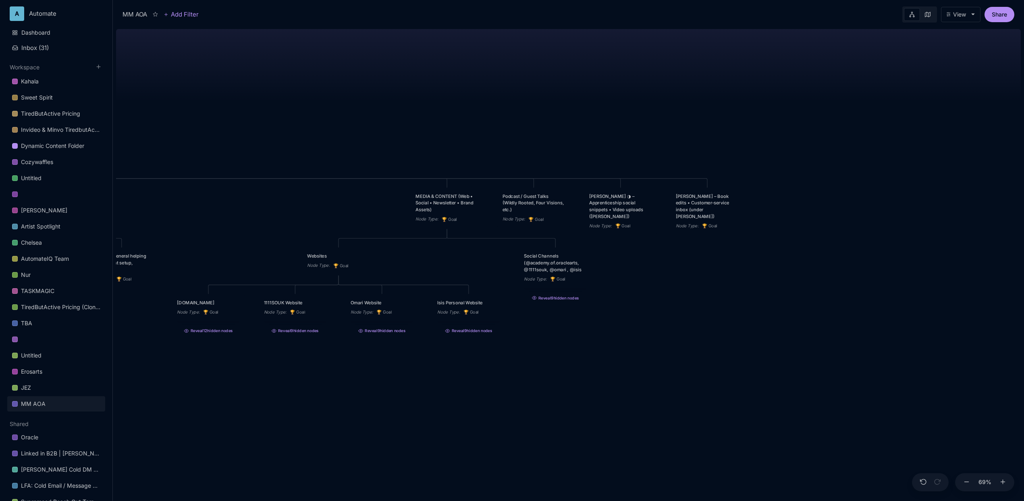
drag, startPoint x: 667, startPoint y: 315, endPoint x: 724, endPoint y: 326, distance: 58.2
click at [724, 326] on div "MM AOA EDUCATIONAL PROGRAMS (Apprenticeship • Pilgrimages • Courses) Node Type …" at bounding box center [568, 263] width 905 height 475
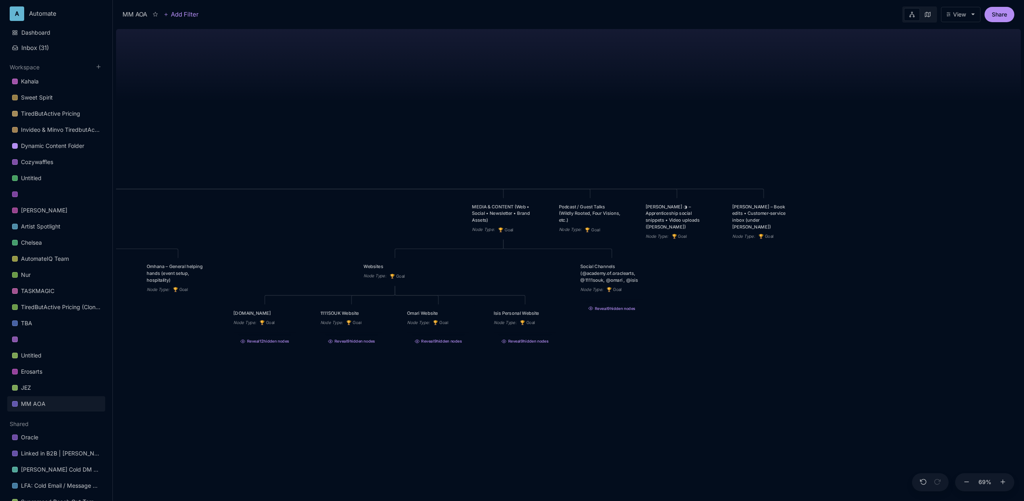
drag, startPoint x: 691, startPoint y: 355, endPoint x: 701, endPoint y: 355, distance: 10.1
click at [701, 355] on div "MM AOA EDUCATIONAL PROGRAMS (Apprenticeship • Pilgrimages • Courses) Node Type …" at bounding box center [568, 263] width 905 height 475
click at [665, 359] on div "MM AOA EDUCATIONAL PROGRAMS (Apprenticeship • Pilgrimages • Courses) Node Type …" at bounding box center [568, 263] width 905 height 475
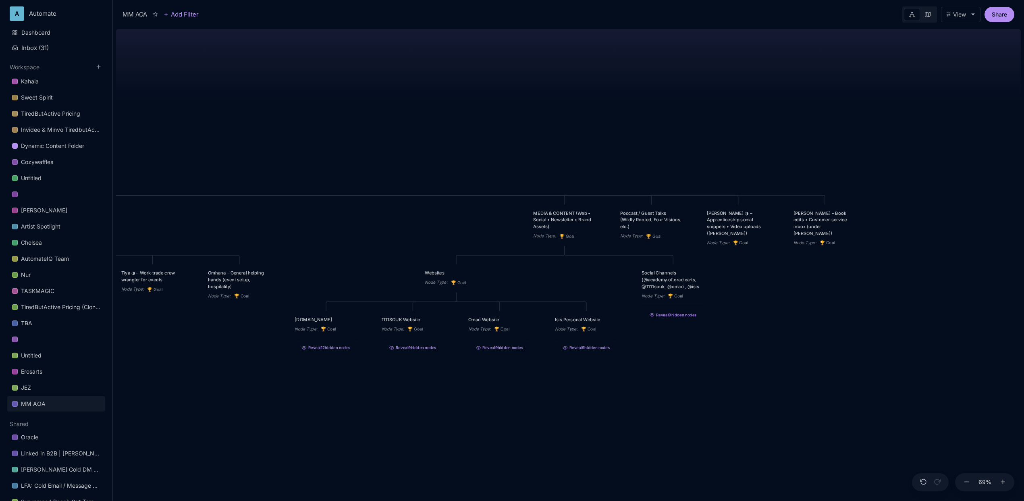
drag, startPoint x: 665, startPoint y: 359, endPoint x: 726, endPoint y: 365, distance: 61.6
click at [726, 365] on div "MM AOA EDUCATIONAL PROGRAMS (Apprenticeship • Pilgrimages • Courses) Node Type …" at bounding box center [568, 263] width 905 height 475
click at [525, 98] on div "MM AOA EDUCATIONAL PROGRAMS (Apprenticeship • Pilgrimages • Courses) Node Type …" at bounding box center [568, 263] width 905 height 475
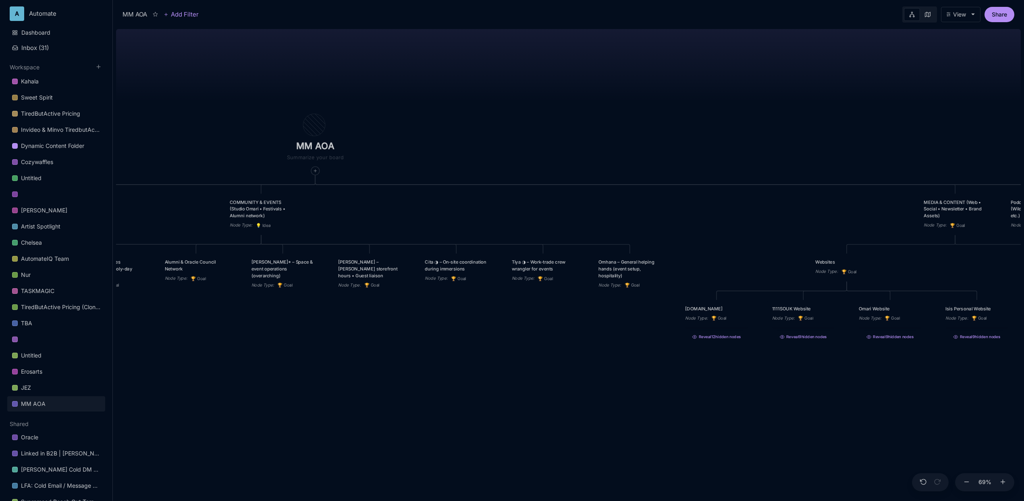
drag, startPoint x: 336, startPoint y: 95, endPoint x: 665, endPoint y: 98, distance: 329.6
click at [727, 84] on div "MM AOA EDUCATIONAL PROGRAMS (Apprenticeship • Pilgrimages • Courses) Node Type …" at bounding box center [568, 263] width 905 height 475
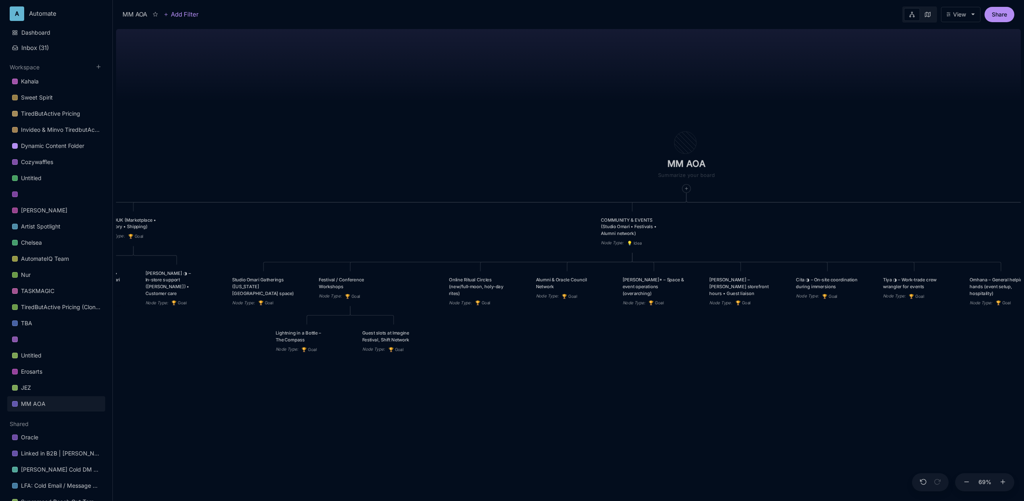
drag, startPoint x: 482, startPoint y: 83, endPoint x: 881, endPoint y: 98, distance: 398.8
click at [881, 98] on div "MM AOA EDUCATIONAL PROGRAMS (Apprenticeship • Pilgrimages • Courses) Node Type …" at bounding box center [568, 263] width 905 height 475
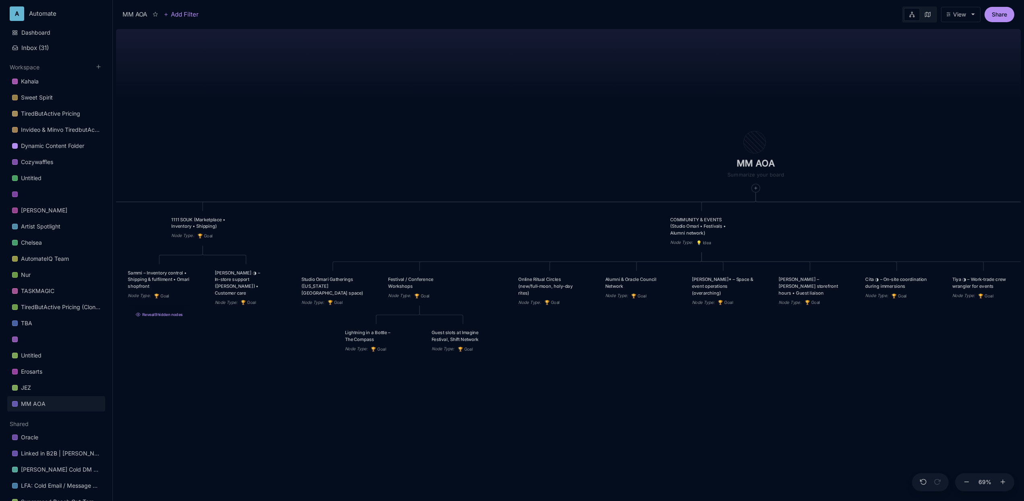
drag, startPoint x: 298, startPoint y: 79, endPoint x: 668, endPoint y: 92, distance: 369.7
click at [668, 92] on div "MM AOA EDUCATIONAL PROGRAMS (Apprenticeship • Pilgrimages • Courses) Node Type …" at bounding box center [568, 263] width 905 height 475
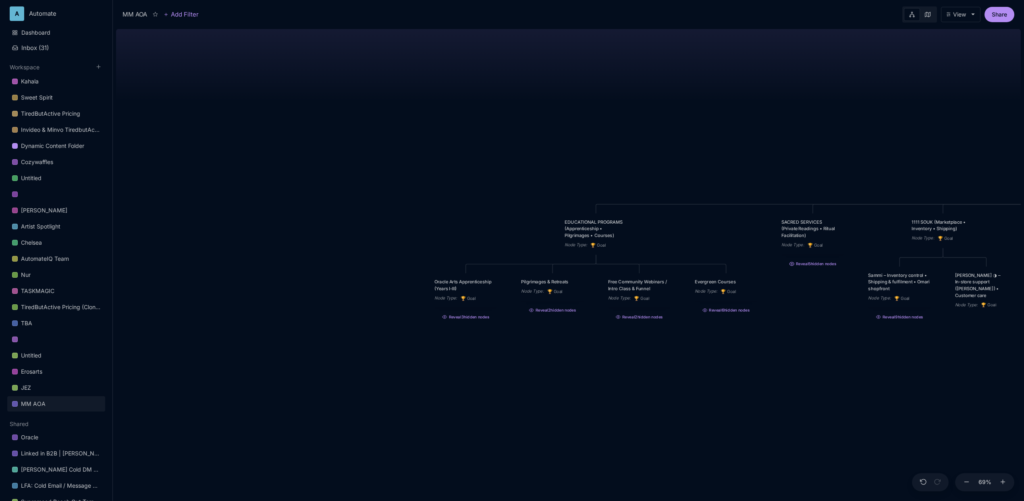
drag, startPoint x: 308, startPoint y: 105, endPoint x: 720, endPoint y: 96, distance: 411.9
click at [720, 96] on div "MM AOA EDUCATIONAL PROGRAMS (Apprenticeship • Pilgrimages • Courses) Node Type …" at bounding box center [568, 263] width 905 height 475
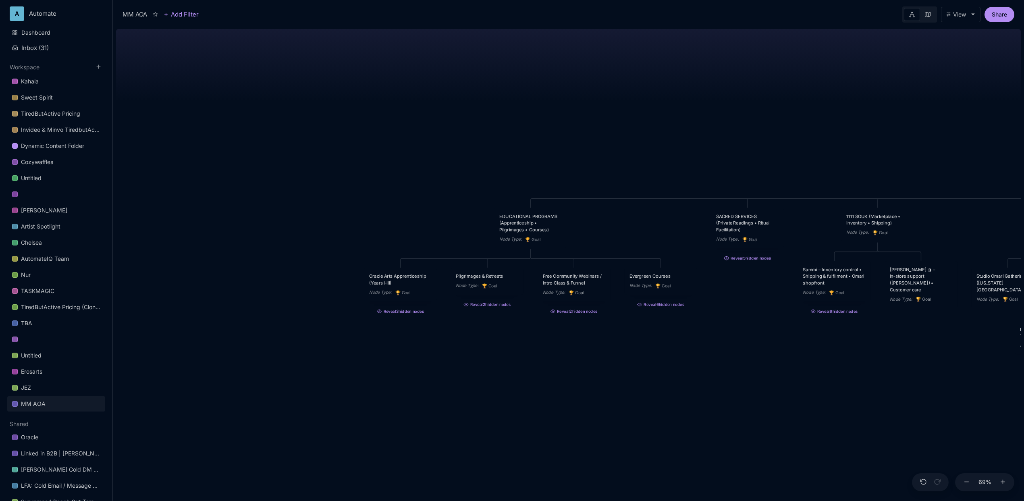
drag, startPoint x: 710, startPoint y: 98, endPoint x: 428, endPoint y: 52, distance: 285.3
click at [428, 52] on div "MM AOA EDUCATIONAL PROGRAMS (Apprenticeship • Pilgrimages • Courses) Node Type …" at bounding box center [568, 263] width 905 height 475
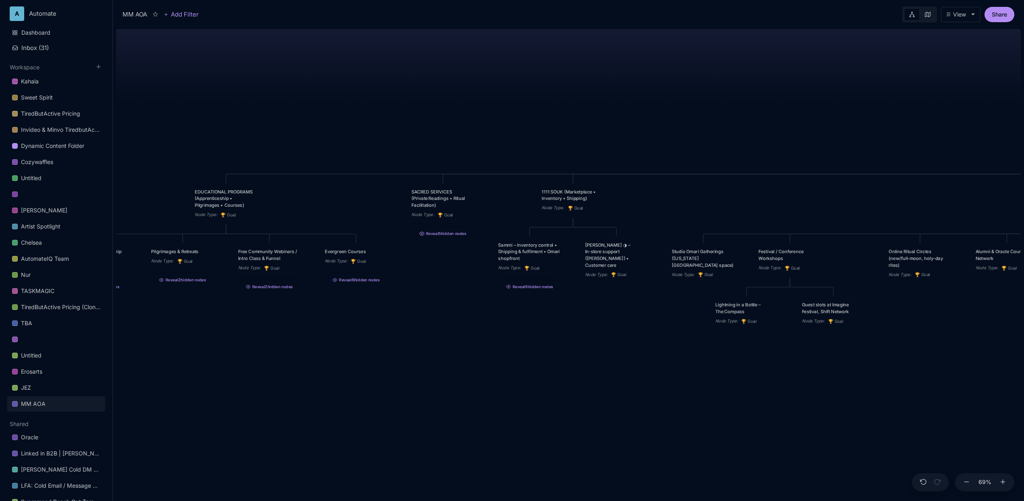
drag, startPoint x: 478, startPoint y: 68, endPoint x: 394, endPoint y: 83, distance: 85.9
click at [394, 83] on div "MM AOA EDUCATIONAL PROGRAMS (Apprenticeship • Pilgrimages • Courses) Node Type …" at bounding box center [568, 263] width 905 height 475
drag, startPoint x: 664, startPoint y: 79, endPoint x: 265, endPoint y: 83, distance: 398.9
click at [265, 83] on div "MM AOA EDUCATIONAL PROGRAMS (Apprenticeship • Pilgrimages • Courses) Node Type …" at bounding box center [568, 263] width 905 height 475
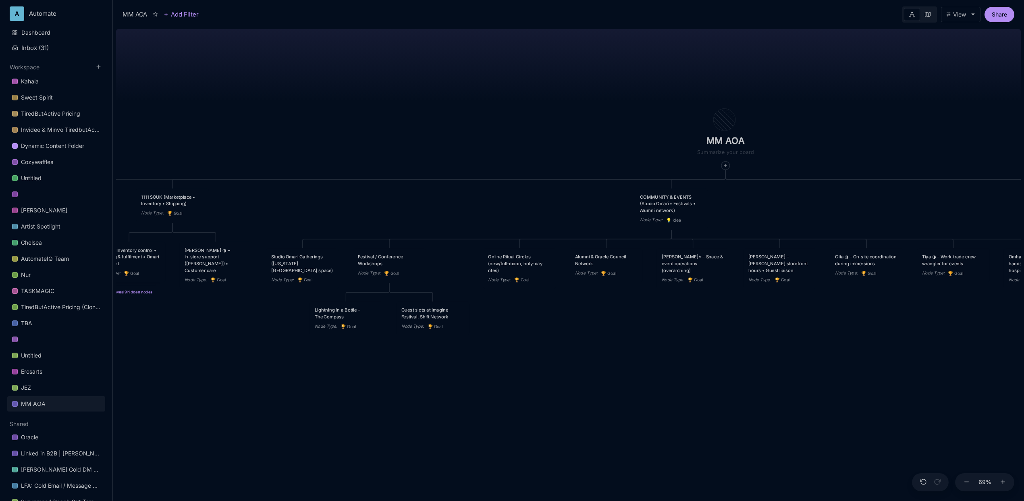
drag, startPoint x: 585, startPoint y: 60, endPoint x: 171, endPoint y: 85, distance: 414.6
click at [171, 85] on div "MM AOA EDUCATIONAL PROGRAMS (Apprenticeship • Pilgrimages • Courses) Node Type …" at bounding box center [568, 263] width 905 height 475
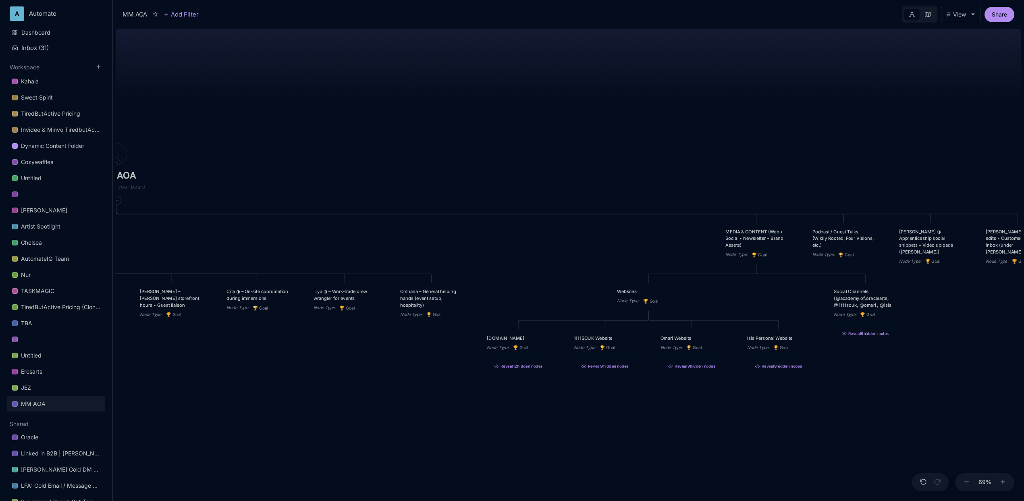
drag, startPoint x: 800, startPoint y: 89, endPoint x: 348, endPoint y: 68, distance: 452.2
click at [348, 68] on div "MM AOA EDUCATIONAL PROGRAMS (Apprenticeship • Pilgrimages • Courses) Node Type …" at bounding box center [568, 263] width 905 height 475
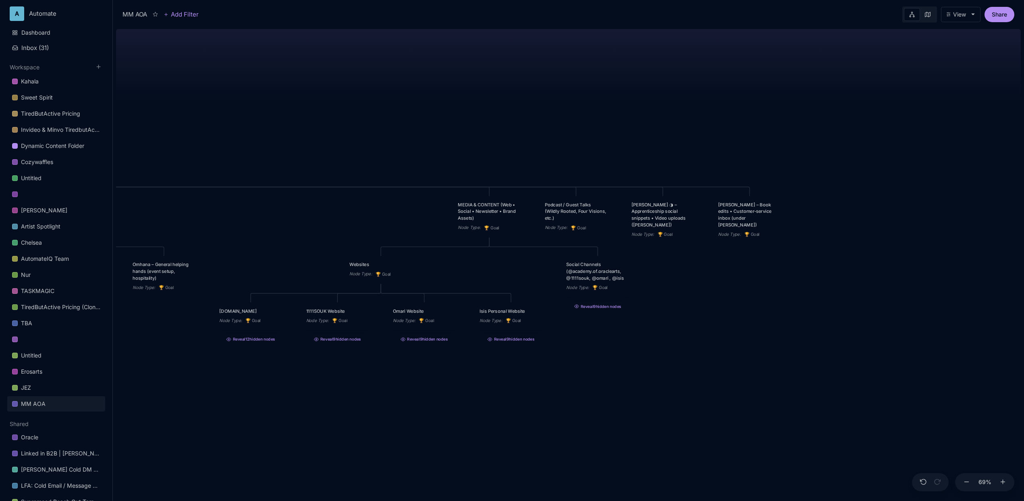
drag, startPoint x: 669, startPoint y: 96, endPoint x: 658, endPoint y: 99, distance: 10.8
click at [658, 99] on div "MM AOA EDUCATIONAL PROGRAMS (Apprenticeship • Pilgrimages • Courses) Node Type …" at bounding box center [568, 263] width 905 height 475
click at [824, 211] on div "MM AOA EDUCATIONAL PROGRAMS (Apprenticeship • Pilgrimages • Courses) Node Type …" at bounding box center [568, 263] width 905 height 475
click at [829, 223] on div "MM AOA EDUCATIONAL PROGRAMS (Apprenticeship • Pilgrimages • Courses) Node Type …" at bounding box center [568, 263] width 905 height 475
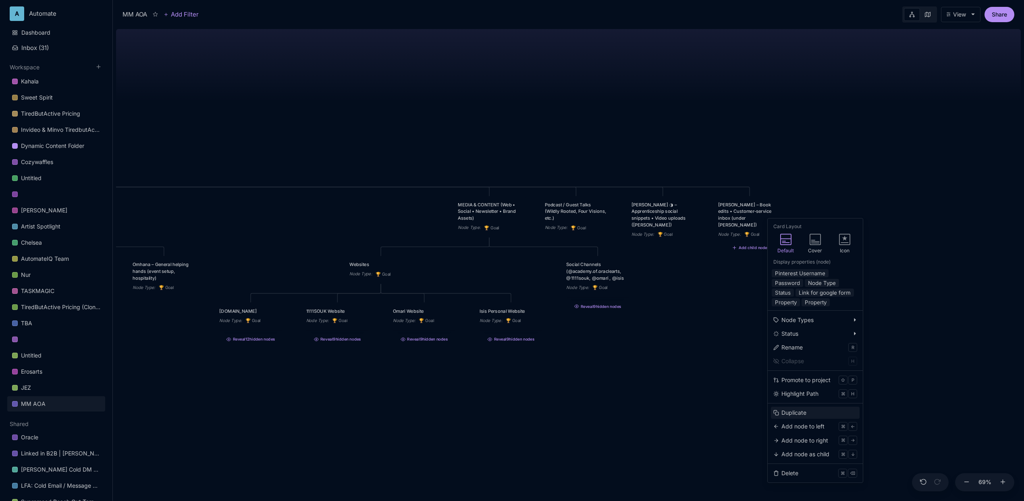
click at [791, 410] on div "Duplicate" at bounding box center [793, 412] width 25 height 9
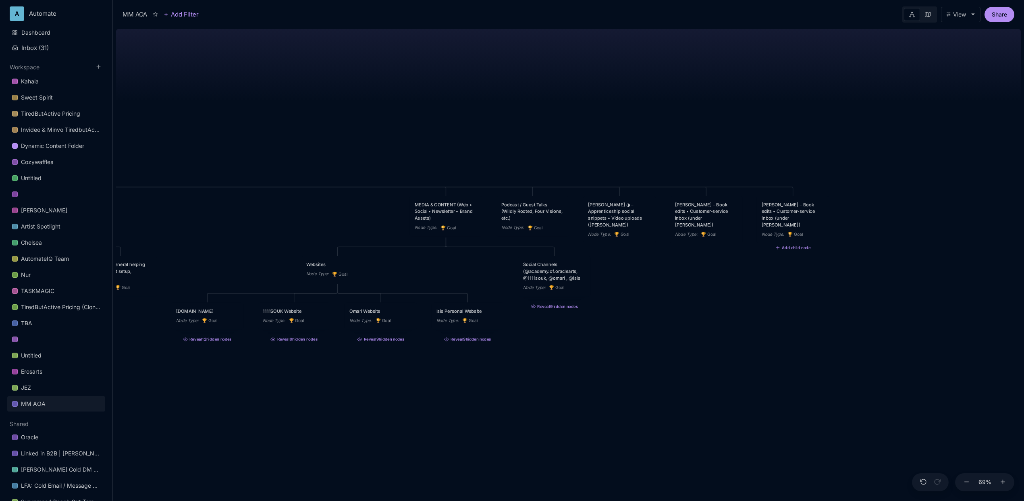
click at [783, 220] on div "[PERSON_NAME] – Book edits • Customer‑service inbox (under [PERSON_NAME])" at bounding box center [793, 214] width 63 height 27
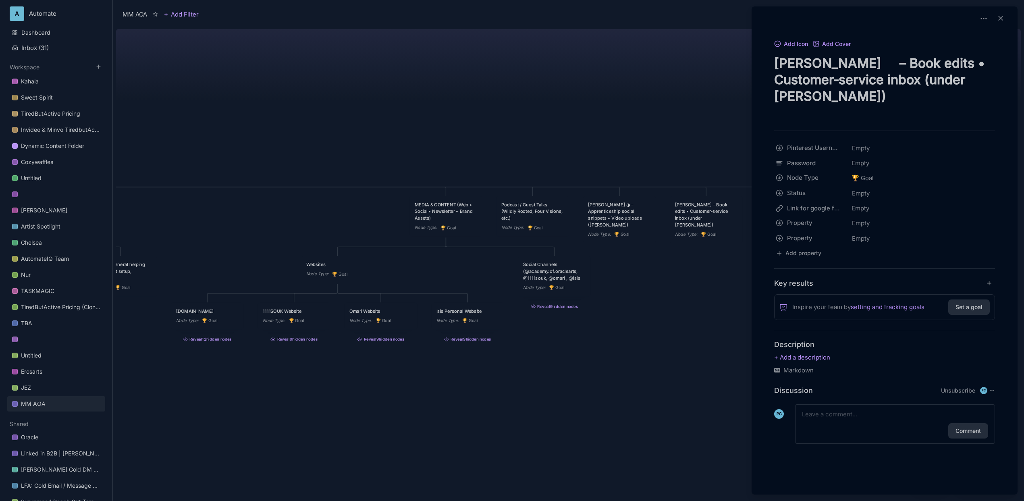
click at [851, 64] on textarea "[PERSON_NAME] – Book edits • Customer‑service inbox (under [PERSON_NAME])" at bounding box center [884, 88] width 221 height 66
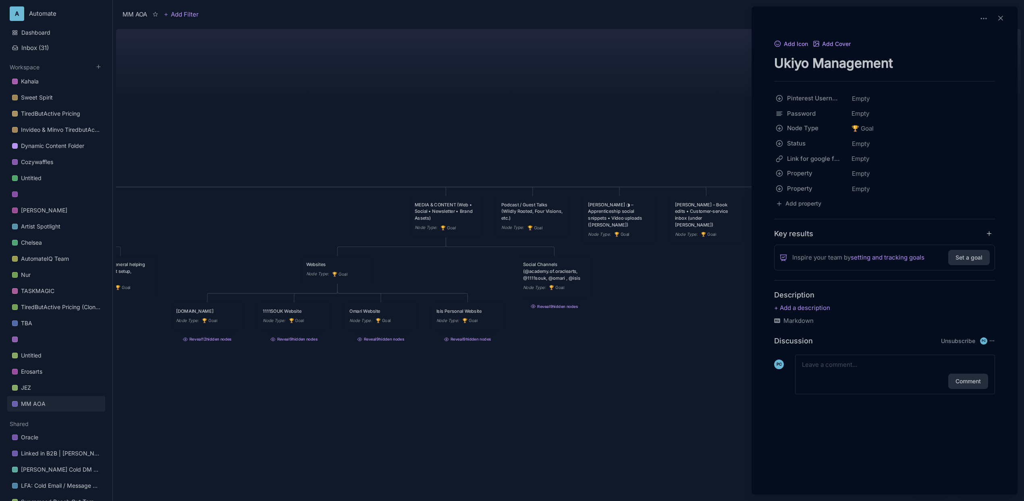
type textarea "Ukiyo Management"
click at [639, 73] on div at bounding box center [512, 250] width 1024 height 501
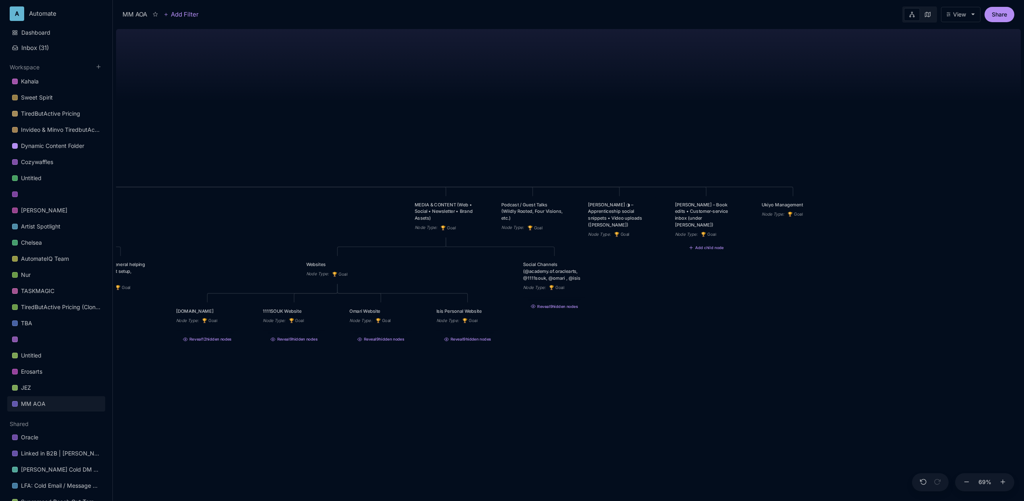
click at [783, 205] on div "Ukiyo Management" at bounding box center [793, 204] width 63 height 7
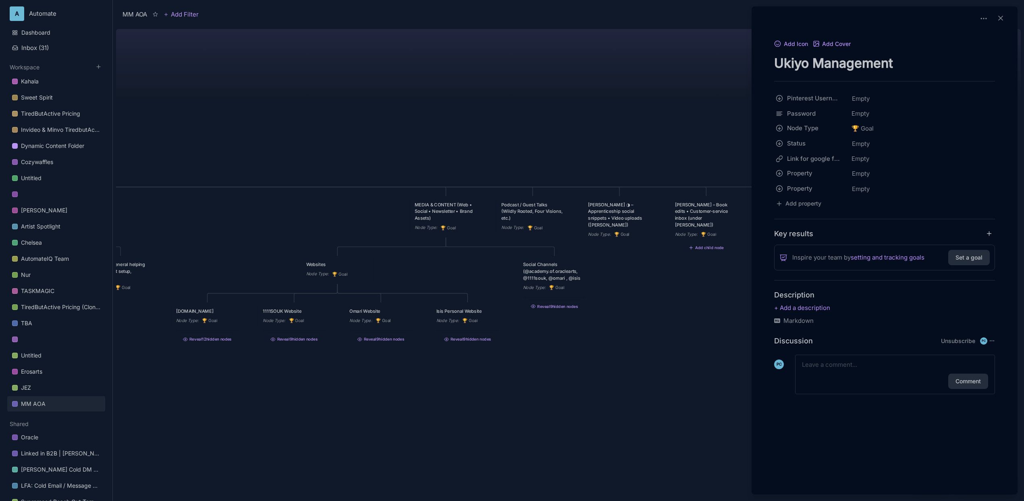
click at [724, 301] on div at bounding box center [512, 250] width 1024 height 501
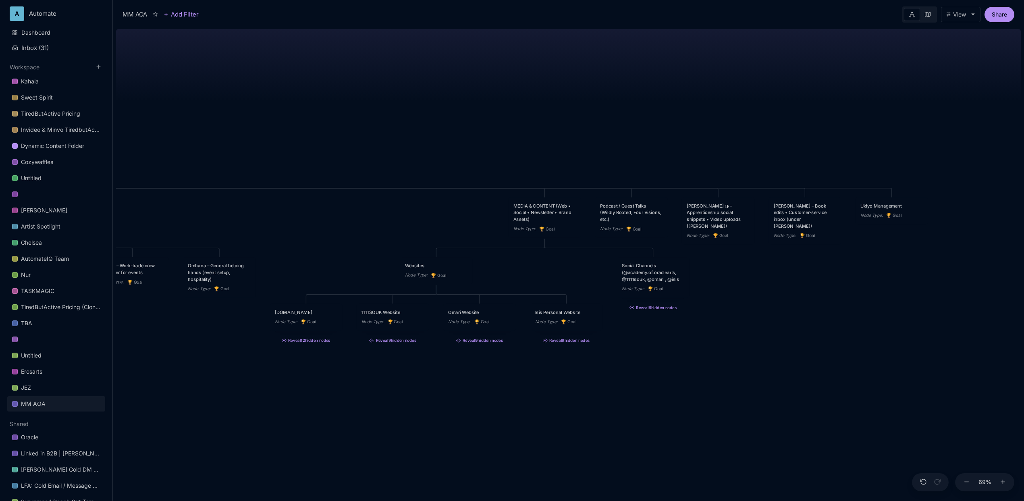
drag, startPoint x: 294, startPoint y: 218, endPoint x: 450, endPoint y: 218, distance: 155.9
click at [450, 218] on div "MM AOA EDUCATIONAL PROGRAMS (Apprenticeship • Pilgrimages • Courses) Node Type …" at bounding box center [568, 263] width 905 height 475
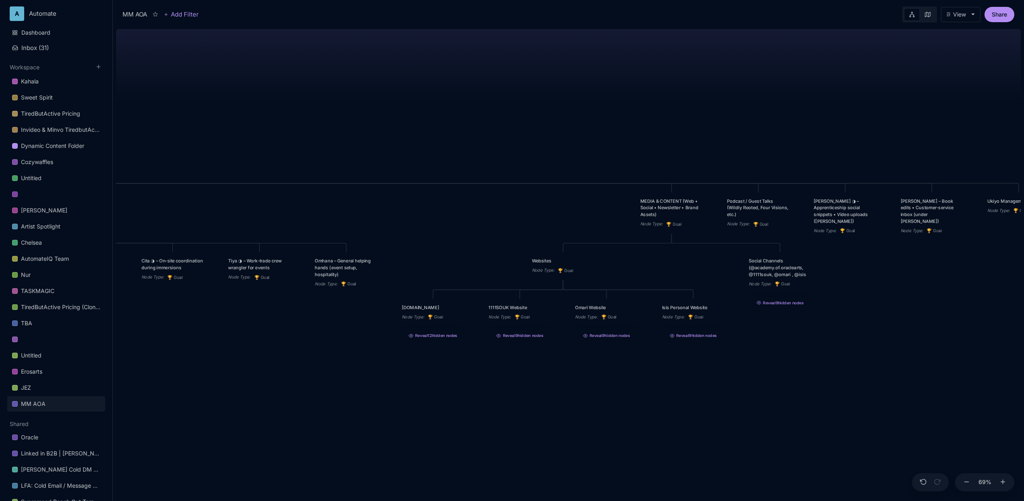
drag, startPoint x: 399, startPoint y: 226, endPoint x: 569, endPoint y: 221, distance: 170.1
click at [569, 221] on div "MM AOA EDUCATIONAL PROGRAMS (Apprenticeship • Pilgrimages • Courses) Node Type …" at bounding box center [568, 263] width 905 height 475
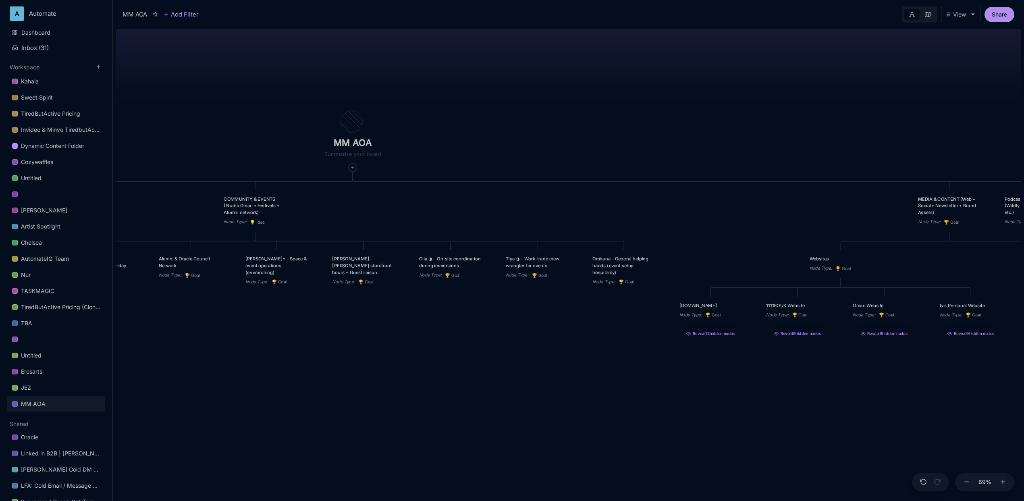
drag, startPoint x: 413, startPoint y: 216, endPoint x: 521, endPoint y: 219, distance: 107.6
click at [521, 219] on div "MM AOA EDUCATIONAL PROGRAMS (Apprenticeship • Pilgrimages • Courses) Node Type …" at bounding box center [568, 263] width 905 height 475
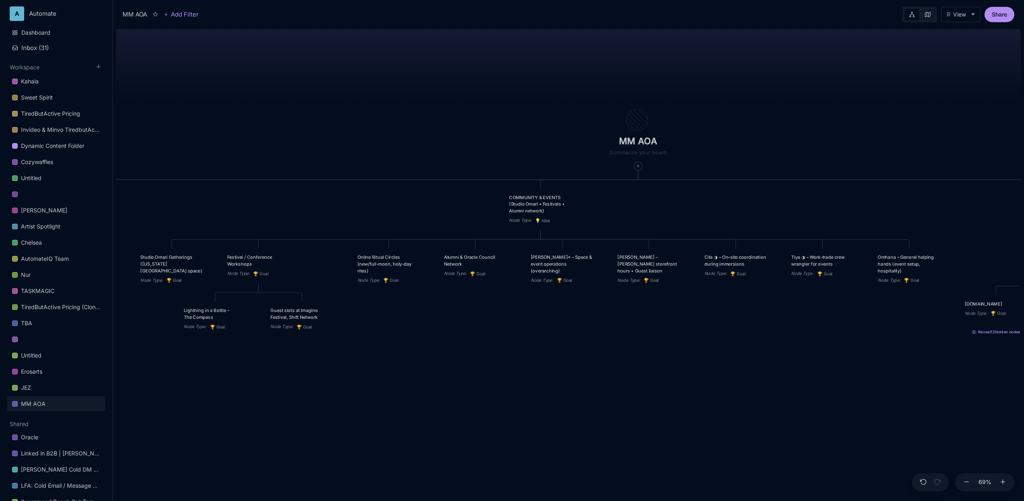
drag, startPoint x: 363, startPoint y: 222, endPoint x: 649, endPoint y: 220, distance: 285.3
click at [649, 220] on div "MM AOA EDUCATIONAL PROGRAMS (Apprenticeship • Pilgrimages • Courses) Node Type …" at bounding box center [568, 263] width 905 height 475
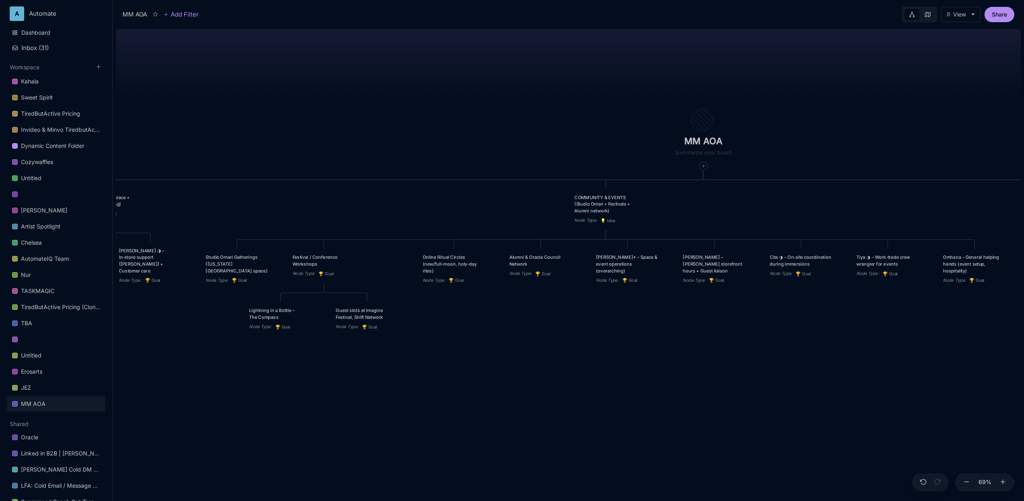
drag, startPoint x: 438, startPoint y: 337, endPoint x: 499, endPoint y: 336, distance: 60.4
click at [499, 336] on div "MM AOA EDUCATIONAL PROGRAMS (Apprenticeship • Pilgrimages • Courses) Node Type …" at bounding box center [568, 263] width 905 height 475
drag, startPoint x: 764, startPoint y: 342, endPoint x: 760, endPoint y: 340, distance: 4.5
click at [760, 340] on div "MM AOA EDUCATIONAL PROGRAMS (Apprenticeship • Pilgrimages • Courses) Node Type …" at bounding box center [568, 263] width 905 height 475
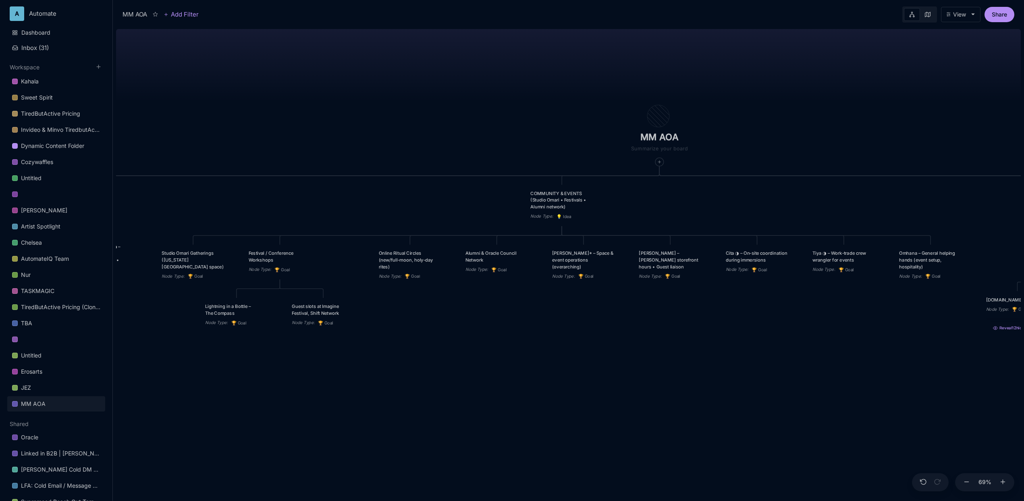
drag, startPoint x: 760, startPoint y: 340, endPoint x: 720, endPoint y: 338, distance: 39.9
click at [720, 338] on div "MM AOA EDUCATIONAL PROGRAMS (Apprenticeship • Pilgrimages • Courses) Node Type …" at bounding box center [568, 263] width 905 height 475
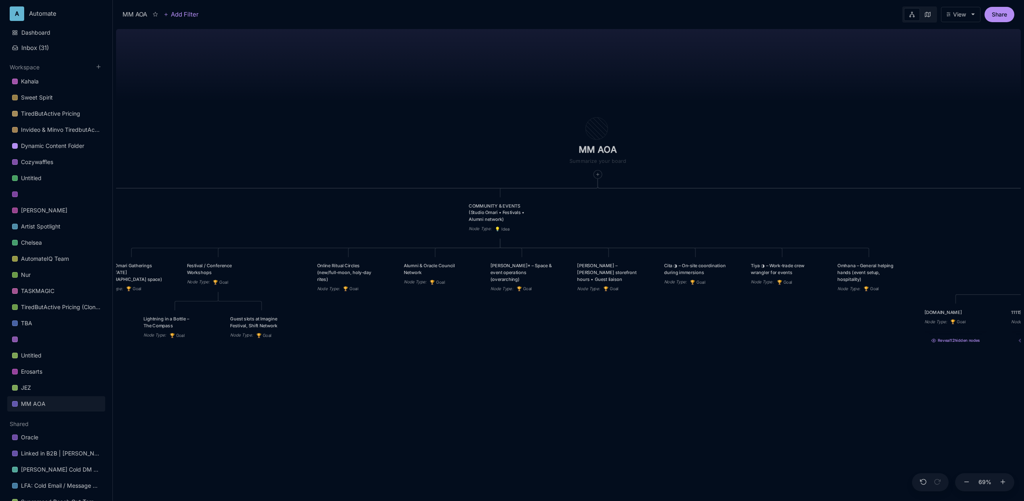
drag, startPoint x: 720, startPoint y: 338, endPoint x: 659, endPoint y: 351, distance: 62.9
click at [659, 351] on div "MM AOA EDUCATIONAL PROGRAMS (Apprenticeship • Pilgrimages • Courses) Node Type …" at bounding box center [568, 263] width 905 height 475
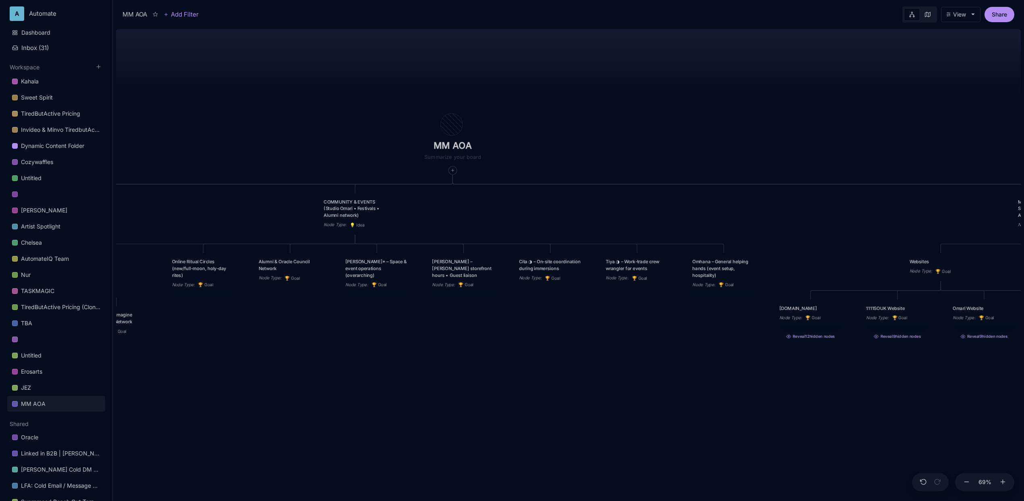
drag, startPoint x: 659, startPoint y: 351, endPoint x: 514, endPoint y: 347, distance: 145.1
click at [514, 347] on div "MM AOA EDUCATIONAL PROGRAMS (Apprenticeship • Pilgrimages • Courses) Node Type …" at bounding box center [568, 263] width 905 height 475
click at [380, 349] on div "MM AOA EDUCATIONAL PROGRAMS (Apprenticeship • Pilgrimages • Courses) Node Type …" at bounding box center [568, 263] width 905 height 475
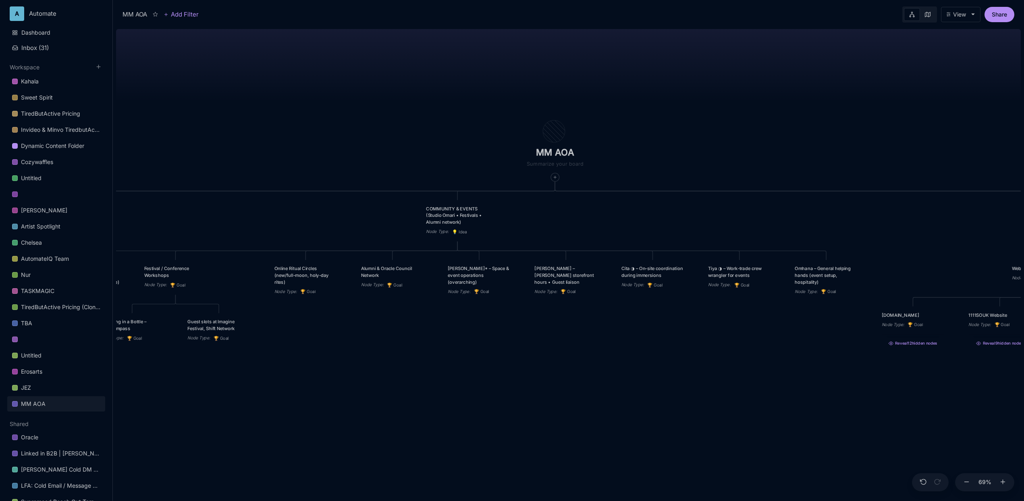
drag, startPoint x: 348, startPoint y: 328, endPoint x: 448, endPoint y: 334, distance: 100.9
click at [448, 334] on div "MM AOA EDUCATIONAL PROGRAMS (Apprenticeship • Pilgrimages • Courses) Node Type …" at bounding box center [568, 263] width 905 height 475
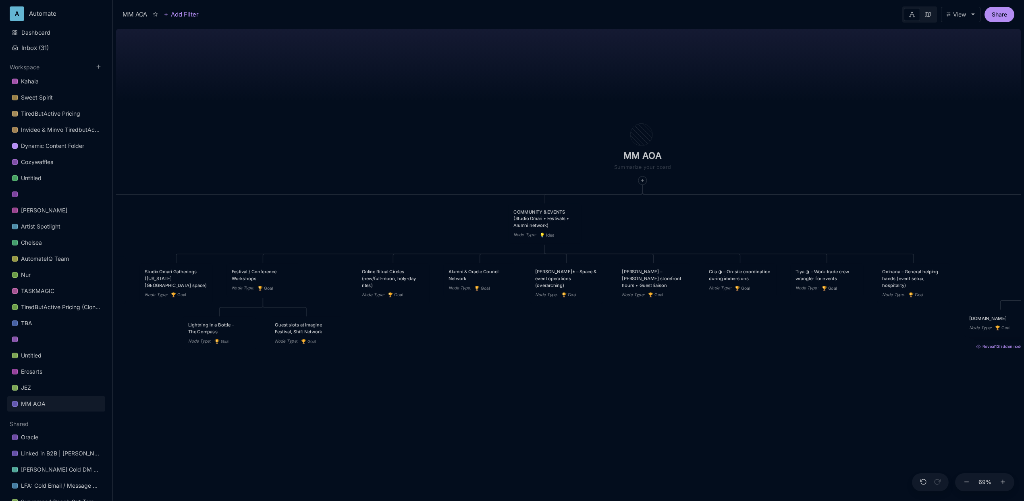
drag, startPoint x: 440, startPoint y: 322, endPoint x: 529, endPoint y: 323, distance: 88.7
click at [529, 323] on div "MM AOA EDUCATIONAL PROGRAMS (Apprenticeship • Pilgrimages • Courses) Node Type …" at bounding box center [568, 263] width 905 height 475
click at [492, 359] on div "MM AOA EDUCATIONAL PROGRAMS (Apprenticeship • Pilgrimages • Courses) Node Type …" at bounding box center [568, 263] width 905 height 475
click at [490, 355] on div "MM AOA EDUCATIONAL PROGRAMS (Apprenticeship • Pilgrimages • Courses) Node Type …" at bounding box center [568, 263] width 905 height 475
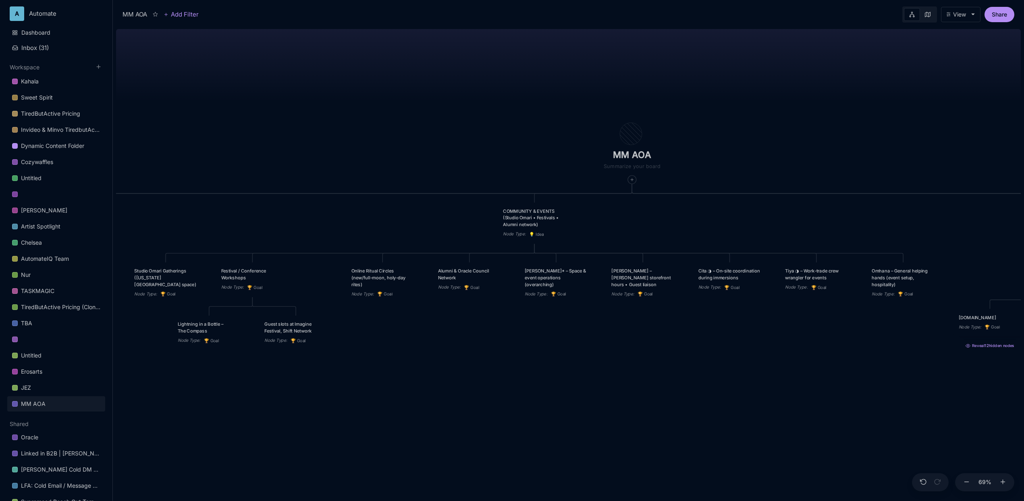
drag, startPoint x: 430, startPoint y: 319, endPoint x: 417, endPoint y: 320, distance: 12.9
click at [417, 320] on div "MM AOA EDUCATIONAL PROGRAMS (Apprenticeship • Pilgrimages • Courses) Node Type …" at bounding box center [568, 263] width 905 height 475
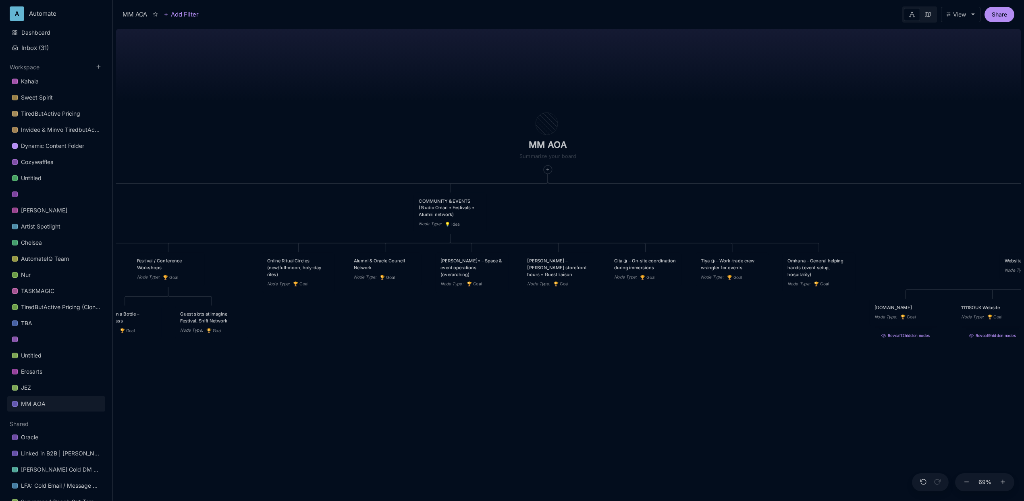
drag, startPoint x: 604, startPoint y: 333, endPoint x: 520, endPoint y: 323, distance: 84.4
click at [520, 323] on div "MM AOA EDUCATIONAL PROGRAMS (Apprenticeship • Pilgrimages • Courses) Node Type …" at bounding box center [568, 263] width 905 height 475
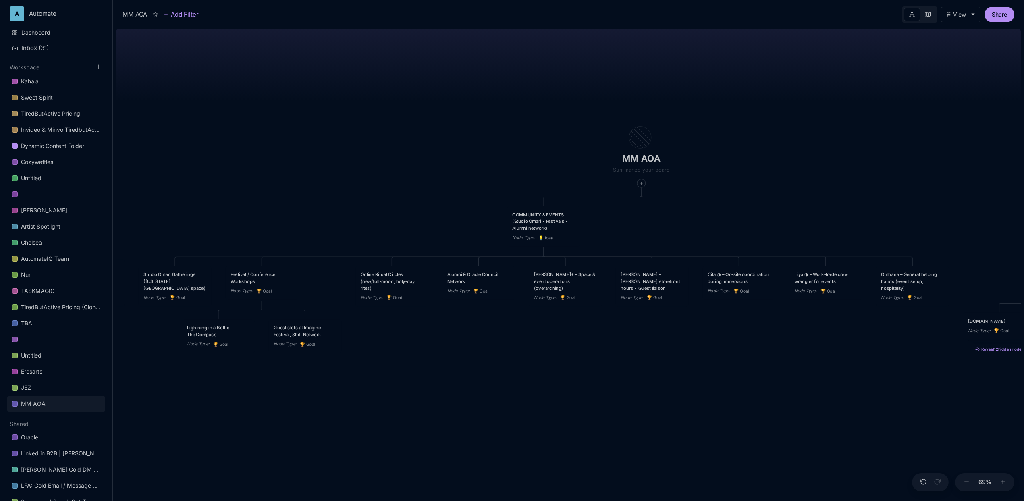
drag, startPoint x: 495, startPoint y: 320, endPoint x: 588, endPoint y: 334, distance: 94.5
click at [588, 334] on div "MM AOA EDUCATIONAL PROGRAMS (Apprenticeship • Pilgrimages • Courses) Node Type …" at bounding box center [568, 263] width 905 height 475
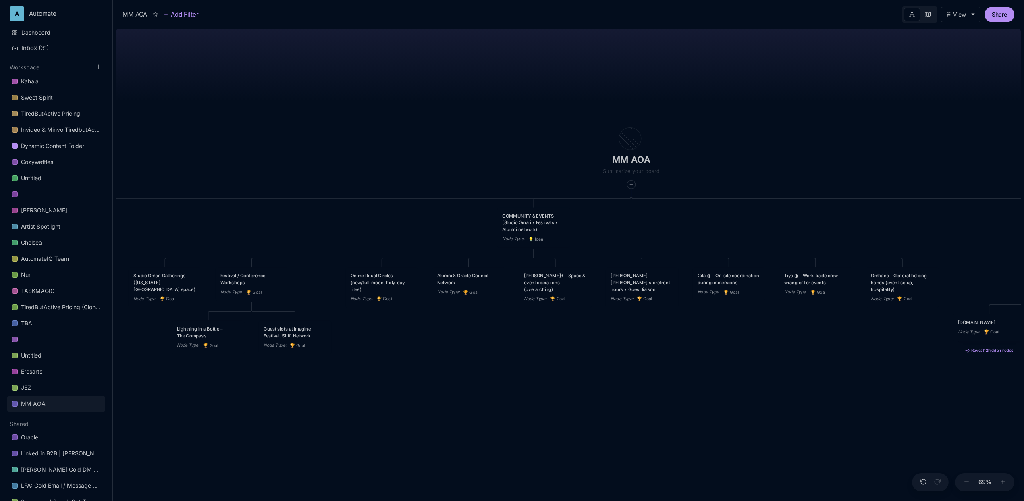
drag, startPoint x: 588, startPoint y: 334, endPoint x: 578, endPoint y: 335, distance: 10.1
click at [578, 335] on div "MM AOA EDUCATIONAL PROGRAMS (Apprenticeship • Pilgrimages • Courses) Node Type …" at bounding box center [568, 263] width 905 height 475
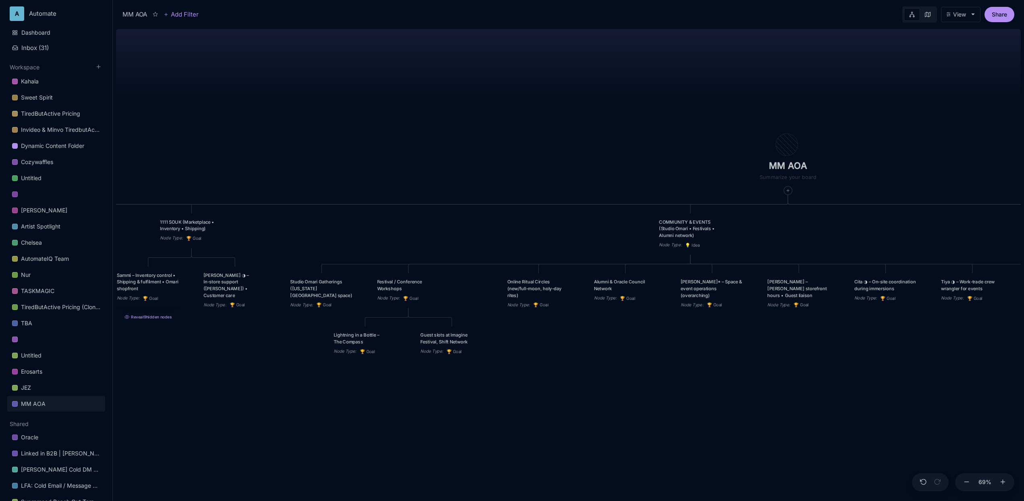
drag, startPoint x: 549, startPoint y: 340, endPoint x: 659, endPoint y: 346, distance: 110.6
click at [659, 346] on div "MM AOA EDUCATIONAL PROGRAMS (Apprenticeship • Pilgrimages • Courses) Node Type …" at bounding box center [568, 263] width 905 height 475
click at [686, 359] on div "MM AOA EDUCATIONAL PROGRAMS (Apprenticeship • Pilgrimages • Courses) Node Type …" at bounding box center [568, 263] width 905 height 475
drag, startPoint x: 872, startPoint y: 300, endPoint x: 357, endPoint y: 387, distance: 522.3
click at [357, 387] on div "Cita ◑ – On‑site coordination during immersions Node Type : 🏆 Goal" at bounding box center [370, 377] width 63 height 23
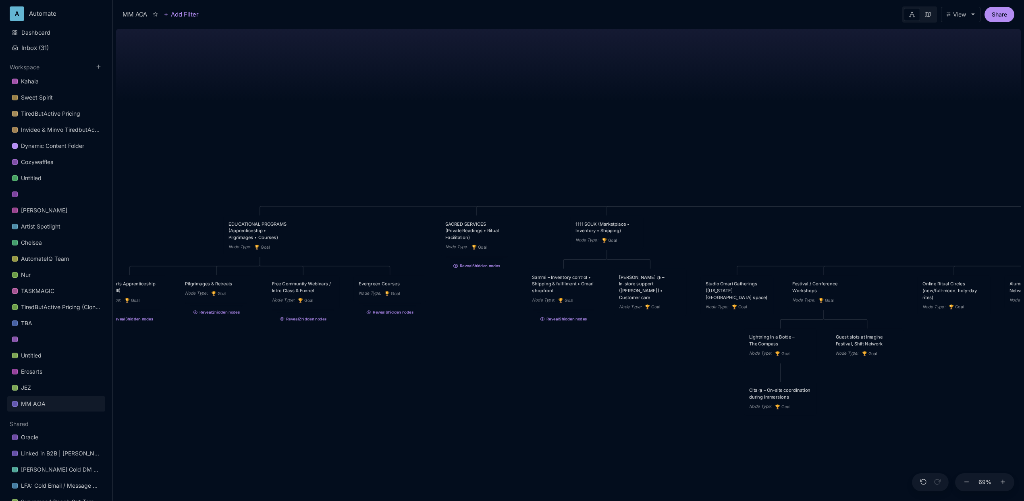
drag, startPoint x: 332, startPoint y: 122, endPoint x: 704, endPoint y: 124, distance: 371.9
click at [704, 124] on div "MM AOA EDUCATIONAL PROGRAMS (Apprenticeship • Pilgrimages • Courses) Node Type …" at bounding box center [568, 263] width 905 height 475
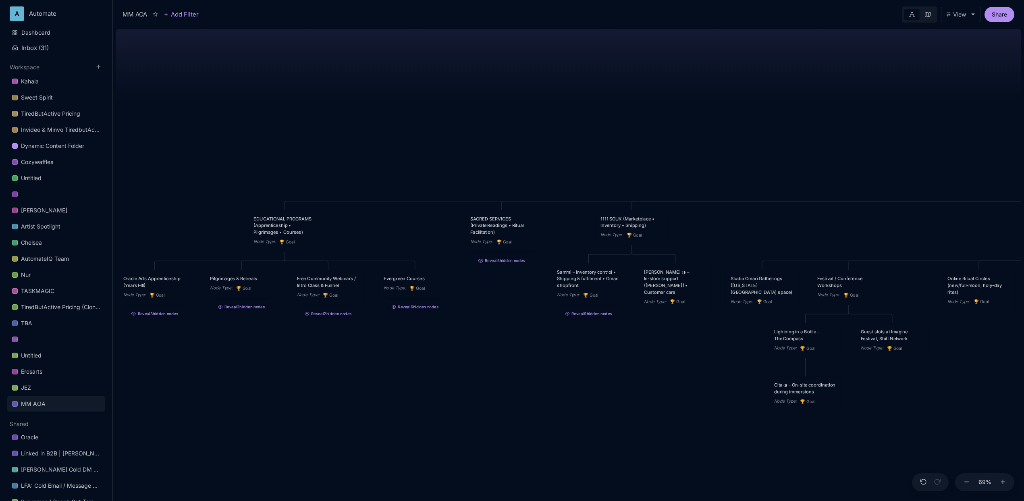
drag, startPoint x: 517, startPoint y: 131, endPoint x: 388, endPoint y: 114, distance: 130.4
click at [388, 114] on div "MM AOA EDUCATIONAL PROGRAMS (Apprenticeship • Pilgrimages • Courses) Node Type …" at bounding box center [568, 263] width 905 height 475
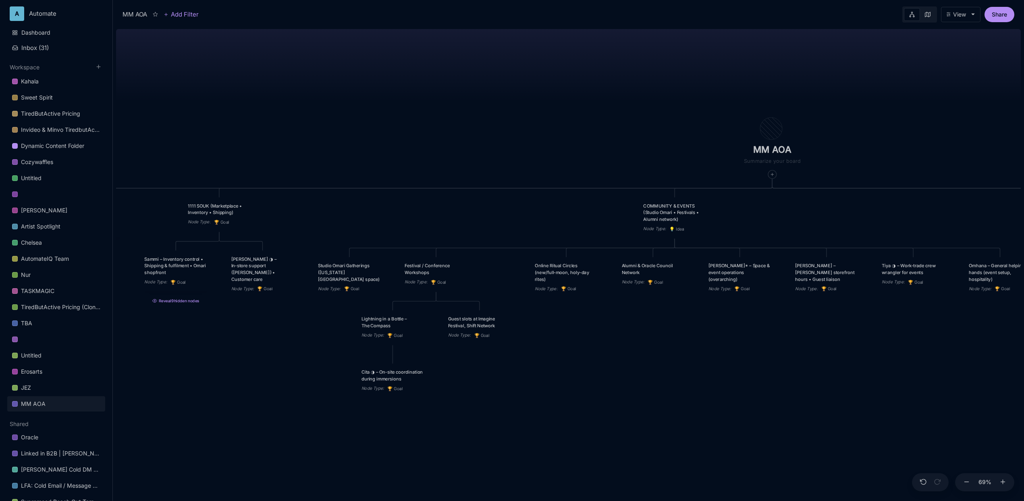
drag, startPoint x: 624, startPoint y: 120, endPoint x: 359, endPoint y: 118, distance: 265.5
click at [359, 118] on div "MM AOA EDUCATIONAL PROGRAMS (Apprenticeship • Pilgrimages • Courses) Node Type …" at bounding box center [568, 263] width 905 height 475
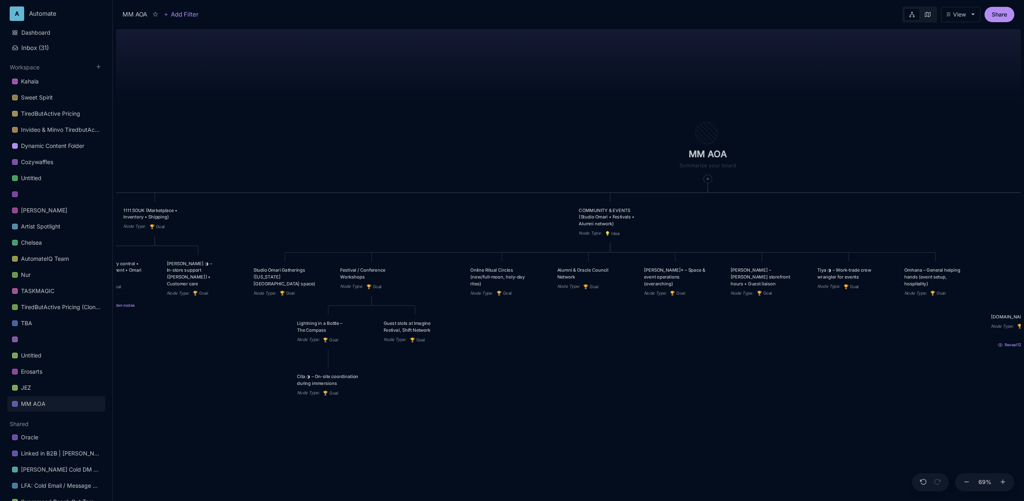
drag, startPoint x: 561, startPoint y: 115, endPoint x: 504, endPoint y: 120, distance: 57.4
click at [504, 120] on div "MM AOA EDUCATIONAL PROGRAMS (Apprenticeship • Pilgrimages • Courses) Node Type …" at bounding box center [568, 263] width 905 height 475
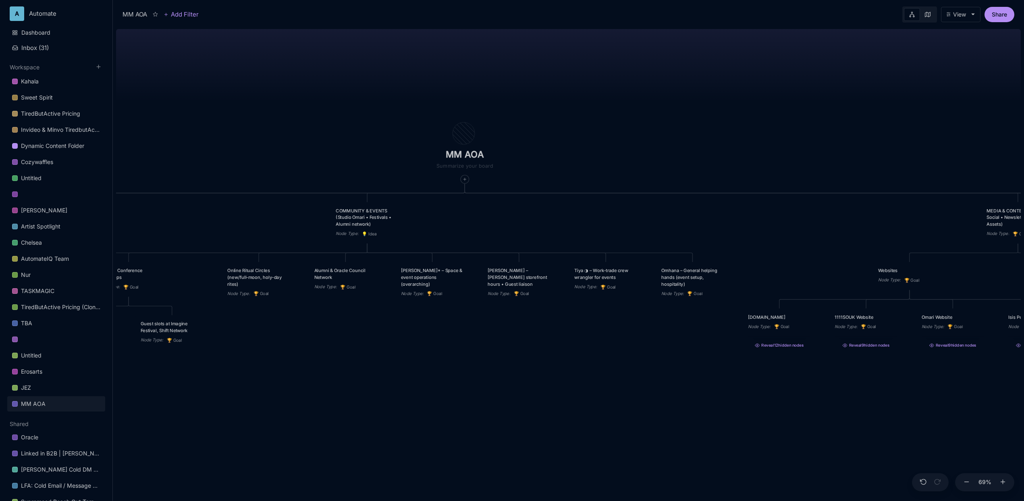
drag, startPoint x: 577, startPoint y: 126, endPoint x: 333, endPoint y: 127, distance: 244.2
click at [333, 127] on div "MM AOA EDUCATIONAL PROGRAMS (Apprenticeship • Pilgrimages • Courses) Node Type …" at bounding box center [568, 263] width 905 height 475
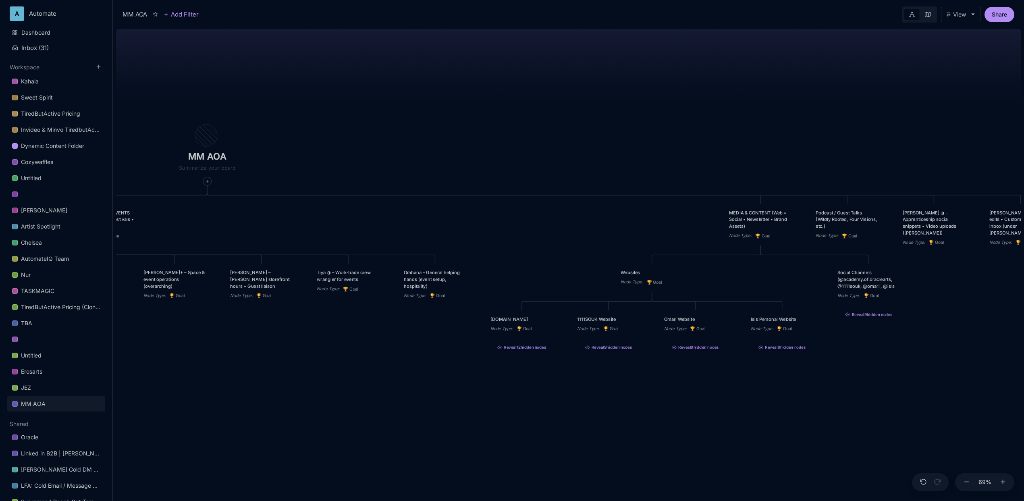
drag, startPoint x: 818, startPoint y: 108, endPoint x: 562, endPoint y: 110, distance: 255.9
click at [562, 110] on div "MM AOA EDUCATIONAL PROGRAMS (Apprenticeship • Pilgrimages • Courses) Node Type …" at bounding box center [568, 263] width 905 height 475
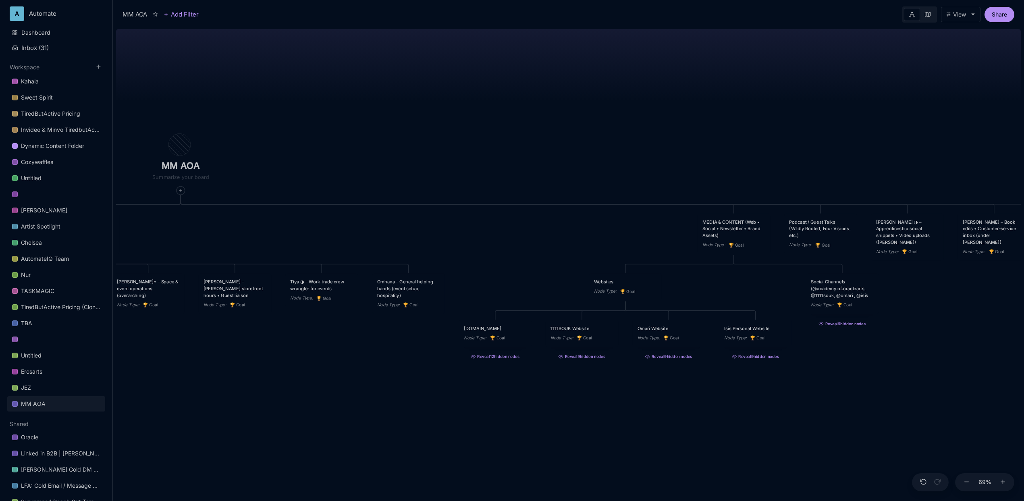
drag, startPoint x: 554, startPoint y: 118, endPoint x: 533, endPoint y: 120, distance: 20.6
click at [533, 120] on div "MM AOA EDUCATIONAL PROGRAMS (Apprenticeship • Pilgrimages • Courses) Node Type …" at bounding box center [568, 263] width 905 height 475
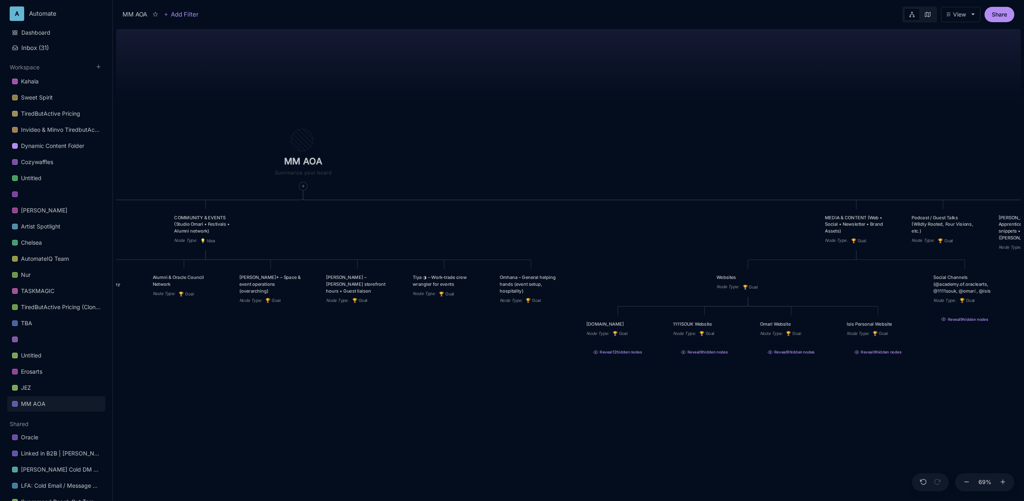
drag, startPoint x: 537, startPoint y: 122, endPoint x: 653, endPoint y: 116, distance: 115.8
click at [666, 117] on div "MM AOA EDUCATIONAL PROGRAMS (Apprenticeship • Pilgrimages • Courses) Node Type …" at bounding box center [568, 263] width 905 height 475
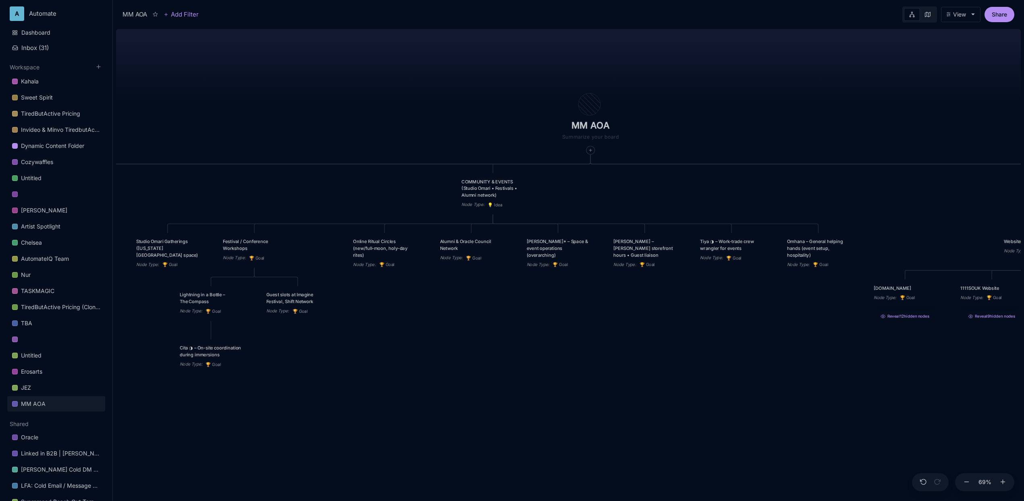
drag, startPoint x: 519, startPoint y: 112, endPoint x: 801, endPoint y: 76, distance: 284.3
click at [801, 76] on div "MM AOA EDUCATIONAL PROGRAMS (Apprenticeship • Pilgrimages • Courses) Node Type …" at bounding box center [568, 263] width 905 height 475
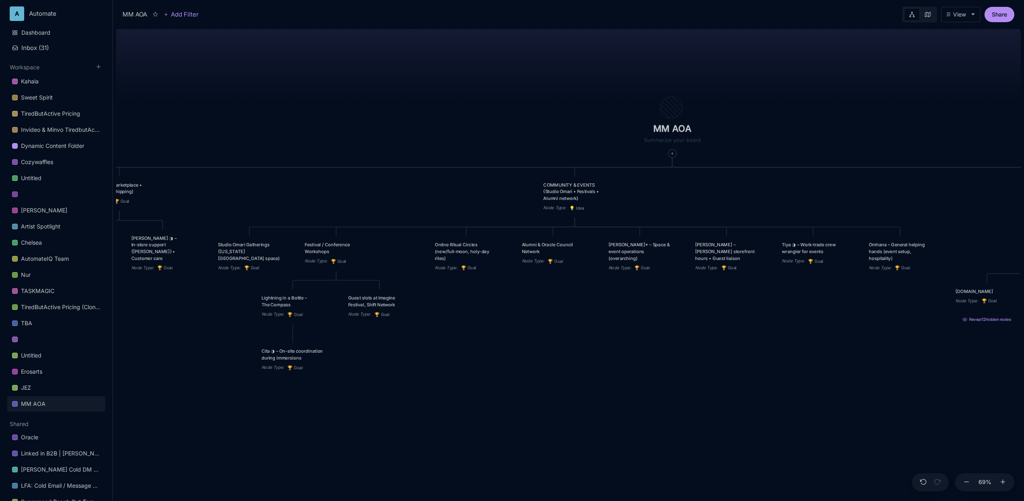
drag, startPoint x: 440, startPoint y: 71, endPoint x: 521, endPoint y: 75, distance: 80.7
click at [521, 75] on div "MM AOA EDUCATIONAL PROGRAMS (Apprenticeship • Pilgrimages • Courses) Node Type …" at bounding box center [568, 263] width 905 height 475
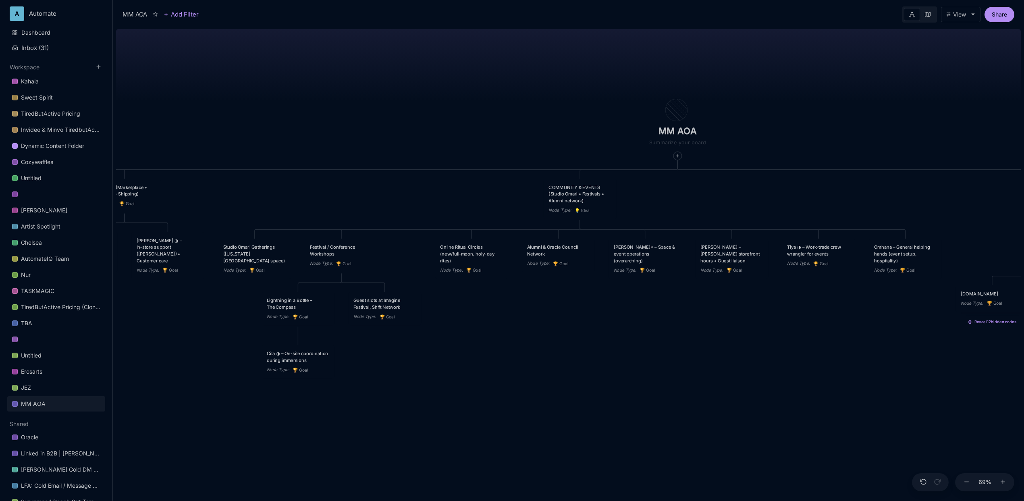
drag, startPoint x: 207, startPoint y: 311, endPoint x: 225, endPoint y: 315, distance: 18.5
click at [224, 317] on div "MM AOA EDUCATIONAL PROGRAMS (Apprenticeship • Pilgrimages • Courses) Node Type …" at bounding box center [568, 263] width 905 height 475
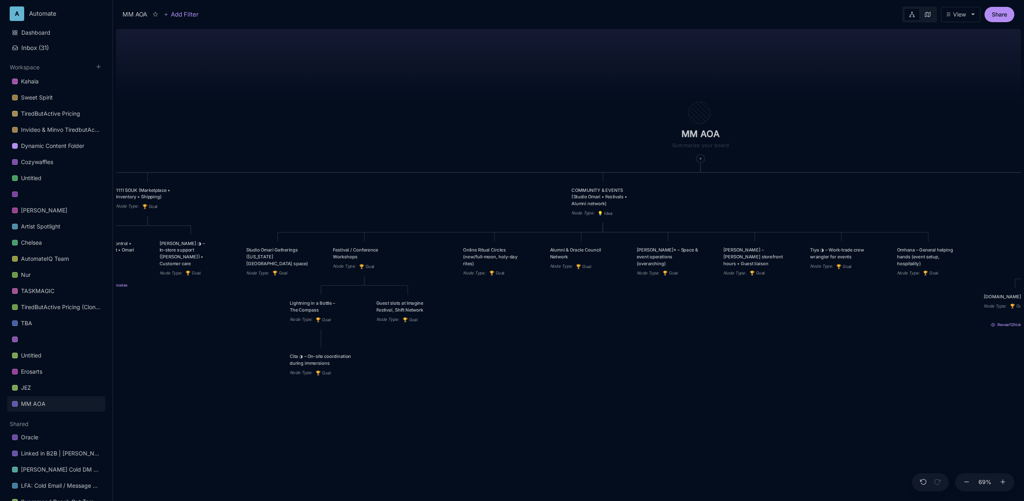
drag, startPoint x: 553, startPoint y: 346, endPoint x: 564, endPoint y: 346, distance: 10.5
click at [564, 346] on div "MM AOA EDUCATIONAL PROGRAMS (Apprenticeship • Pilgrimages • Courses) Node Type …" at bounding box center [568, 263] width 905 height 475
click at [564, 347] on div "MM AOA EDUCATIONAL PROGRAMS (Apprenticeship • Pilgrimages • Courses) Node Type …" at bounding box center [568, 263] width 905 height 475
drag, startPoint x: 684, startPoint y: 260, endPoint x: 273, endPoint y: 288, distance: 411.9
click at [273, 288] on div "[PERSON_NAME]* – Space & event operations (overarching) Node Type : 🏆 Goal" at bounding box center [257, 289] width 63 height 30
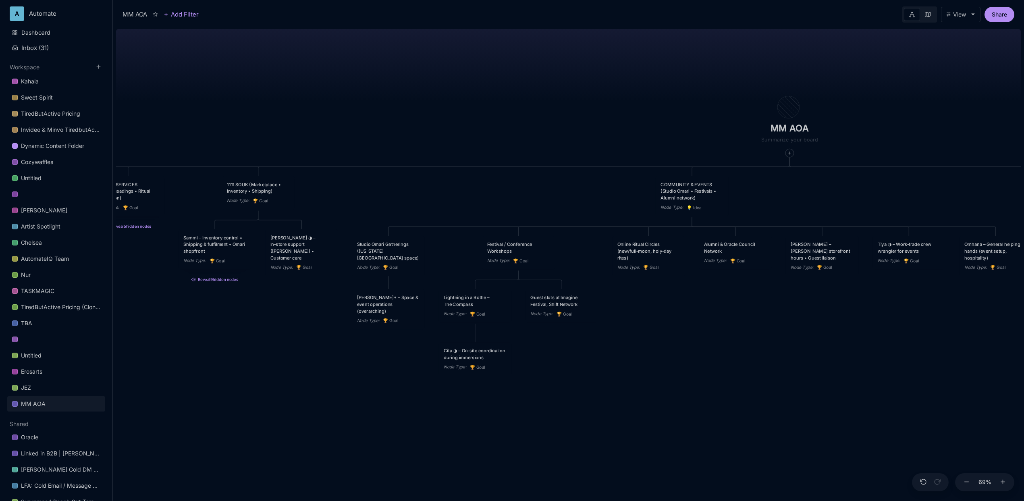
drag, startPoint x: 284, startPoint y: 383, endPoint x: 375, endPoint y: 377, distance: 90.4
click at [375, 377] on div "MM AOA EDUCATIONAL PROGRAMS (Apprenticeship • Pilgrimages • Courses) Node Type …" at bounding box center [568, 263] width 905 height 475
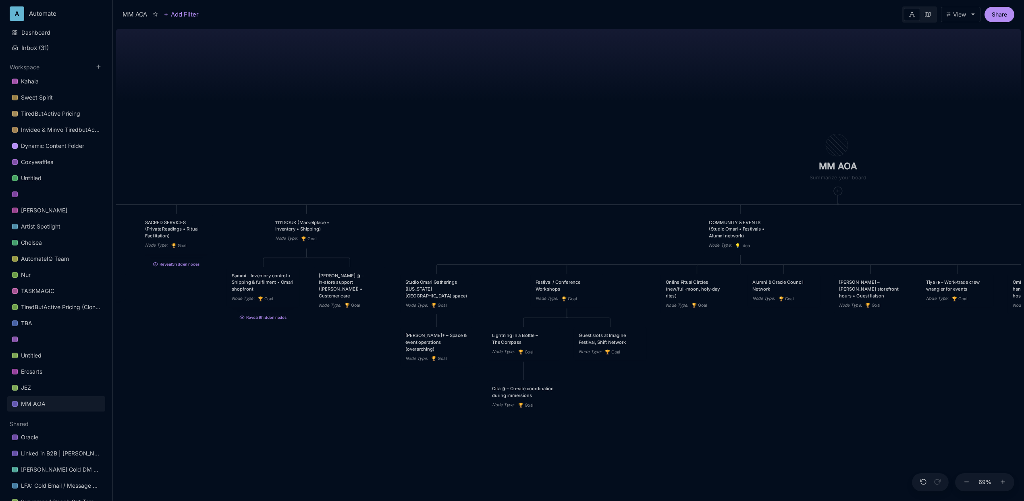
drag, startPoint x: 237, startPoint y: 333, endPoint x: 284, endPoint y: 371, distance: 60.5
click at [284, 371] on div "MM AOA EDUCATIONAL PROGRAMS (Apprenticeship • Pilgrimages • Courses) Node Type …" at bounding box center [568, 263] width 905 height 475
click at [323, 224] on div "1111 SOUK (Marketplace • Inventory • Shipping)" at bounding box center [306, 225] width 63 height 13
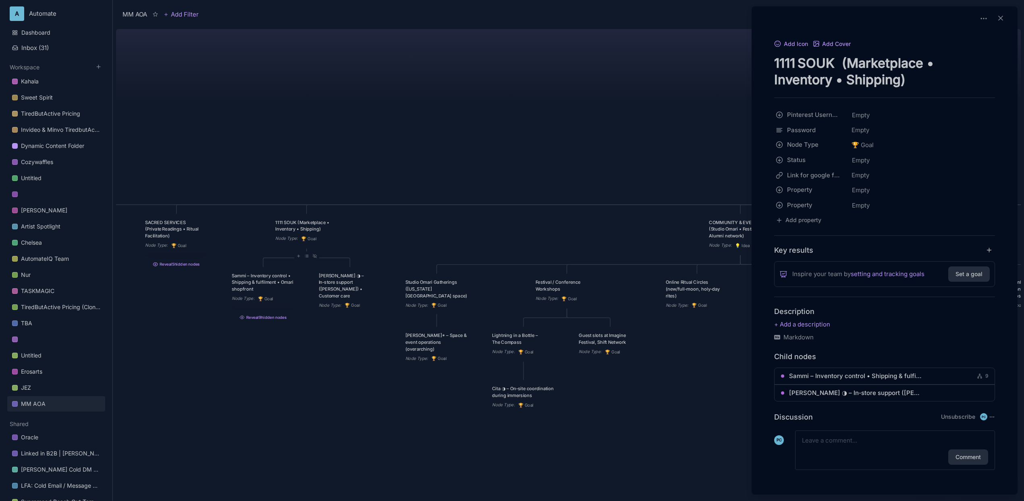
click at [847, 63] on textarea "1111 SOUK (Marketplace • Inventory • Shipping)" at bounding box center [884, 71] width 221 height 33
type textarea "1111 SOUK ( Online Marketplace • Inventory • Shipping)"
click at [397, 77] on div at bounding box center [512, 250] width 1024 height 501
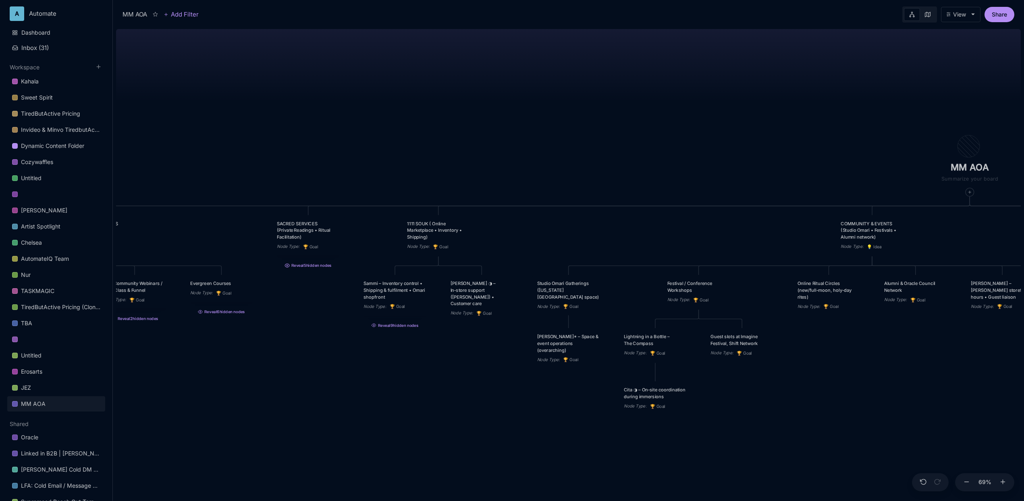
drag, startPoint x: 376, startPoint y: 112, endPoint x: 508, endPoint y: 113, distance: 131.8
click at [508, 113] on div "MM AOA EDUCATIONAL PROGRAMS (Apprenticeship • Pilgrimages • Courses) Node Type …" at bounding box center [568, 263] width 905 height 475
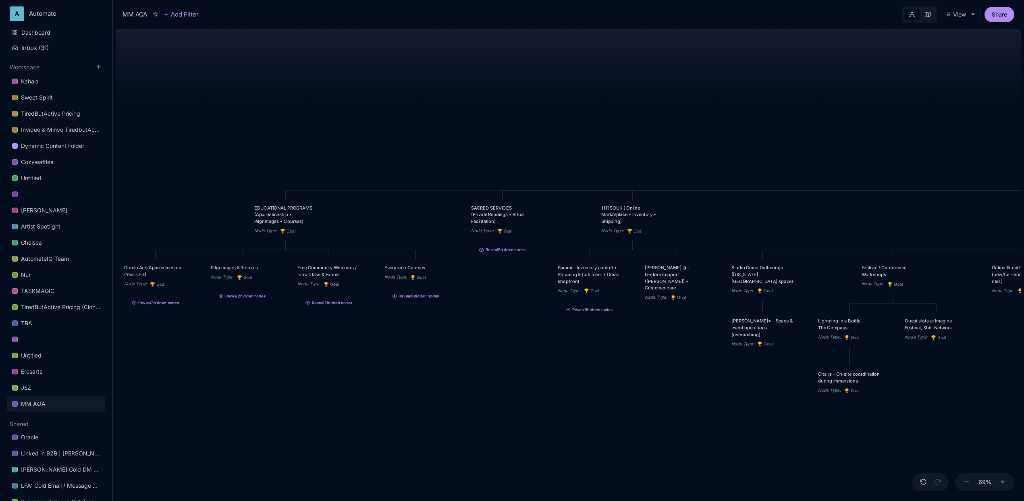
drag, startPoint x: 452, startPoint y: 102, endPoint x: 487, endPoint y: 92, distance: 36.9
click at [487, 92] on div "MM AOA EDUCATIONAL PROGRAMS (Apprenticeship • Pilgrimages • Courses) Node Type …" at bounding box center [568, 263] width 905 height 475
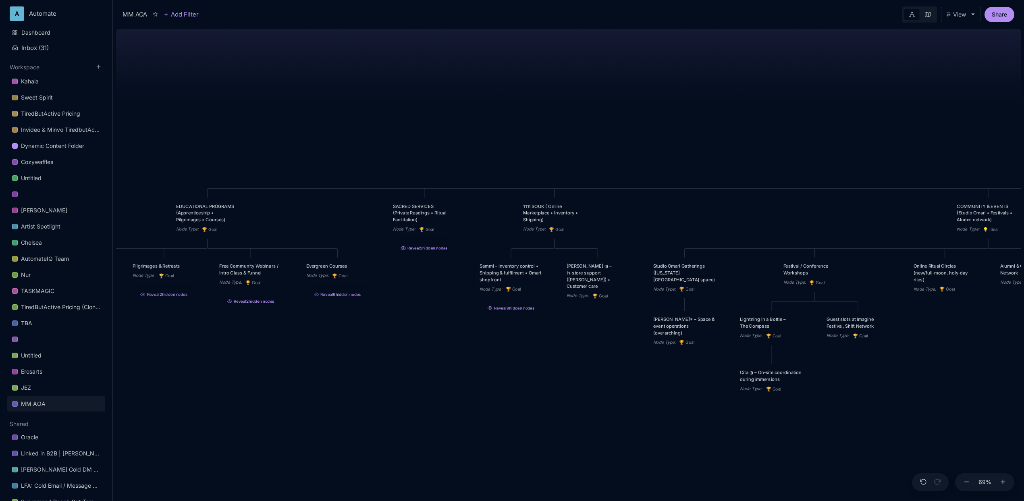
drag, startPoint x: 606, startPoint y: 96, endPoint x: 563, endPoint y: 95, distance: 42.7
click at [563, 95] on div "MM AOA EDUCATIONAL PROGRAMS (Apprenticeship • Pilgrimages • Courses) Node Type …" at bounding box center [568, 263] width 905 height 475
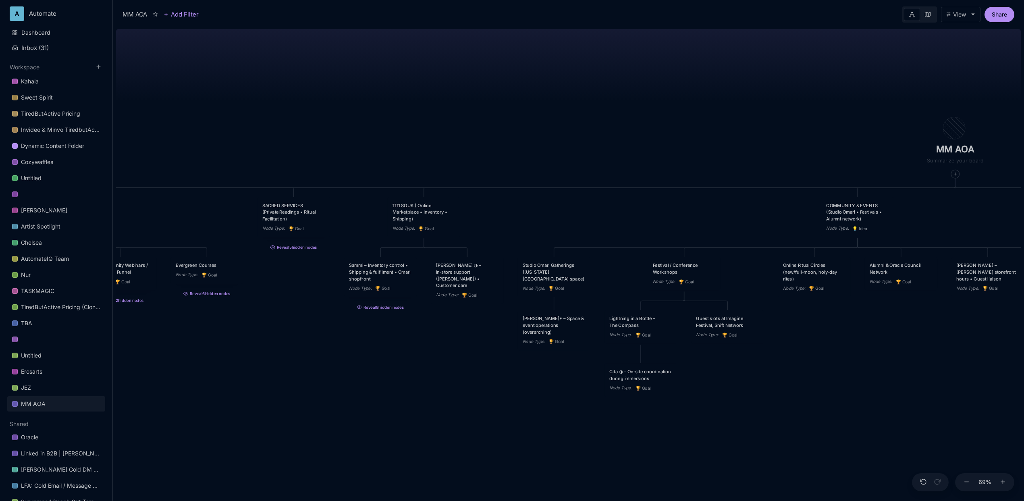
drag, startPoint x: 592, startPoint y: 105, endPoint x: 488, endPoint y: 104, distance: 104.0
click at [488, 104] on div "MM AOA EDUCATIONAL PROGRAMS (Apprenticeship • Pilgrimages • Courses) Node Type …" at bounding box center [568, 263] width 905 height 475
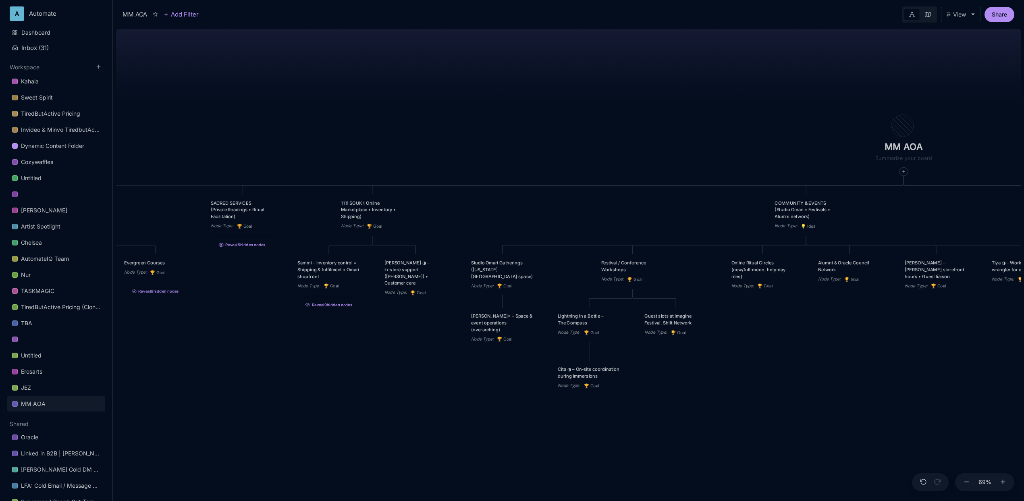
drag, startPoint x: 527, startPoint y: 107, endPoint x: 475, endPoint y: 104, distance: 51.6
click at [475, 104] on div "MM AOA EDUCATIONAL PROGRAMS (Apprenticeship • Pilgrimages • Courses) Node Type …" at bounding box center [568, 263] width 905 height 475
click at [351, 311] on div "MM AOA EDUCATIONAL PROGRAMS (Apprenticeship • Pilgrimages • Courses) Node Type …" at bounding box center [568, 263] width 905 height 475
click at [348, 308] on button "Reveal 9 hidden nodes" at bounding box center [329, 303] width 73 height 10
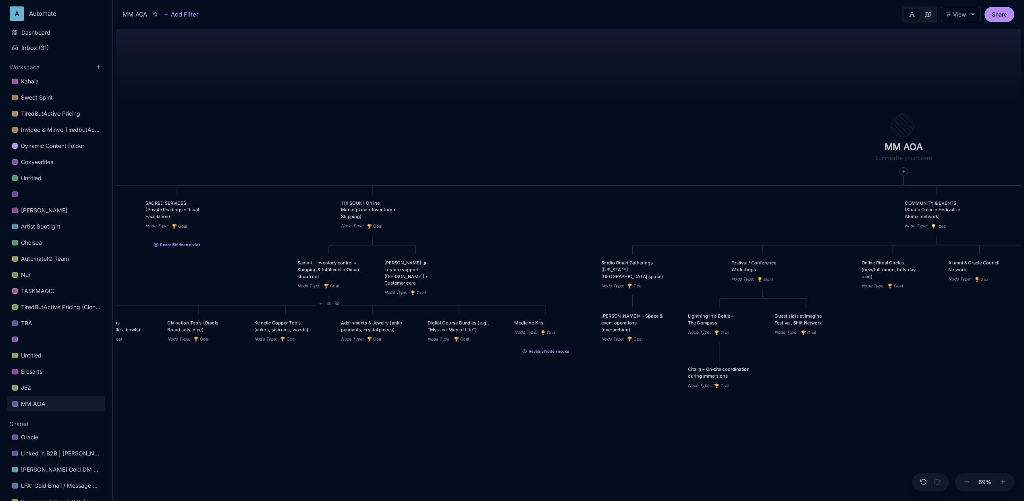
click at [499, 136] on div "MM AOA EDUCATIONAL PROGRAMS (Apprenticeship • Pilgrimages • Courses) Node Type …" at bounding box center [568, 263] width 905 height 475
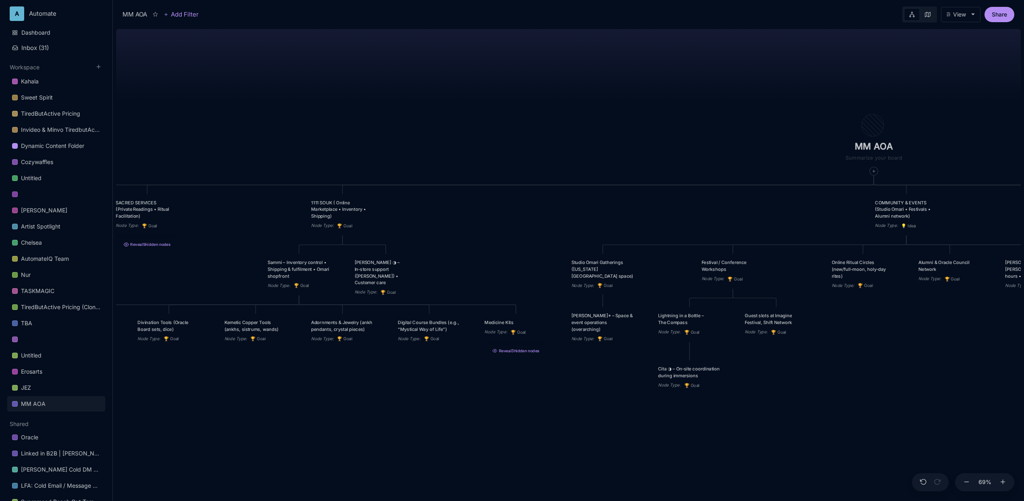
drag, startPoint x: 499, startPoint y: 136, endPoint x: 468, endPoint y: 135, distance: 30.6
click at [469, 135] on div "MM AOA EDUCATIONAL PROGRAMS (Apprenticeship • Pilgrimages • Courses) Node Type …" at bounding box center [568, 263] width 905 height 475
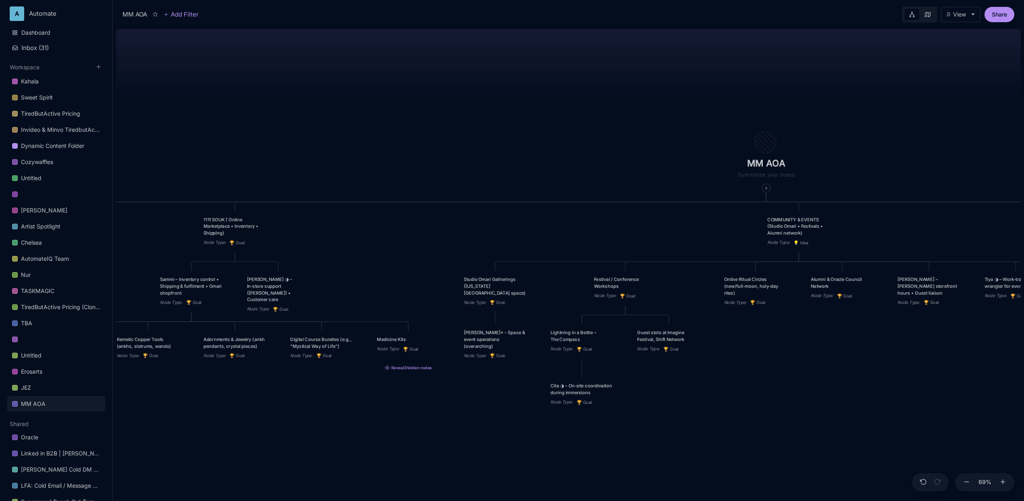
drag, startPoint x: 503, startPoint y: 112, endPoint x: 395, endPoint y: 129, distance: 109.2
click at [395, 129] on div "MM AOA EDUCATIONAL PROGRAMS (Apprenticeship • Pilgrimages • Courses) Node Type …" at bounding box center [568, 263] width 905 height 475
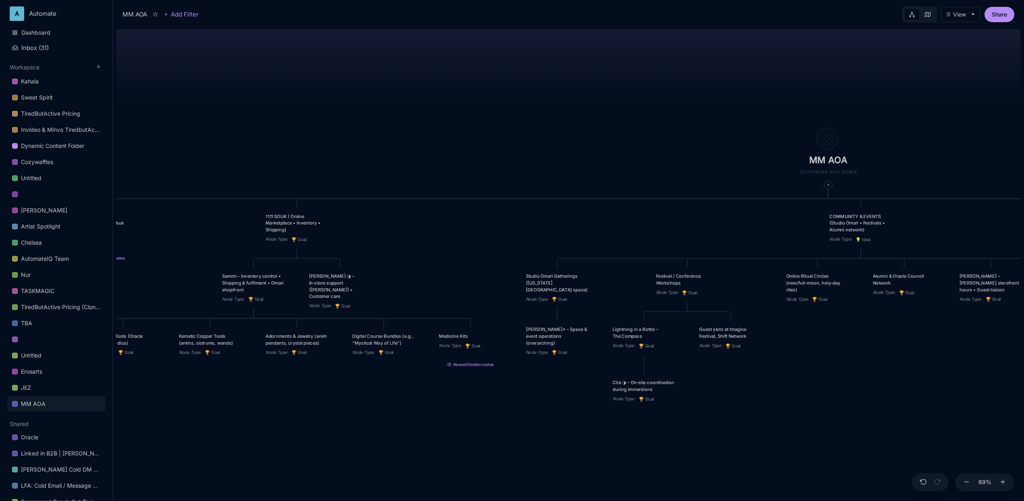
drag, startPoint x: 415, startPoint y: 120, endPoint x: 478, endPoint y: 117, distance: 63.3
click at [478, 117] on div "MM AOA EDUCATIONAL PROGRAMS (Apprenticeship • Pilgrimages • Courses) Node Type …" at bounding box center [568, 263] width 905 height 475
drag, startPoint x: 516, startPoint y: 235, endPoint x: 749, endPoint y: 202, distance: 235.6
click at [749, 202] on div "MM AOA EDUCATIONAL PROGRAMS (Apprenticeship • Pilgrimages • Courses) Node Type …" at bounding box center [568, 263] width 905 height 475
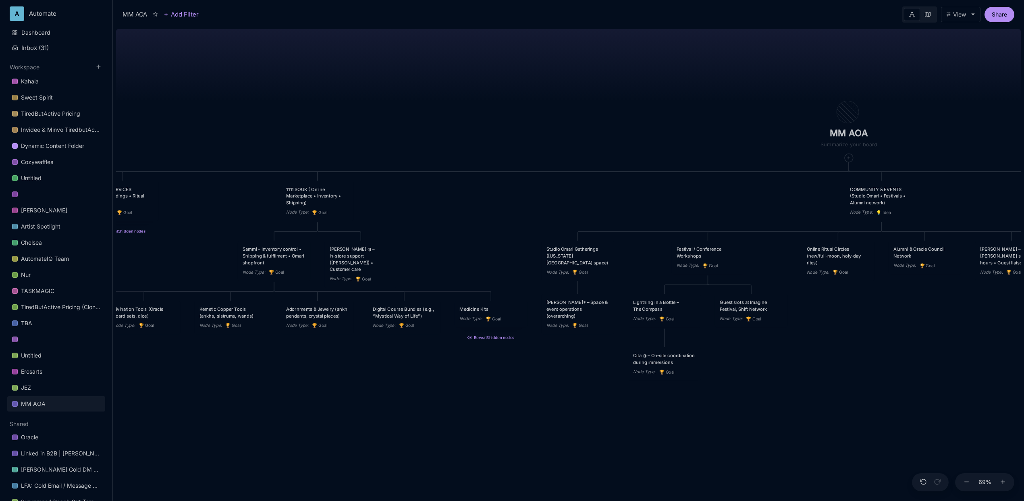
drag, startPoint x: 724, startPoint y: 87, endPoint x: 317, endPoint y: 91, distance: 407.4
click at [317, 91] on div "MM AOA EDUCATIONAL PROGRAMS (Apprenticeship • Pilgrimages • Courses) Node Type …" at bounding box center [568, 263] width 905 height 475
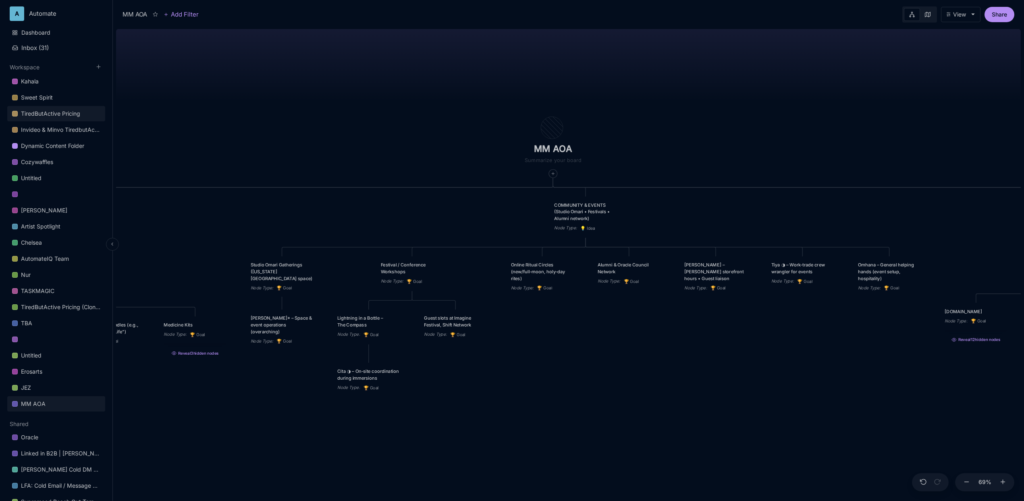
drag, startPoint x: 423, startPoint y: 103, endPoint x: 88, endPoint y: 120, distance: 335.3
click at [88, 120] on div "A Automate Dashboard Inbox ( 31 ) Workspace Kahala Sweet Spirit TiredButActive …" at bounding box center [512, 250] width 1024 height 501
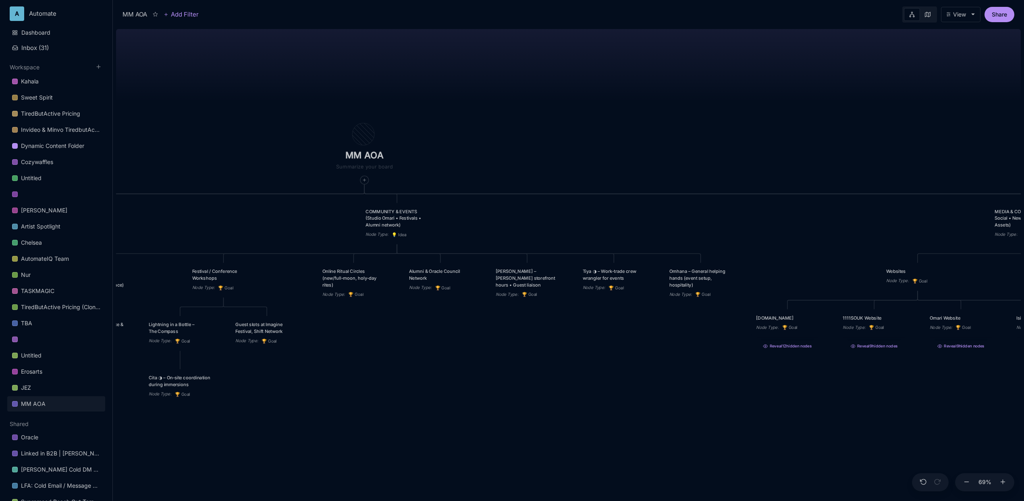
drag, startPoint x: 611, startPoint y: 148, endPoint x: 565, endPoint y: 156, distance: 47.3
click at [679, 153] on div "MM AOA EDUCATIONAL PROGRAMS (Apprenticeship • Pilgrimages • Courses) Node Type …" at bounding box center [568, 263] width 905 height 475
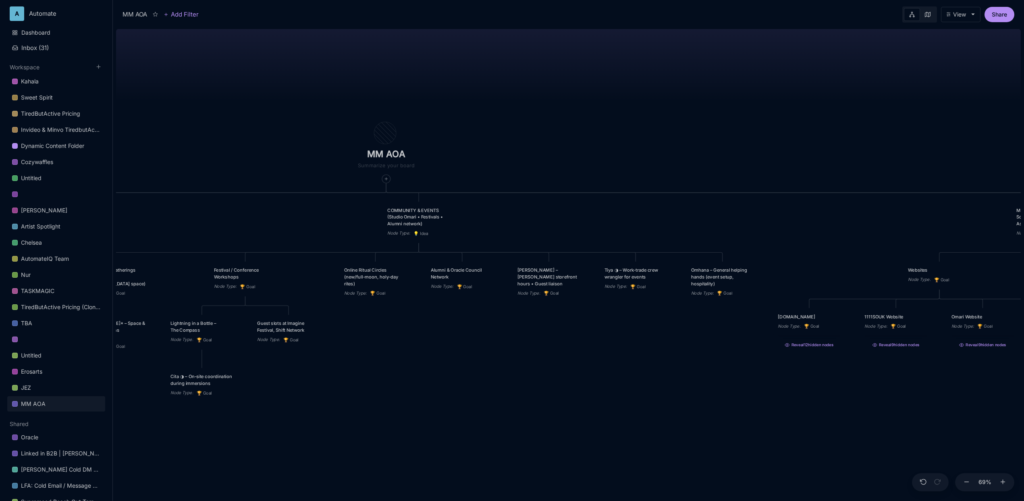
click at [477, 349] on div "MM AOA EDUCATIONAL PROGRAMS (Apprenticeship • Pilgrimages • Courses) Node Type …" at bounding box center [568, 263] width 905 height 475
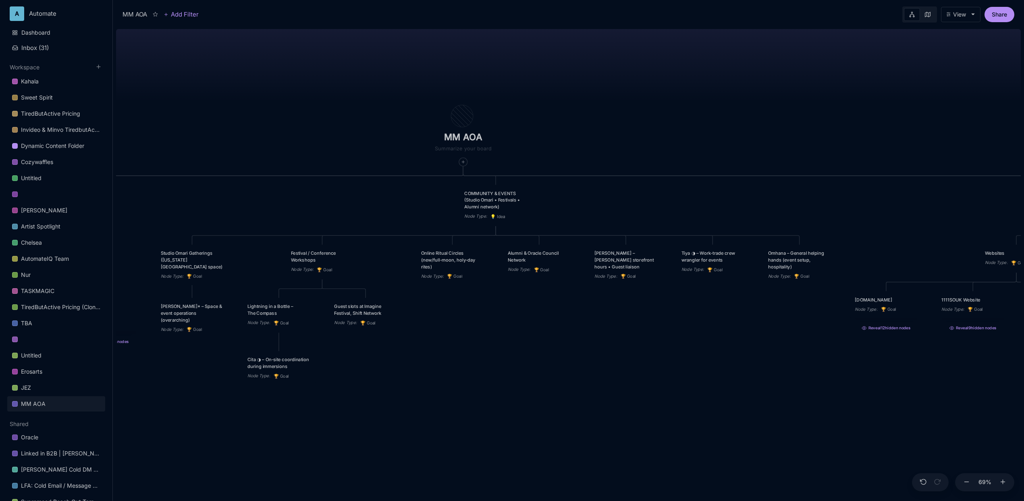
drag, startPoint x: 695, startPoint y: 116, endPoint x: 772, endPoint y: 99, distance: 78.8
click at [772, 99] on div "MM AOA EDUCATIONAL PROGRAMS (Apprenticeship • Pilgrimages • Courses) Node Type …" at bounding box center [568, 263] width 905 height 475
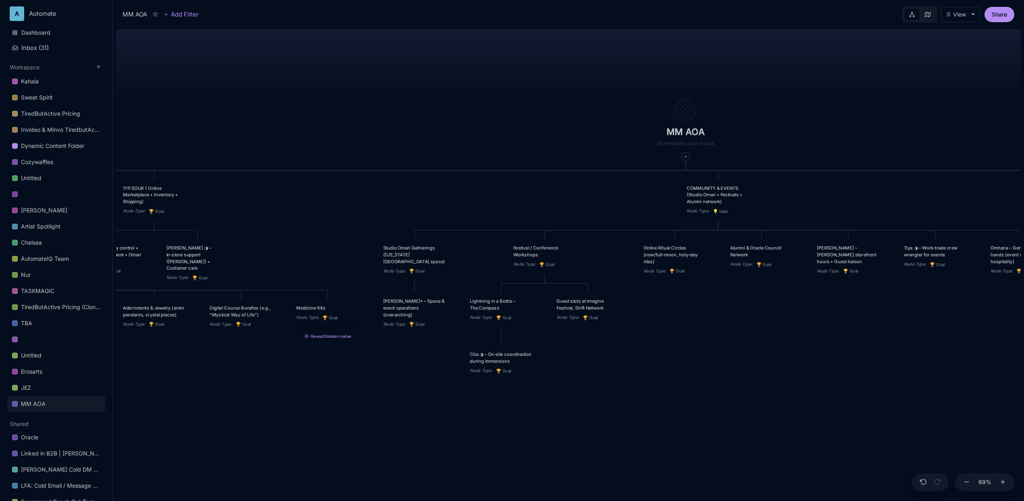
drag, startPoint x: 841, startPoint y: 91, endPoint x: 913, endPoint y: 93, distance: 71.8
click at [913, 93] on div "MM AOA EDUCATIONAL PROGRAMS (Apprenticeship • Pilgrimages • Courses) Node Type …" at bounding box center [568, 263] width 905 height 475
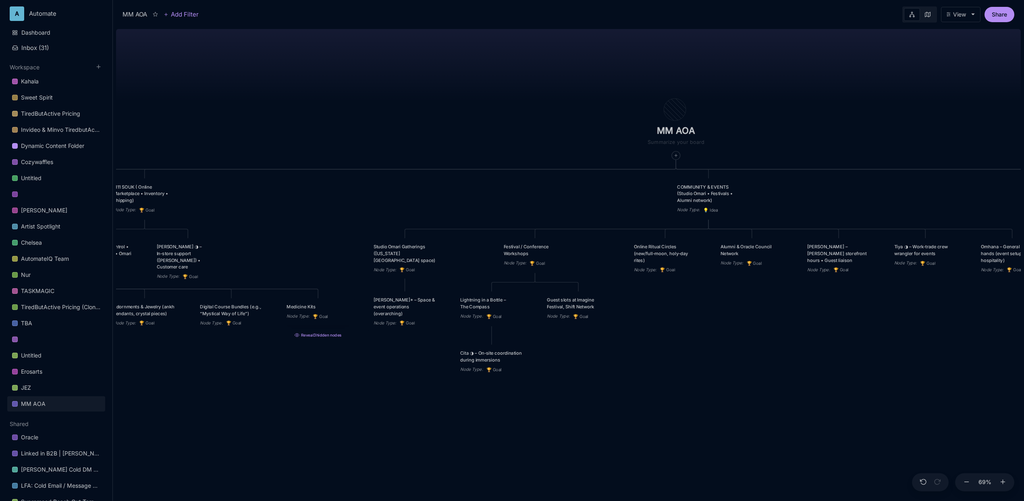
drag, startPoint x: 517, startPoint y: 84, endPoint x: 508, endPoint y: 83, distance: 9.7
click at [508, 83] on div "MM AOA EDUCATIONAL PROGRAMS (Apprenticeship • Pilgrimages • Courses) Node Type …" at bounding box center [568, 263] width 905 height 475
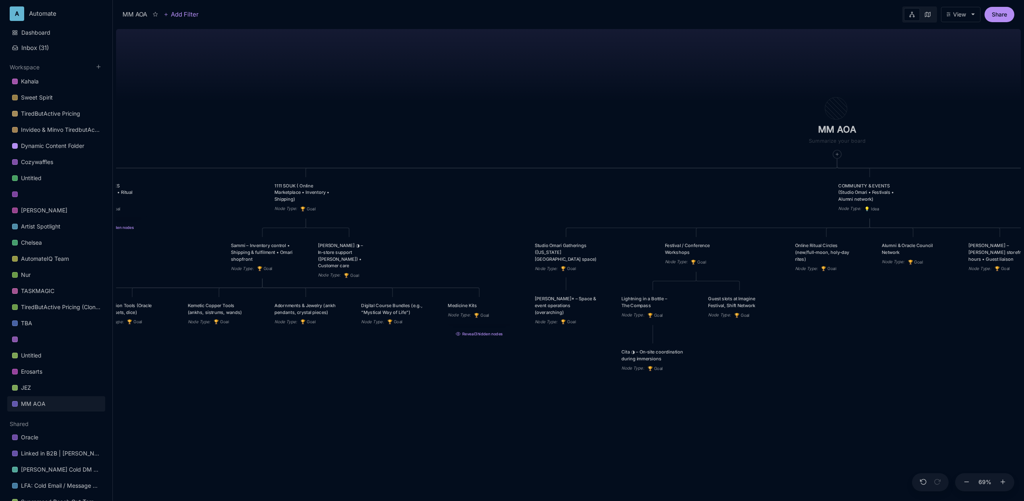
drag, startPoint x: 388, startPoint y: 91, endPoint x: 549, endPoint y: 90, distance: 161.2
click at [549, 90] on div "MM AOA EDUCATIONAL PROGRAMS (Apprenticeship • Pilgrimages • Courses) Node Type …" at bounding box center [568, 263] width 905 height 475
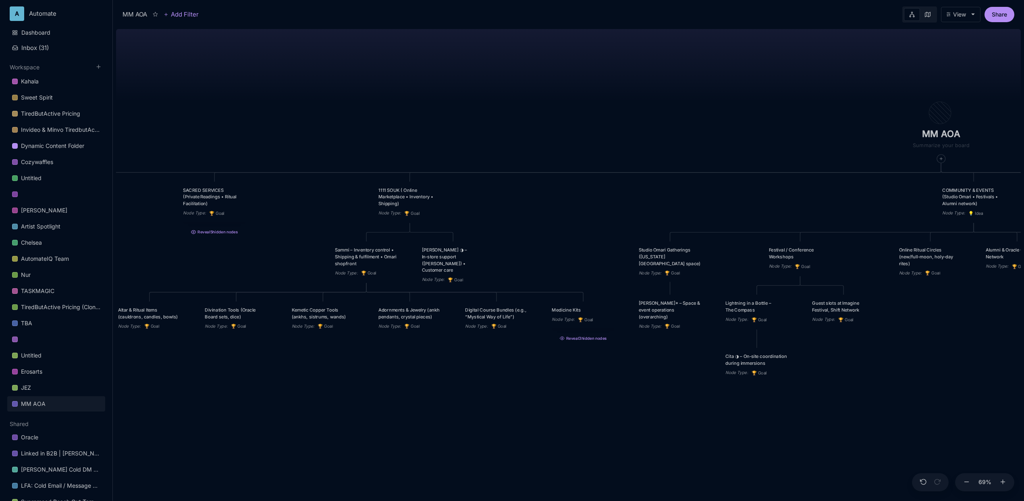
drag, startPoint x: 423, startPoint y: 73, endPoint x: 504, endPoint y: 77, distance: 80.3
click at [504, 77] on div "MM AOA EDUCATIONAL PROGRAMS (Apprenticeship • Pilgrimages • Courses) Node Type …" at bounding box center [568, 263] width 905 height 475
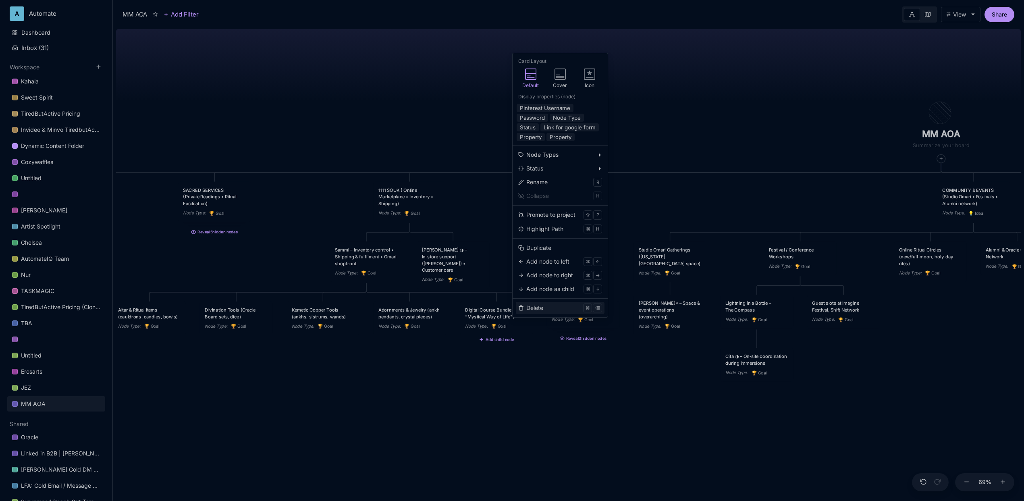
click at [539, 309] on div "Delete" at bounding box center [534, 307] width 17 height 9
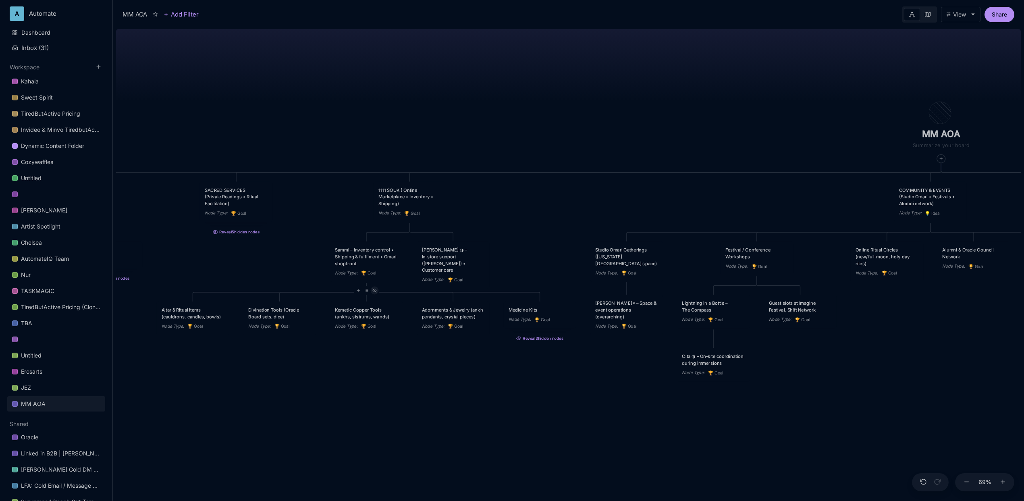
click at [376, 294] on div at bounding box center [374, 290] width 8 height 8
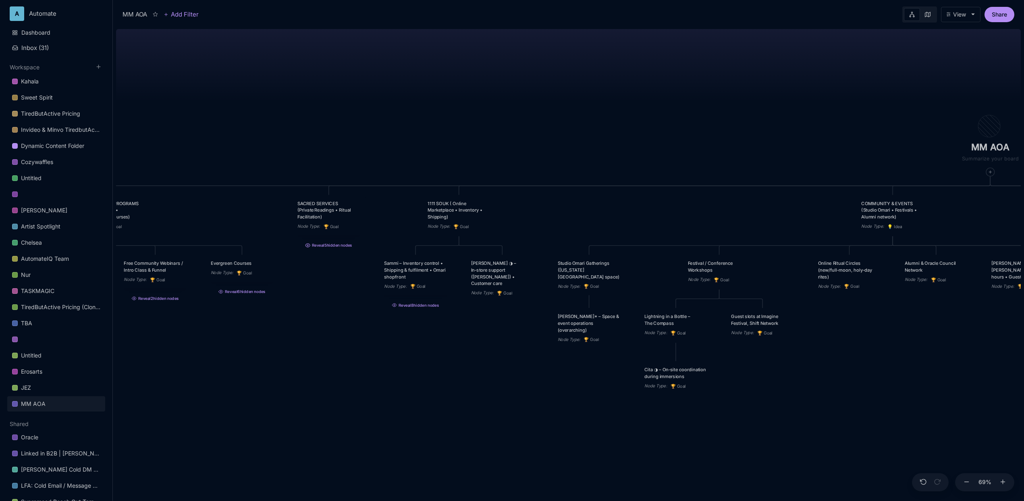
drag, startPoint x: 319, startPoint y: 330, endPoint x: 368, endPoint y: 343, distance: 50.9
click at [368, 343] on div "MM AOA EDUCATIONAL PROGRAMS (Apprenticeship • Pilgrimages • Courses) Node Type …" at bounding box center [568, 263] width 905 height 475
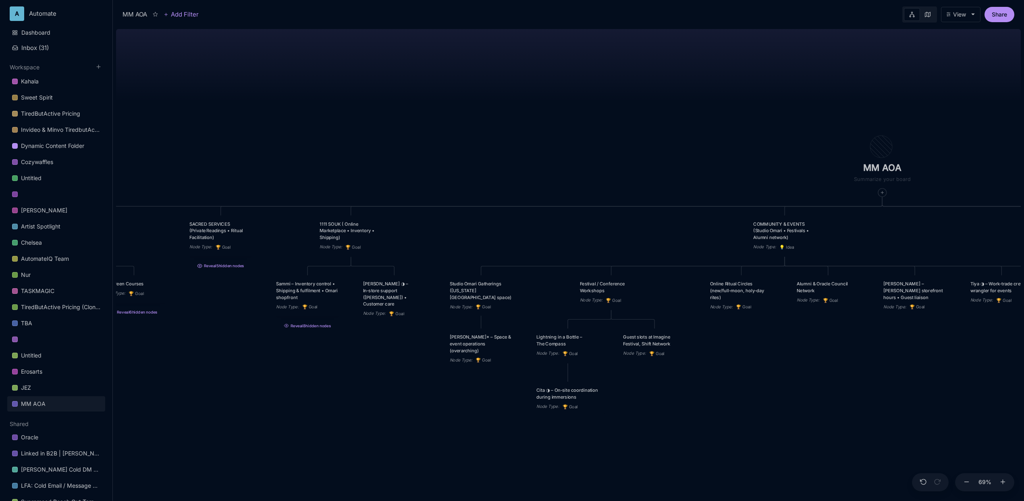
drag, startPoint x: 484, startPoint y: 328, endPoint x: 377, endPoint y: 348, distance: 109.4
click at [377, 348] on div "MM AOA EDUCATIONAL PROGRAMS (Apprenticeship • Pilgrimages • Courses) Node Type …" at bounding box center [568, 263] width 905 height 475
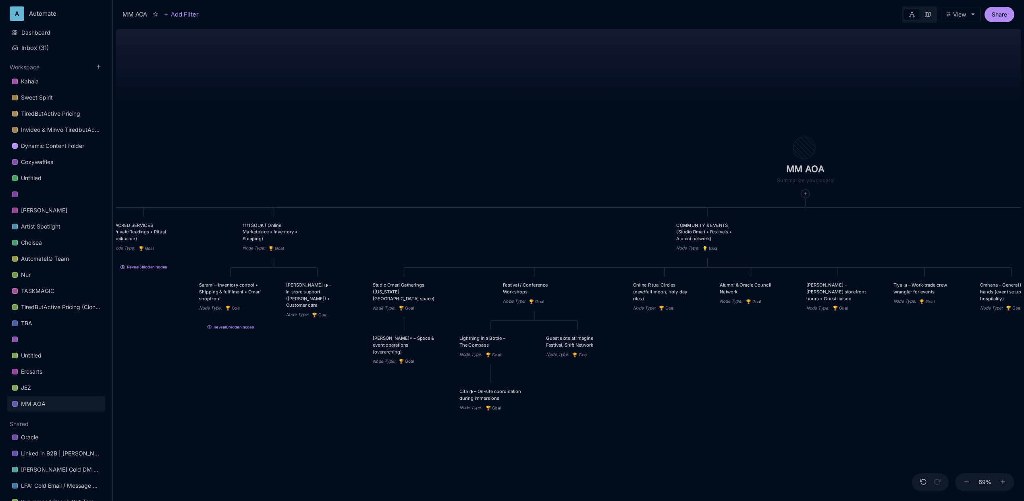
drag, startPoint x: 528, startPoint y: 235, endPoint x: 451, endPoint y: 237, distance: 76.6
click at [451, 237] on div "MM AOA EDUCATIONAL PROGRAMS (Apprenticeship • Pilgrimages • Courses) Node Type …" at bounding box center [568, 263] width 905 height 475
drag, startPoint x: 321, startPoint y: 297, endPoint x: 372, endPoint y: 295, distance: 51.6
click at [372, 295] on div "[PERSON_NAME] ◑ – In‑store support ([PERSON_NAME]) • Customer care Node Type : …" at bounding box center [369, 298] width 63 height 37
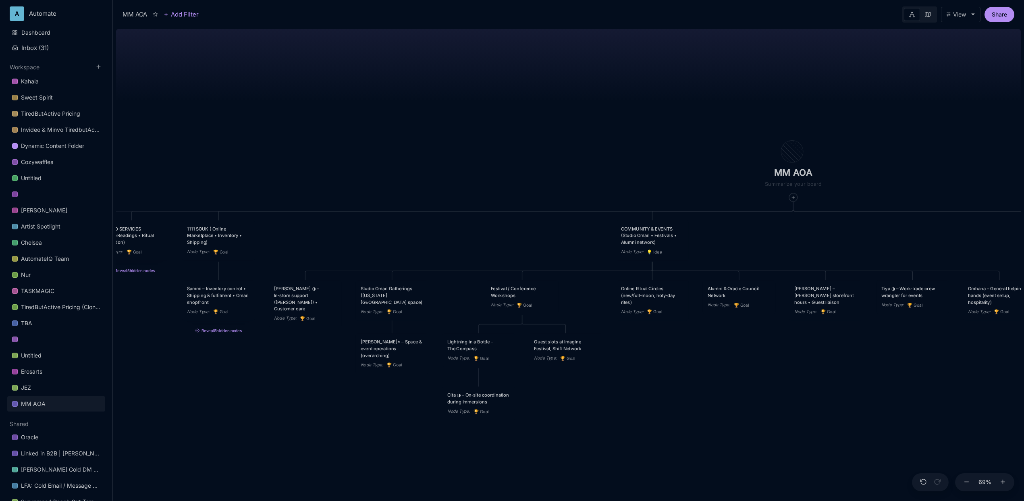
drag, startPoint x: 575, startPoint y: 120, endPoint x: 565, endPoint y: 123, distance: 10.8
click at [565, 123] on div "MM AOA EDUCATIONAL PROGRAMS (Apprenticeship • Pilgrimages • Courses) Node Type …" at bounding box center [568, 263] width 905 height 475
click at [228, 270] on icon at bounding box center [226, 269] width 4 height 3
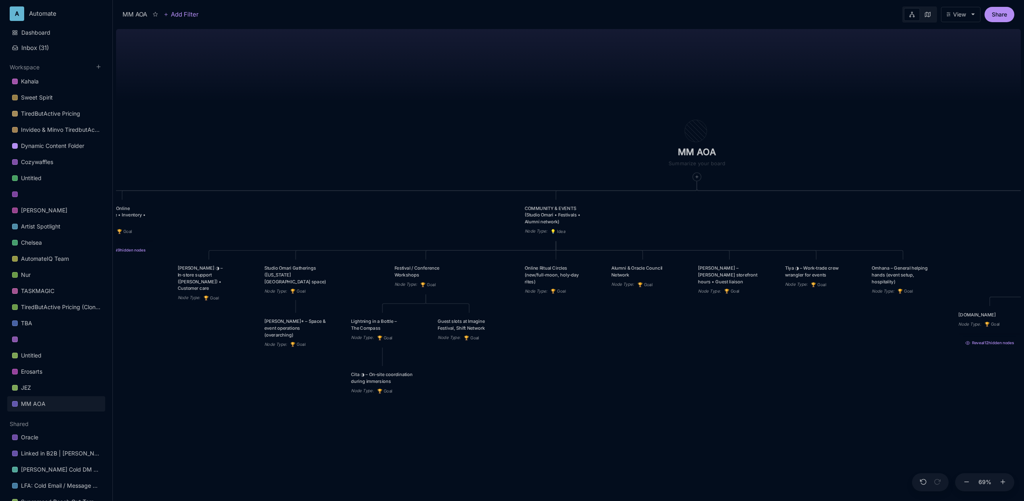
drag, startPoint x: 395, startPoint y: 153, endPoint x: 296, endPoint y: 132, distance: 100.8
click at [296, 132] on div "MM AOA EDUCATIONAL PROGRAMS (Apprenticeship • Pilgrimages • Courses) Node Type …" at bounding box center [568, 263] width 905 height 475
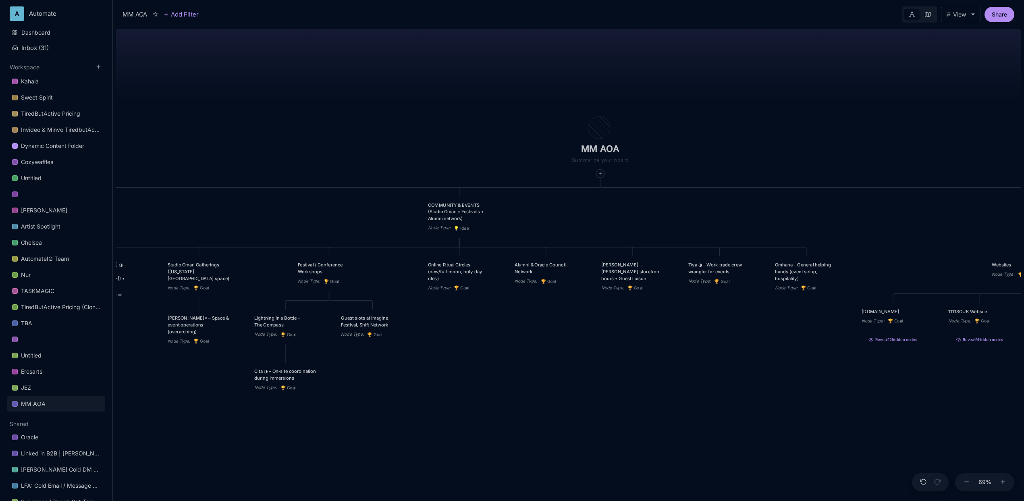
drag, startPoint x: 452, startPoint y: 133, endPoint x: 355, endPoint y: 130, distance: 97.1
click at [355, 130] on div "MM AOA EDUCATIONAL PROGRAMS (Apprenticeship • Pilgrimages • Courses) Node Type …" at bounding box center [568, 263] width 905 height 475
drag, startPoint x: 641, startPoint y: 142, endPoint x: 316, endPoint y: 127, distance: 325.5
click at [316, 127] on div "MM AOA EDUCATIONAL PROGRAMS (Apprenticeship • Pilgrimages • Courses) Node Type …" at bounding box center [568, 263] width 905 height 475
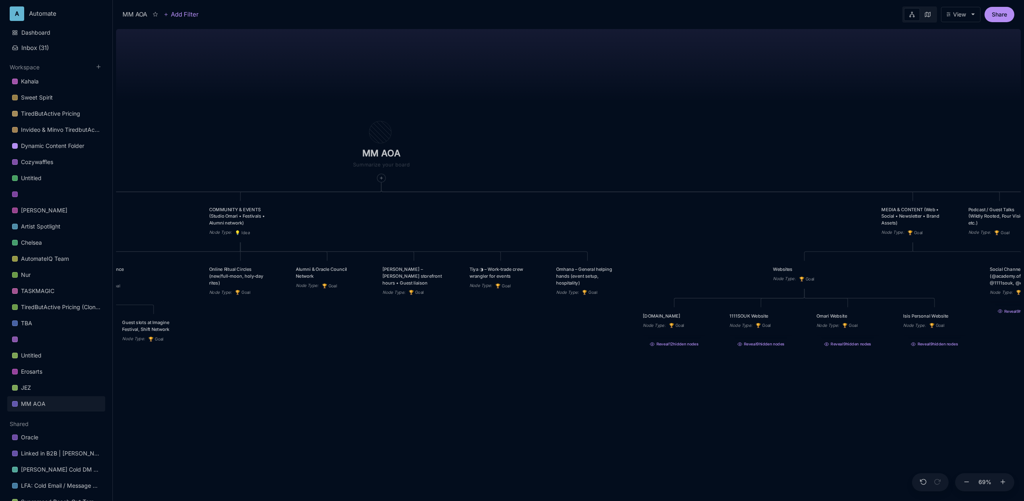
drag, startPoint x: 591, startPoint y: 93, endPoint x: 392, endPoint y: 95, distance: 198.7
click at [392, 95] on div "MM AOA EDUCATIONAL PROGRAMS (Apprenticeship • Pilgrimages • Courses) Node Type …" at bounding box center [568, 263] width 905 height 475
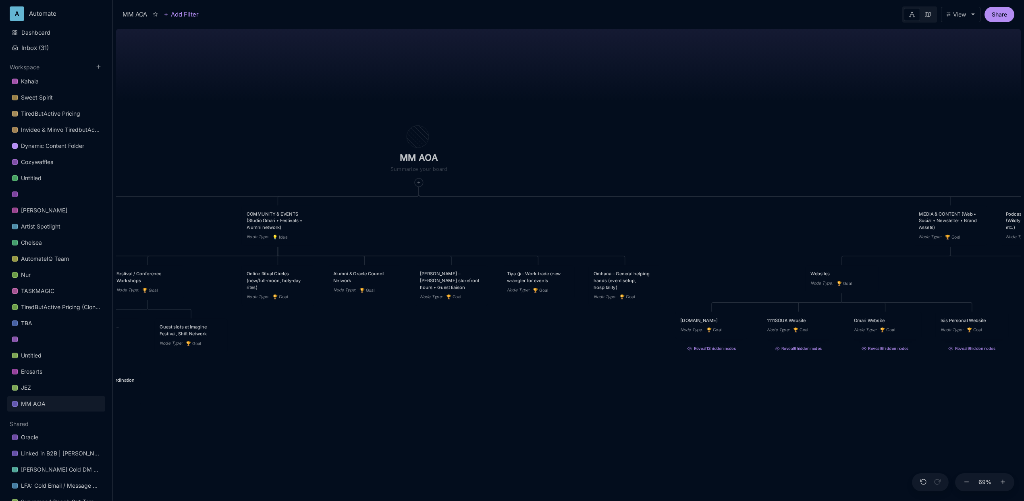
drag, startPoint x: 408, startPoint y: 89, endPoint x: 445, endPoint y: 93, distance: 37.3
click at [445, 93] on div "MM AOA EDUCATIONAL PROGRAMS (Apprenticeship • Pilgrimages • Courses) Node Type …" at bounding box center [568, 263] width 905 height 475
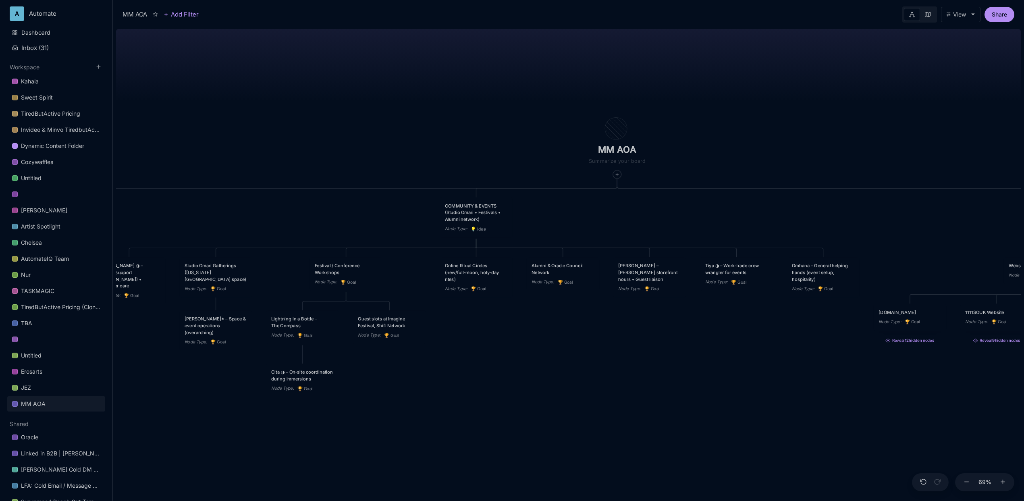
drag, startPoint x: 343, startPoint y: 99, endPoint x: 542, endPoint y: 91, distance: 198.4
click at [542, 91] on div "MM AOA EDUCATIONAL PROGRAMS (Apprenticeship • Pilgrimages • Courses) Node Type …" at bounding box center [568, 263] width 905 height 475
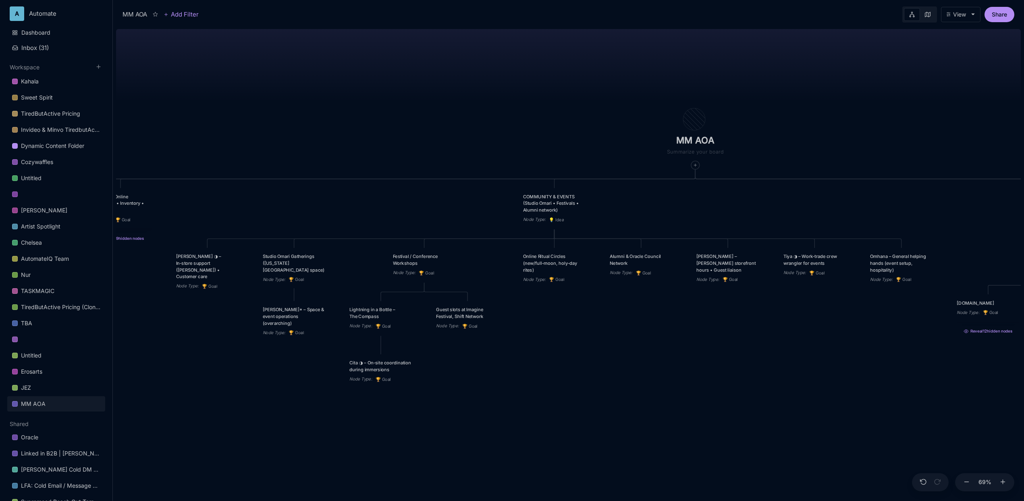
drag, startPoint x: 437, startPoint y: 106, endPoint x: 518, endPoint y: 96, distance: 81.6
click at [518, 96] on div "MM AOA EDUCATIONAL PROGRAMS (Apprenticeship • Pilgrimages • Courses) Node Type …" at bounding box center [568, 263] width 905 height 475
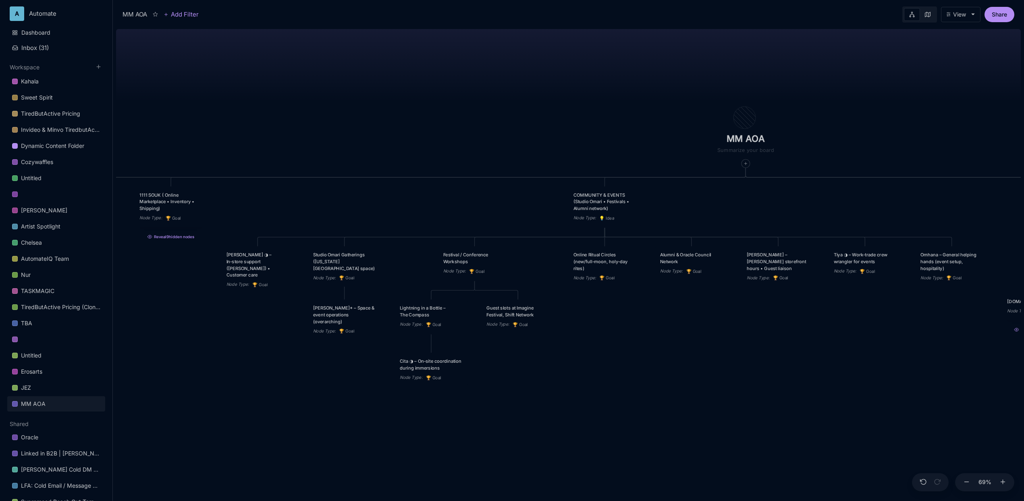
drag, startPoint x: 467, startPoint y: 107, endPoint x: 515, endPoint y: 106, distance: 47.6
click at [515, 106] on div "MM AOA EDUCATIONAL PROGRAMS (Apprenticeship • Pilgrimages • Courses) Node Type …" at bounding box center [568, 263] width 905 height 475
drag, startPoint x: 274, startPoint y: 264, endPoint x: 313, endPoint y: 315, distance: 64.9
click at [313, 315] on div "[PERSON_NAME] ◑ – In‑store support ([PERSON_NAME]) • Customer care" at bounding box center [297, 316] width 63 height 27
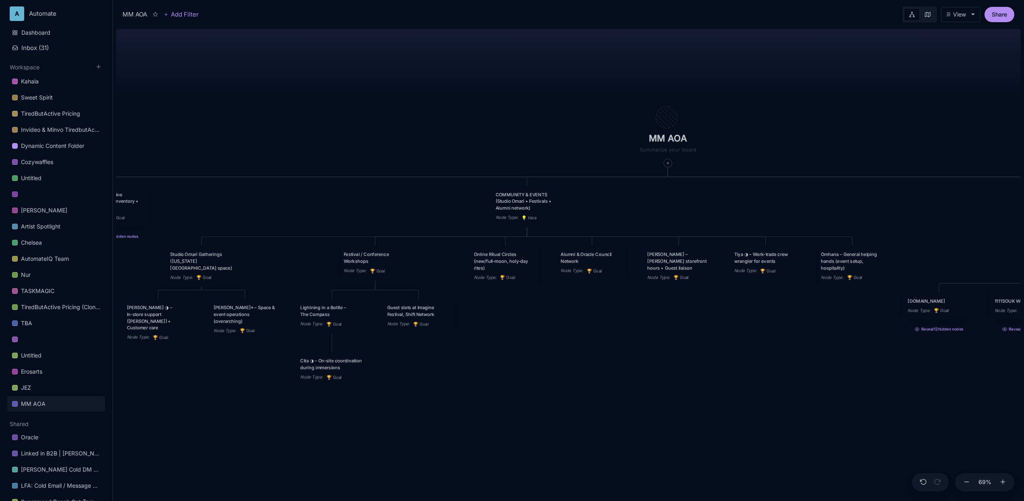
drag, startPoint x: 706, startPoint y: 308, endPoint x: 625, endPoint y: 308, distance: 81.0
click at [625, 308] on div "MM AOA EDUCATIONAL PROGRAMS (Apprenticeship • Pilgrimages • Courses) Node Type …" at bounding box center [568, 263] width 905 height 475
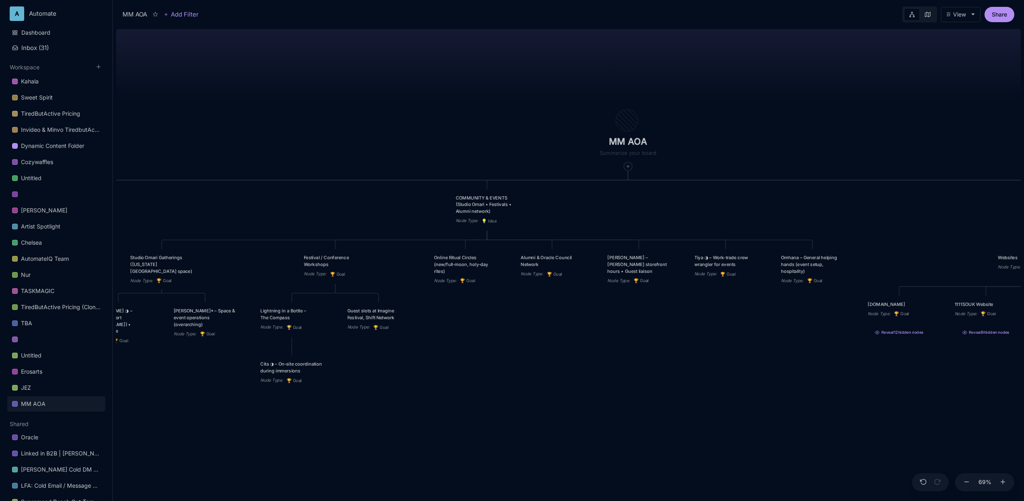
drag, startPoint x: 645, startPoint y: 318, endPoint x: 604, endPoint y: 321, distance: 41.2
click at [604, 321] on div "MM AOA EDUCATIONAL PROGRAMS (Apprenticeship • Pilgrimages • Courses) Node Type …" at bounding box center [568, 263] width 905 height 475
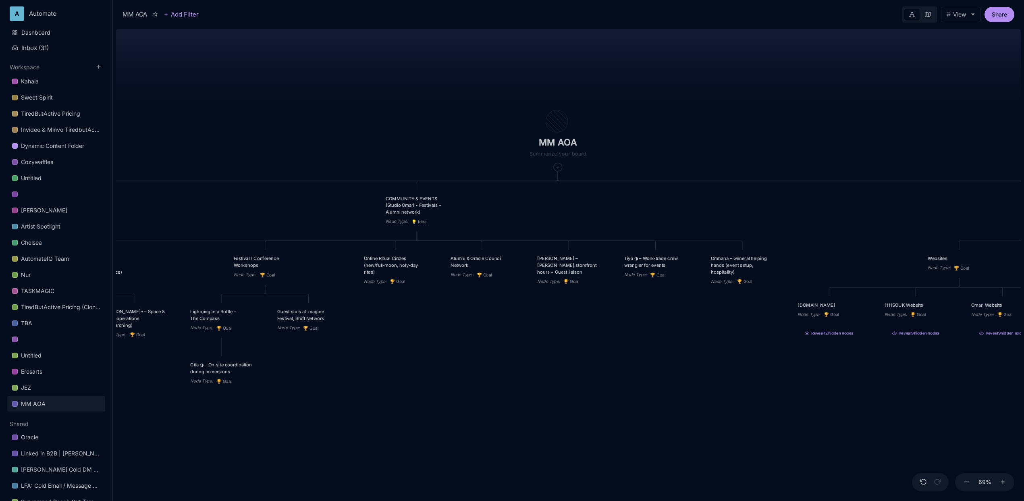
drag, startPoint x: 714, startPoint y: 345, endPoint x: 652, endPoint y: 345, distance: 62.1
click at [652, 345] on div "MM AOA EDUCATIONAL PROGRAMS (Apprenticeship • Pilgrimages • Courses) Node Type …" at bounding box center [568, 263] width 905 height 475
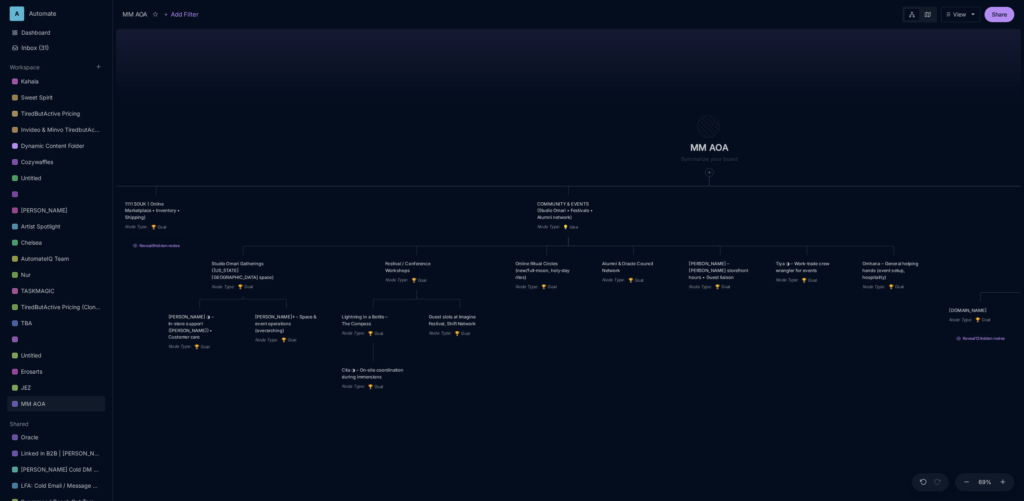
drag, startPoint x: 515, startPoint y: 365, endPoint x: 666, endPoint y: 370, distance: 151.6
click at [666, 370] on div "MM AOA EDUCATIONAL PROGRAMS (Apprenticeship • Pilgrimages • Courses) Node Type …" at bounding box center [568, 263] width 905 height 475
drag, startPoint x: 716, startPoint y: 266, endPoint x: 233, endPoint y: 325, distance: 485.9
click at [233, 325] on div "[PERSON_NAME] – [PERSON_NAME] storefront hours • Guest liaison" at bounding box center [237, 329] width 63 height 20
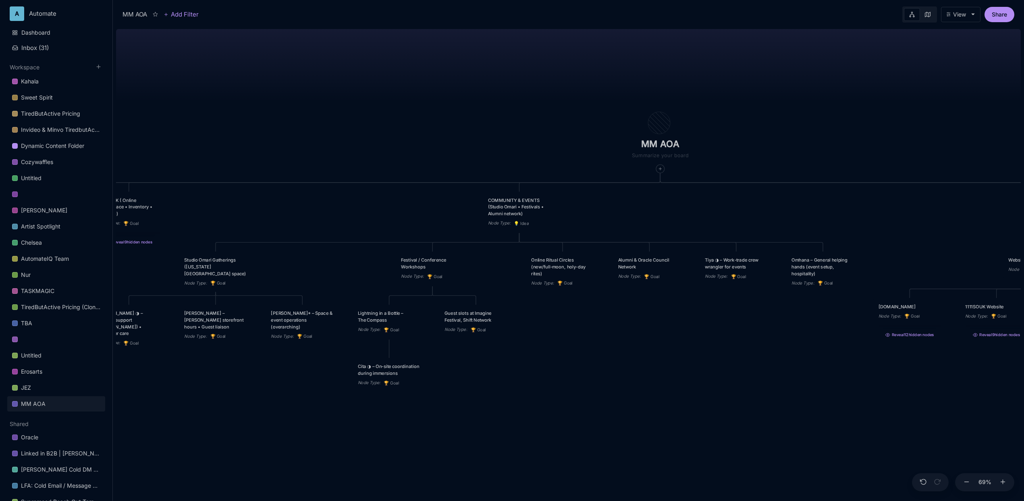
drag, startPoint x: 737, startPoint y: 405, endPoint x: 670, endPoint y: 400, distance: 67.1
click at [670, 400] on div "MM AOA EDUCATIONAL PROGRAMS (Apprenticeship • Pilgrimages • Courses) Node Type …" at bounding box center [568, 263] width 905 height 475
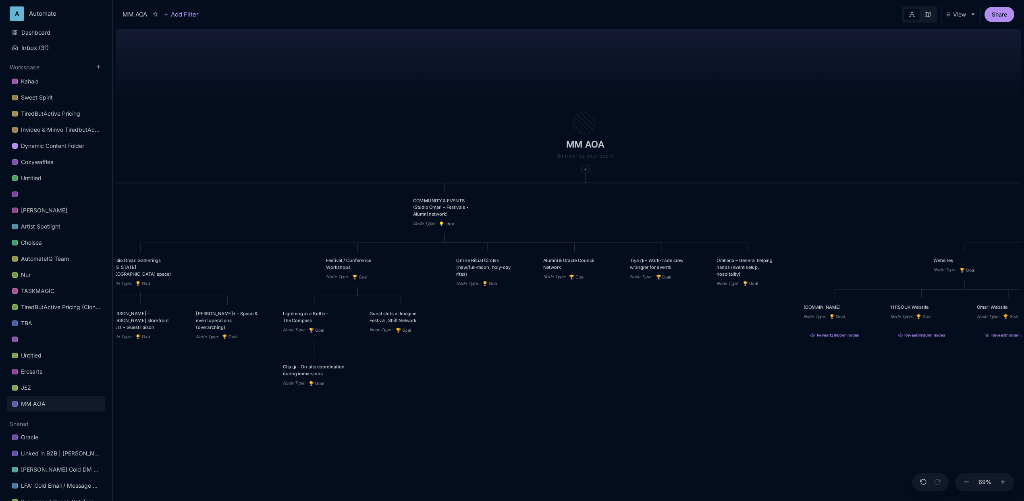
drag, startPoint x: 650, startPoint y: 355, endPoint x: 601, endPoint y: 357, distance: 48.8
click at [601, 357] on div "MM AOA EDUCATIONAL PROGRAMS (Apprenticeship • Pilgrimages • Courses) Node Type …" at bounding box center [568, 263] width 905 height 475
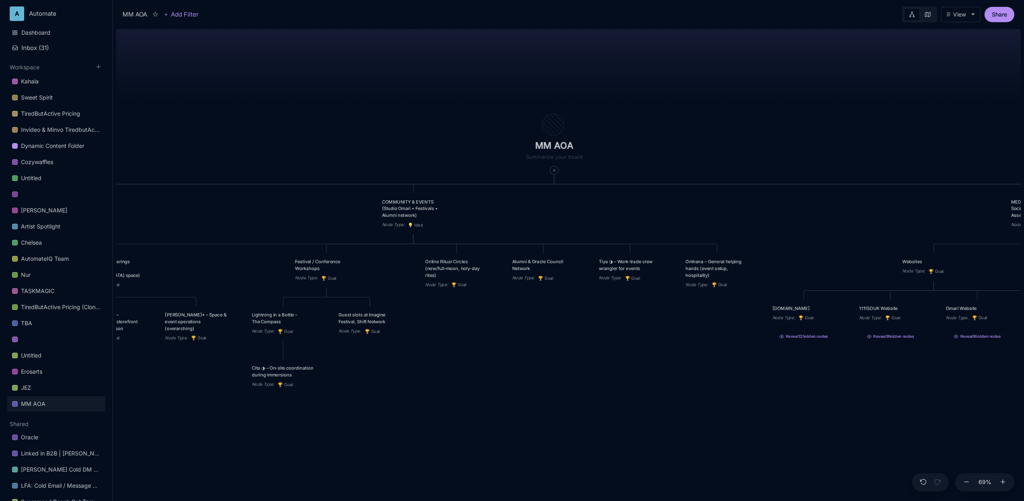
drag, startPoint x: 702, startPoint y: 326, endPoint x: 688, endPoint y: 325, distance: 14.1
click at [688, 325] on div "MM AOA EDUCATIONAL PROGRAMS (Apprenticeship • Pilgrimages • Courses) Node Type …" at bounding box center [568, 263] width 905 height 475
click at [551, 330] on div "MM AOA EDUCATIONAL PROGRAMS (Apprenticeship • Pilgrimages • Courses) Node Type …" at bounding box center [568, 263] width 905 height 475
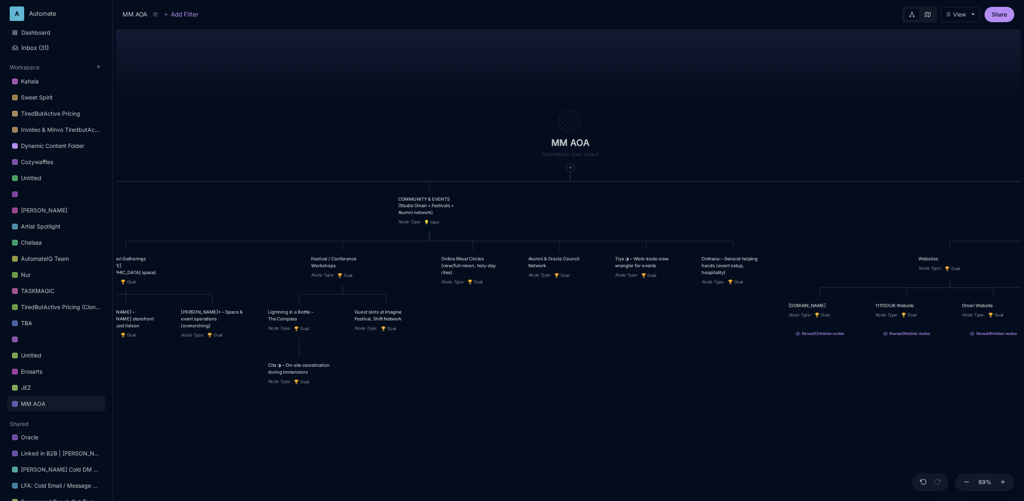
drag, startPoint x: 485, startPoint y: 347, endPoint x: 505, endPoint y: 342, distance: 20.4
click at [502, 345] on div "MM AOA EDUCATIONAL PROGRAMS (Apprenticeship • Pilgrimages • Courses) Node Type …" at bounding box center [568, 263] width 905 height 475
drag, startPoint x: 629, startPoint y: 270, endPoint x: 371, endPoint y: 352, distance: 271.4
click at [371, 352] on div "Tiya ◑ – Work‑trade crew wrangler for events Node Type : 🏆 Goal" at bounding box center [388, 349] width 63 height 23
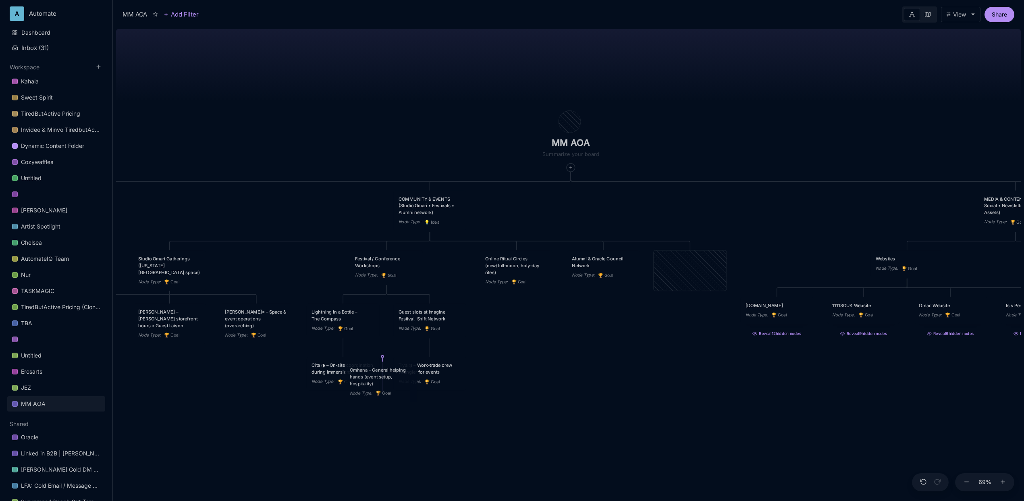
drag, startPoint x: 700, startPoint y: 274, endPoint x: 391, endPoint y: 385, distance: 328.5
click at [391, 385] on div "Omhana – General helping hands (event setup, hospitality)" at bounding box center [381, 377] width 63 height 20
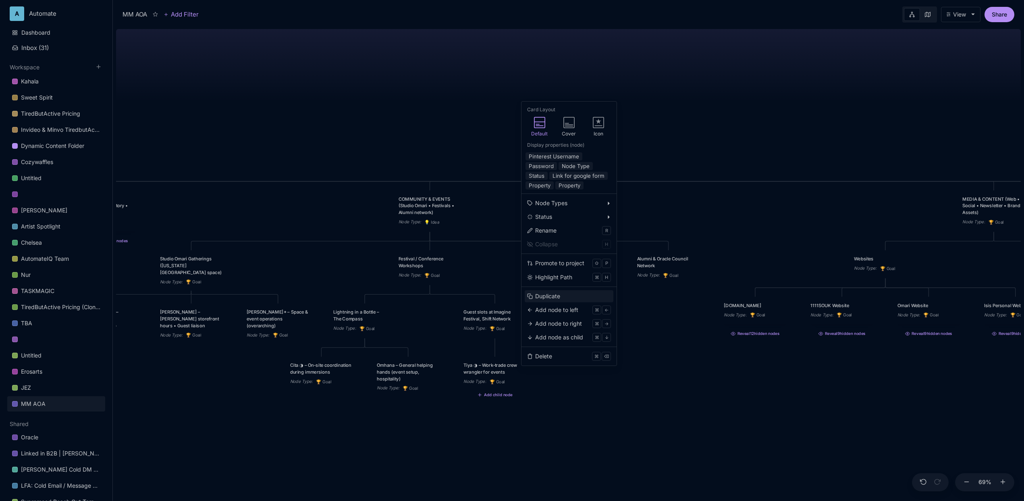
click at [555, 298] on div "Duplicate" at bounding box center [547, 296] width 25 height 9
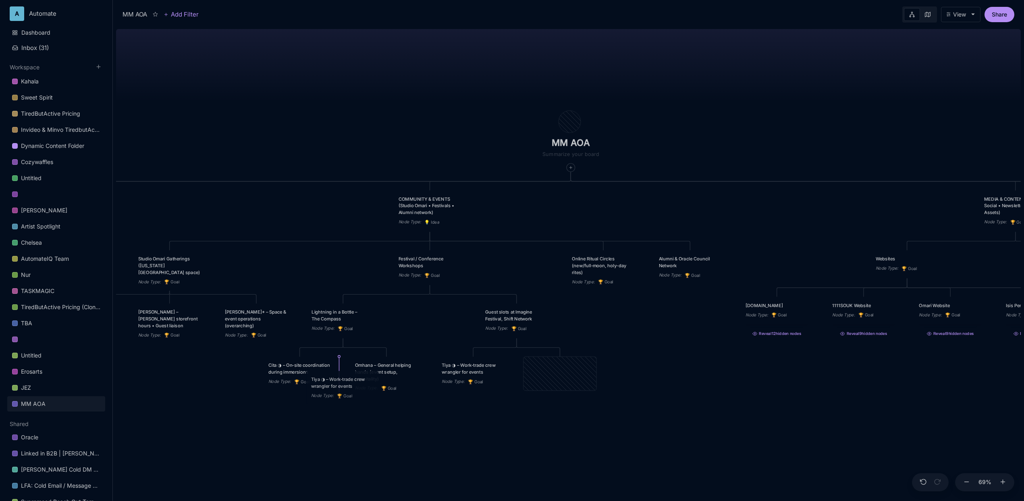
drag, startPoint x: 540, startPoint y: 367, endPoint x: 322, endPoint y: 381, distance: 218.0
click at [322, 381] on div "Tiya ◑ – Work‑trade crew wrangler for events" at bounding box center [342, 382] width 63 height 13
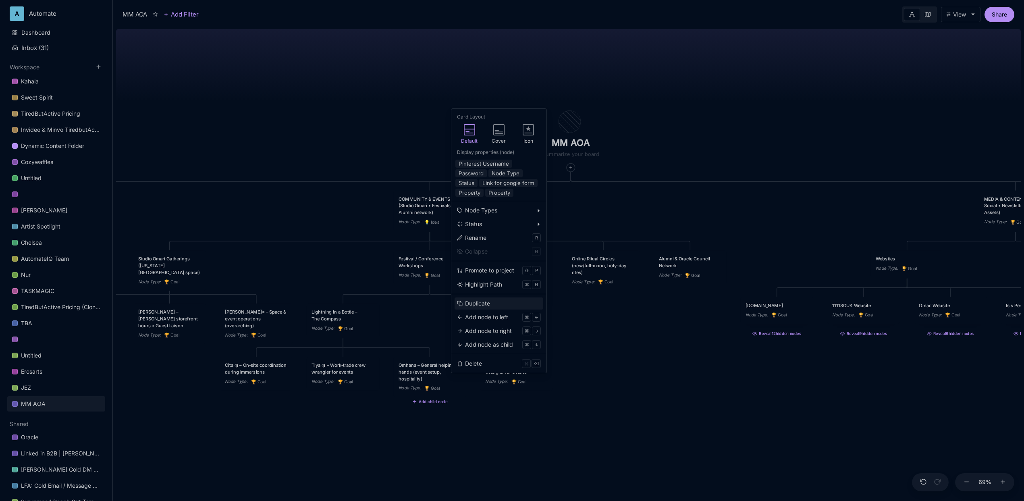
click at [485, 298] on button "Duplicate" at bounding box center [499, 303] width 89 height 12
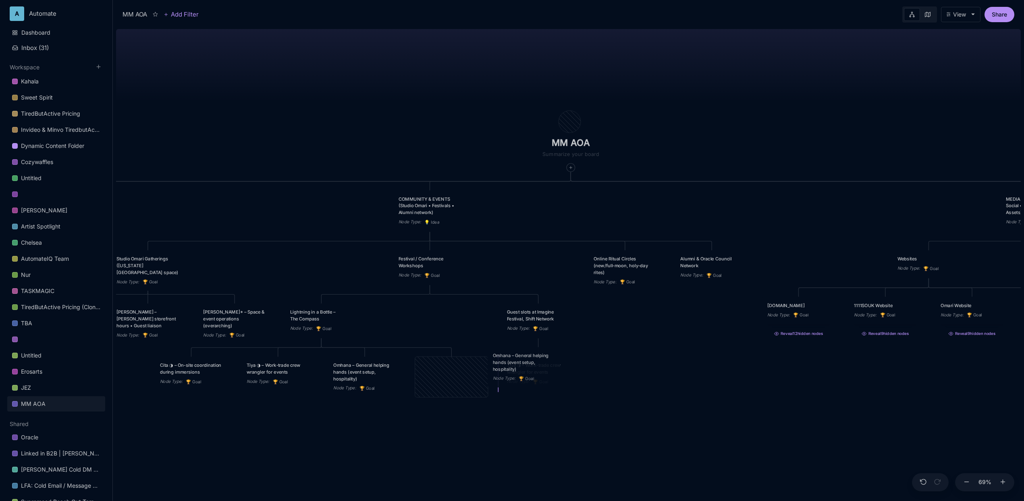
drag, startPoint x: 441, startPoint y: 379, endPoint x: 513, endPoint y: 369, distance: 73.2
click at [513, 369] on div "Omhana – General helping hands (event setup, hospitality)" at bounding box center [524, 362] width 63 height 20
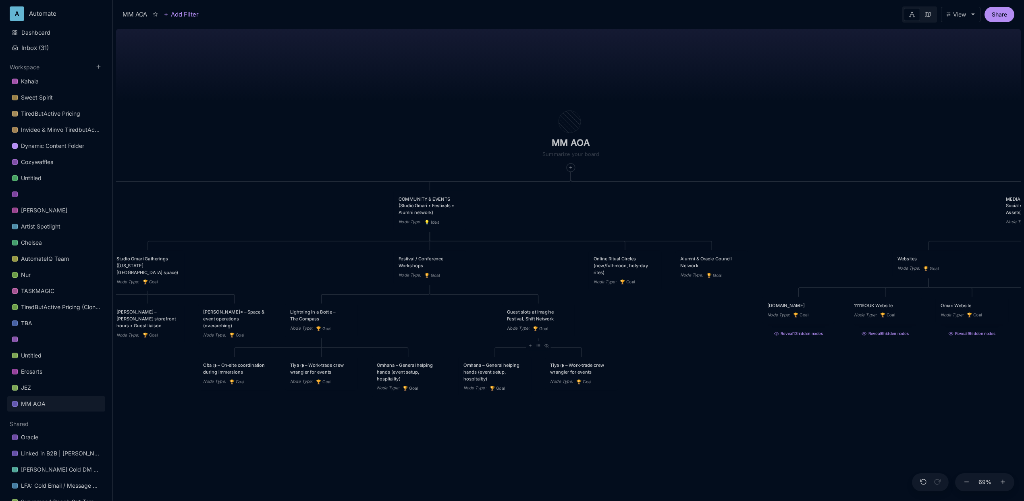
click at [678, 372] on div "MM AOA EDUCATIONAL PROGRAMS (Apprenticeship • Pilgrimages • Courses) Node Type …" at bounding box center [568, 263] width 905 height 475
click at [553, 322] on div "Guest slots at Imagine Festival, Shift Network Node Type : 🏆 Goal" at bounding box center [538, 320] width 63 height 23
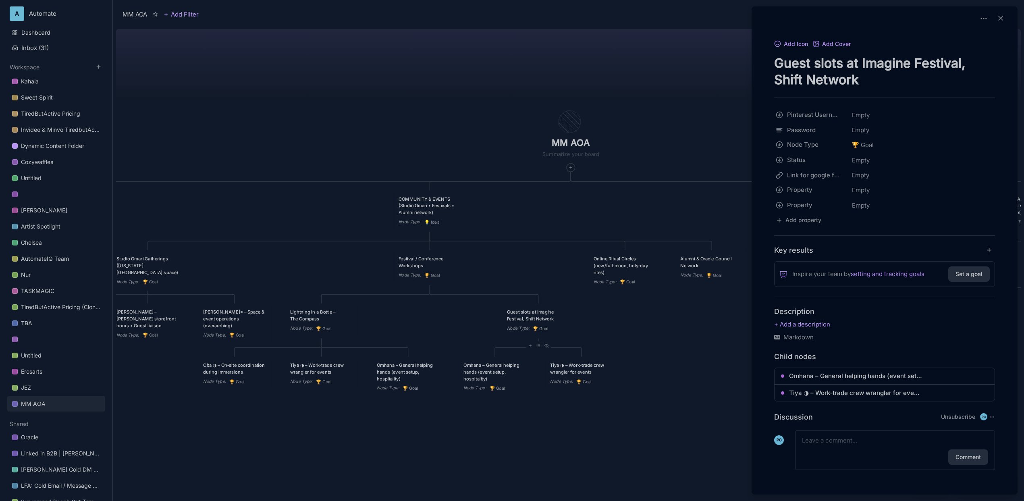
click at [815, 63] on textarea "Guest slots at Imagine Festival, Shift Network" at bounding box center [884, 71] width 221 height 33
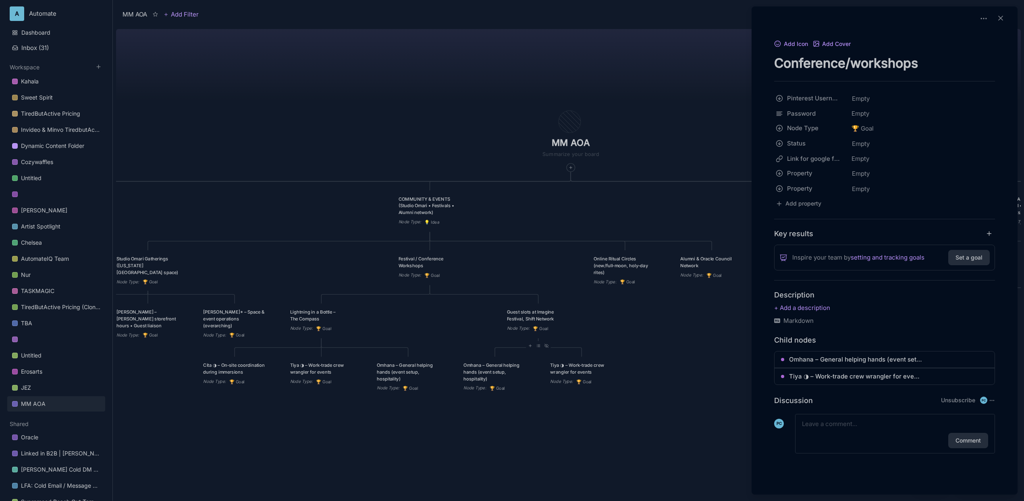
type textarea "Conference/workshops"
click at [613, 96] on div at bounding box center [512, 250] width 1024 height 501
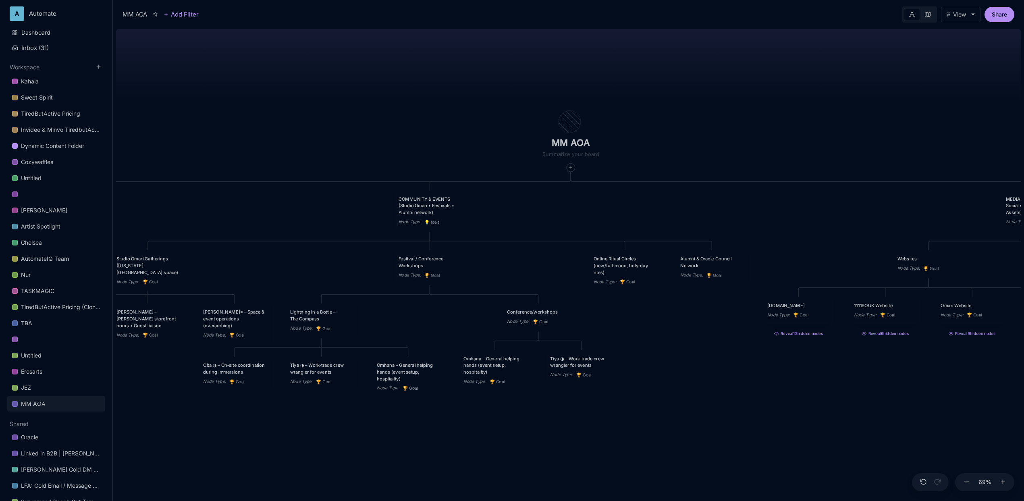
drag, startPoint x: 660, startPoint y: 415, endPoint x: 649, endPoint y: 418, distance: 11.3
click at [649, 418] on div "MM AOA EDUCATIONAL PROGRAMS (Apprenticeship • Pilgrimages • Courses) Node Type …" at bounding box center [568, 263] width 905 height 475
click at [653, 407] on div "MM AOA EDUCATIONAL PROGRAMS (Apprenticeship • Pilgrimages • Courses) Node Type …" at bounding box center [568, 263] width 905 height 475
click at [529, 339] on line at bounding box center [530, 339] width 2 height 0
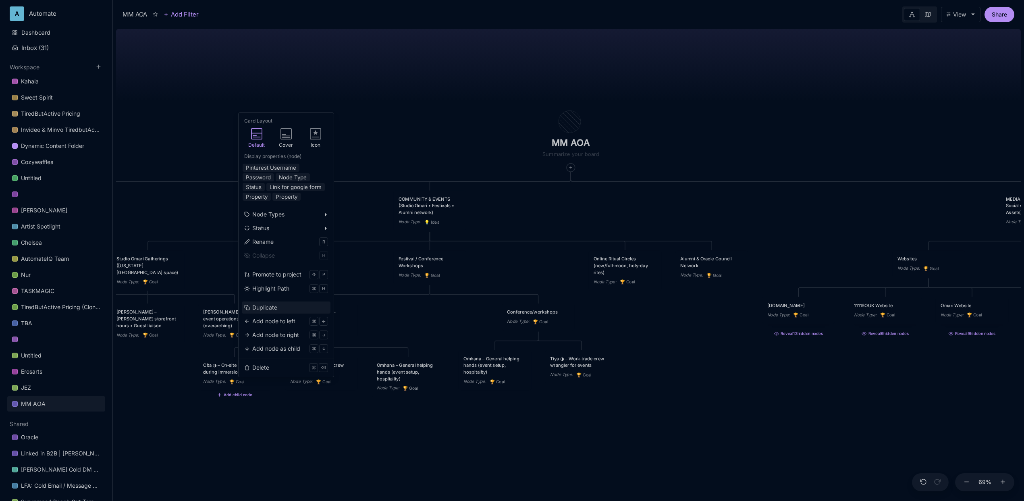
click at [283, 307] on button "Duplicate" at bounding box center [286, 307] width 89 height 12
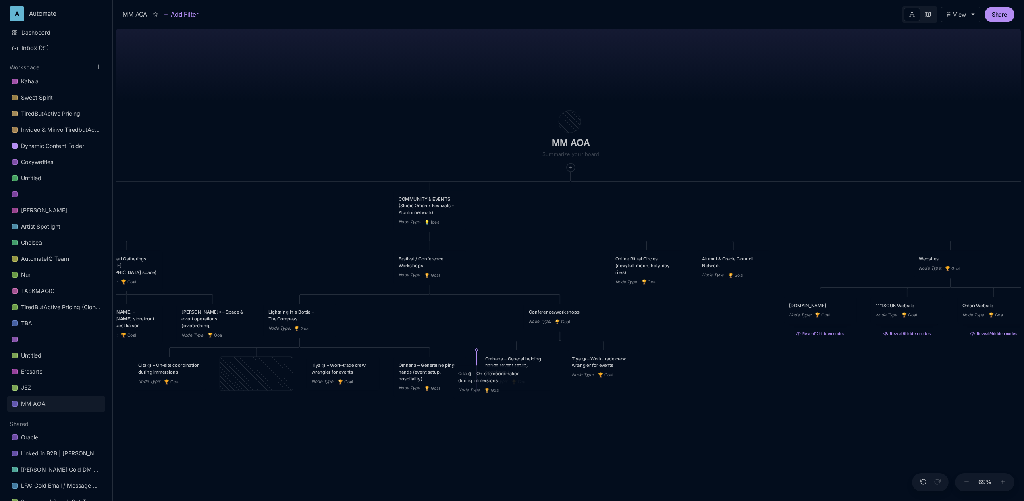
drag, startPoint x: 259, startPoint y: 369, endPoint x: 490, endPoint y: 378, distance: 230.2
click at [490, 378] on div "Cita ◑ – On‑site coordination during immersions" at bounding box center [489, 376] width 63 height 13
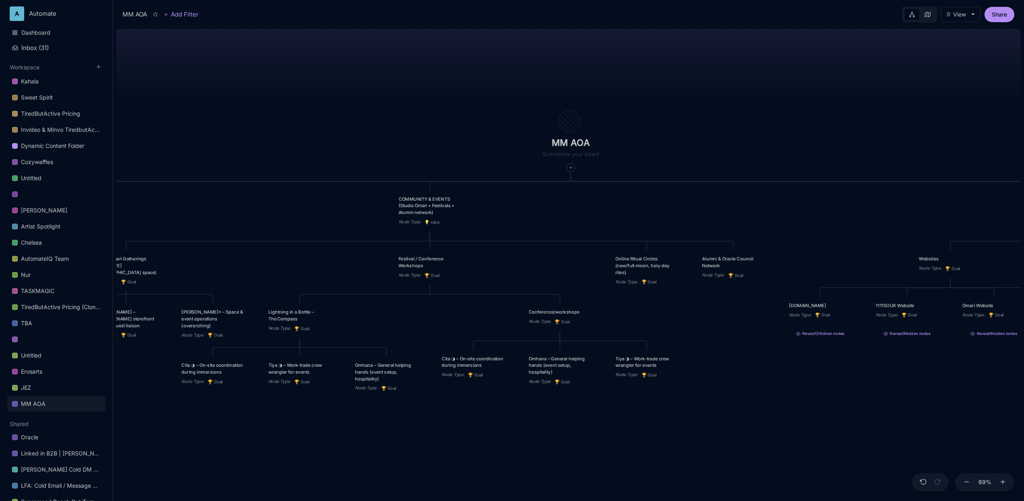
drag, startPoint x: 750, startPoint y: 378, endPoint x: 621, endPoint y: 386, distance: 129.6
click at [621, 386] on div "MM AOA EDUCATIONAL PROGRAMS (Apprenticeship • Pilgrimages • Courses) Node Type …" at bounding box center [568, 263] width 905 height 475
drag, startPoint x: 803, startPoint y: 384, endPoint x: 705, endPoint y: 382, distance: 97.6
click at [707, 382] on div "MM AOA EDUCATIONAL PROGRAMS (Apprenticeship • Pilgrimages • Courses) Node Type …" at bounding box center [568, 263] width 905 height 475
drag, startPoint x: 776, startPoint y: 378, endPoint x: 772, endPoint y: 378, distance: 4.0
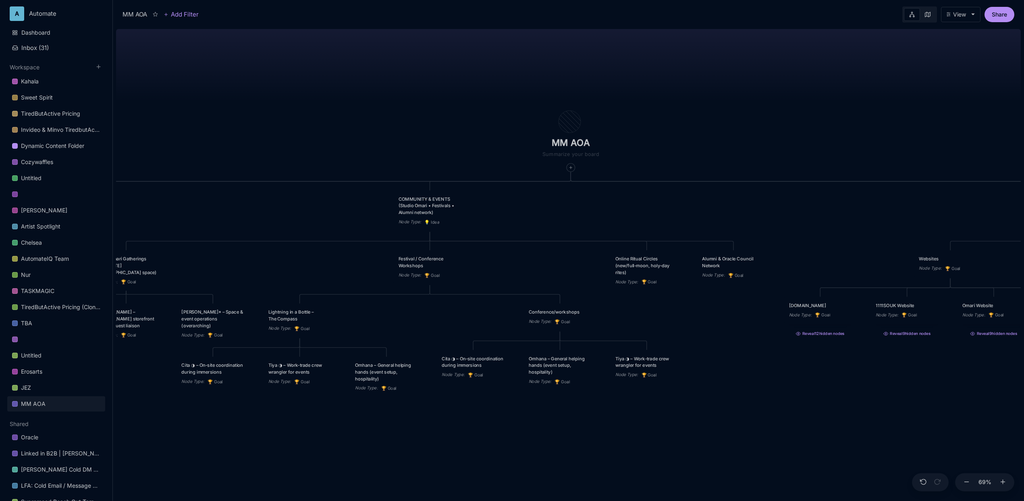
click at [772, 379] on div "MM AOA EDUCATIONAL PROGRAMS (Apprenticeship • Pilgrimages • Courses) Node Type …" at bounding box center [568, 263] width 905 height 475
drag, startPoint x: 736, startPoint y: 329, endPoint x: 602, endPoint y: 335, distance: 134.7
click at [602, 335] on div "MM AOA EDUCATIONAL PROGRAMS (Apprenticeship • Pilgrimages • Courses) Node Type …" at bounding box center [568, 263] width 905 height 475
click at [671, 35] on div "MM AOA EDUCATIONAL PROGRAMS (Apprenticeship • Pilgrimages • Courses) Node Type …" at bounding box center [568, 263] width 905 height 475
drag, startPoint x: 664, startPoint y: 64, endPoint x: 572, endPoint y: 75, distance: 92.9
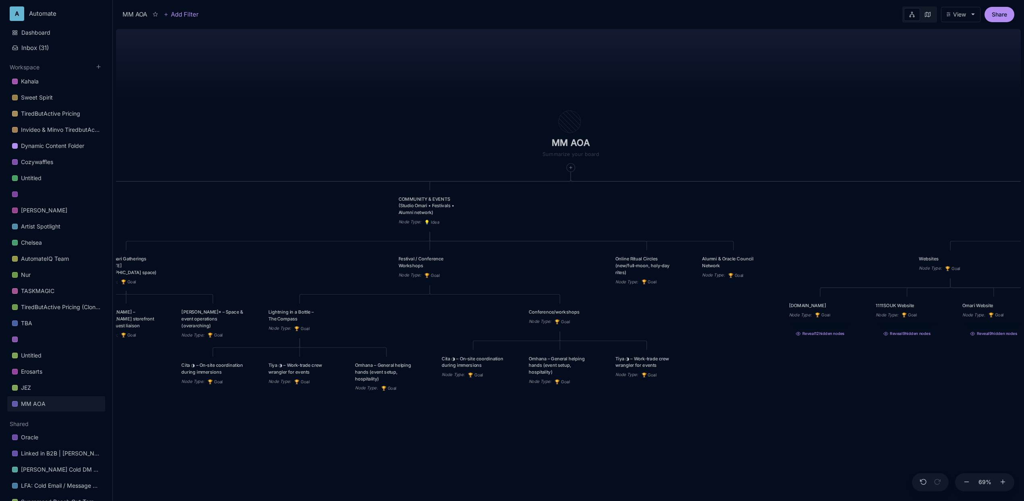
click at [572, 75] on div "MM AOA EDUCATIONAL PROGRAMS (Apprenticeship • Pilgrimages • Courses) Node Type …" at bounding box center [568, 263] width 905 height 475
click at [667, 272] on div "Online Ritual Circles (new/full‑moon, holy‑day rites)" at bounding box center [646, 265] width 63 height 20
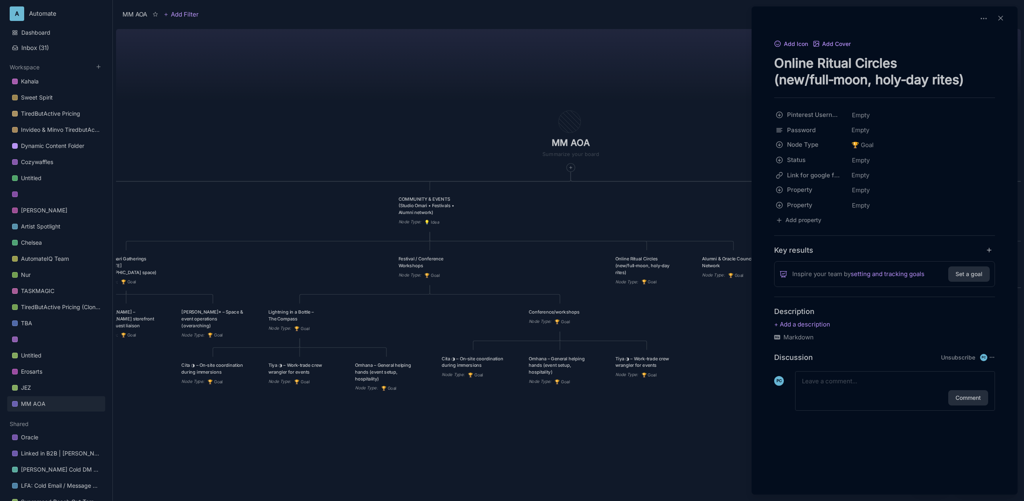
click at [667, 272] on div at bounding box center [512, 250] width 1024 height 501
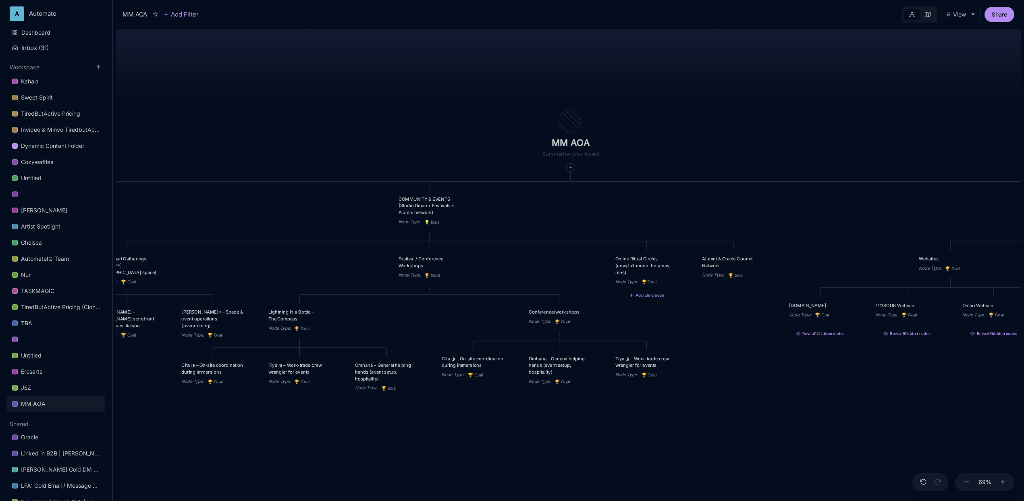
drag, startPoint x: 712, startPoint y: 114, endPoint x: 549, endPoint y: 120, distance: 163.3
click at [549, 120] on div "MM AOA EDUCATIONAL PROGRAMS (Apprenticeship • Pilgrimages • Courses) Node Type …" at bounding box center [568, 263] width 905 height 475
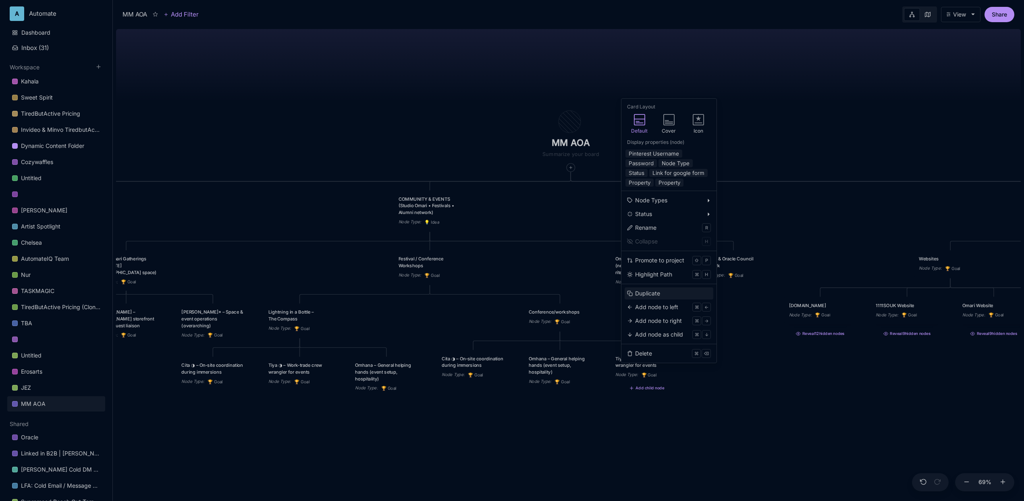
click at [647, 294] on div "Duplicate" at bounding box center [647, 293] width 25 height 9
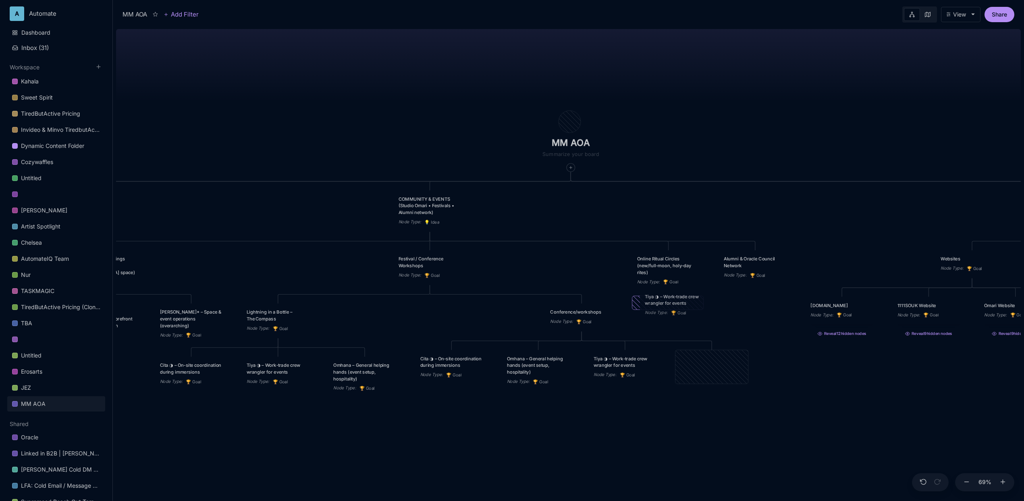
drag, startPoint x: 705, startPoint y: 367, endPoint x: 673, endPoint y: 311, distance: 64.1
click at [673, 311] on icon "🏆" at bounding box center [674, 312] width 6 height 5
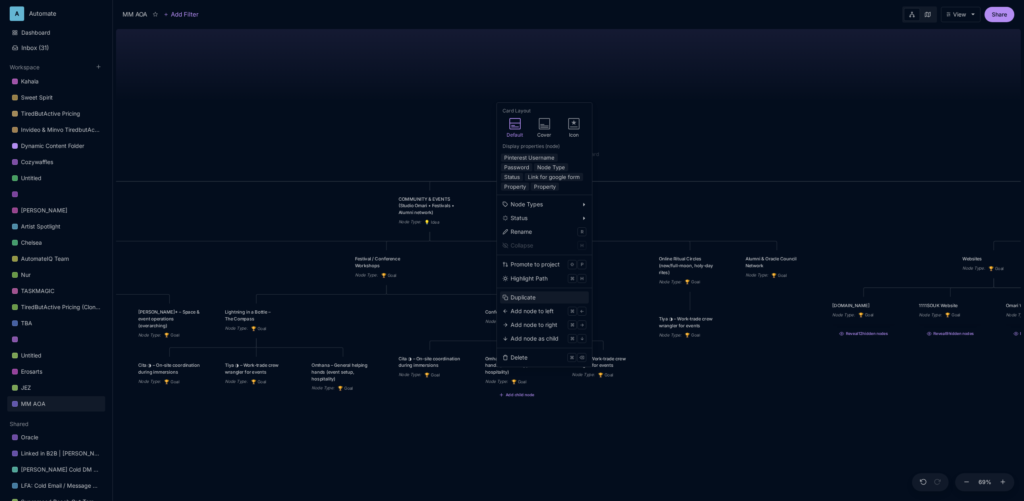
click at [538, 299] on button "Duplicate" at bounding box center [544, 297] width 89 height 12
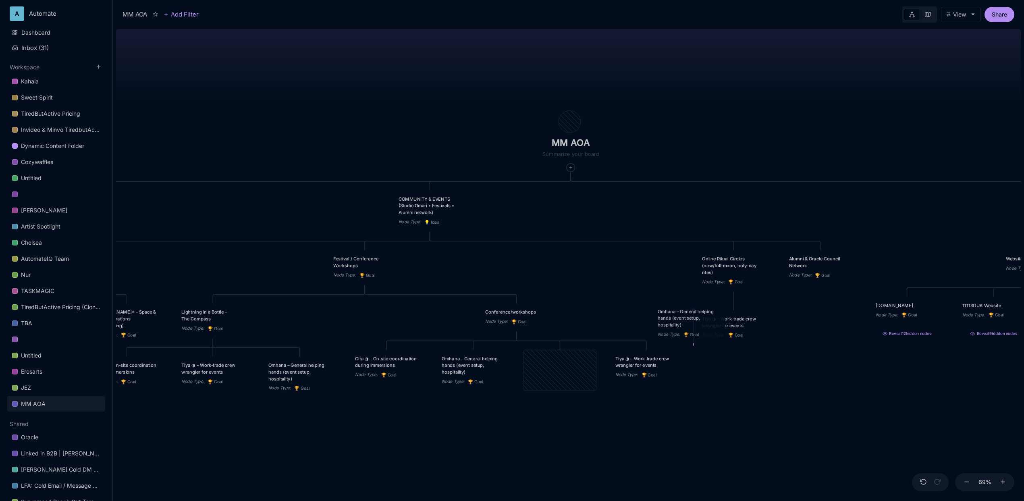
drag, startPoint x: 541, startPoint y: 367, endPoint x: 670, endPoint y: 320, distance: 136.8
click at [670, 320] on div "Omhana – General helping hands (event setup, hospitality)" at bounding box center [689, 318] width 63 height 20
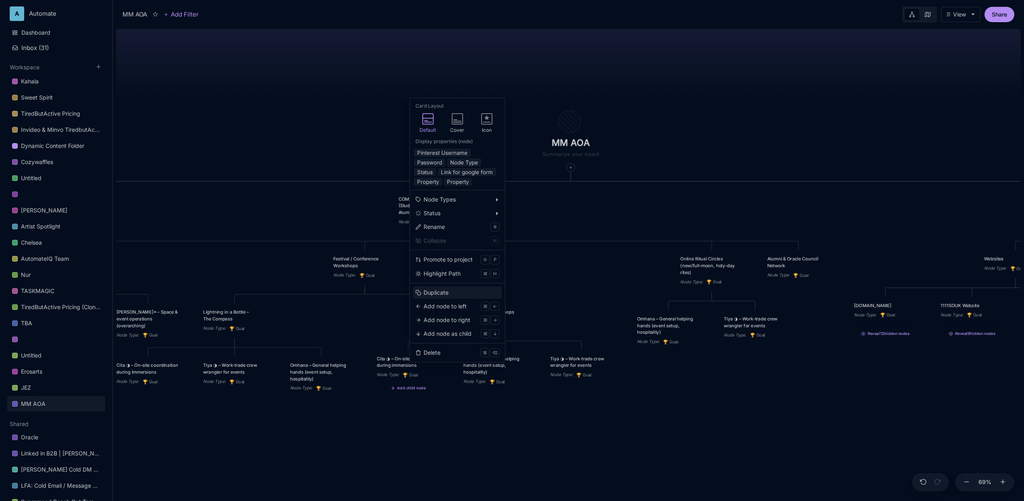
click at [438, 294] on div "Duplicate" at bounding box center [435, 292] width 25 height 9
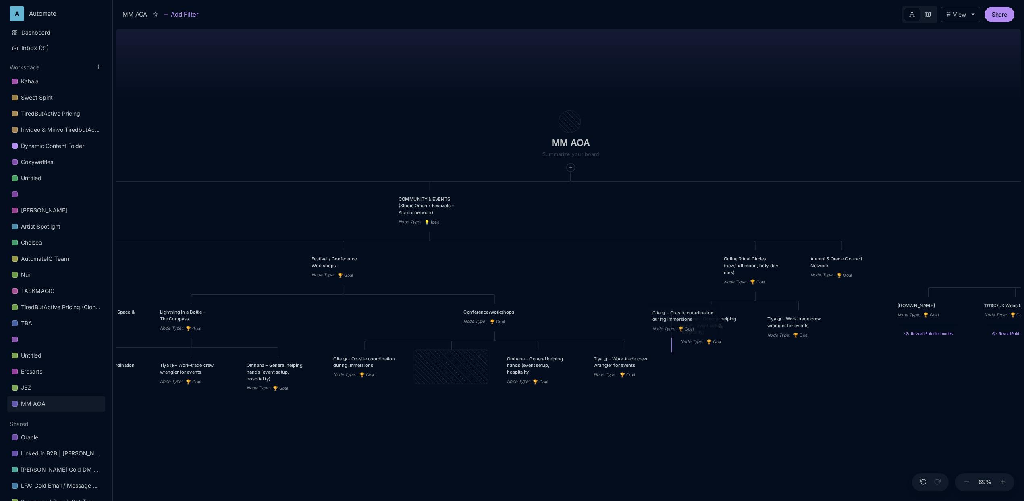
drag, startPoint x: 444, startPoint y: 374, endPoint x: 677, endPoint y: 328, distance: 236.6
click at [677, 322] on div "Cita ◑ – On‑site coordination during immersions" at bounding box center [683, 315] width 63 height 13
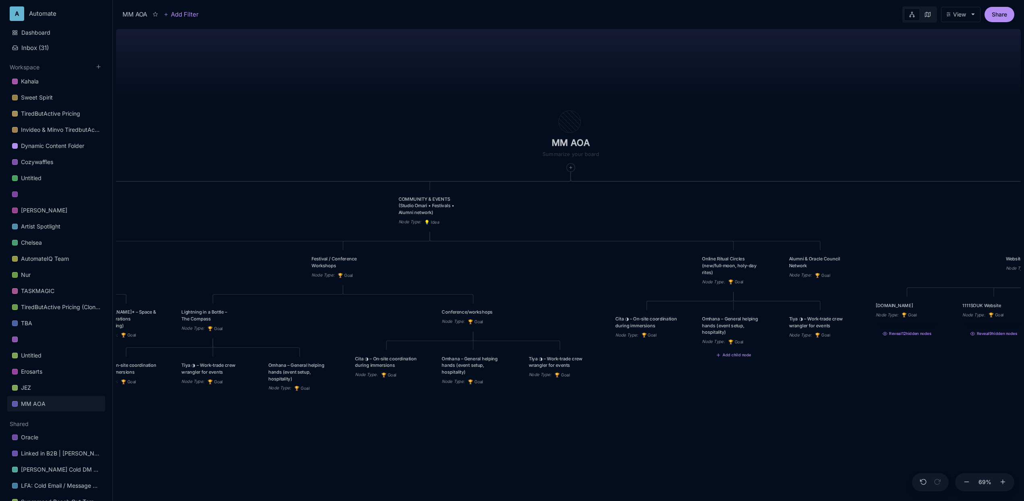
drag, startPoint x: 739, startPoint y: 420, endPoint x: 665, endPoint y: 411, distance: 74.2
click at [623, 432] on div "MM AOA EDUCATIONAL PROGRAMS (Apprenticeship • Pilgrimages • Courses) Node Type …" at bounding box center [568, 263] width 905 height 475
drag, startPoint x: 715, startPoint y: 389, endPoint x: 600, endPoint y: 405, distance: 116.3
click at [600, 405] on div "MM AOA EDUCATIONAL PROGRAMS (Apprenticeship • Pilgrimages • Courses) Node Type …" at bounding box center [568, 263] width 905 height 475
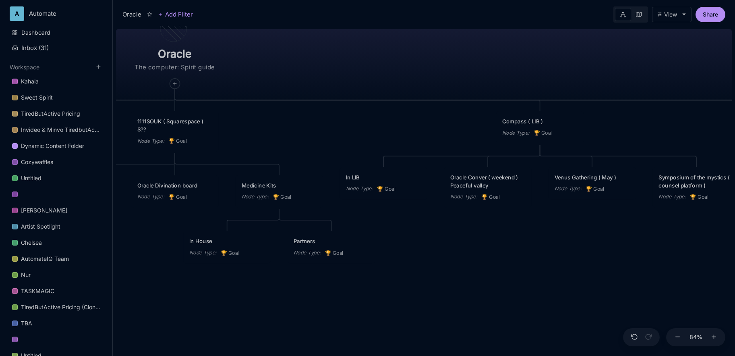
click at [450, 49] on div "Oracle The computer: Spirit guide Academy of Oracle Arts Node Type : 🏆 Goal Jou…" at bounding box center [424, 191] width 616 height 330
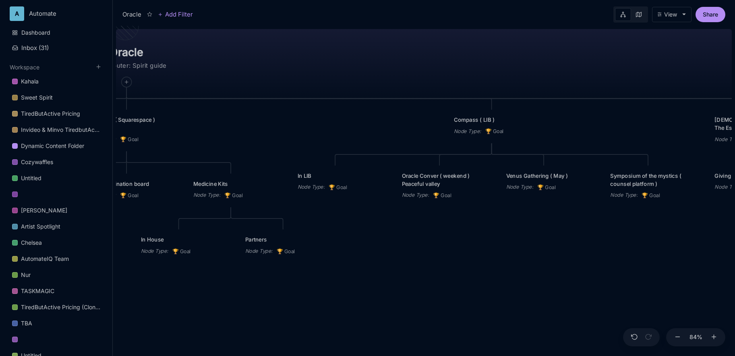
drag, startPoint x: 475, startPoint y: 49, endPoint x: 432, endPoint y: 48, distance: 43.1
click at [432, 48] on div "Oracle The computer: Spirit guide Academy of Oracle Arts Node Type : 🏆 Goal Jou…" at bounding box center [424, 191] width 616 height 330
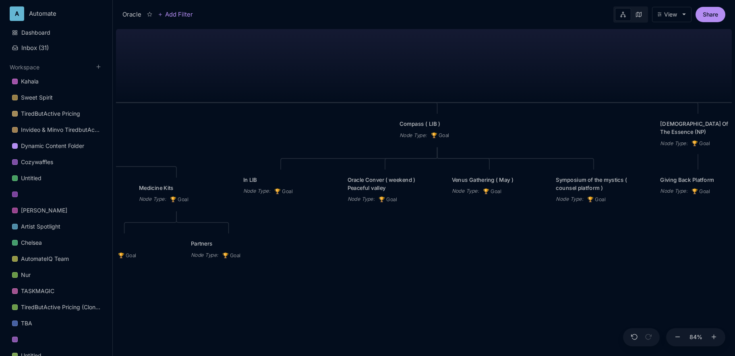
drag, startPoint x: 513, startPoint y: 299, endPoint x: 455, endPoint y: 303, distance: 58.2
click at [455, 303] on div "Oracle The computer: Spirit guide Academy of Oracle Arts Node Type : 🏆 Goal Jou…" at bounding box center [424, 191] width 616 height 330
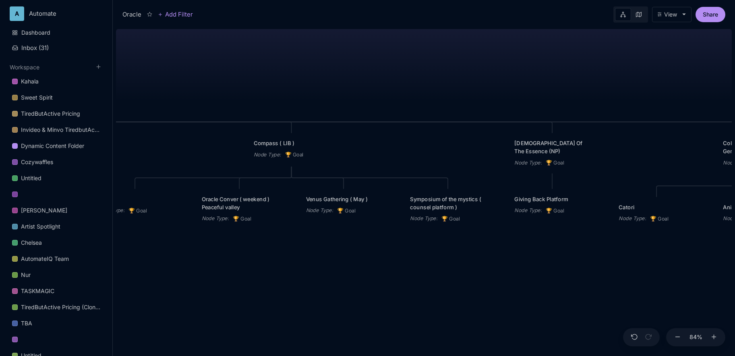
drag, startPoint x: 679, startPoint y: 61, endPoint x: 493, endPoint y: 82, distance: 186.9
click at [493, 82] on div "Oracle The computer: Spirit guide Academy of Oracle Arts Node Type : 🏆 Goal Jou…" at bounding box center [424, 191] width 616 height 330
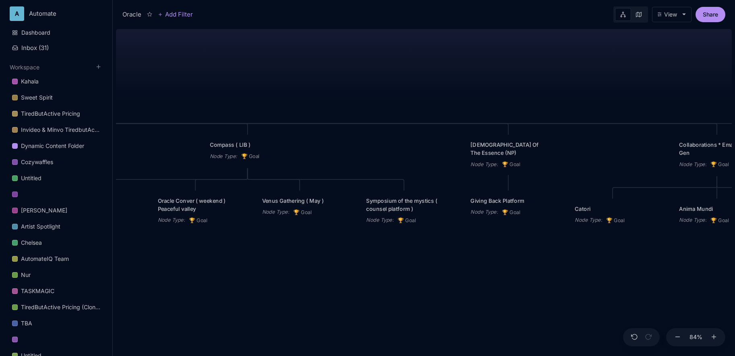
drag, startPoint x: 600, startPoint y: 62, endPoint x: 470, endPoint y: 68, distance: 130.7
click at [470, 68] on div "Oracle The computer: Spirit guide Academy of Oracle Arts Node Type : 🏆 Goal Jou…" at bounding box center [424, 191] width 616 height 330
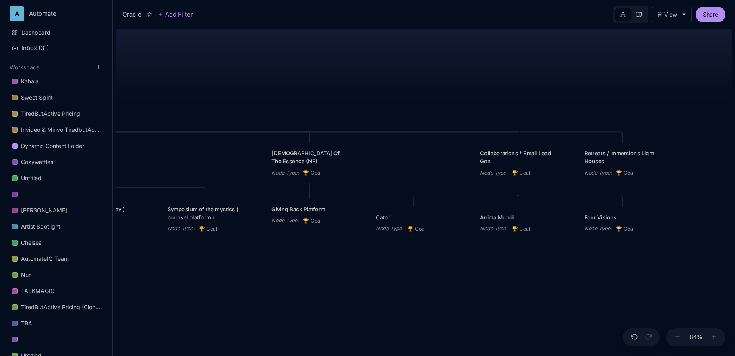
drag, startPoint x: 563, startPoint y: 70, endPoint x: 471, endPoint y: 72, distance: 91.9
click at [471, 72] on div "Oracle The computer: Spirit guide Academy of Oracle Arts Node Type : 🏆 Goal Jou…" at bounding box center [424, 191] width 616 height 330
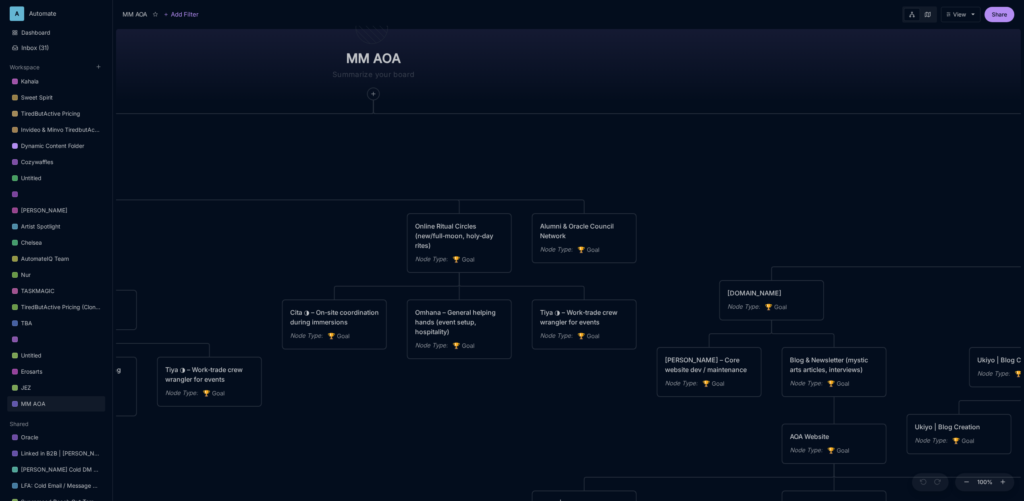
drag, startPoint x: 665, startPoint y: 195, endPoint x: 450, endPoint y: 146, distance: 220.8
click at [450, 146] on div "MM AOA EDUCATIONAL PROGRAMS (Apprenticeship • Pilgrimages • Courses) Node Type …" at bounding box center [568, 263] width 905 height 475
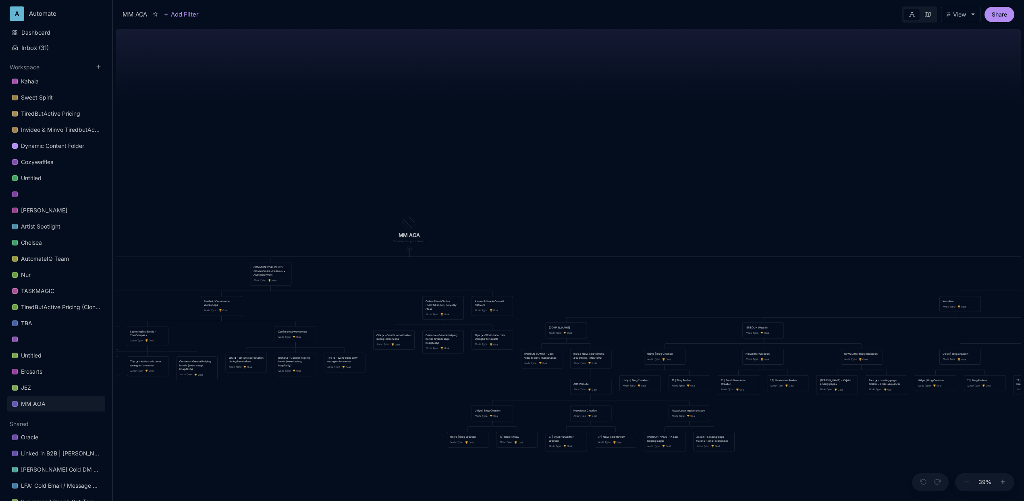
drag, startPoint x: 256, startPoint y: 152, endPoint x: 691, endPoint y: 116, distance: 436.6
click at [691, 116] on div "MM AOA EDUCATIONAL PROGRAMS (Apprenticeship • Pilgrimages • Courses) Node Type …" at bounding box center [568, 263] width 905 height 475
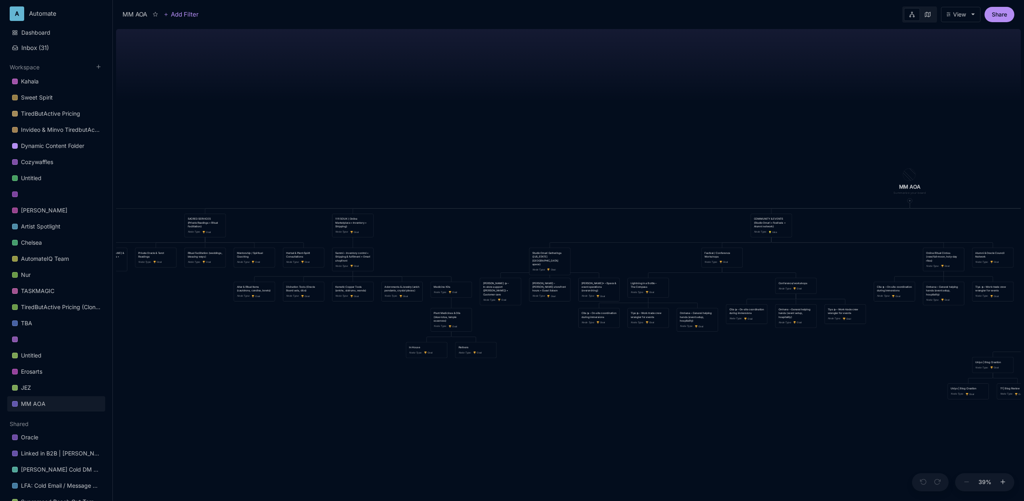
drag, startPoint x: 405, startPoint y: 137, endPoint x: 718, endPoint y: 133, distance: 313.1
click at [718, 133] on div "MM AOA EDUCATIONAL PROGRAMS (Apprenticeship • Pilgrimages • Courses) Node Type …" at bounding box center [568, 263] width 905 height 475
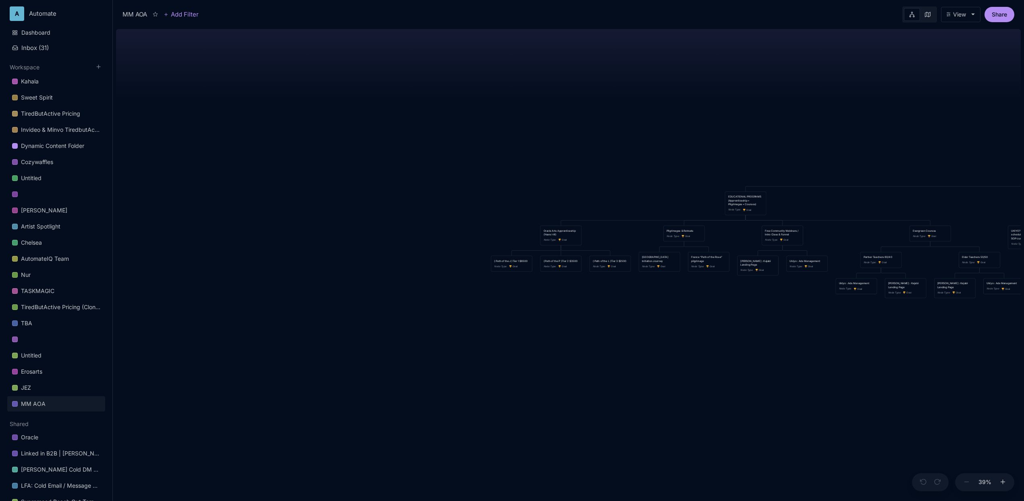
drag, startPoint x: 359, startPoint y: 126, endPoint x: 953, endPoint y: 116, distance: 594.0
click at [953, 116] on div "MM AOA EDUCATIONAL PROGRAMS (Apprenticeship • Pilgrimages • Courses) Node Type …" at bounding box center [568, 263] width 905 height 475
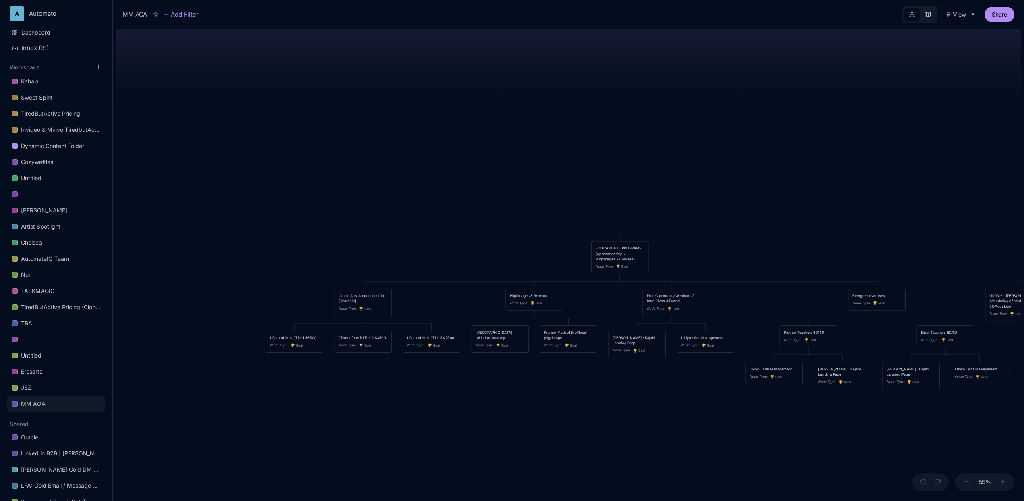
drag, startPoint x: 751, startPoint y: 221, endPoint x: 455, endPoint y: 96, distance: 322.0
click at [455, 96] on div "MM AOA EDUCATIONAL PROGRAMS (Apprenticeship • Pilgrimages • Courses) Node Type …" at bounding box center [568, 263] width 905 height 475
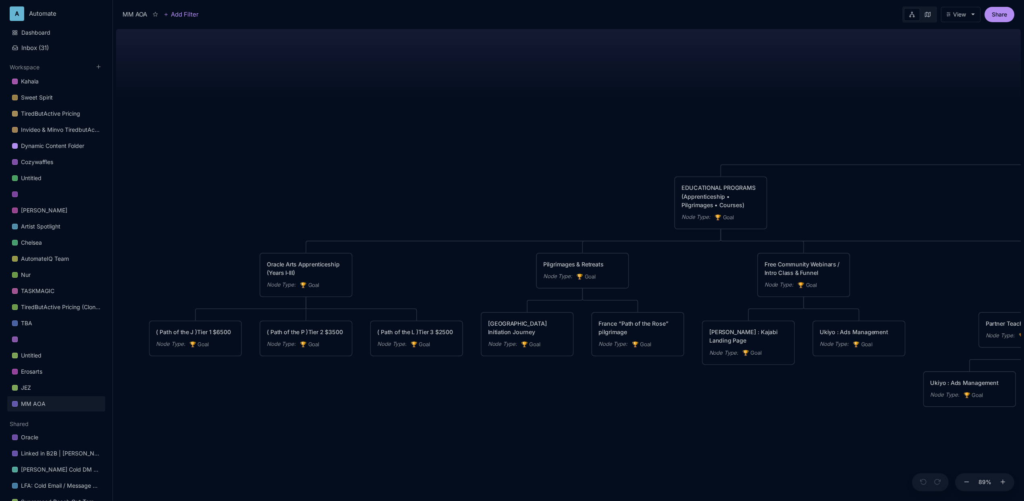
drag, startPoint x: 290, startPoint y: 215, endPoint x: 496, endPoint y: 135, distance: 220.8
click at [496, 135] on div "MM AOA EDUCATIONAL PROGRAMS (Apprenticeship • Pilgrimages • Courses) Node Type …" at bounding box center [568, 263] width 905 height 475
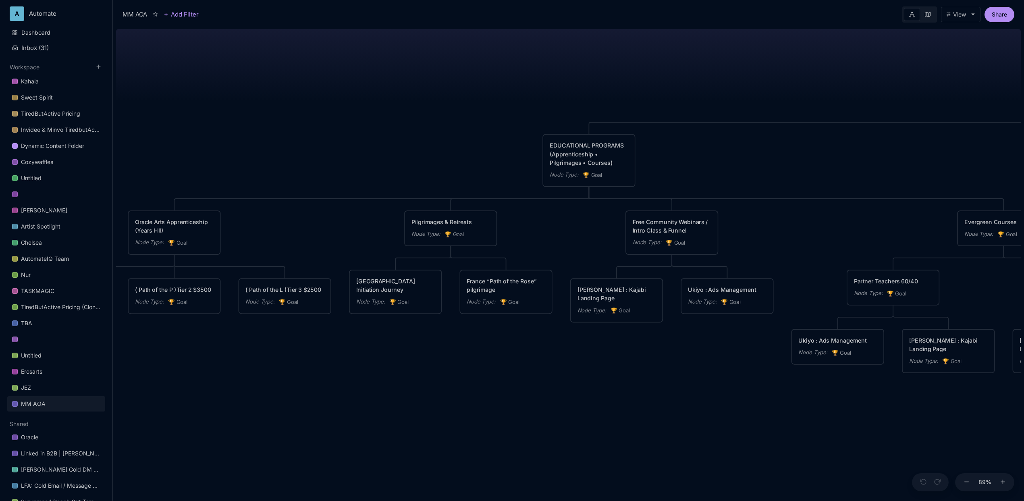
drag, startPoint x: 704, startPoint y: 266, endPoint x: 535, endPoint y: 233, distance: 171.9
click at [535, 233] on div "MM AOA EDUCATIONAL PROGRAMS (Apprenticeship • Pilgrimages • Courses) Node Type …" at bounding box center [568, 263] width 905 height 475
click at [379, 317] on button "Add child node" at bounding box center [395, 320] width 45 height 6
click at [389, 334] on span "🏆 Goal" at bounding box center [380, 338] width 20 height 10
type textarea "Moderator"
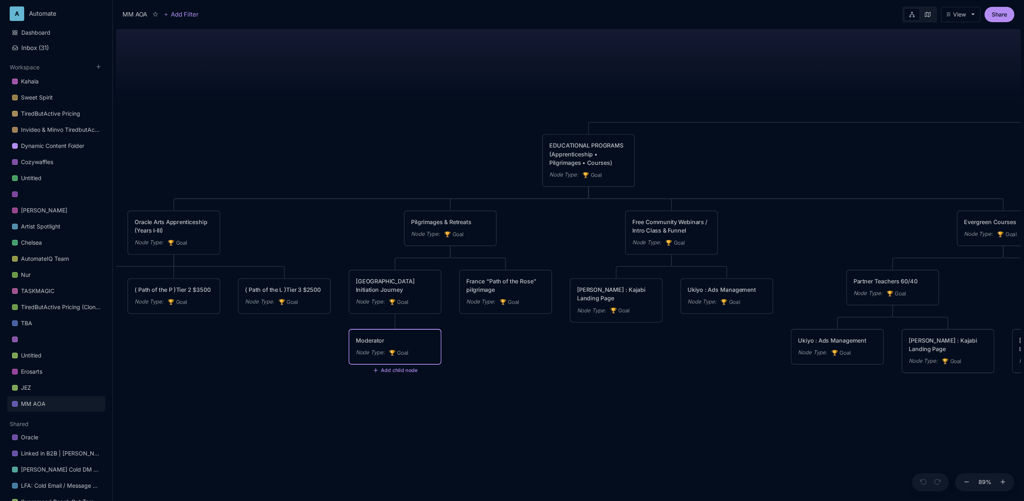
click at [467, 380] on div "MM AOA EDUCATIONAL PROGRAMS (Apprenticeship • Pilgrimages • Courses) Node Type …" at bounding box center [568, 263] width 905 height 475
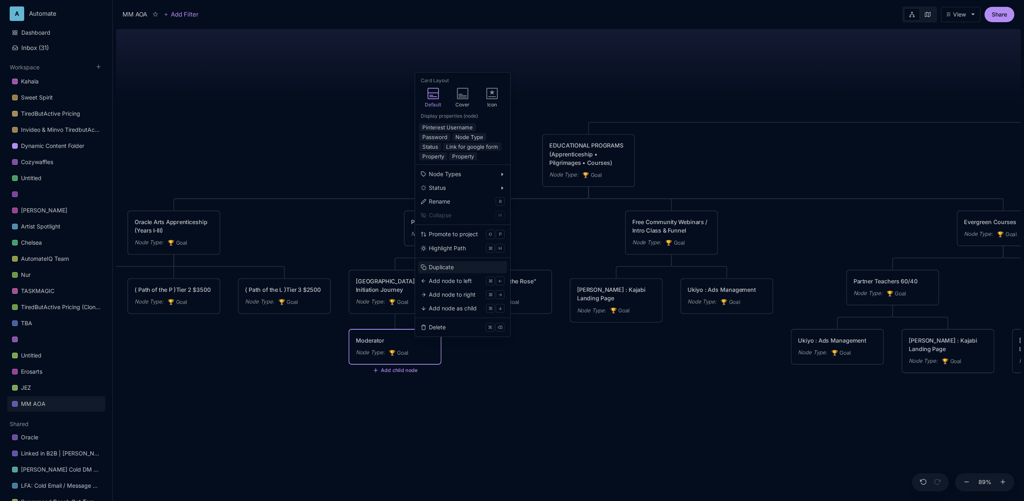
click at [446, 265] on div "Duplicate" at bounding box center [441, 267] width 25 height 9
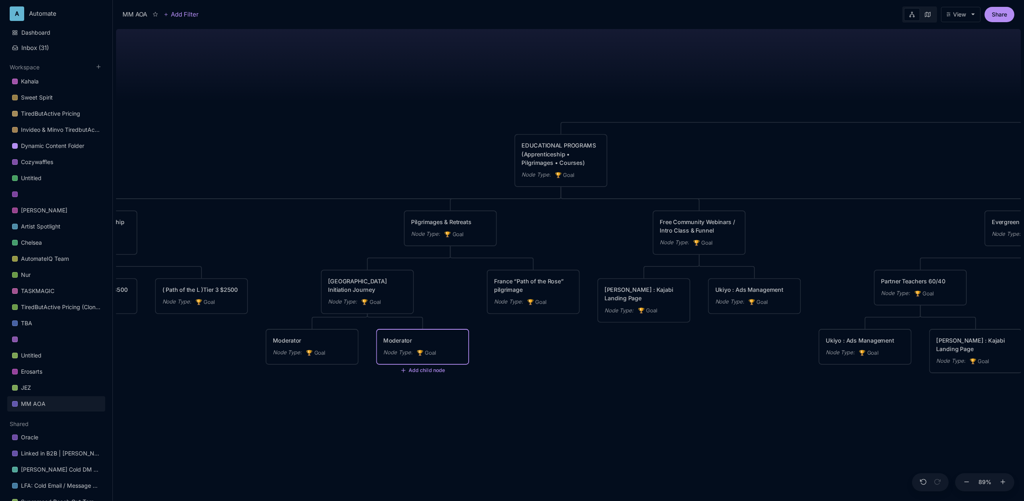
click at [501, 373] on div "MM AOA EDUCATIONAL PROGRAMS (Apprenticeship • Pilgrimages • Courses) Node Type …" at bounding box center [568, 263] width 905 height 475
drag, startPoint x: 436, startPoint y: 346, endPoint x: 539, endPoint y: 329, distance: 104.5
click at [539, 329] on div "Moderator Node Type : 🏆 Goal" at bounding box center [530, 328] width 79 height 21
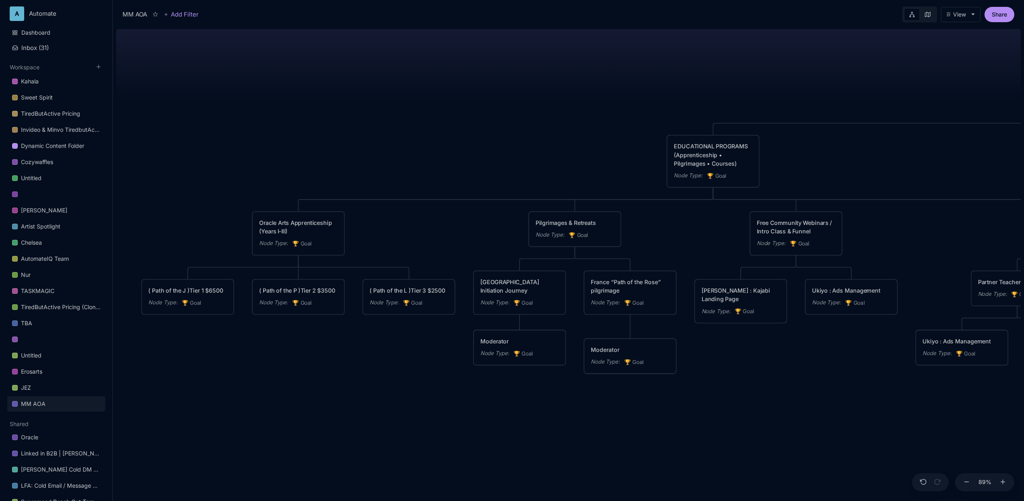
drag, startPoint x: 311, startPoint y: 399, endPoint x: 437, endPoint y: 399, distance: 126.1
click at [437, 399] on div "MM AOA EDUCATIONAL PROGRAMS (Apprenticeship • Pilgrimages • Courses) Node Type …" at bounding box center [568, 263] width 905 height 475
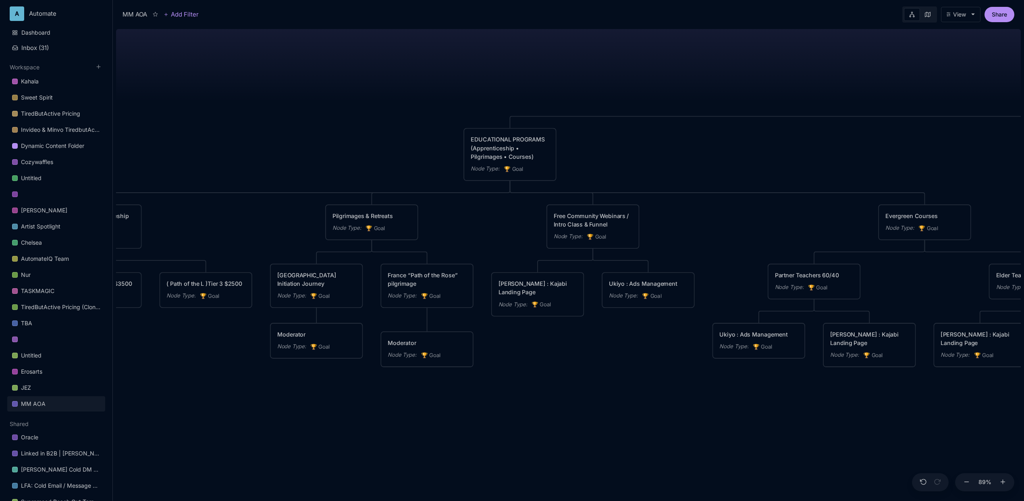
drag, startPoint x: 585, startPoint y: 414, endPoint x: 380, endPoint y: 408, distance: 204.8
click at [380, 408] on div "MM AOA EDUCATIONAL PROGRAMS (Apprenticeship • Pilgrimages • Courses) Node Type …" at bounding box center [568, 263] width 905 height 475
click at [328, 318] on icon at bounding box center [326, 320] width 5 height 4
click at [440, 319] on div at bounding box center [437, 319] width 10 height 10
click at [558, 329] on div "MM AOA EDUCATIONAL PROGRAMS (Apprenticeship • Pilgrimages • Courses) Node Type …" at bounding box center [568, 263] width 905 height 475
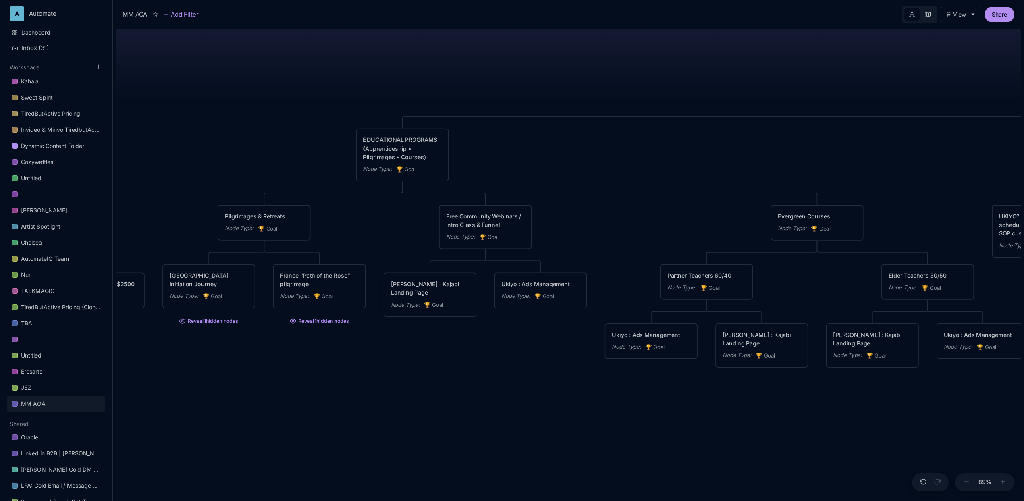
drag, startPoint x: 572, startPoint y: 340, endPoint x: 464, endPoint y: 340, distance: 108.0
click at [464, 340] on div "MM AOA EDUCATIONAL PROGRAMS (Apprenticeship • Pilgrimages • Courses) Node Type …" at bounding box center [568, 263] width 905 height 475
click at [277, 253] on icon at bounding box center [274, 251] width 5 height 5
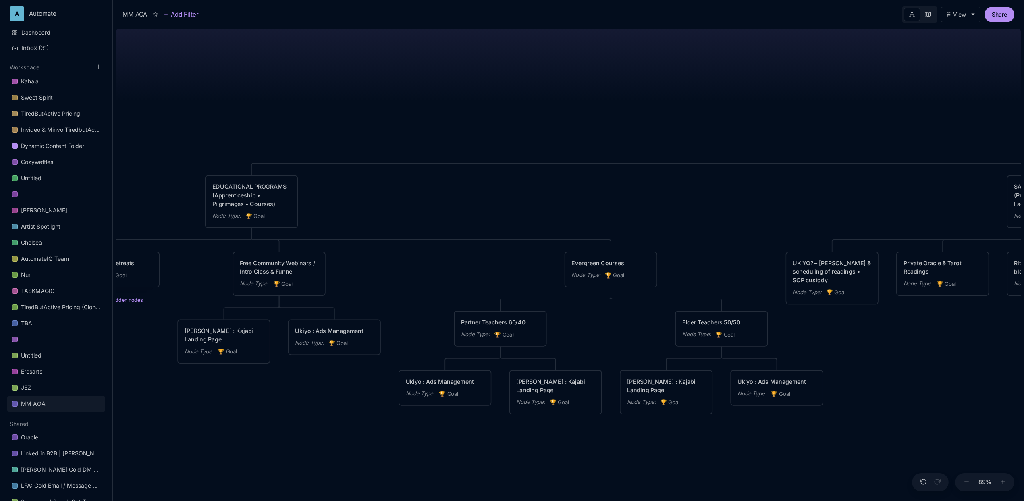
drag, startPoint x: 565, startPoint y: 224, endPoint x: 386, endPoint y: 271, distance: 184.5
click at [386, 271] on div "MM AOA EDUCATIONAL PROGRAMS (Apprenticeship • Pilgrimages • Courses) Node Type …" at bounding box center [568, 263] width 905 height 475
click at [290, 307] on icon at bounding box center [289, 307] width 5 height 5
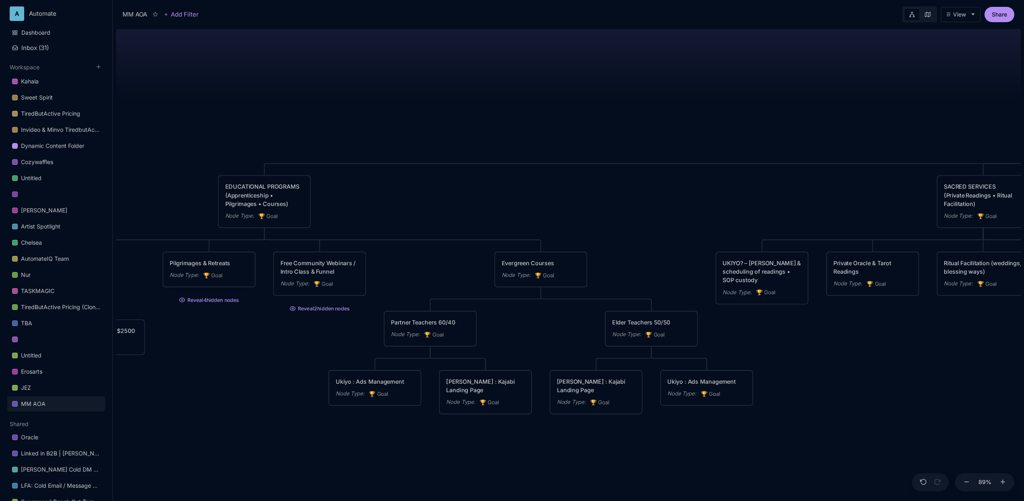
drag, startPoint x: 460, startPoint y: 269, endPoint x: 419, endPoint y: 268, distance: 41.5
click at [419, 268] on div "MM AOA EDUCATIONAL PROGRAMS (Apprenticeship • Pilgrimages • Courses) Node Type …" at bounding box center [568, 263] width 905 height 475
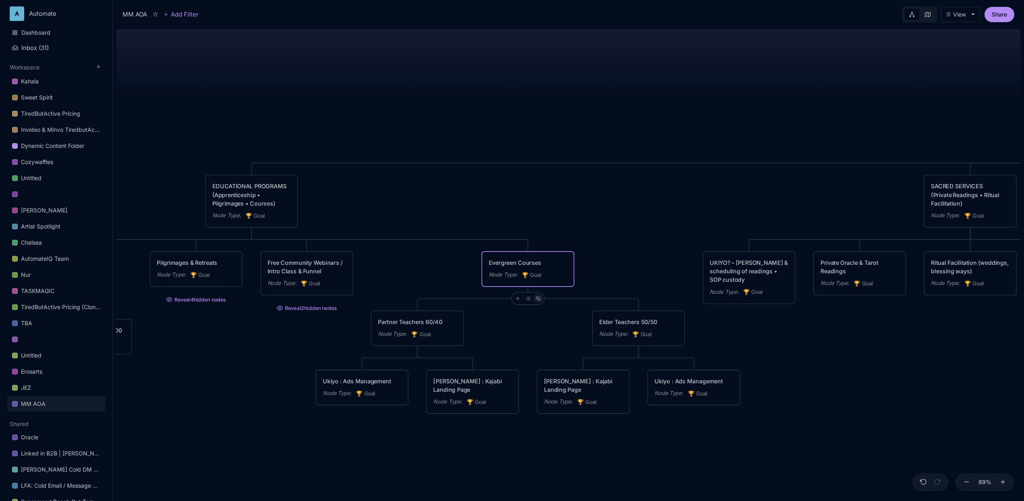
click at [540, 297] on icon at bounding box center [538, 299] width 5 height 4
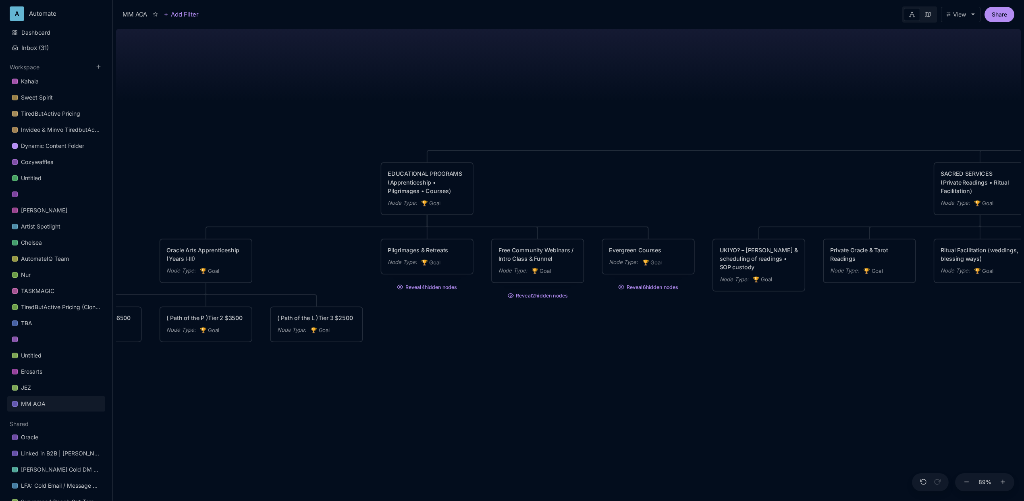
drag, startPoint x: 559, startPoint y: 210, endPoint x: 752, endPoint y: 190, distance: 193.7
click at [752, 190] on div "MM AOA EDUCATIONAL PROGRAMS (Apprenticeship • Pilgrimages • Courses) Node Type …" at bounding box center [568, 263] width 905 height 475
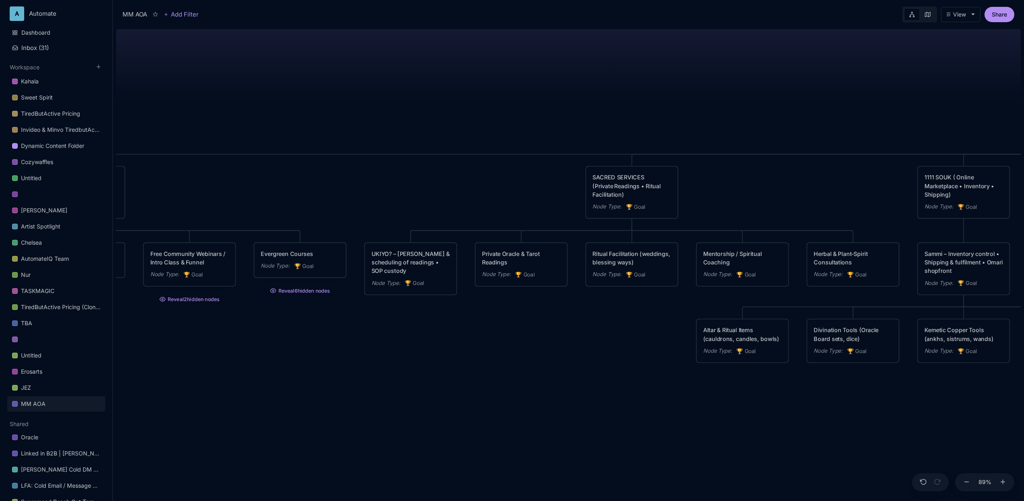
drag, startPoint x: 785, startPoint y: 195, endPoint x: 452, endPoint y: 200, distance: 332.5
click at [452, 200] on div "MM AOA EDUCATIONAL PROGRAMS (Apprenticeship • Pilgrimages • Courses) Node Type …" at bounding box center [568, 263] width 905 height 475
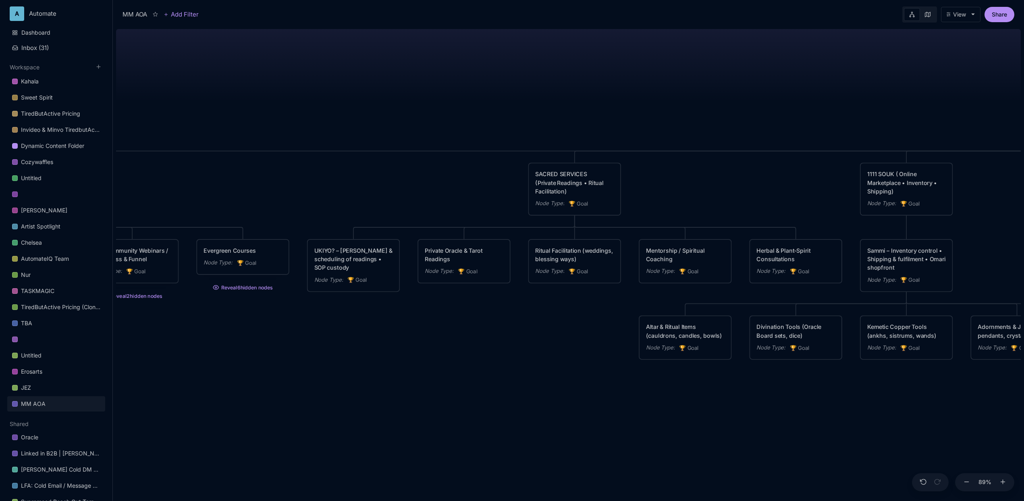
drag, startPoint x: 769, startPoint y: 185, endPoint x: 718, endPoint y: 181, distance: 51.4
click at [718, 181] on div "MM AOA EDUCATIONAL PROGRAMS (Apprenticeship • Pilgrimages • Courses) Node Type …" at bounding box center [568, 263] width 905 height 475
click at [346, 257] on div "UKIYO? – [PERSON_NAME] & scheduling of readings • SOP custody" at bounding box center [349, 259] width 79 height 26
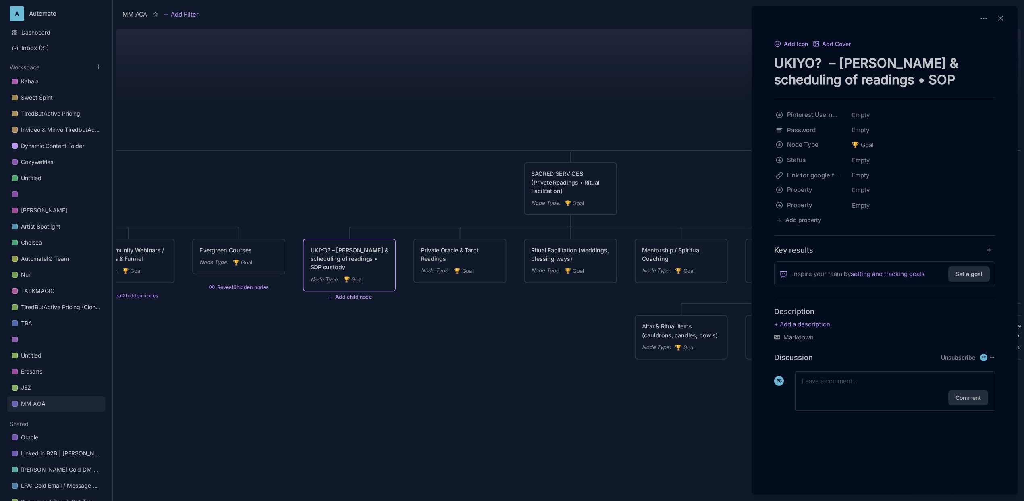
click at [825, 63] on textarea "UKIYO? – [PERSON_NAME] & scheduling of readings • SOP custody" at bounding box center [884, 71] width 221 height 33
click at [817, 61] on textarea "UKIYO? – [PERSON_NAME] & scheduling of readings • SOP custody" at bounding box center [884, 71] width 221 height 33
click at [814, 61] on textarea "UKIYO? – [PERSON_NAME] & scheduling of readings • SOP custody" at bounding box center [884, 71] width 221 height 33
drag, startPoint x: 810, startPoint y: 62, endPoint x: 732, endPoint y: 60, distance: 77.4
click at [732, 60] on div "MM AOA Add Filter View Share MM AOA EDUCATIONAL PROGRAMS (Apprenticeship • Pilg…" at bounding box center [568, 250] width 911 height 501
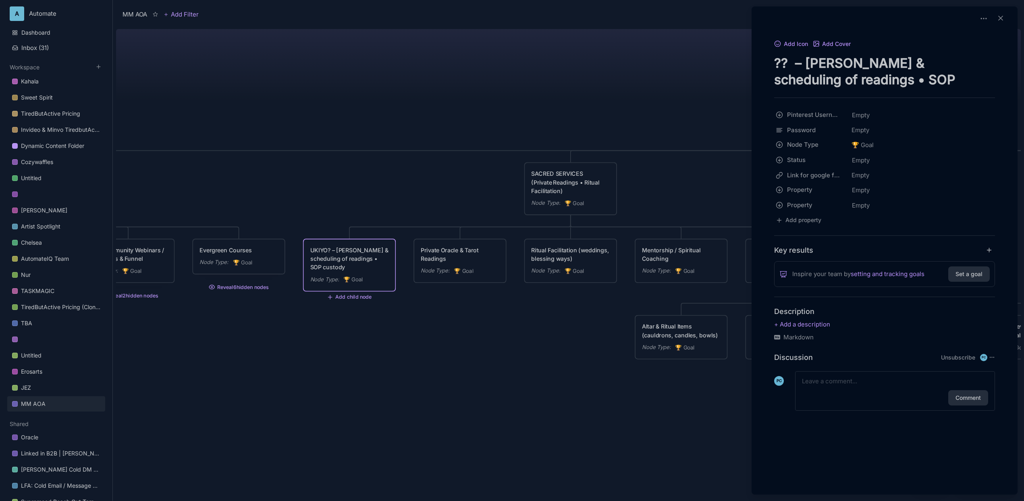
type textarea "?? – Intake & scheduling of readings • SOP custody"
click at [506, 80] on div at bounding box center [512, 250] width 1024 height 501
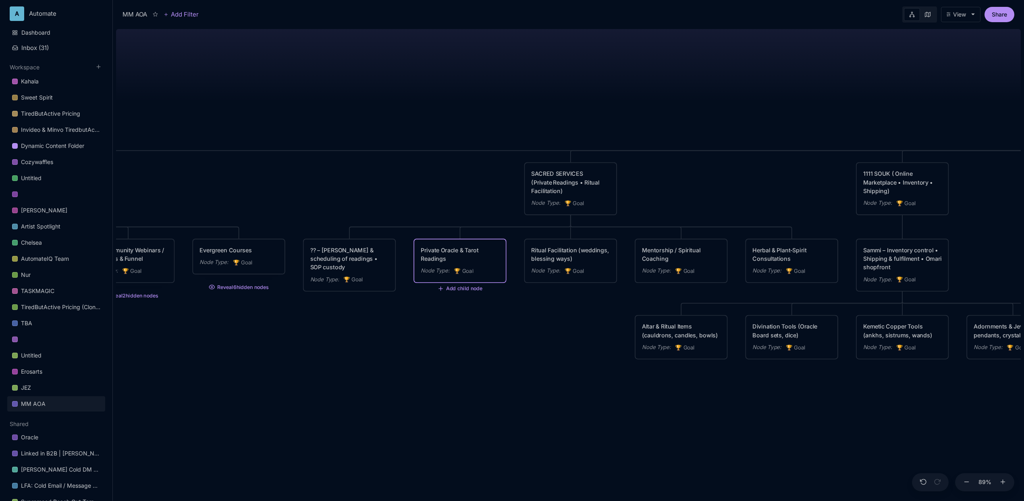
click at [582, 326] on div "MM AOA EDUCATIONAL PROGRAMS (Apprenticeship • Pilgrimages • Courses) Node Type …" at bounding box center [568, 263] width 905 height 475
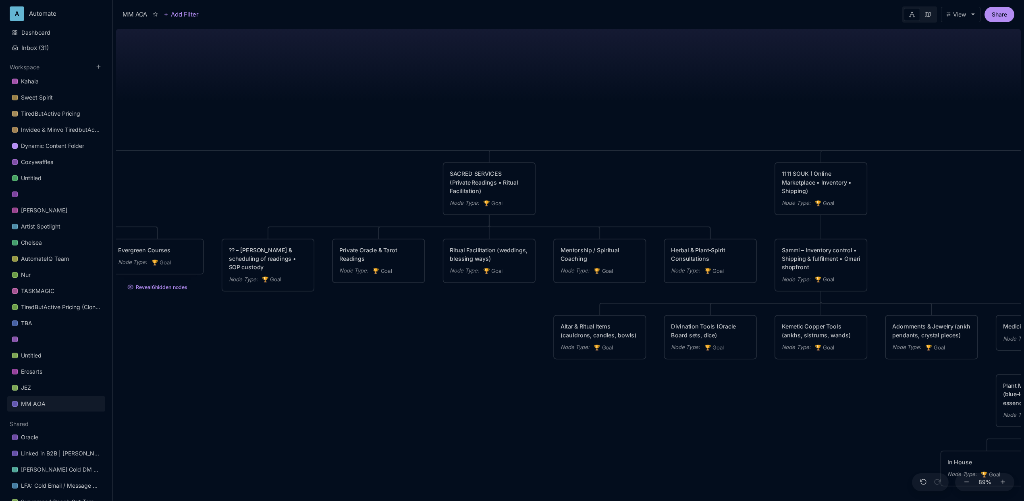
drag, startPoint x: 581, startPoint y: 315, endPoint x: 498, endPoint y: 315, distance: 82.6
click at [498, 315] on div "MM AOA EDUCATIONAL PROGRAMS (Apprenticeship • Pilgrimages • Courses) Node Type …" at bounding box center [568, 263] width 905 height 475
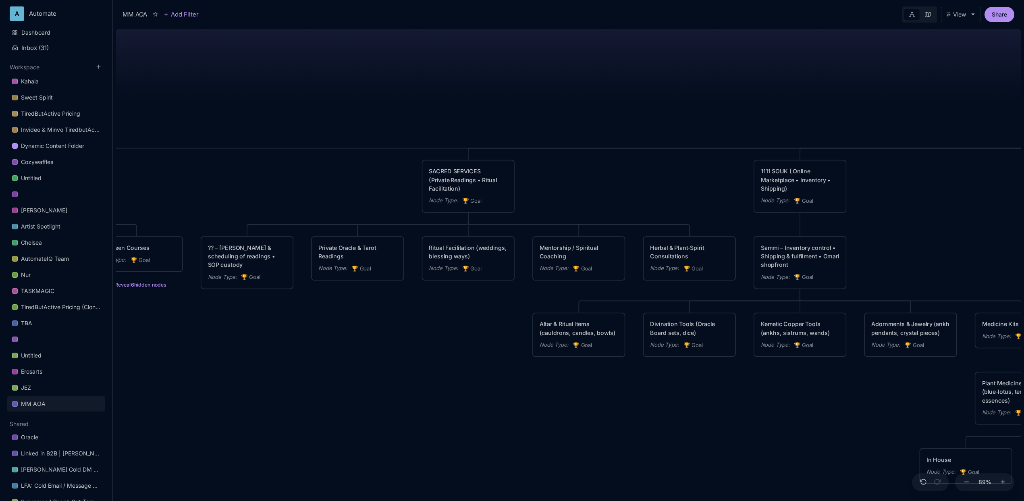
drag, startPoint x: 511, startPoint y: 321, endPoint x: 491, endPoint y: 319, distance: 19.9
click at [491, 319] on div "MM AOA EDUCATIONAL PROGRAMS (Apprenticeship • Pilgrimages • Courses) Node Type …" at bounding box center [568, 263] width 905 height 475
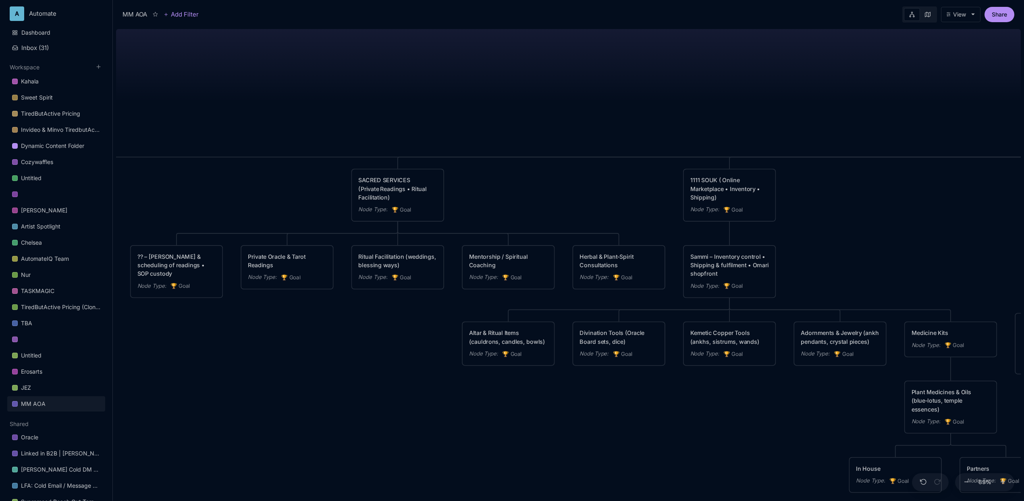
drag, startPoint x: 516, startPoint y: 303, endPoint x: 446, endPoint y: 311, distance: 70.6
click at [446, 311] on div "MM AOA EDUCATIONAL PROGRAMS (Apprenticeship • Pilgrimages • Courses) Node Type …" at bounding box center [568, 263] width 905 height 475
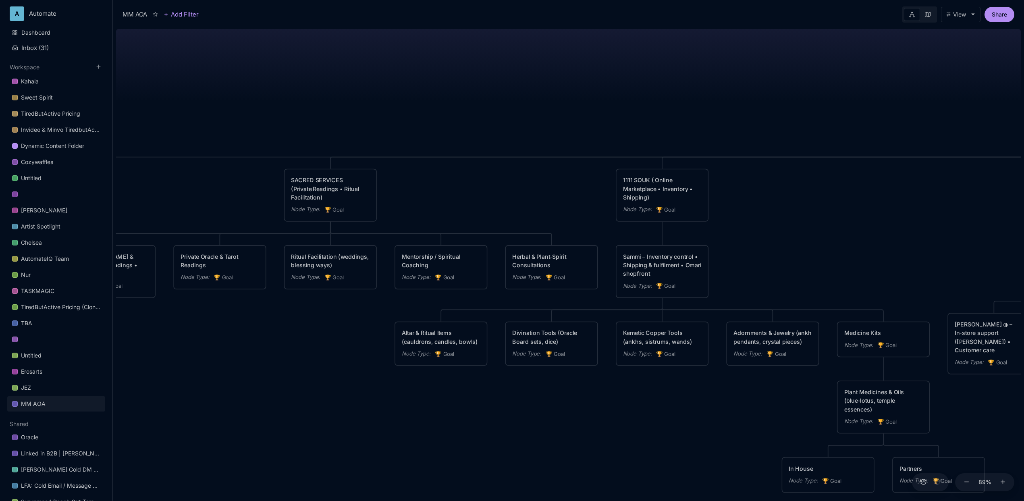
drag, startPoint x: 601, startPoint y: 89, endPoint x: 531, endPoint y: 89, distance: 70.5
click at [531, 89] on div "MM AOA EDUCATIONAL PROGRAMS (Apprenticeship • Pilgrimages • Courses) Node Type …" at bounding box center [568, 263] width 905 height 475
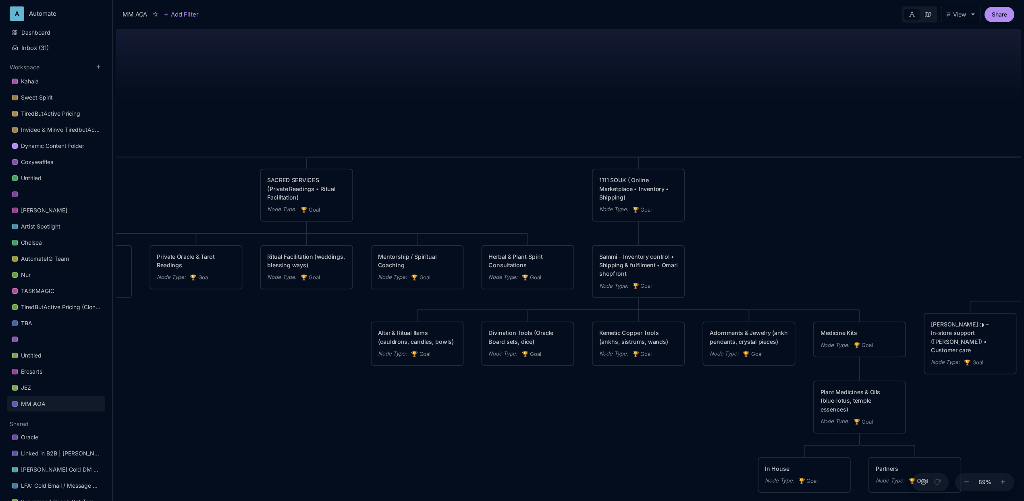
drag, startPoint x: 465, startPoint y: 106, endPoint x: 444, endPoint y: 106, distance: 20.5
click at [444, 106] on div "MM AOA EDUCATIONAL PROGRAMS (Apprenticeship • Pilgrimages • Courses) Node Type …" at bounding box center [568, 263] width 905 height 475
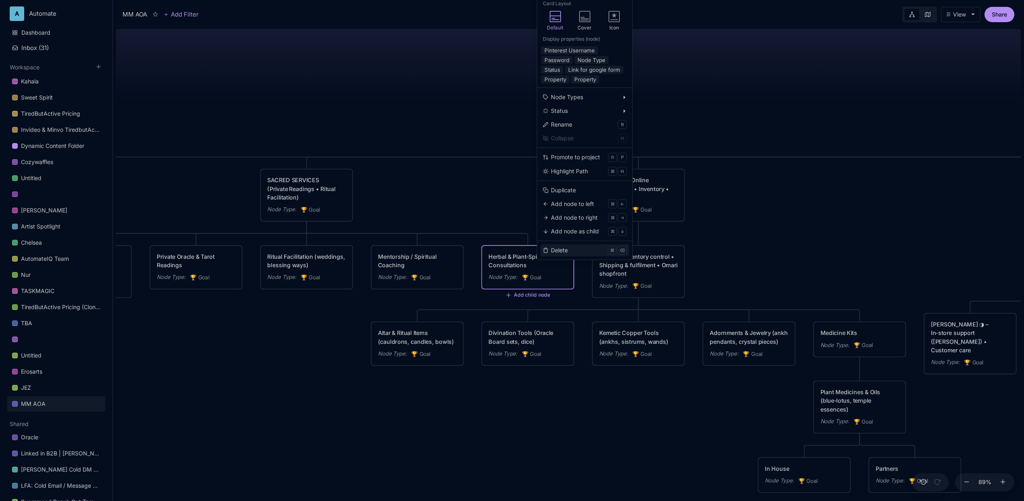
click at [577, 246] on button "Delete ⌘ ⌫" at bounding box center [584, 250] width 89 height 12
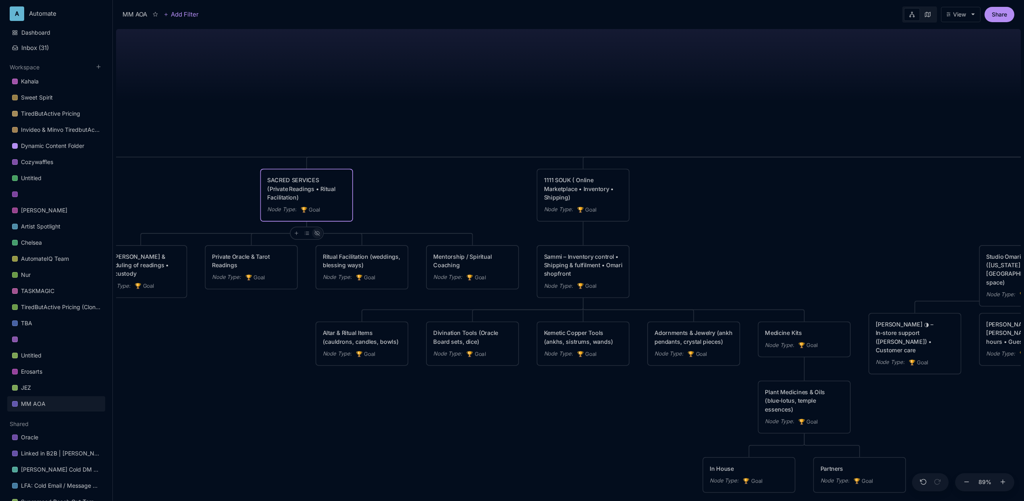
click at [318, 235] on icon at bounding box center [316, 232] width 5 height 5
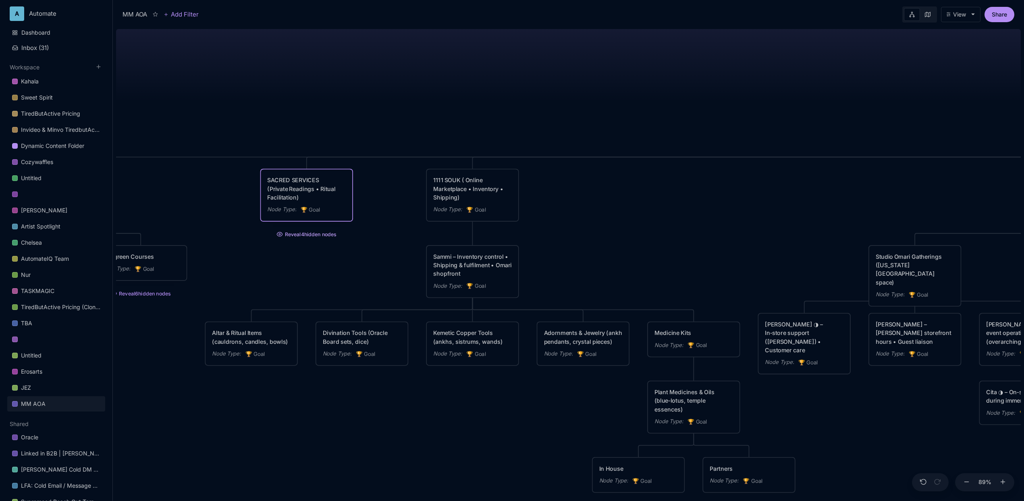
click at [318, 235] on button "Reveal 4 hidden nodes" at bounding box center [306, 232] width 93 height 13
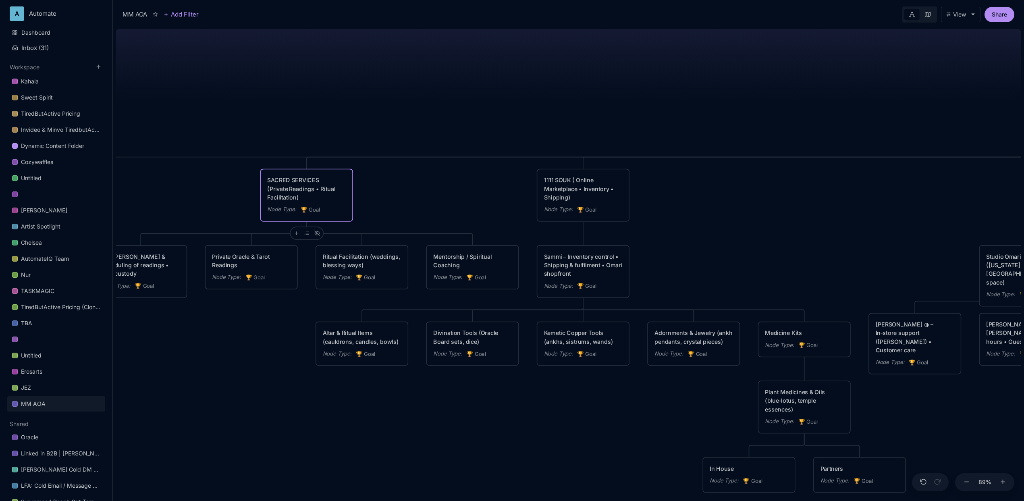
click at [318, 235] on icon at bounding box center [316, 232] width 5 height 5
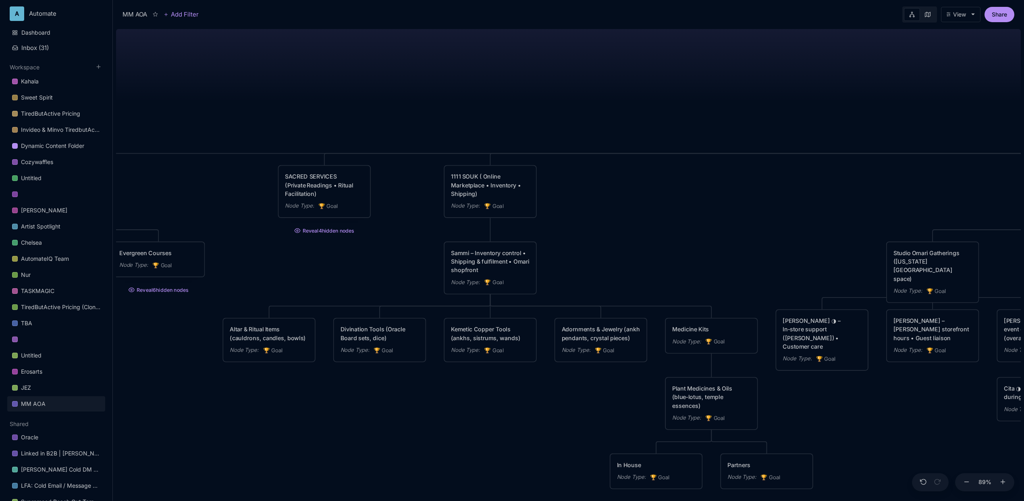
drag, startPoint x: 652, startPoint y: 239, endPoint x: 670, endPoint y: 235, distance: 18.1
click at [670, 235] on div "MM AOA EDUCATIONAL PROGRAMS (Apprenticeship • Pilgrimages • Courses) Node Type …" at bounding box center [568, 263] width 905 height 475
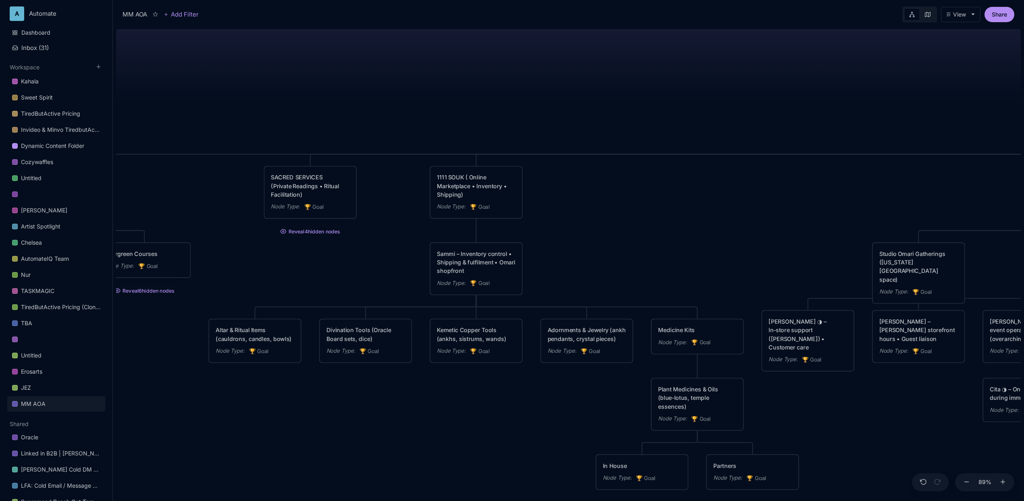
drag, startPoint x: 673, startPoint y: 224, endPoint x: 579, endPoint y: 222, distance: 93.5
click at [579, 222] on div "MM AOA EDUCATIONAL PROGRAMS (Apprenticeship • Pilgrimages • Courses) Node Type …" at bounding box center [568, 263] width 905 height 475
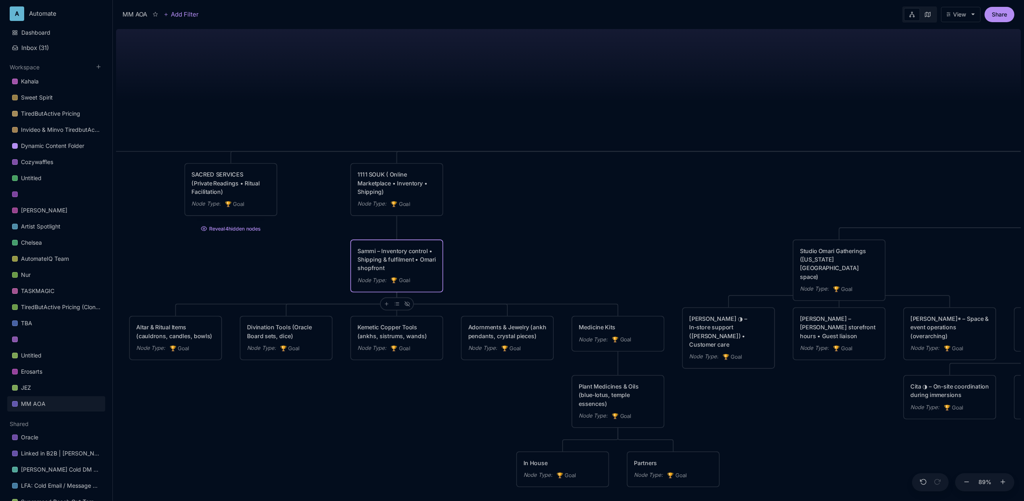
click at [401, 253] on div "Sammi – Inventory control • Shipping & fulfilment • Omari shopfront" at bounding box center [396, 260] width 79 height 26
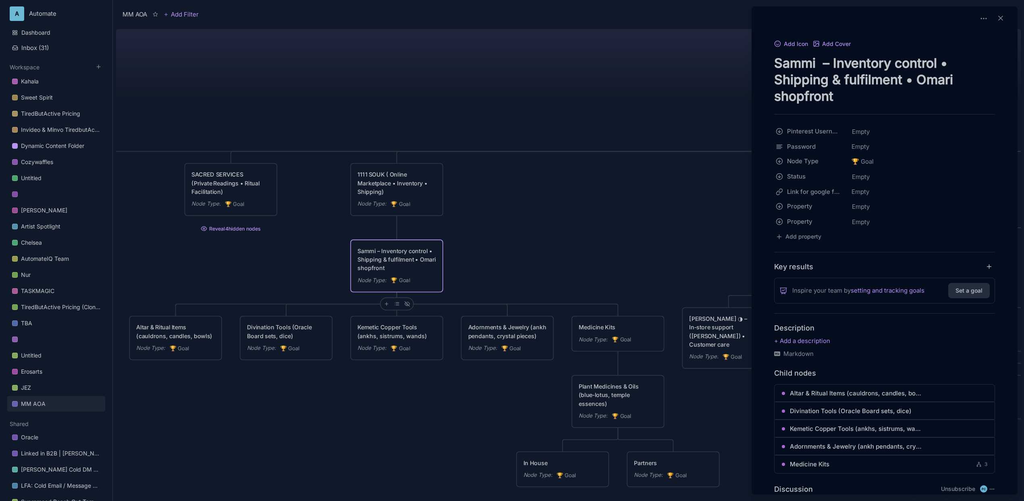
click at [830, 95] on textarea "Sammi – Inventory control • Shipping & fulfilment • Omari shopfront" at bounding box center [884, 80] width 221 height 50
drag, startPoint x: 890, startPoint y: 96, endPoint x: 907, endPoint y: 79, distance: 24.2
click at [907, 79] on textarea "Sammi – Inventory control • Shipping & fulfilment • Omari shopfront" at bounding box center [884, 80] width 221 height 50
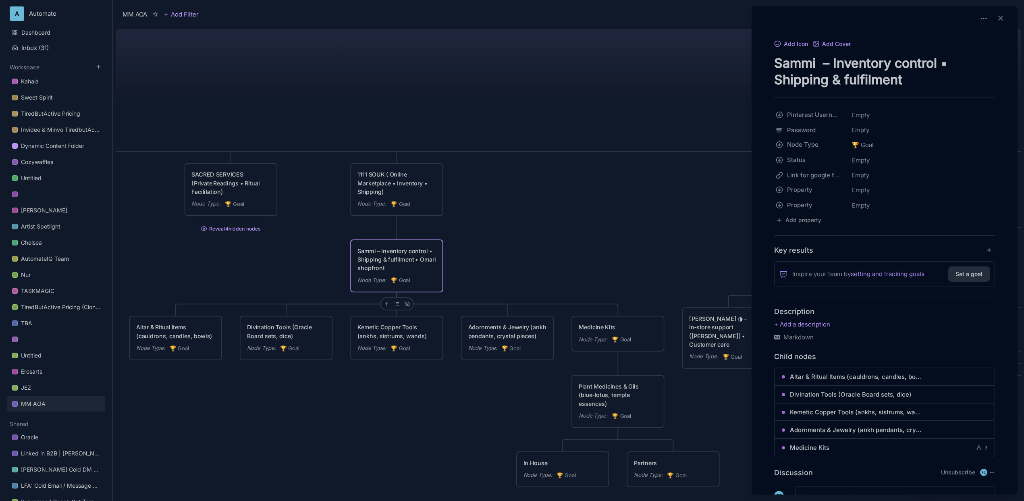
type textarea "Sammi – Inventory control • Shipping & fulfilment"
click at [676, 156] on div at bounding box center [512, 250] width 1024 height 501
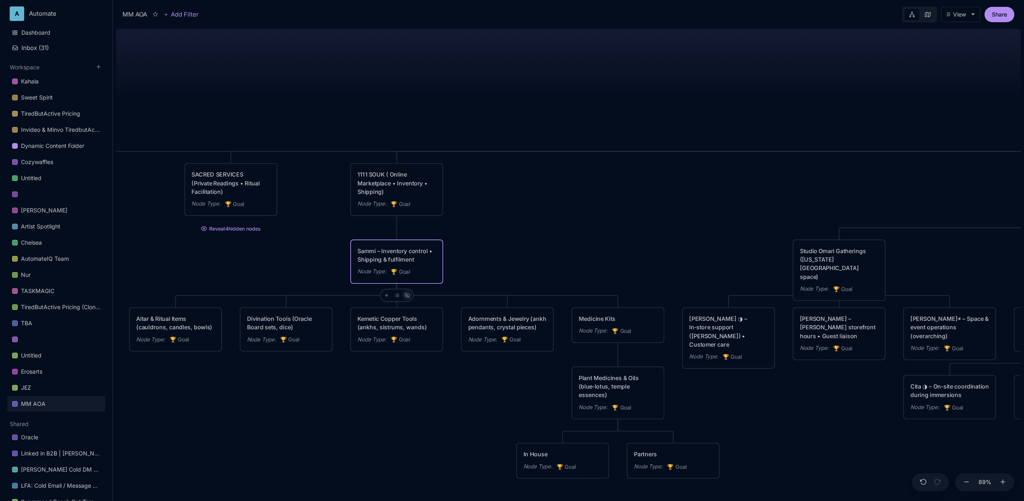
click at [409, 295] on icon at bounding box center [407, 295] width 5 height 4
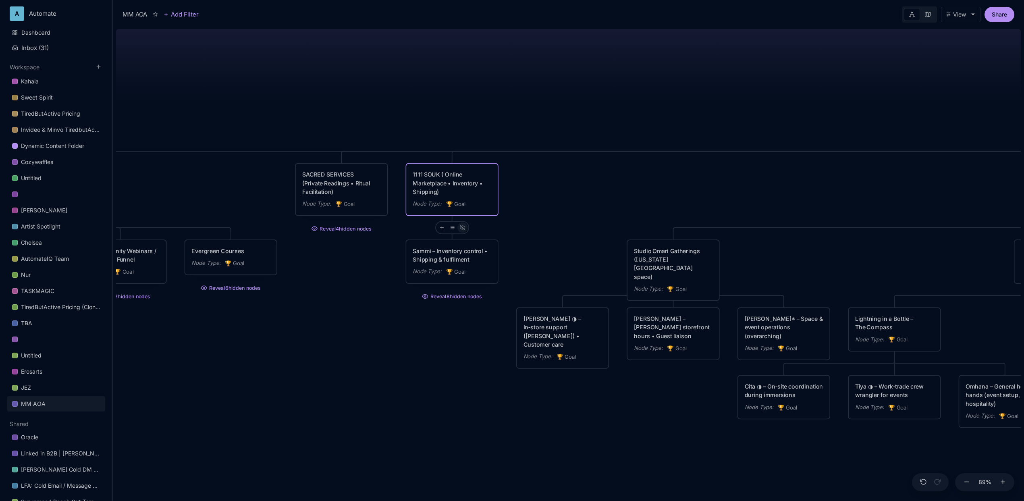
click at [465, 227] on div at bounding box center [462, 227] width 10 height 10
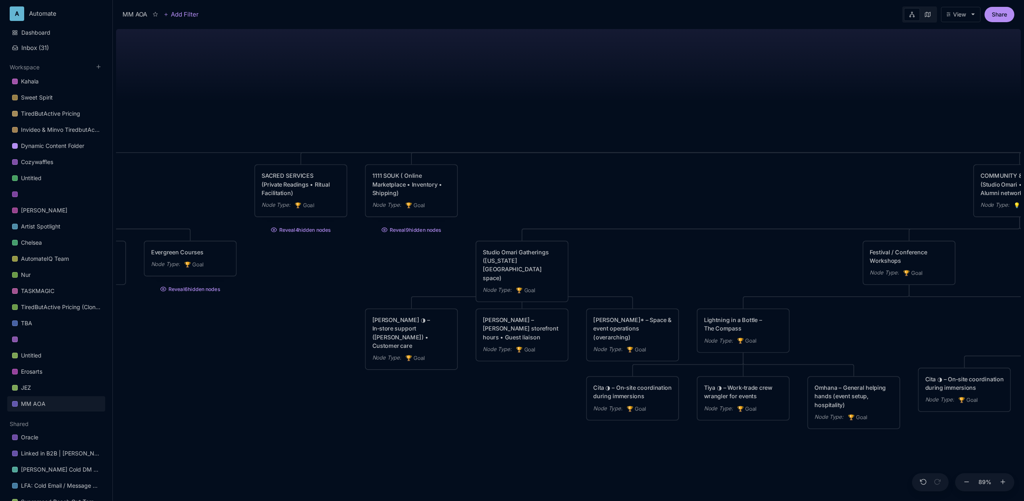
drag, startPoint x: 664, startPoint y: 192, endPoint x: 502, endPoint y: 195, distance: 162.4
click at [502, 195] on div "MM AOA EDUCATIONAL PROGRAMS (Apprenticeship • Pilgrimages • Courses) Node Type …" at bounding box center [568, 263] width 905 height 475
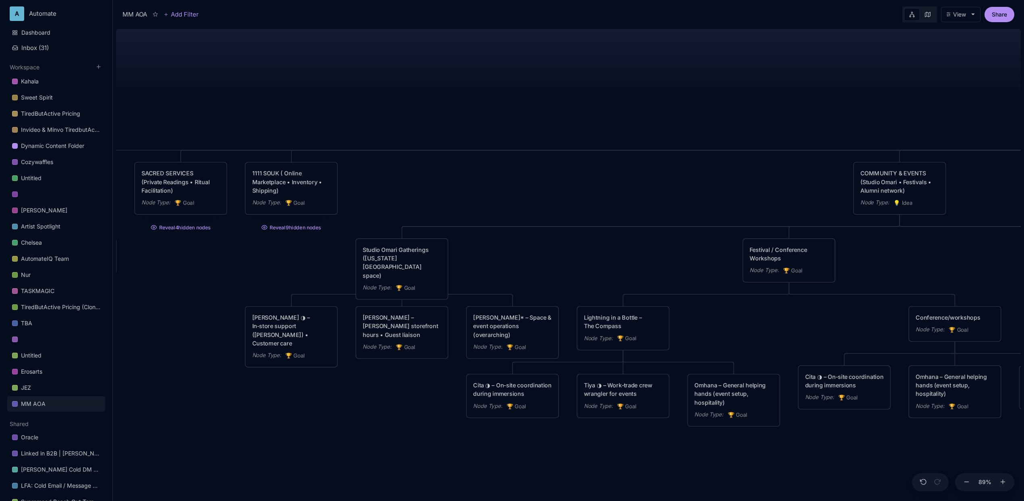
drag, startPoint x: 361, startPoint y: 280, endPoint x: 309, endPoint y: 276, distance: 52.1
click at [309, 276] on div "MM AOA EDUCATIONAL PROGRAMS (Apprenticeship • Pilgrimages • Courses) Node Type …" at bounding box center [568, 263] width 905 height 475
click at [413, 309] on icon at bounding box center [412, 311] width 5 height 4
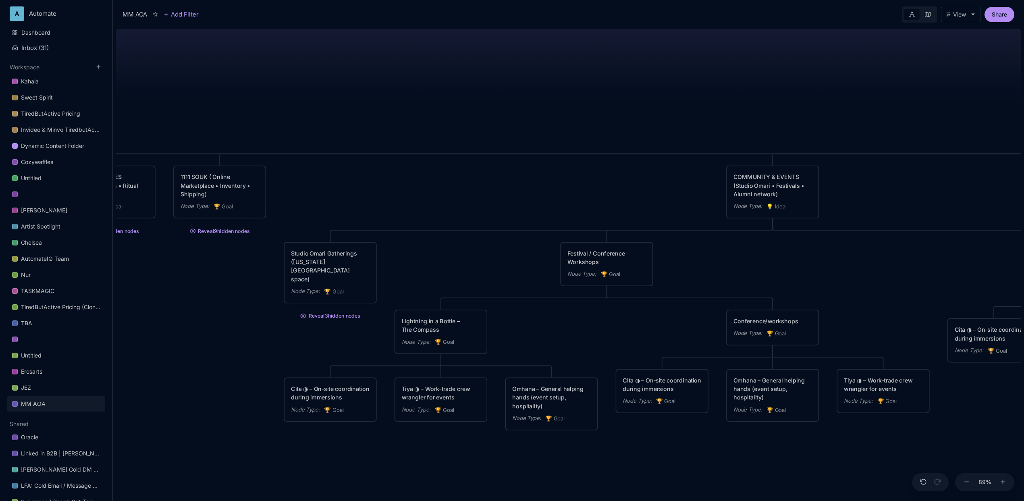
drag, startPoint x: 575, startPoint y: 250, endPoint x: 434, endPoint y: 255, distance: 140.7
click at [434, 255] on div "MM AOA EDUCATIONAL PROGRAMS (Apprenticeship • Pilgrimages • Courses) Node Type …" at bounding box center [568, 263] width 905 height 475
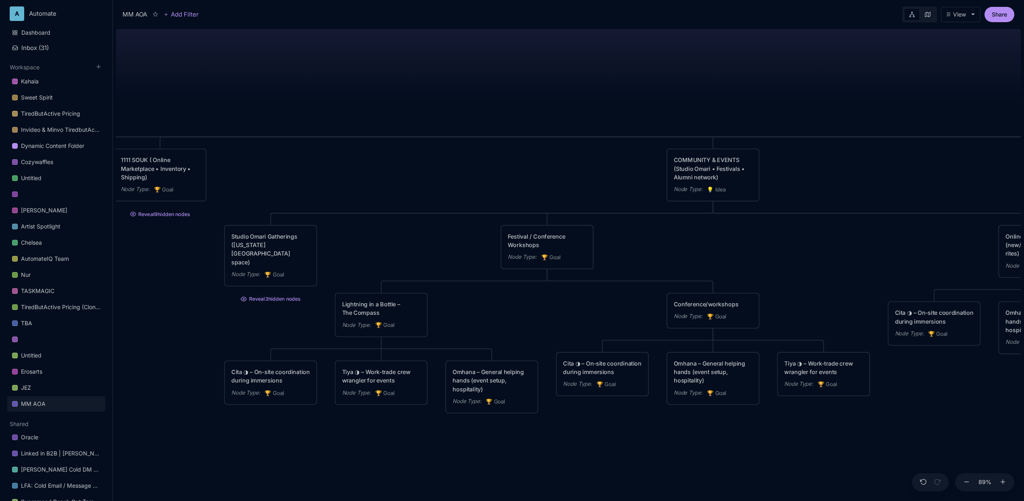
drag, startPoint x: 452, startPoint y: 268, endPoint x: 401, endPoint y: 248, distance: 55.0
click at [401, 248] on div "MM AOA EDUCATIONAL PROGRAMS (Apprenticeship • Pilgrimages • Courses) Node Type …" at bounding box center [568, 263] width 905 height 475
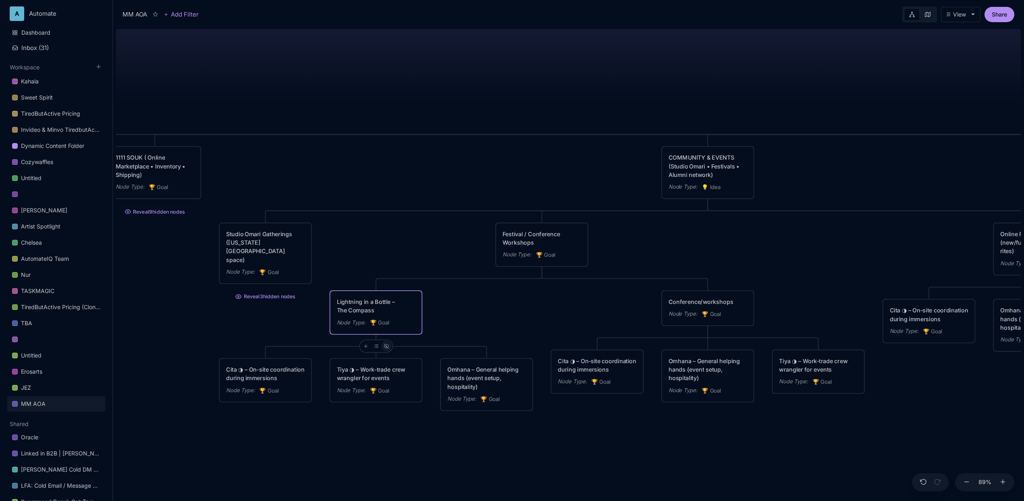
click at [386, 346] on icon at bounding box center [386, 347] width 5 height 4
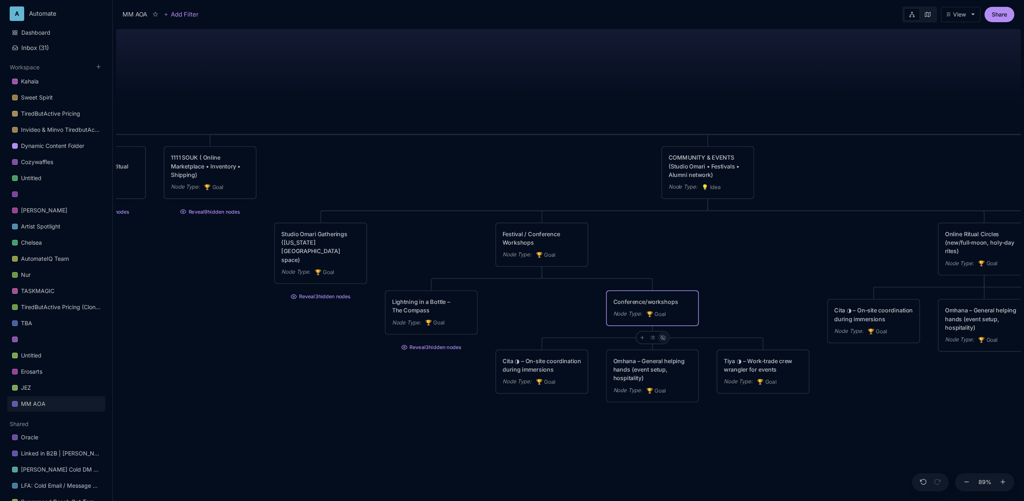
click at [662, 338] on icon at bounding box center [662, 338] width 5 height 4
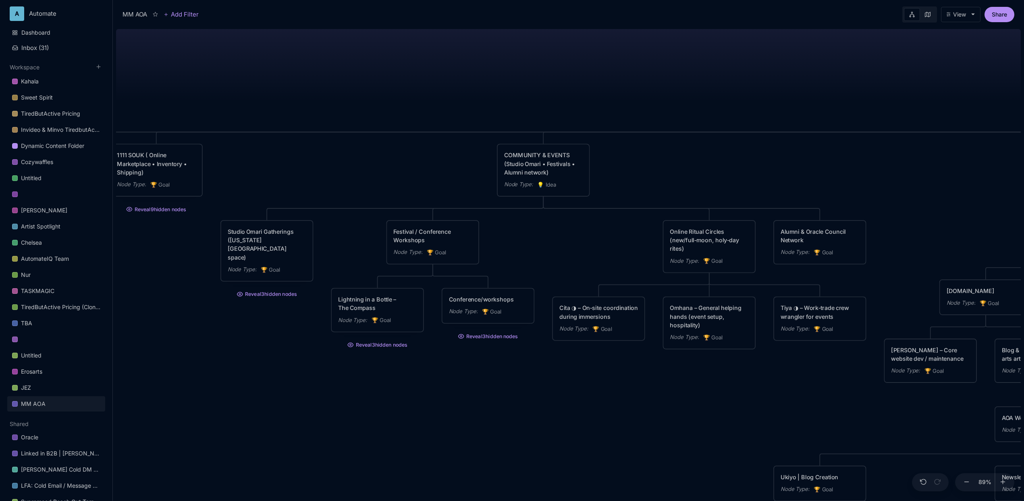
drag, startPoint x: 714, startPoint y: 239, endPoint x: 514, endPoint y: 235, distance: 200.3
click at [514, 235] on div "MM AOA EDUCATIONAL PROGRAMS (Apprenticeship • Pilgrimages • Courses) Node Type …" at bounding box center [568, 263] width 905 height 475
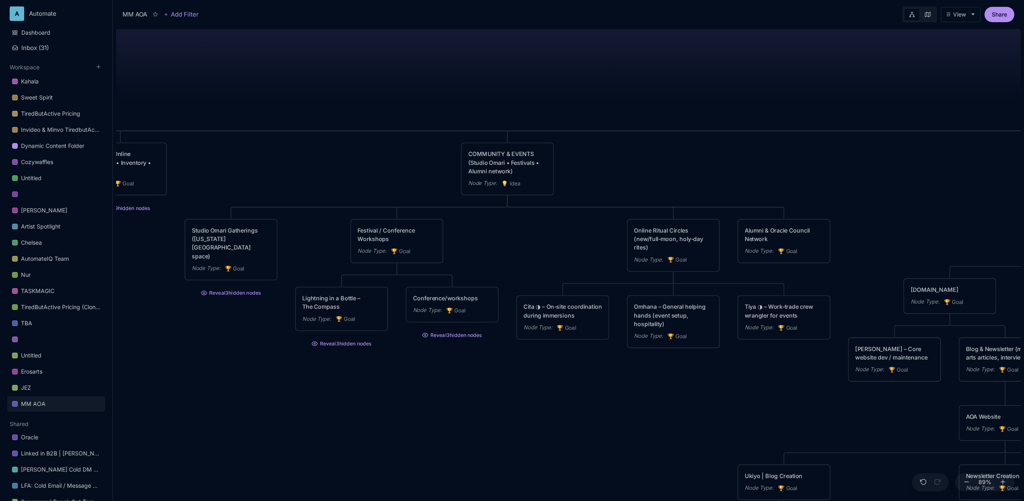
click at [610, 389] on div "MM AOA EDUCATIONAL PROGRAMS (Apprenticeship • Pilgrimages • Courses) Node Type …" at bounding box center [568, 263] width 905 height 475
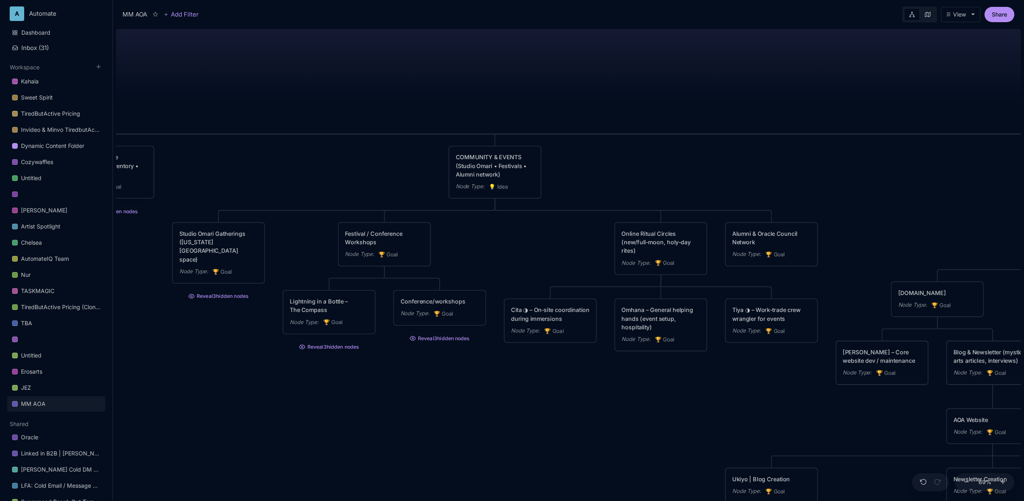
drag, startPoint x: 589, startPoint y: 383, endPoint x: 565, endPoint y: 390, distance: 24.2
click at [565, 390] on div "MM AOA EDUCATIONAL PROGRAMS (Apprenticeship • Pilgrimages • Courses) Node Type …" at bounding box center [568, 263] width 905 height 475
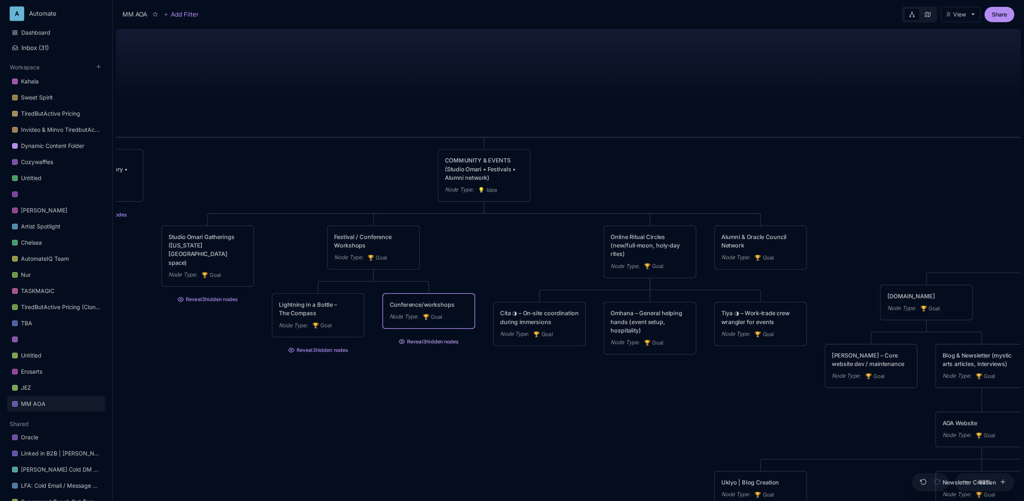
click at [440, 342] on button "Reveal 3 hidden nodes" at bounding box center [428, 339] width 93 height 13
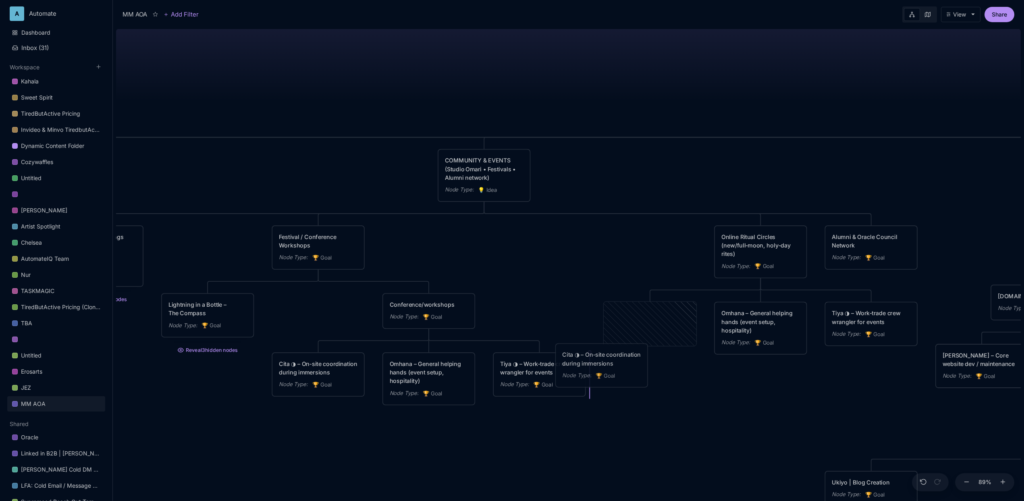
drag, startPoint x: 623, startPoint y: 330, endPoint x: 574, endPoint y: 372, distance: 63.7
click at [574, 367] on div "Cita ◑ – On‑site coordination during immersions" at bounding box center [601, 358] width 79 height 17
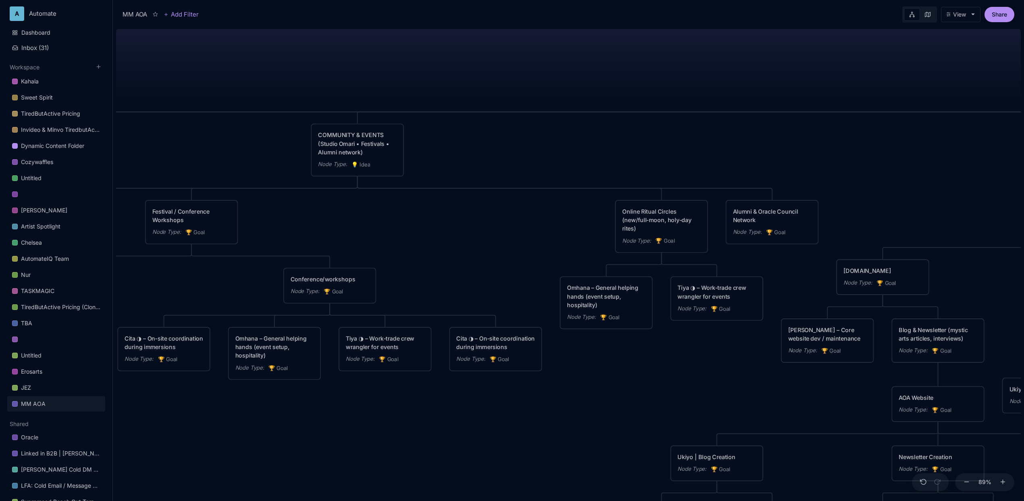
drag, startPoint x: 790, startPoint y: 401, endPoint x: 631, endPoint y: 376, distance: 160.8
click at [631, 376] on div "MM AOA EDUCATIONAL PROGRAMS (Apprenticeship • Pilgrimages • Courses) Node Type …" at bounding box center [568, 263] width 905 height 475
click at [336, 313] on icon at bounding box center [335, 314] width 5 height 5
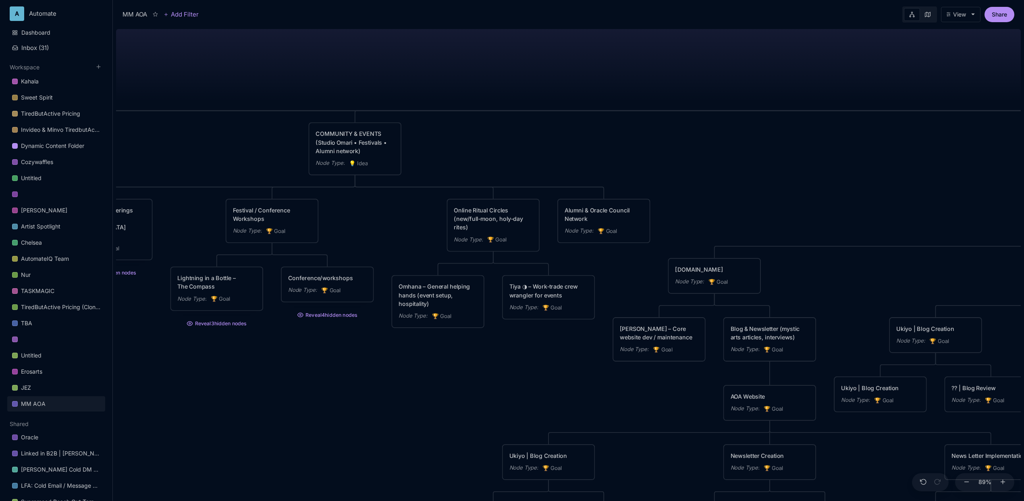
click at [522, 352] on div "MM AOA EDUCATIONAL PROGRAMS (Apprenticeship • Pilgrimages • Courses) Node Type …" at bounding box center [568, 263] width 905 height 475
click at [452, 300] on div "Omhana – General helping hands (event setup, hospitality)" at bounding box center [439, 294] width 79 height 26
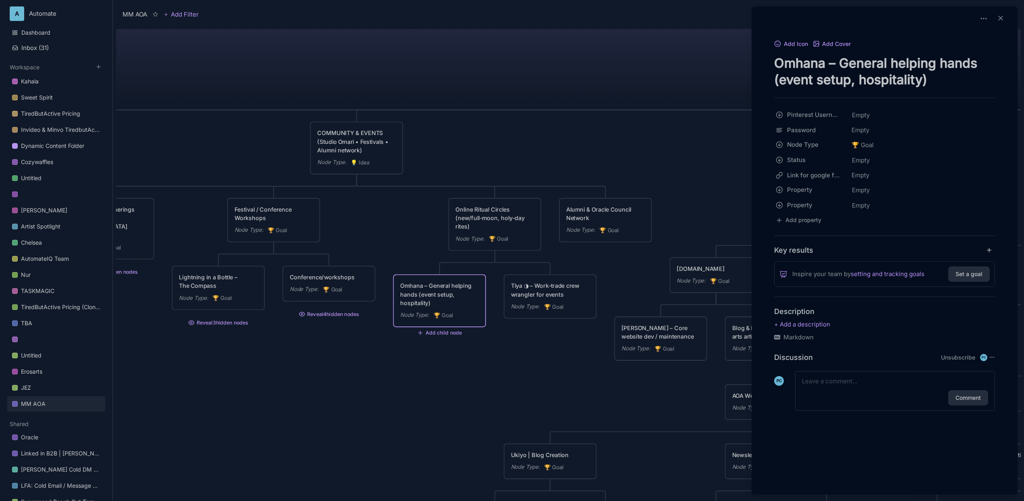
click at [803, 77] on textarea "Omhana – General helping hands (event setup, hospitality)" at bounding box center [884, 71] width 221 height 33
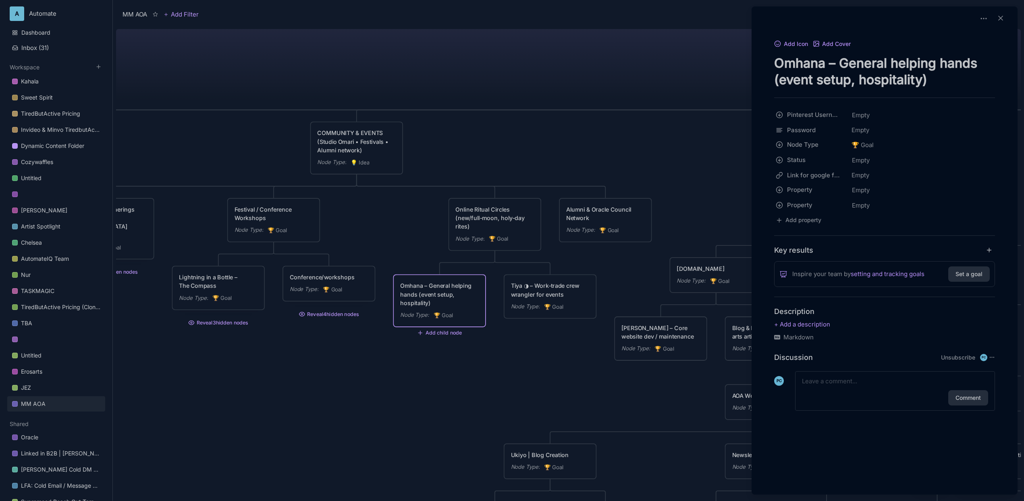
click at [803, 77] on textarea "Omhana – General helping hands (event setup, hospitality)" at bounding box center [884, 71] width 221 height 33
click at [818, 71] on textarea "Omhana – General helping hands (event setup, hospitality)" at bounding box center [884, 71] width 221 height 33
click at [822, 62] on textarea "Omhana – General helping hands (event setup, hospitality)" at bounding box center [884, 71] width 221 height 33
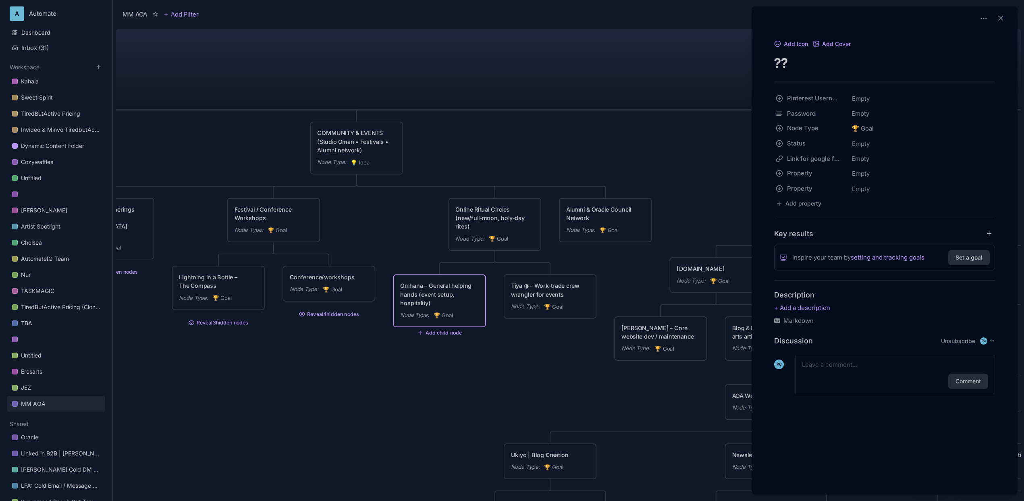
type textarea "??"
click at [605, 82] on div at bounding box center [512, 250] width 1024 height 501
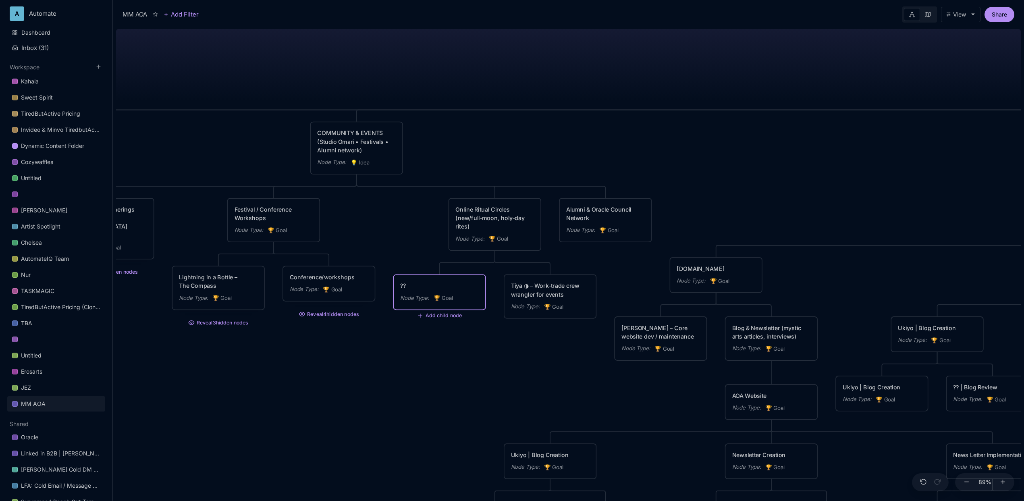
click at [543, 284] on div "Tiya ◑ – Work‑trade crew wrangler for events" at bounding box center [550, 289] width 79 height 17
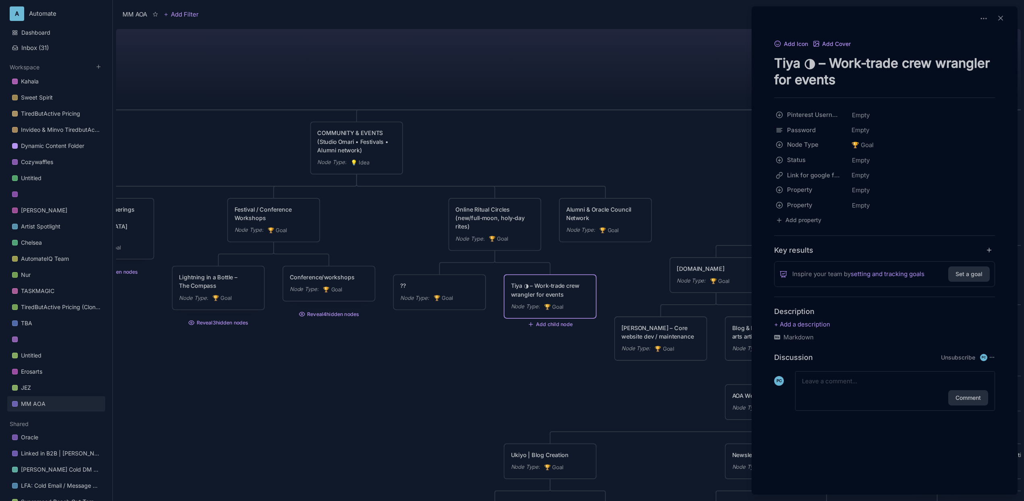
click at [898, 72] on textarea "Tiya ◑ – Work‑trade crew wrangler for events" at bounding box center [884, 71] width 221 height 33
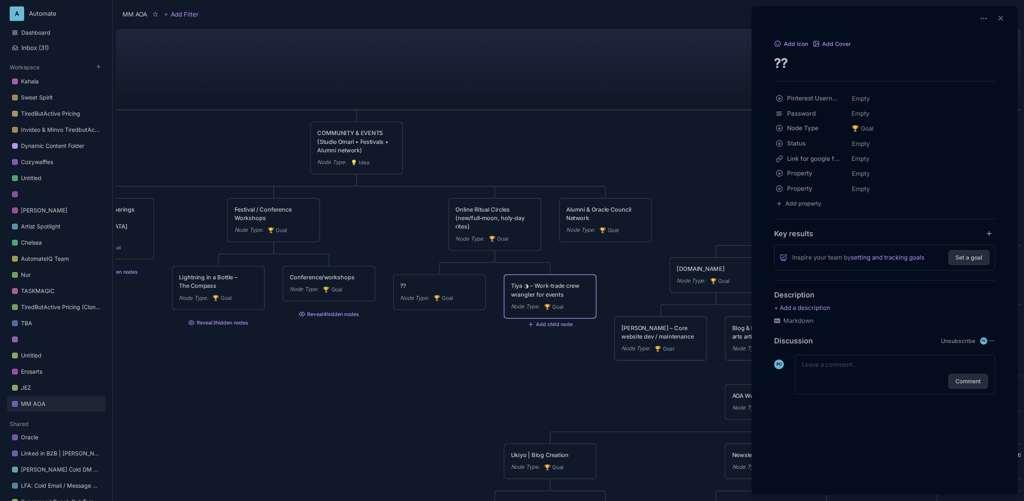
type textarea "??"
click at [668, 54] on div at bounding box center [512, 250] width 1024 height 501
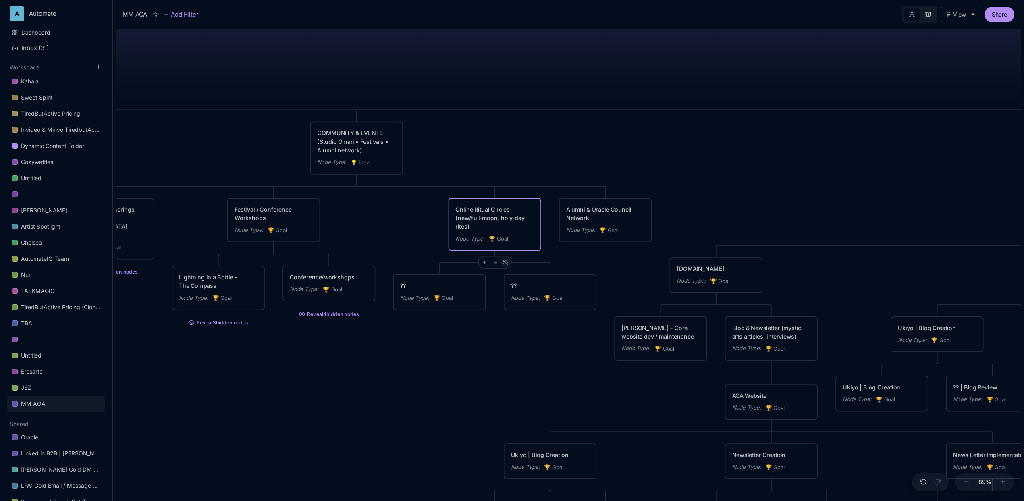
click at [507, 262] on icon at bounding box center [504, 263] width 5 height 4
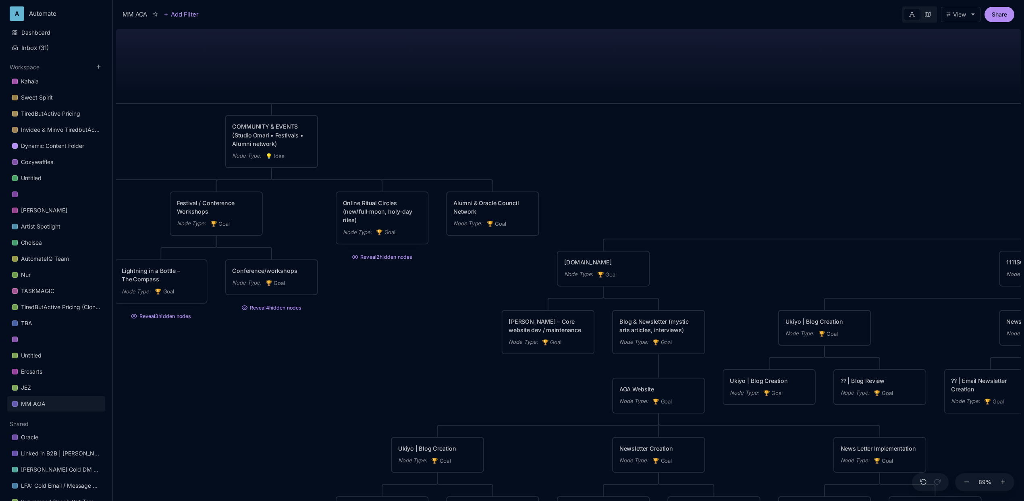
drag, startPoint x: 702, startPoint y: 159, endPoint x: 617, endPoint y: 153, distance: 85.3
click at [617, 153] on div "MM AOA EDUCATIONAL PROGRAMS (Apprenticeship • Pilgrimages • Courses) Node Type …" at bounding box center [568, 263] width 905 height 475
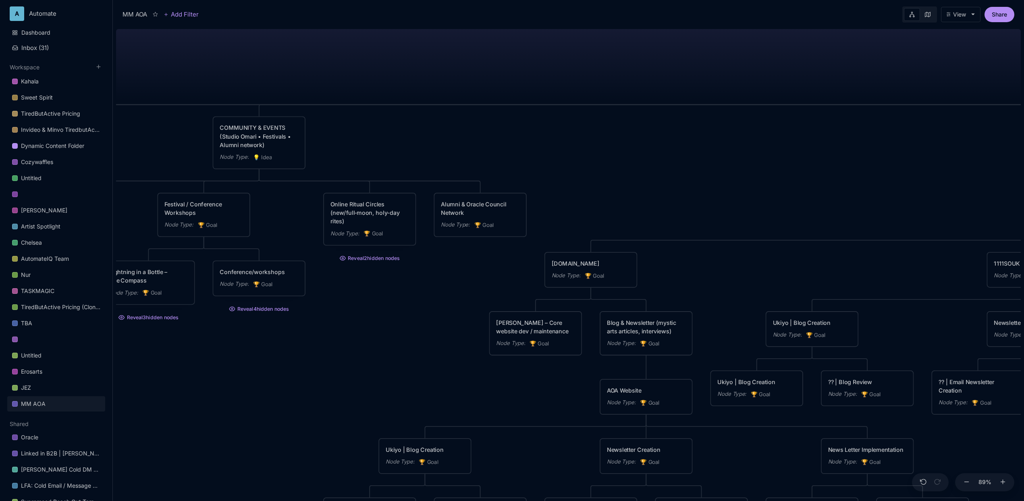
drag, startPoint x: 665, startPoint y: 166, endPoint x: 652, endPoint y: 167, distance: 12.5
click at [652, 167] on div "MM AOA EDUCATIONAL PROGRAMS (Apprenticeship • Pilgrimages • Courses) Node Type …" at bounding box center [568, 263] width 905 height 475
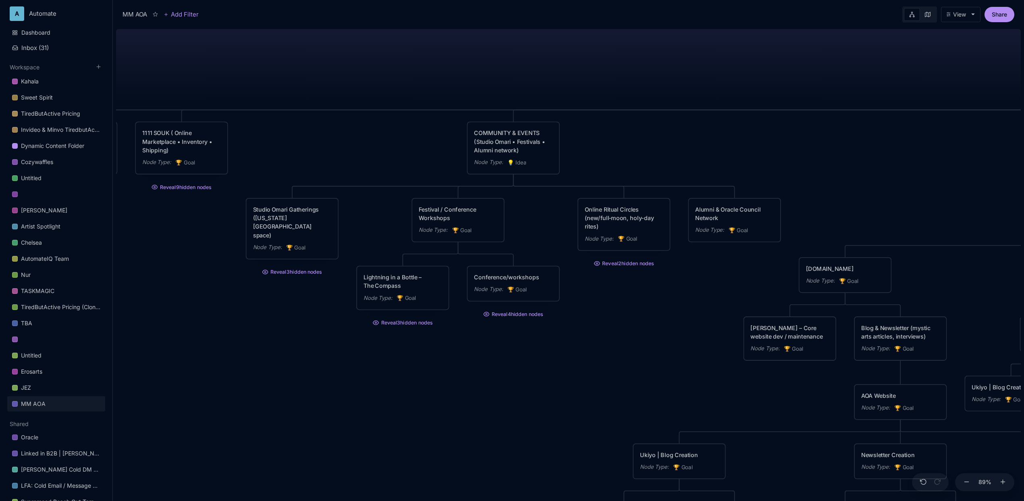
drag, startPoint x: 407, startPoint y: 125, endPoint x: 655, endPoint y: 127, distance: 248.2
click at [655, 127] on div "MM AOA EDUCATIONAL PROGRAMS (Apprenticeship • Pilgrimages • Courses) Node Type …" at bounding box center [568, 263] width 905 height 475
click at [525, 185] on icon at bounding box center [524, 186] width 5 height 4
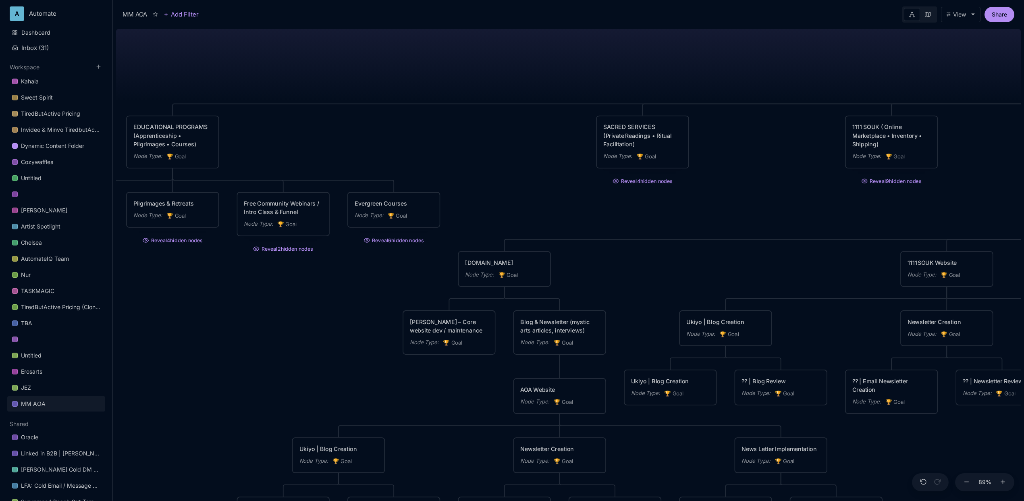
drag, startPoint x: 477, startPoint y: 172, endPoint x: 800, endPoint y: 183, distance: 323.3
click at [800, 183] on div "MM AOA EDUCATIONAL PROGRAMS (Apprenticeship • Pilgrimages • Courses) Node Type …" at bounding box center [568, 263] width 905 height 475
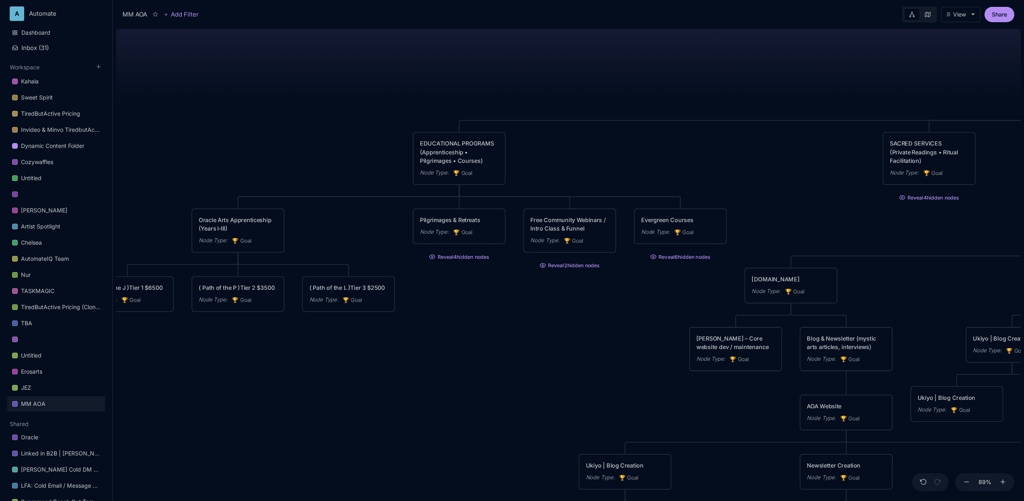
click at [611, 157] on div "MM AOA EDUCATIONAL PROGRAMS (Apprenticeship • Pilgrimages • Courses) Node Type …" at bounding box center [568, 263] width 905 height 475
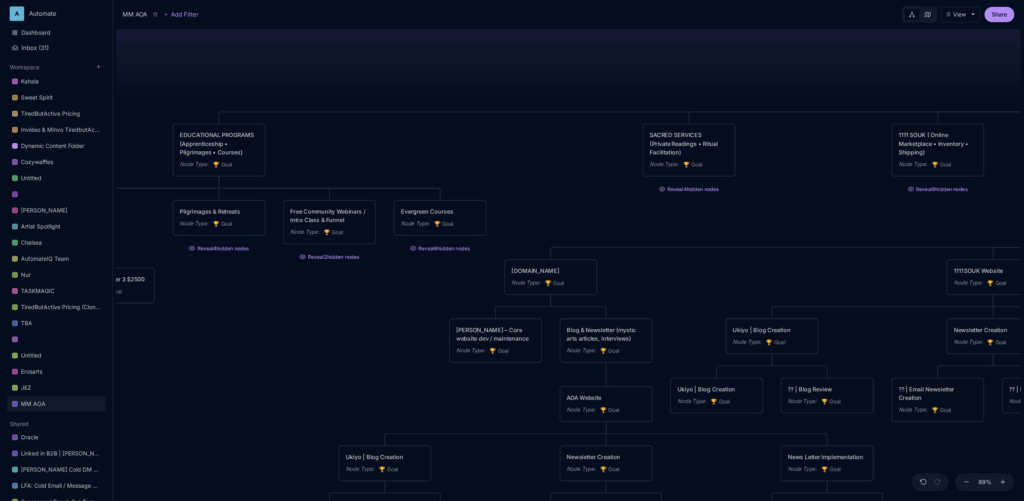
drag, startPoint x: 673, startPoint y: 155, endPoint x: 433, endPoint y: 147, distance: 240.3
click at [433, 147] on div "MM AOA EDUCATIONAL PROGRAMS (Apprenticeship • Pilgrimages • Courses) Node Type …" at bounding box center [568, 263] width 905 height 475
click at [439, 247] on button "Reveal 6 hidden nodes" at bounding box center [440, 246] width 93 height 13
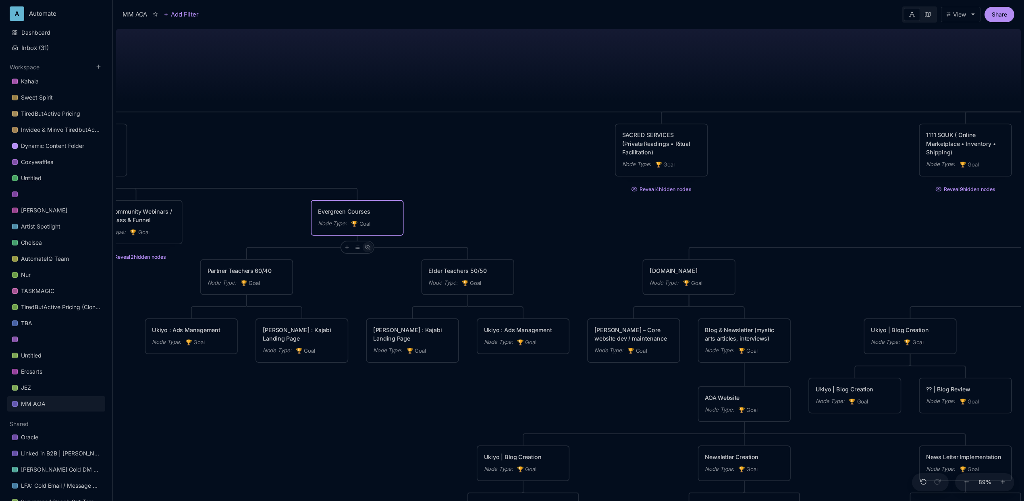
click at [367, 249] on icon at bounding box center [367, 247] width 5 height 4
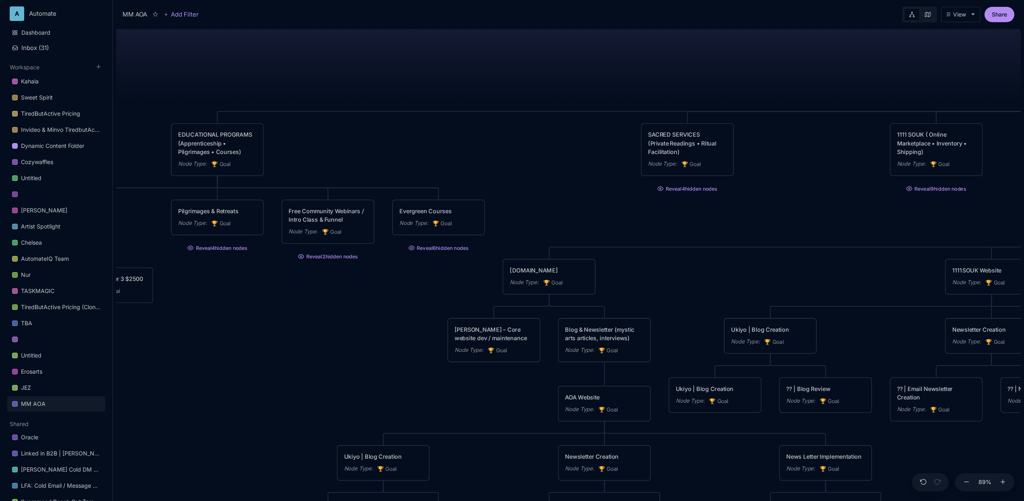
drag, startPoint x: 565, startPoint y: 189, endPoint x: 548, endPoint y: 188, distance: 16.6
click at [548, 188] on div "MM AOA EDUCATIONAL PROGRAMS (Apprenticeship • Pilgrimages • Courses) Node Type …" at bounding box center [568, 263] width 905 height 475
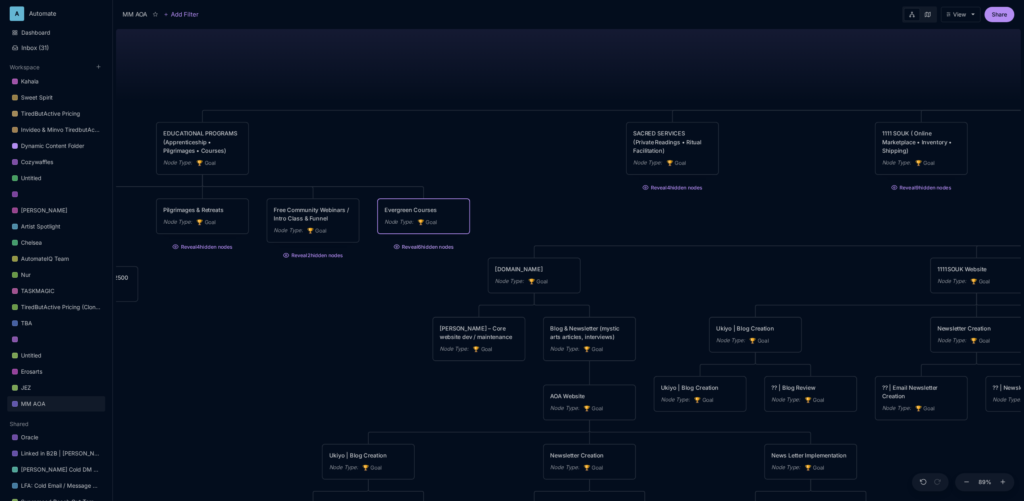
click at [445, 242] on button "Reveal 6 hidden nodes" at bounding box center [423, 244] width 93 height 13
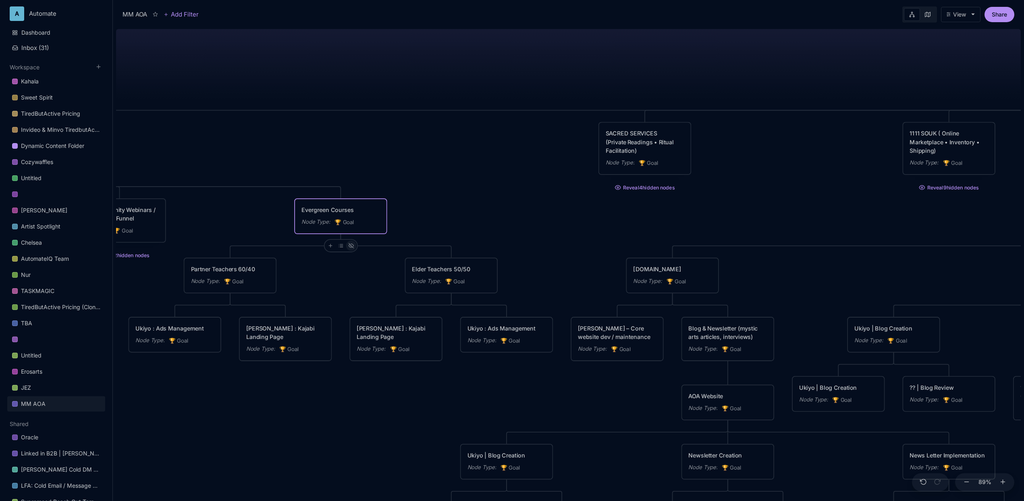
click at [353, 246] on icon at bounding box center [351, 246] width 5 height 4
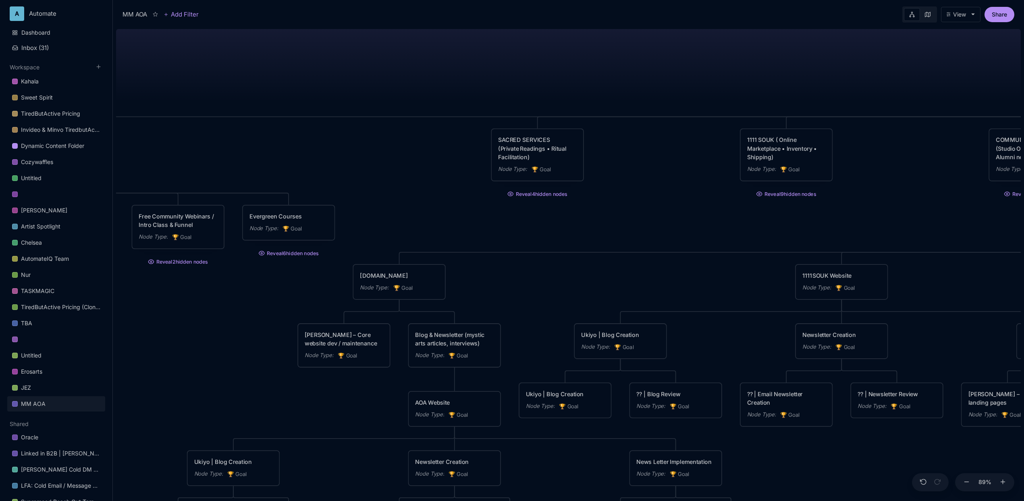
drag, startPoint x: 513, startPoint y: 172, endPoint x: 388, endPoint y: 175, distance: 125.3
click at [388, 175] on div "MM AOA EDUCATIONAL PROGRAMS (Apprenticeship • Pilgrimages • Courses) Node Type …" at bounding box center [568, 263] width 905 height 475
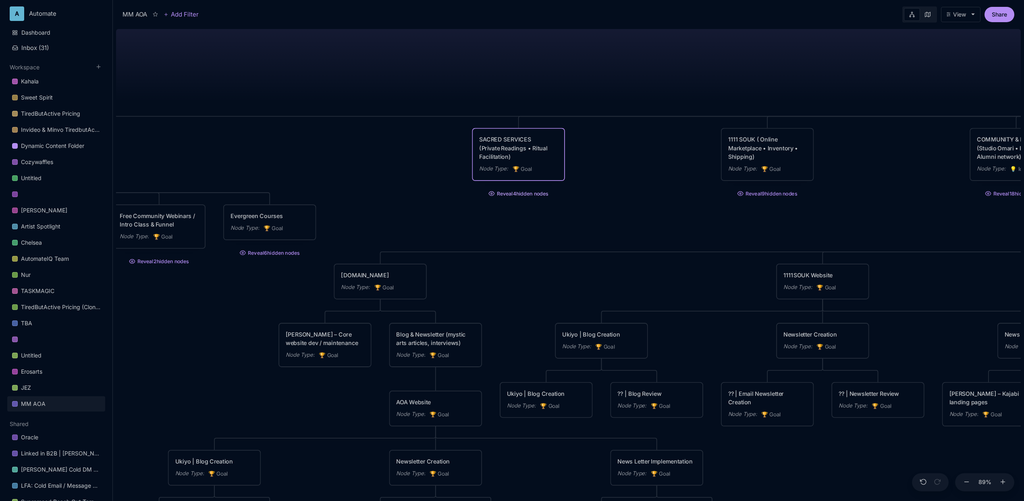
click at [511, 195] on button "Reveal 4 hidden nodes" at bounding box center [518, 191] width 93 height 13
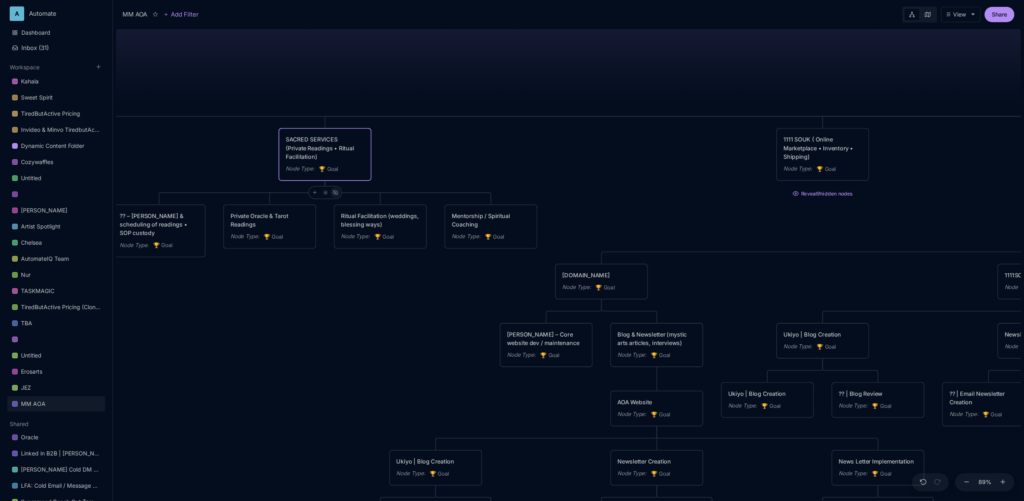
click at [340, 193] on div at bounding box center [335, 192] width 10 height 10
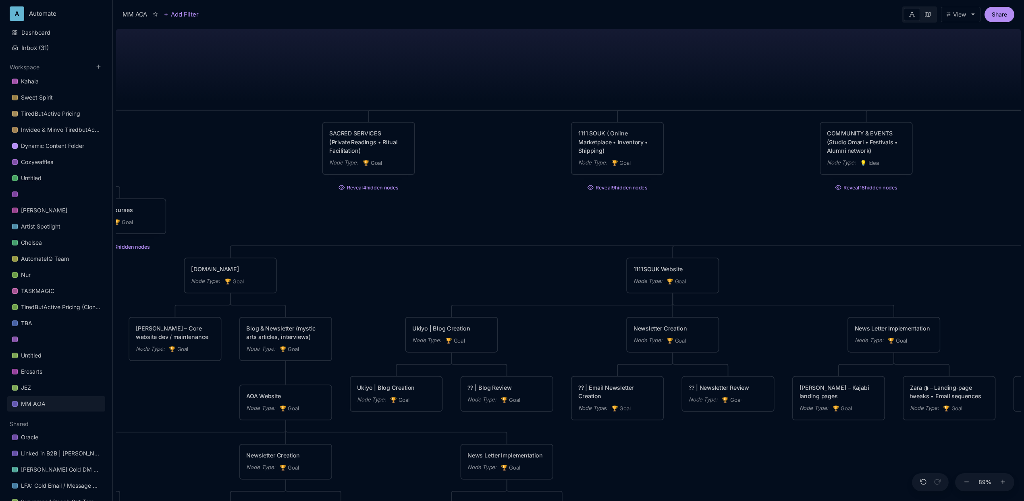
drag, startPoint x: 708, startPoint y: 220, endPoint x: 558, endPoint y: 214, distance: 150.0
click at [558, 214] on div "MM AOA EDUCATIONAL PROGRAMS (Apprenticeship • Pilgrimages • Courses) Node Type …" at bounding box center [568, 263] width 905 height 475
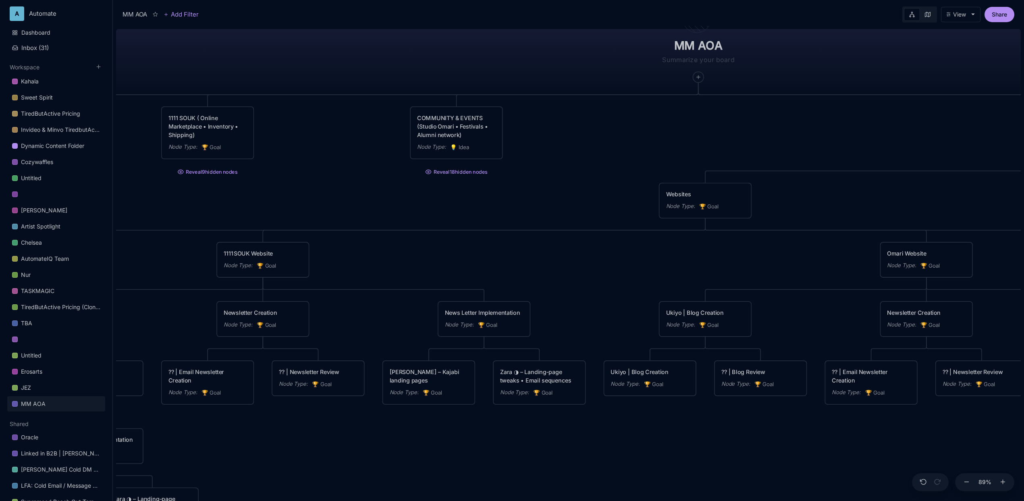
drag, startPoint x: 560, startPoint y: 193, endPoint x: 214, endPoint y: 202, distance: 346.6
click at [214, 202] on div "MM AOA EDUCATIONAL PROGRAMS (Apprenticeship • Pilgrimages • Courses) Node Type …" at bounding box center [568, 263] width 905 height 475
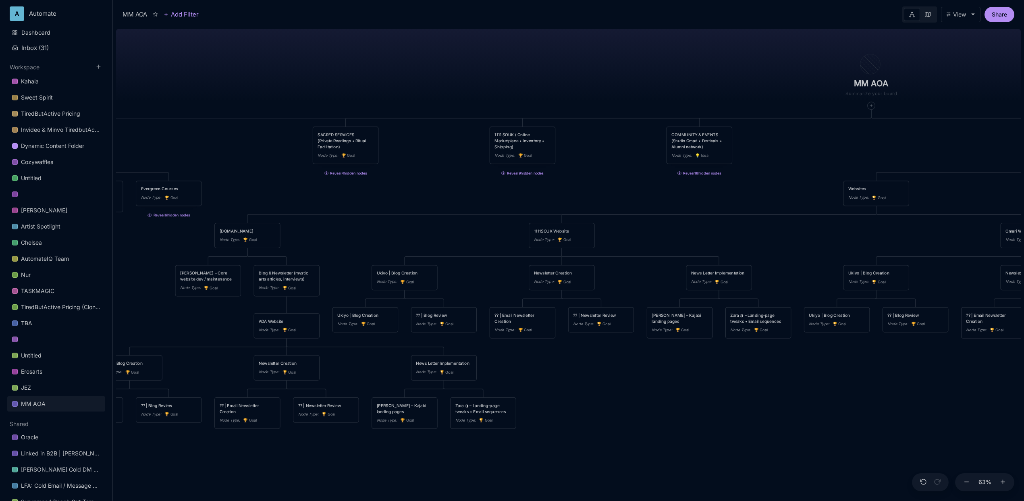
drag, startPoint x: 332, startPoint y: 197, endPoint x: 565, endPoint y: 196, distance: 233.7
click at [565, 196] on div "MM AOA EDUCATIONAL PROGRAMS (Apprenticeship • Pilgrimages • Courses) Node Type …" at bounding box center [568, 263] width 905 height 475
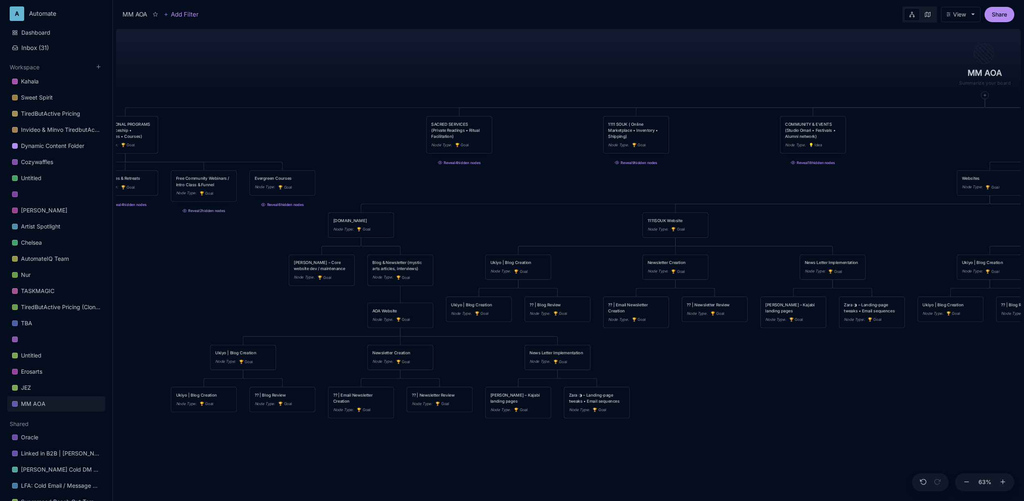
drag, startPoint x: 386, startPoint y: 239, endPoint x: 504, endPoint y: 228, distance: 118.1
click at [504, 228] on div "MM AOA EDUCATIONAL PROGRAMS (Apprenticeship • Pilgrimages • Courses) Node Type …" at bounding box center [568, 263] width 905 height 475
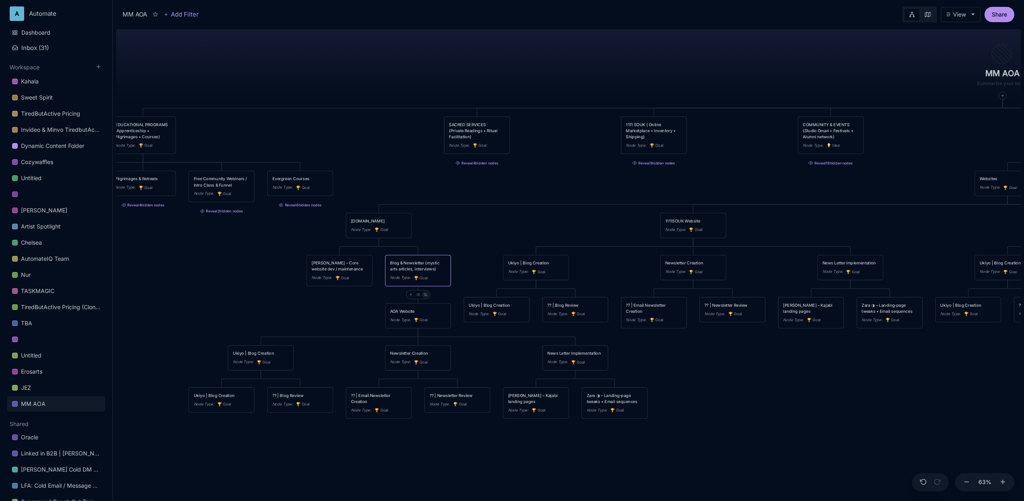
click at [428, 294] on div at bounding box center [424, 294] width 7 height 7
click at [422, 296] on button "Reveal 10 hidden nodes" at bounding box center [418, 294] width 66 height 10
click at [428, 295] on div at bounding box center [424, 294] width 7 height 7
click at [428, 295] on button "Reveal 10 hidden nodes" at bounding box center [418, 294] width 66 height 10
click at [423, 297] on div at bounding box center [424, 294] width 7 height 7
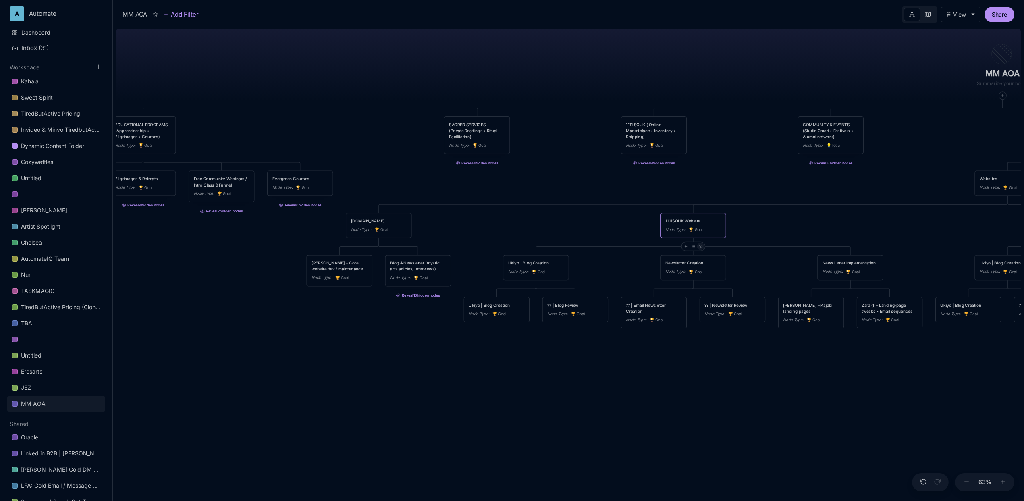
click at [700, 247] on icon at bounding box center [701, 246] width 4 height 2
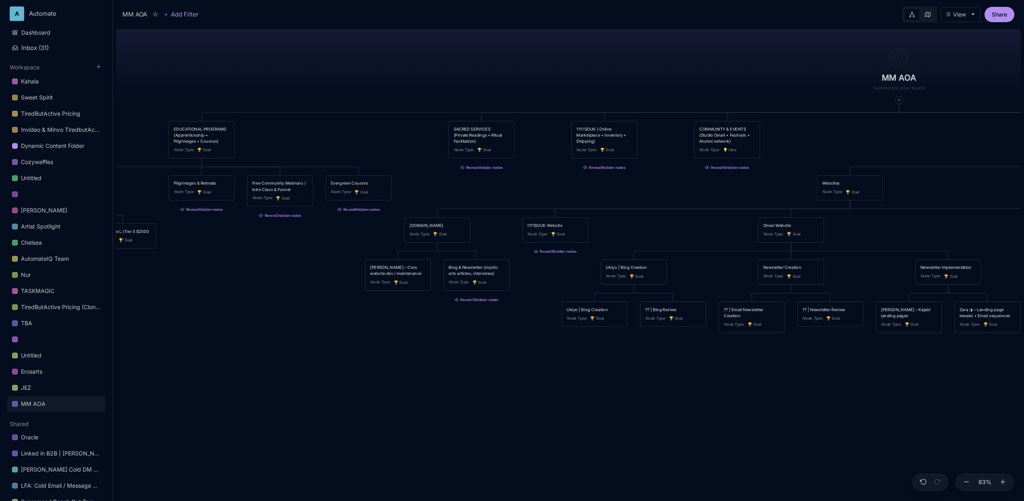
drag, startPoint x: 745, startPoint y: 230, endPoint x: 631, endPoint y: 234, distance: 114.1
click at [631, 234] on div "MM AOA EDUCATIONAL PROGRAMS (Apprenticeship • Pilgrimages • Courses) Node Type …" at bounding box center [568, 263] width 905 height 475
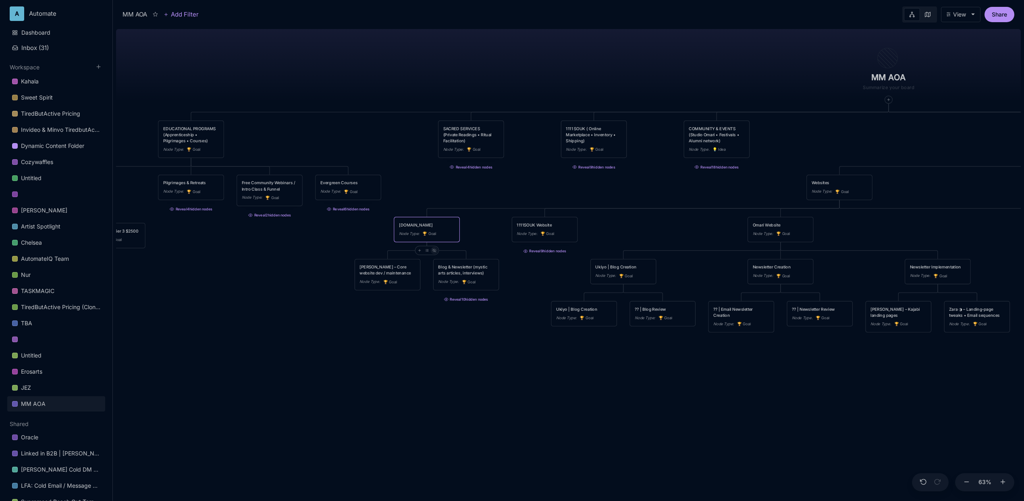
click at [436, 251] on div at bounding box center [433, 250] width 7 height 7
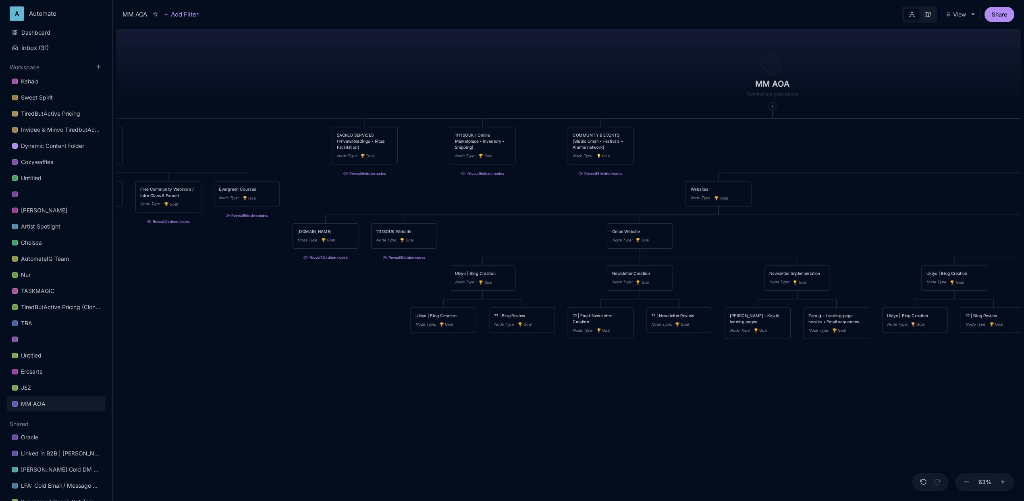
drag, startPoint x: 664, startPoint y: 224, endPoint x: 542, endPoint y: 230, distance: 121.9
click at [542, 230] on div "MM AOA EDUCATIONAL PROGRAMS (Apprenticeship • Pilgrimages • Courses) Node Type …" at bounding box center [568, 263] width 905 height 475
click at [645, 256] on div at bounding box center [641, 256] width 7 height 7
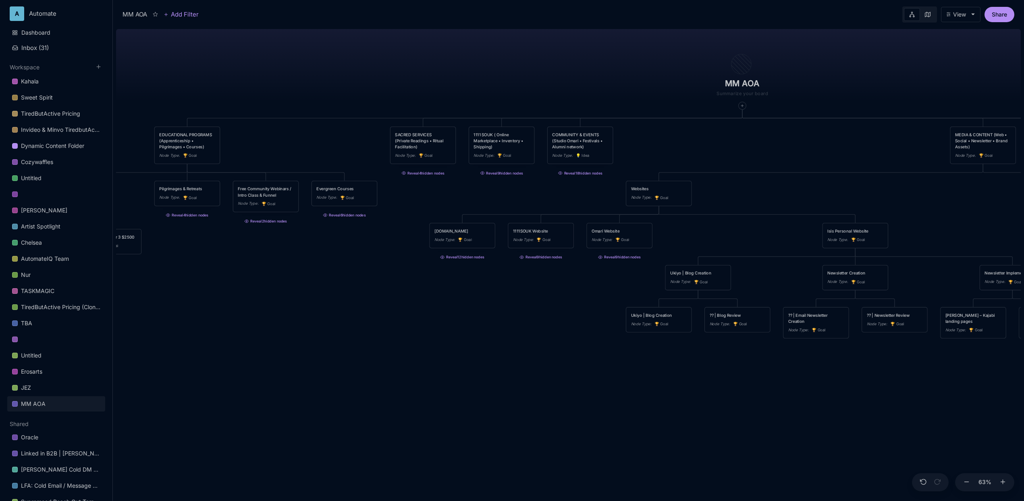
drag, startPoint x: 715, startPoint y: 237, endPoint x: 625, endPoint y: 237, distance: 90.3
click at [625, 237] on div "MM AOA EDUCATIONAL PROGRAMS (Apprenticeship • Pilgrimages • Courses) Node Type …" at bounding box center [568, 263] width 905 height 475
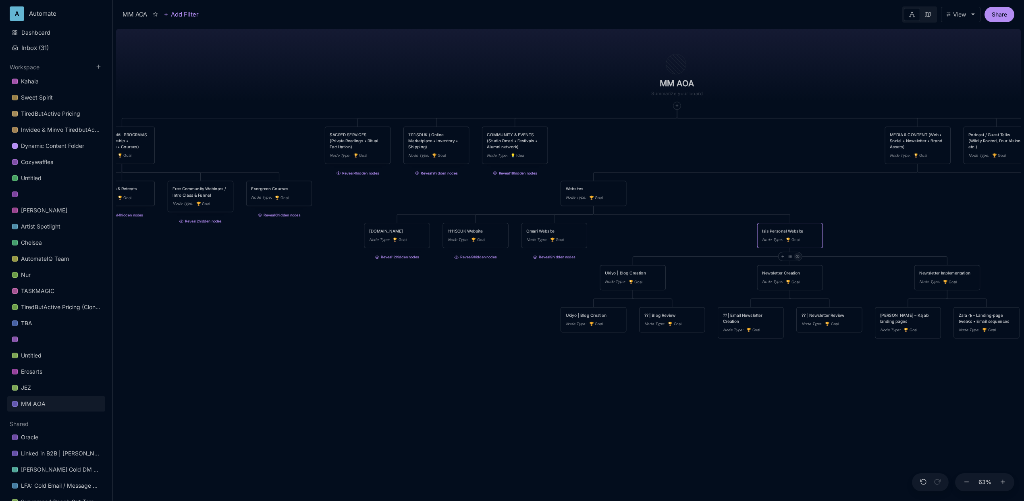
click at [799, 257] on icon at bounding box center [797, 257] width 4 height 4
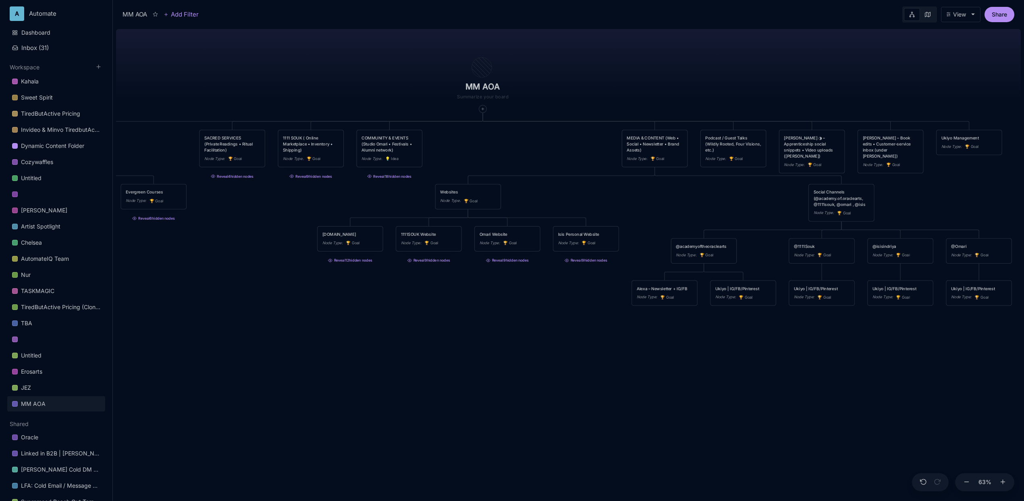
drag, startPoint x: 790, startPoint y: 177, endPoint x: 560, endPoint y: 180, distance: 230.5
click at [560, 180] on div "MM AOA EDUCATIONAL PROGRAMS (Apprenticeship • Pilgrimages • Courses) Node Type …" at bounding box center [568, 263] width 905 height 475
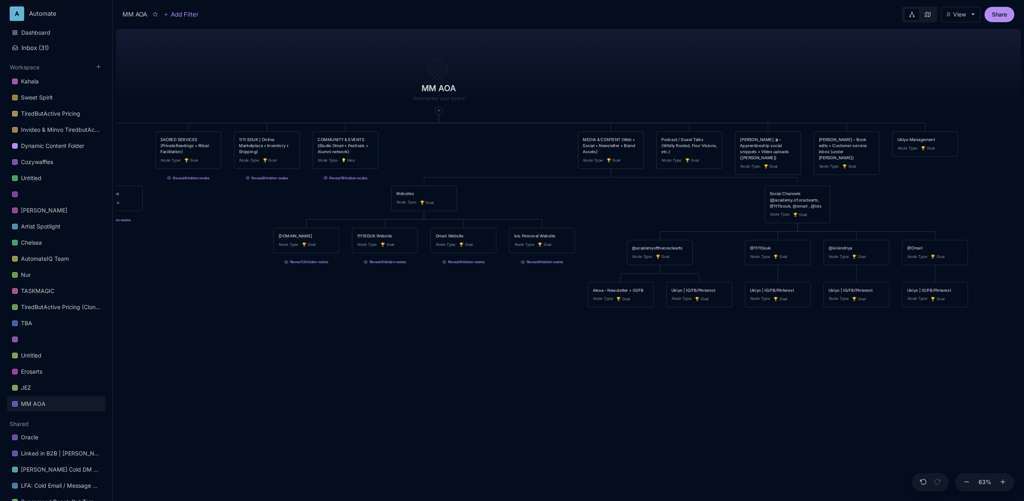
drag, startPoint x: 693, startPoint y: 197, endPoint x: 595, endPoint y: 200, distance: 98.0
click at [595, 200] on div "MM AOA EDUCATIONAL PROGRAMS (Apprenticeship • Pilgrimages • Courses) Node Type …" at bounding box center [568, 263] width 905 height 475
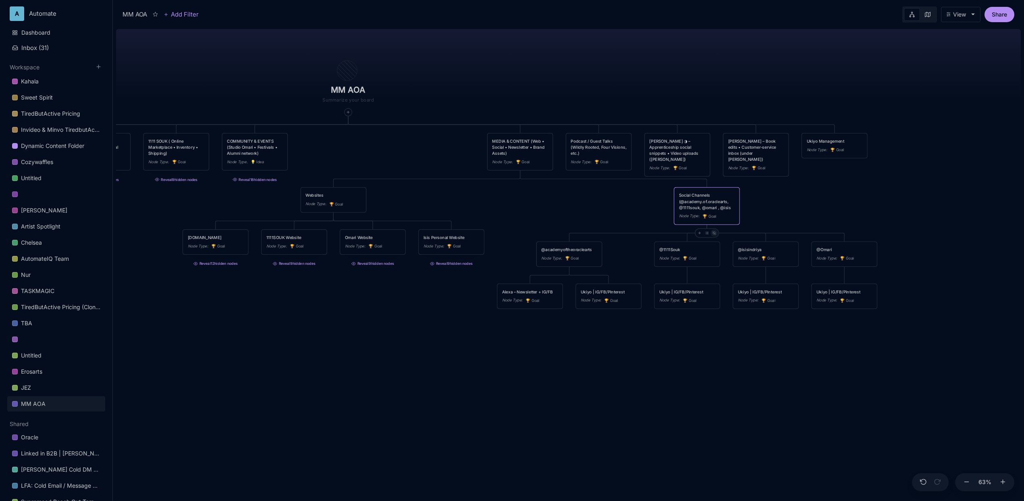
click at [715, 234] on icon at bounding box center [714, 233] width 4 height 4
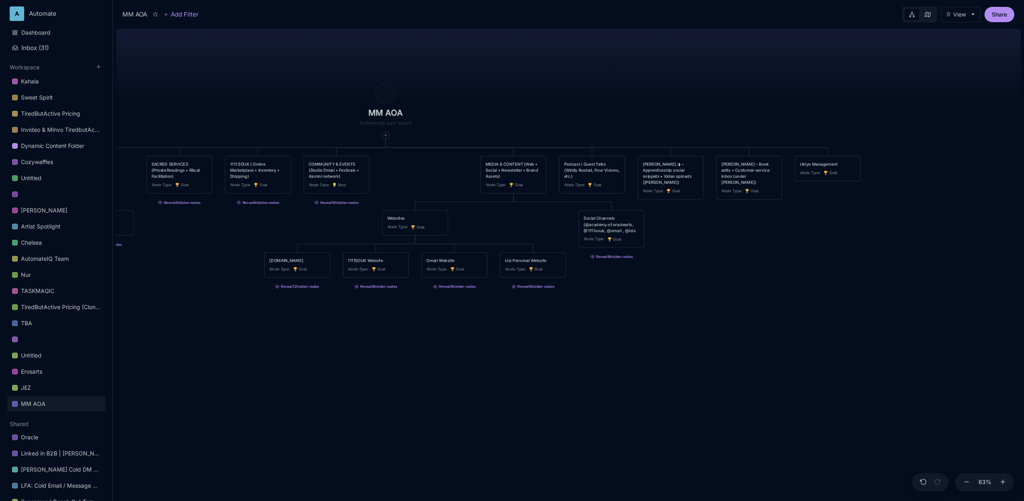
drag, startPoint x: 653, startPoint y: 223, endPoint x: 691, endPoint y: 246, distance: 44.0
click at [691, 246] on div "MM AOA EDUCATIONAL PROGRAMS (Apprenticeship • Pilgrimages • Courses) Node Type …" at bounding box center [568, 263] width 905 height 475
click at [522, 201] on icon at bounding box center [521, 202] width 4 height 4
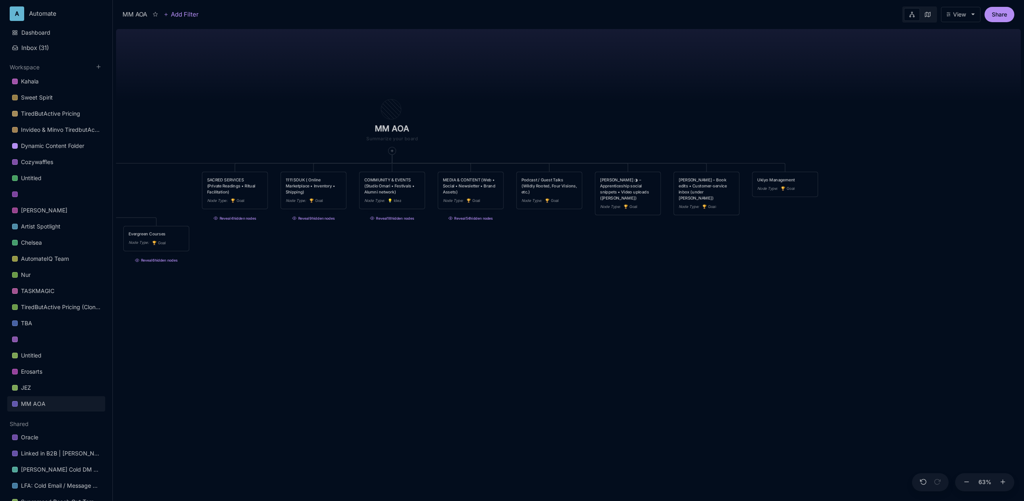
drag, startPoint x: 567, startPoint y: 218, endPoint x: 573, endPoint y: 239, distance: 21.8
click at [573, 239] on div "MM AOA EDUCATIONAL PROGRAMS (Apprenticeship • Pilgrimages • Courses) Node Type …" at bounding box center [568, 263] width 905 height 475
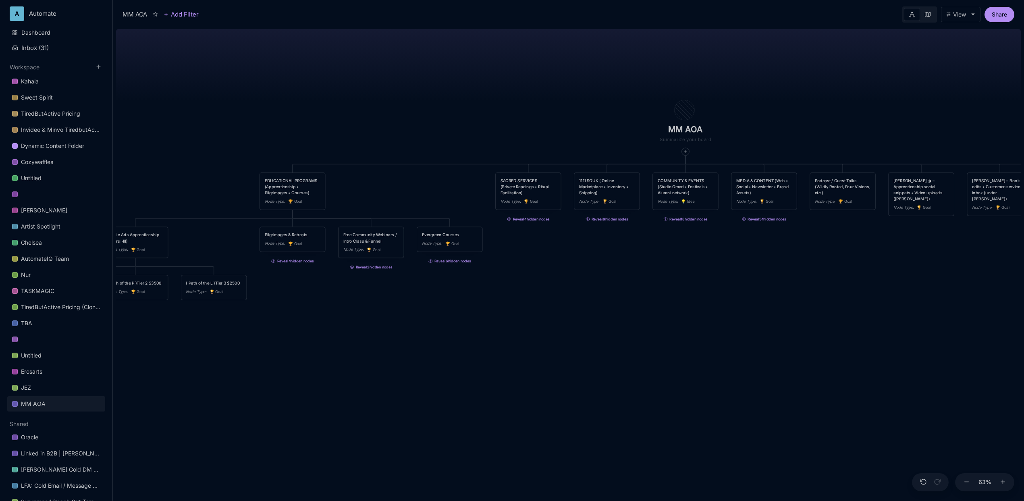
drag, startPoint x: 537, startPoint y: 282, endPoint x: 826, endPoint y: 278, distance: 289.3
click at [826, 278] on div "MM AOA EDUCATIONAL PROGRAMS (Apprenticeship • Pilgrimages • Courses) Node Type …" at bounding box center [568, 263] width 905 height 475
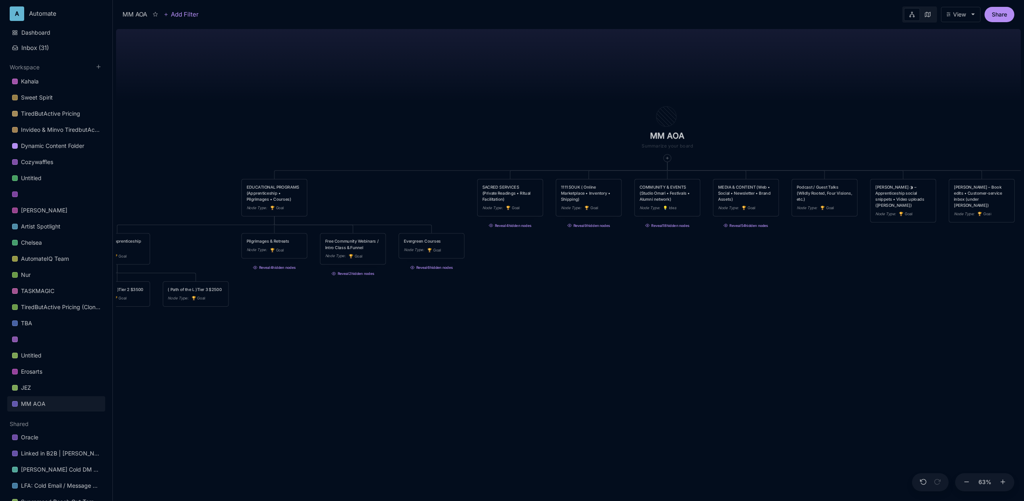
drag, startPoint x: 679, startPoint y: 288, endPoint x: 451, endPoint y: 303, distance: 228.9
click at [451, 303] on div "MM AOA EDUCATIONAL PROGRAMS (Apprenticeship • Pilgrimages • Courses) Node Type …" at bounding box center [568, 263] width 905 height 475
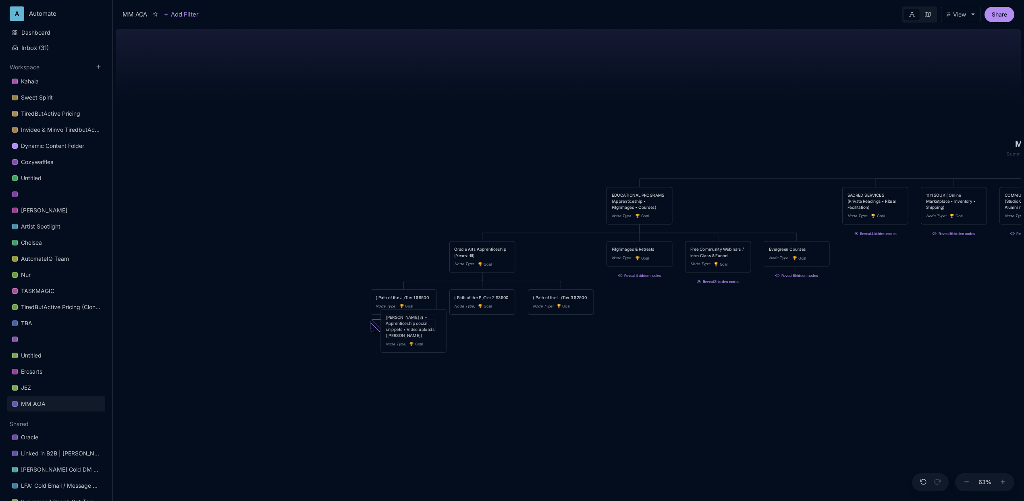
drag, startPoint x: 689, startPoint y: 207, endPoint x: 405, endPoint y: 329, distance: 309.2
click at [405, 329] on div "[PERSON_NAME] ◑ – Apprenticeship social snippets • Video uploads ([PERSON_NAME])" at bounding box center [414, 326] width 56 height 24
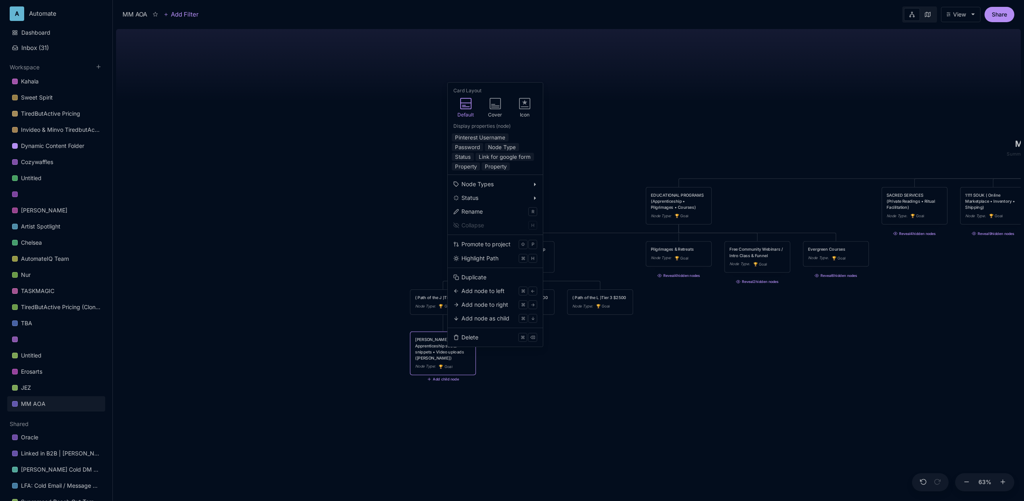
click at [527, 378] on div "MM AOA EDUCATIONAL PROGRAMS (Apprenticeship • Pilgrimages • Courses) Node Type …" at bounding box center [568, 263] width 905 height 475
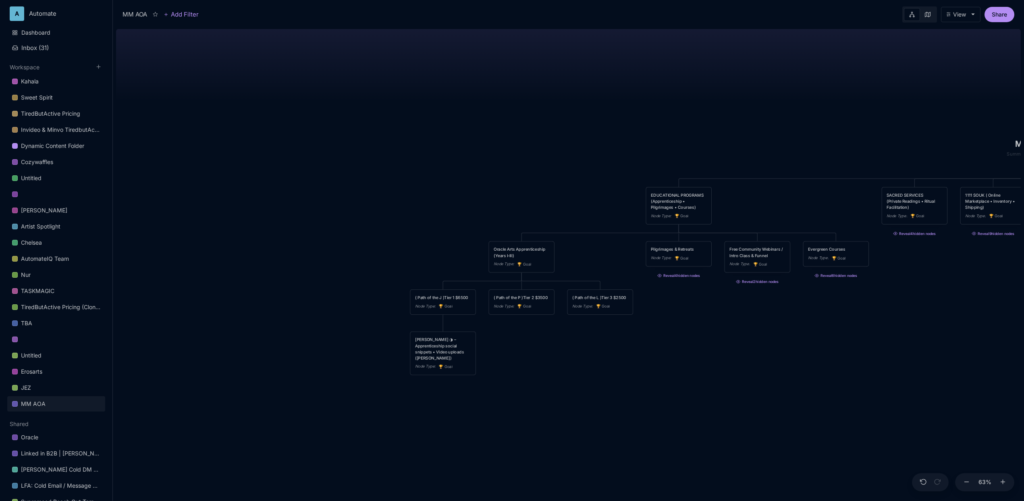
click at [460, 351] on div "[PERSON_NAME] ◑ – Apprenticeship social snippets • Video uploads ([PERSON_NAME])" at bounding box center [443, 348] width 56 height 24
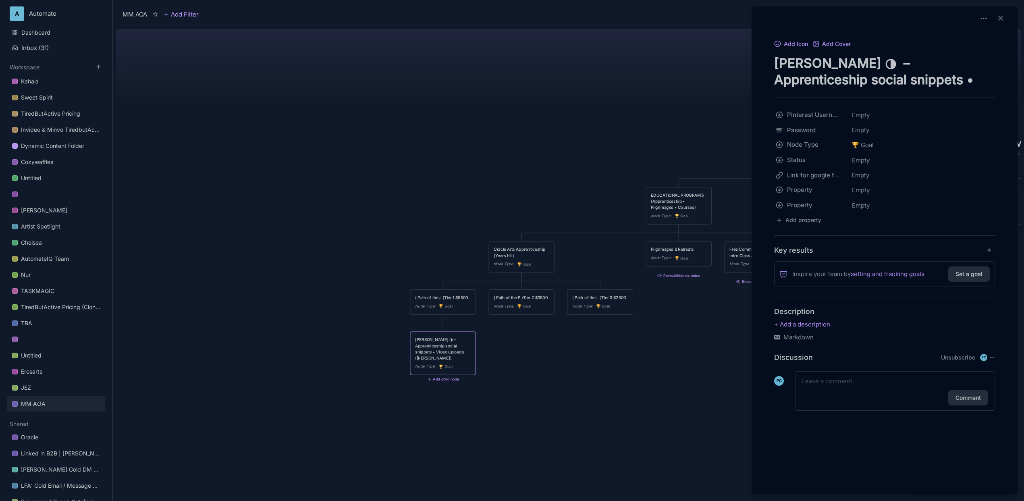
click at [933, 59] on textarea "[PERSON_NAME] ◑ – Apprenticeship social snippets • Video uploads ([PERSON_NAME])" at bounding box center [884, 71] width 221 height 33
click at [938, 60] on textarea "[PERSON_NAME] ◑ – Apprenticeship social snippets • Video uploads ([PERSON_NAME])" at bounding box center [884, 71] width 221 height 33
drag, startPoint x: 942, startPoint y: 60, endPoint x: 987, endPoint y: 87, distance: 52.5
click at [987, 87] on textarea "[PERSON_NAME] ◑ – Apprenticeship social snippets • Video uploads ([PERSON_NAME])" at bounding box center [884, 71] width 221 height 33
type textarea "Alexis ◑ – Apprenticeship Management"
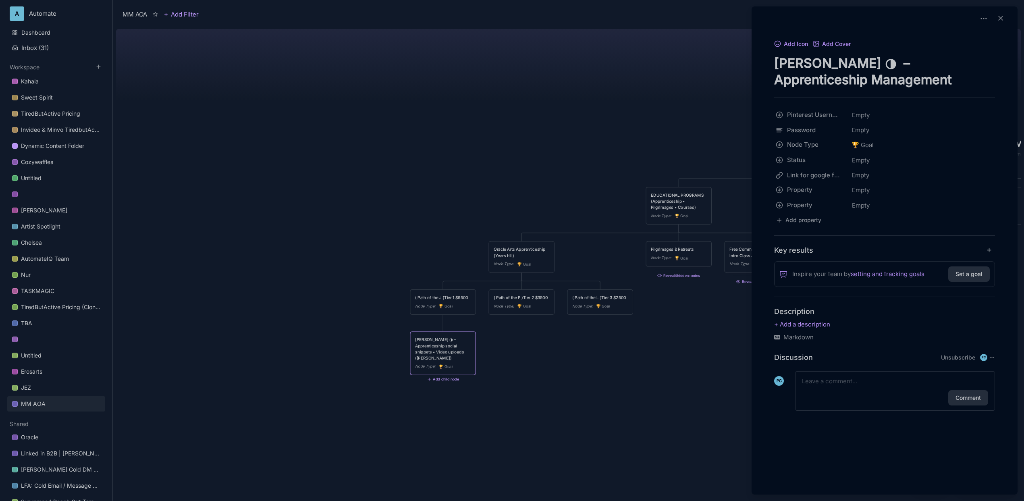
click at [475, 87] on div at bounding box center [512, 250] width 1024 height 501
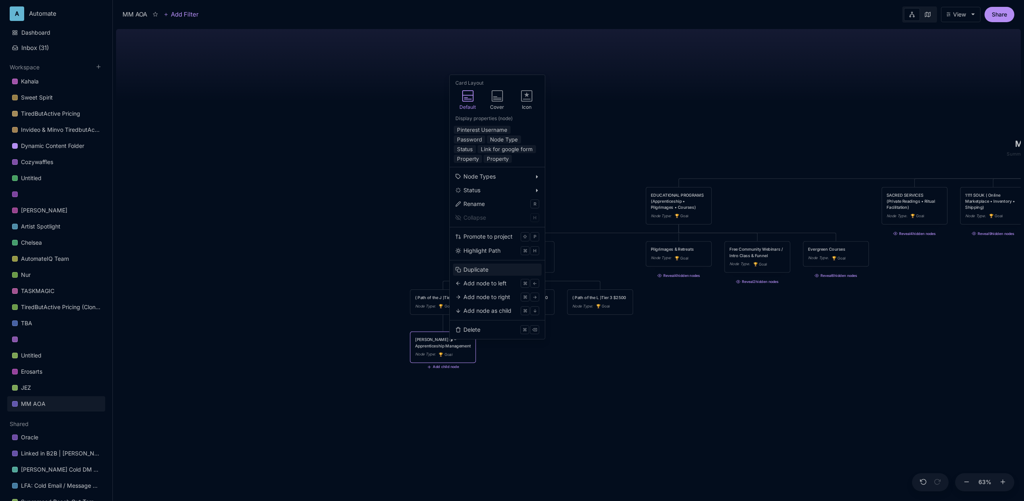
click at [479, 275] on button "Duplicate" at bounding box center [497, 270] width 89 height 12
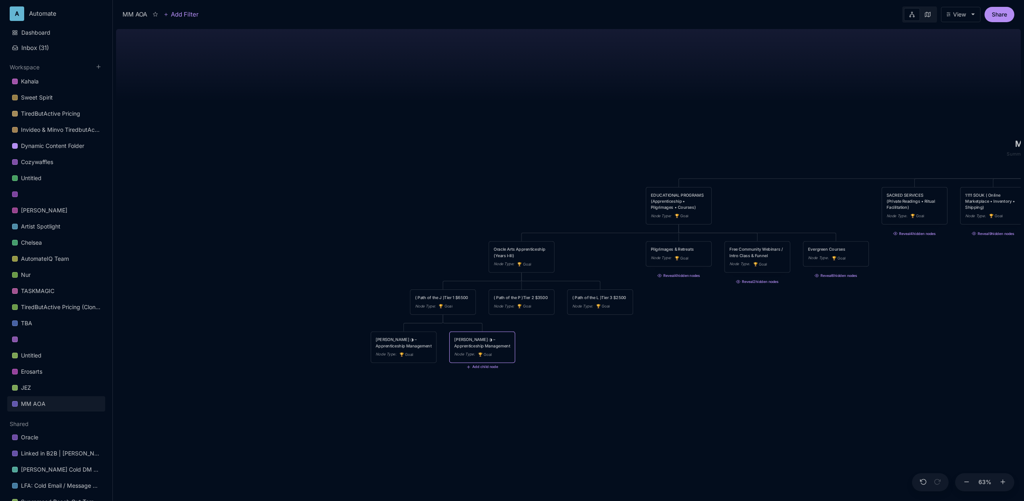
click at [501, 337] on div "Alexis ◑ – Apprenticeship Management" at bounding box center [482, 342] width 56 height 12
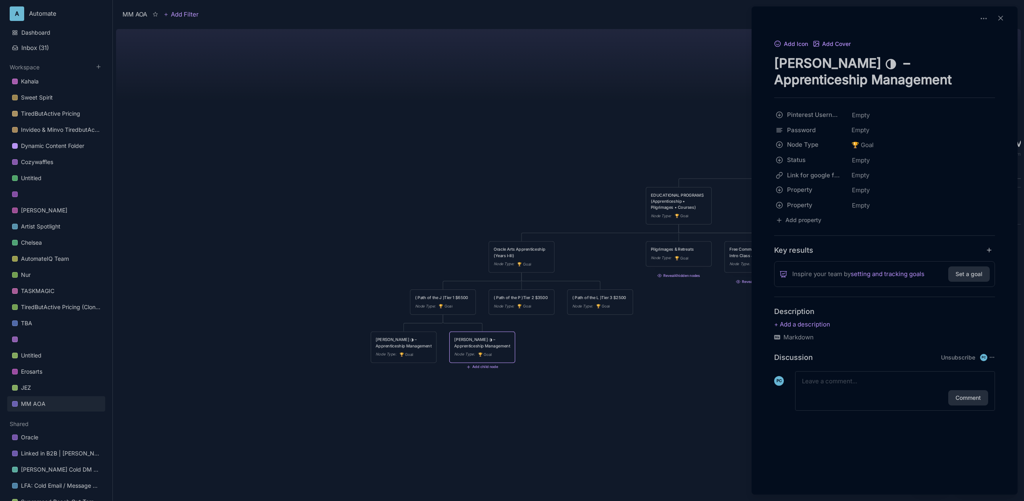
drag, startPoint x: 815, startPoint y: 61, endPoint x: 747, endPoint y: 59, distance: 68.1
click at [747, 59] on div "MM AOA Add Filter View Share MM AOA EDUCATIONAL PROGRAMS (Apprenticeship • Pilg…" at bounding box center [568, 250] width 911 height 501
type textarea "Cita ◑ – Apprenticeship Management"
click at [444, 138] on div at bounding box center [512, 250] width 1024 height 501
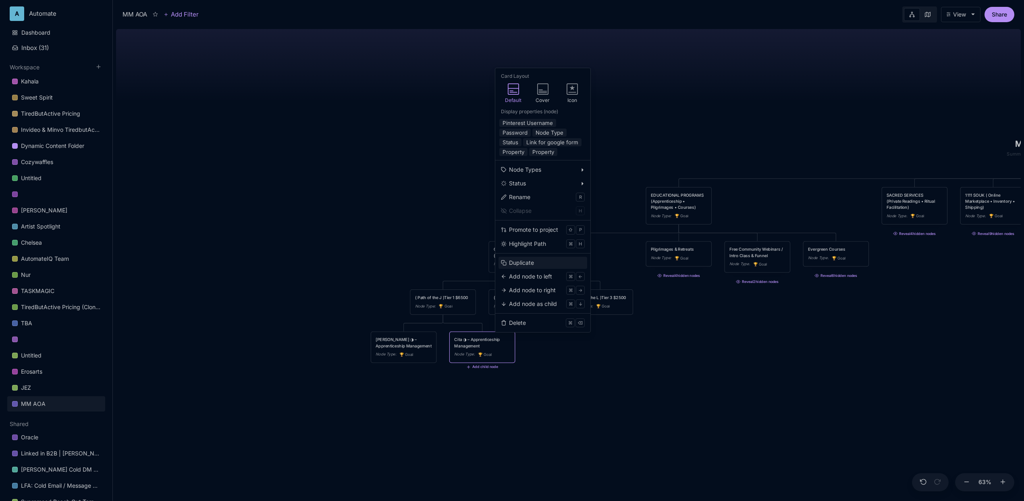
click at [523, 262] on div "Duplicate" at bounding box center [521, 262] width 25 height 9
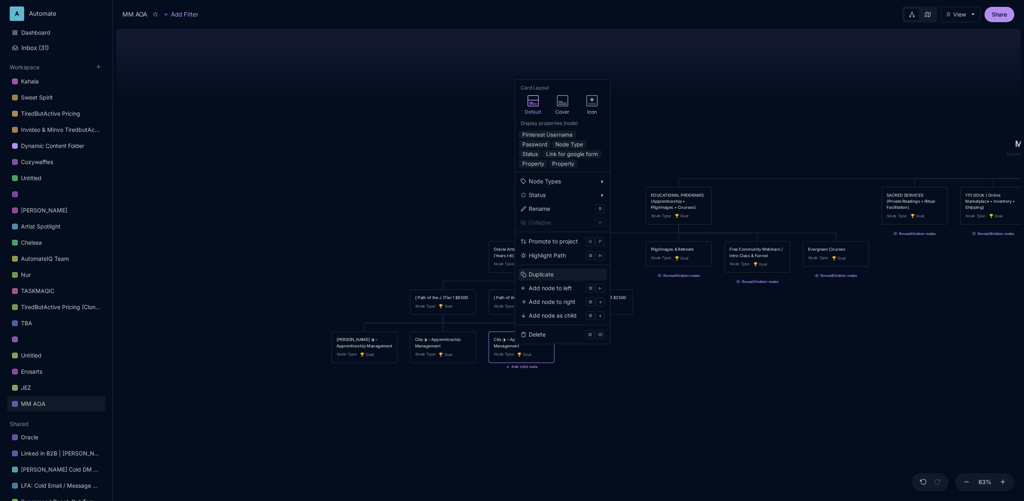
click at [546, 272] on div "Duplicate" at bounding box center [541, 274] width 25 height 9
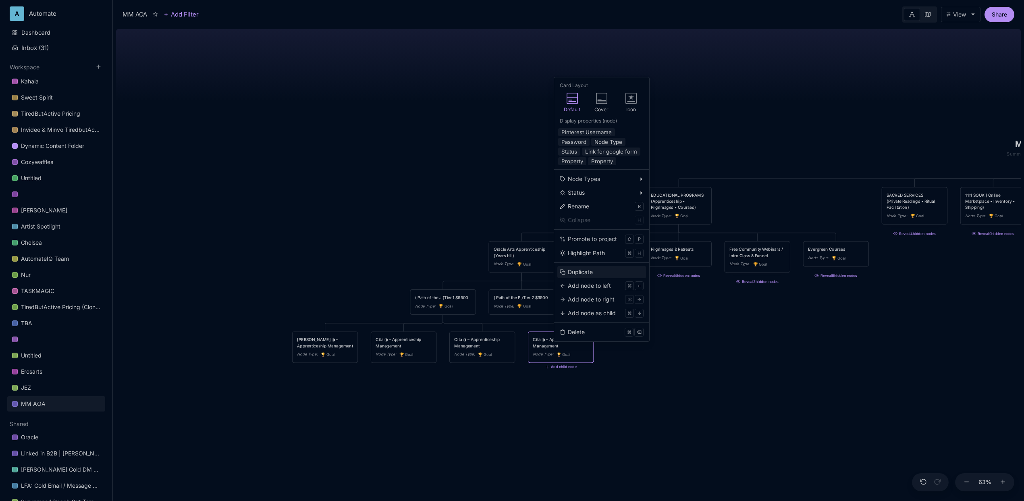
click at [575, 269] on div "Duplicate" at bounding box center [580, 272] width 25 height 9
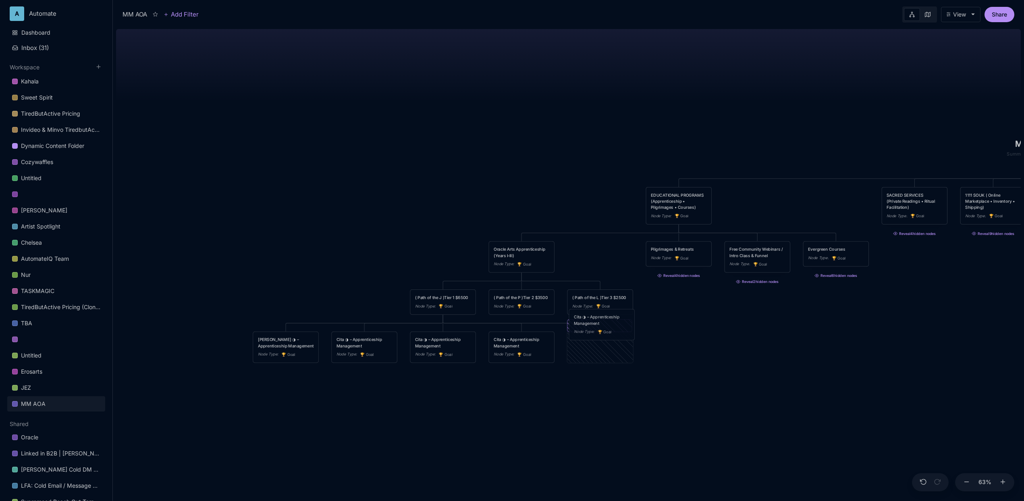
drag, startPoint x: 592, startPoint y: 338, endPoint x: 593, endPoint y: 315, distance: 23.0
click at [593, 315] on div "Cita ◑ – Apprenticeship Management" at bounding box center [602, 320] width 56 height 12
drag, startPoint x: 537, startPoint y: 346, endPoint x: 517, endPoint y: 309, distance: 42.0
click at [517, 309] on div "Cita ◑ – Apprenticeship Management" at bounding box center [507, 305] width 56 height 12
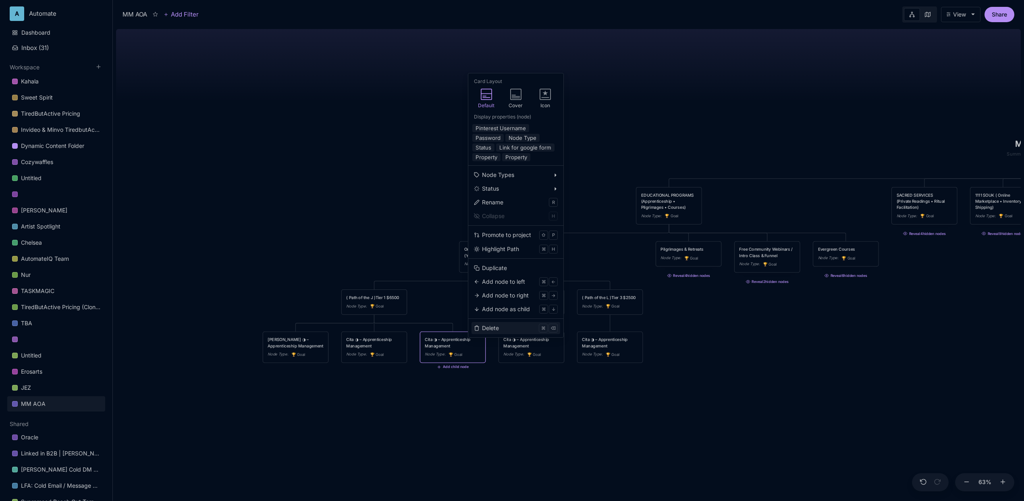
click at [497, 330] on div "Delete" at bounding box center [490, 328] width 17 height 9
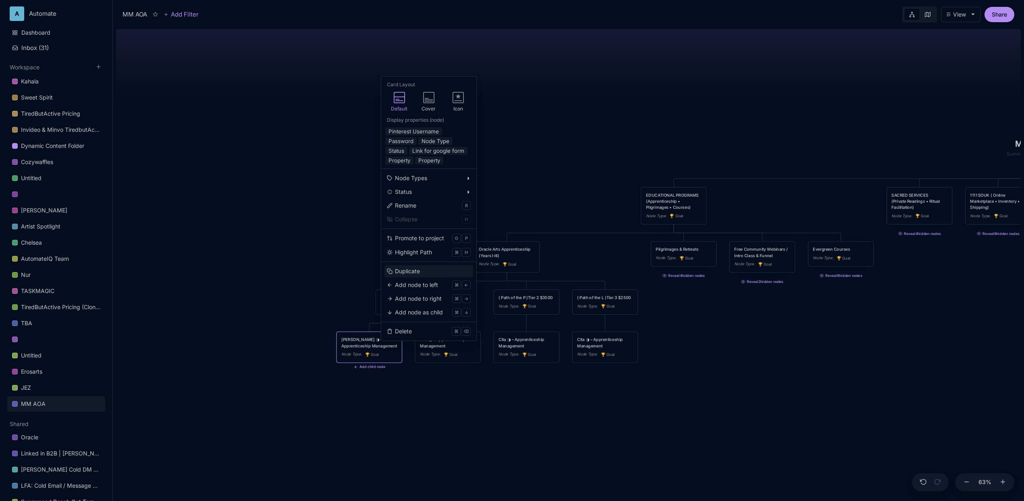
click at [408, 273] on div "Duplicate" at bounding box center [407, 271] width 25 height 9
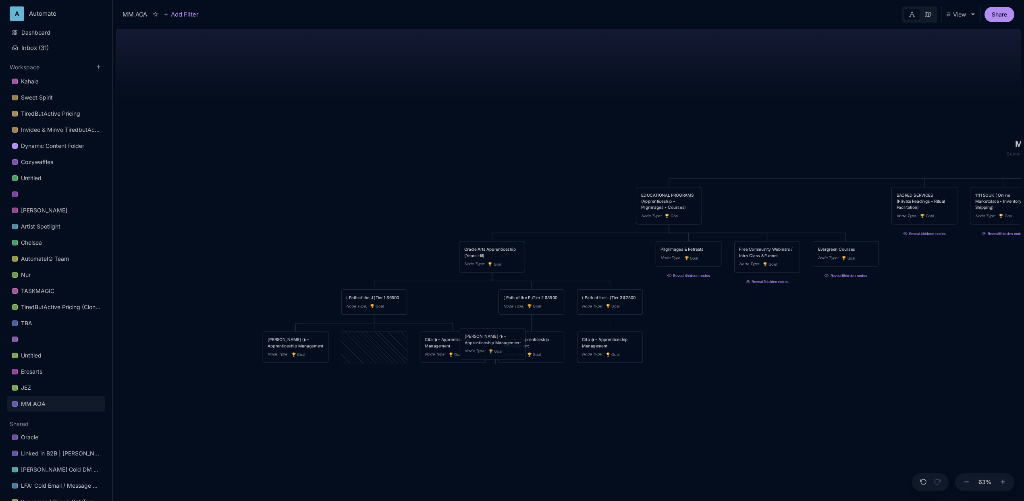
drag, startPoint x: 362, startPoint y: 344, endPoint x: 481, endPoint y: 341, distance: 118.5
click at [481, 341] on div "Alexis ◑ – Apprenticeship Management" at bounding box center [493, 339] width 56 height 12
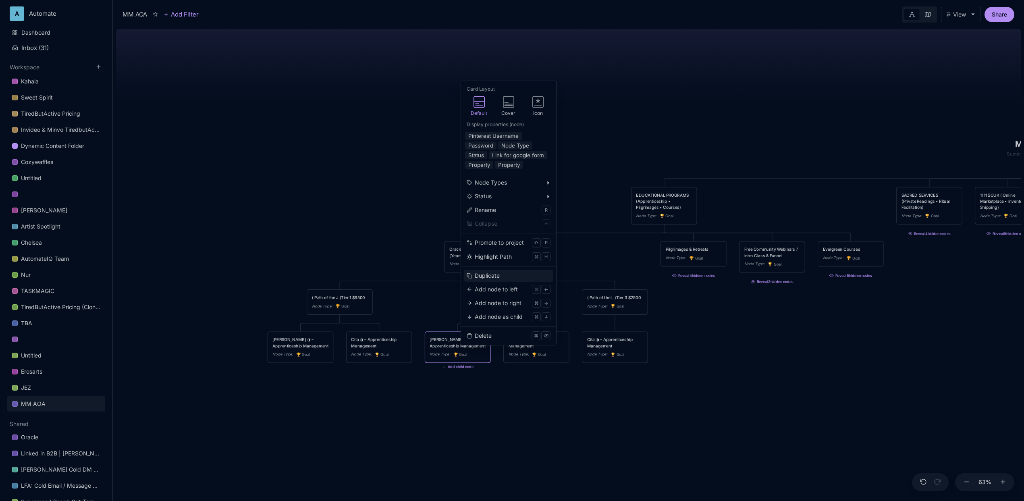
click at [496, 277] on div "Duplicate" at bounding box center [487, 275] width 25 height 9
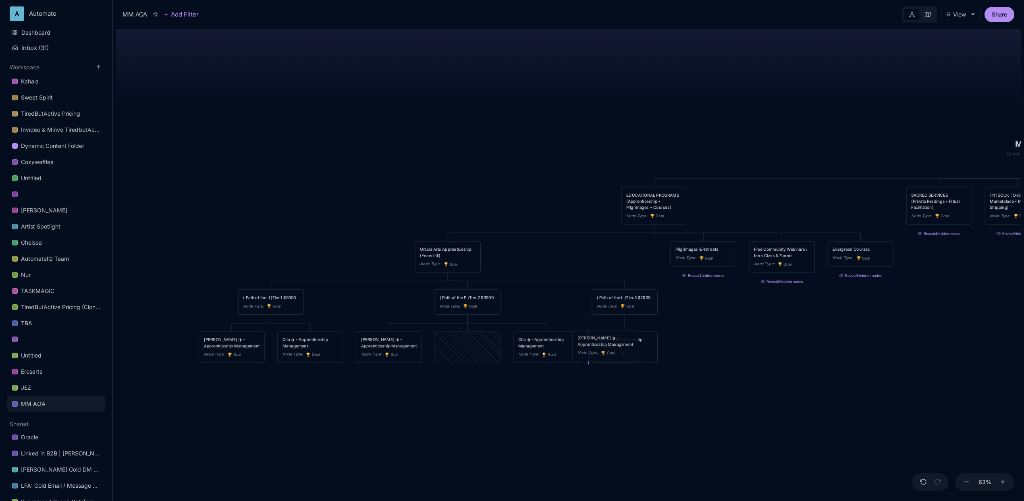
drag, startPoint x: 471, startPoint y: 350, endPoint x: 608, endPoint y: 348, distance: 137.8
click at [608, 348] on div "Alexis ◑ – Apprenticeship Management Node Type : 🏆 Goal" at bounding box center [605, 345] width 56 height 21
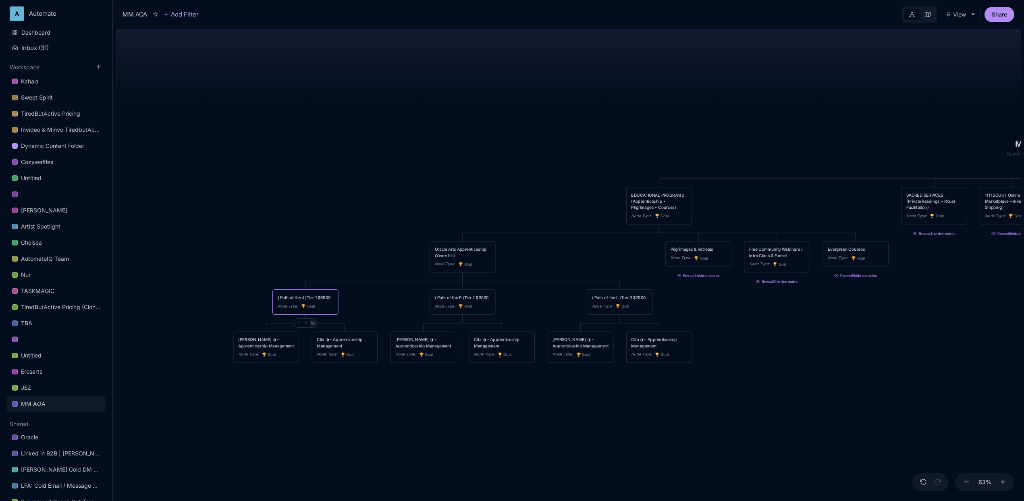
click at [315, 324] on div at bounding box center [312, 322] width 7 height 7
click at [467, 323] on icon at bounding box center [465, 323] width 4 height 2
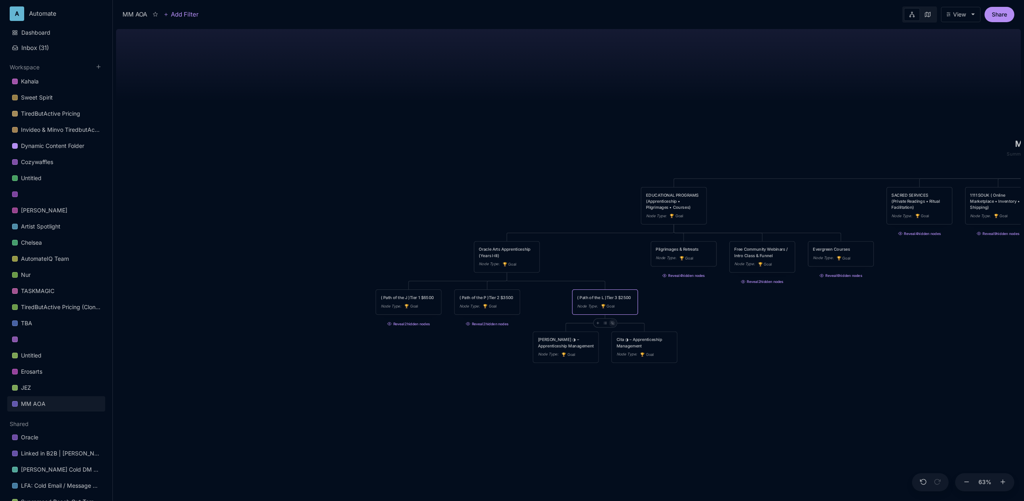
click at [611, 323] on icon at bounding box center [612, 323] width 4 height 2
click at [531, 280] on div at bounding box center [528, 280] width 7 height 7
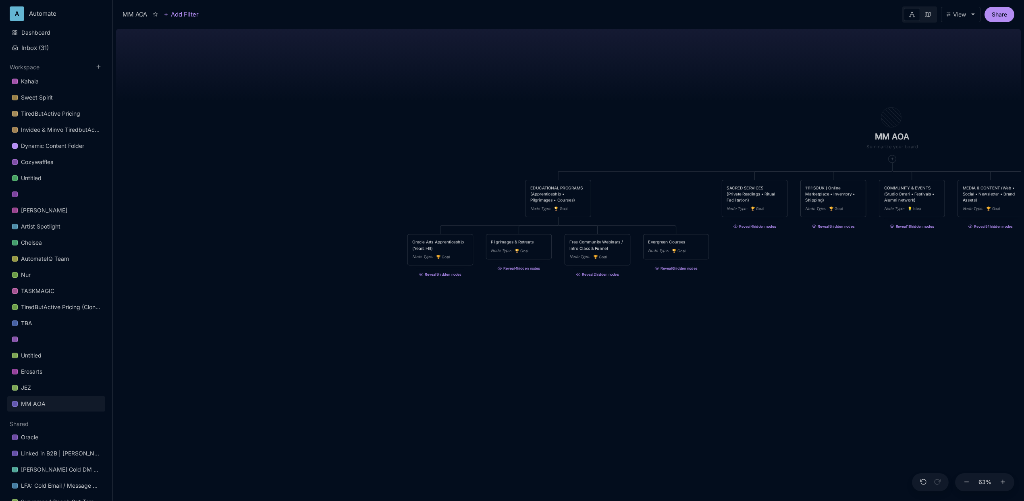
drag, startPoint x: 623, startPoint y: 362, endPoint x: 471, endPoint y: 339, distance: 153.6
click at [471, 339] on div "MM AOA EDUCATIONAL PROGRAMS (Apprenticeship • Pilgrimages • Courses) Node Type …" at bounding box center [568, 263] width 905 height 475
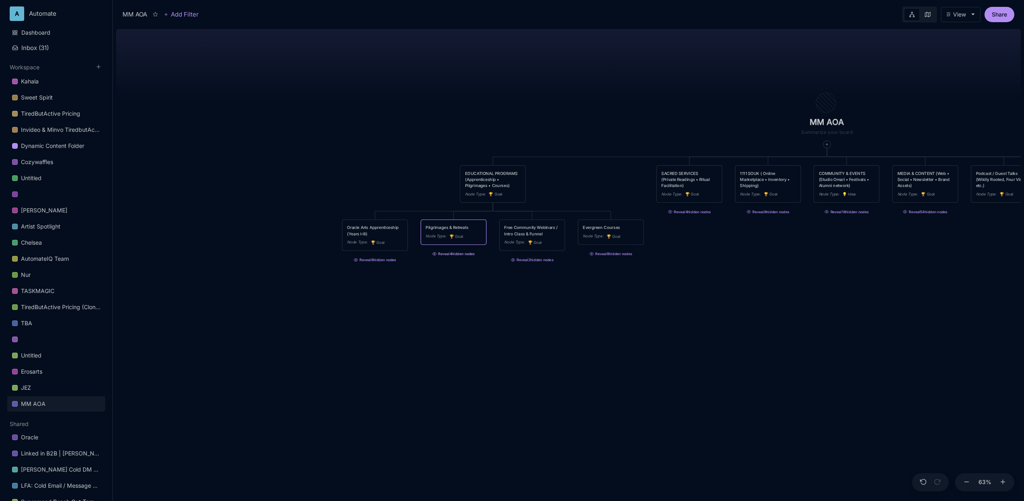
click at [464, 255] on button "Reveal 4 hidden nodes" at bounding box center [454, 253] width 66 height 10
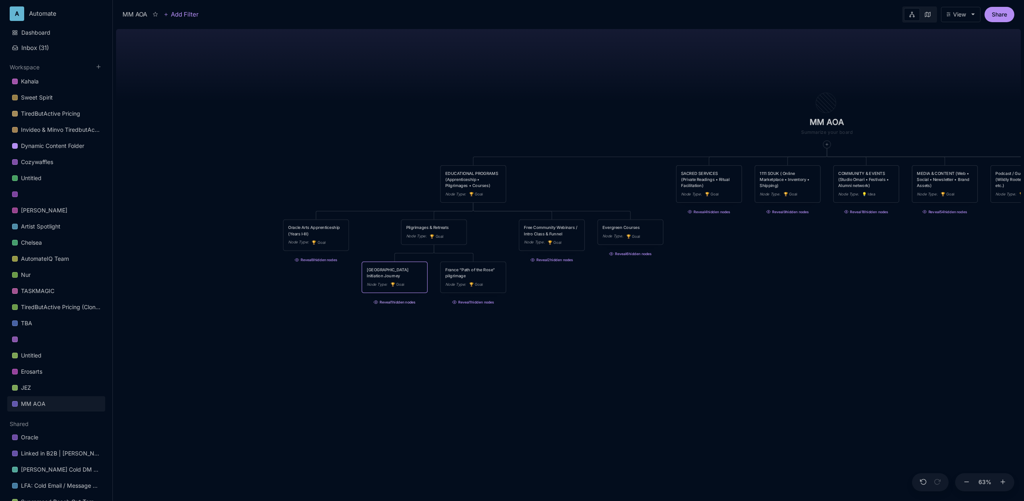
click at [409, 296] on button "Reveal 1 hidden nodes" at bounding box center [394, 301] width 66 height 10
click at [485, 304] on button "Reveal 1 hidden nodes" at bounding box center [473, 301] width 66 height 10
click at [397, 315] on div "Moderator Node Type : 🏆 Goal" at bounding box center [395, 316] width 56 height 15
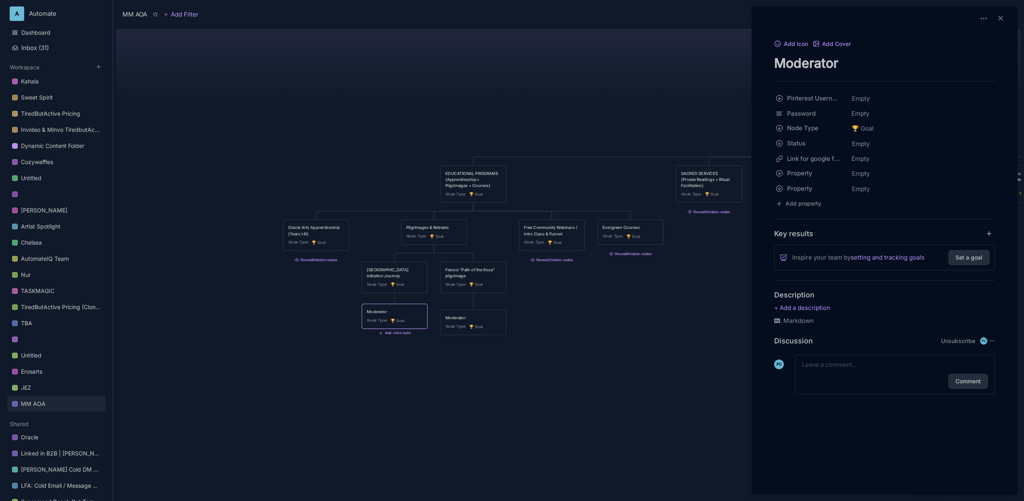
click at [397, 315] on div at bounding box center [512, 250] width 1024 height 501
